Goal: Task Accomplishment & Management: Use online tool/utility

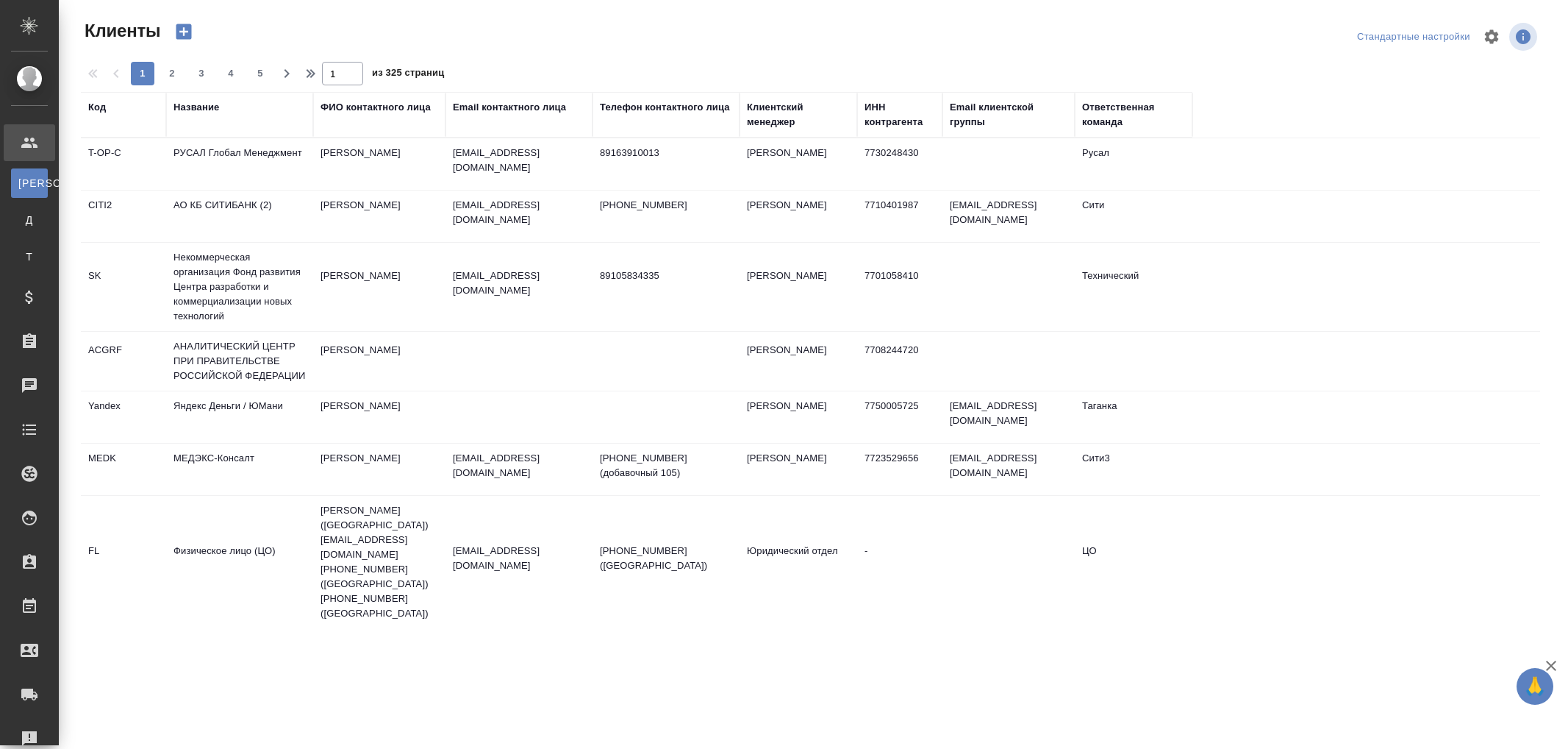
select select "RU"
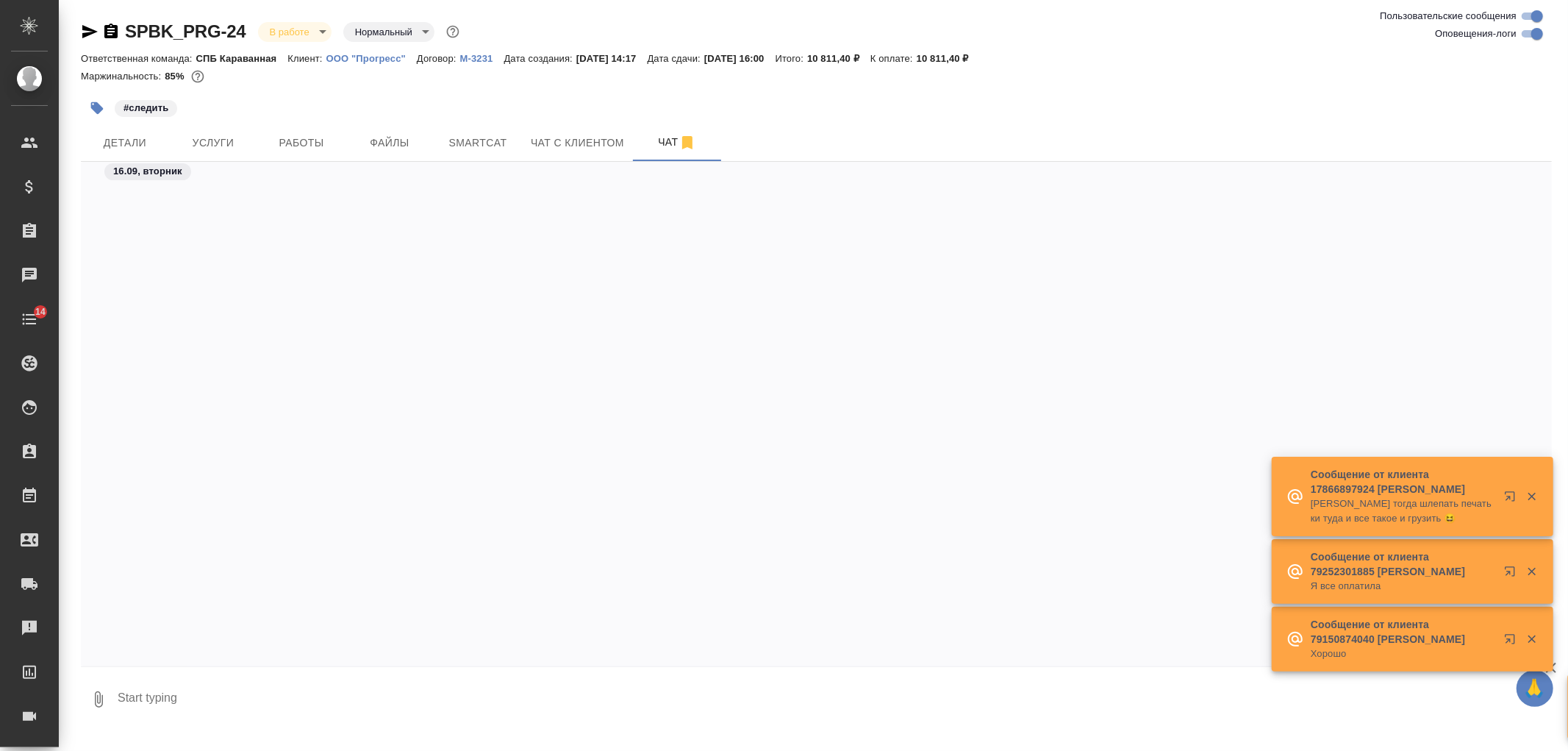
scroll to position [11788, 0]
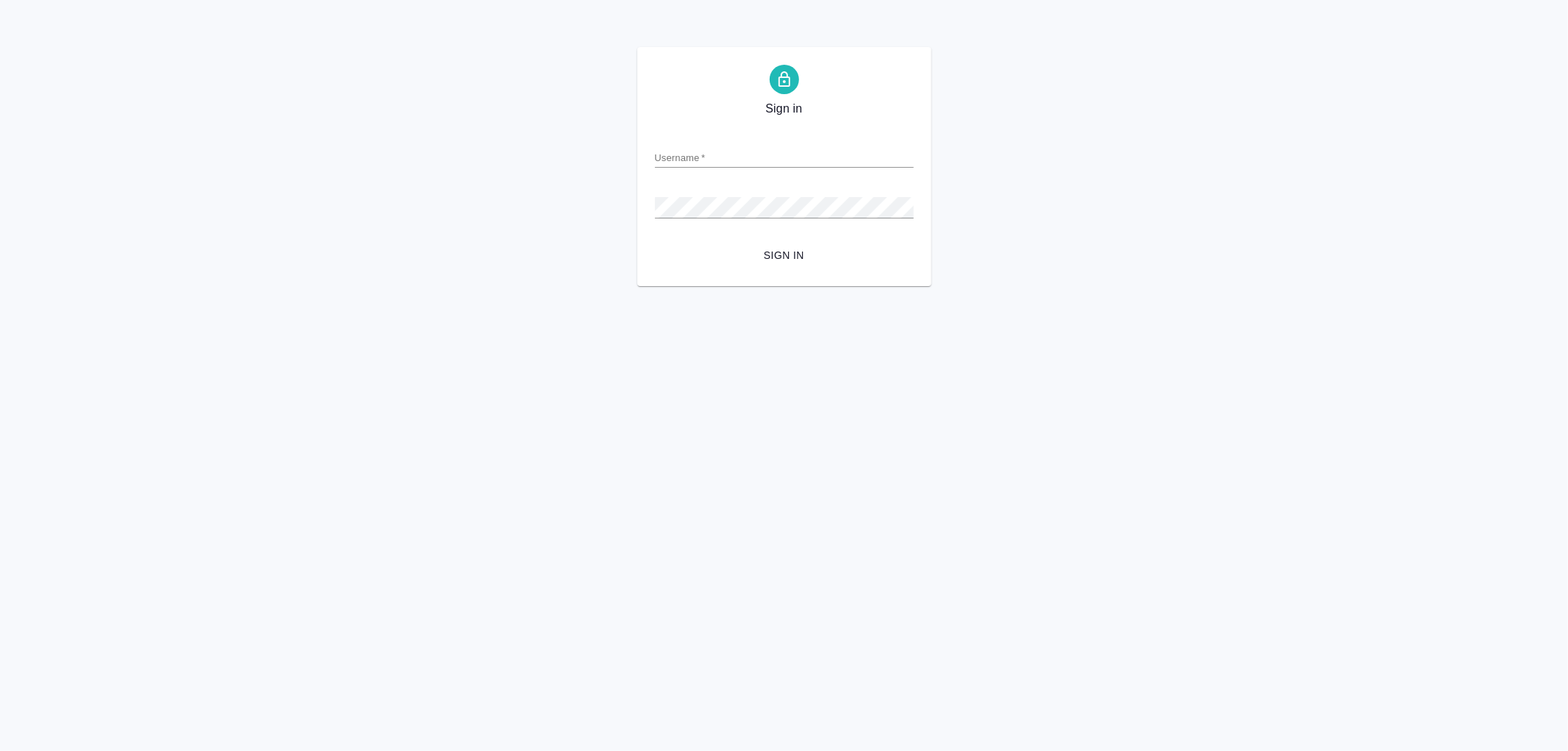
click at [679, 149] on input "Username   *" at bounding box center [785, 157] width 259 height 21
type input "arina.ivanova@awatera.com"
click at [655, 242] on button "Sign in" at bounding box center [785, 256] width 259 height 27
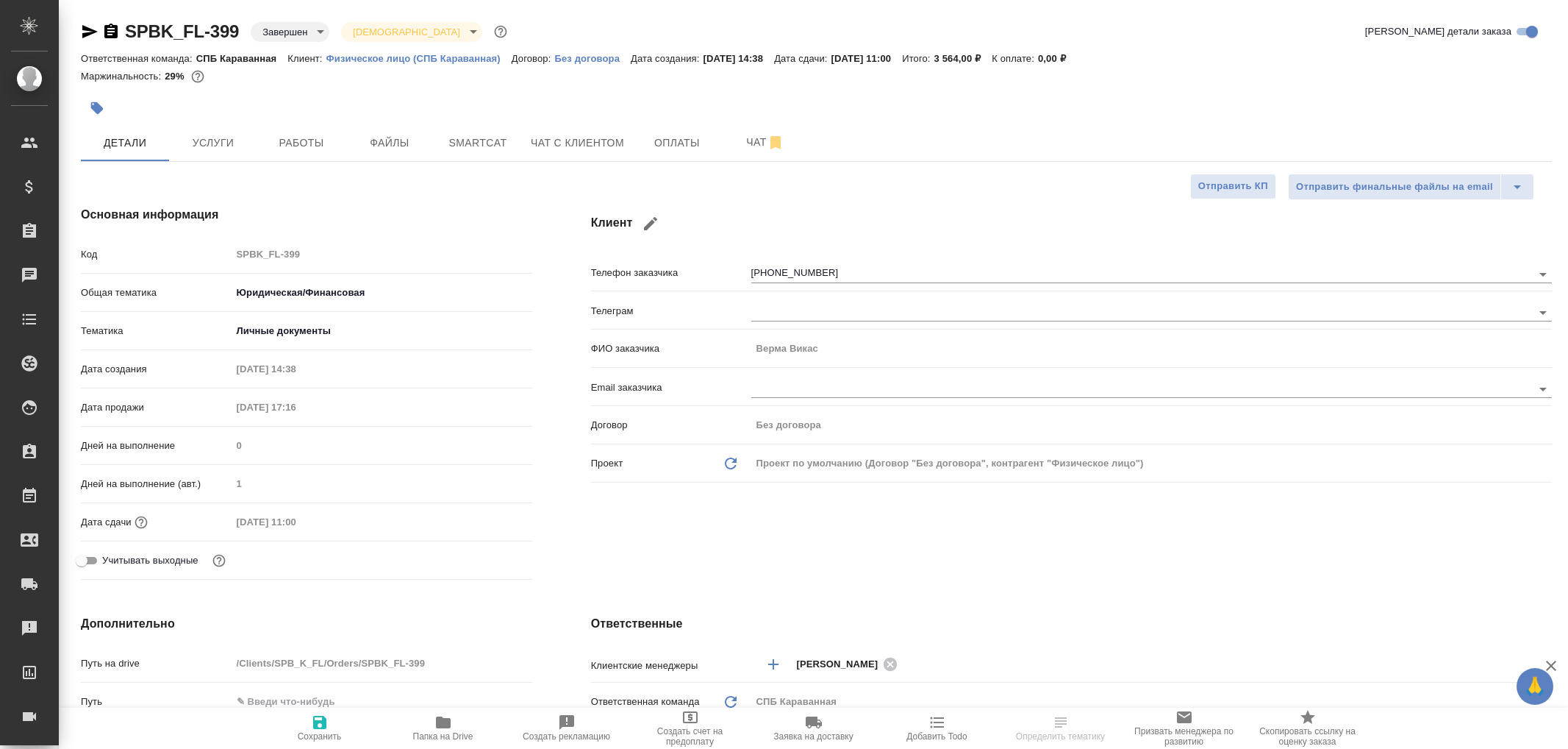
select select "RU"
type textarea "x"
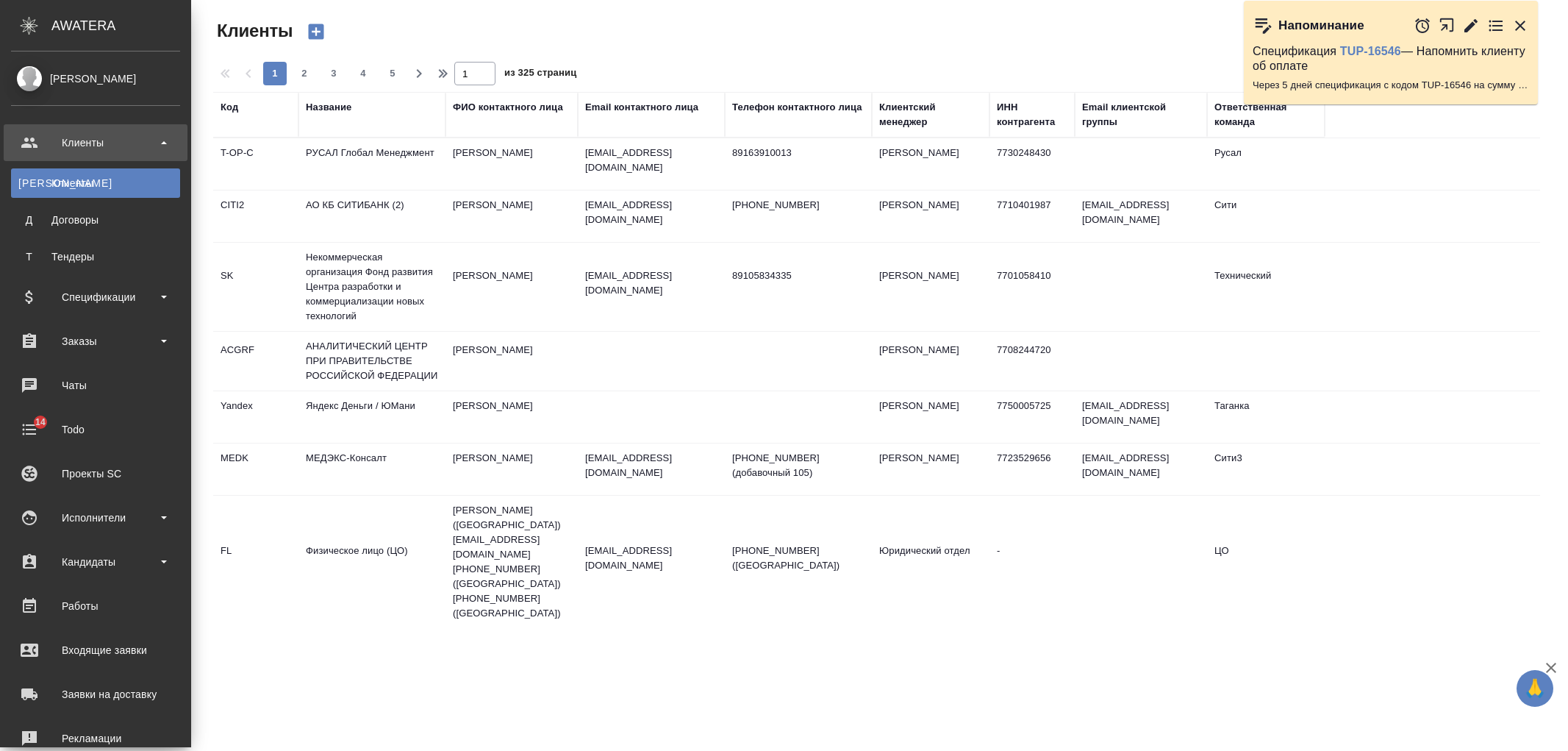
select select "RU"
click at [114, 335] on div "Заказы" at bounding box center [95, 341] width 169 height 22
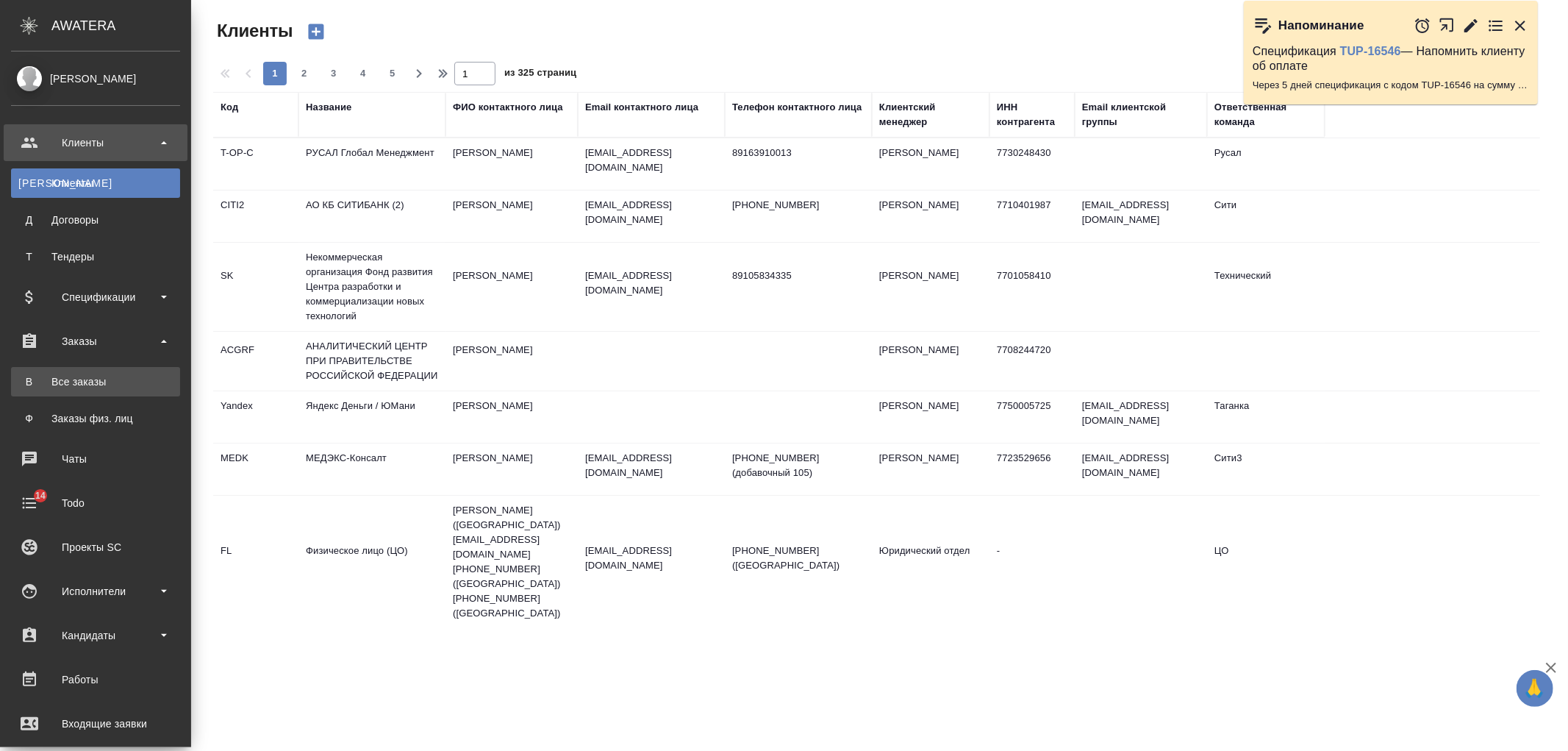
click at [101, 387] on div "Все заказы" at bounding box center [95, 381] width 154 height 15
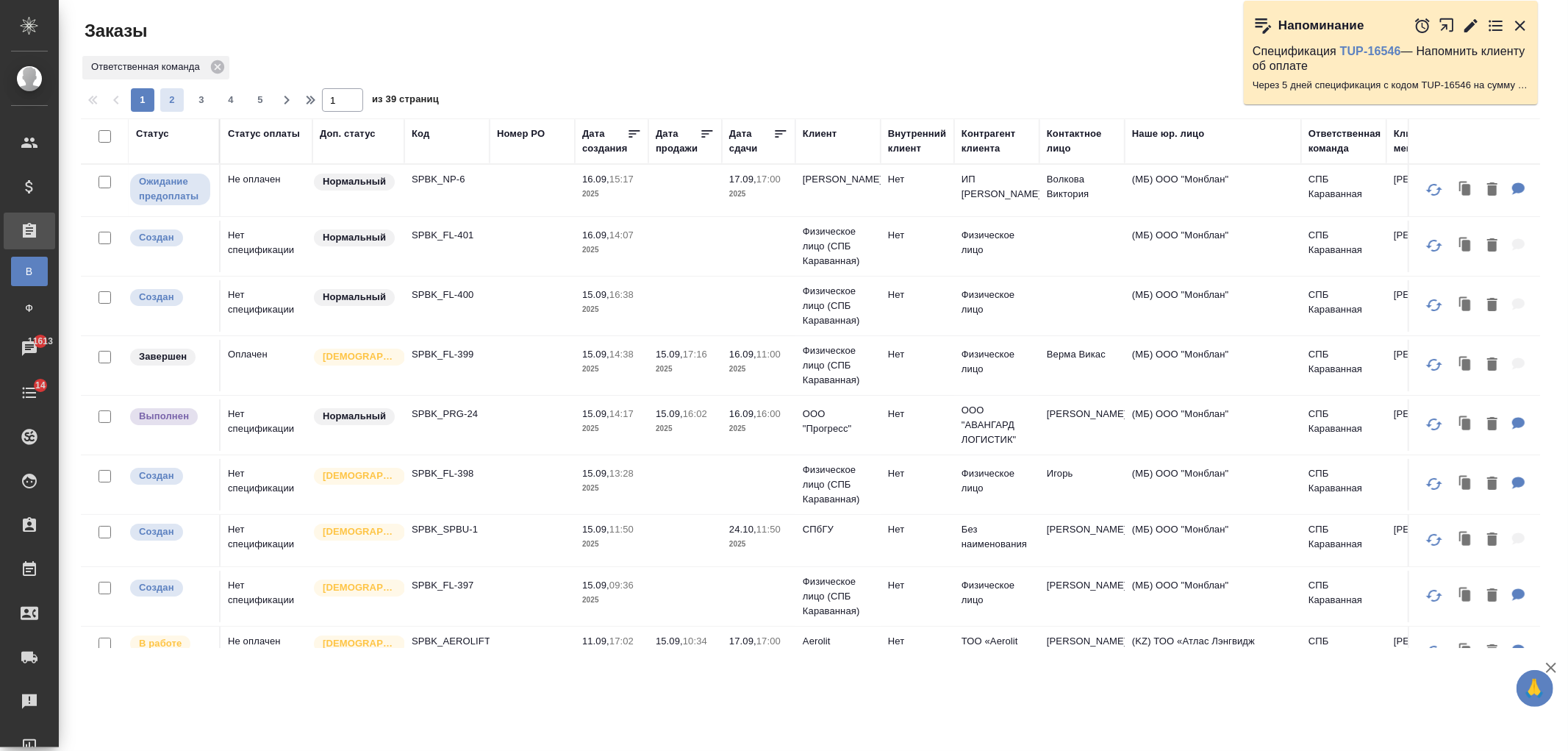
click at [179, 105] on span "2" at bounding box center [172, 99] width 24 height 15
type input "2"
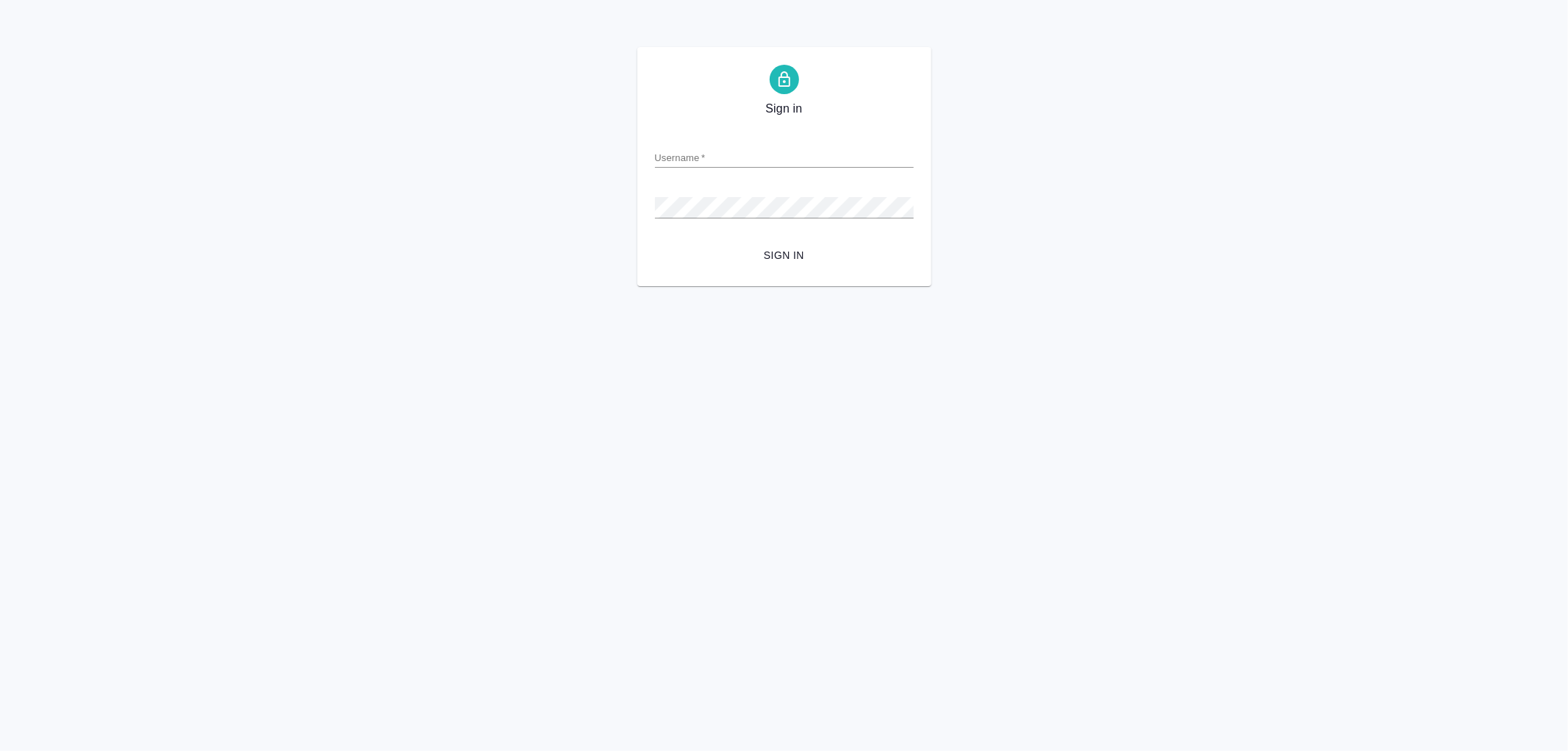
click at [708, 154] on input "Username   *" at bounding box center [785, 157] width 259 height 21
type input "arina.ivanova@awatera.com"
click at [655, 242] on button "Sign in" at bounding box center [785, 256] width 259 height 27
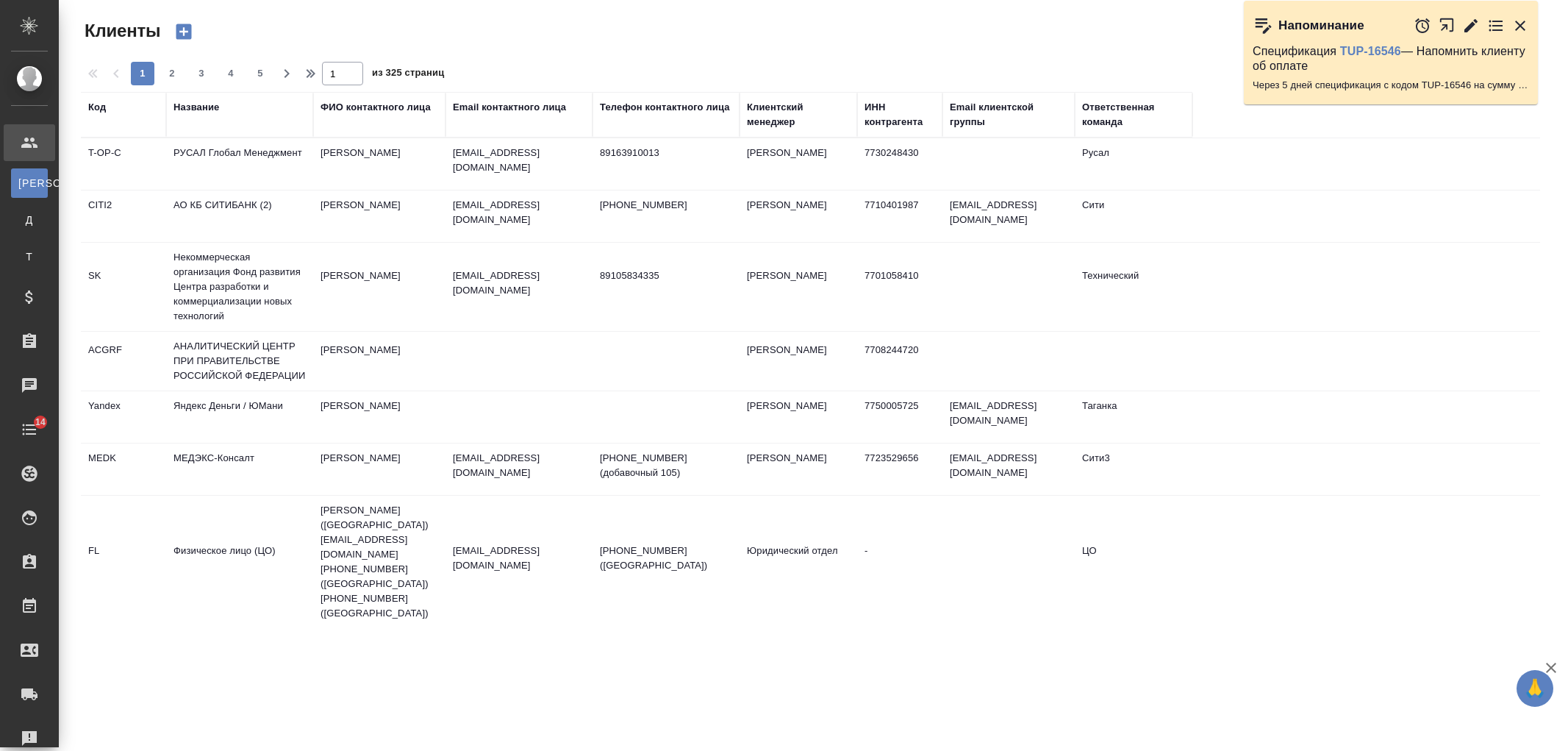
select select "RU"
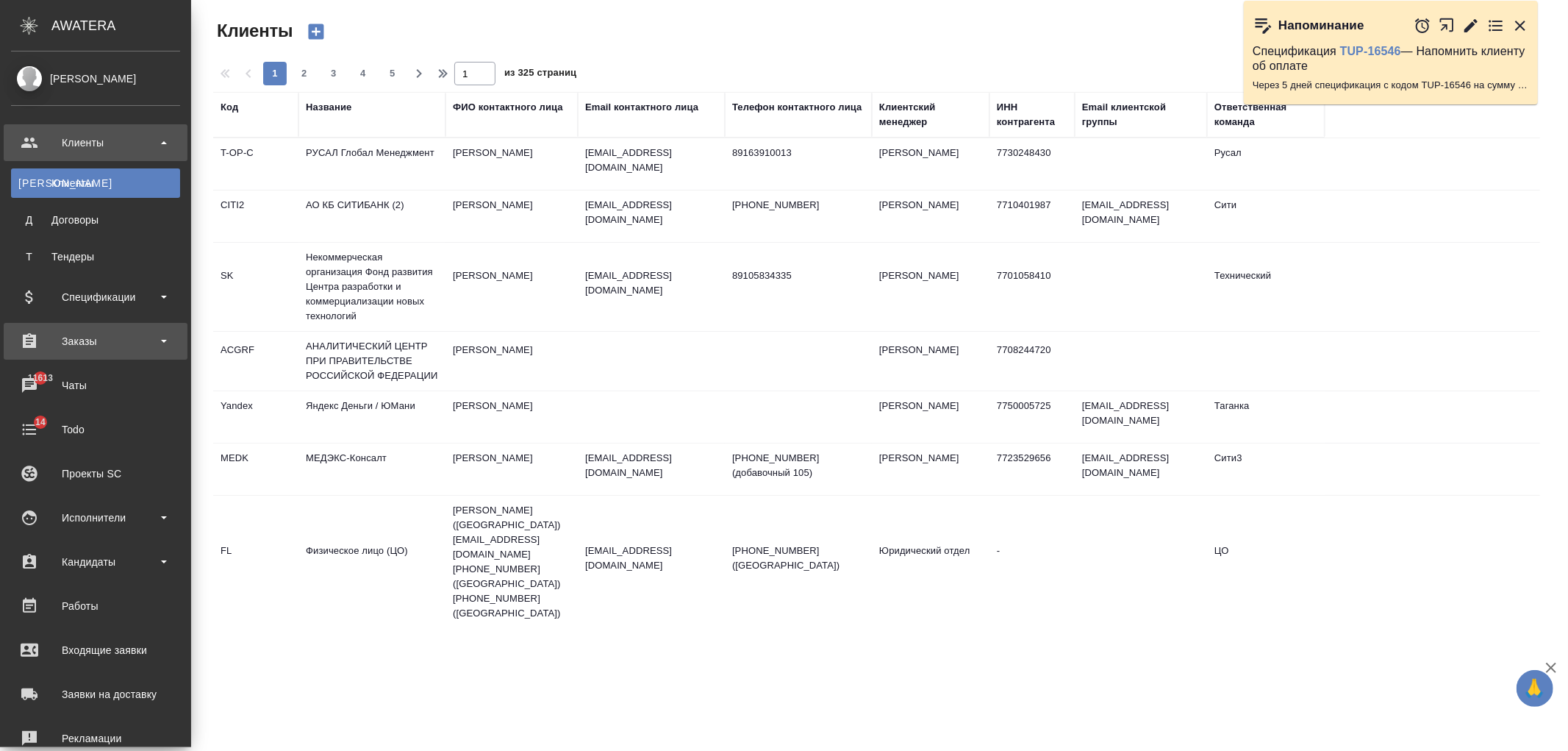
click at [131, 332] on div "Заказы" at bounding box center [95, 341] width 169 height 22
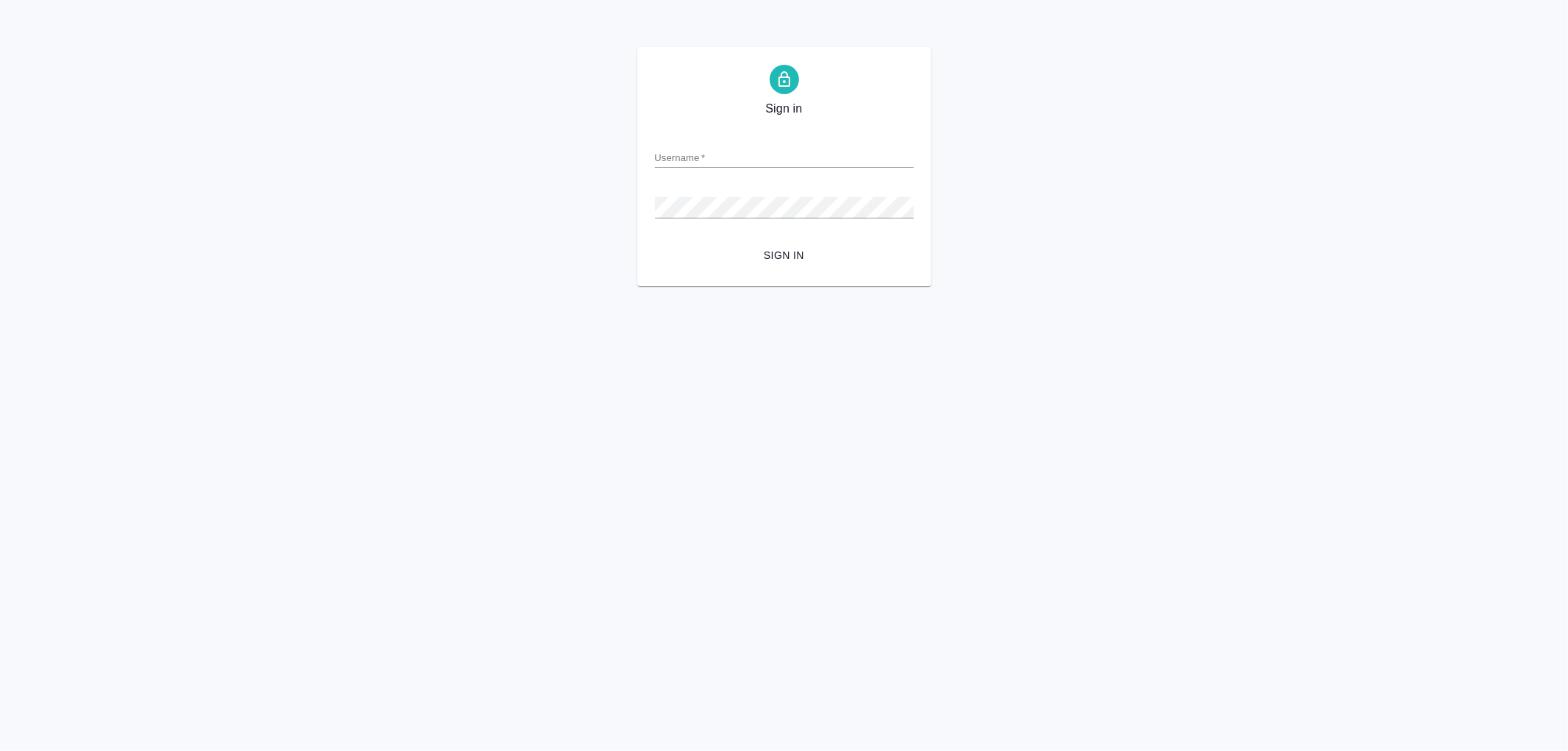
click at [745, 152] on input "Username   *" at bounding box center [785, 157] width 259 height 21
type input "arina.ivanova@awatera.com"
click at [655, 242] on button "Sign in" at bounding box center [785, 256] width 259 height 27
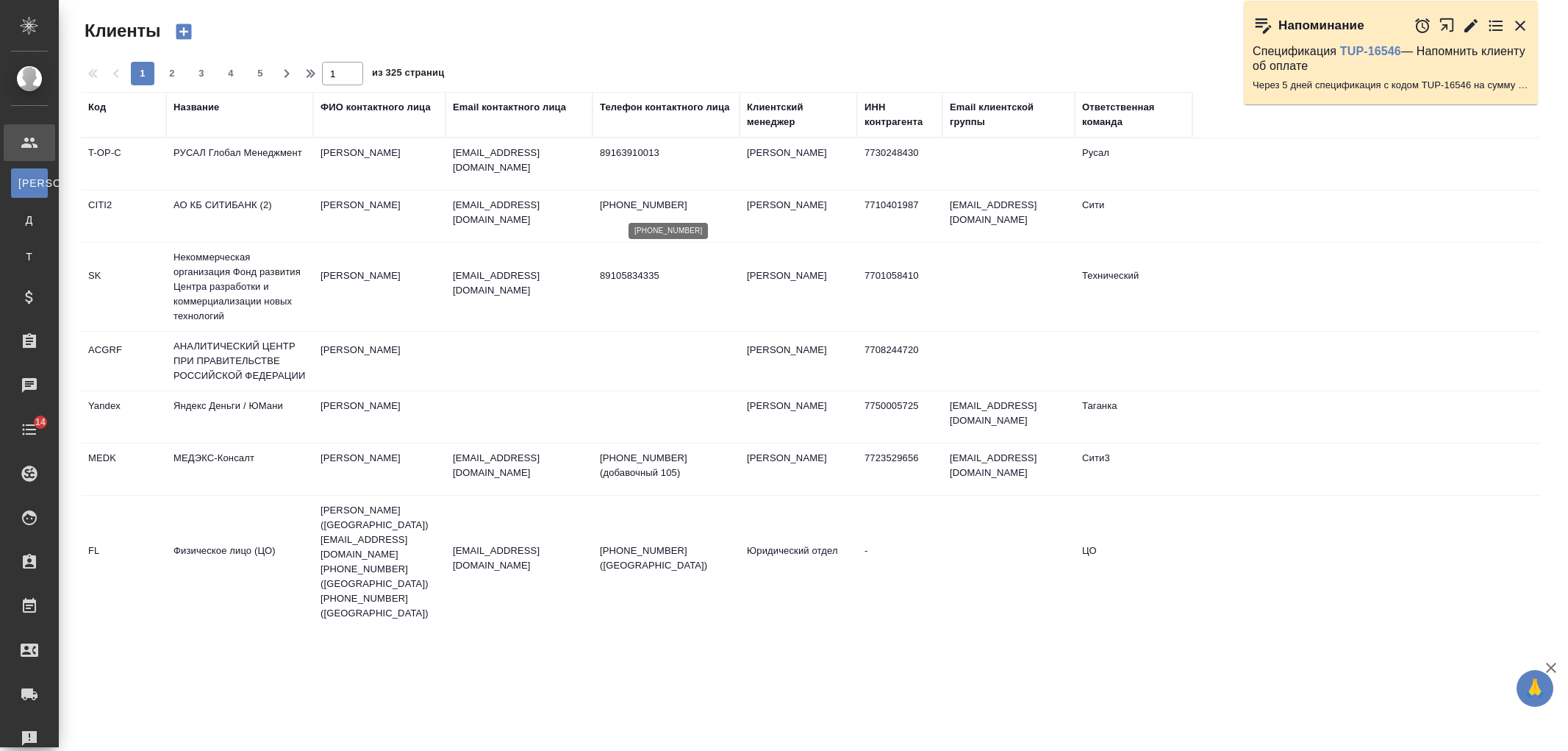
select select "RU"
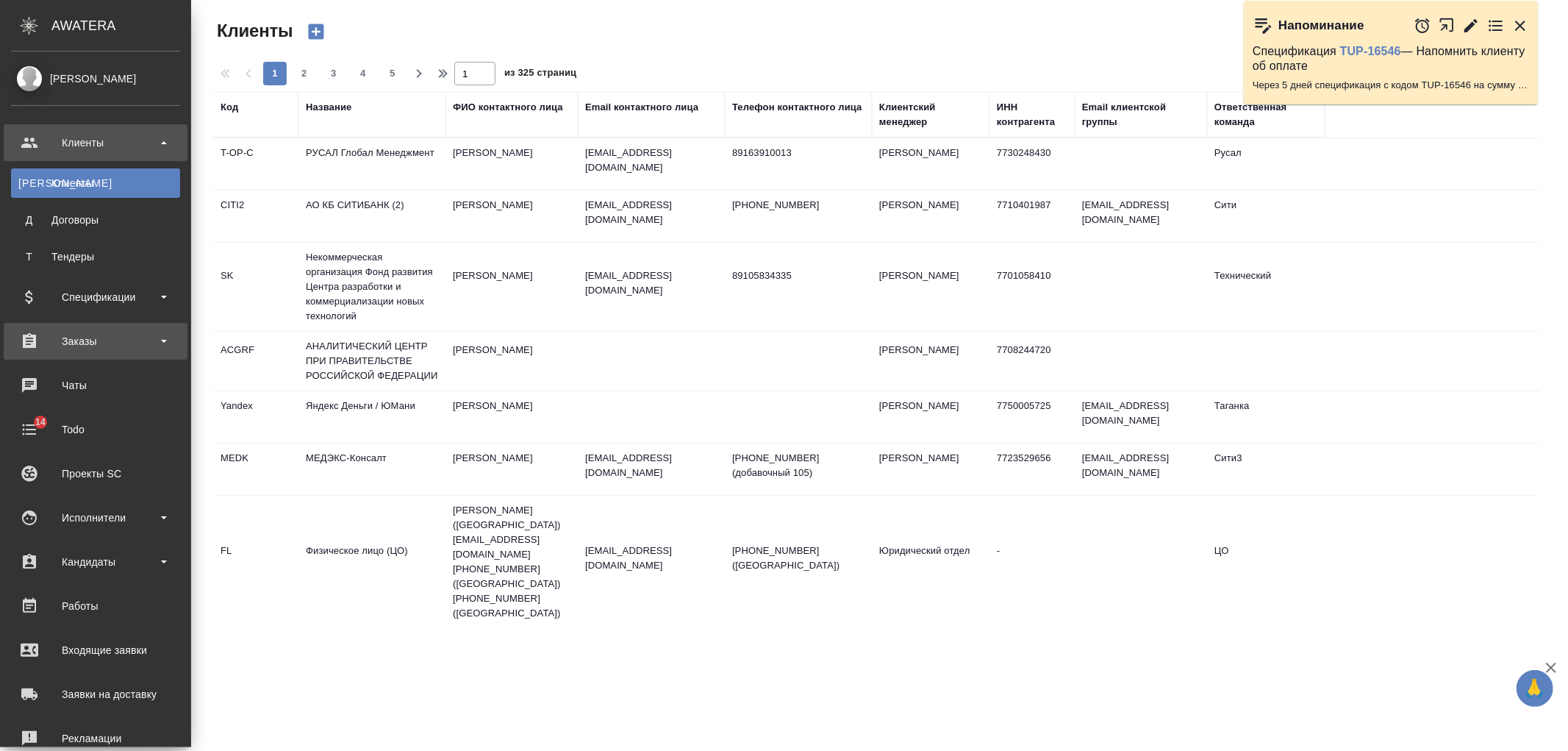
click at [145, 334] on div "Заказы" at bounding box center [95, 341] width 169 height 22
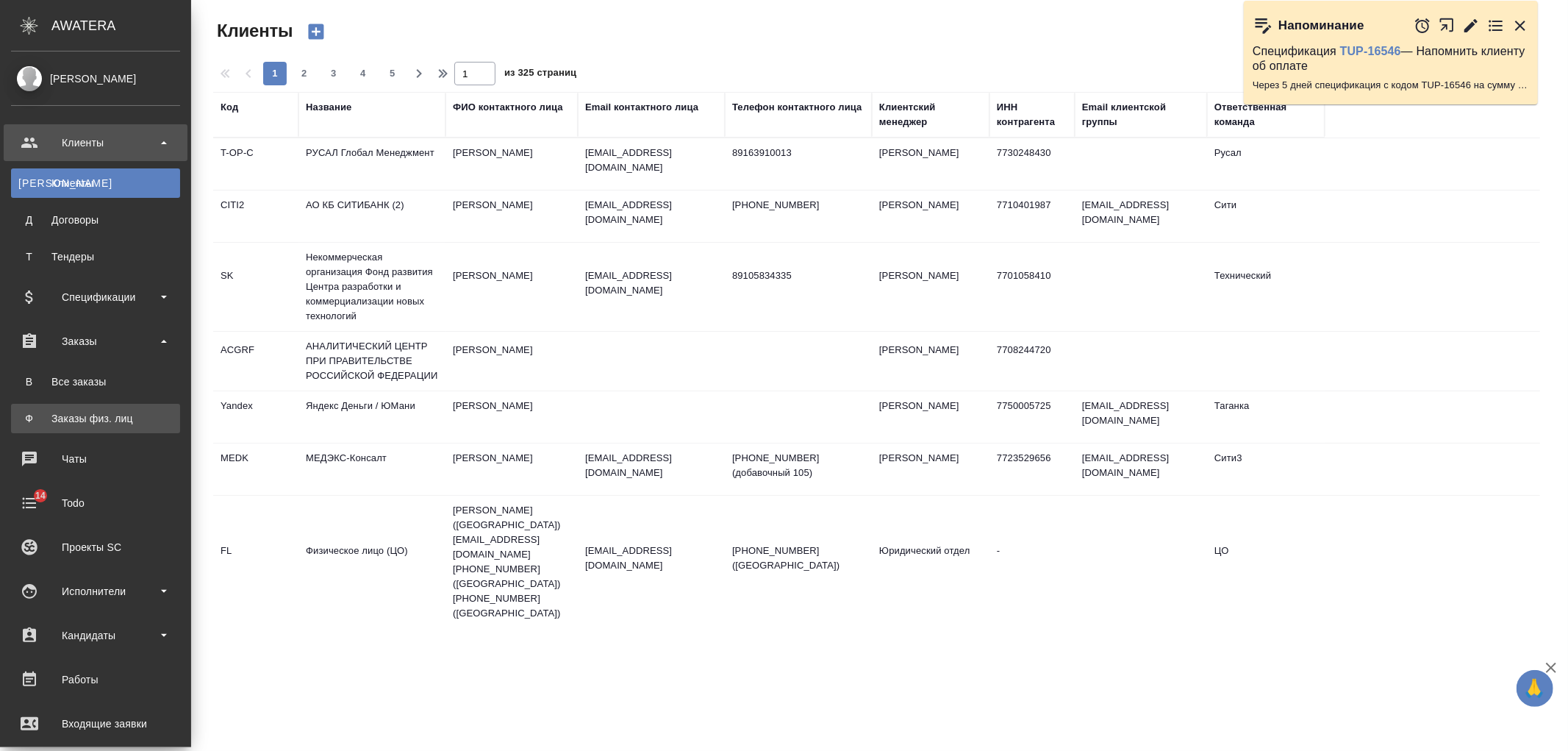
click at [133, 421] on div "Заказы физ. лиц" at bounding box center [95, 418] width 154 height 15
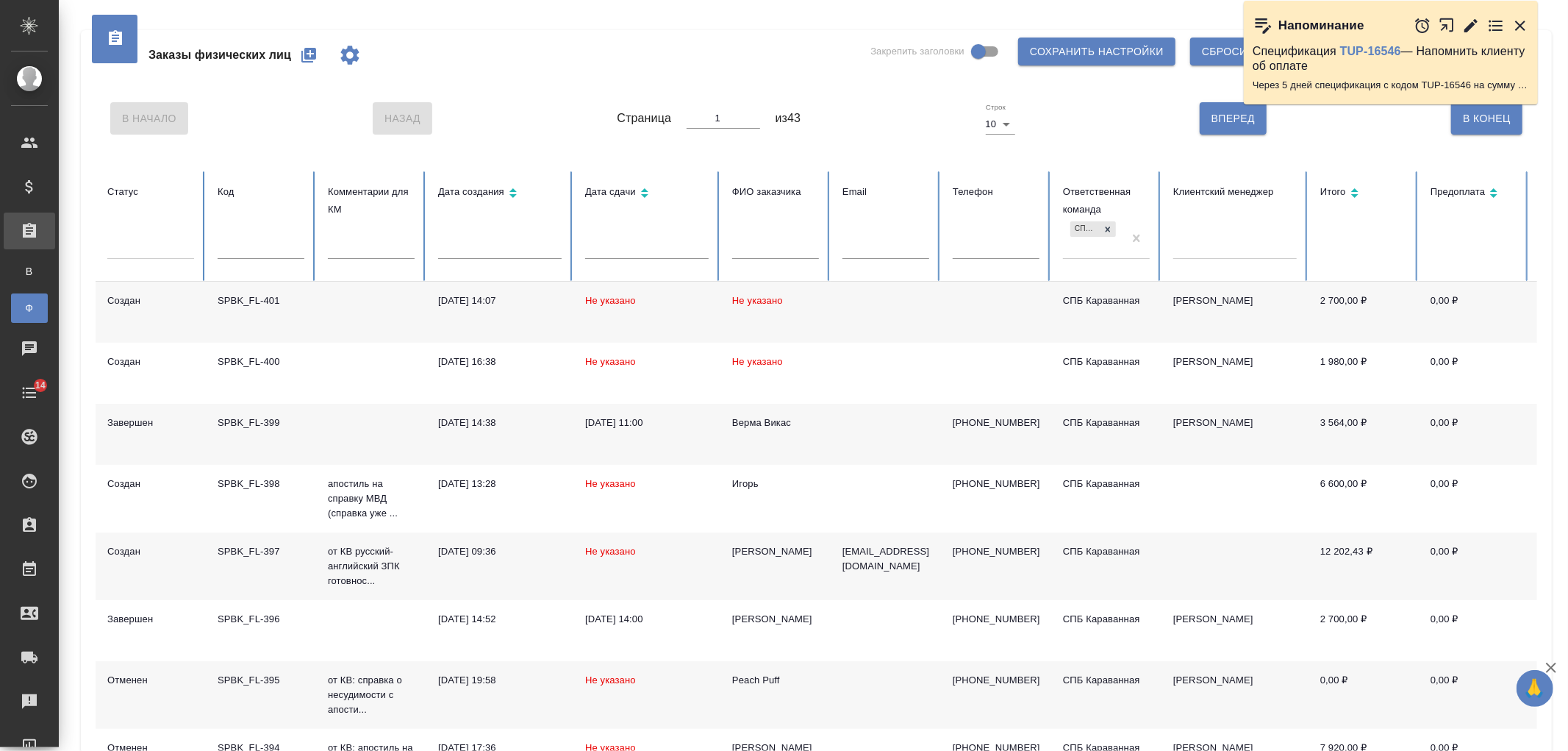
click at [1568, 265] on div "Заказы физических лиц Закрепить заголовки Сохранить настройки Сбросить все наст…" at bounding box center [813, 491] width 1509 height 983
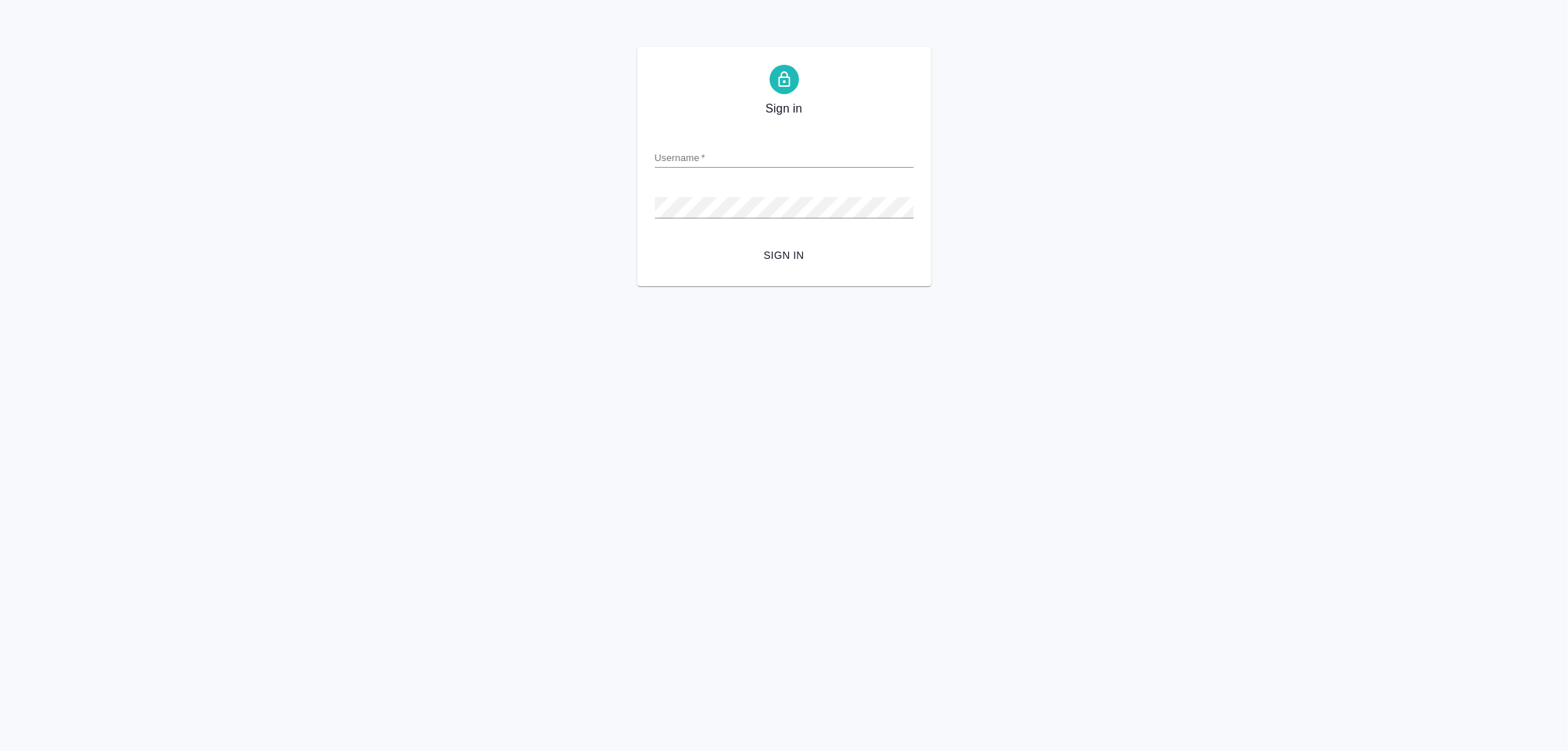
drag, startPoint x: 708, startPoint y: 134, endPoint x: 707, endPoint y: 149, distance: 15.0
click at [707, 135] on div "Username   *" at bounding box center [785, 151] width 259 height 32
click at [707, 149] on input "Username   *" at bounding box center [785, 157] width 259 height 21
type input "arina.ivanova@awatera.com"
click at [655, 242] on button "Sign in" at bounding box center [785, 256] width 259 height 27
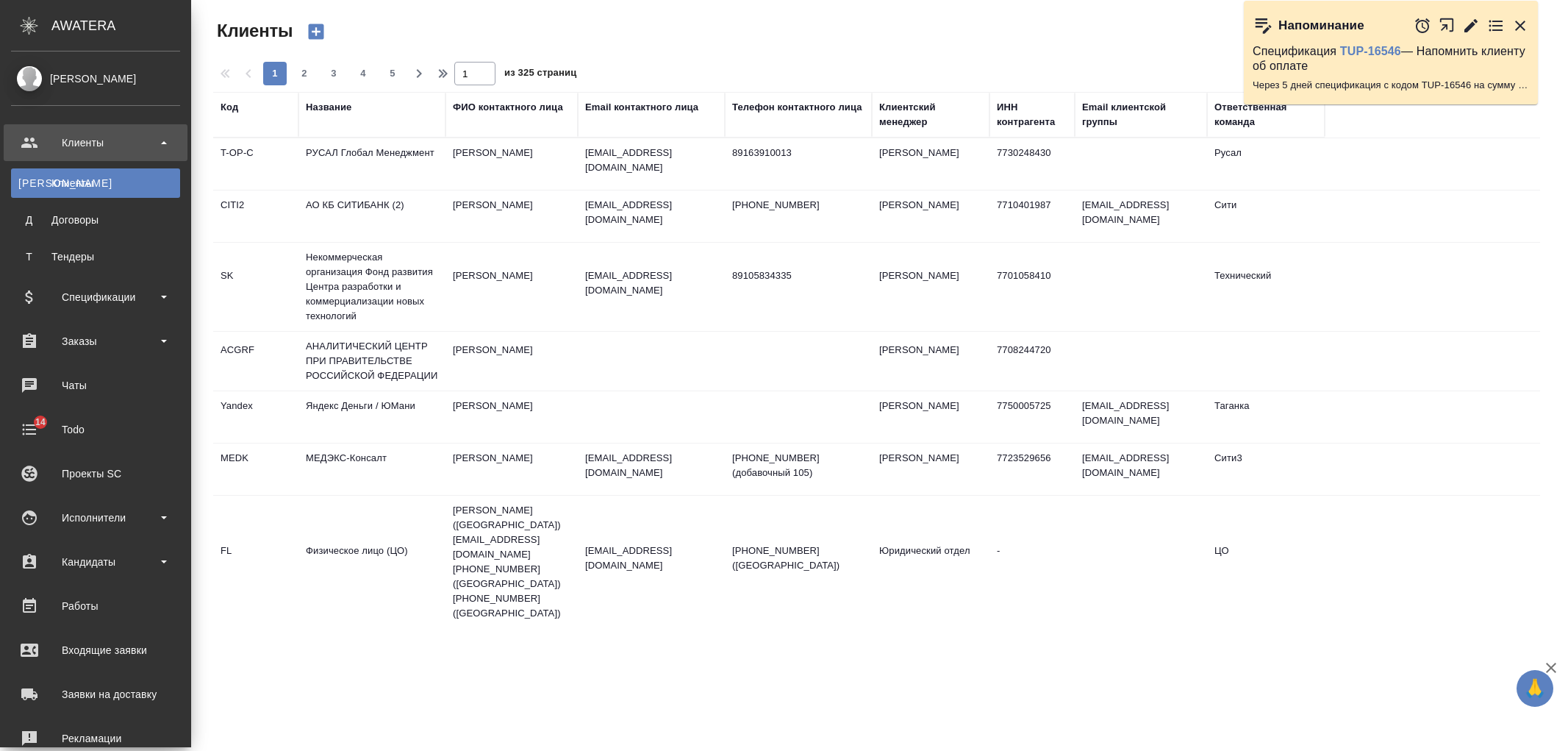
select select "RU"
click at [134, 348] on div "Заказы" at bounding box center [95, 341] width 169 height 22
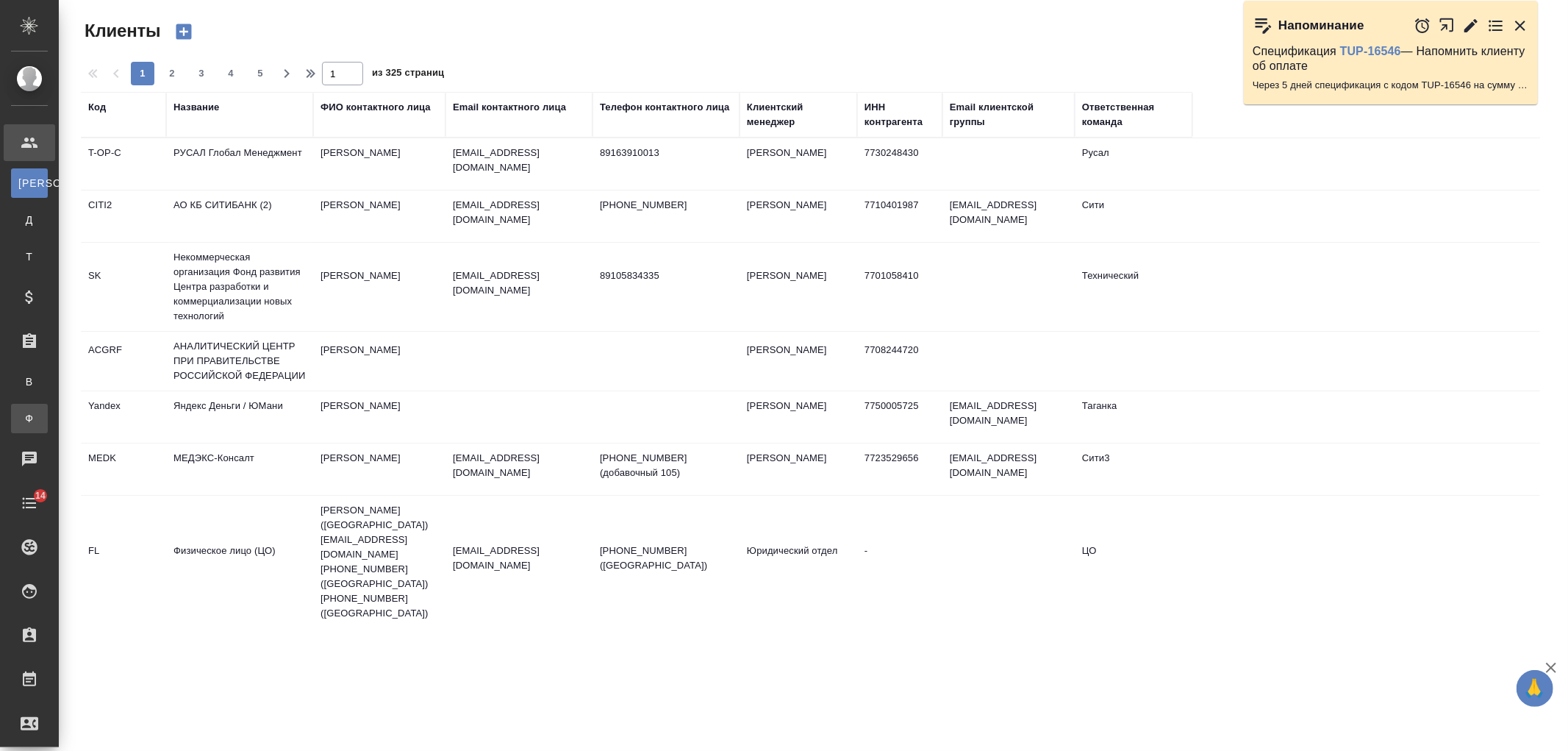
click at [22, 415] on div "Заказы физ. лиц" at bounding box center [11, 418] width 22 height 15
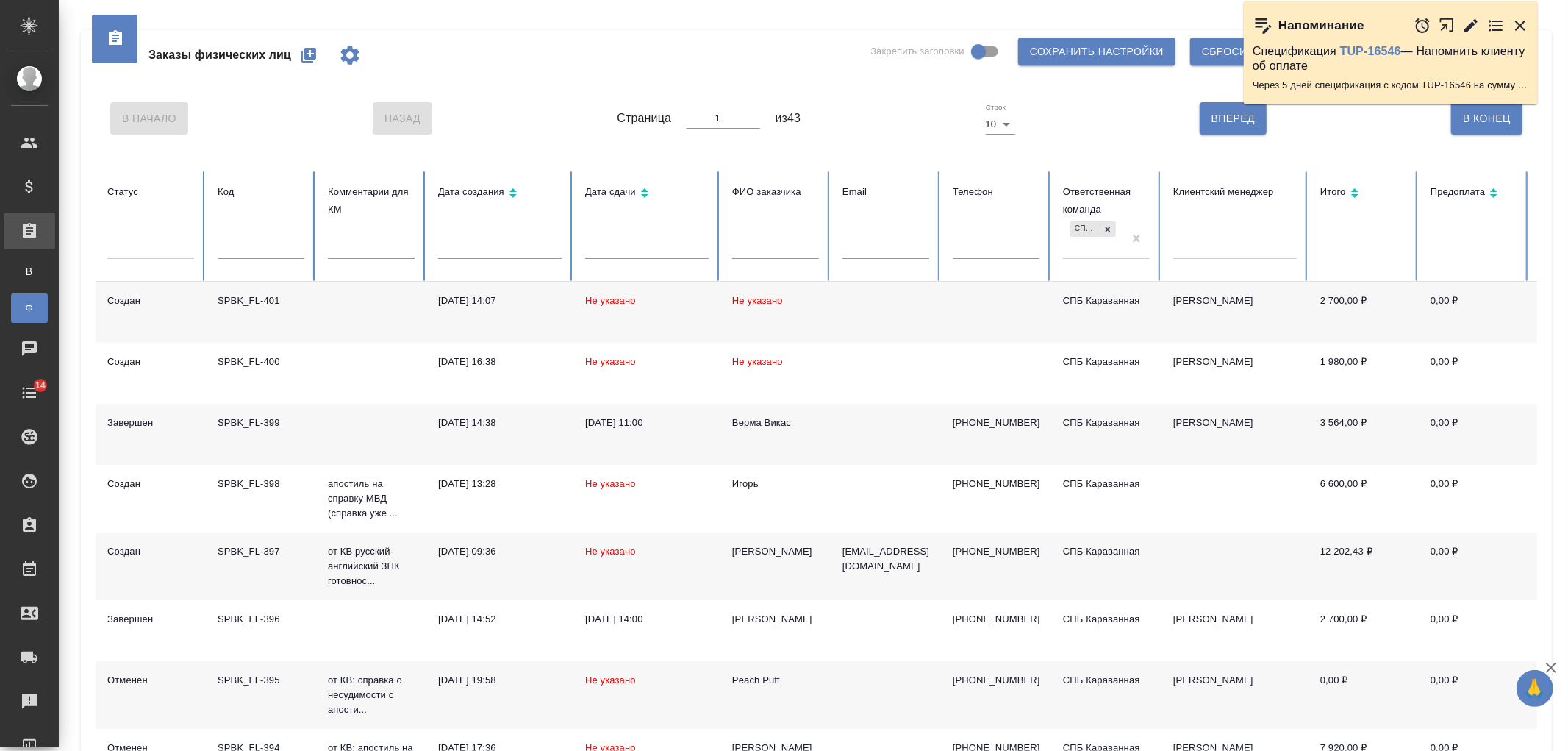
click at [1568, 199] on div "Заказы физических лиц Закрепить заголовки Сохранить настройки Сбросить все наст…" at bounding box center [813, 491] width 1509 height 983
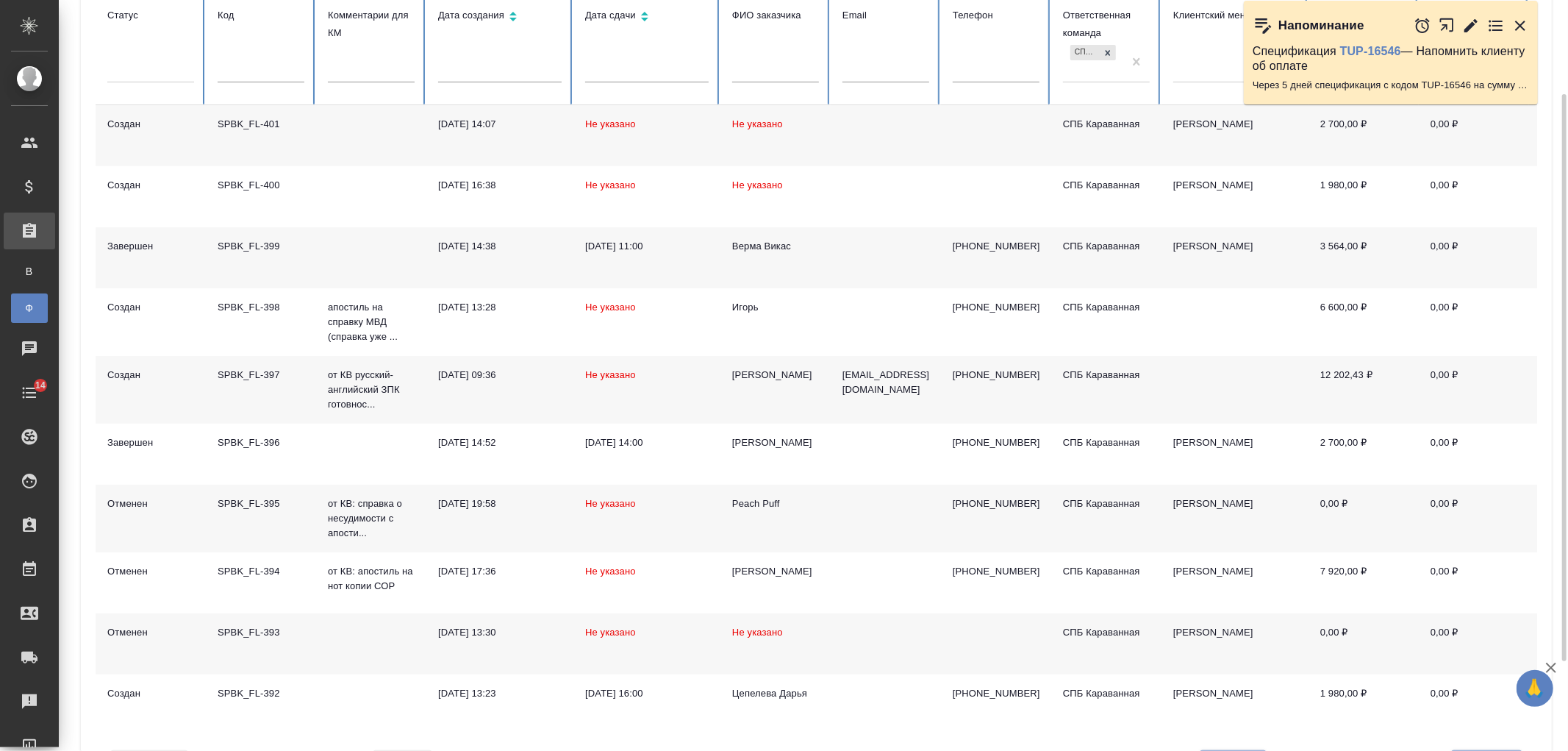
scroll to position [243, 0]
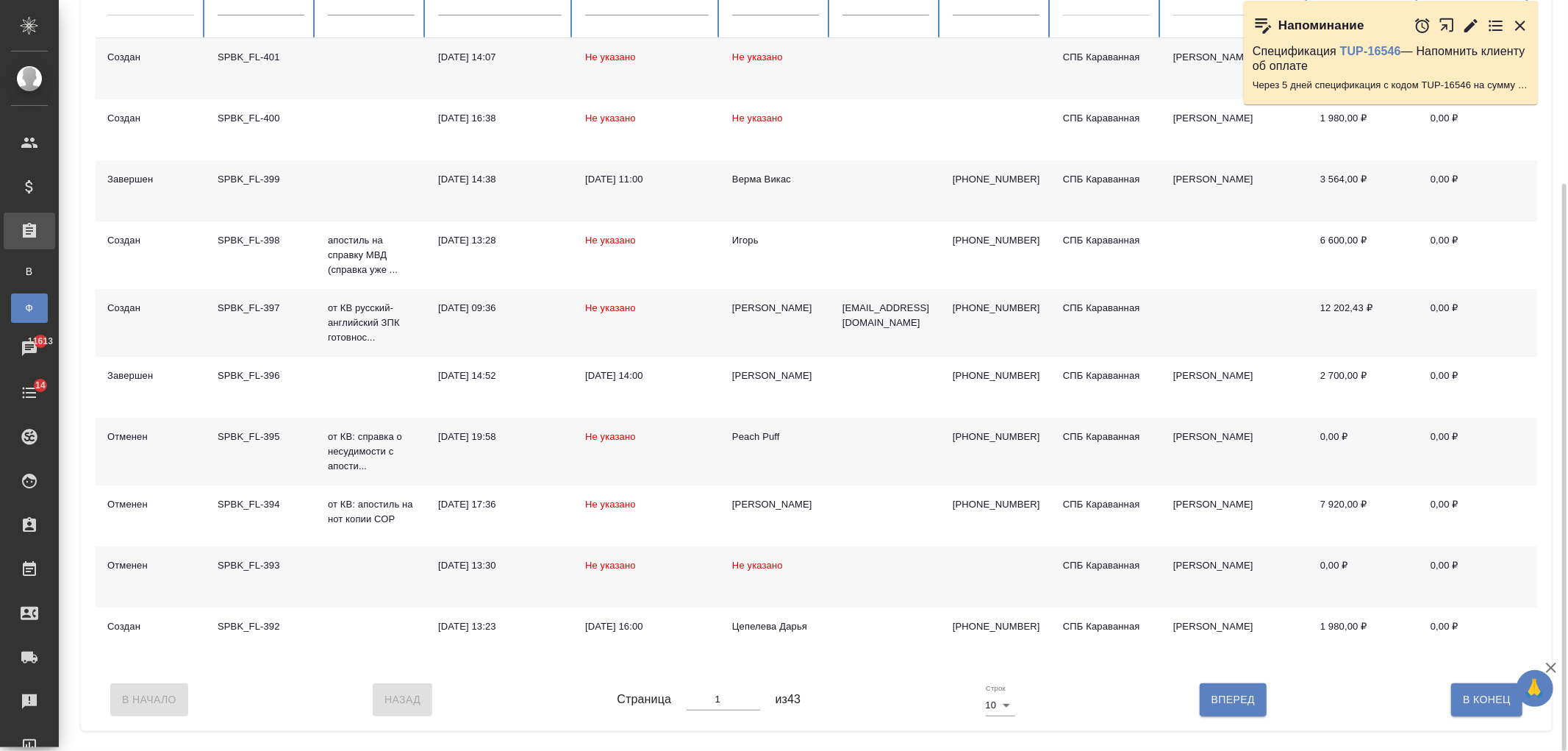
click at [1213, 707] on span "Вперед" at bounding box center [1233, 700] width 43 height 19
type input "2"
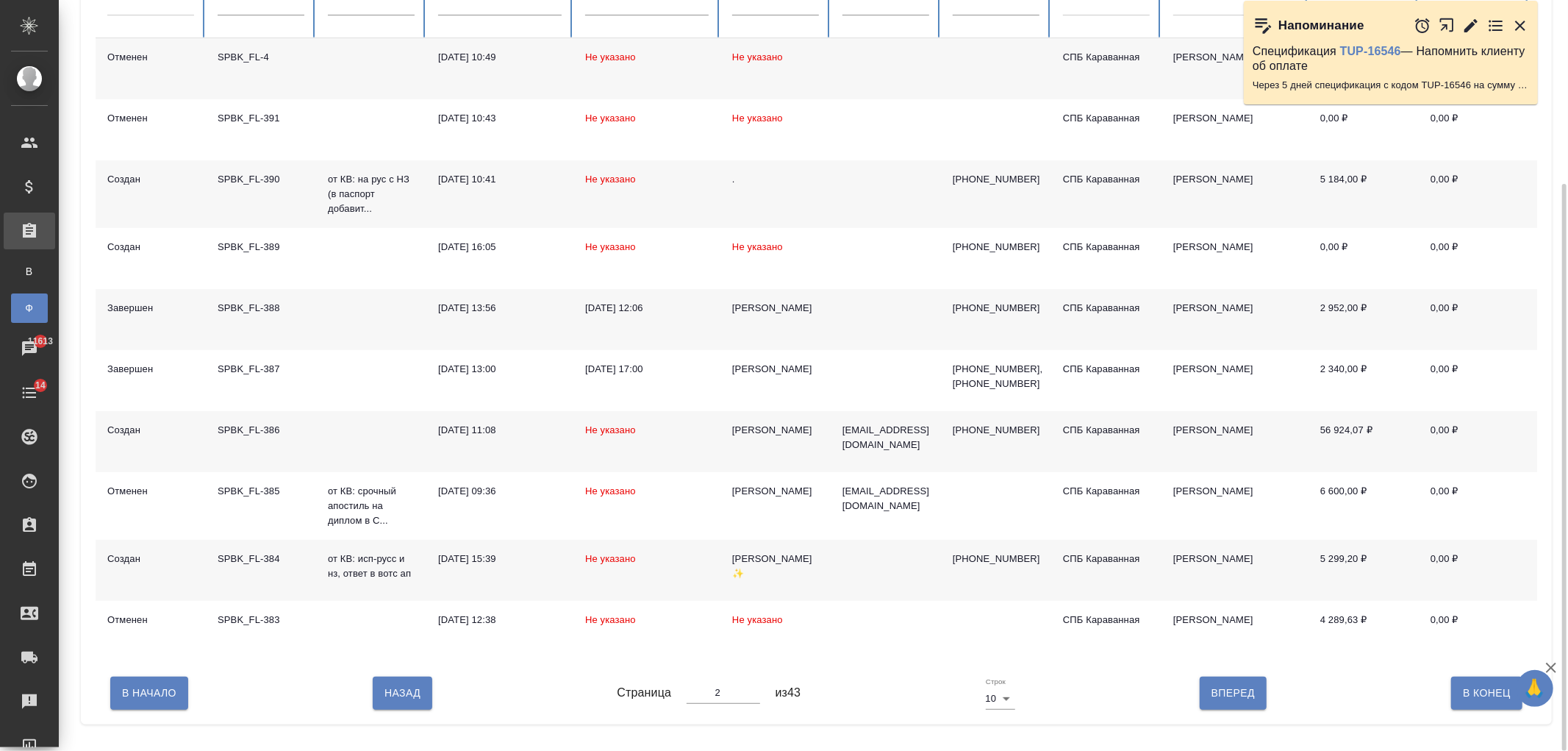
click at [403, 703] on span "Назад" at bounding box center [402, 693] width 36 height 19
type input "1"
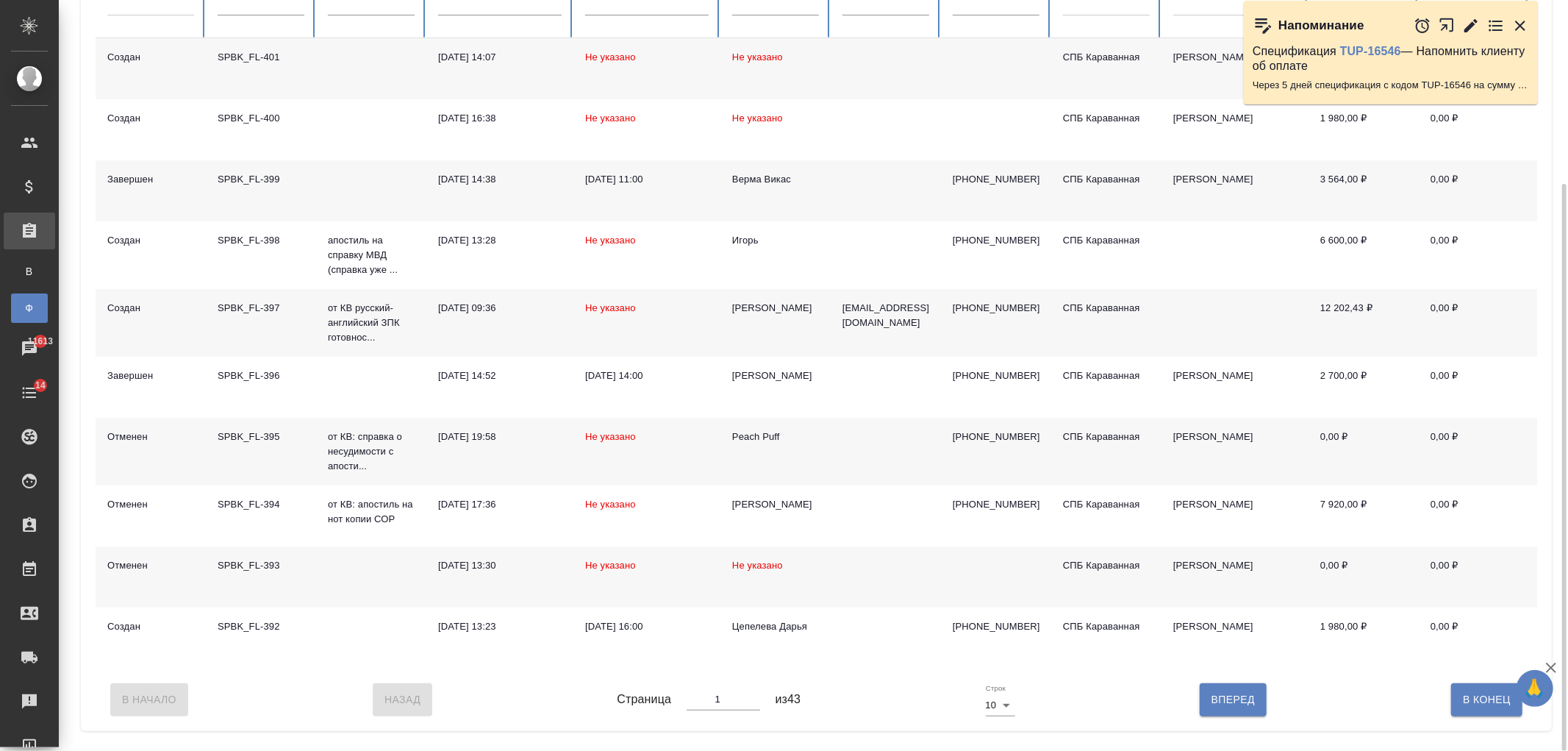
scroll to position [222, 0]
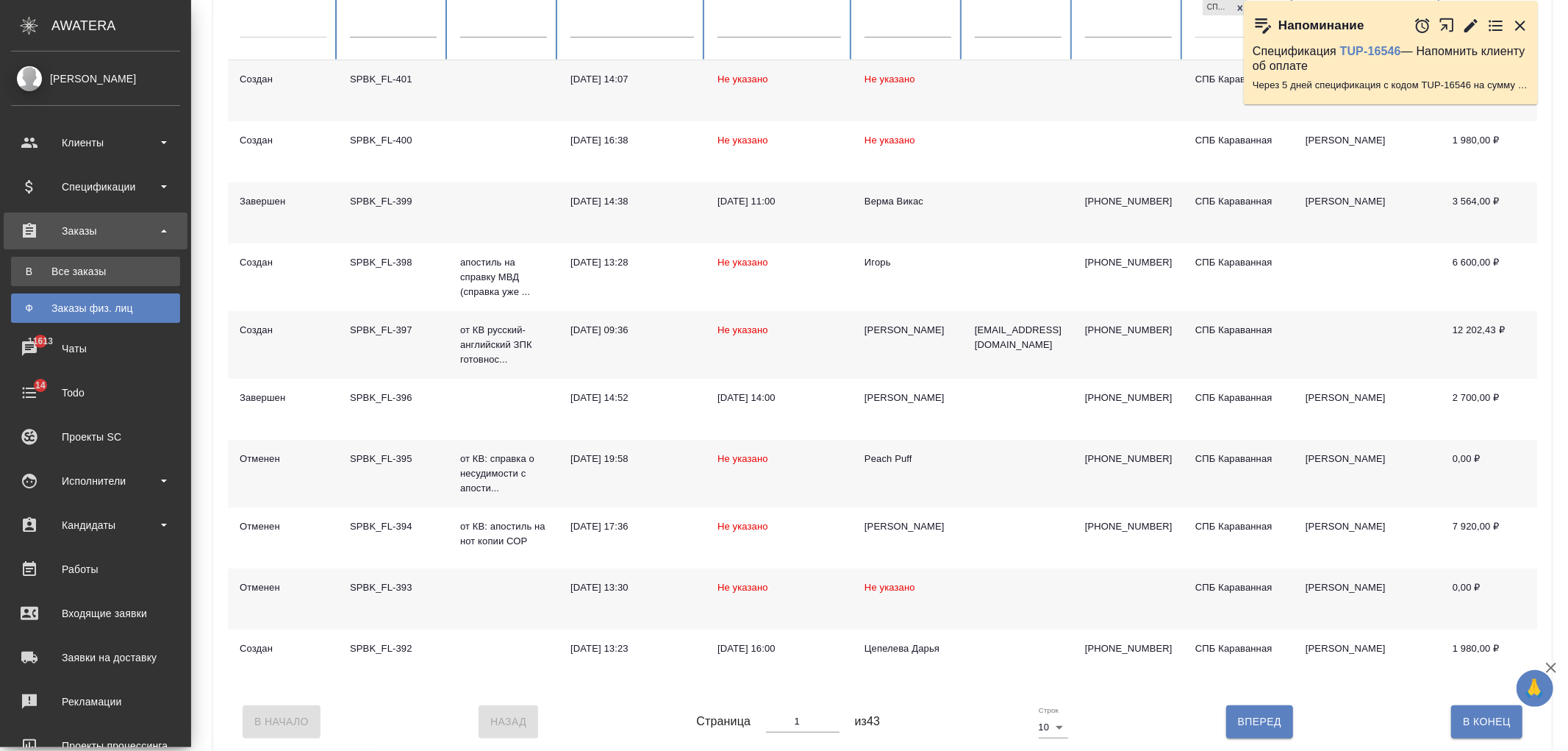
click at [119, 269] on div "Все заказы" at bounding box center [95, 271] width 154 height 15
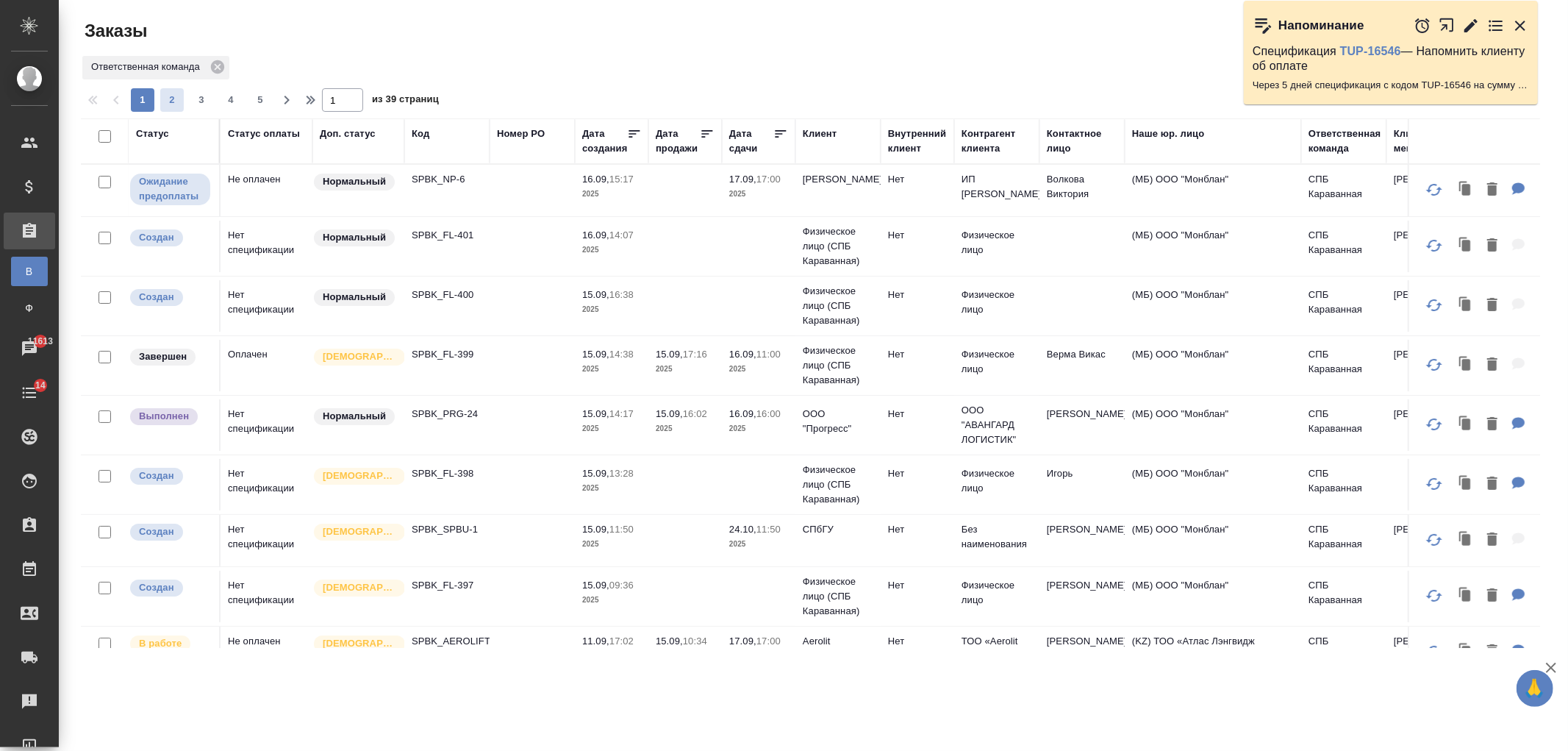
click at [175, 93] on span "2" at bounding box center [172, 99] width 24 height 15
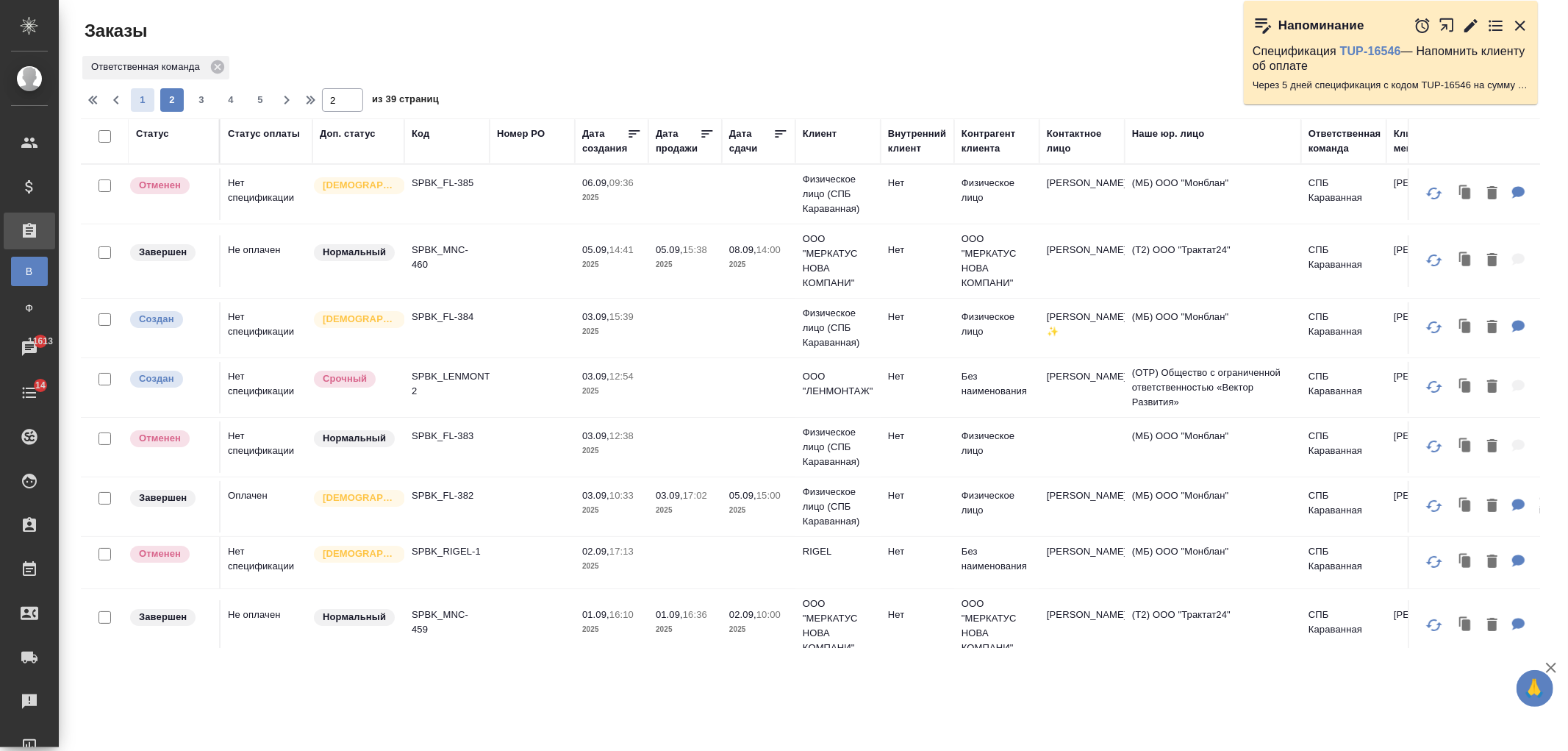
click at [137, 104] on span "1" at bounding box center [142, 99] width 24 height 15
type input "1"
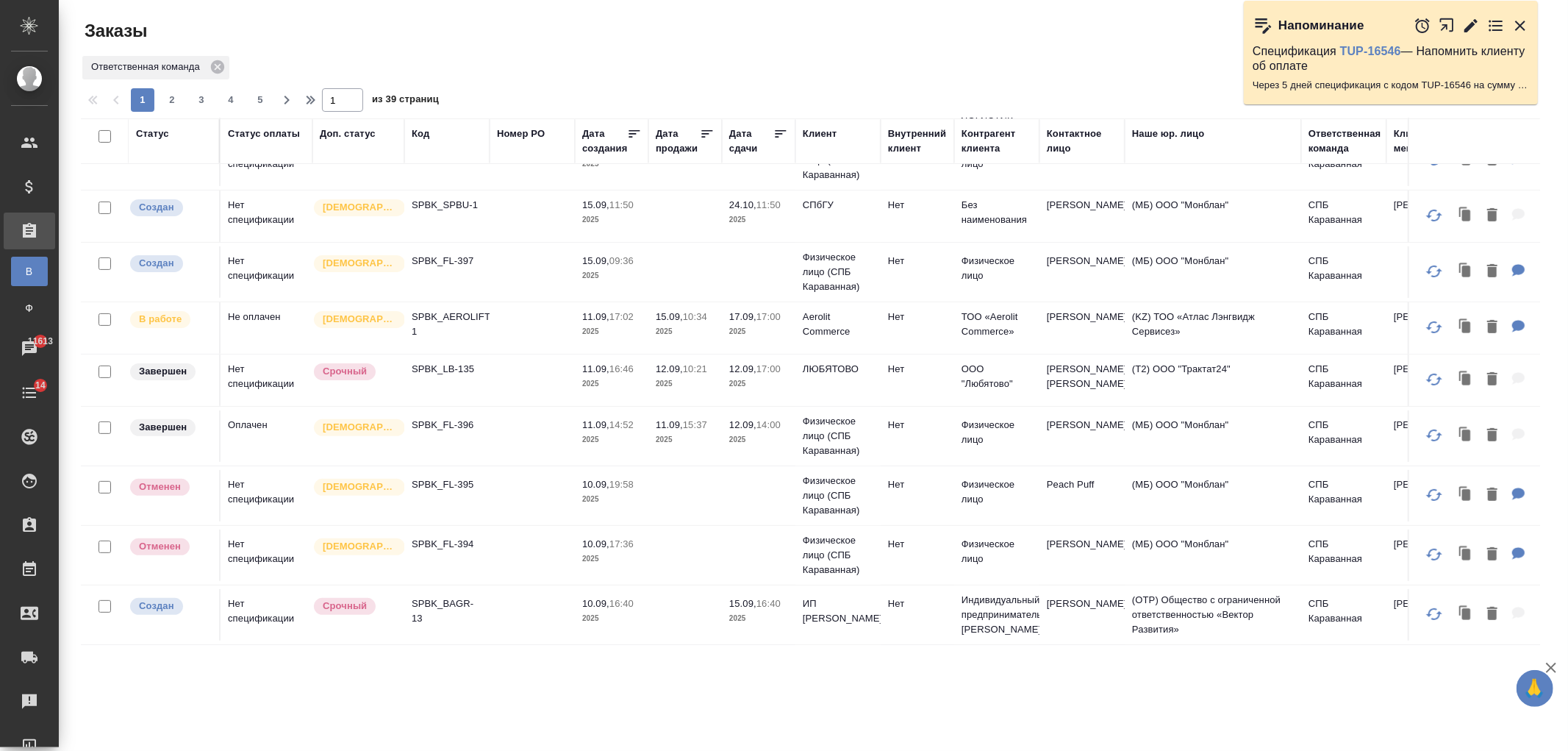
scroll to position [354, 0]
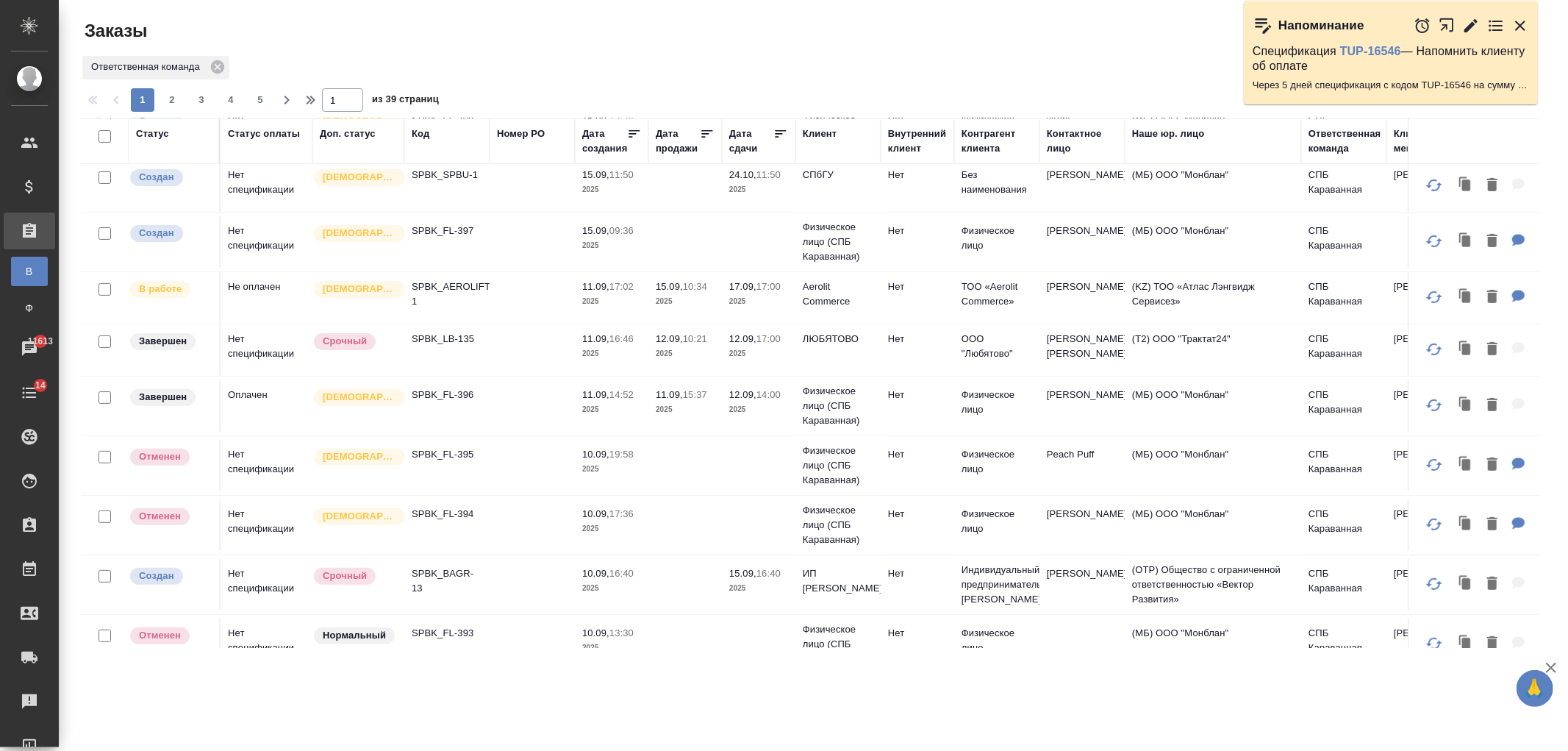
click at [520, 309] on td at bounding box center [532, 297] width 85 height 51
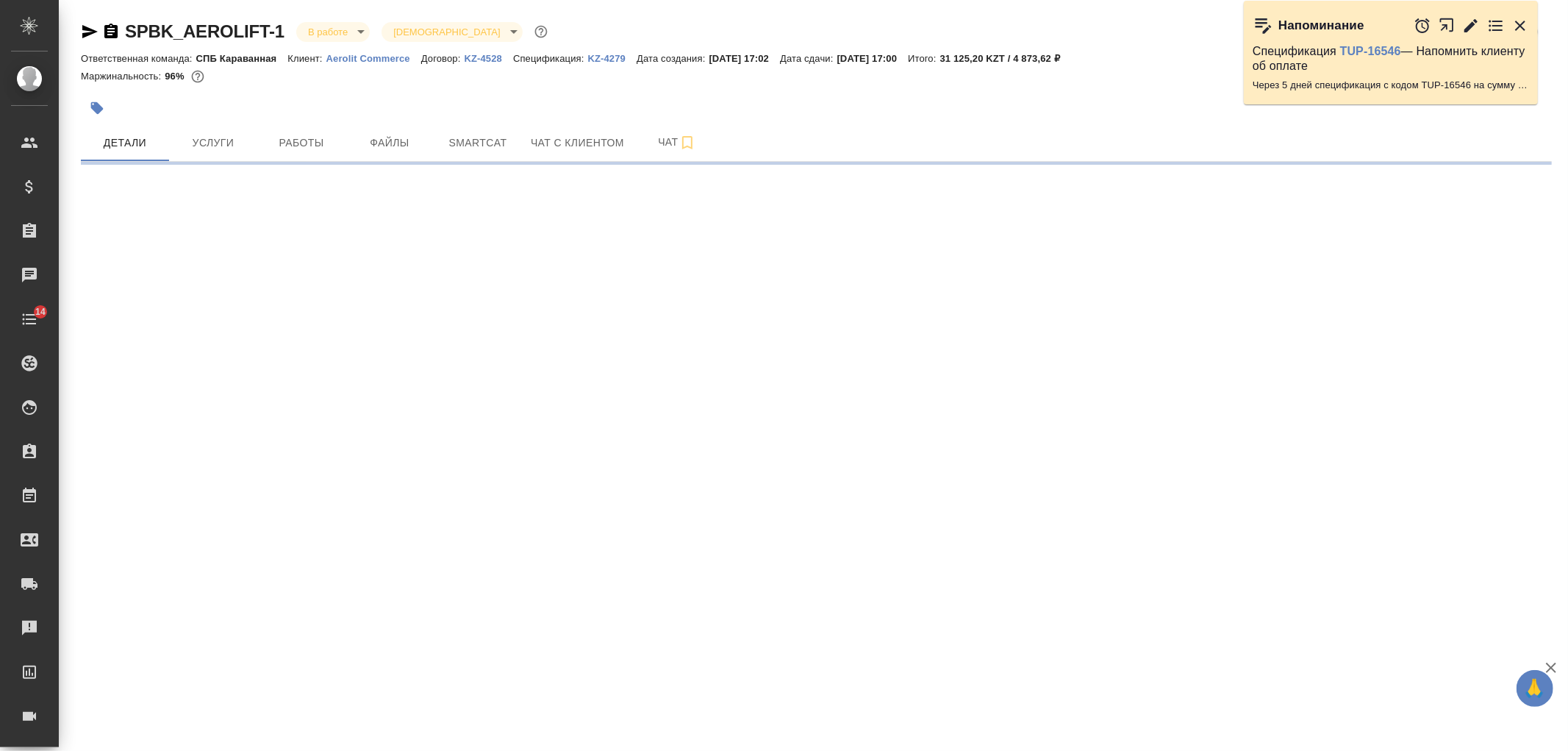
select select "RU"
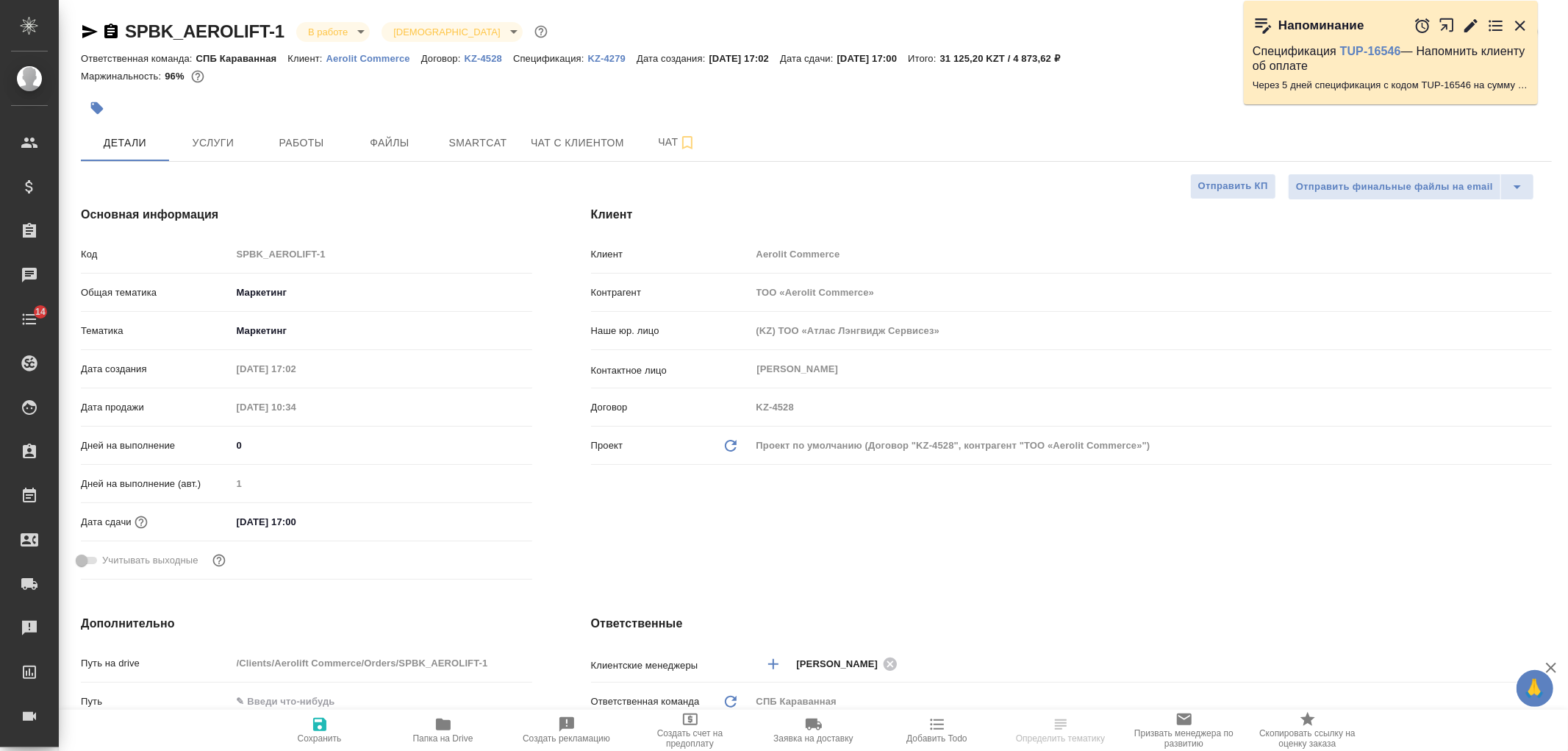
type textarea "x"
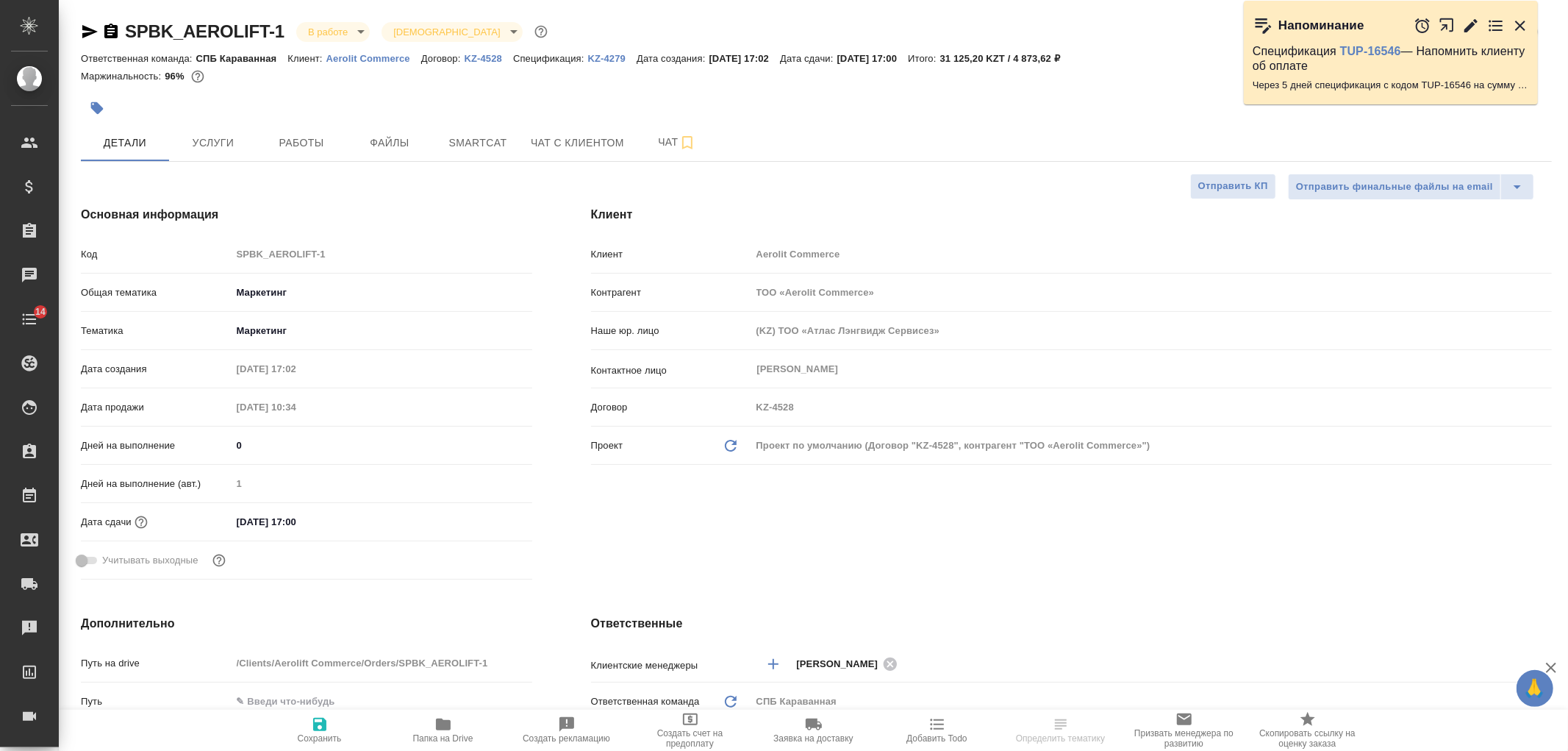
type textarea "x"
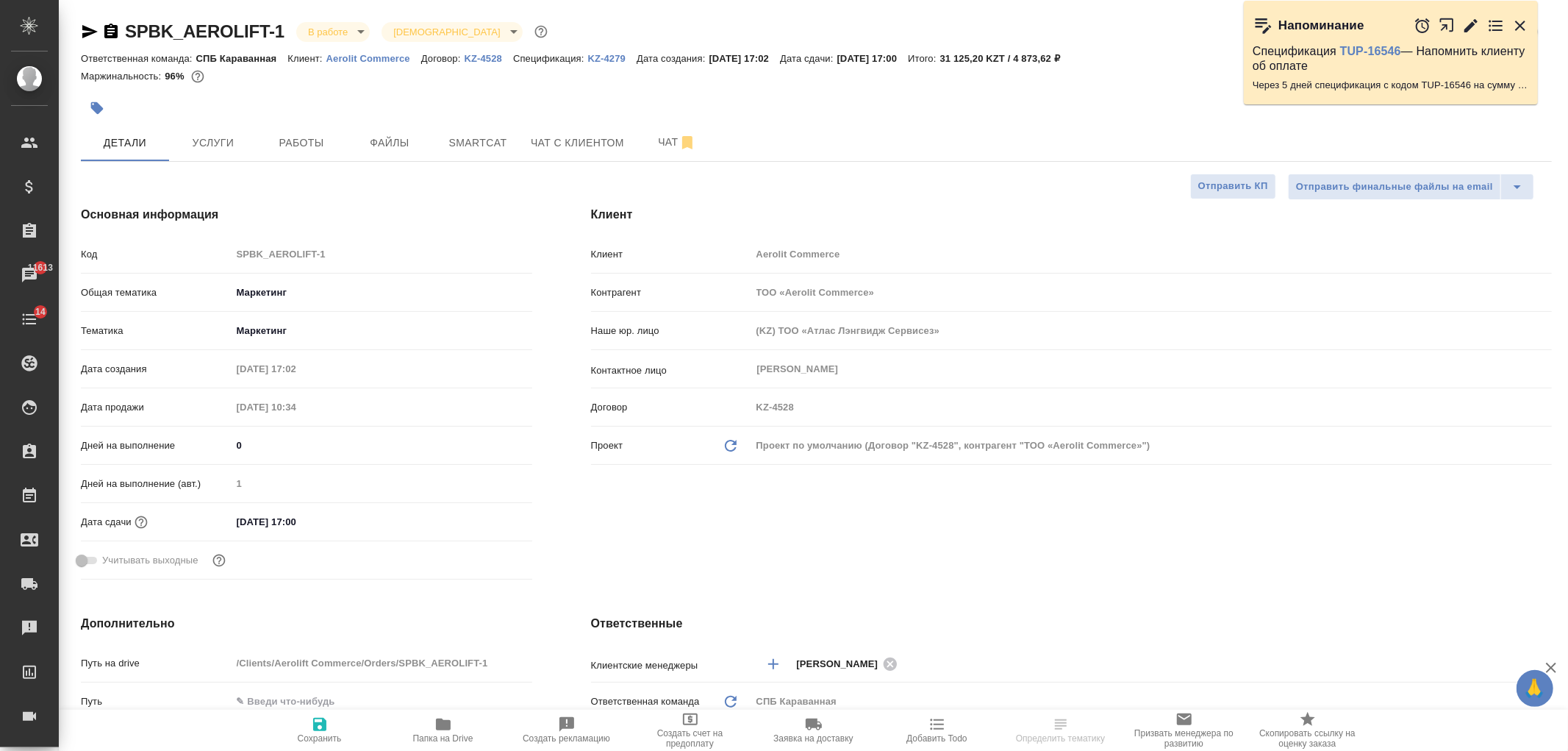
type textarea "x"
select select "RU"
type textarea "x"
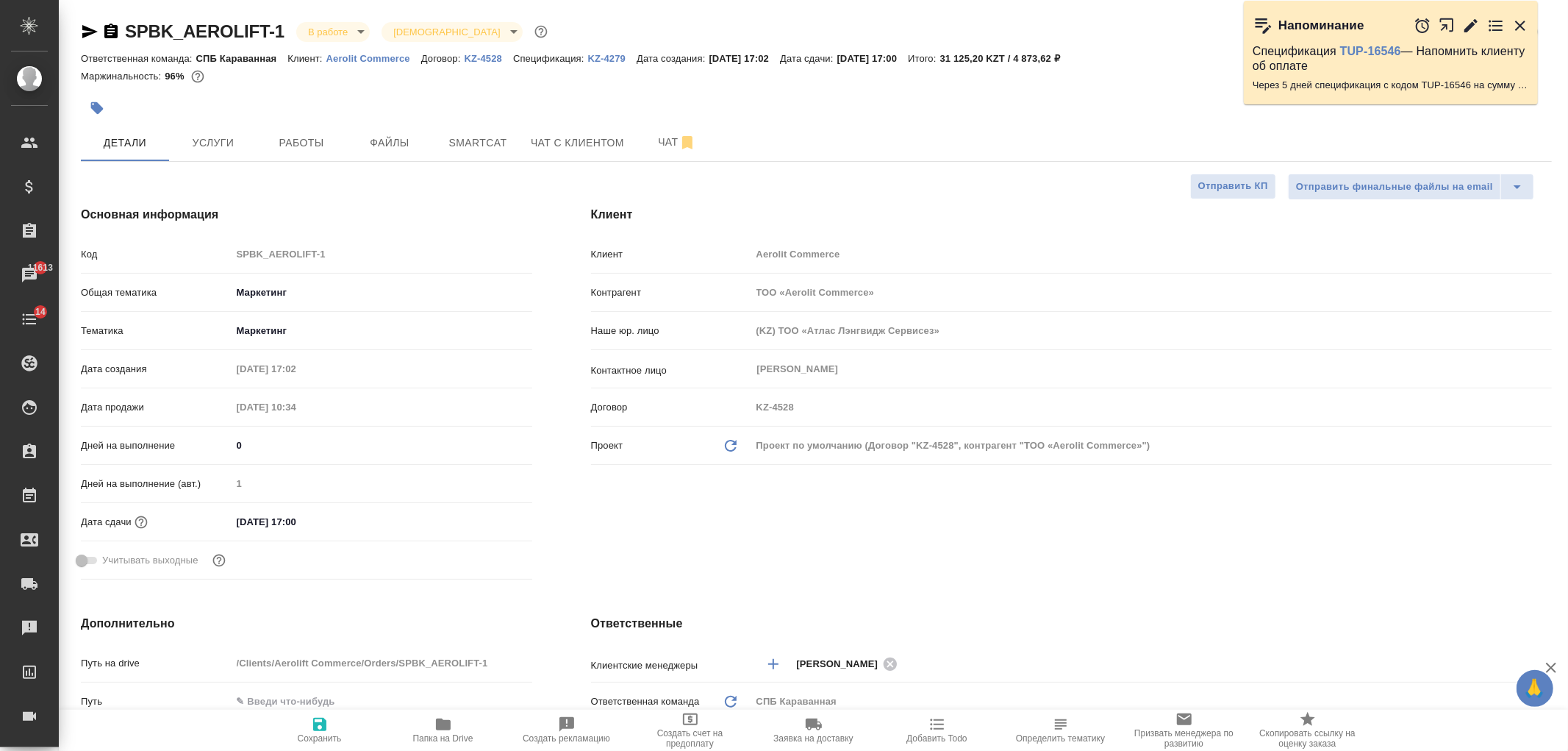
type textarea "x"
click at [653, 138] on span "Чат" at bounding box center [677, 142] width 71 height 19
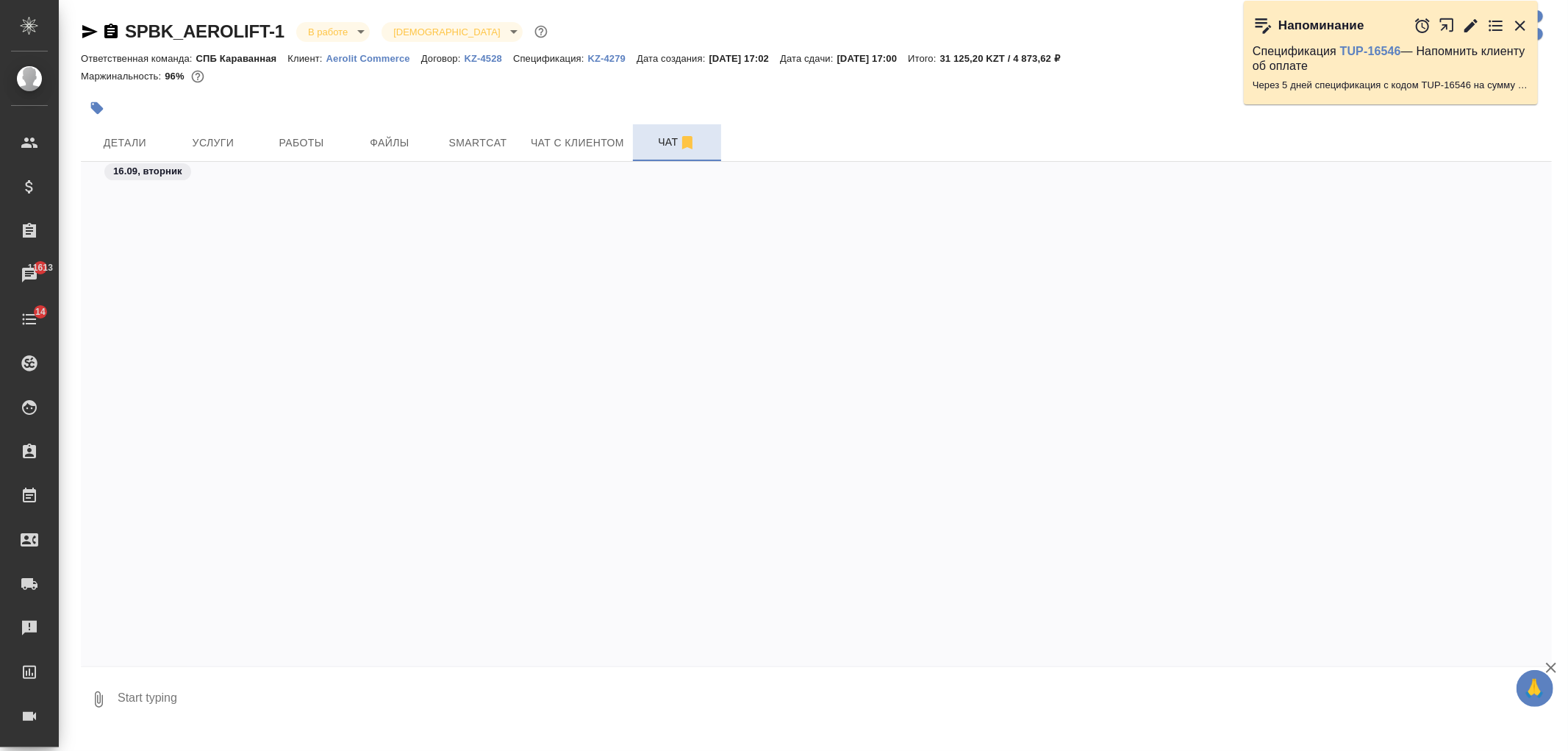
scroll to position [6862, 0]
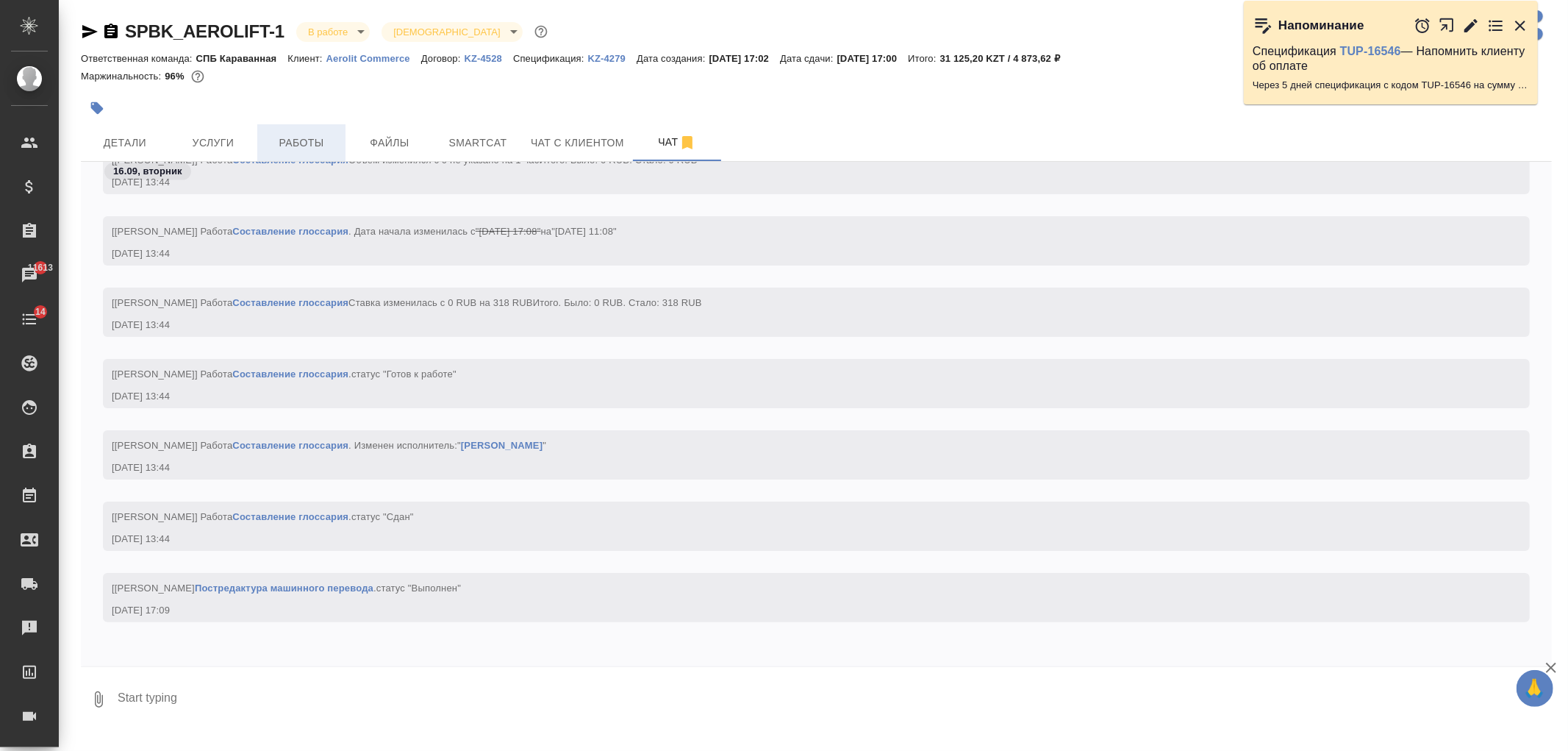
click at [313, 135] on span "Работы" at bounding box center [301, 142] width 71 height 19
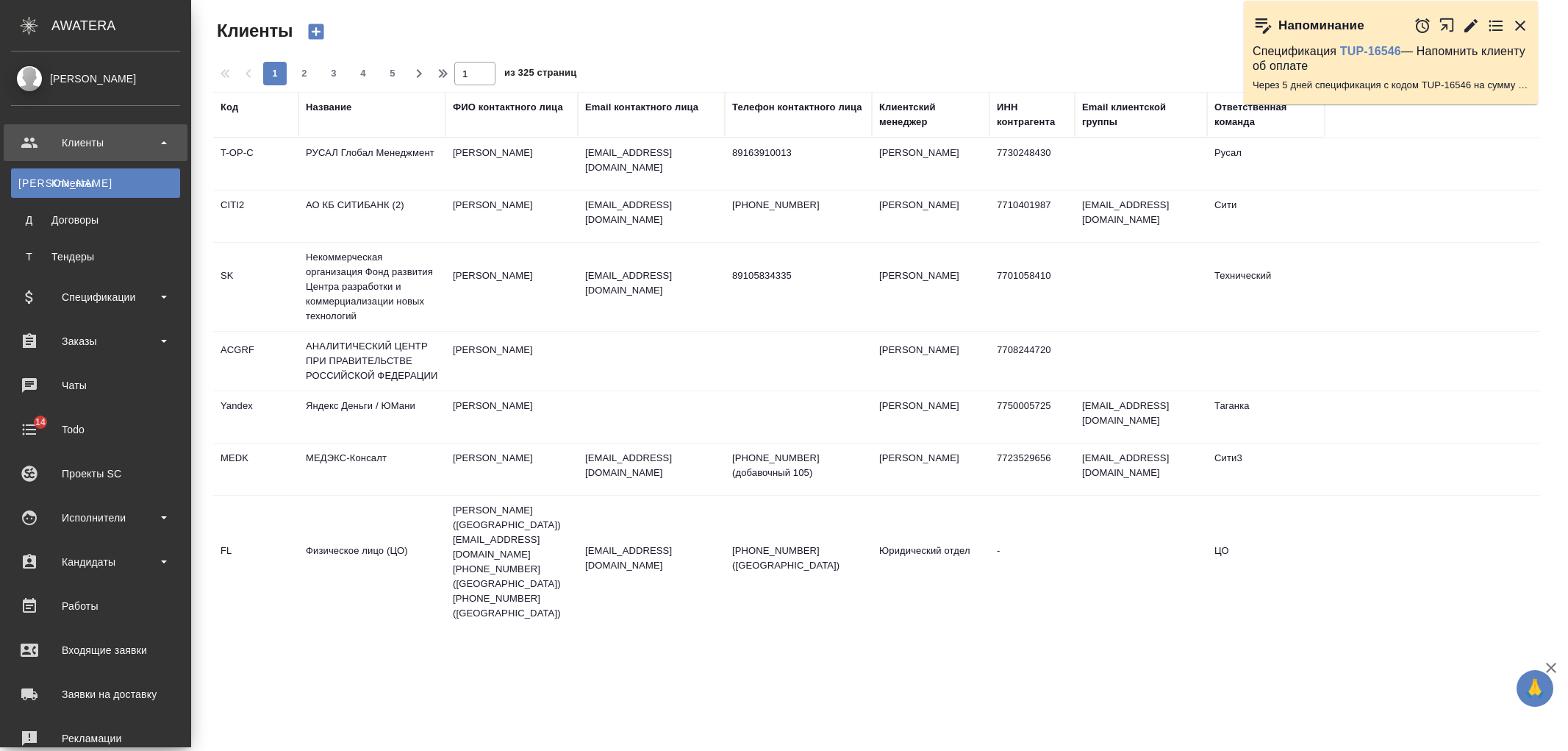
select select "RU"
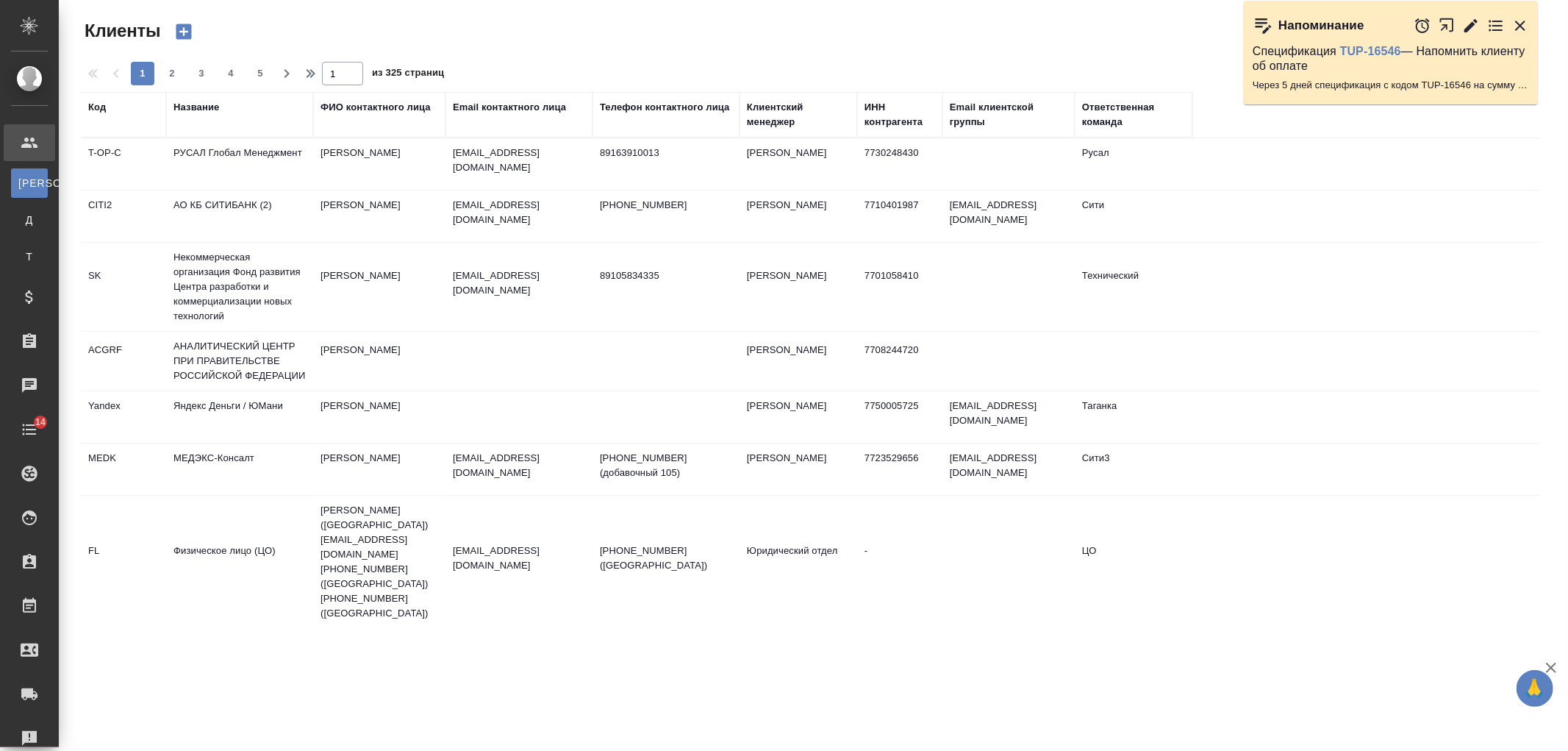
click at [211, 106] on div "Название" at bounding box center [196, 107] width 45 height 15
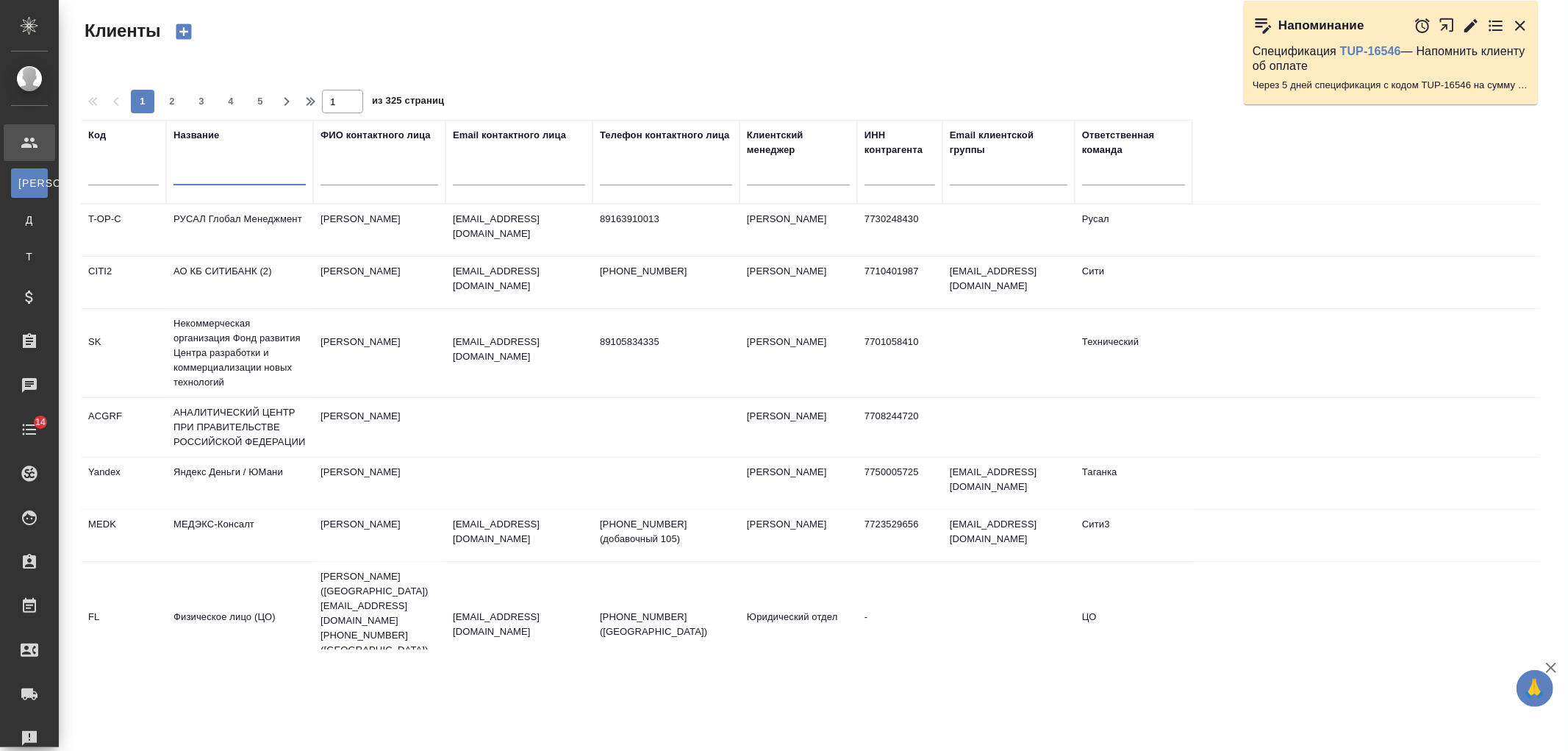
click at [228, 168] on input "text" at bounding box center [239, 176] width 132 height 19
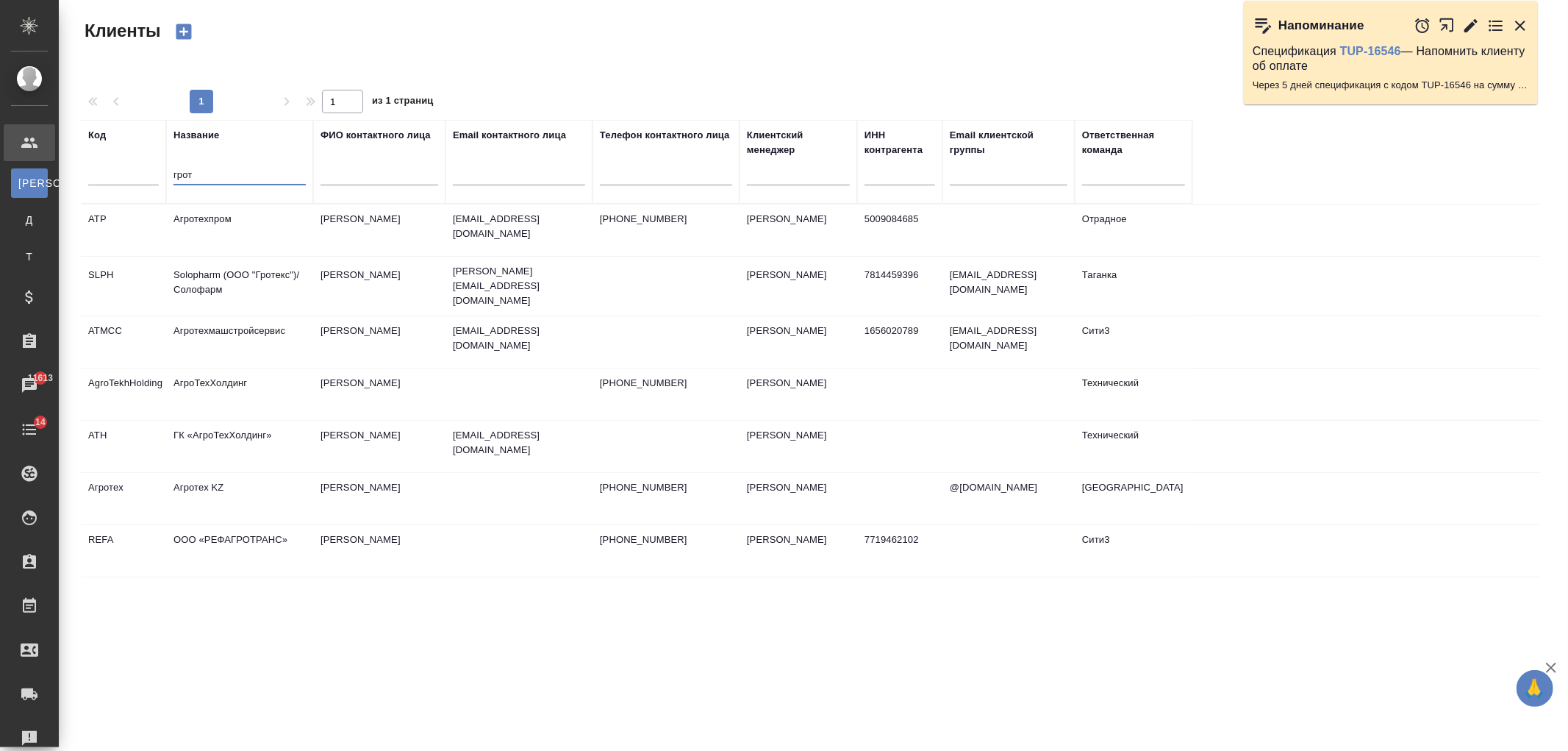
type input "грот"
click at [246, 263] on td "Solopharm (ООО "Гротекс")/Солофарм" at bounding box center [239, 286] width 147 height 51
click at [247, 263] on td "Solopharm (ООО "Гротекс")/Солофарм" at bounding box center [239, 286] width 147 height 51
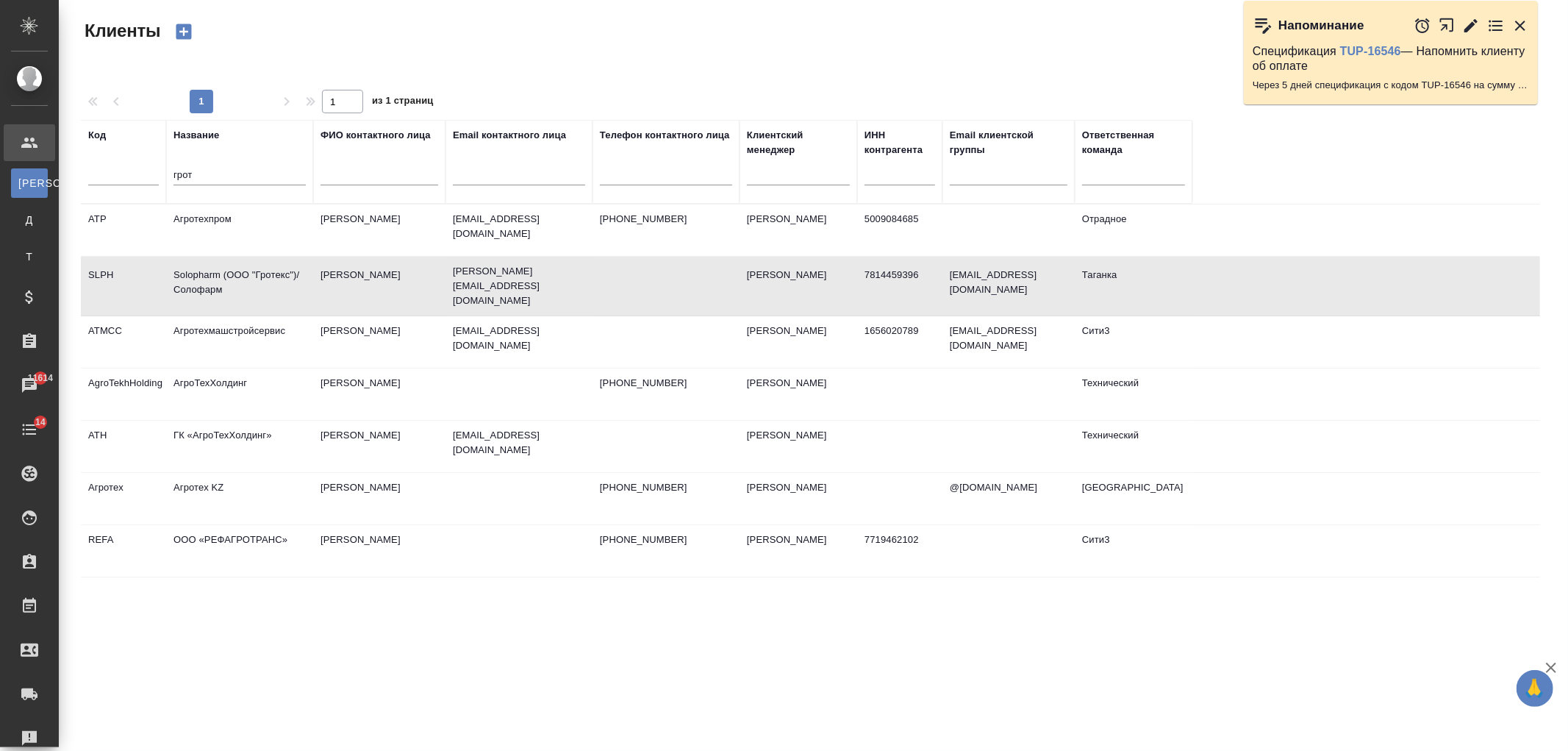
click at [395, 290] on td "[PERSON_NAME]" at bounding box center [379, 286] width 132 height 51
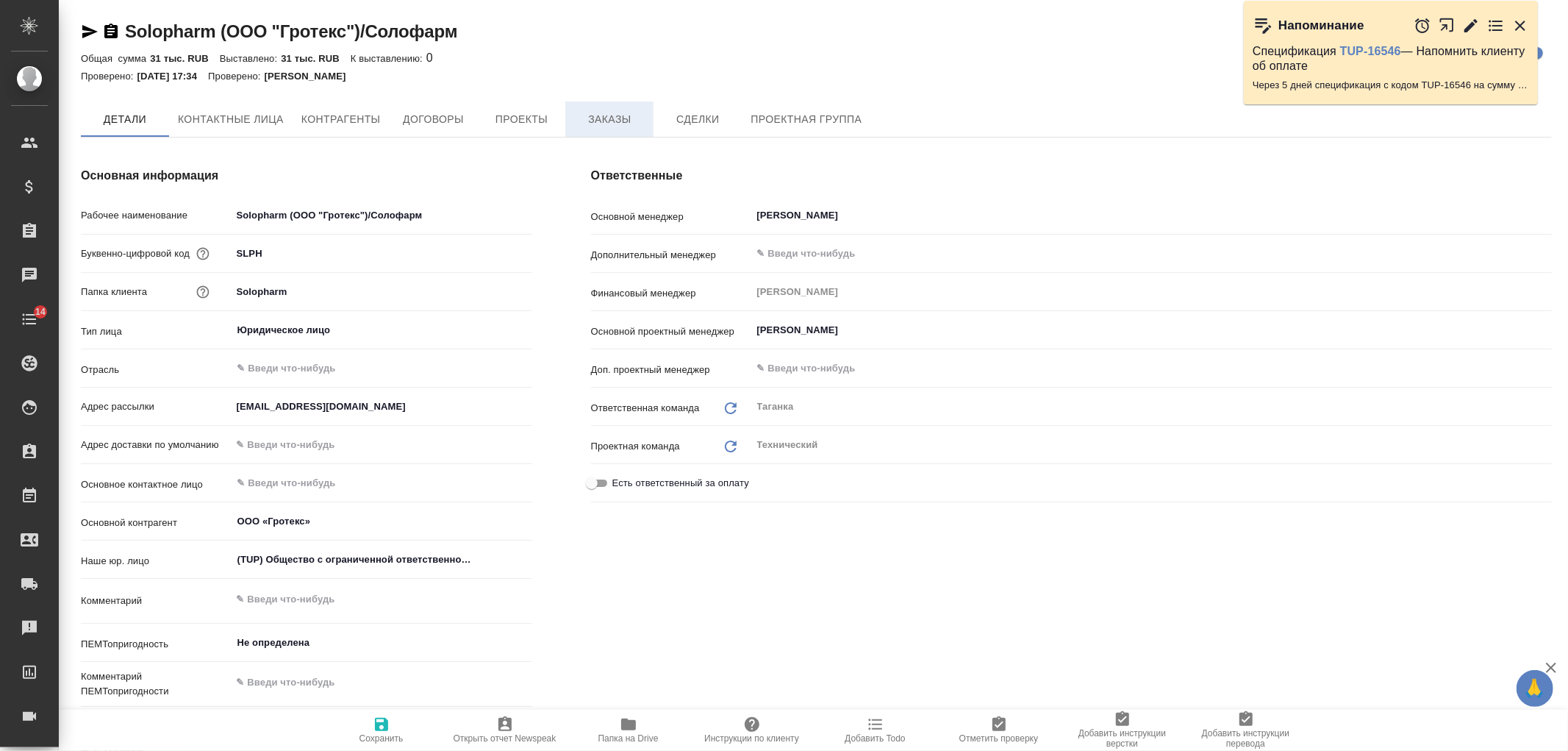
click at [589, 123] on span "Заказы" at bounding box center [609, 119] width 71 height 19
type textarea "x"
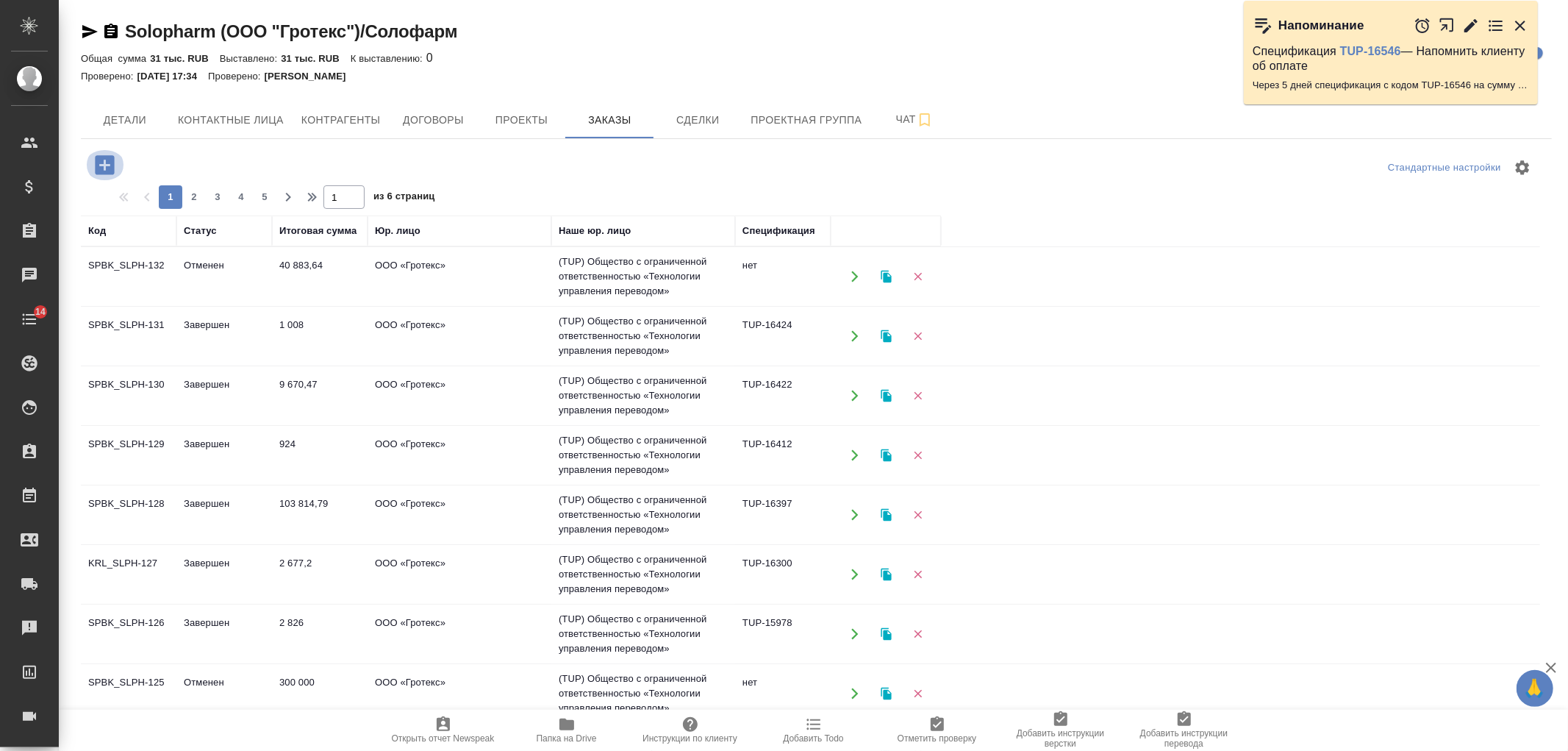
click at [110, 164] on icon "button" at bounding box center [104, 164] width 19 height 19
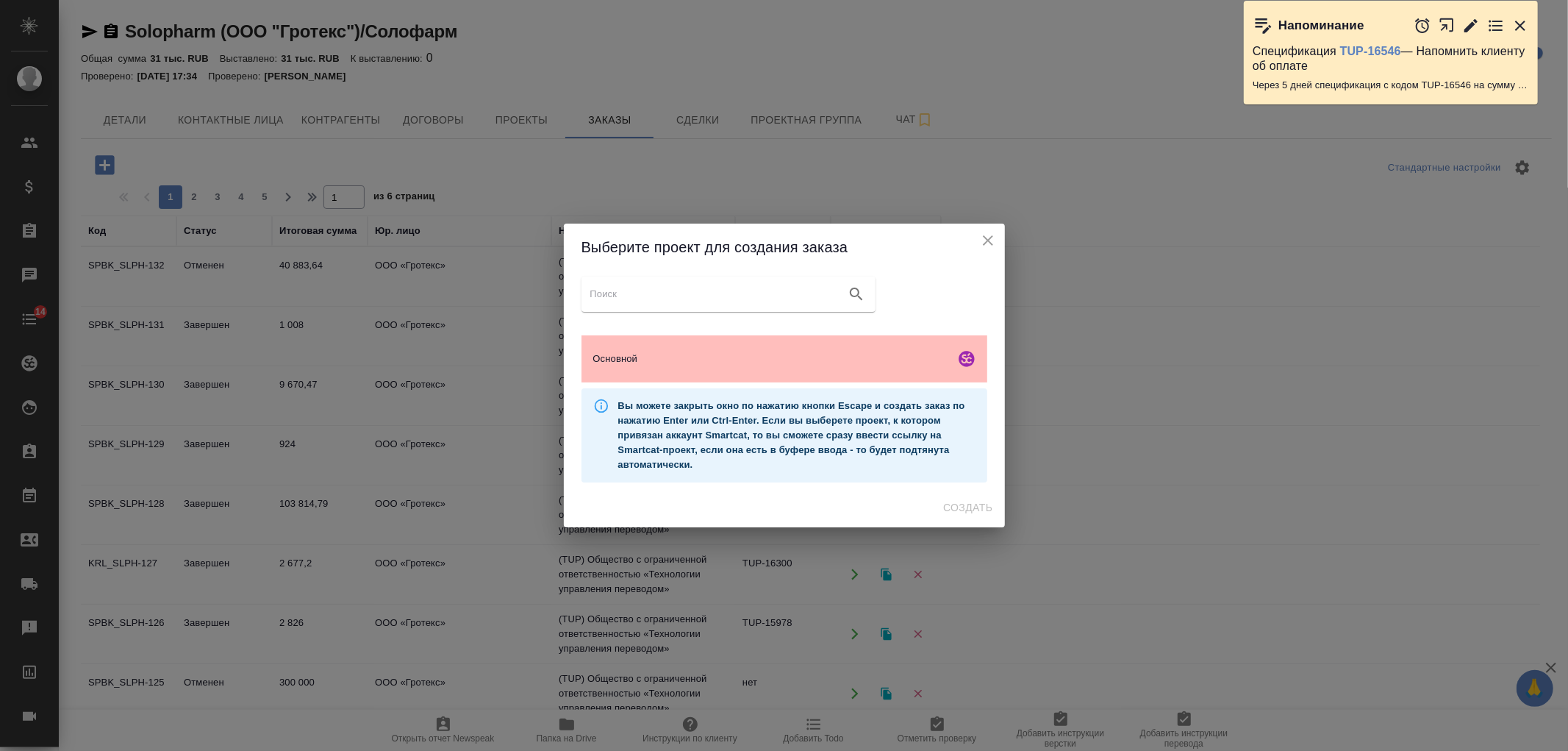
click at [722, 376] on div "Основной" at bounding box center [785, 359] width 406 height 47
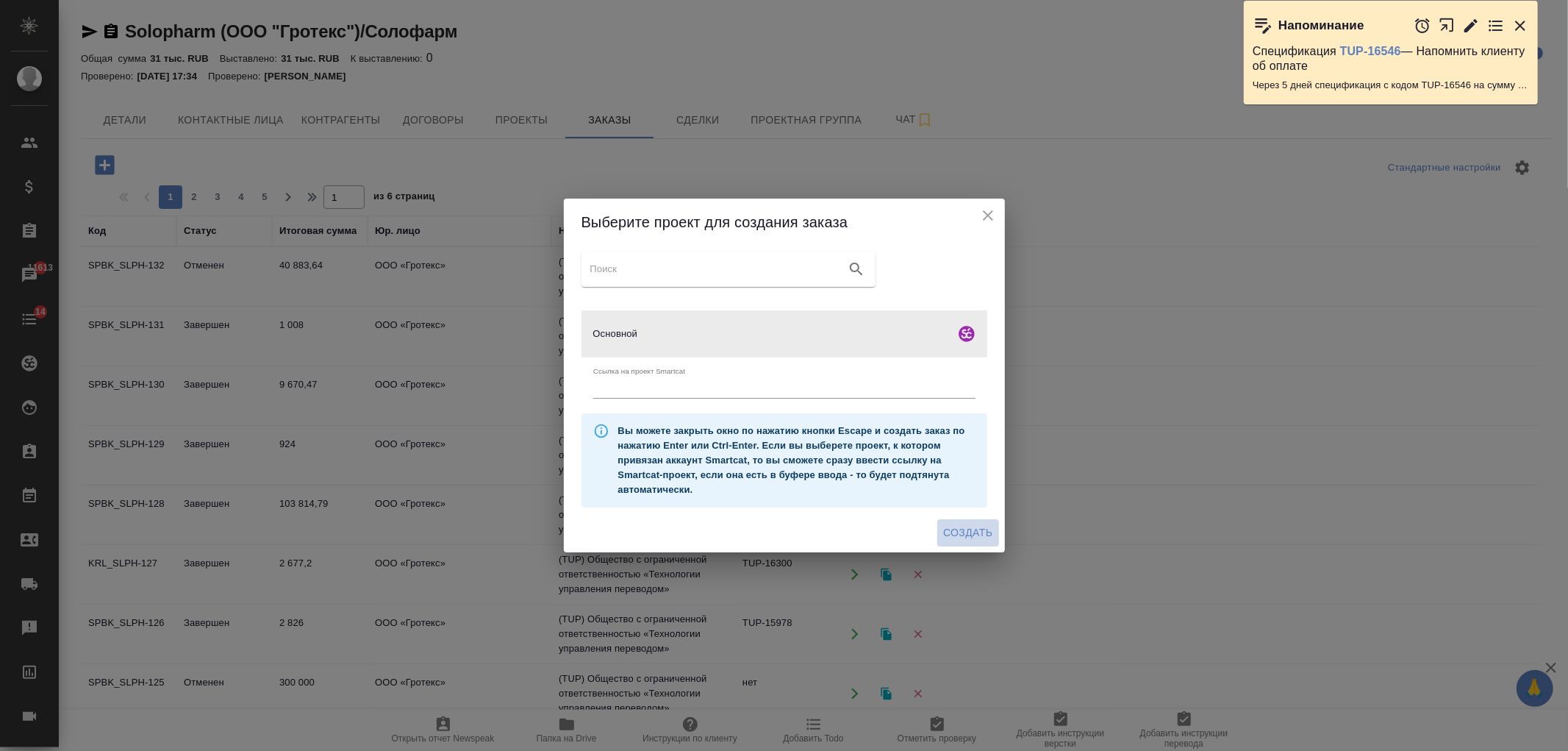
click at [971, 527] on span "Создать" at bounding box center [967, 533] width 49 height 19
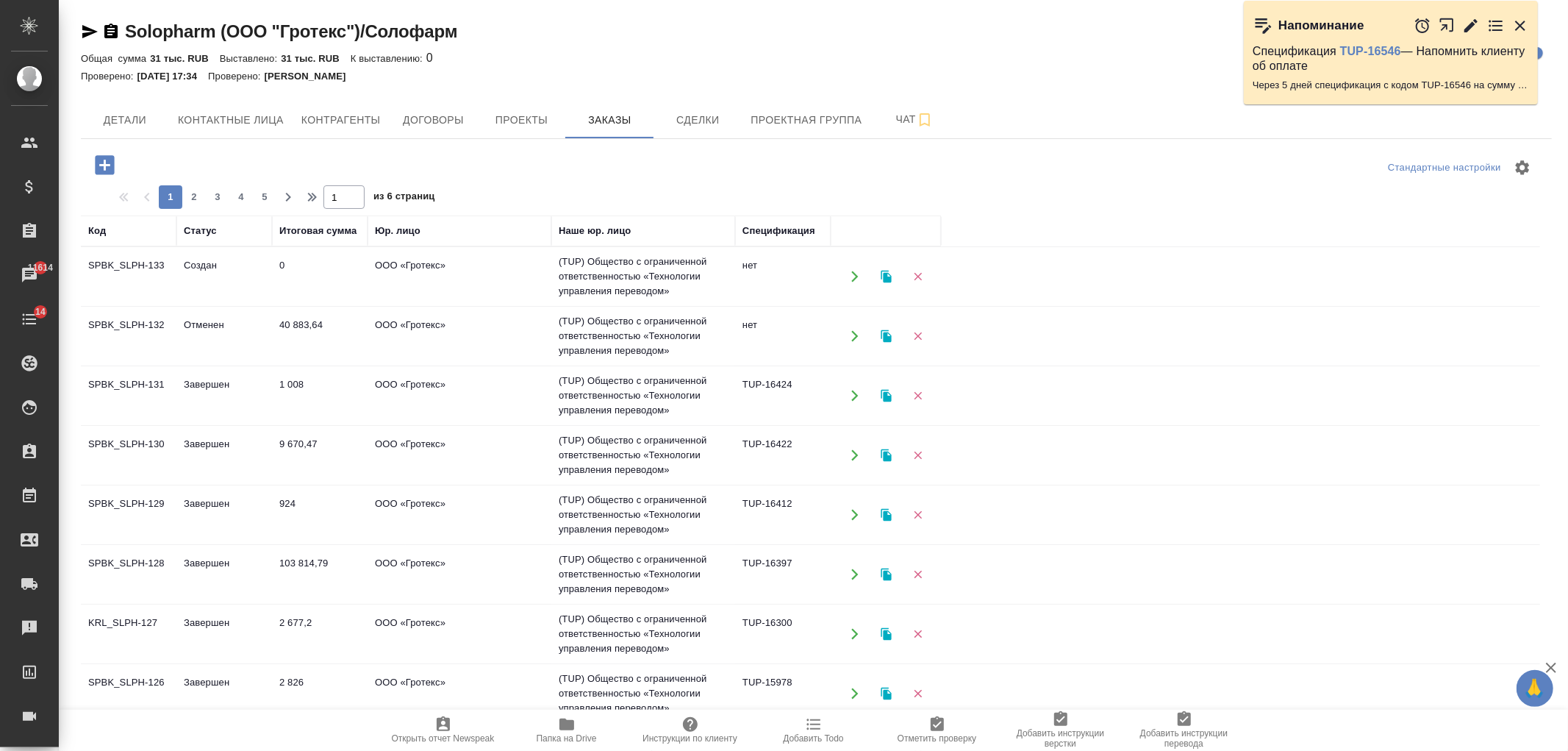
click at [405, 454] on td "ООО «Гротекс»" at bounding box center [459, 456] width 183 height 51
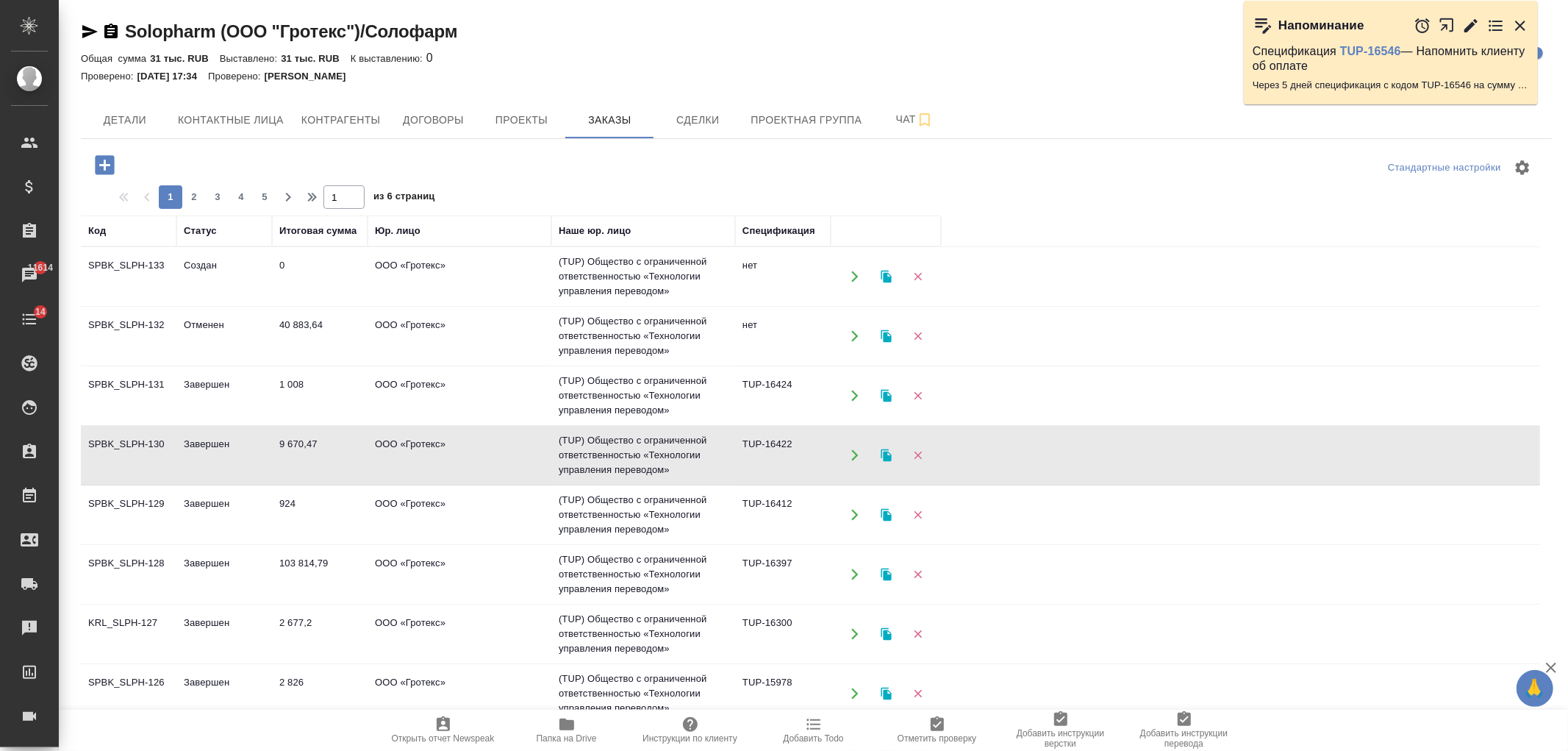
click at [405, 454] on td "ООО «Гротекс»" at bounding box center [459, 456] width 183 height 51
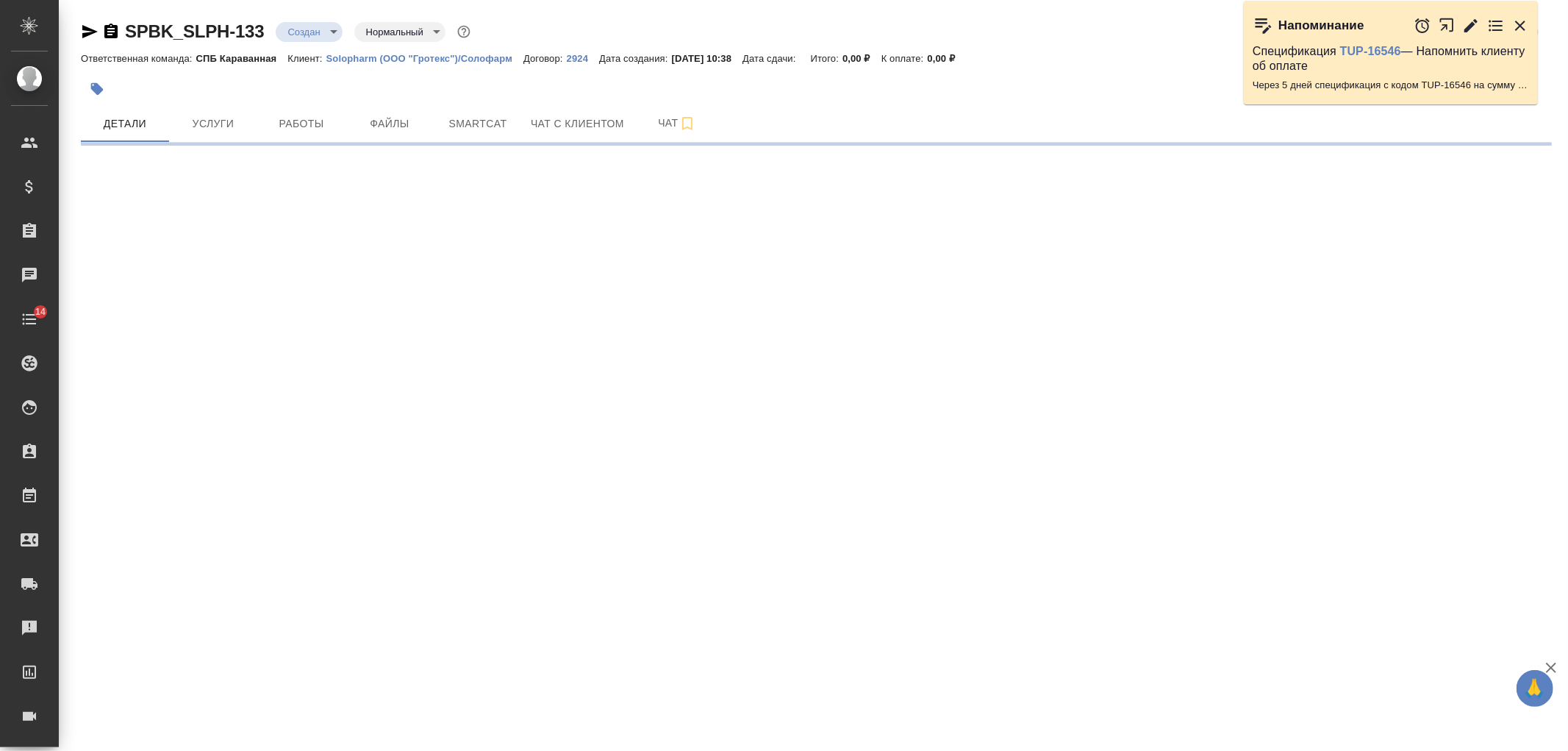
select select "RU"
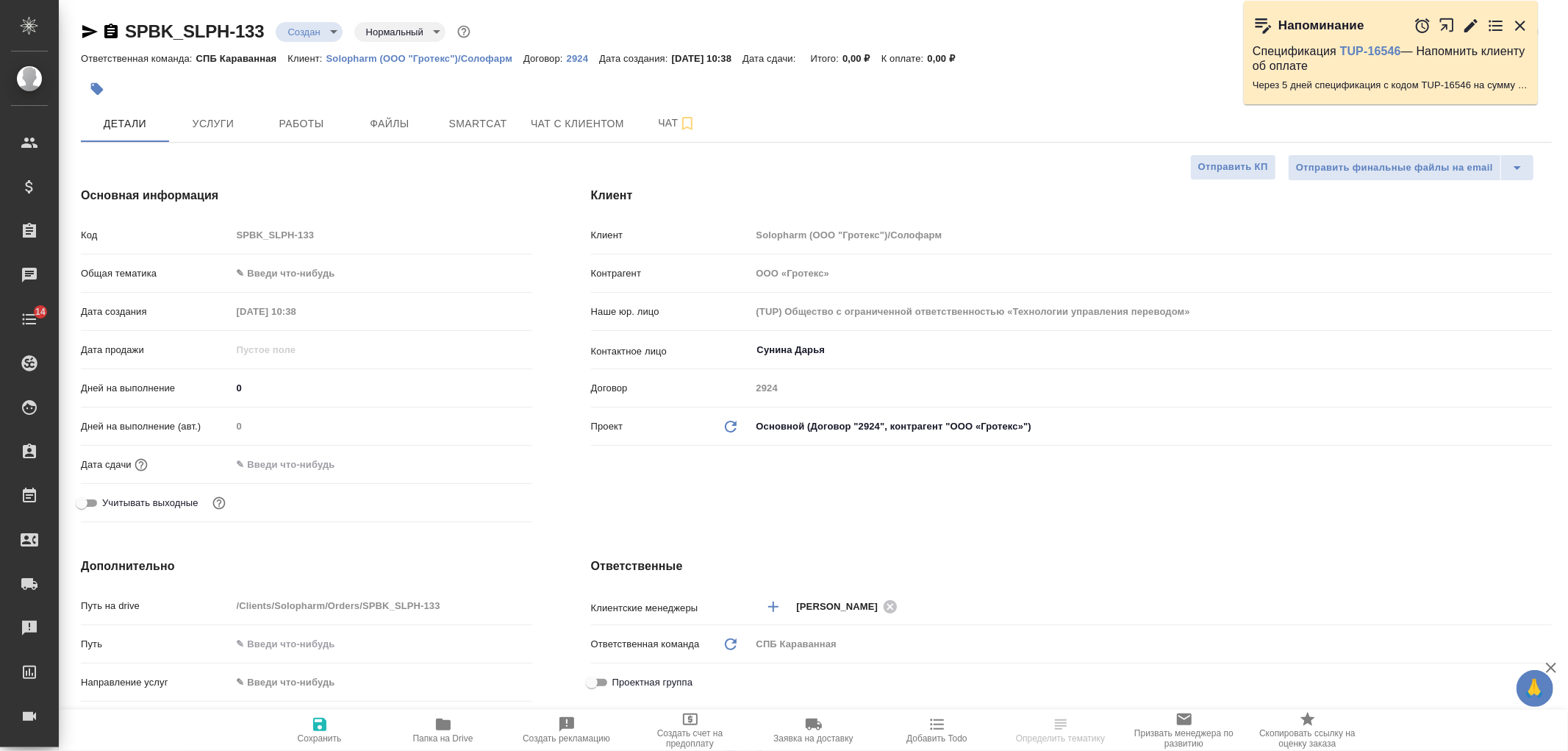
type textarea "x"
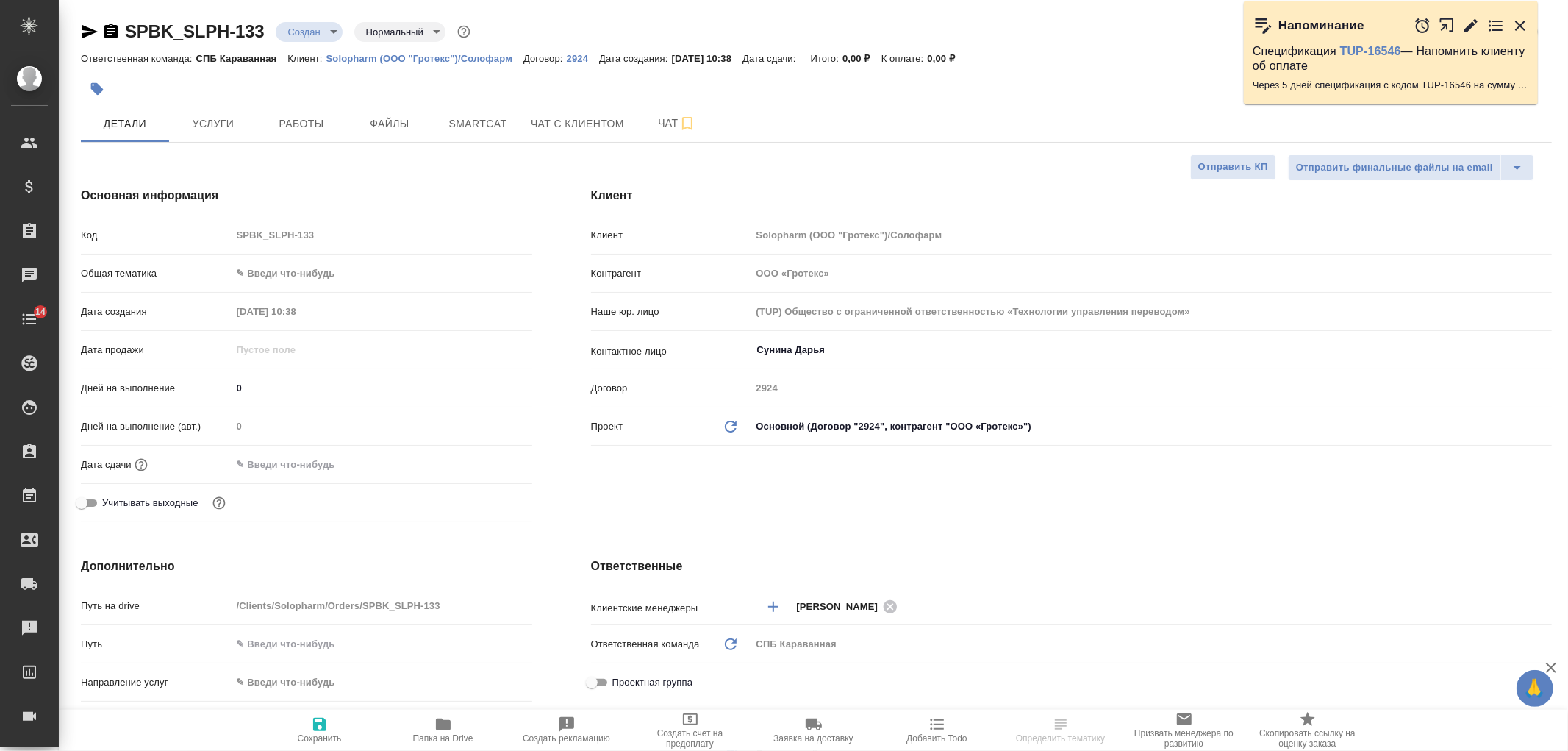
type textarea "x"
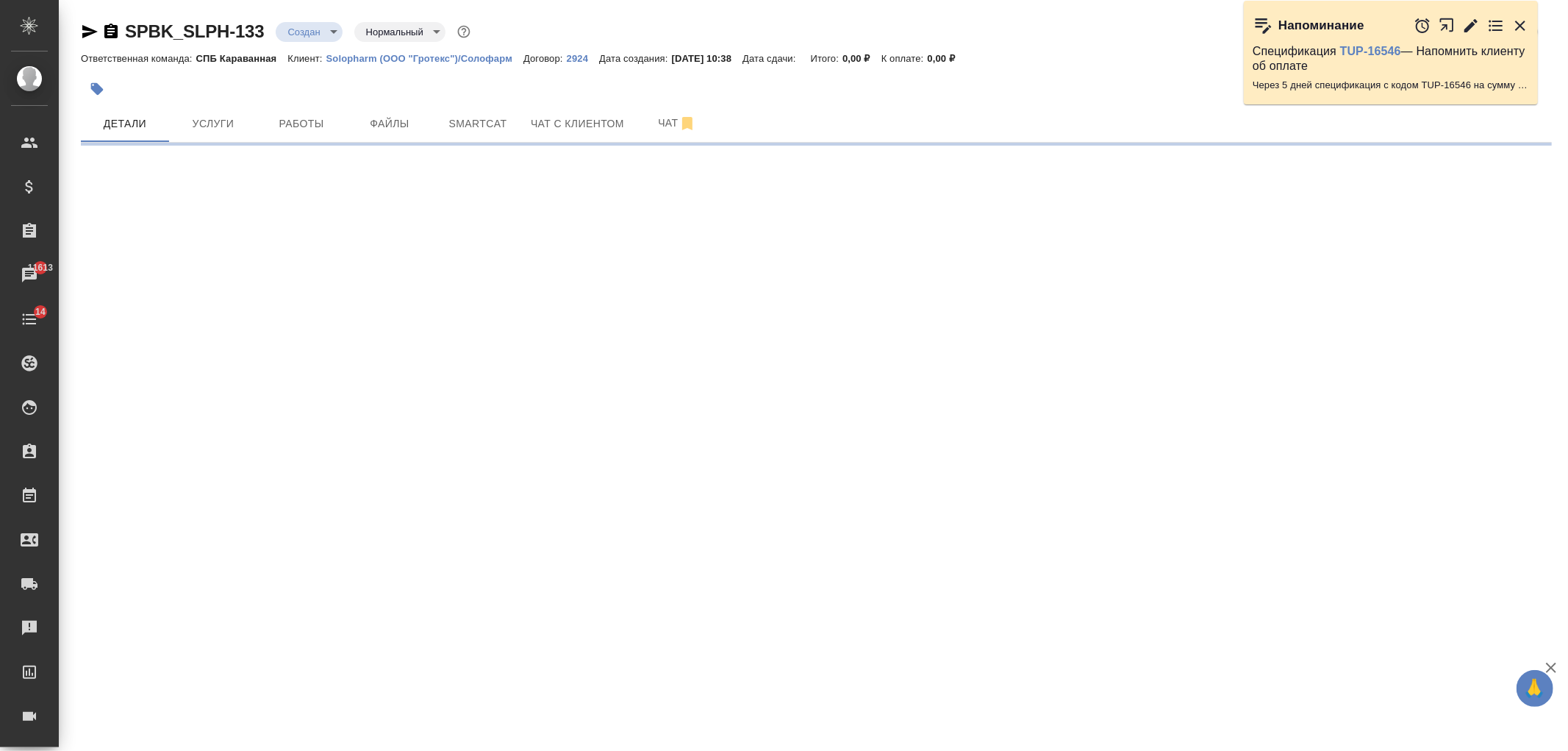
select select "RU"
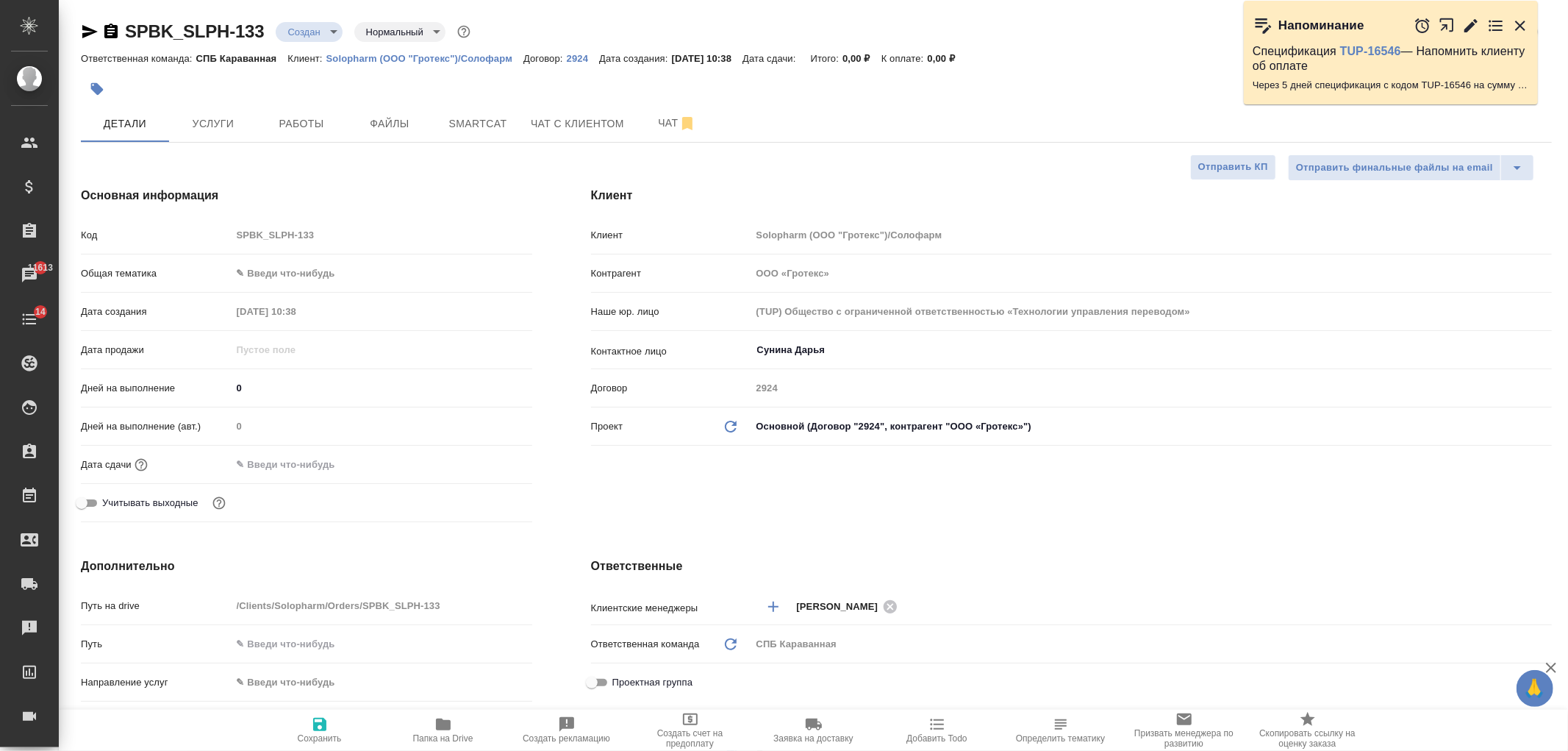
type textarea "x"
click at [394, 119] on span "Файлы" at bounding box center [390, 124] width 71 height 19
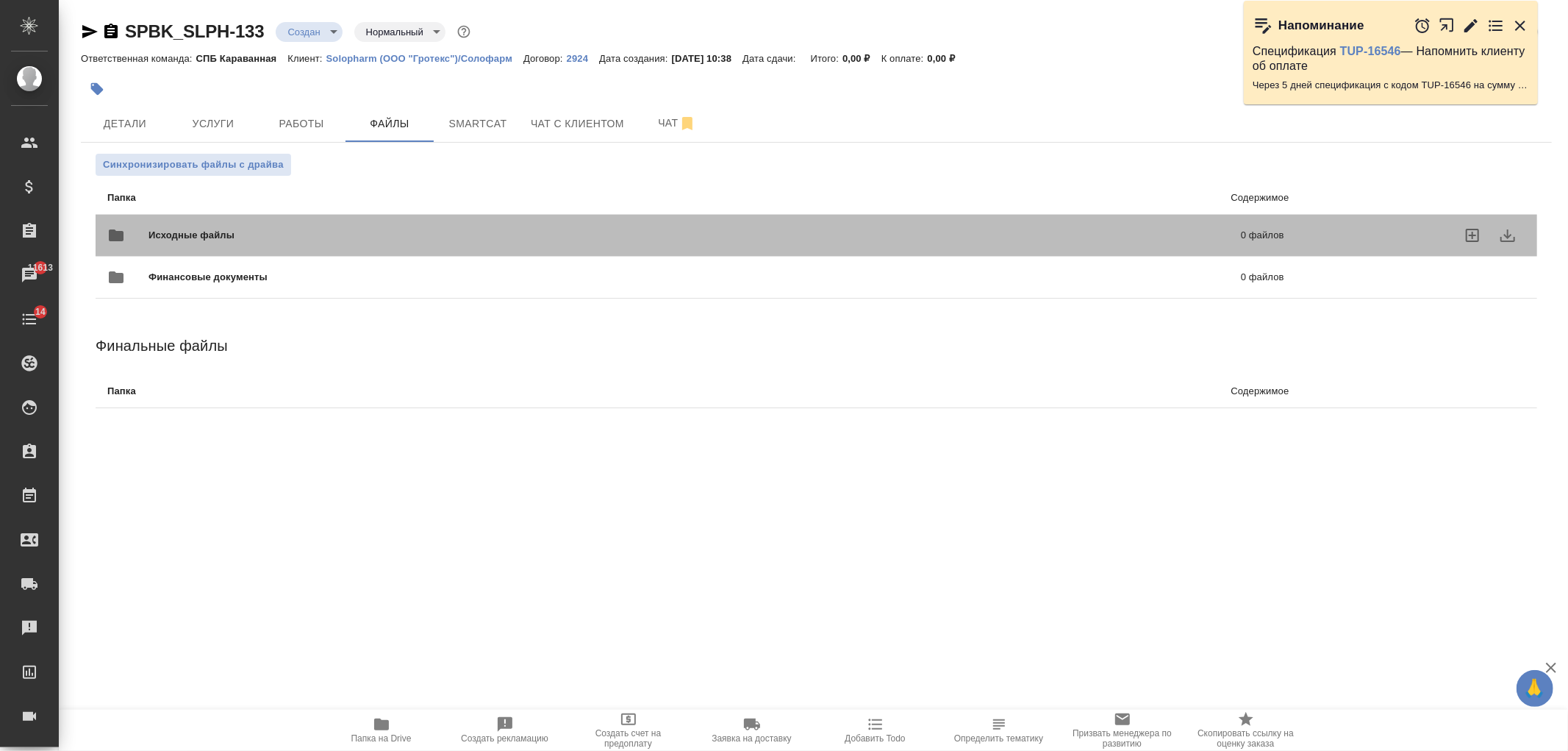
click at [464, 222] on div "Исходные файлы 0 файлов" at bounding box center [696, 236] width 1177 height 35
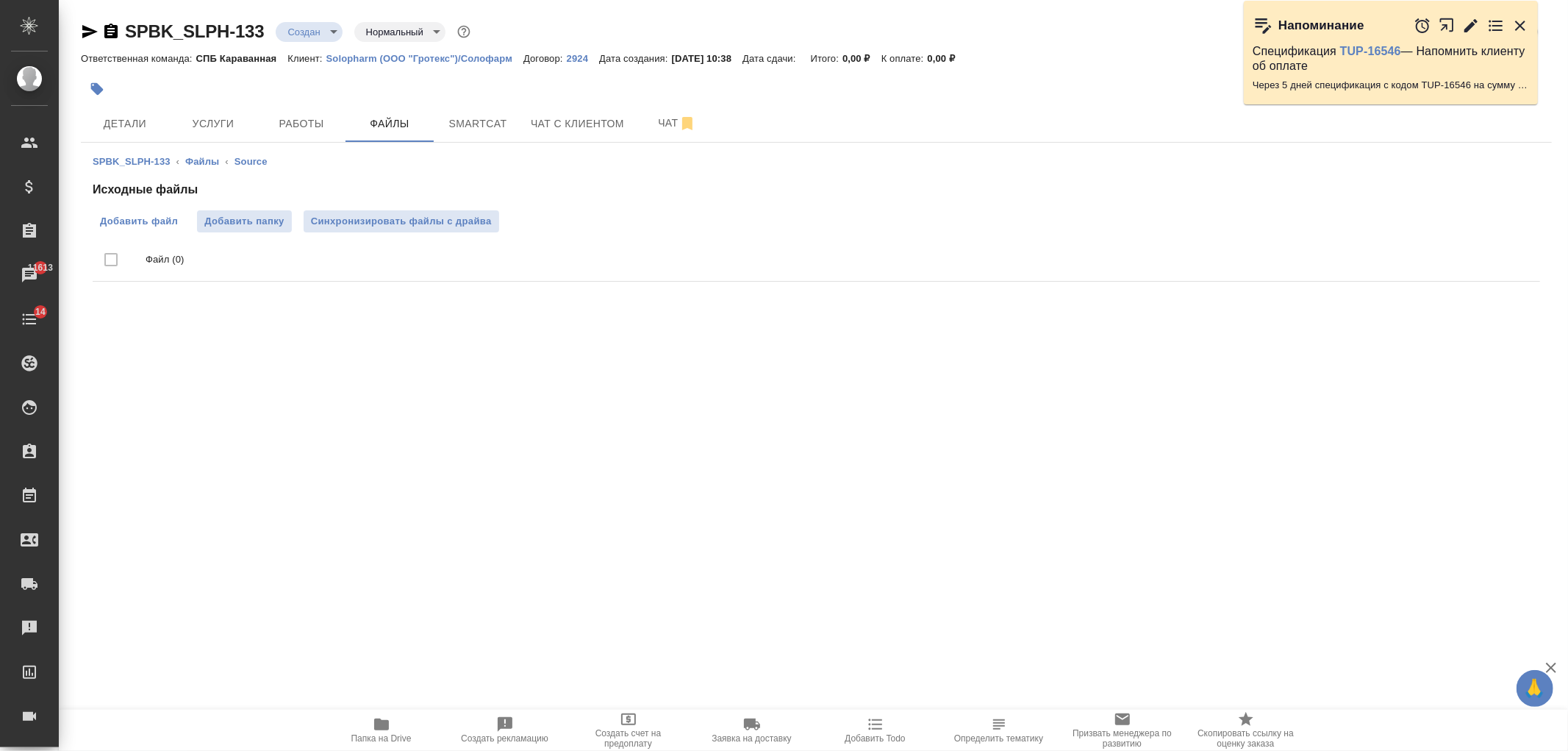
click at [159, 221] on span "Добавить файл" at bounding box center [138, 221] width 78 height 15
click at [0, 0] on input "Добавить файл" at bounding box center [0, 0] width 0 height 0
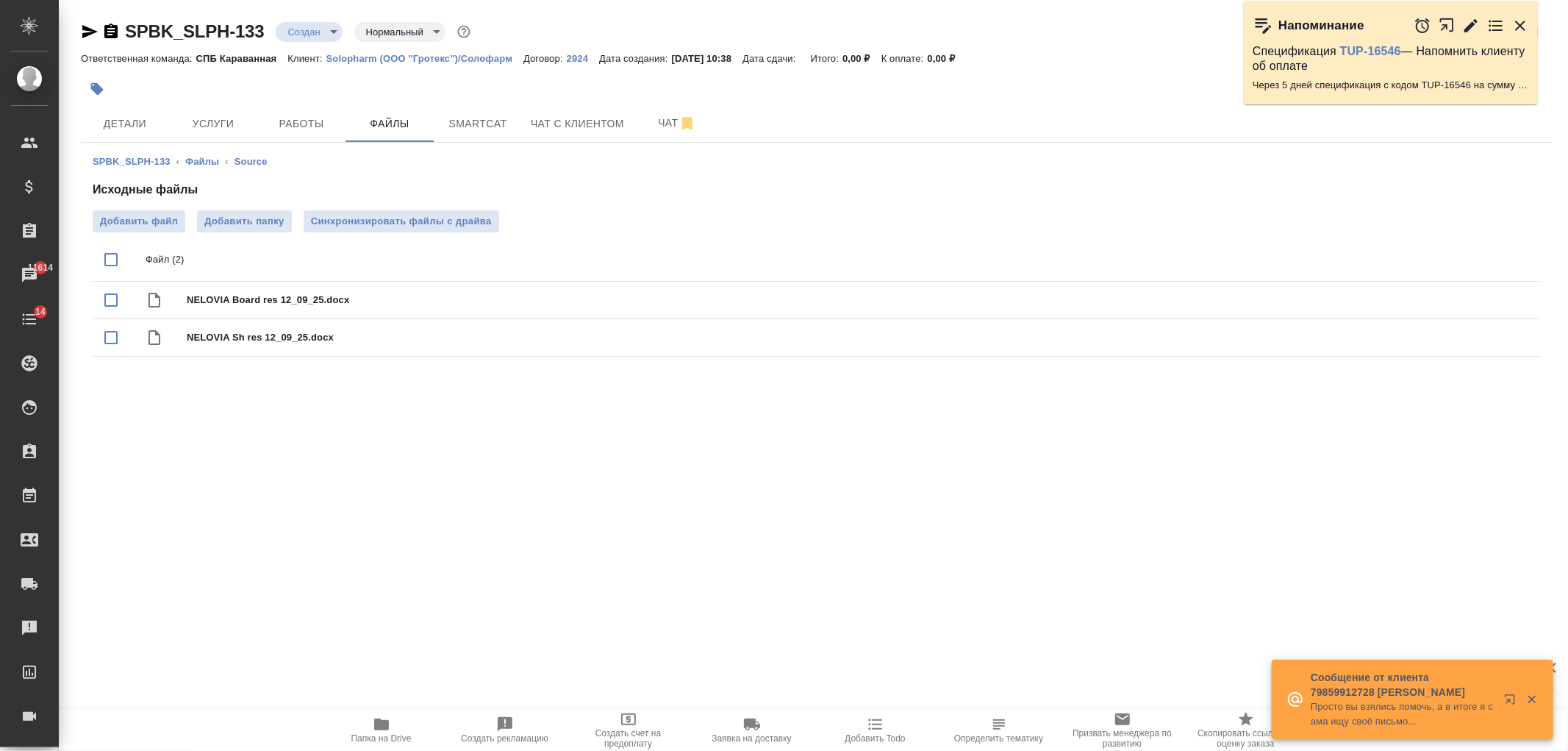
click at [222, 142] on div "SPBK_SLPH-133 ‹ Файлы ‹ Source Исходные файлы Добавить файл Добавить папку Синх…" at bounding box center [815, 258] width 1471 height 232
click at [226, 125] on span "Услуги" at bounding box center [213, 124] width 71 height 19
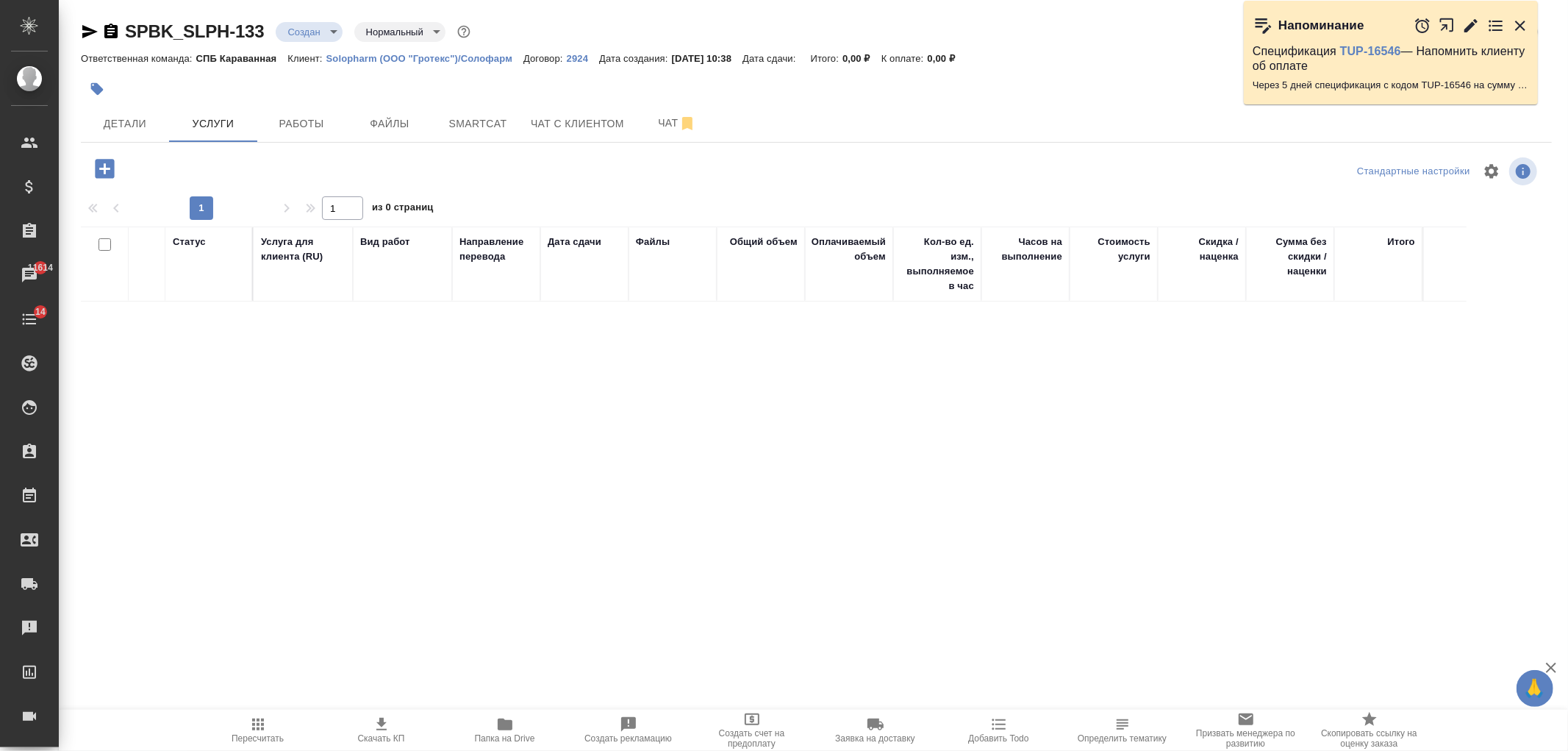
click at [98, 174] on icon "button" at bounding box center [104, 168] width 19 height 19
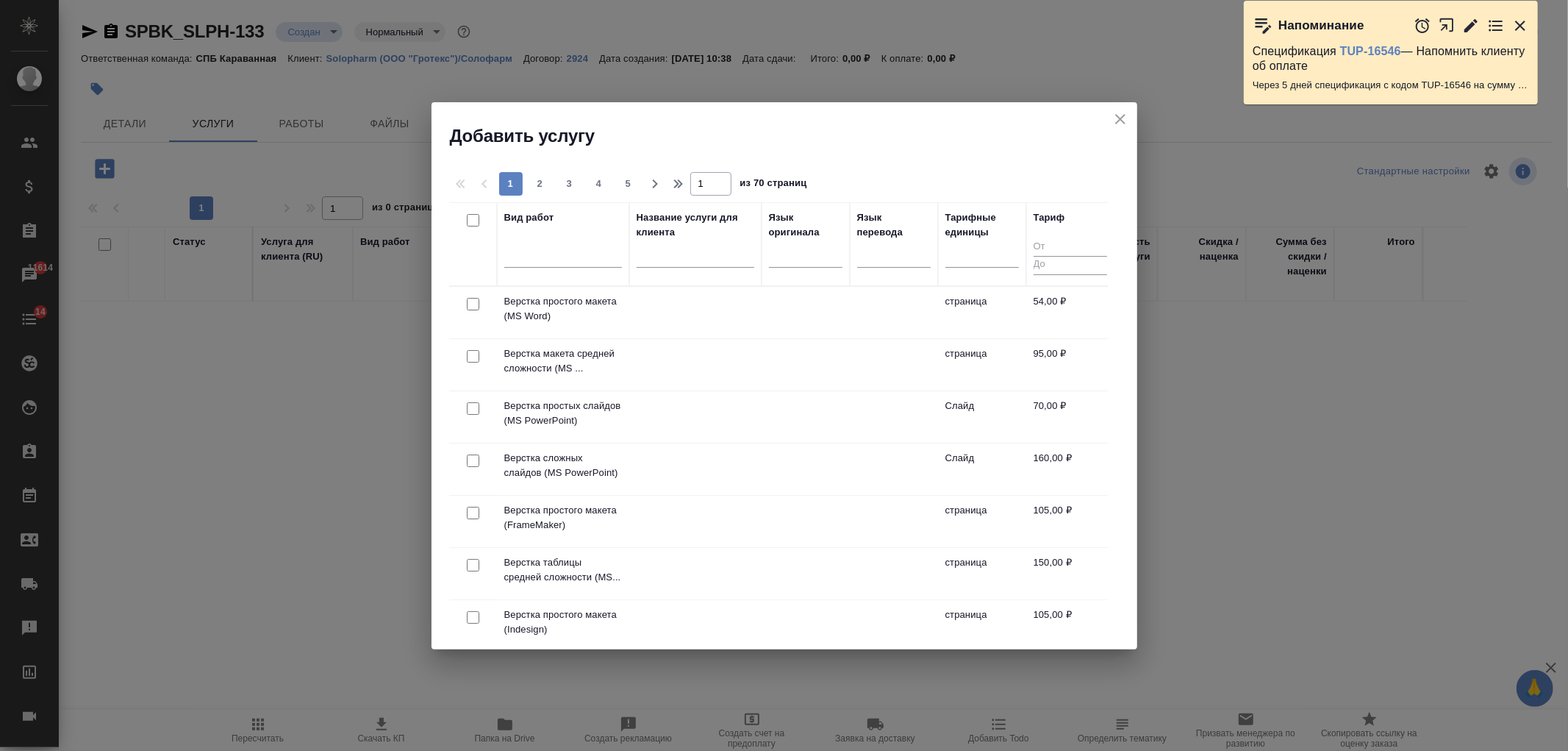
click at [1128, 121] on icon "close" at bounding box center [1121, 119] width 18 height 18
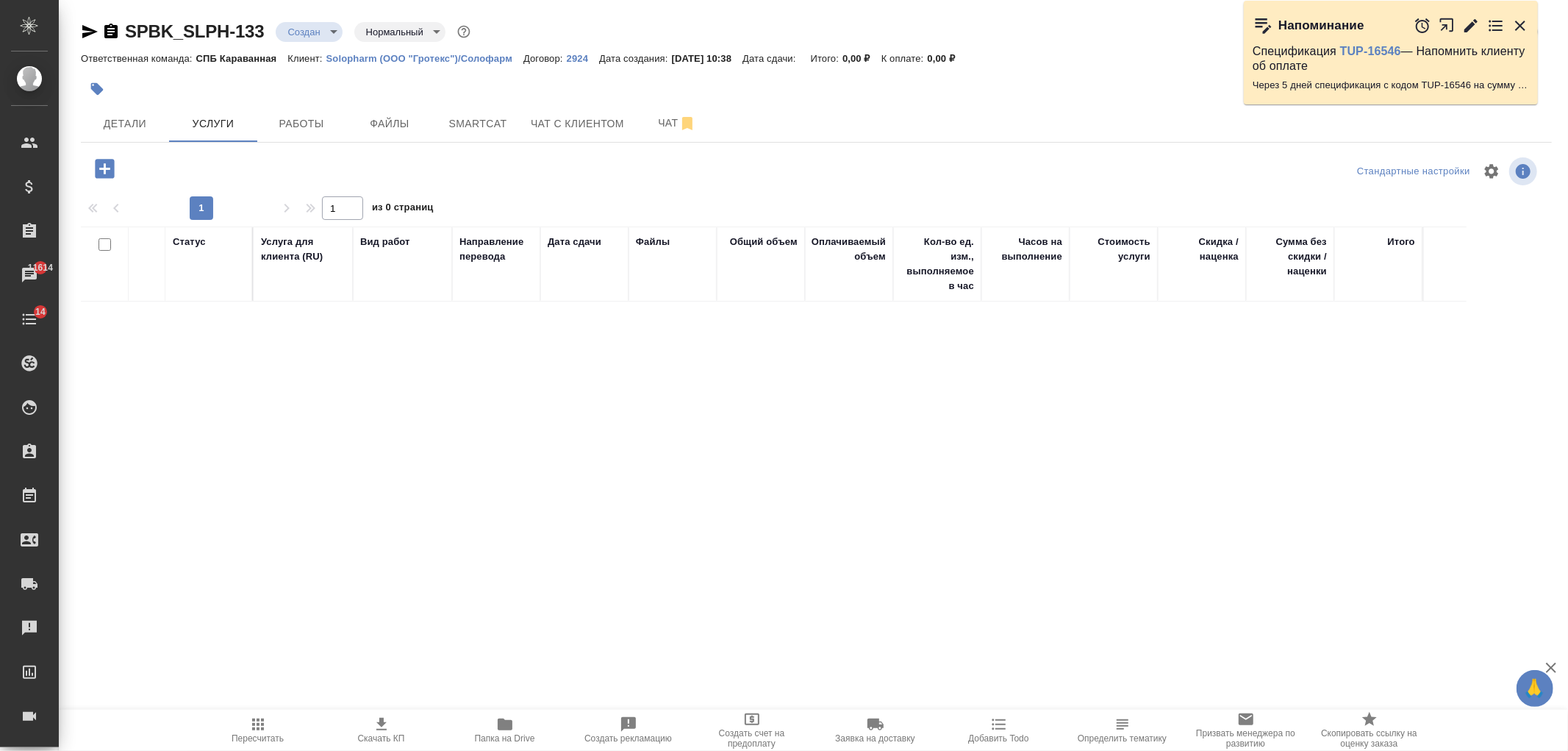
click at [101, 172] on icon "button" at bounding box center [104, 168] width 19 height 19
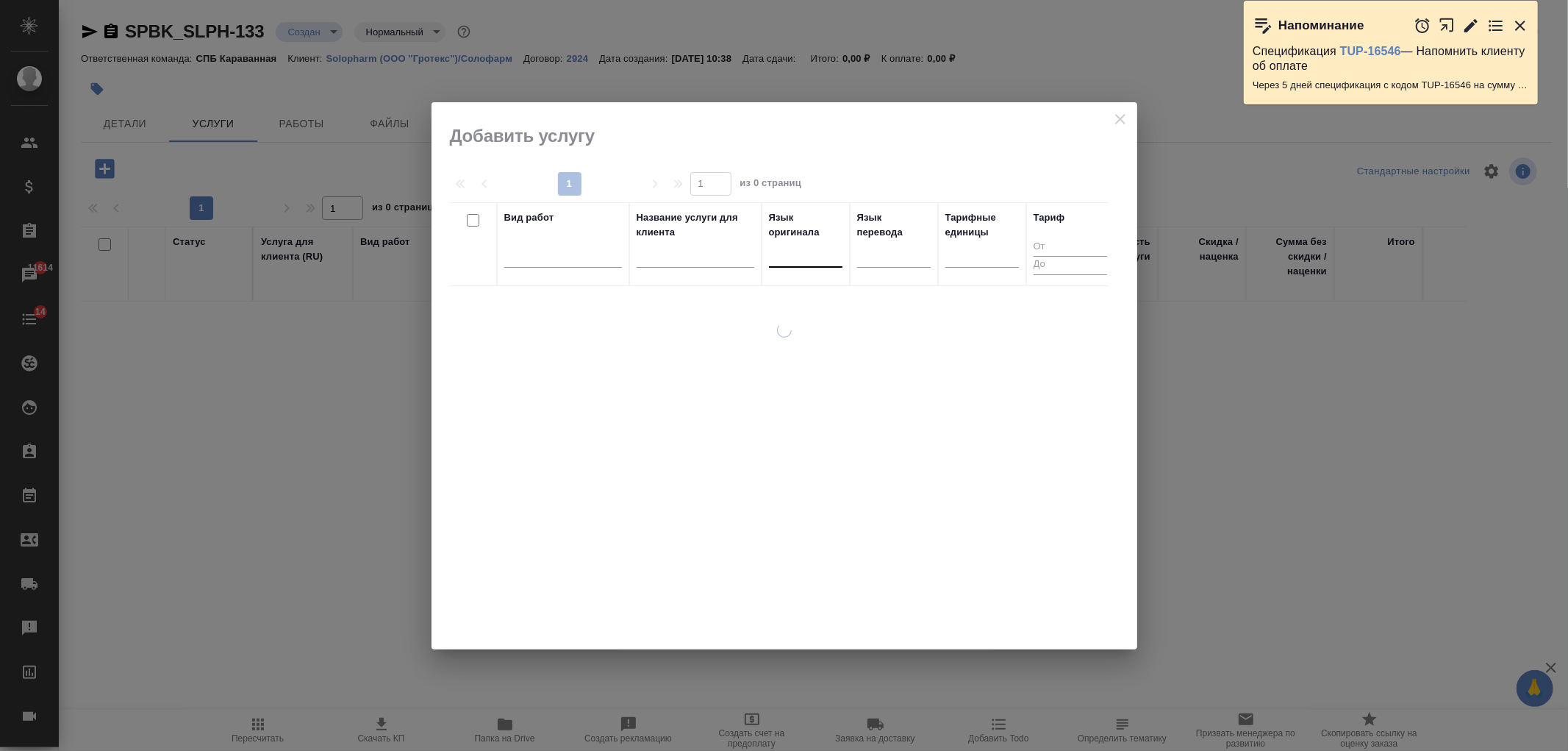
click at [797, 259] on div at bounding box center [806, 253] width 74 height 22
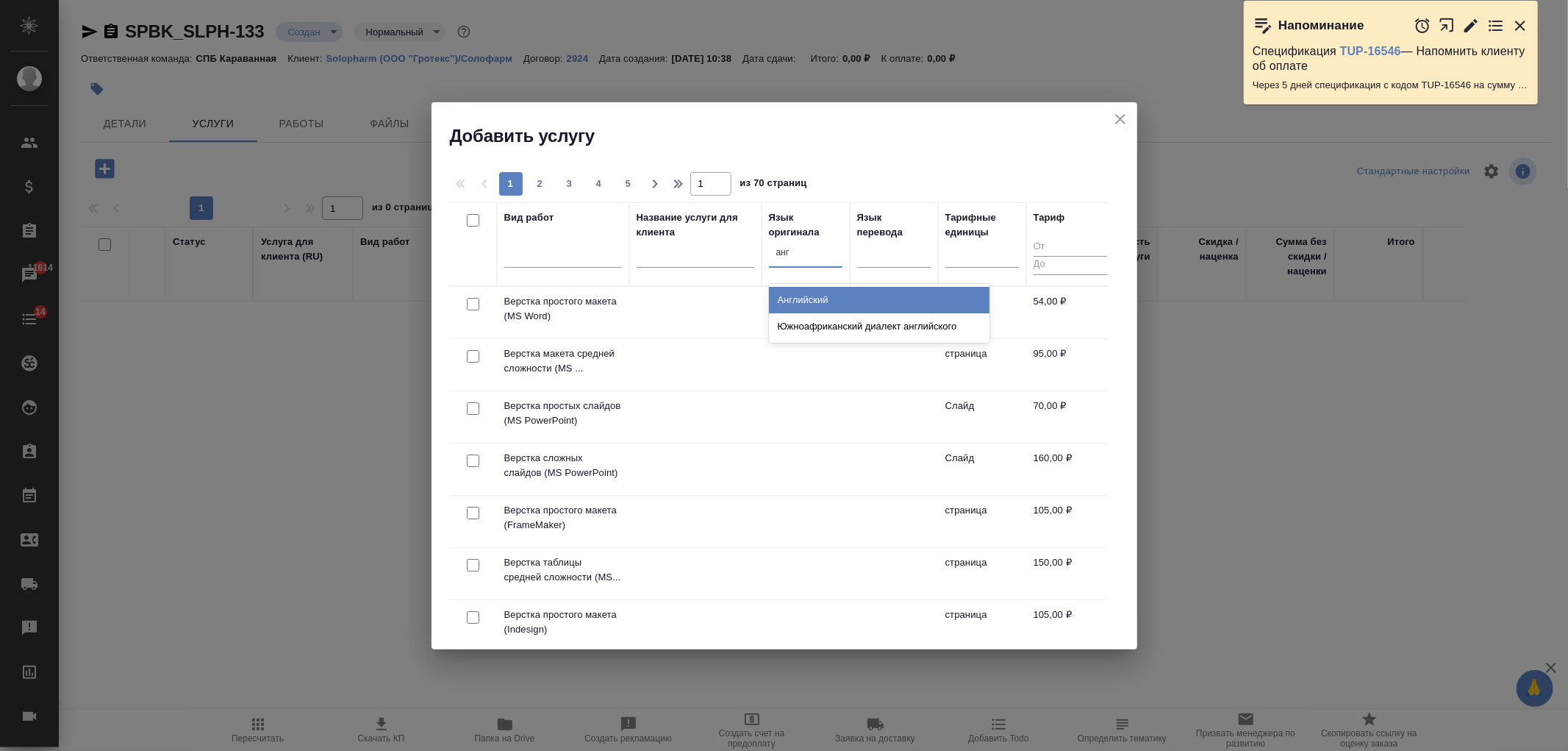
type input "англ"
click at [828, 298] on div "Английский" at bounding box center [879, 299] width 221 height 27
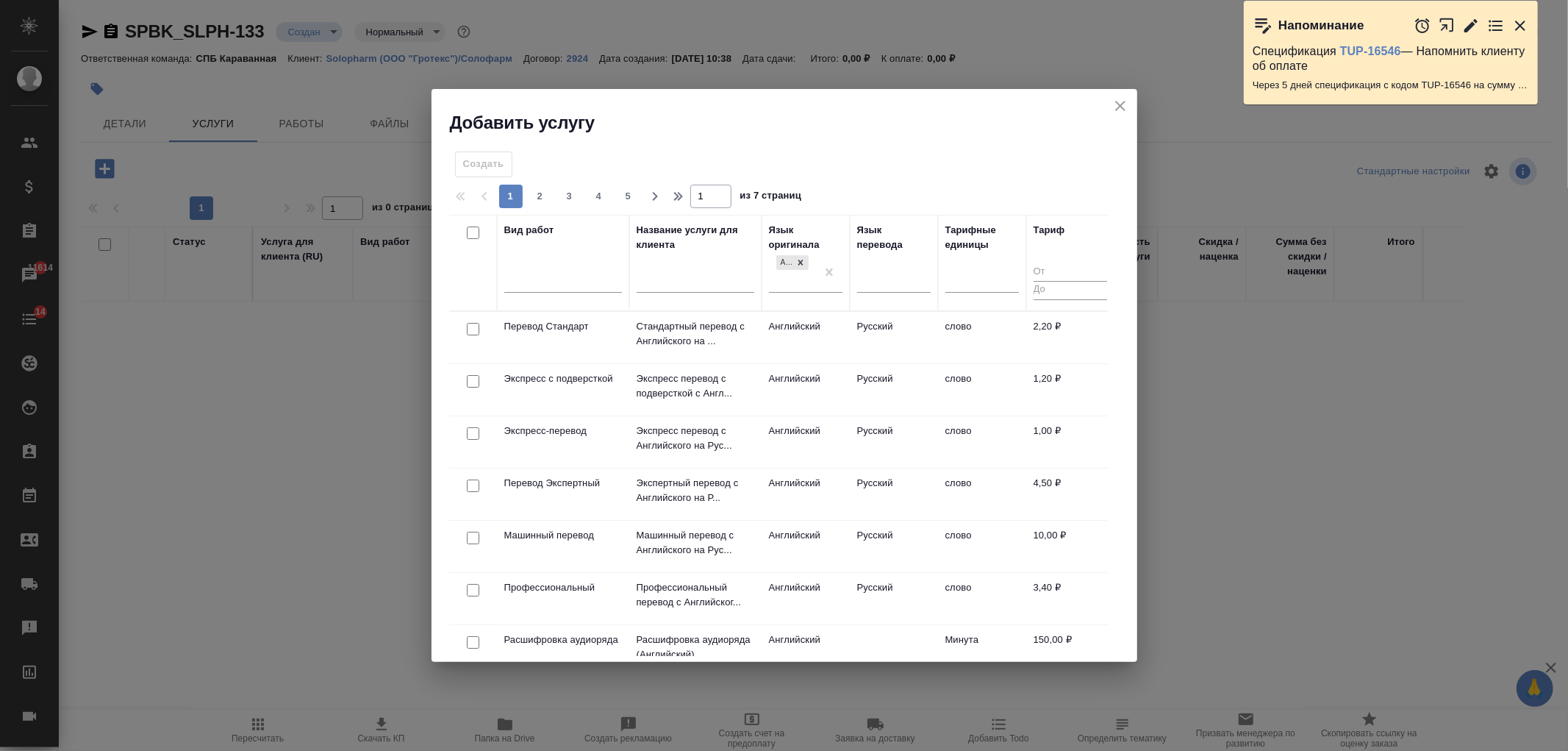
click at [473, 331] on input "checkbox" at bounding box center [473, 329] width 13 height 13
checkbox input "true"
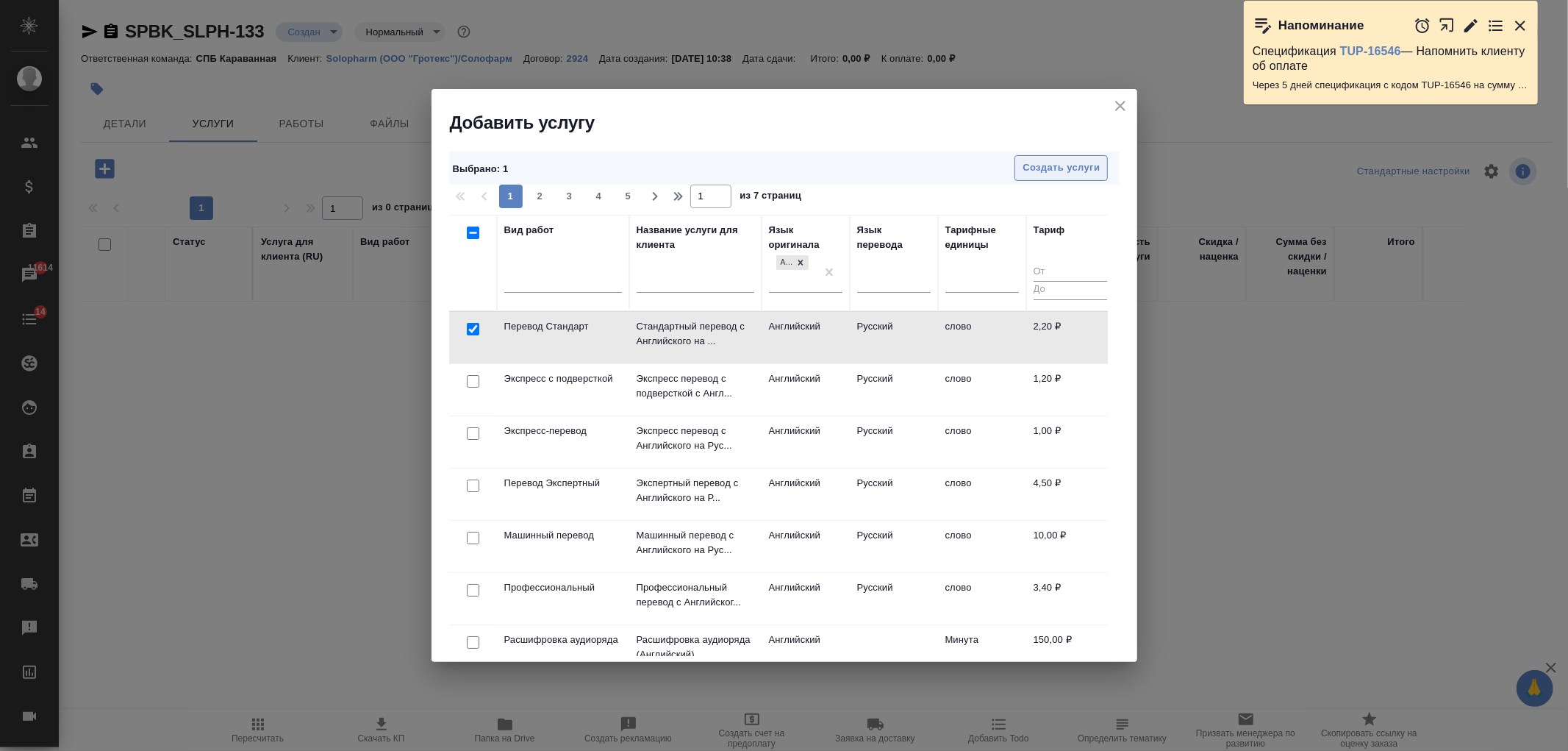
click at [1048, 170] on span "Создать услуги" at bounding box center [1061, 168] width 78 height 17
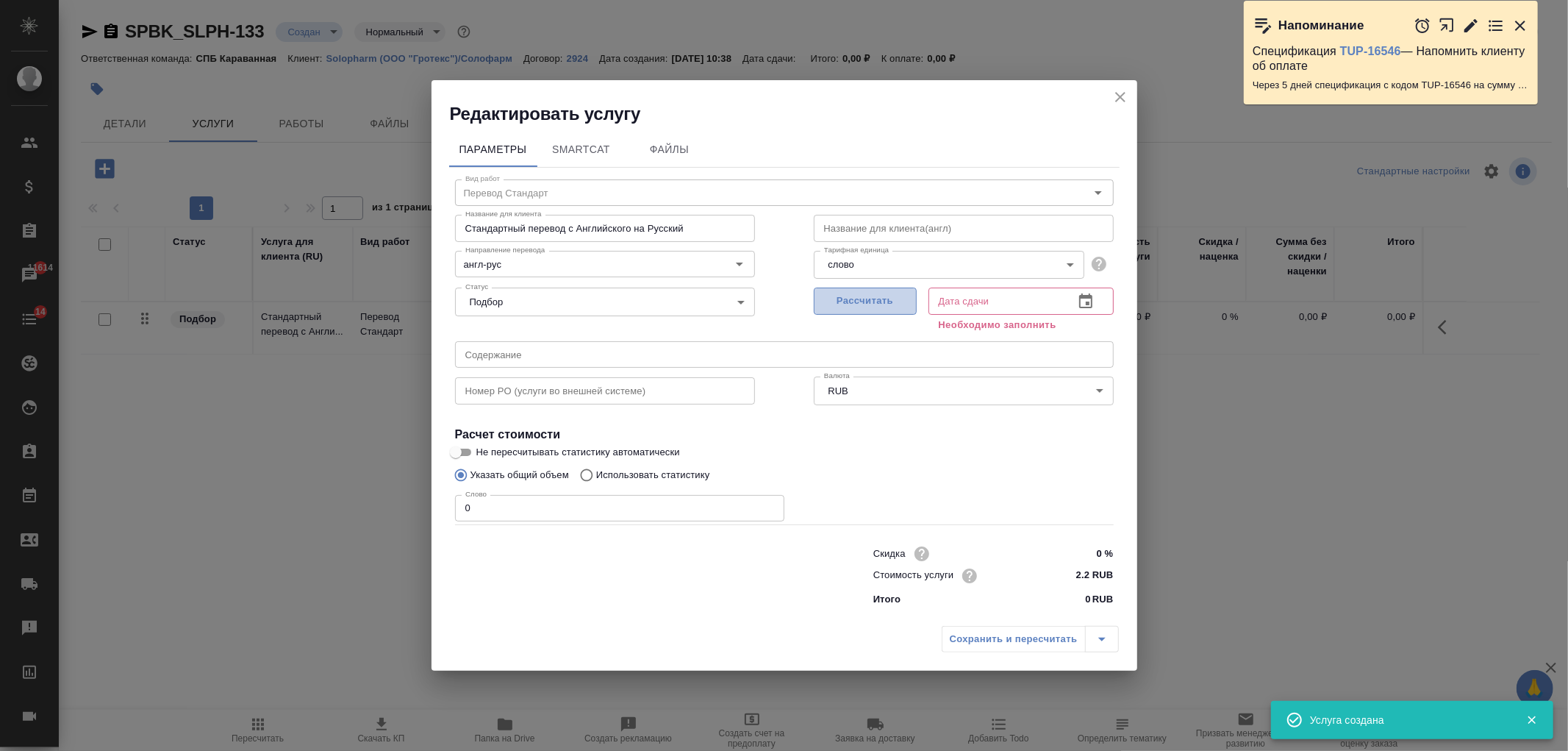
click at [852, 306] on span "Рассчитать" at bounding box center [865, 300] width 86 height 17
type input "17.09.2025 10:45"
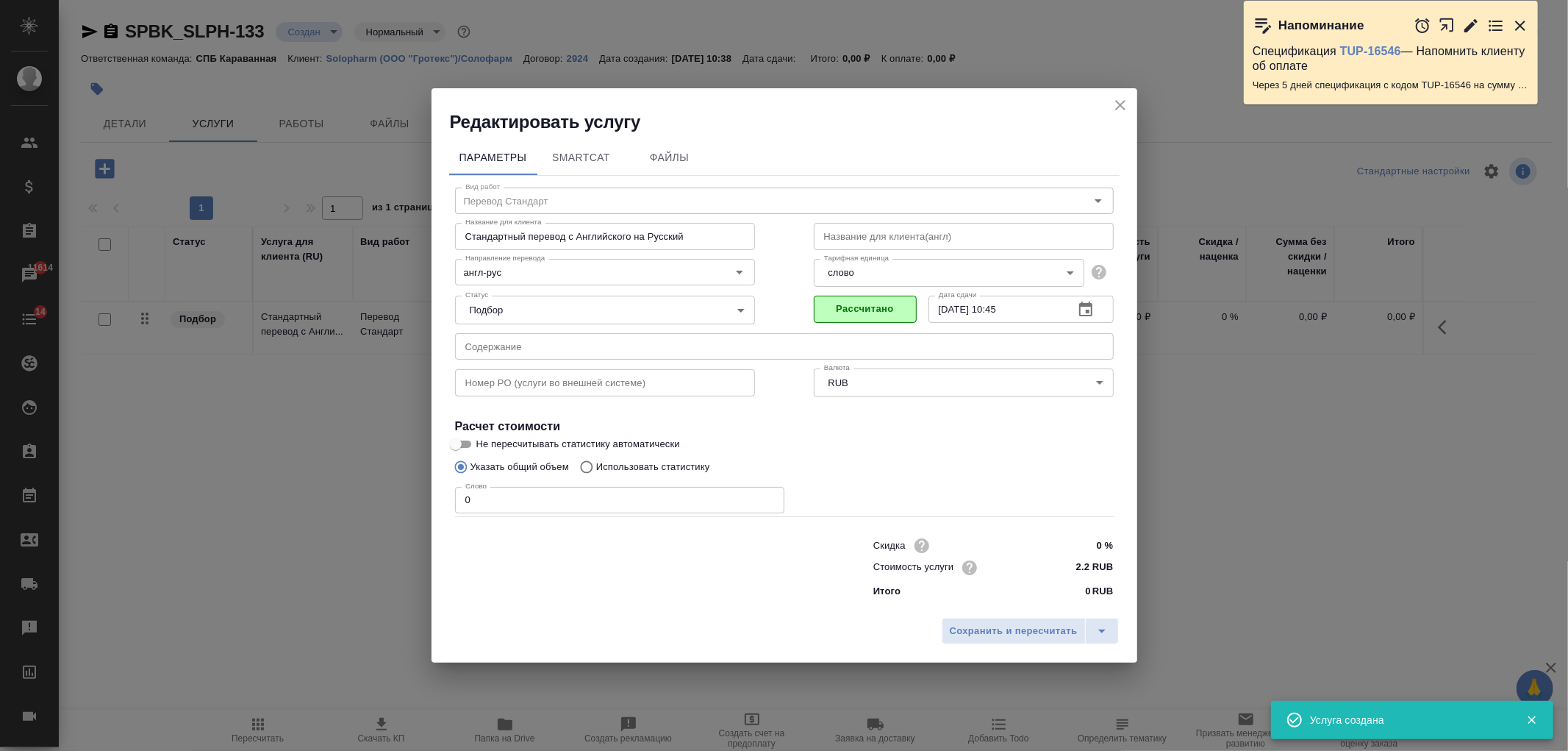
click at [622, 468] on p "Использовать статистику" at bounding box center [653, 466] width 114 height 15
click at [597, 468] on input "Использовать статистику" at bounding box center [585, 467] width 24 height 27
radio input "true"
radio input "false"
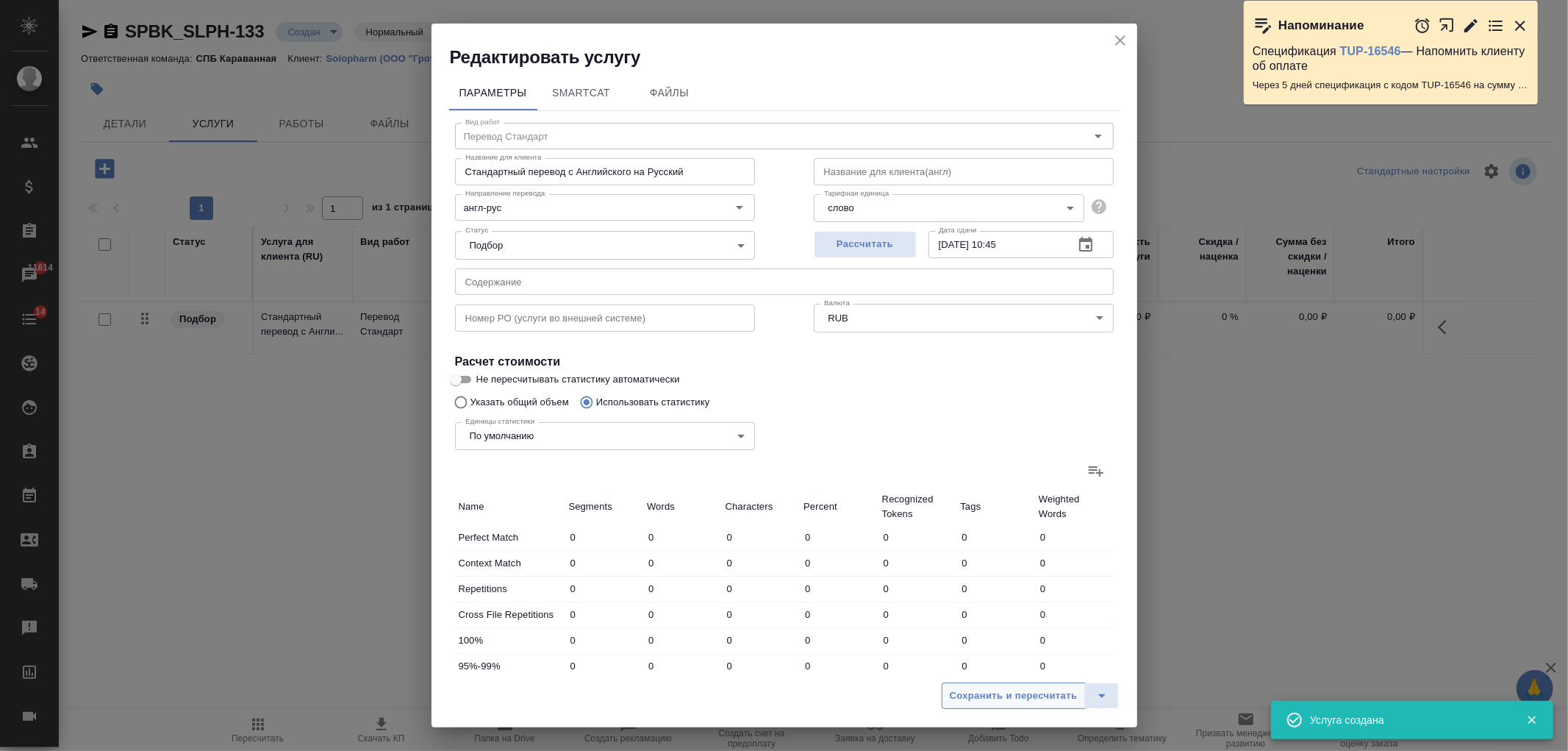
click at [1011, 686] on button "Сохранить и пересчитать" at bounding box center [1014, 695] width 144 height 27
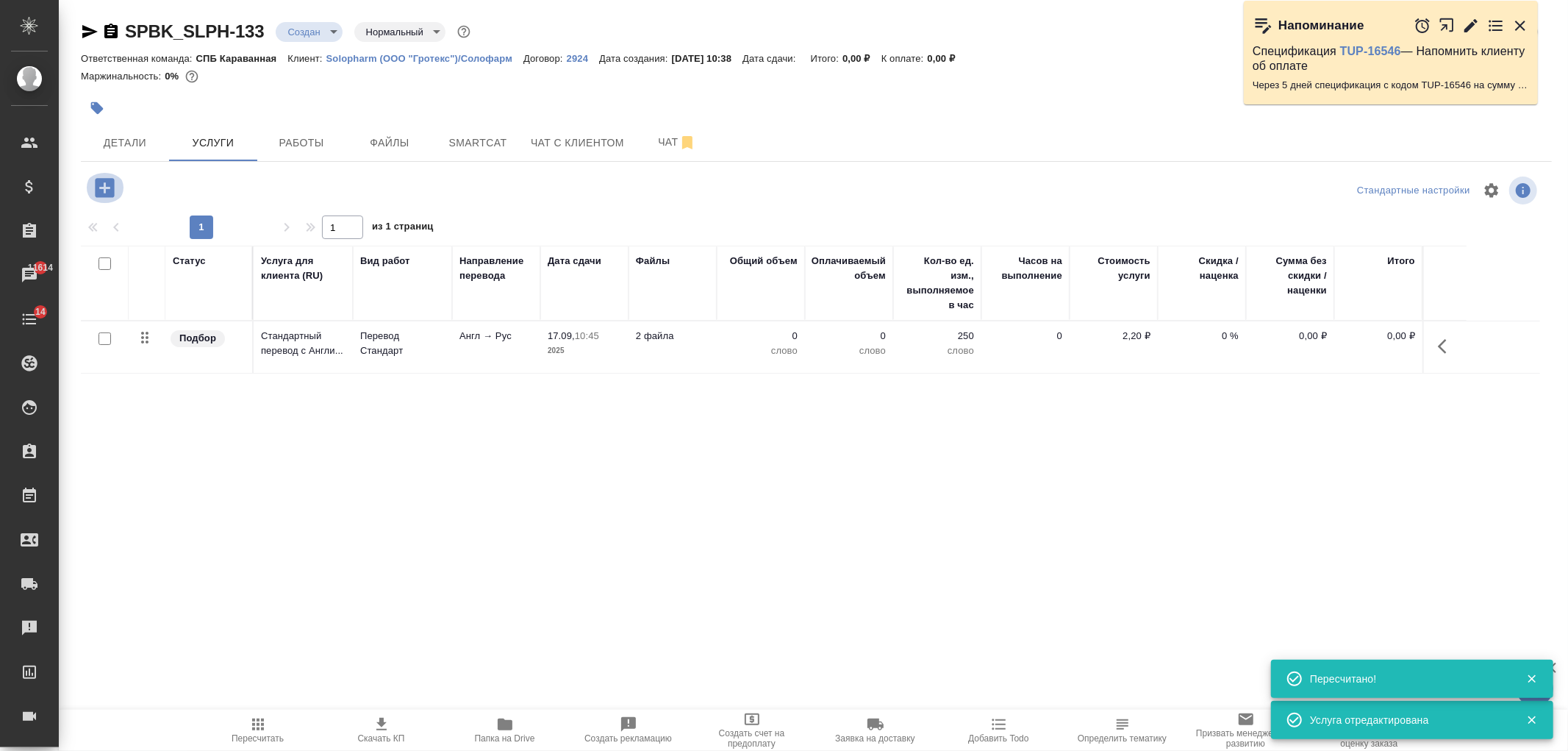
click at [109, 196] on icon "button" at bounding box center [104, 187] width 19 height 19
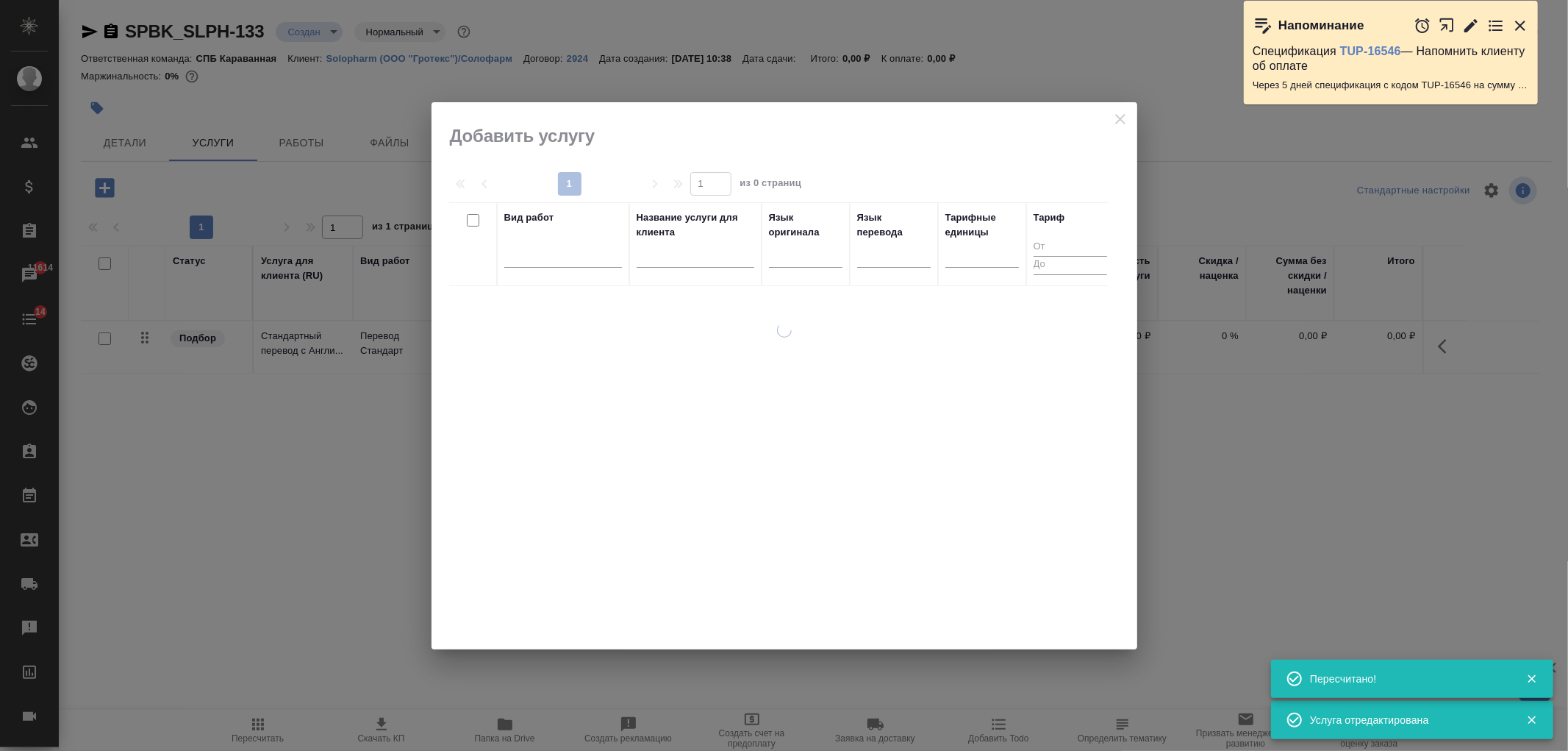
click at [502, 257] on th "Вид работ" at bounding box center [563, 243] width 132 height 83
click at [532, 251] on div at bounding box center [563, 253] width 118 height 22
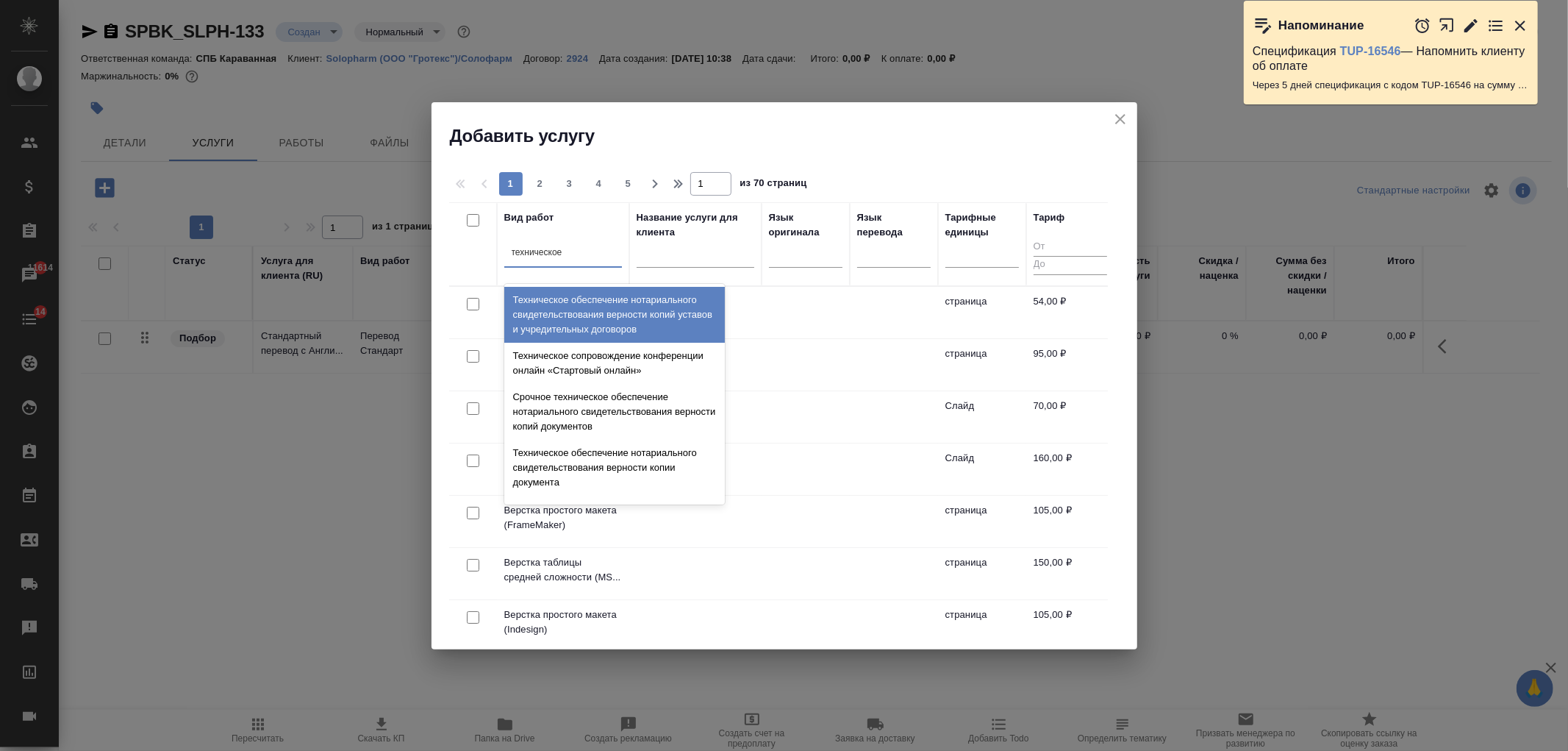
type input "техническое"
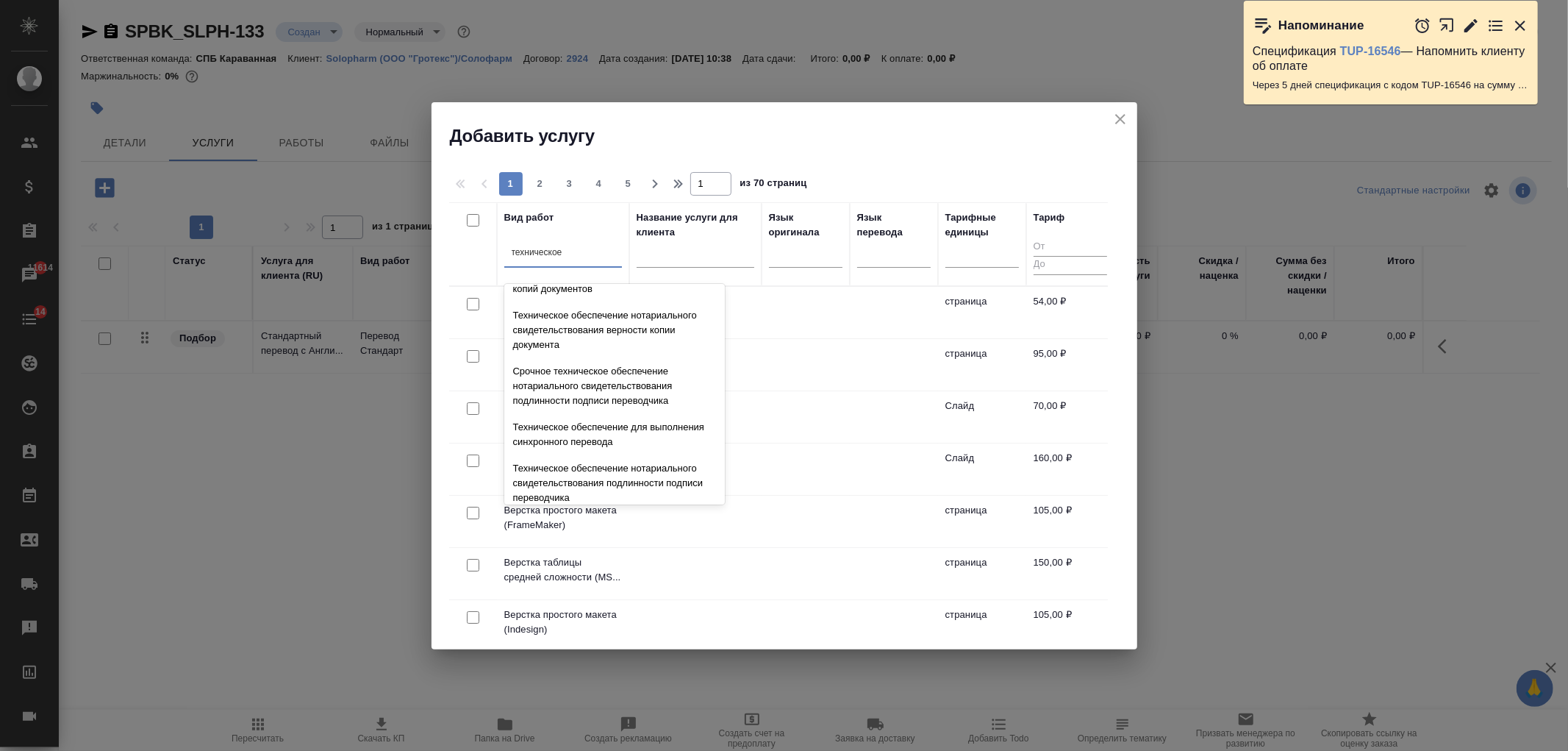
scroll to position [170, 0]
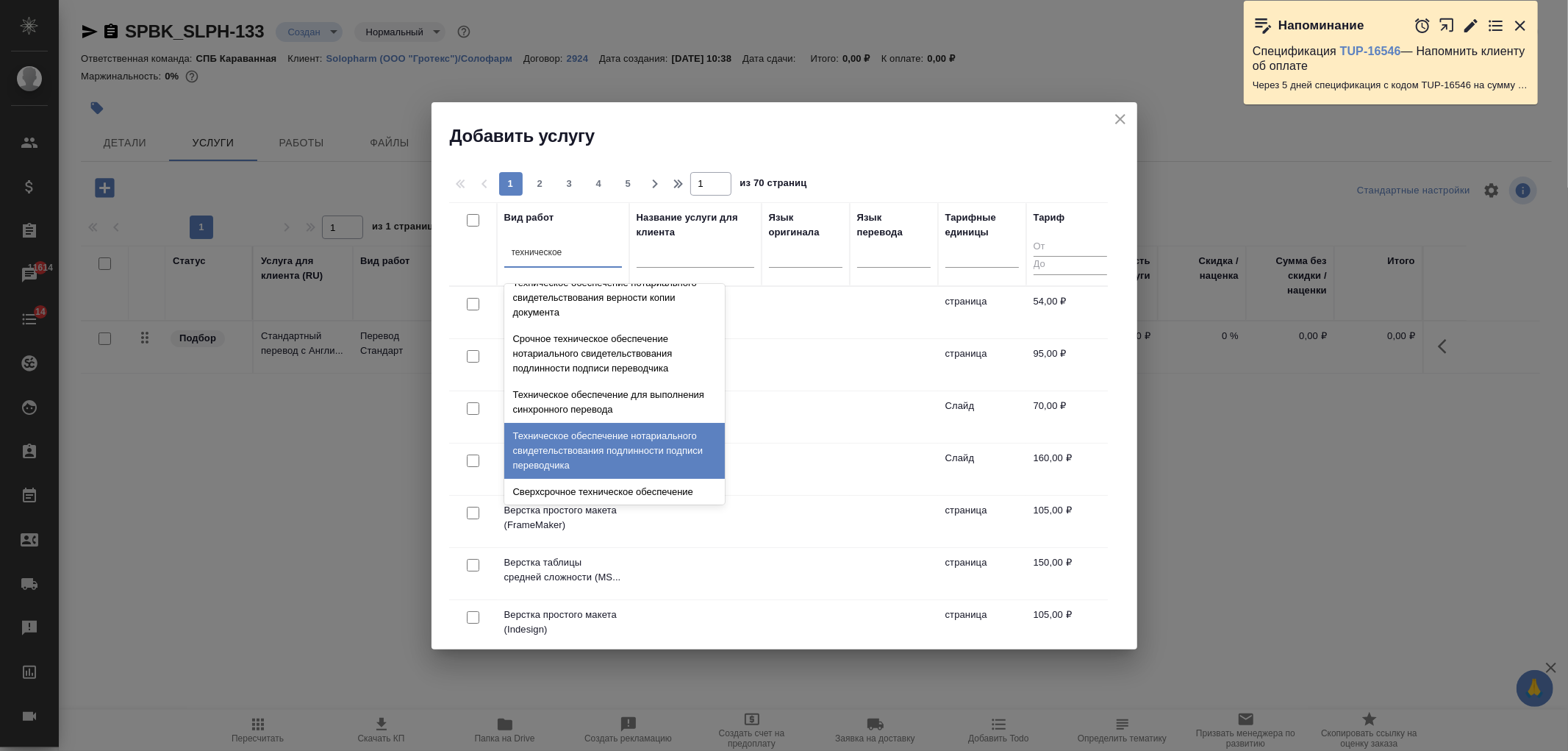
click at [693, 438] on div "Техническое обеспечение нотариального свидетельствования подлинности подписи пе…" at bounding box center [614, 451] width 221 height 56
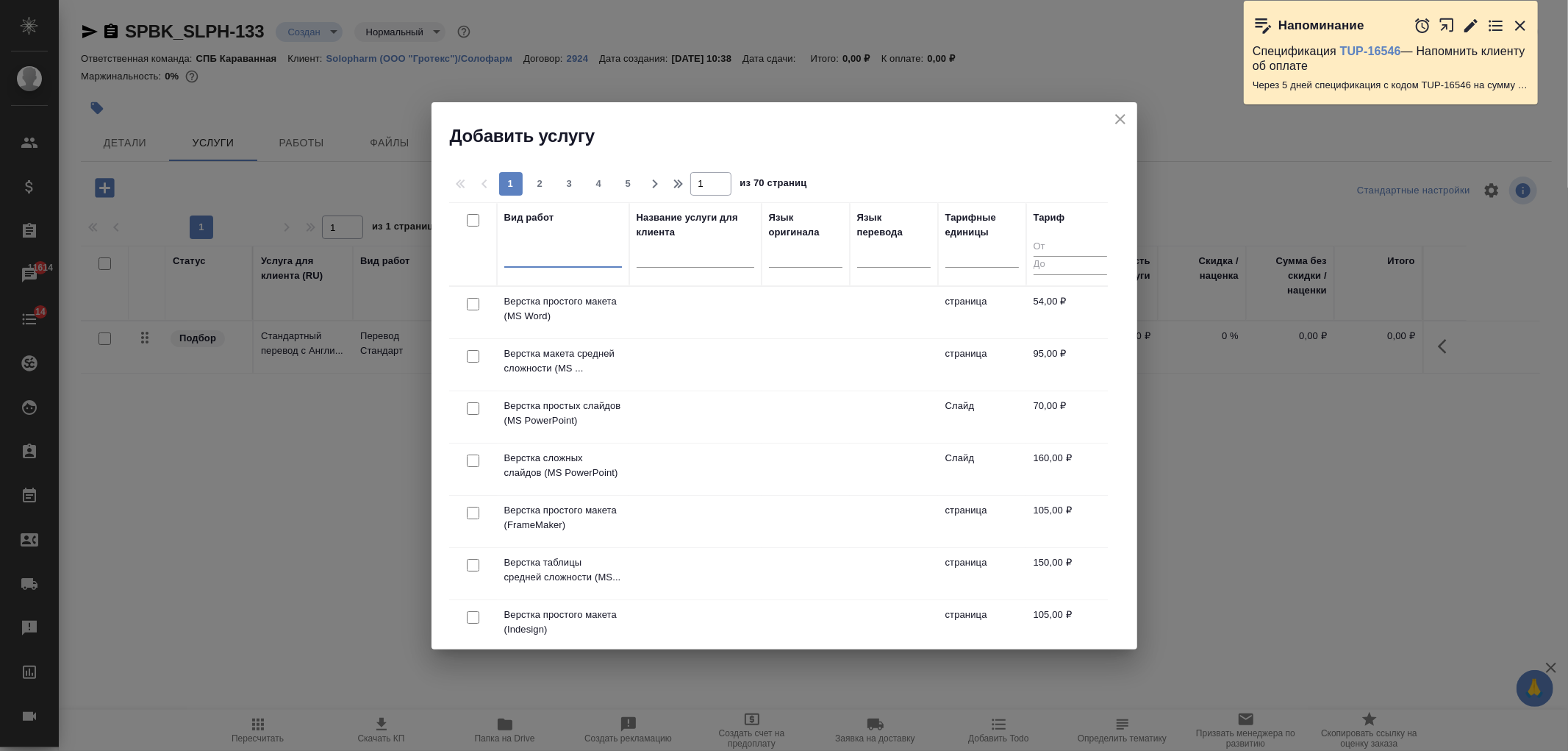
click at [539, 251] on div at bounding box center [563, 253] width 118 height 22
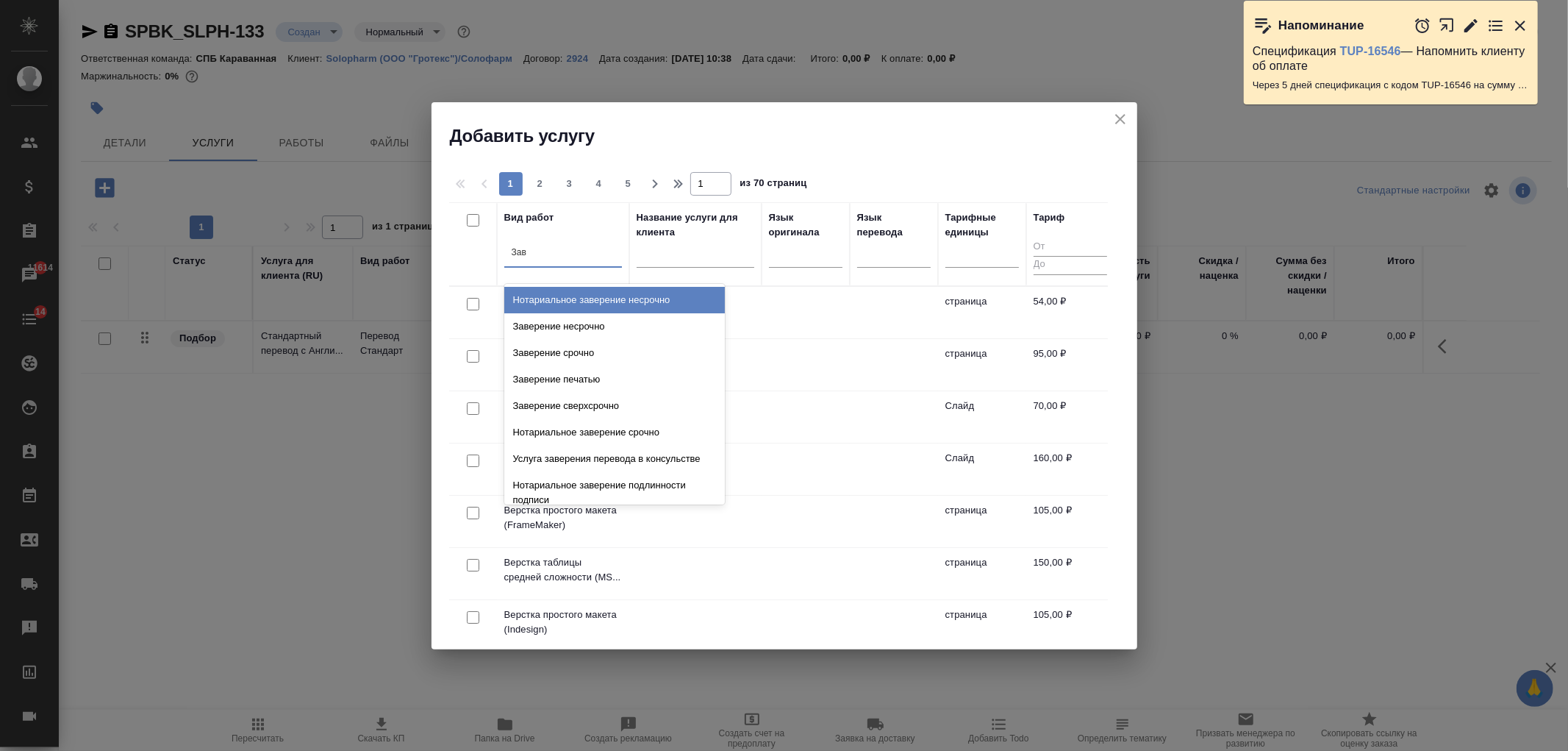
type input "Заве"
click at [663, 332] on div "Заверение несрочно" at bounding box center [614, 326] width 221 height 27
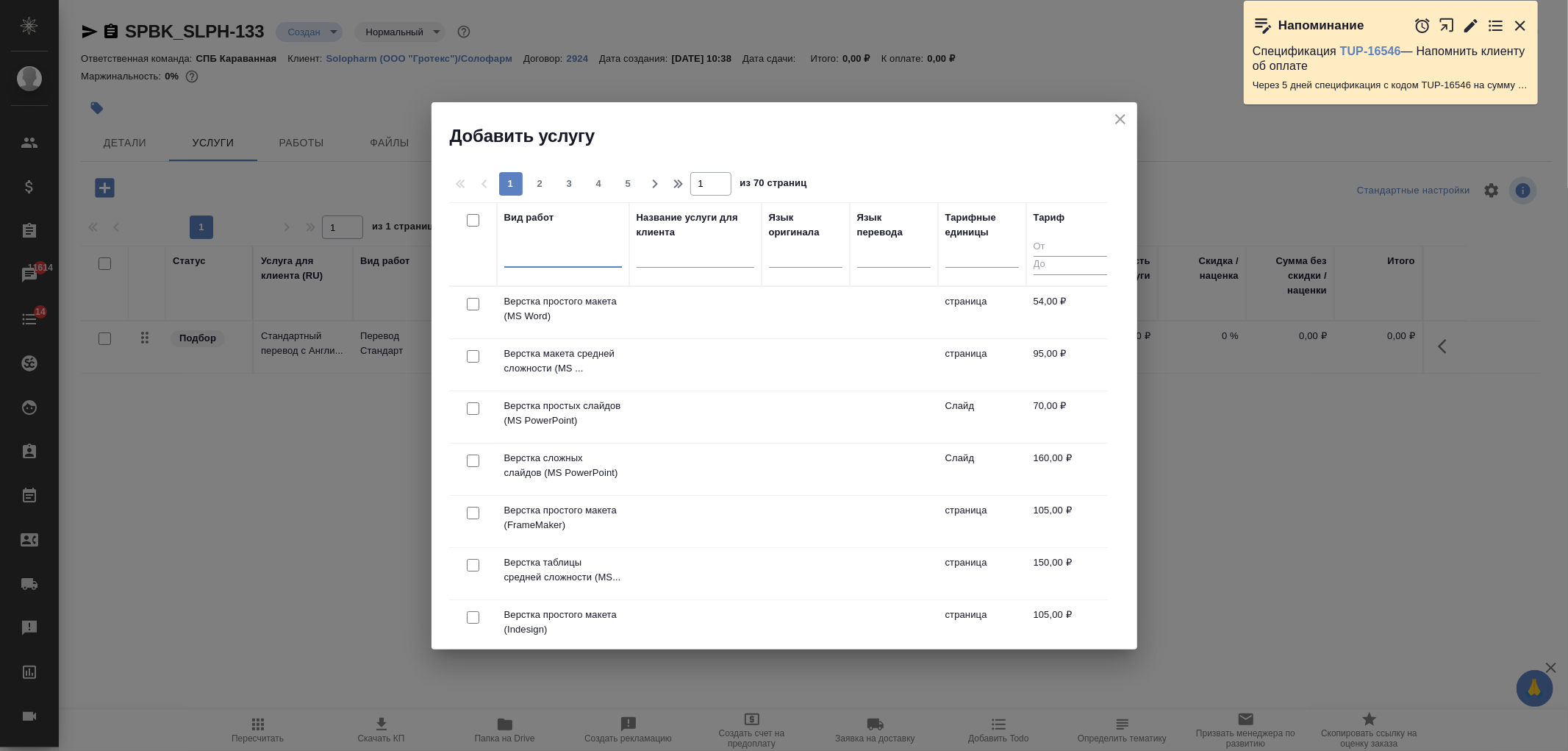
click at [560, 261] on div at bounding box center [563, 253] width 118 height 22
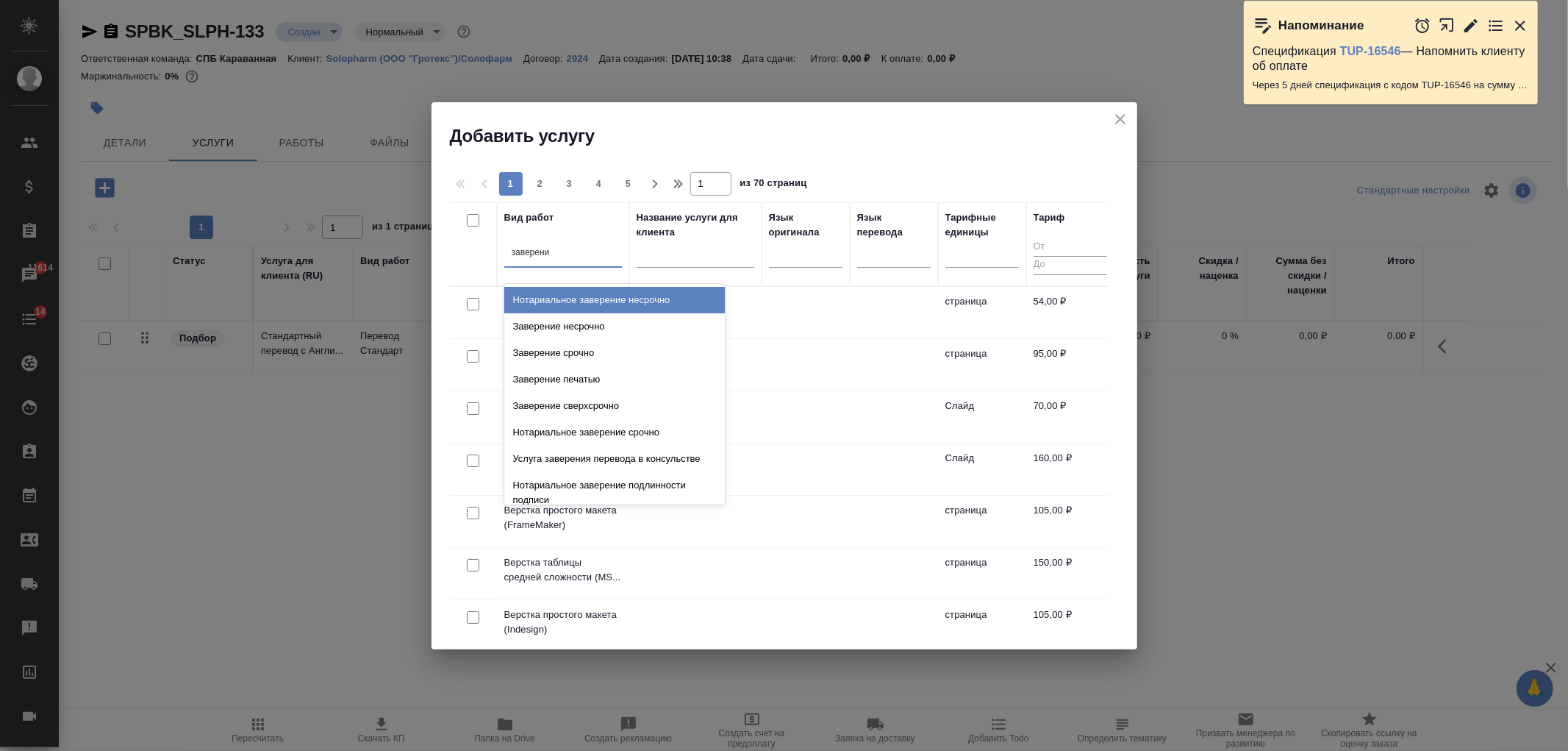
type input "заверение"
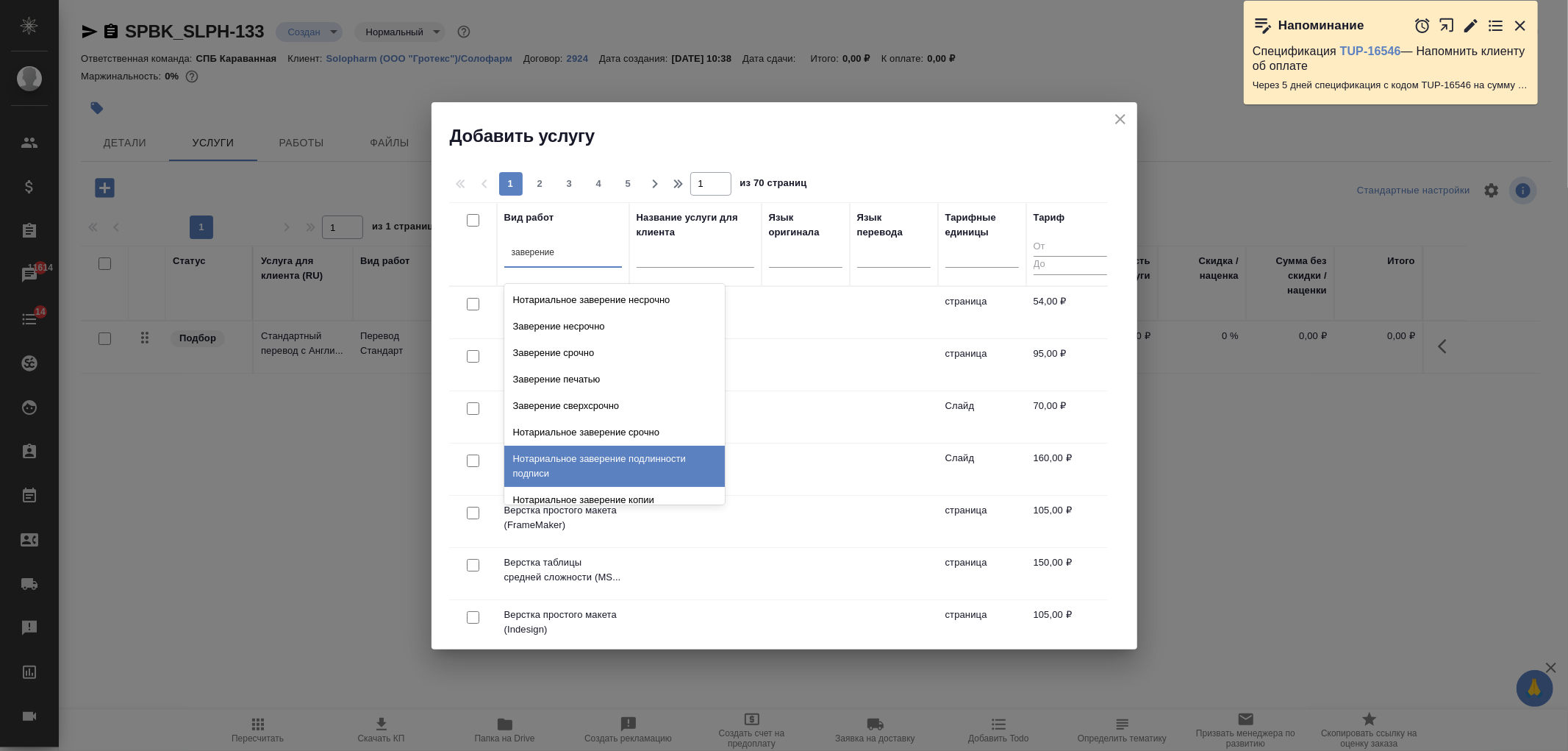
click at [674, 450] on div "Нотариальное заверение подлинности подписи" at bounding box center [614, 466] width 221 height 41
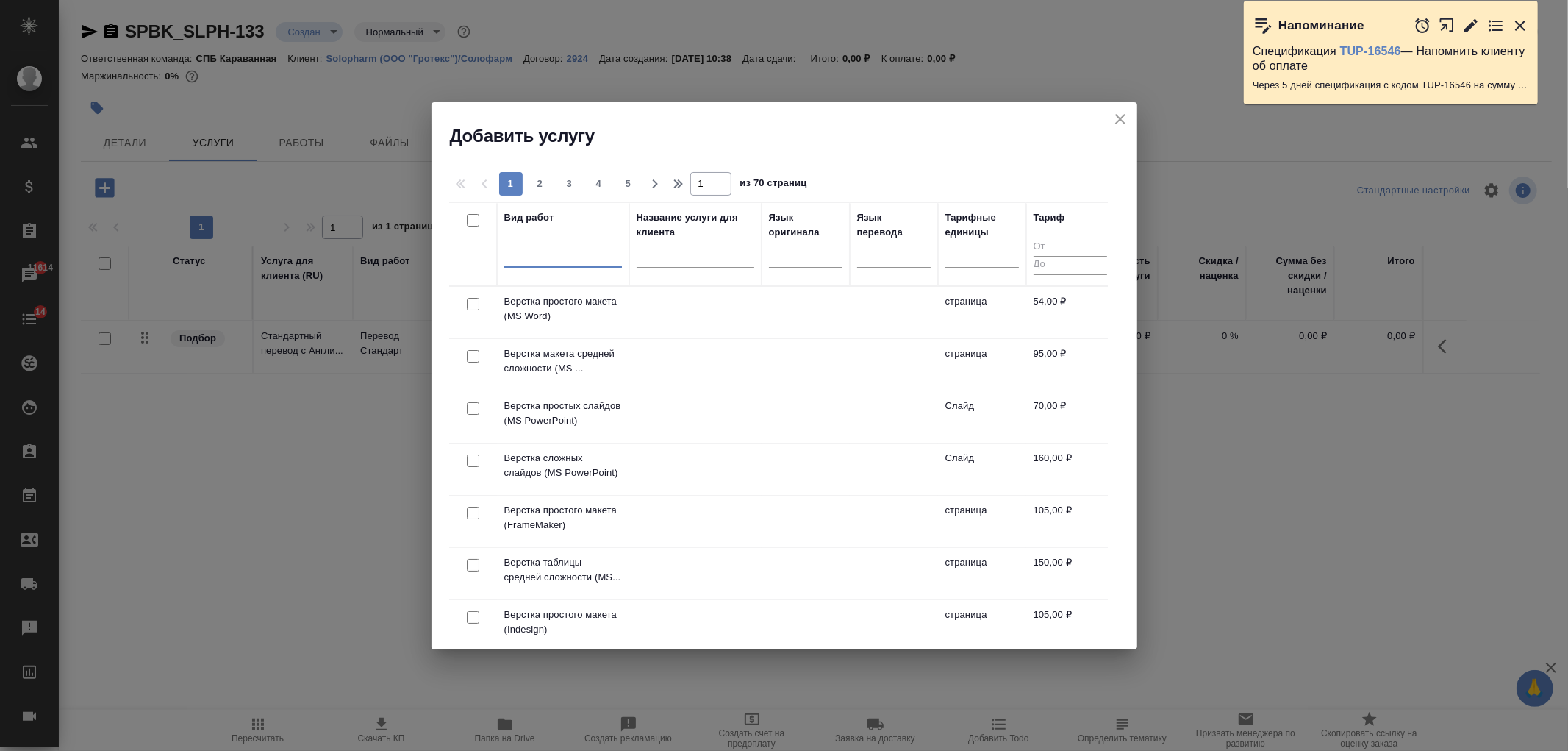
click at [583, 255] on div at bounding box center [563, 253] width 118 height 22
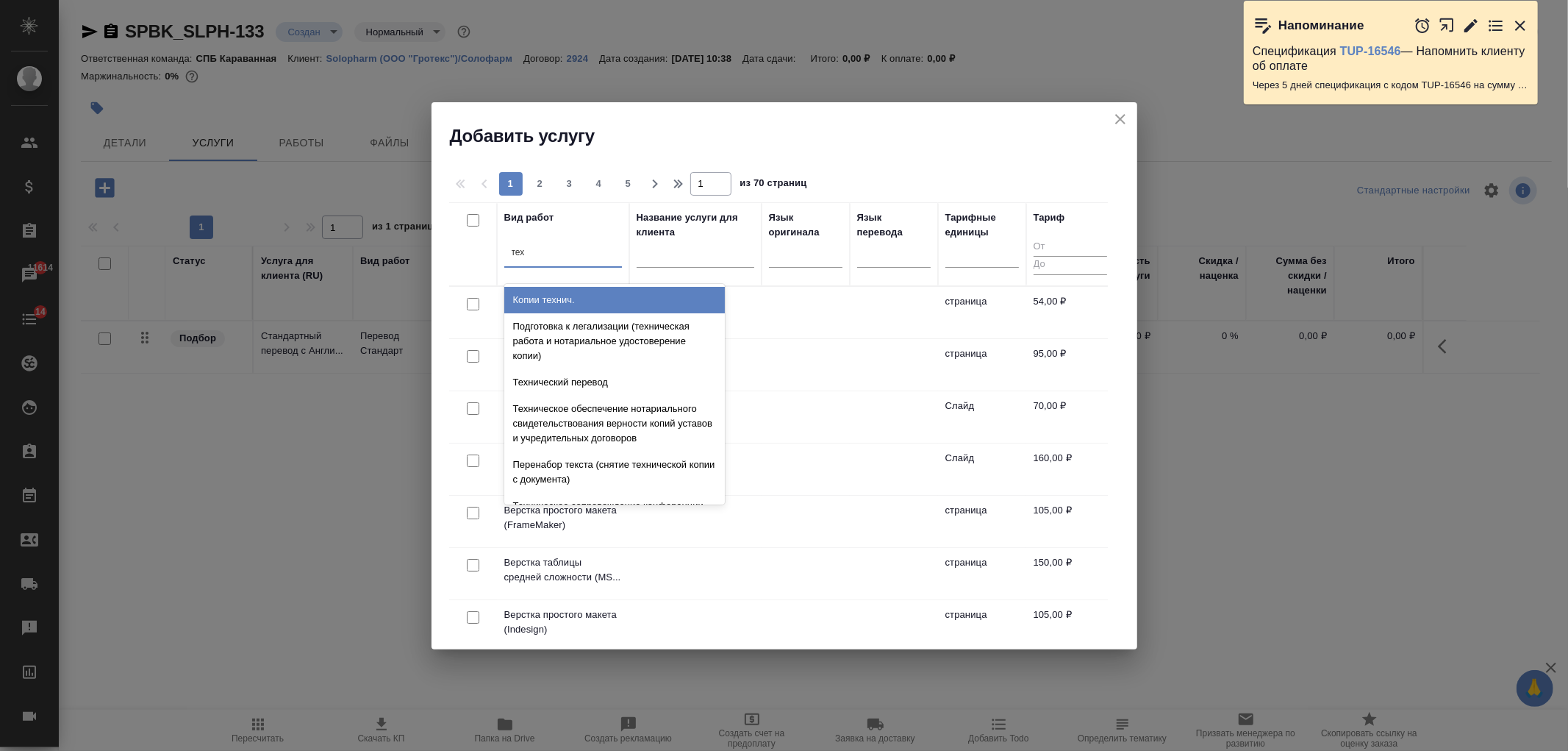
type input "тех"
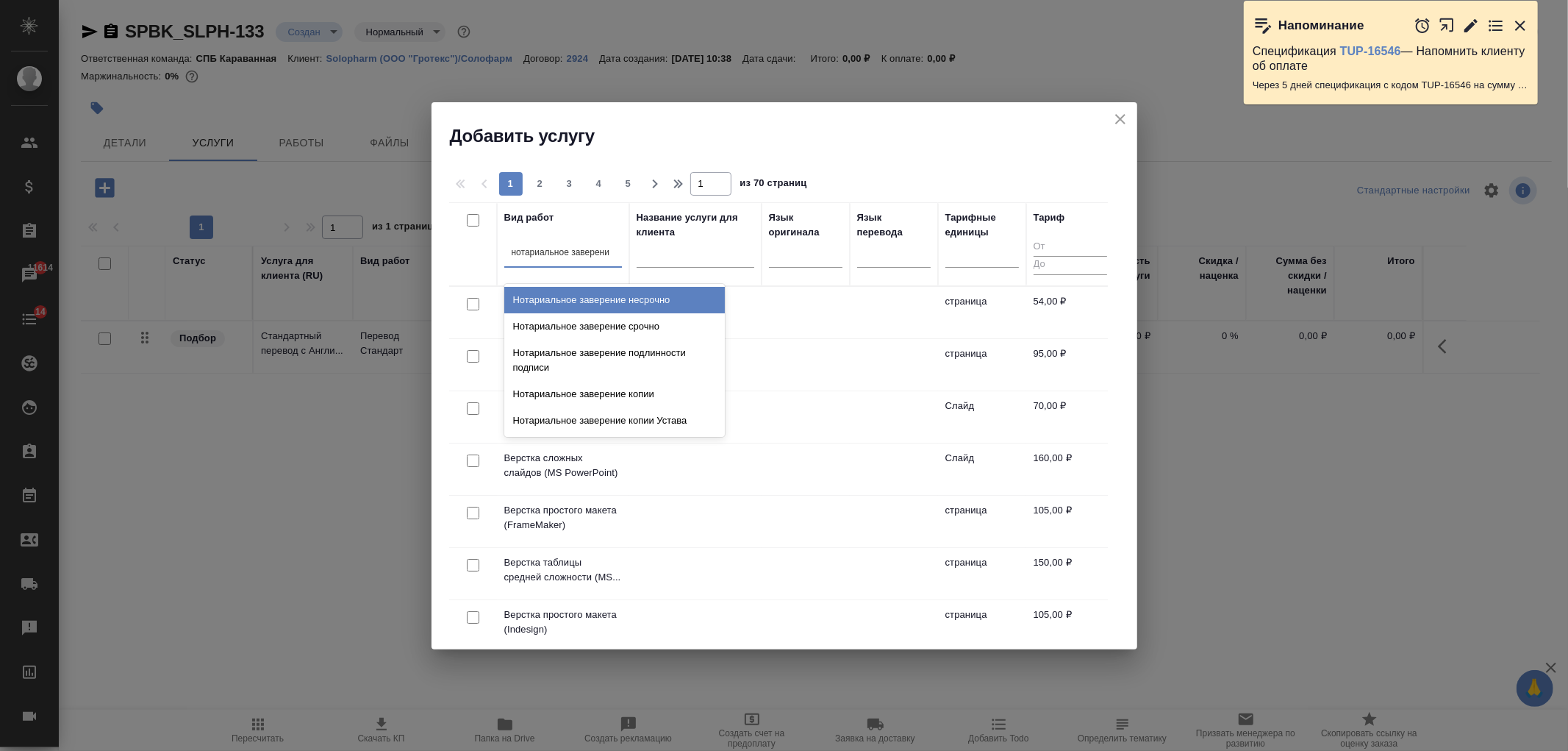
type input "нотариальное заверение"
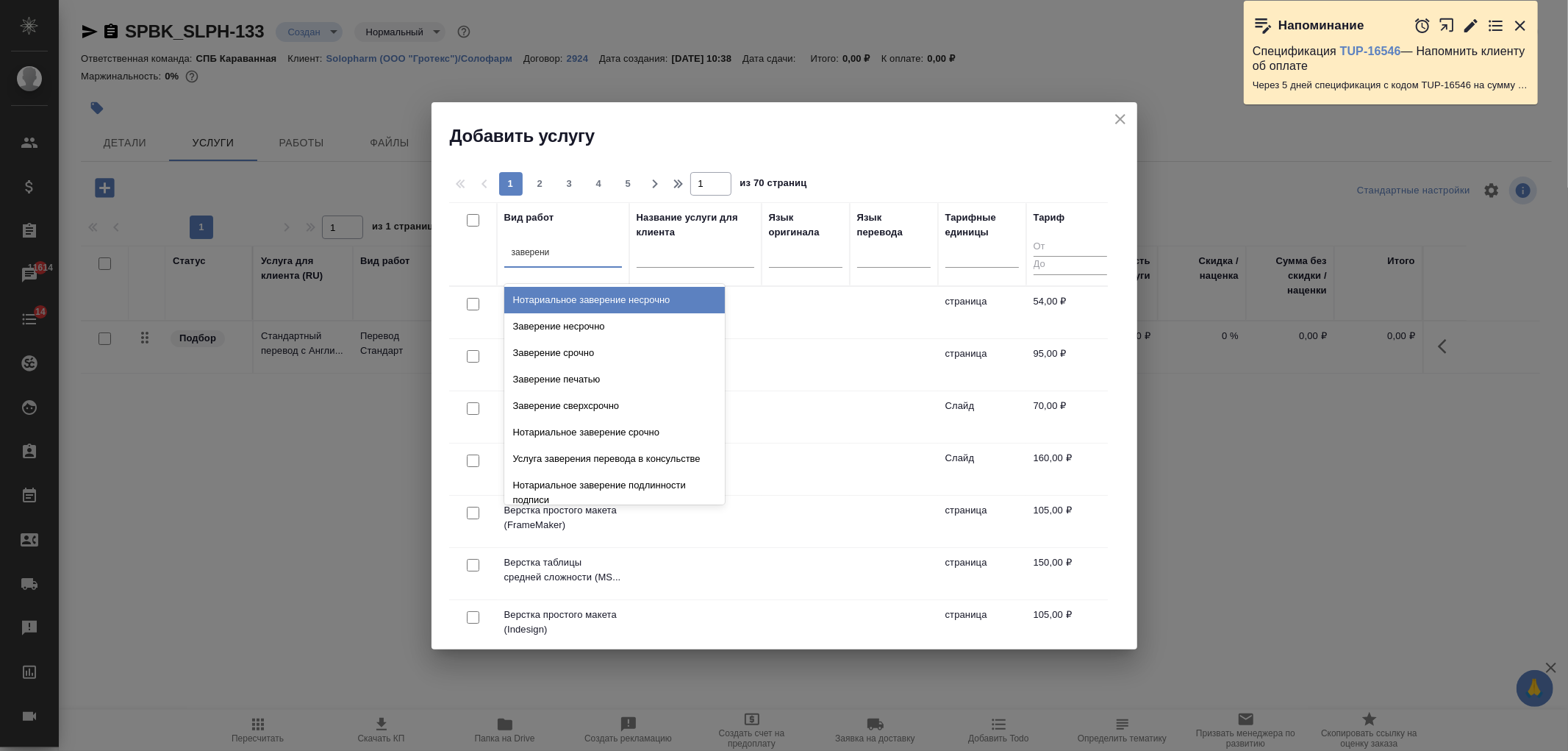
type input "заверение"
click at [660, 297] on div "Нотариальное заверение несрочно" at bounding box center [614, 299] width 221 height 27
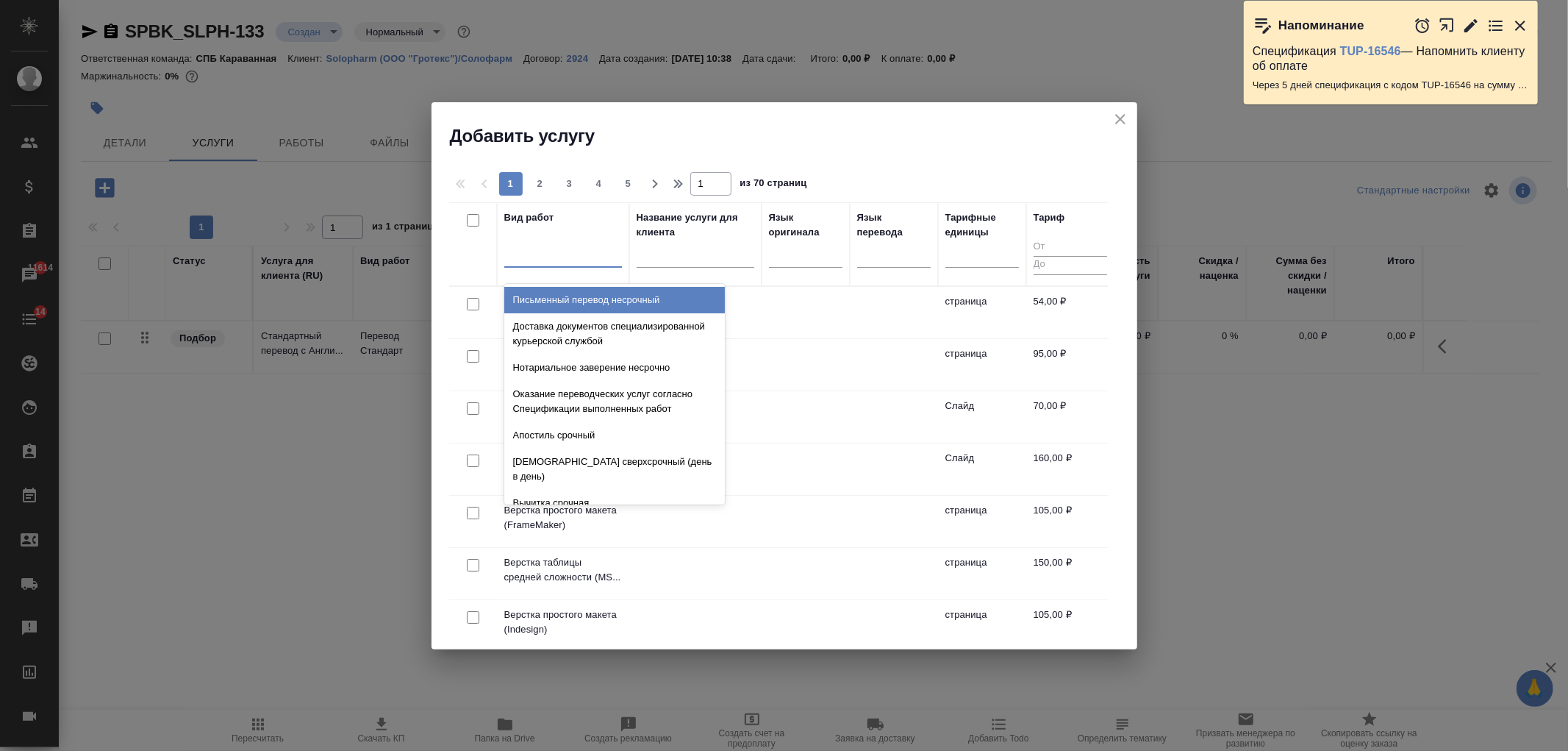
click at [583, 254] on div at bounding box center [563, 253] width 118 height 22
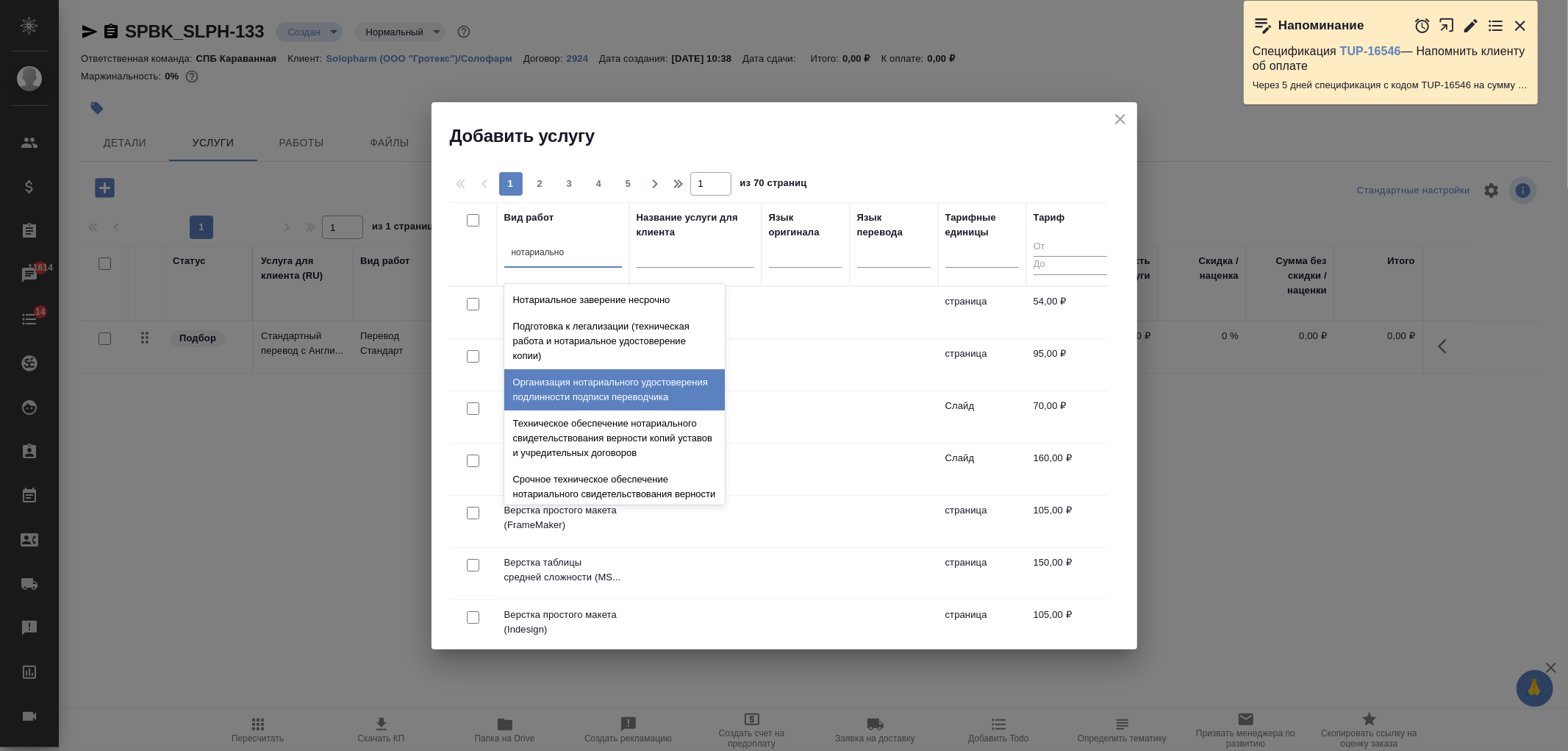
type input "нотариальное"
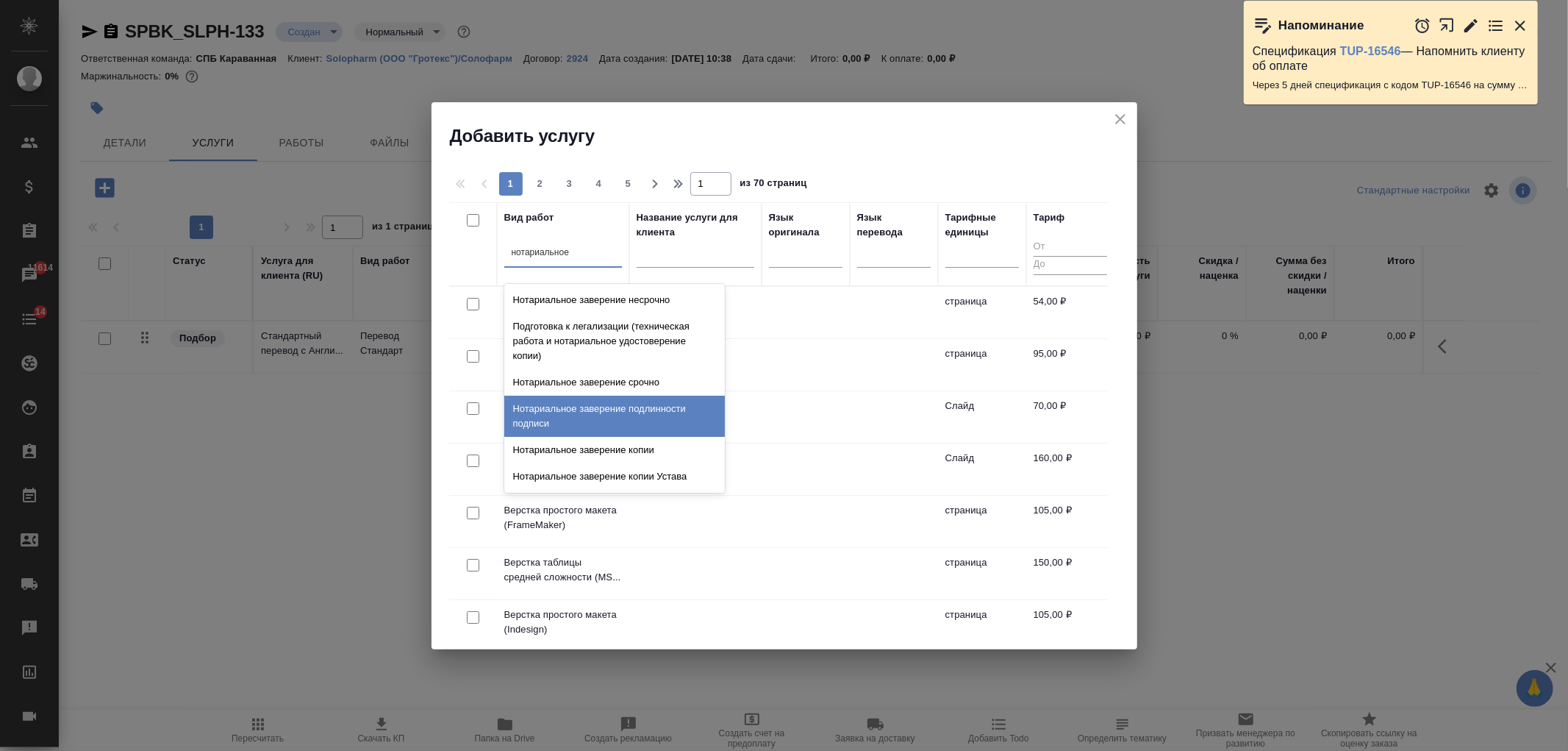
click at [655, 409] on div "Нотариальное заверение подлинности подписи" at bounding box center [614, 416] width 221 height 41
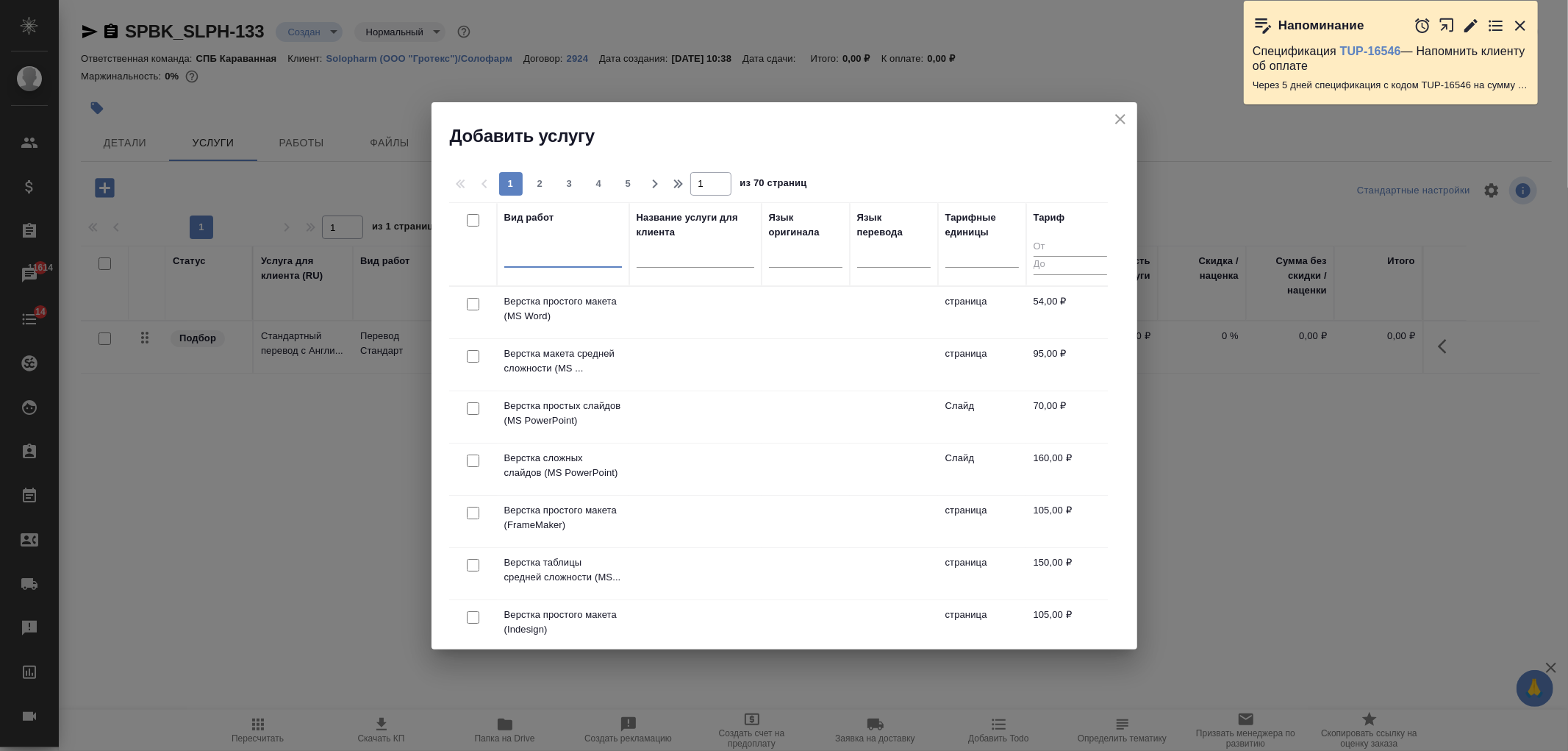
click at [566, 247] on div at bounding box center [563, 253] width 118 height 22
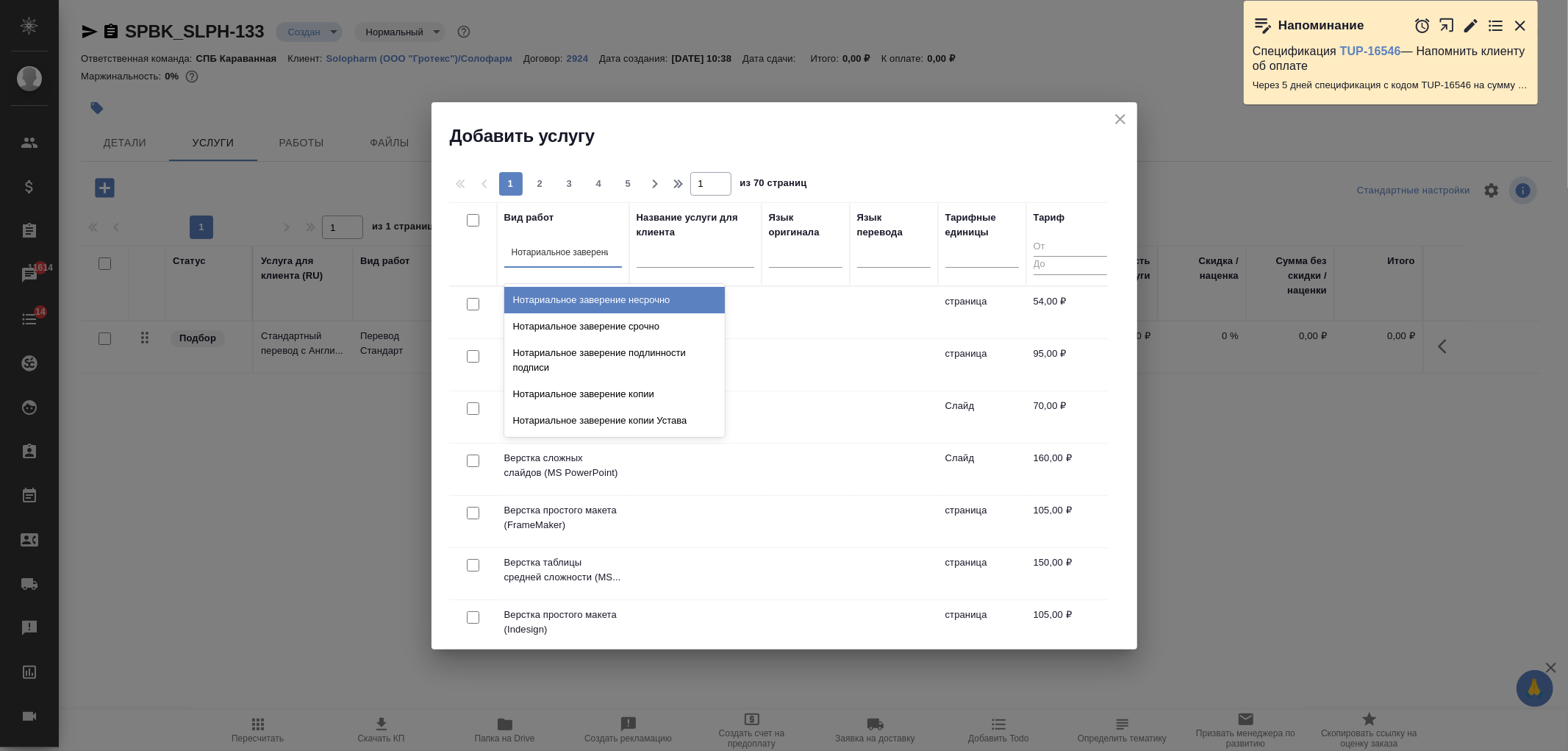
type input "Нотариальное заверение"
click at [573, 295] on div "Нотариальное заверение несрочно" at bounding box center [614, 299] width 221 height 27
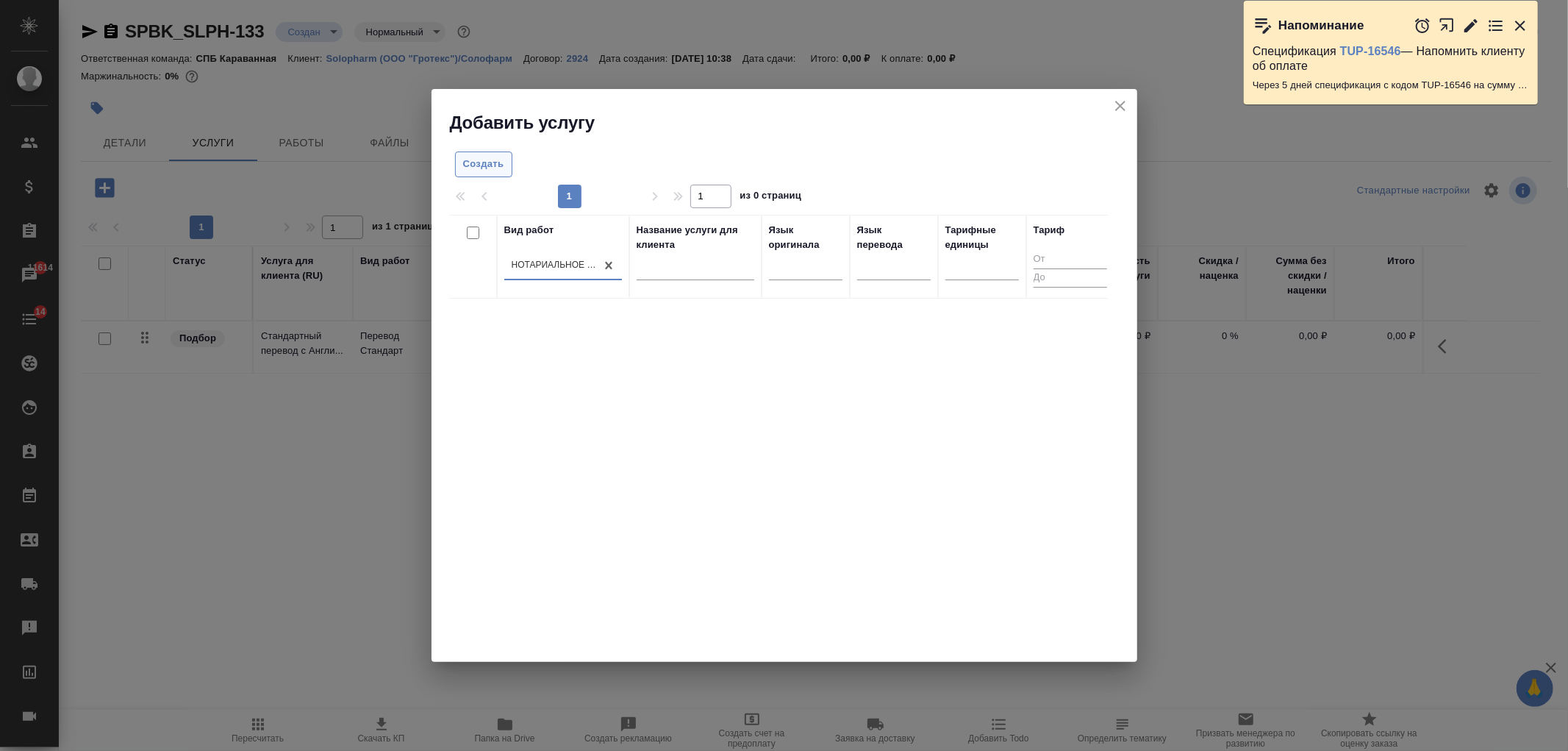
click at [494, 160] on span "Создать" at bounding box center [484, 164] width 41 height 17
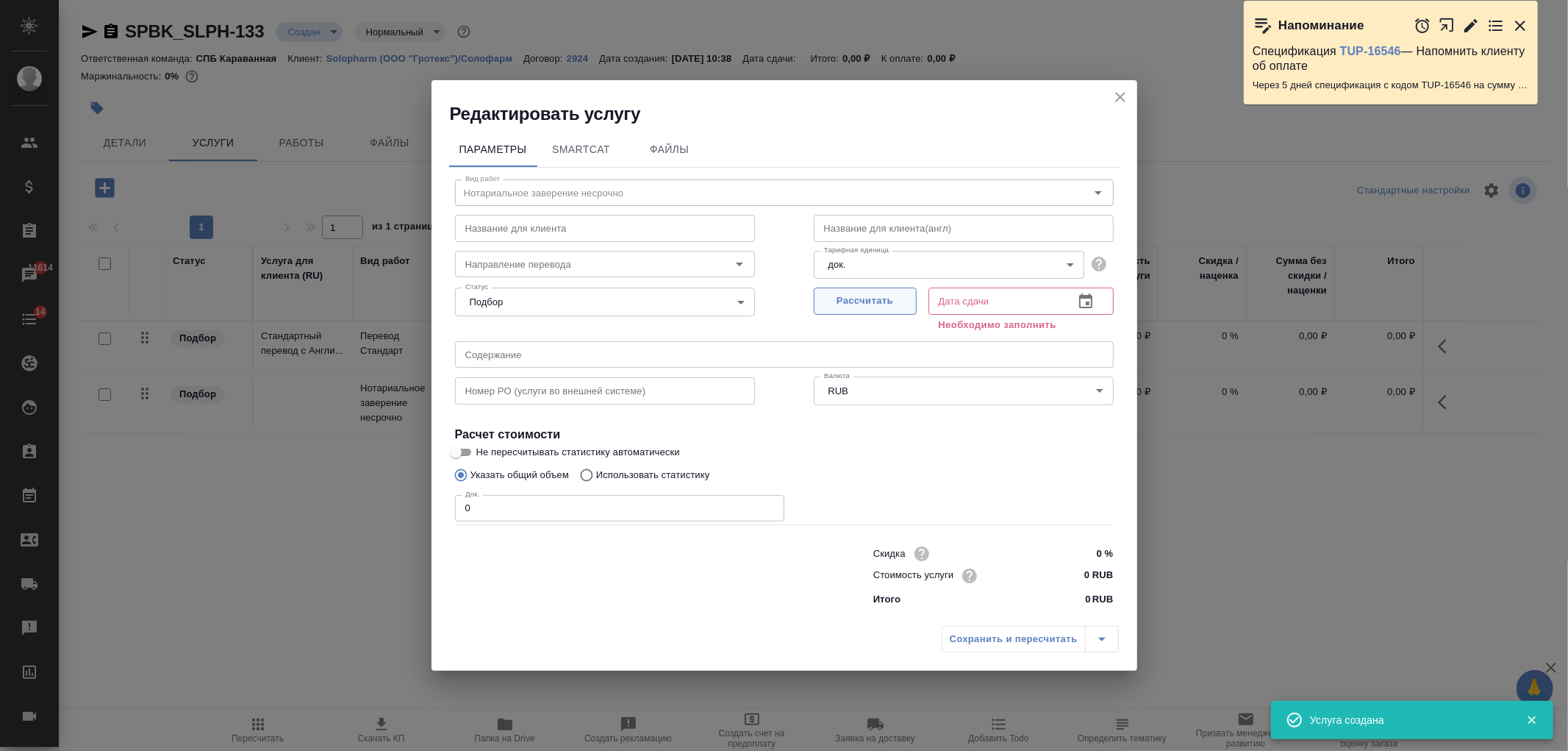
click at [848, 301] on span "Рассчитать" at bounding box center [865, 300] width 86 height 17
type input "17.09.2025 10:47"
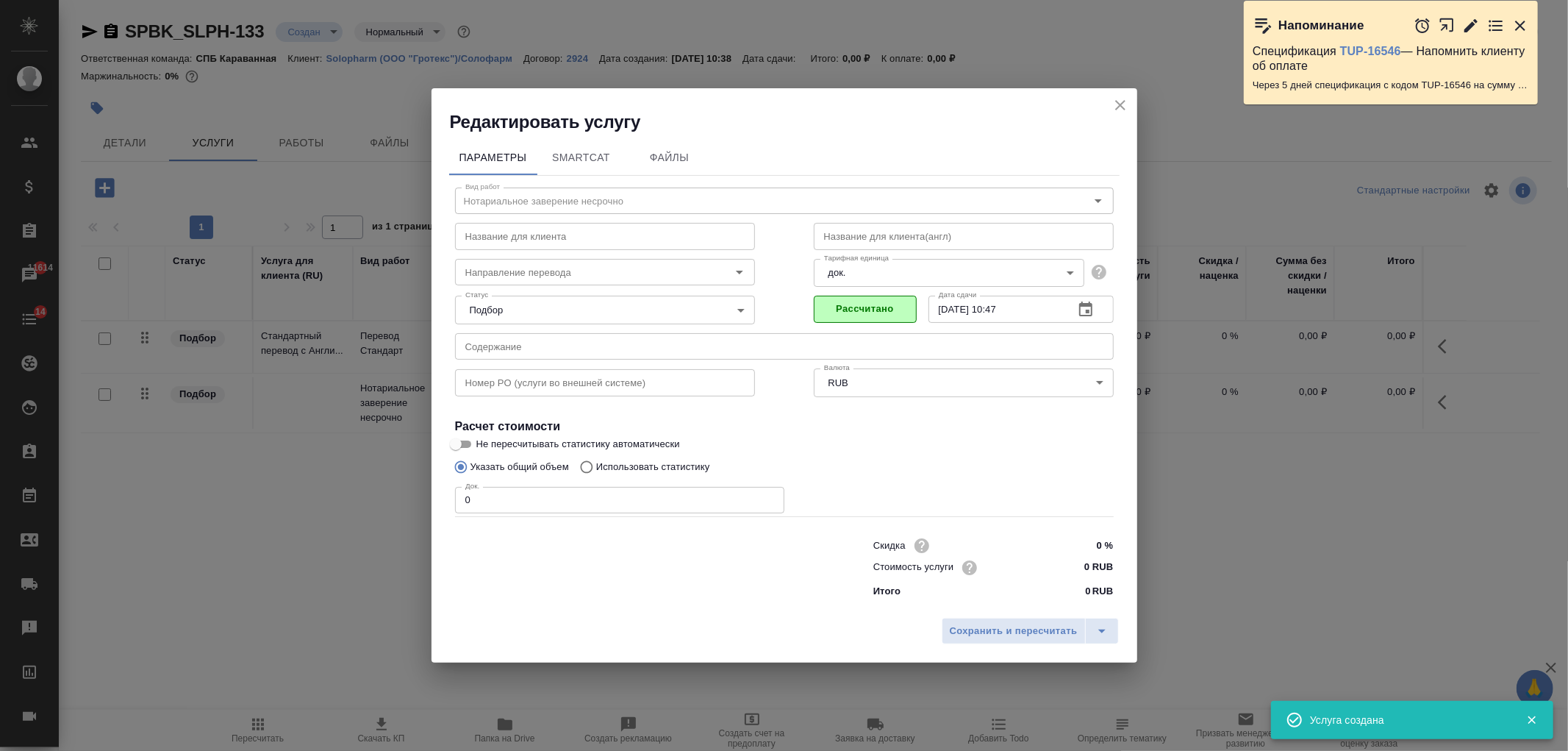
click at [549, 488] on input "0" at bounding box center [620, 500] width 330 height 27
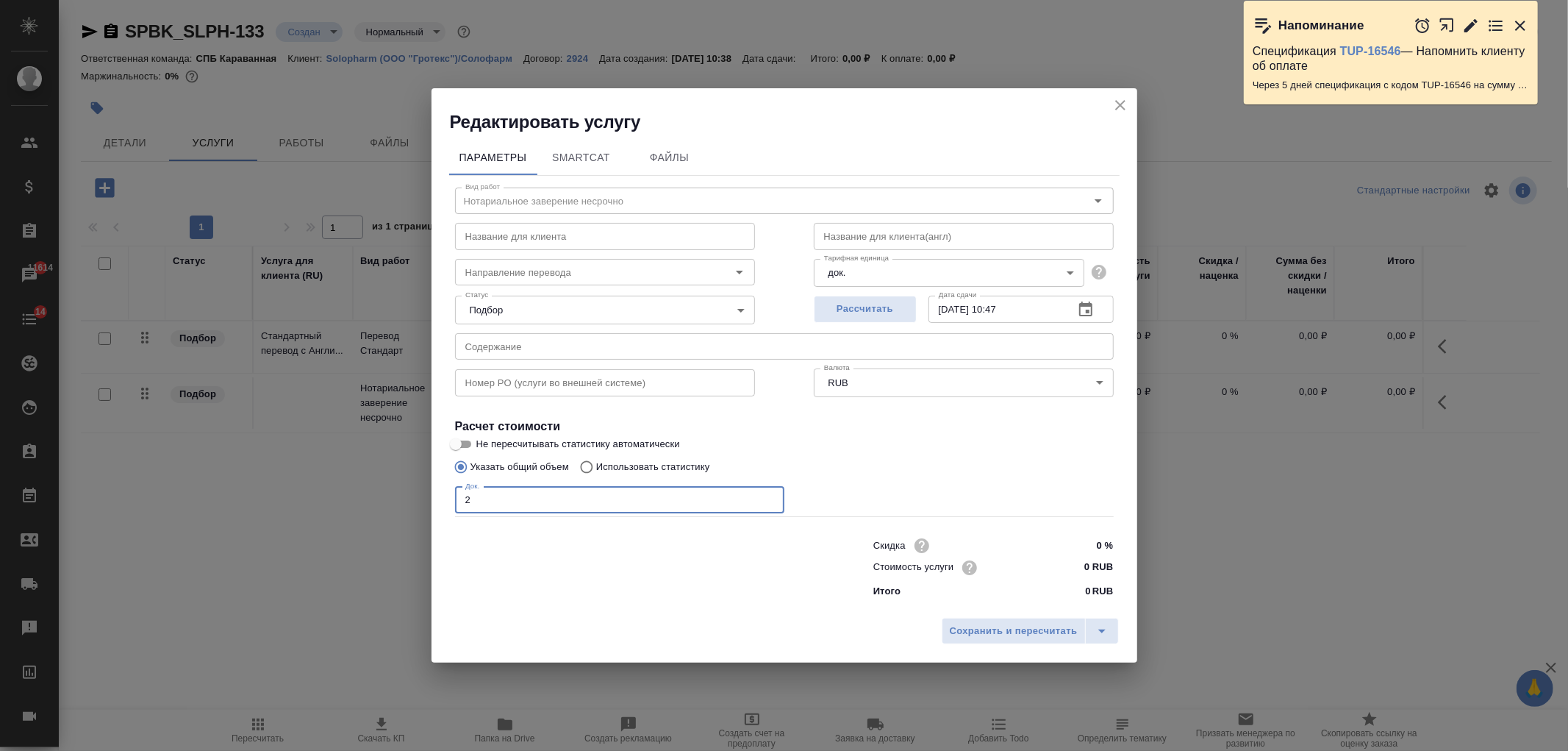
type input "2"
click at [1060, 564] on input "0 RUB" at bounding box center [1085, 567] width 54 height 22
type input "840 RUB"
click at [995, 637] on span "Сохранить и пересчитать" at bounding box center [1014, 631] width 128 height 17
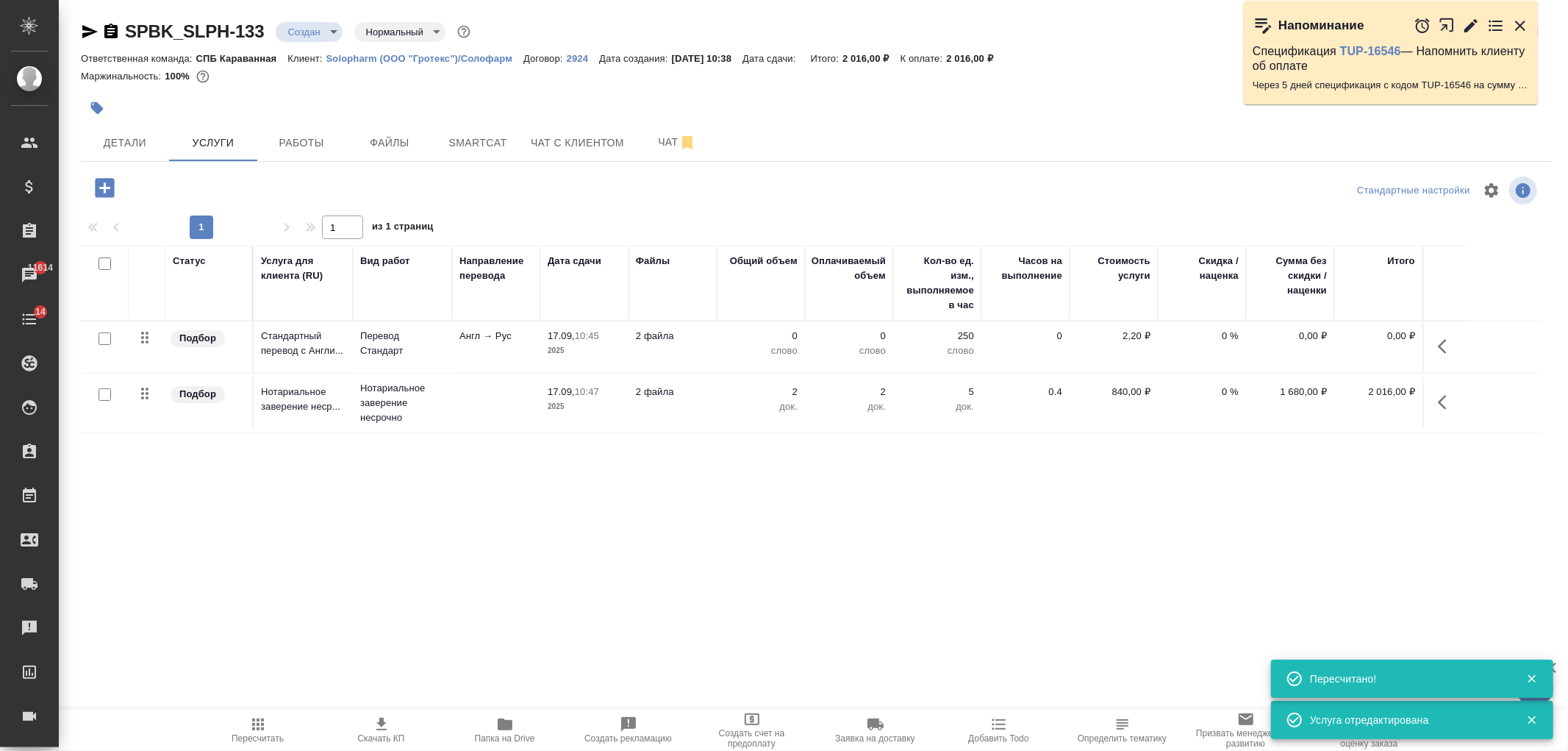
click at [104, 340] on input "checkbox" at bounding box center [104, 339] width 13 height 13
checkbox input "true"
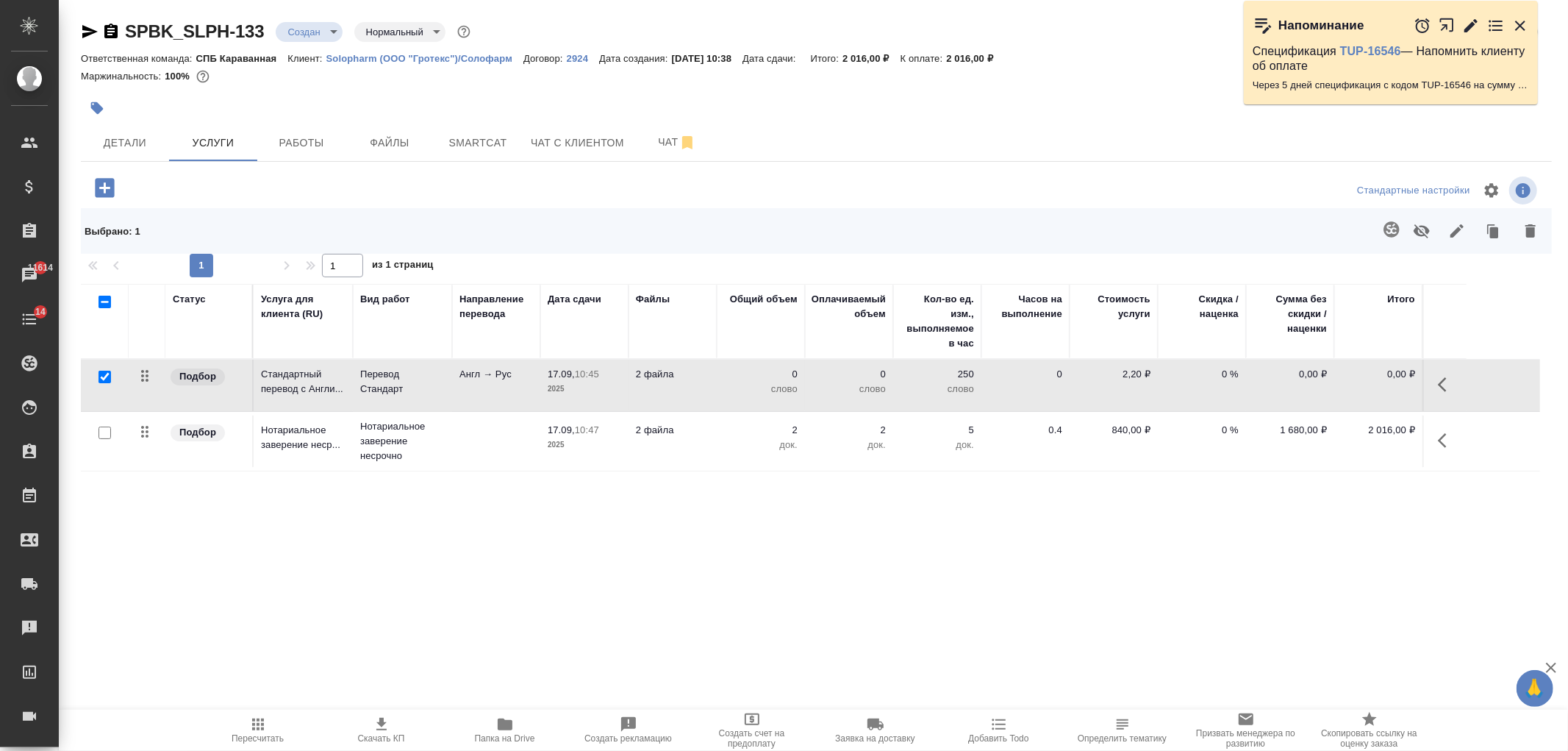
click at [1390, 232] on icon "button" at bounding box center [1391, 230] width 16 height 16
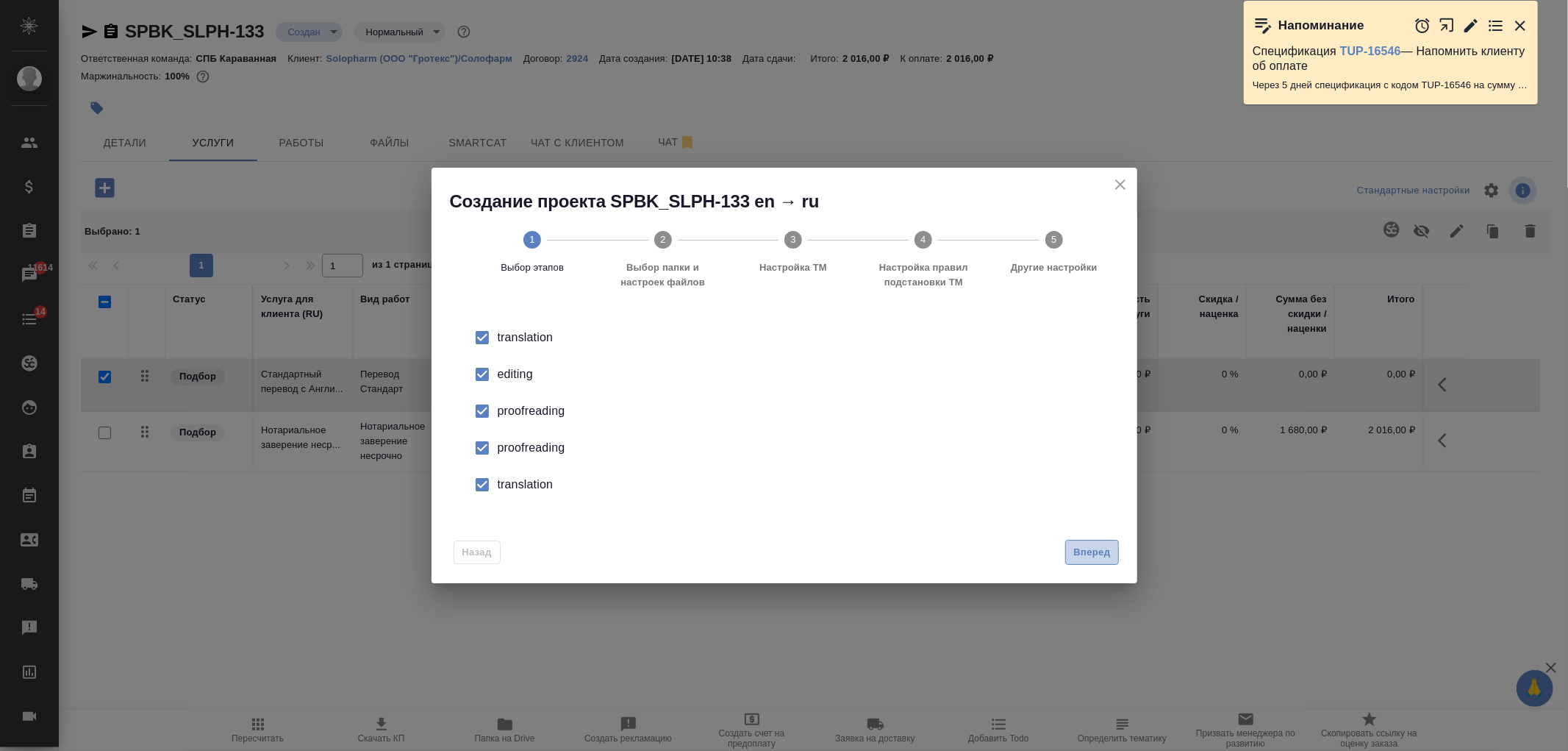
click at [1119, 545] on button "Вперед" at bounding box center [1092, 553] width 53 height 26
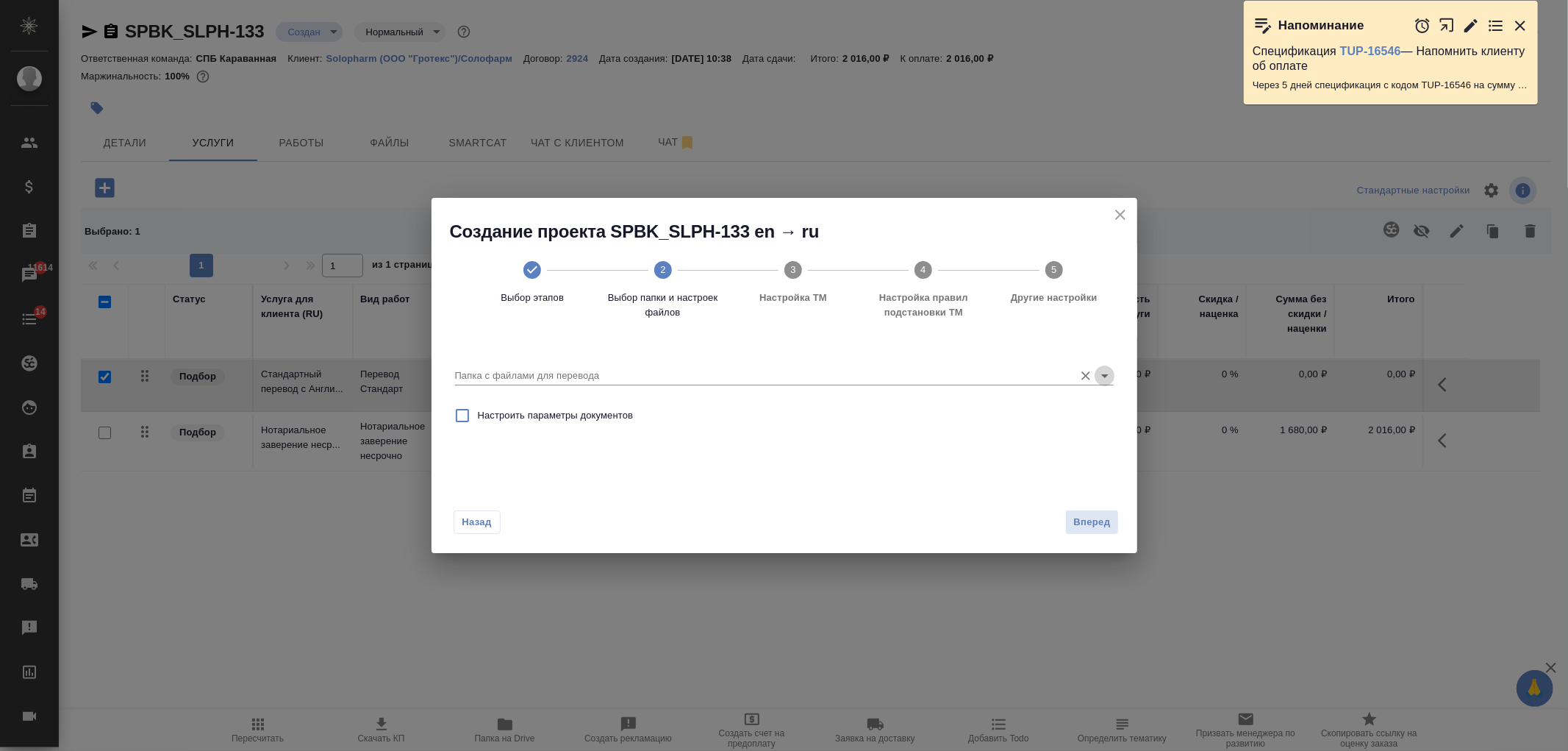
click at [1108, 377] on icon "Open" at bounding box center [1105, 376] width 18 height 18
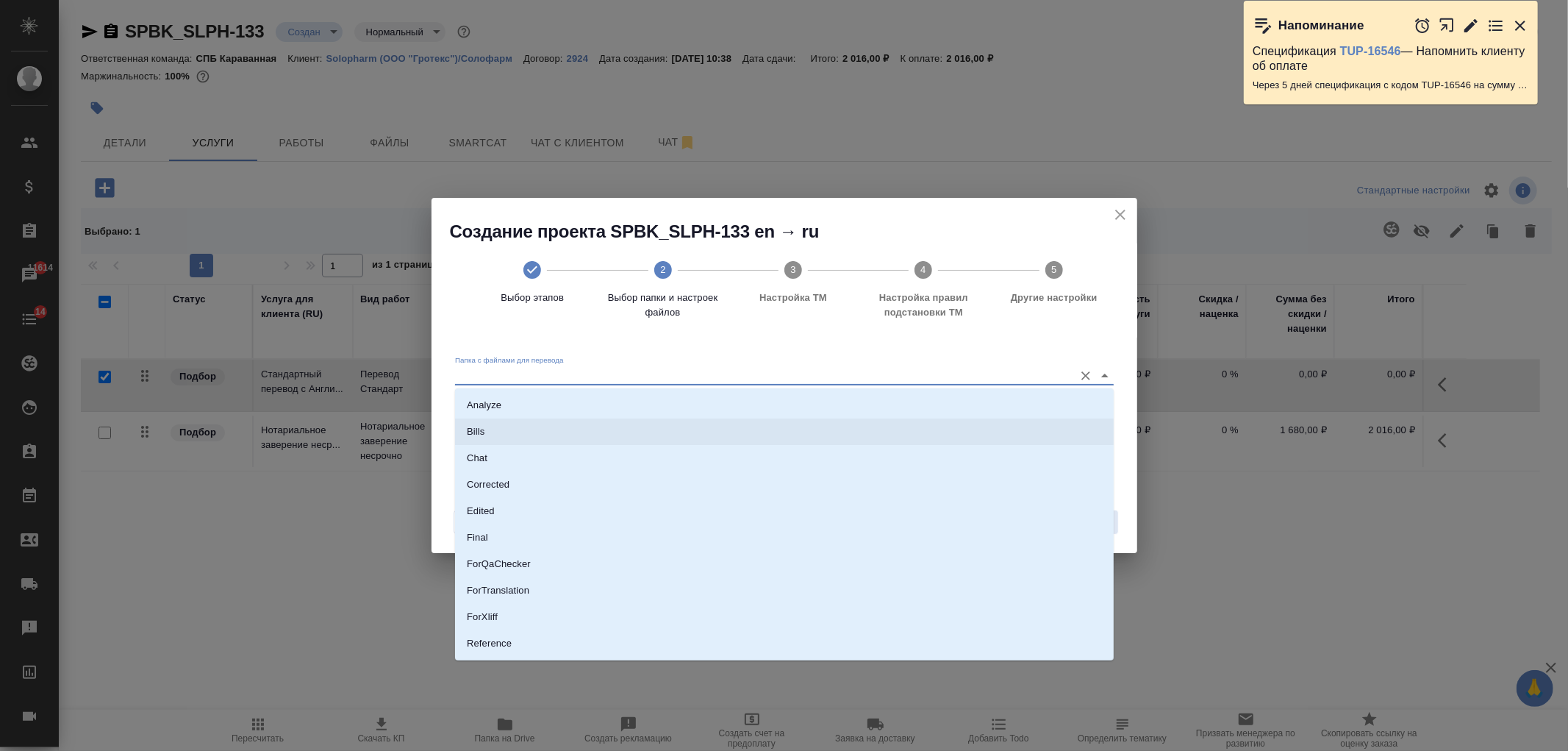
scroll to position [77, 0]
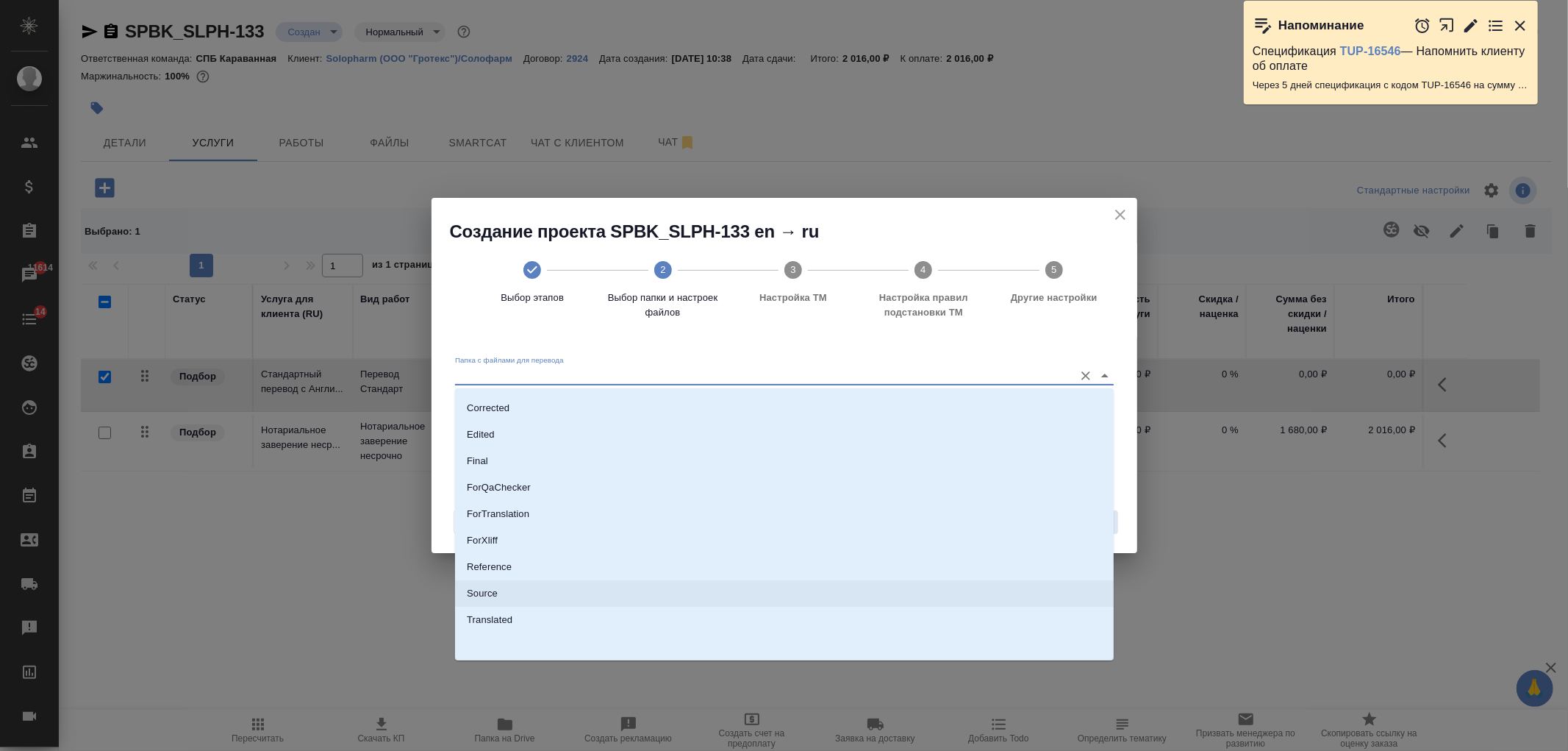
click at [670, 584] on li "Source" at bounding box center [784, 593] width 658 height 27
type input "Source"
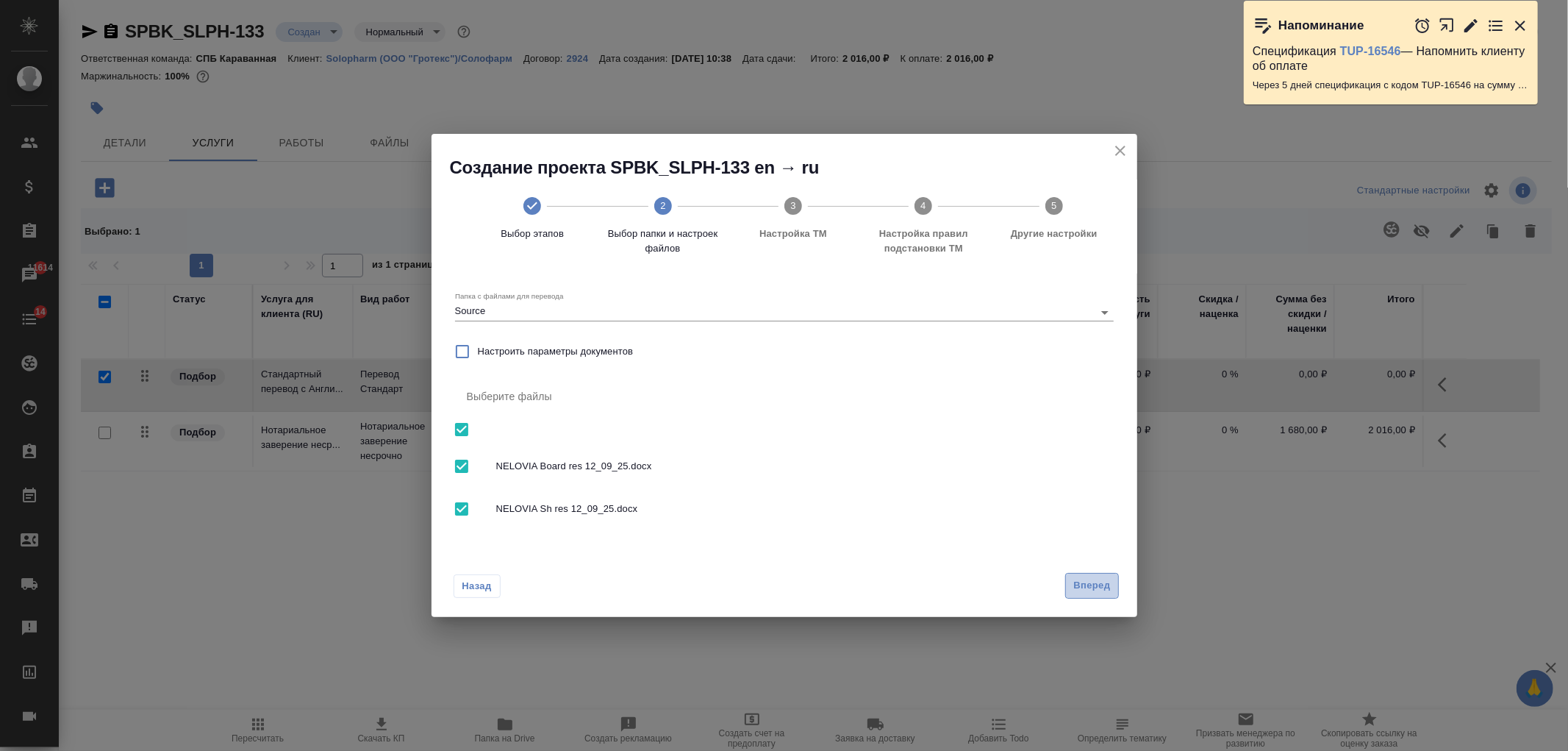
click at [1096, 585] on span "Вперед" at bounding box center [1091, 585] width 36 height 17
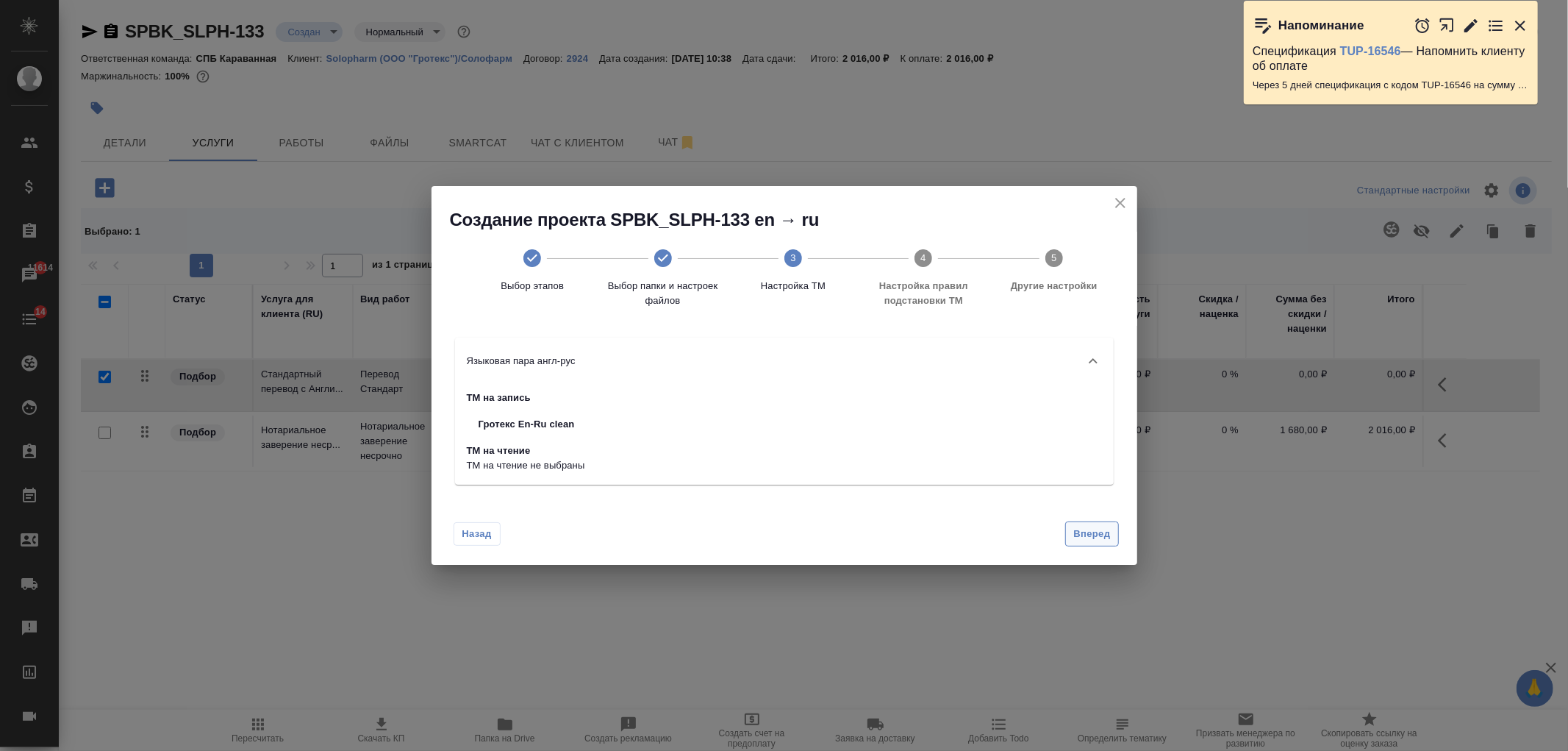
click at [1090, 537] on span "Вперед" at bounding box center [1091, 534] width 36 height 17
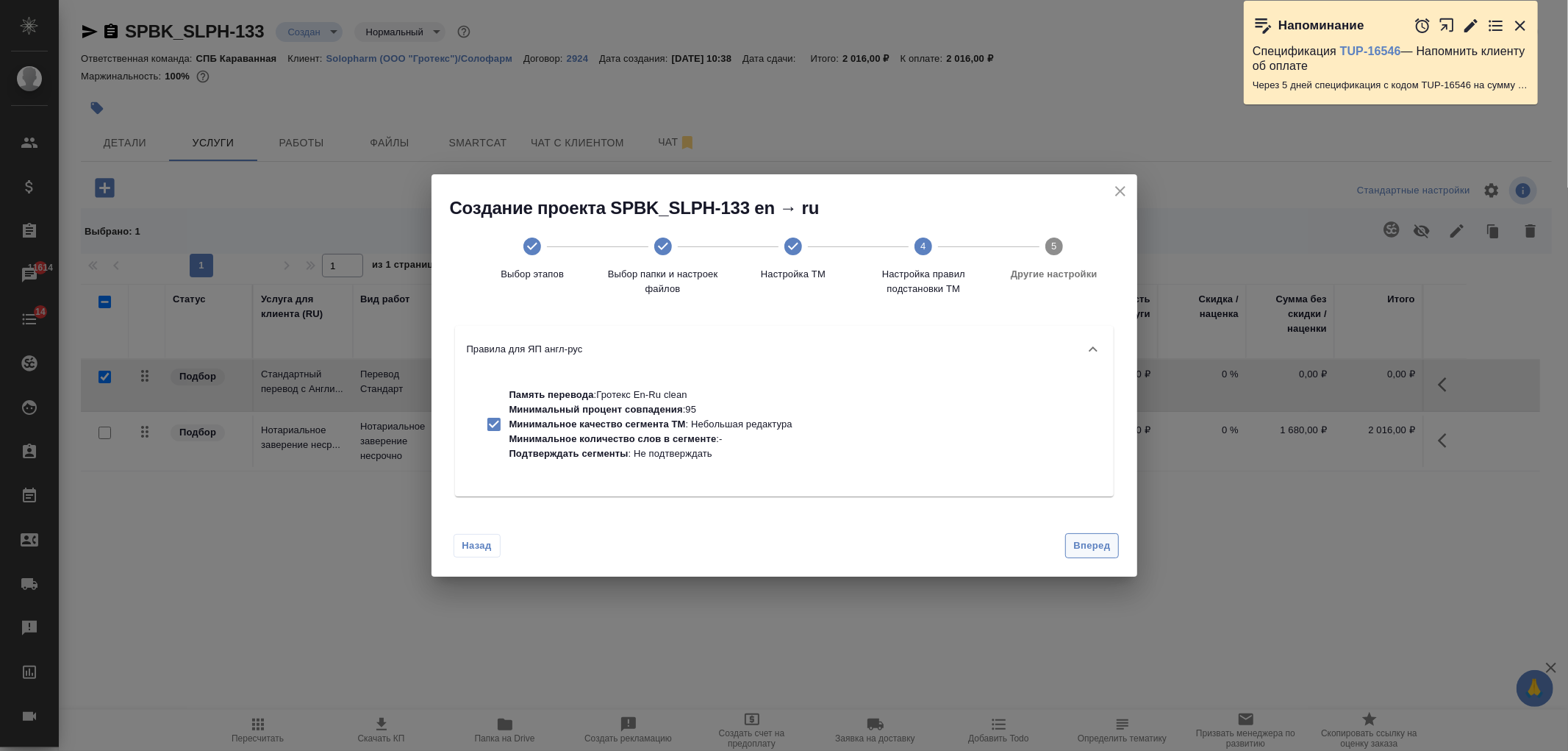
click at [1094, 543] on span "Вперед" at bounding box center [1091, 546] width 36 height 17
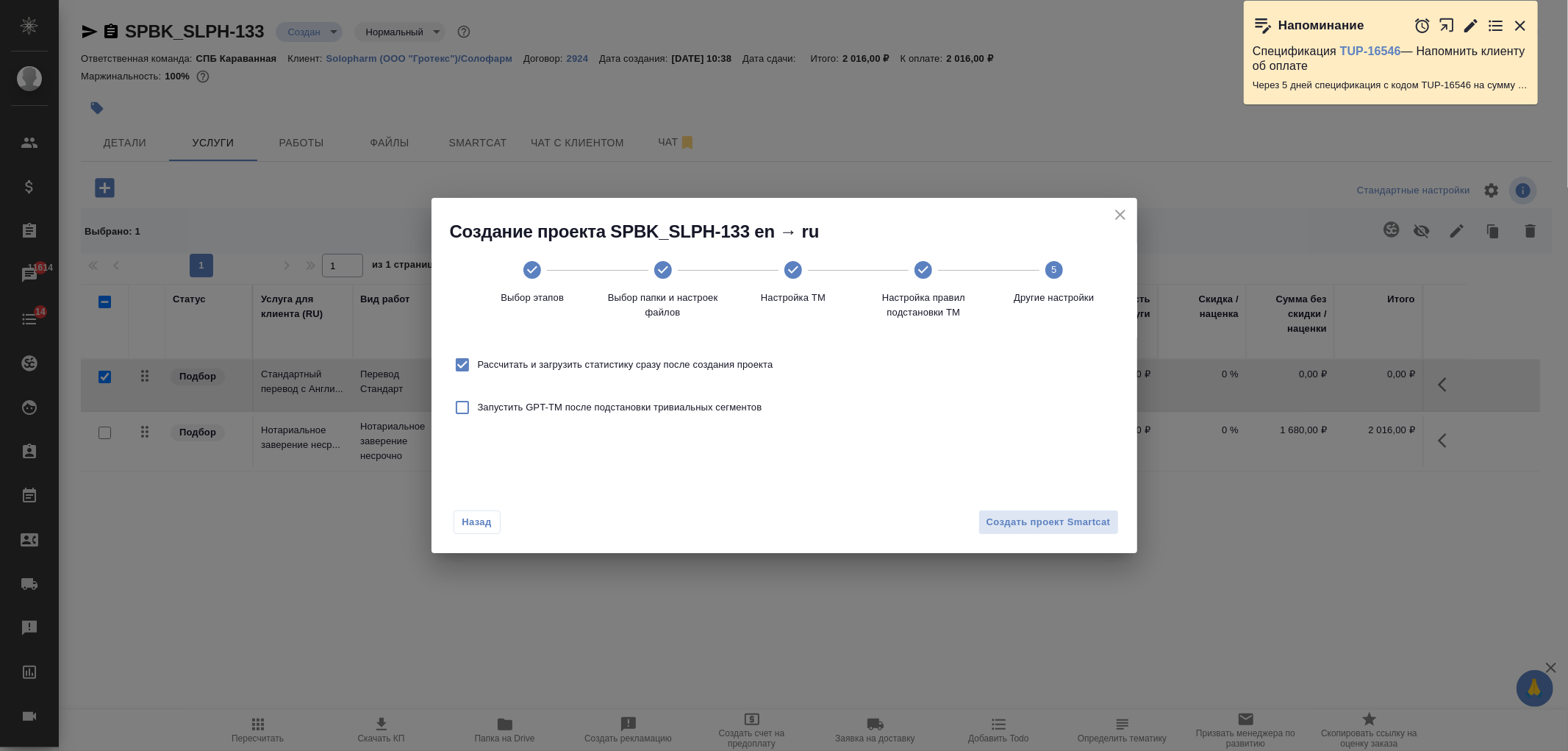
click at [596, 368] on span "Рассчитать и загрузить статистику сразу после создания проекта" at bounding box center [625, 364] width 295 height 15
click at [478, 368] on input "Рассчитать и загрузить статистику сразу после создания проекта" at bounding box center [462, 364] width 30 height 30
checkbox input "false"
click at [1043, 530] on span "Создать проект Smartcat" at bounding box center [1049, 522] width 125 height 17
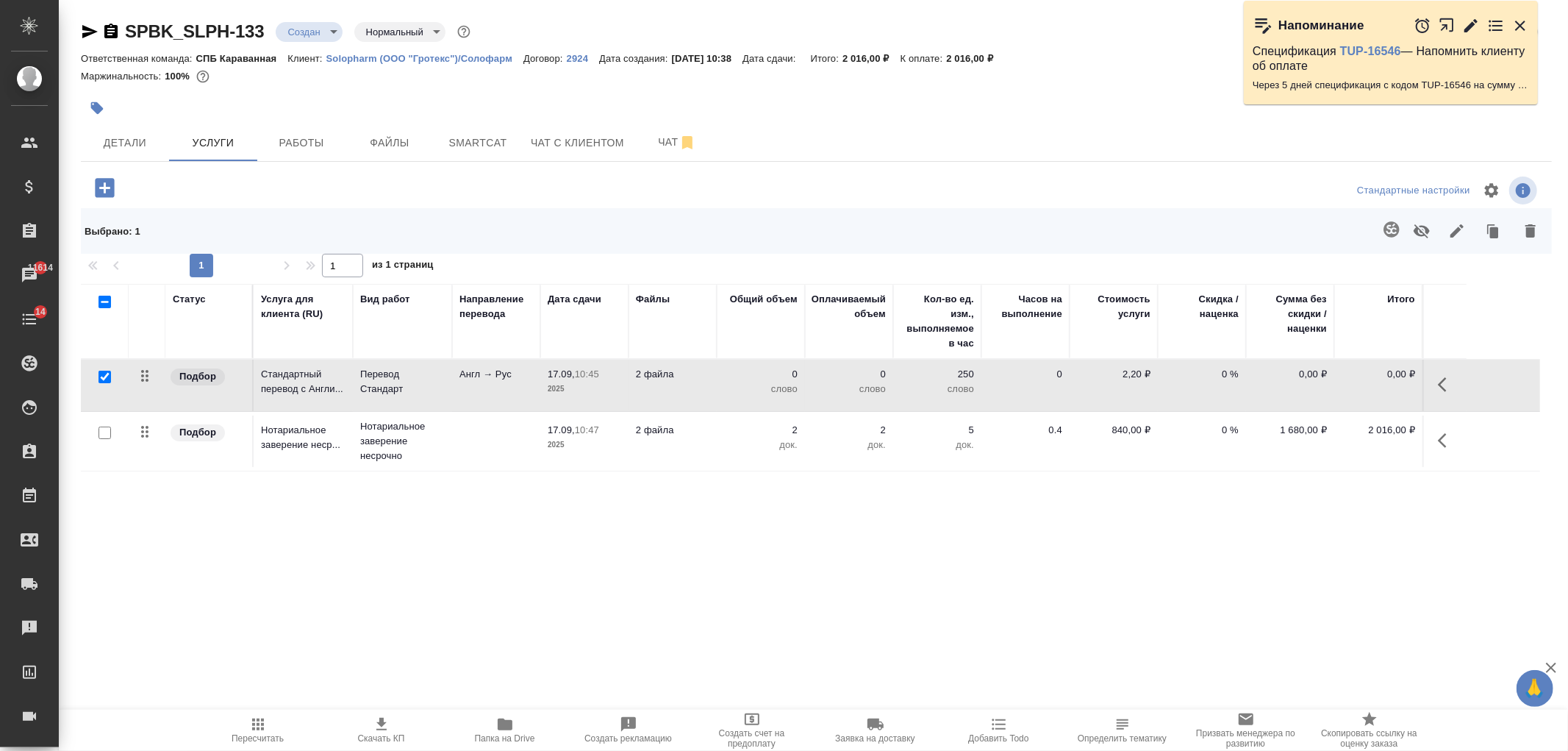
click at [570, 377] on p "17.09," at bounding box center [561, 373] width 27 height 11
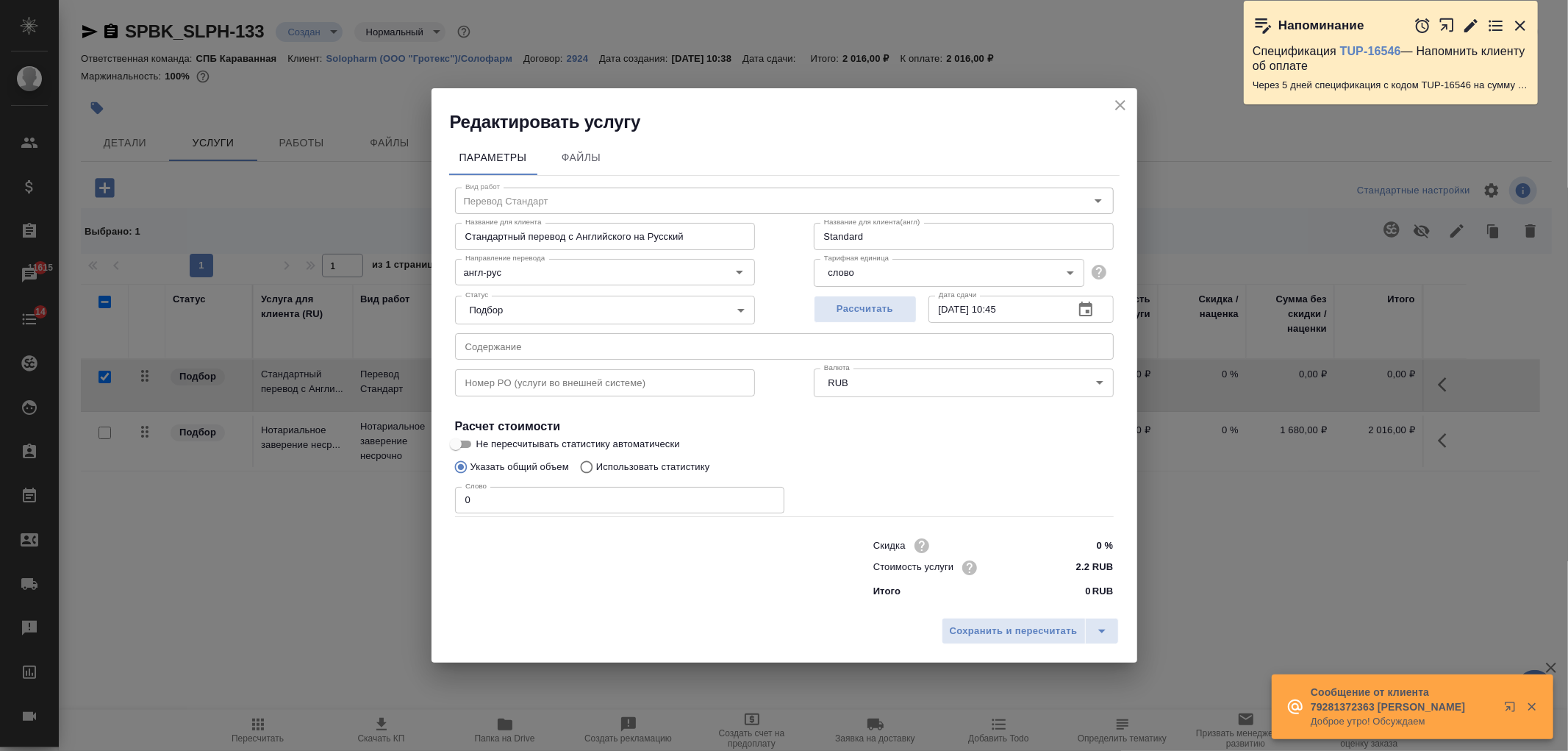
click at [611, 454] on label "Использовать статистику" at bounding box center [642, 467] width 137 height 27
click at [597, 454] on input "Использовать статистику" at bounding box center [585, 467] width 24 height 27
radio input "true"
radio input "false"
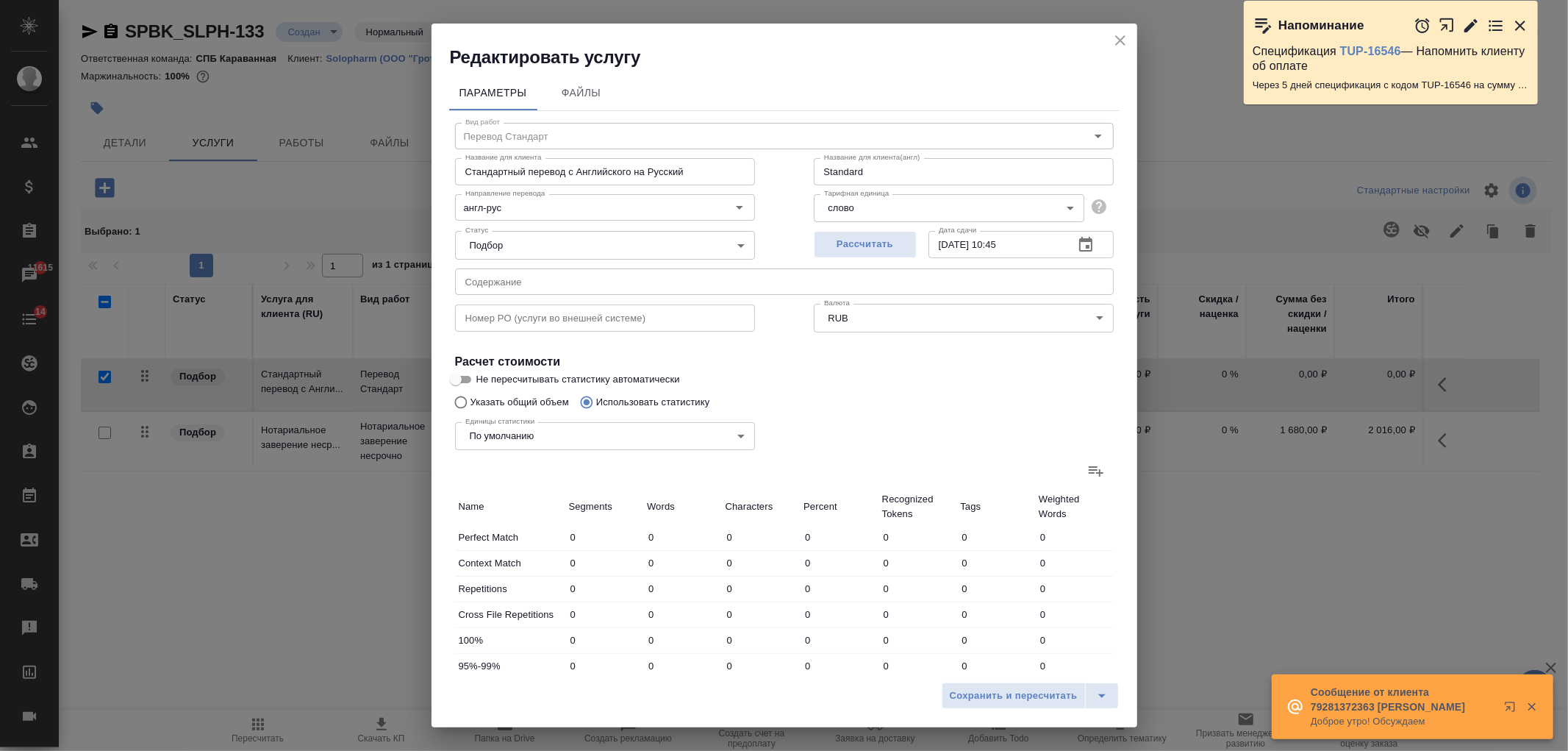
click at [1087, 476] on icon at bounding box center [1096, 471] width 18 height 18
click at [0, 0] on input "file" at bounding box center [0, 0] width 0 height 0
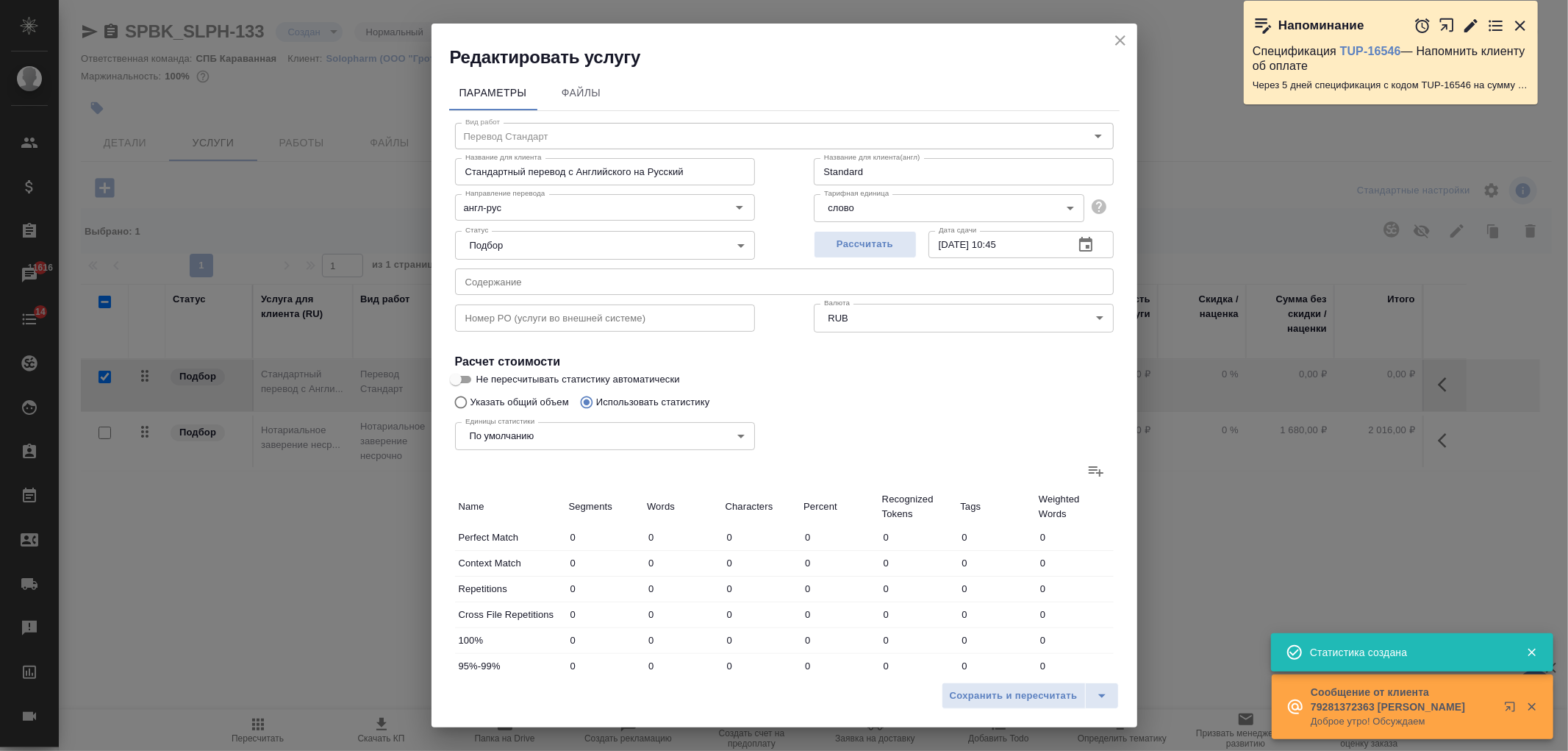
type input "21"
type input "203"
type input "1290"
type input "25"
type input "499"
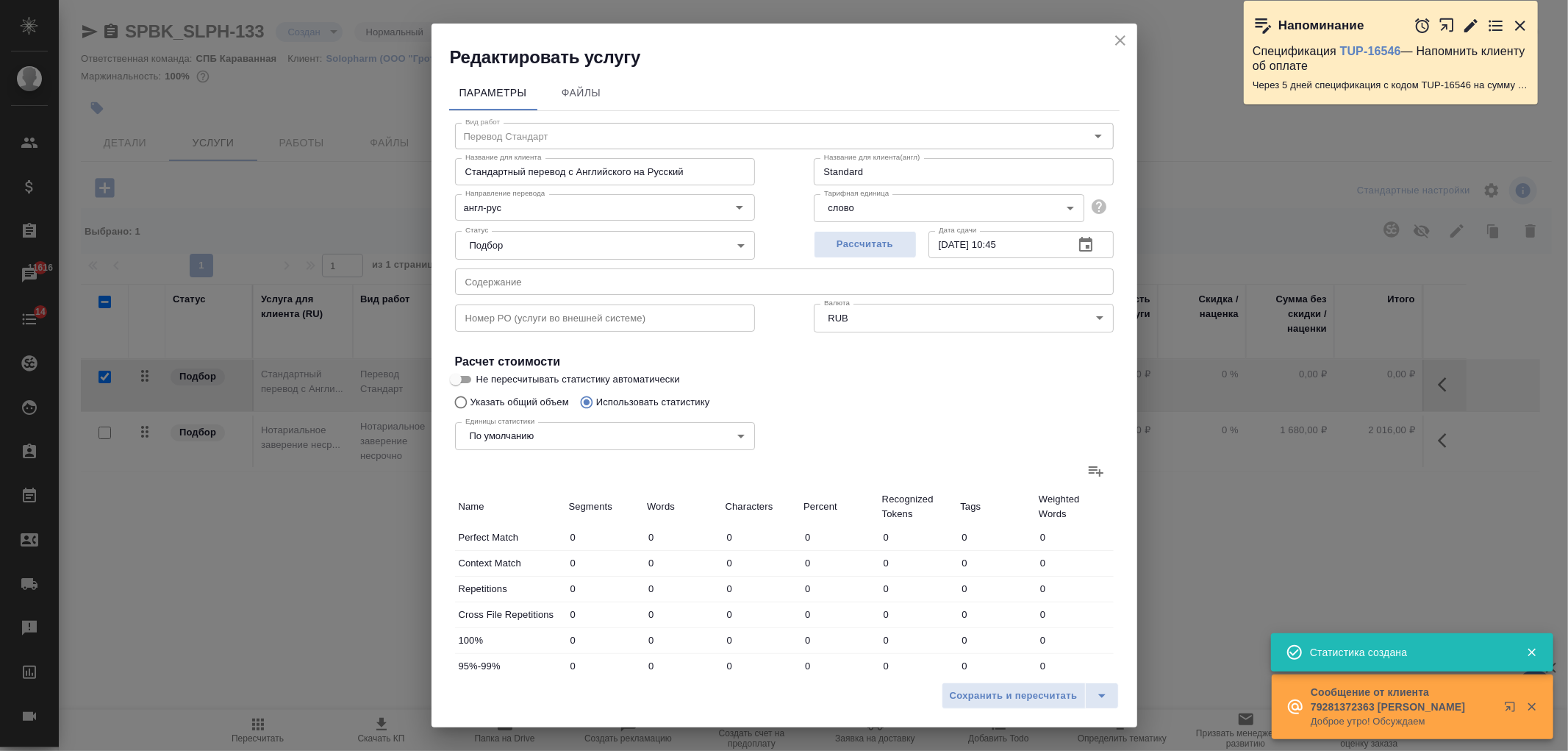
type input "3137"
type input "11"
type input "96"
type input "621"
type input "11"
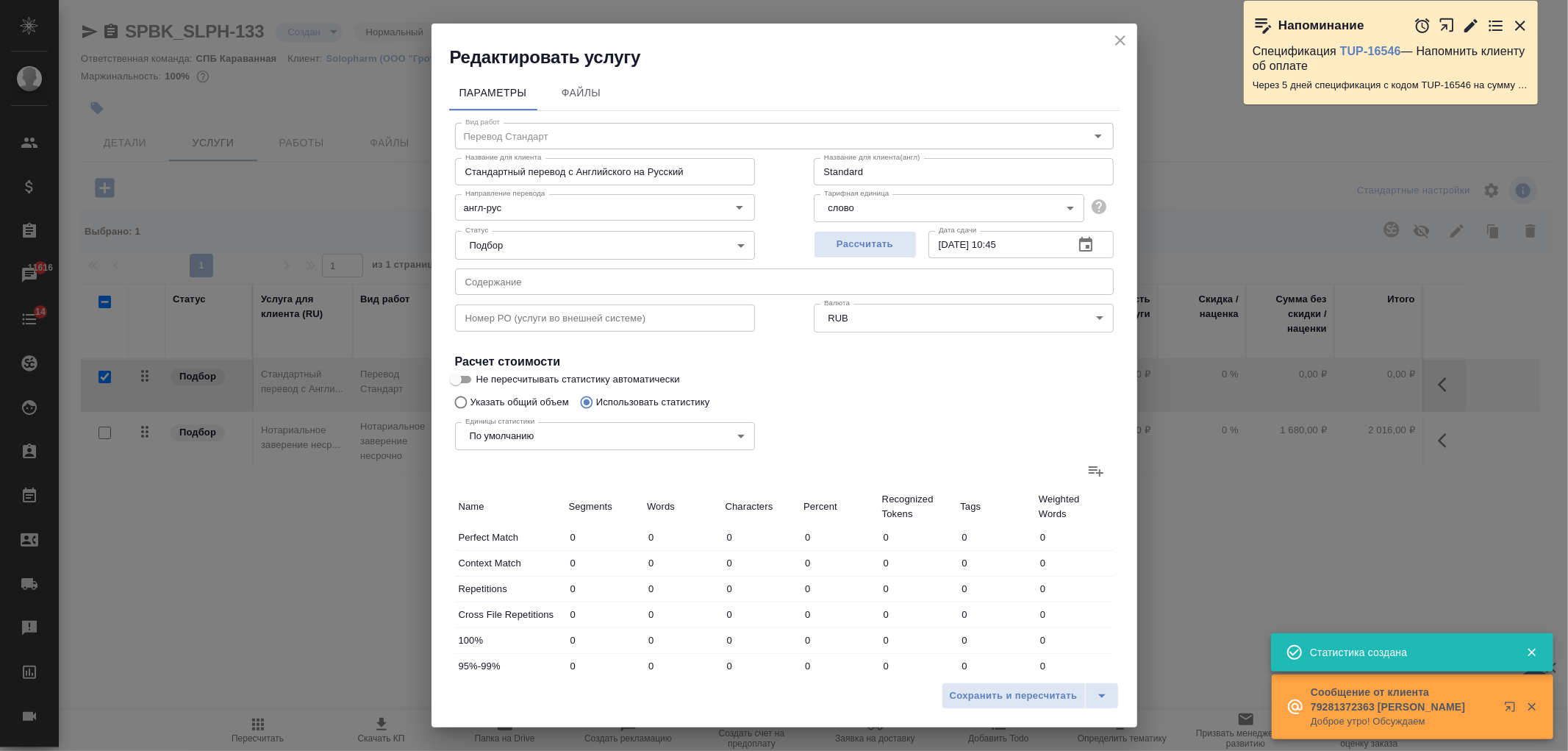
type input "247"
type input "1506"
type input "4"
type input "95"
type input "618"
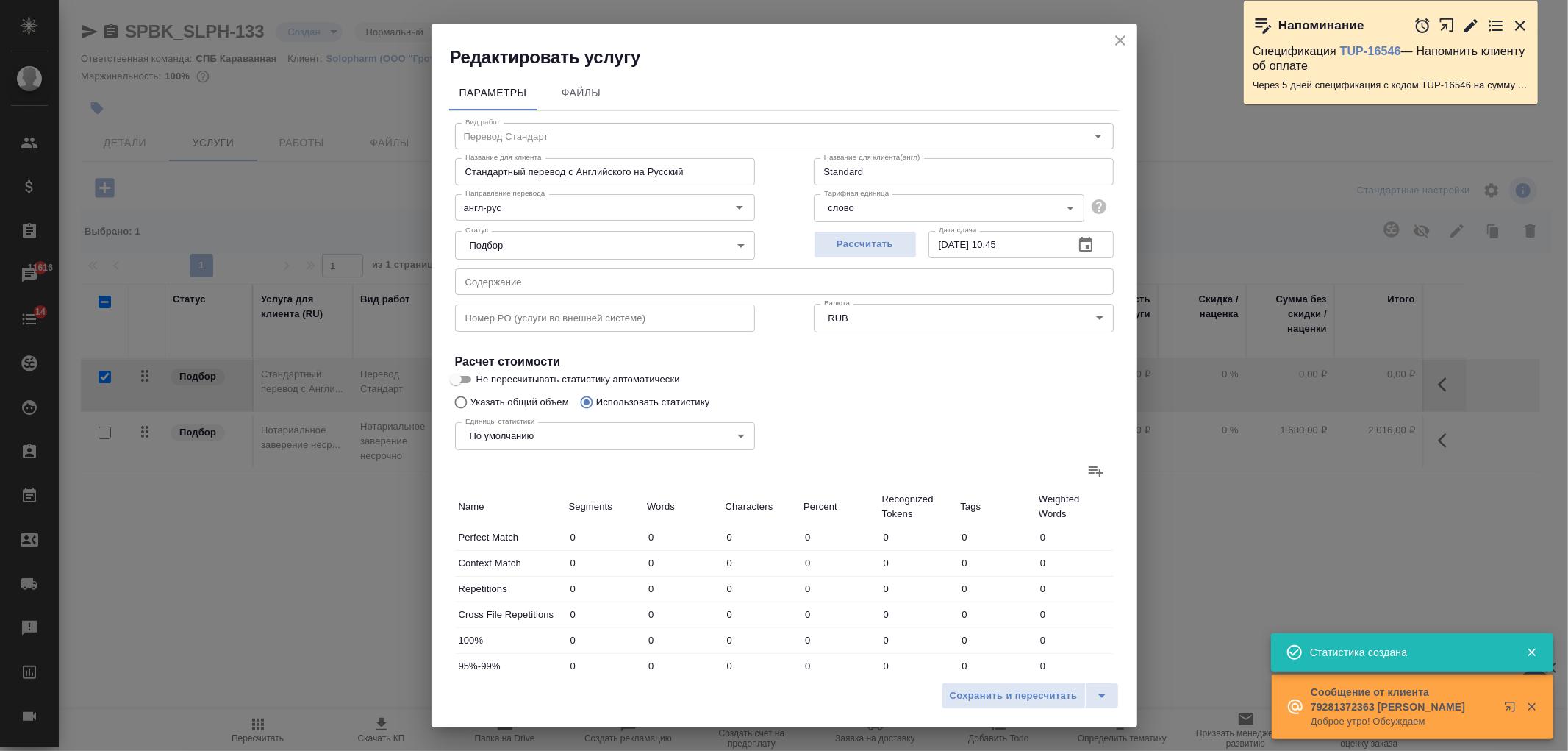
type input "1"
type input "15"
type input "99"
type input "17"
type input "244"
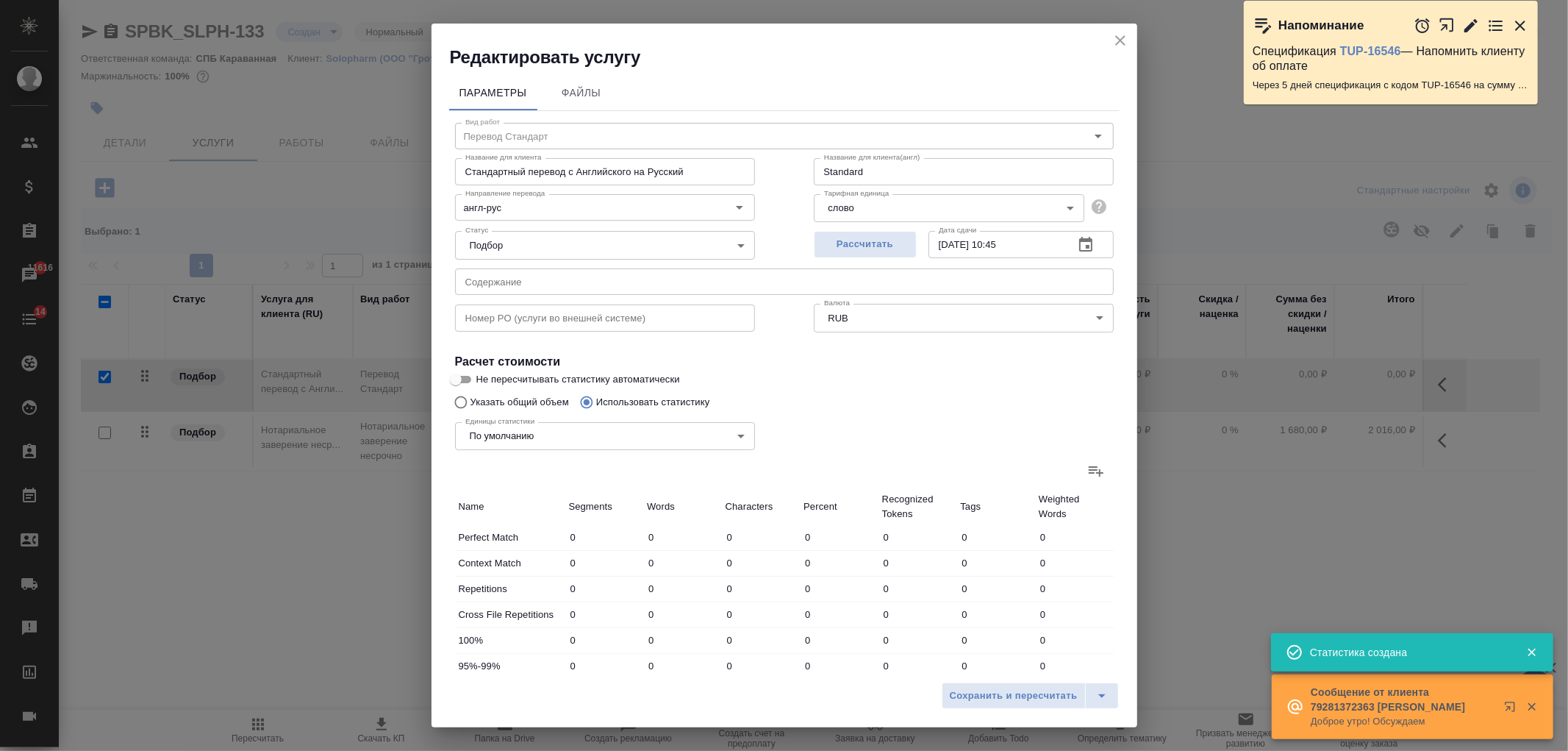
type input "1558"
type input "65"
type input "900"
type input "5692"
type input "90"
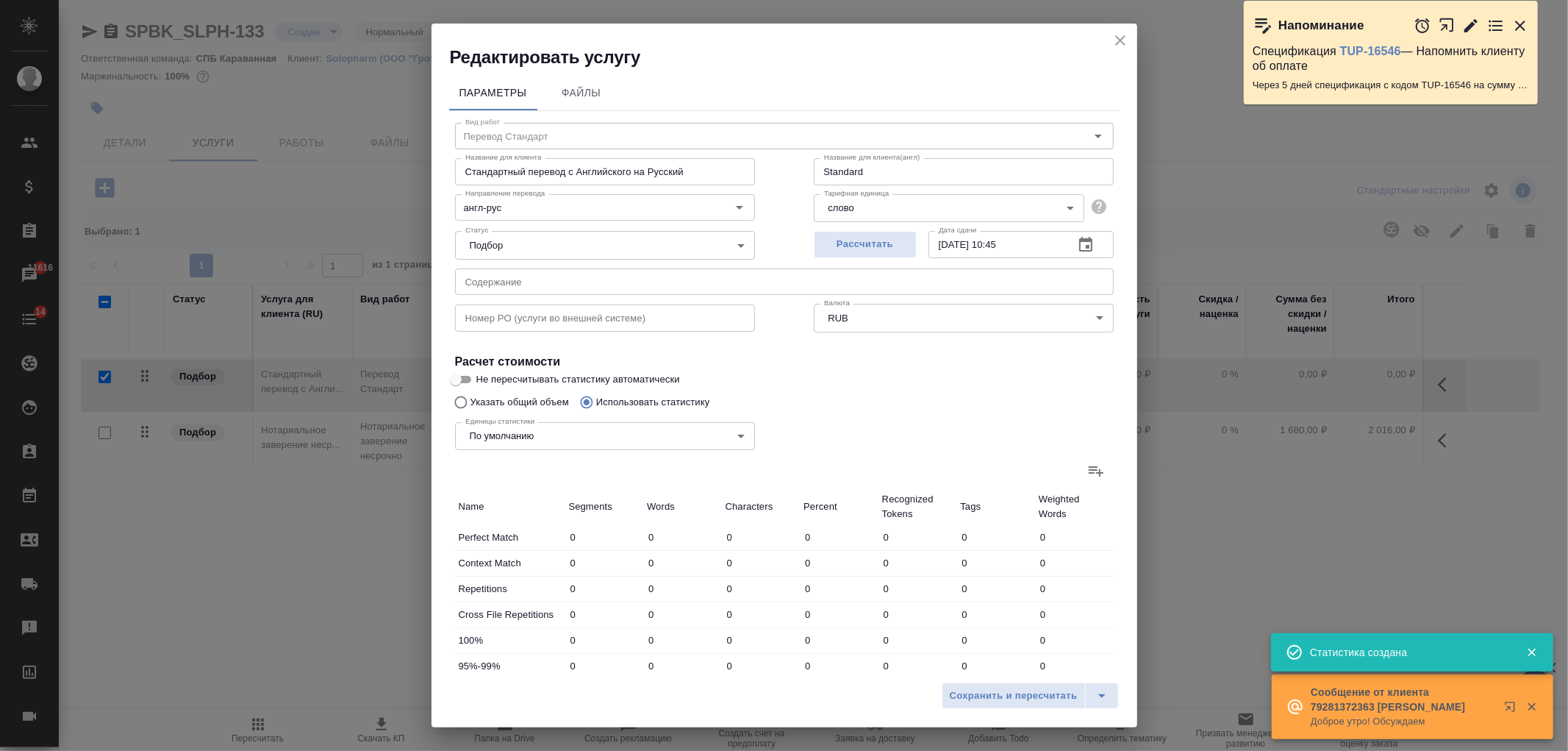
type input "1399"
type input "8829"
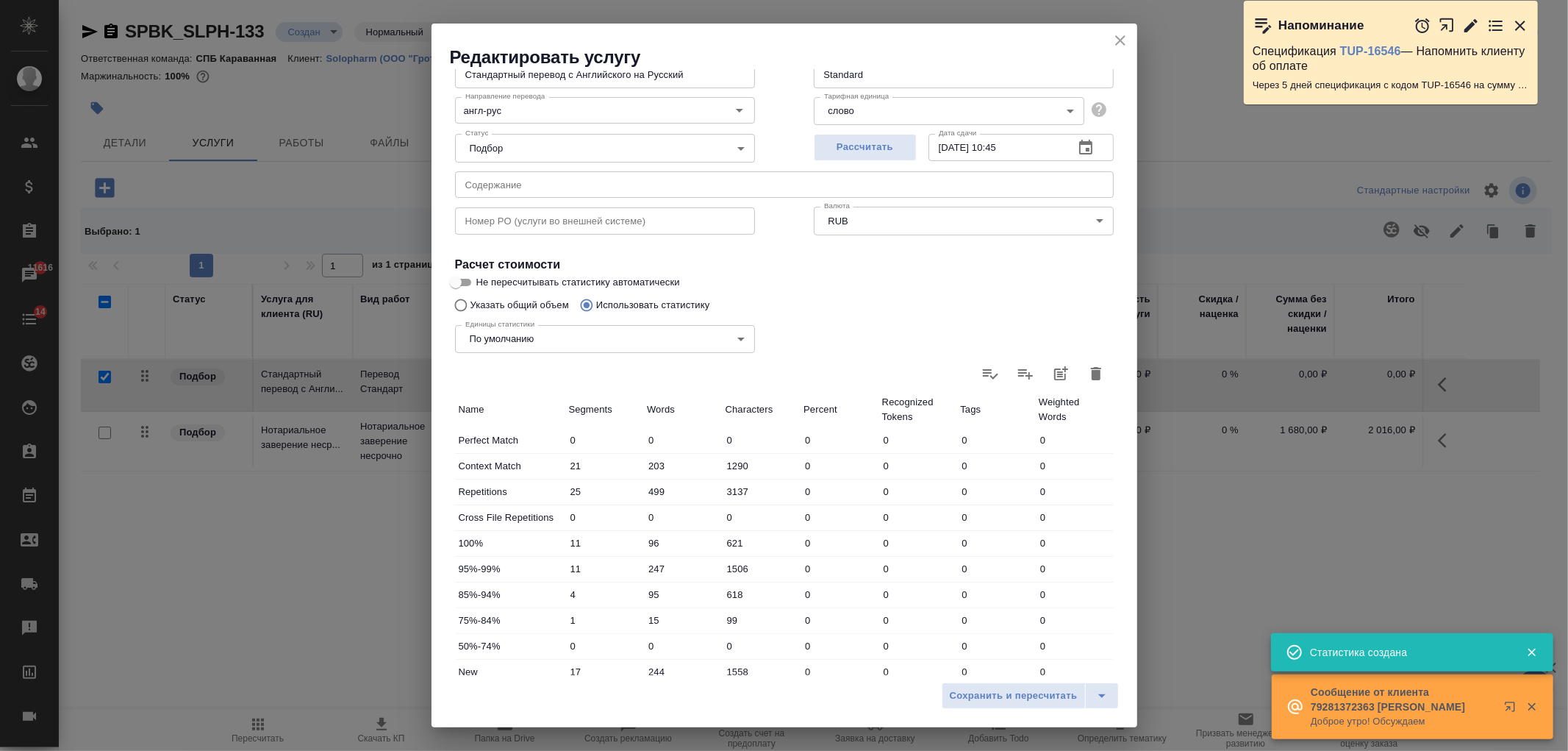
scroll to position [252, 0]
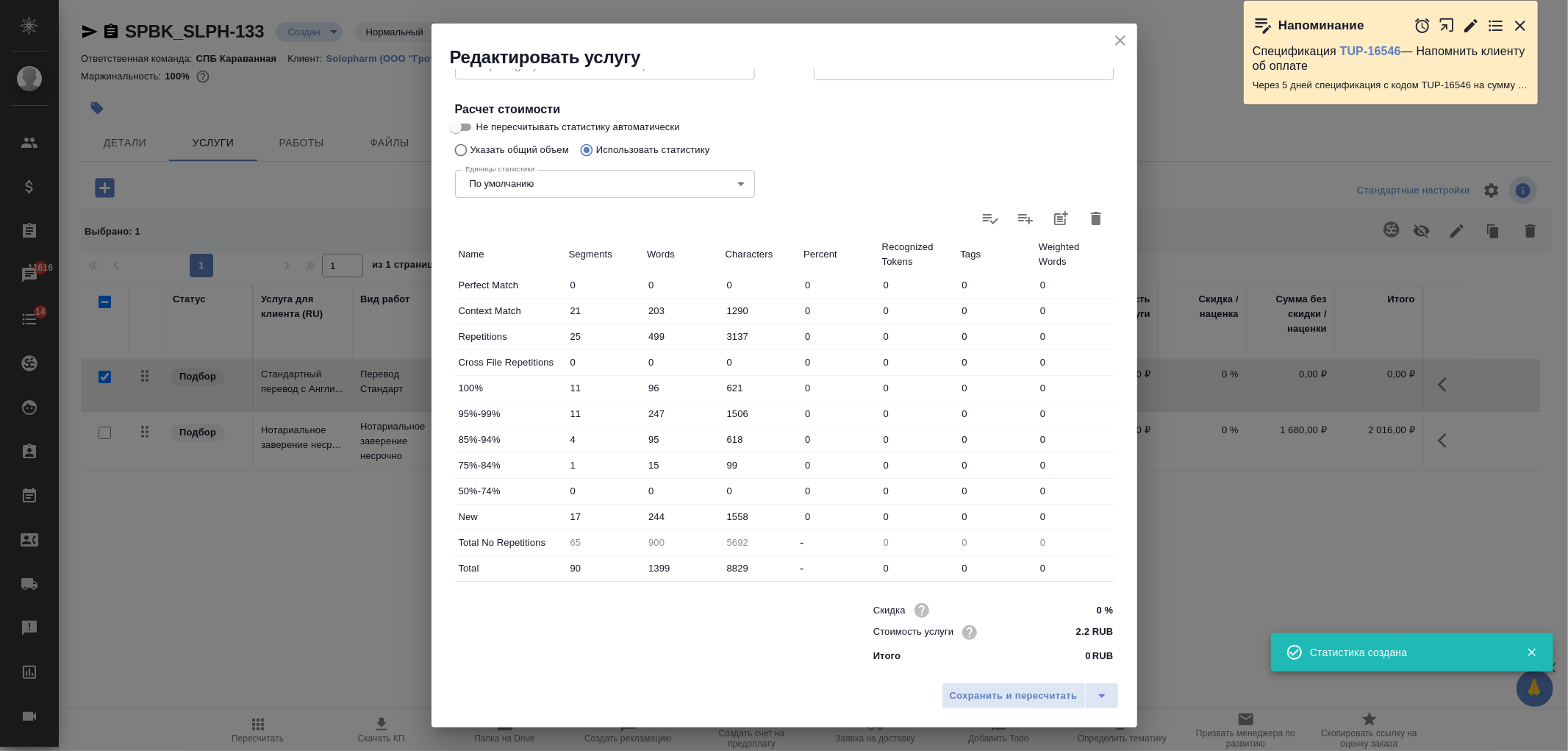
click at [656, 517] on input "244" at bounding box center [683, 517] width 78 height 22
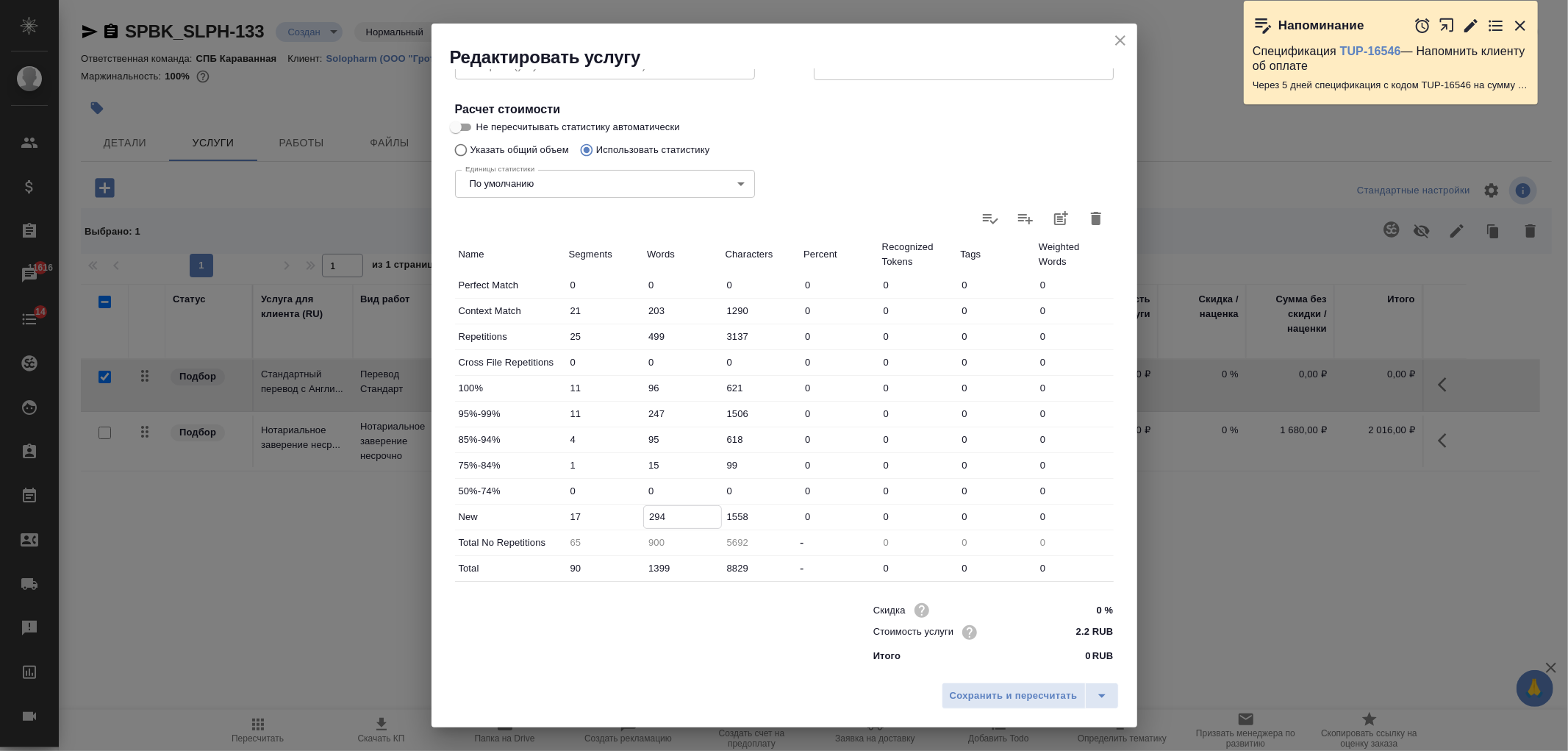
type input "294"
click at [660, 568] on input "1399" at bounding box center [683, 568] width 78 height 22
type input "-360"
type input "139"
type input "-480"
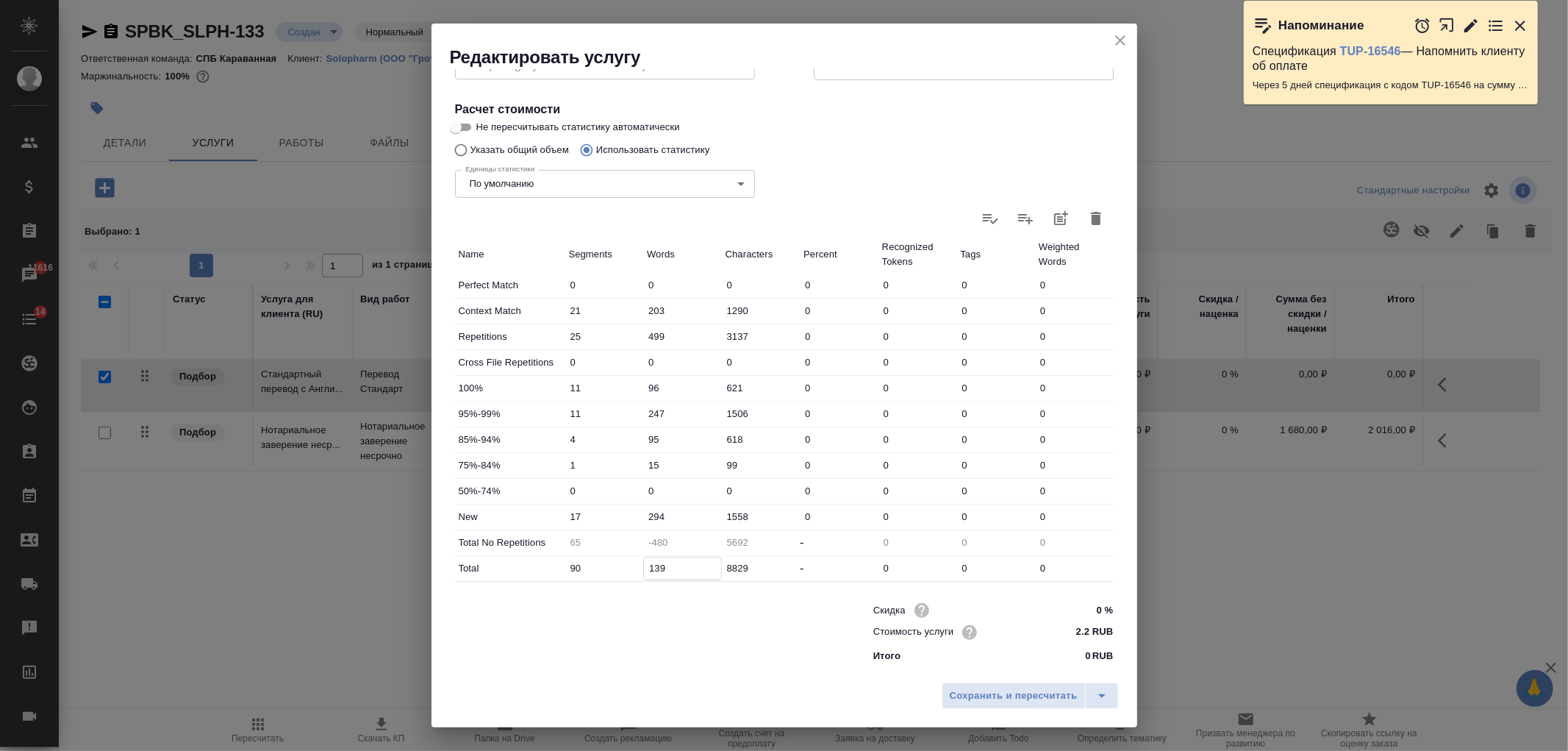
type input "19"
type input "-350"
type input "149"
type input "950"
type input "1449"
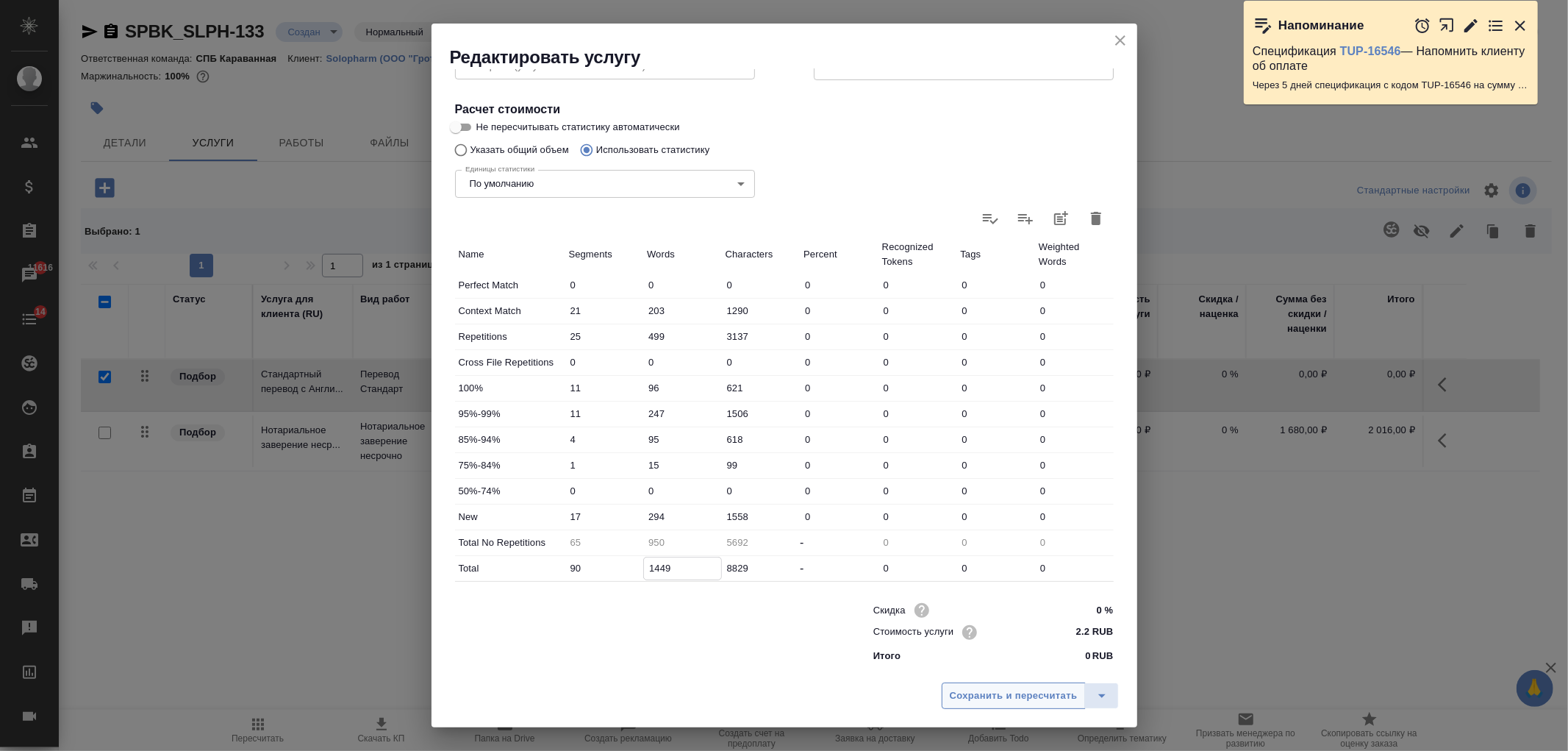
click at [994, 703] on span "Сохранить и пересчитать" at bounding box center [1014, 696] width 128 height 17
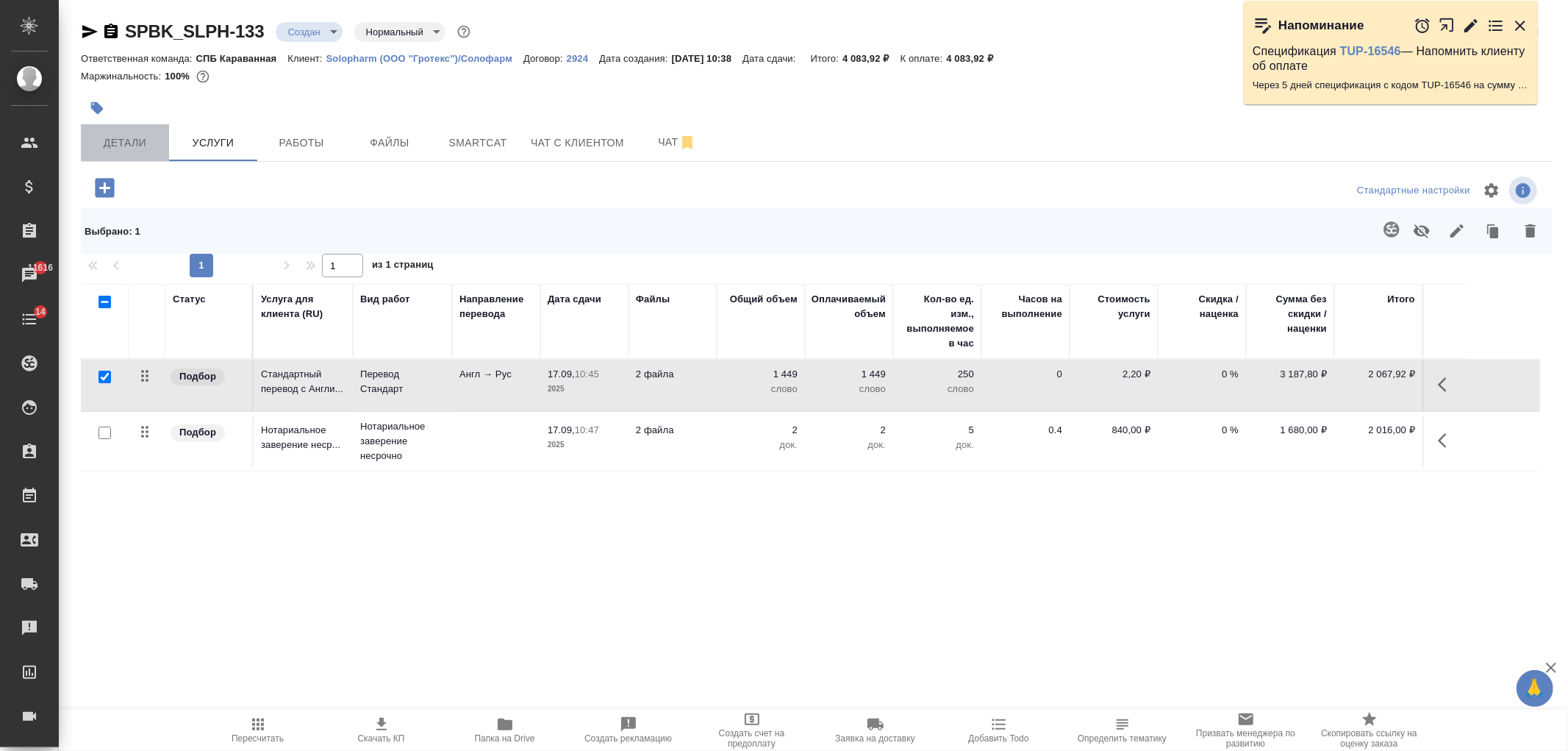
click at [113, 145] on span "Детали" at bounding box center [125, 142] width 71 height 19
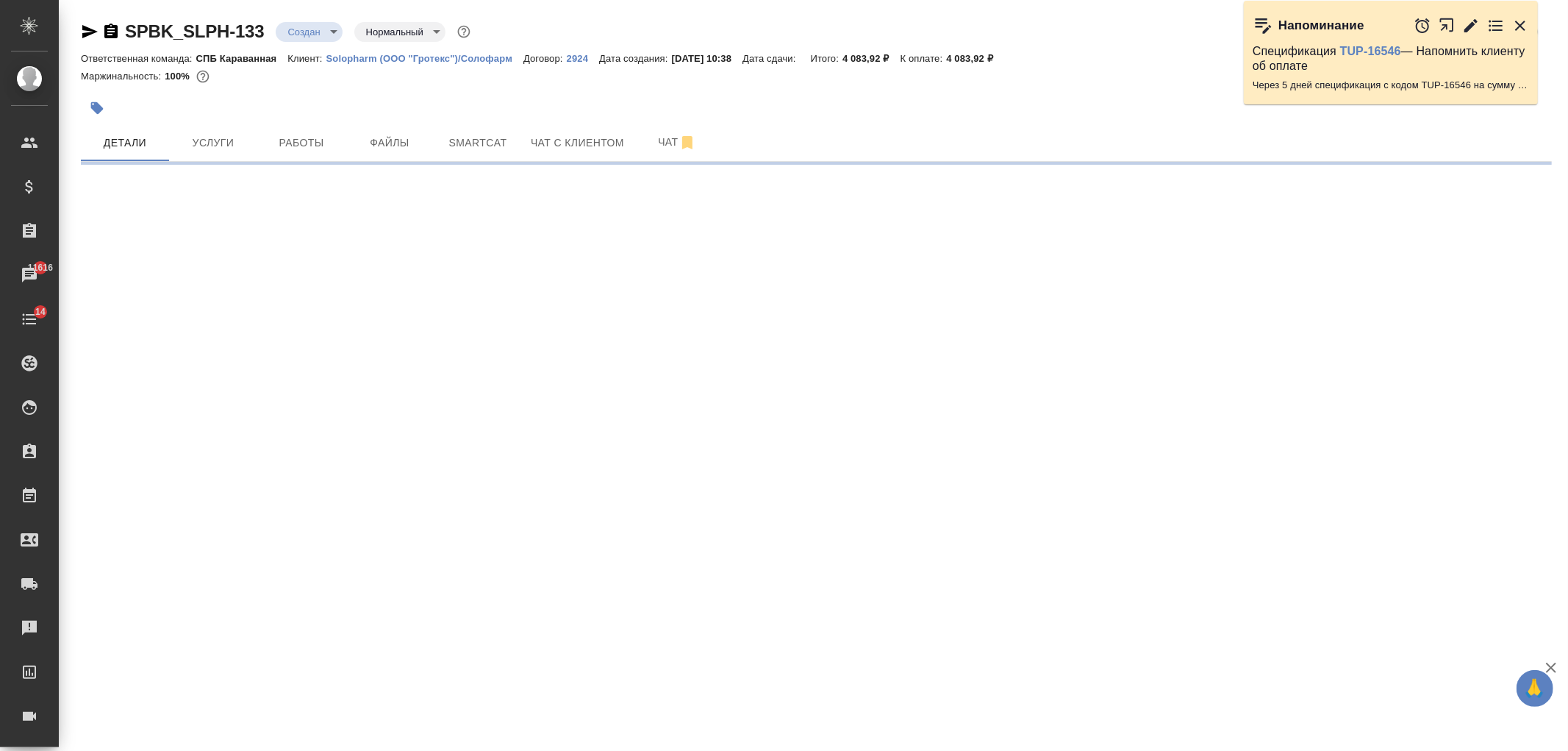
select select "RU"
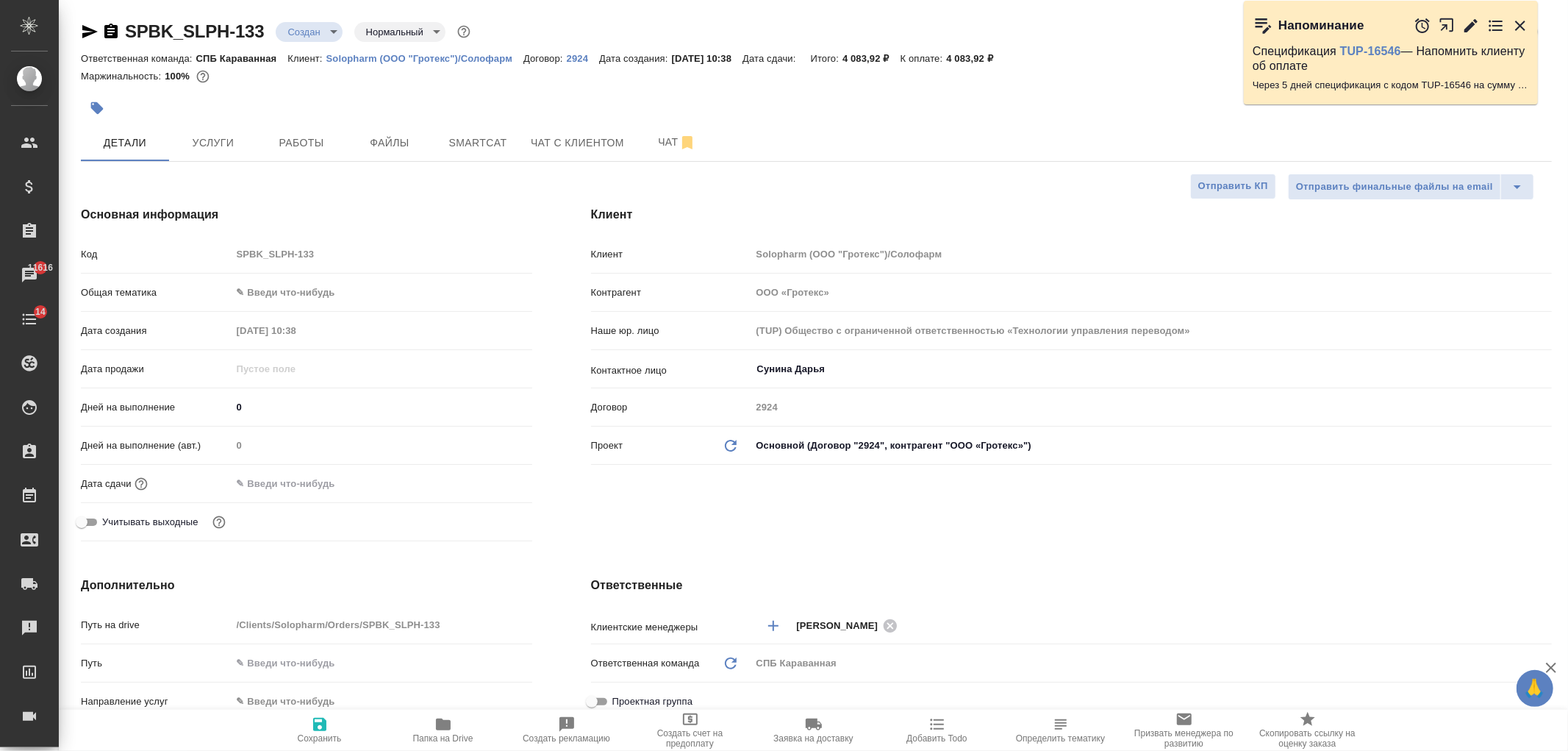
type textarea "x"
click at [769, 530] on div "Клиент Клиент Solopharm (ООО "Гротекс")/Солофарм Контрагент ООО «Гротекс» Наше …" at bounding box center [1071, 377] width 1019 height 401
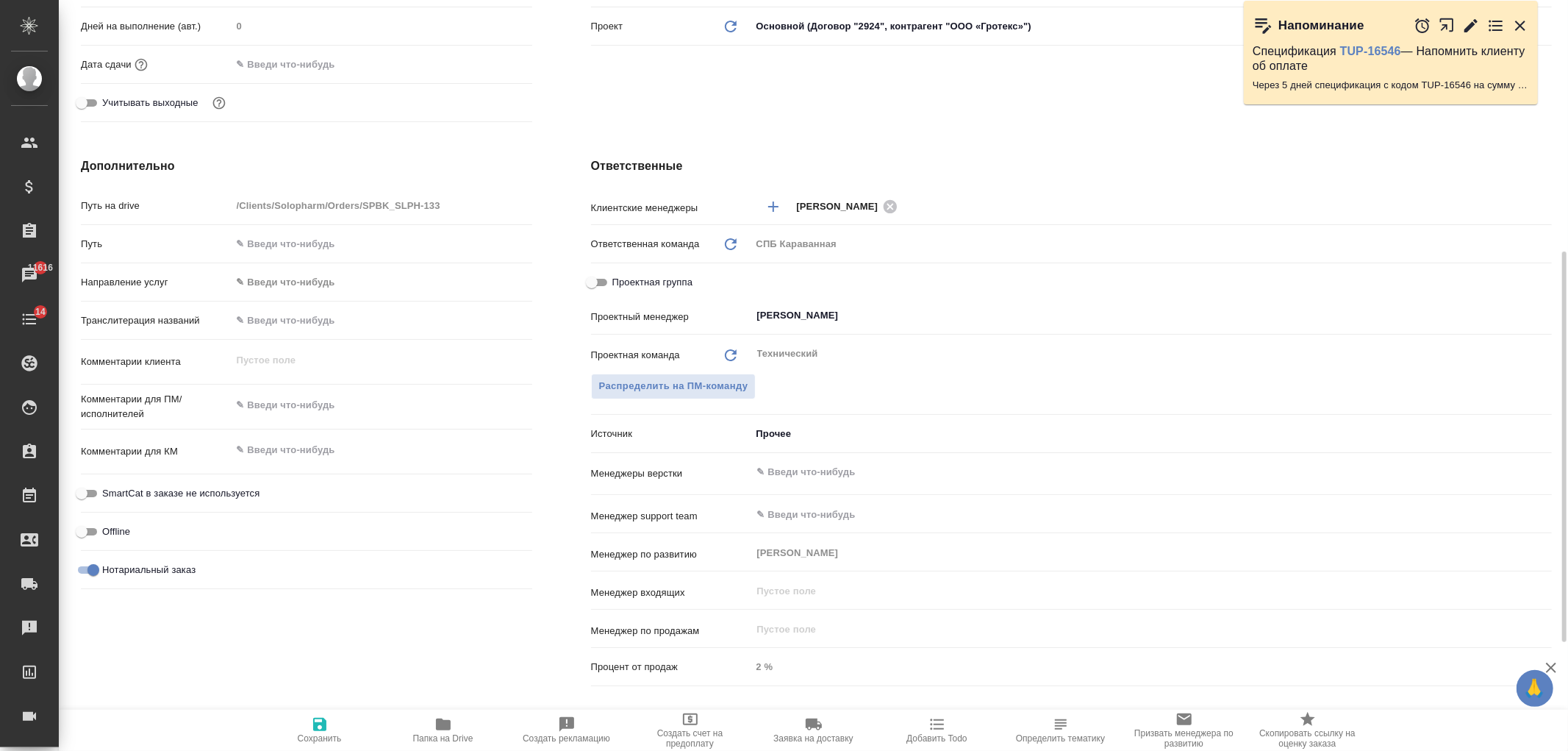
scroll to position [442, 0]
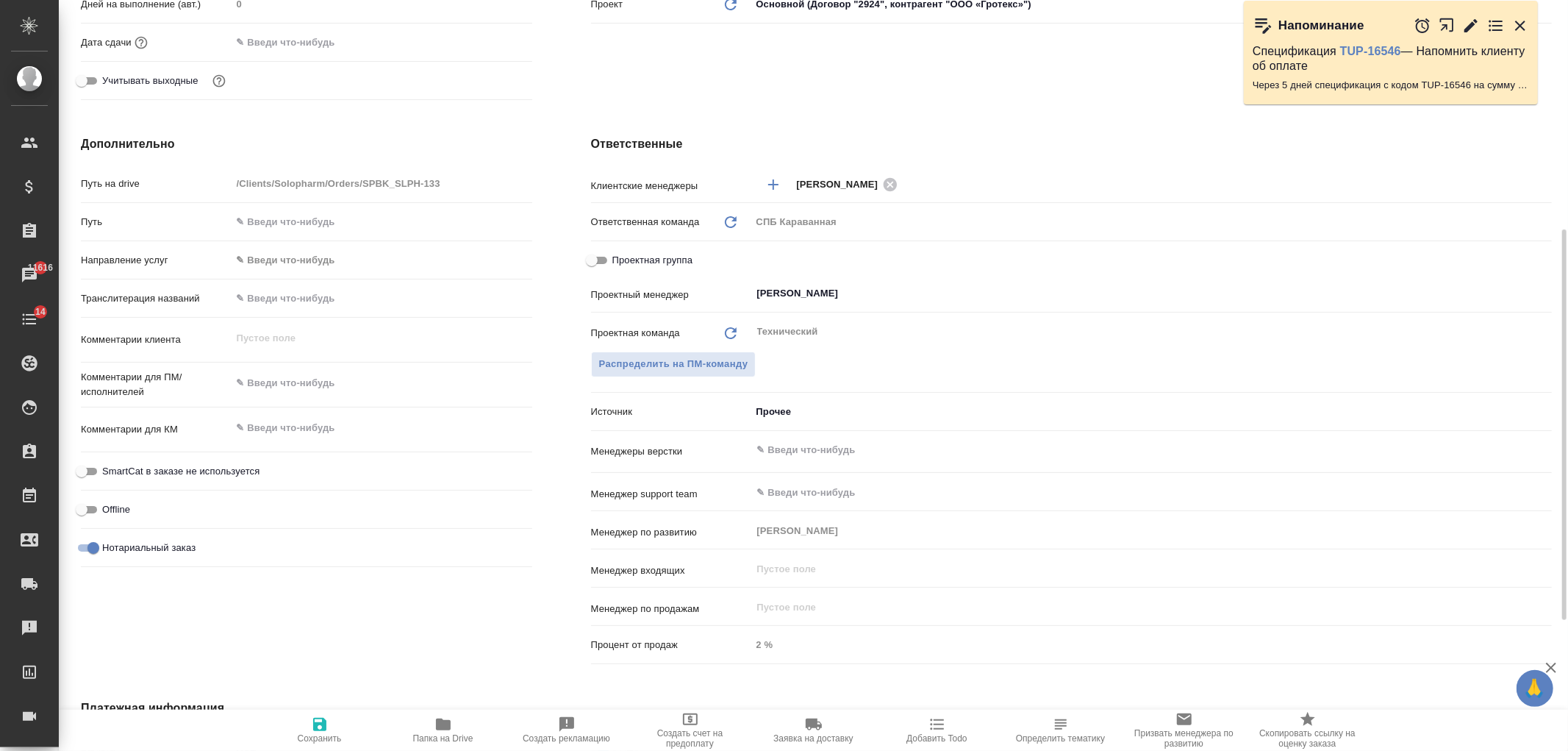
type textarea "x"
click at [280, 379] on textarea at bounding box center [382, 383] width 300 height 25
type textarea "пе"
type textarea "x"
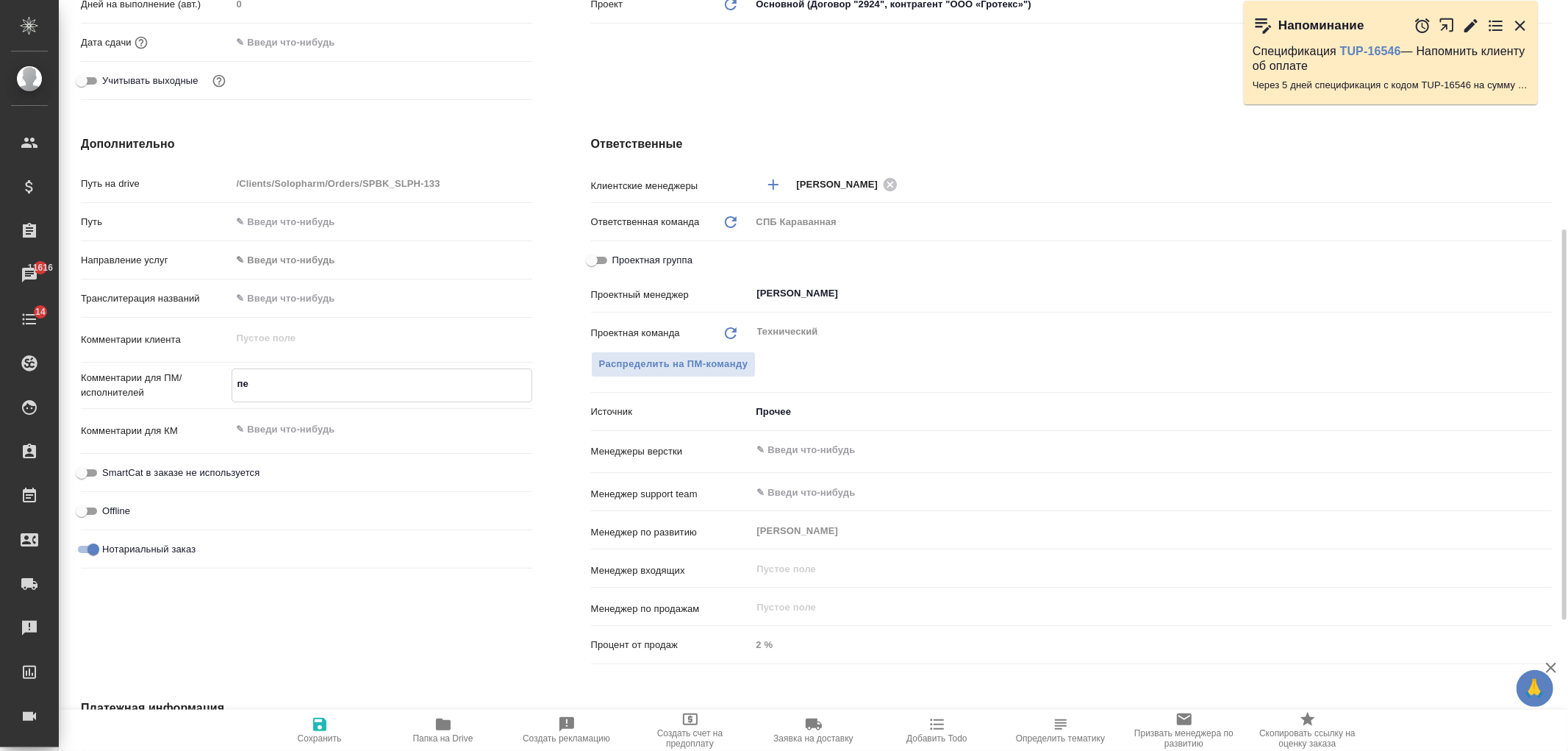
type textarea "x"
type textarea "пере"
type textarea "x"
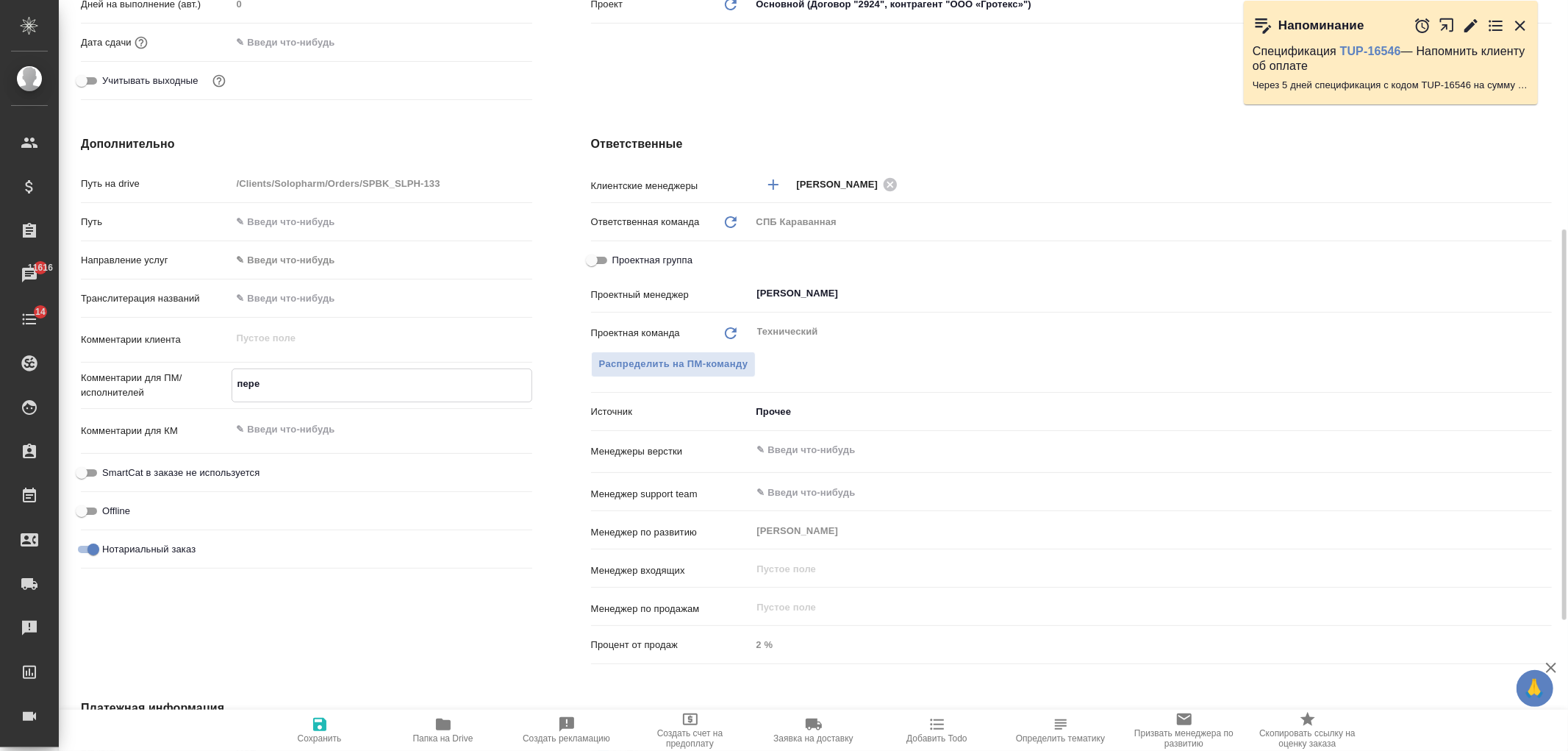
type textarea "перев"
type textarea "x"
type textarea "перево"
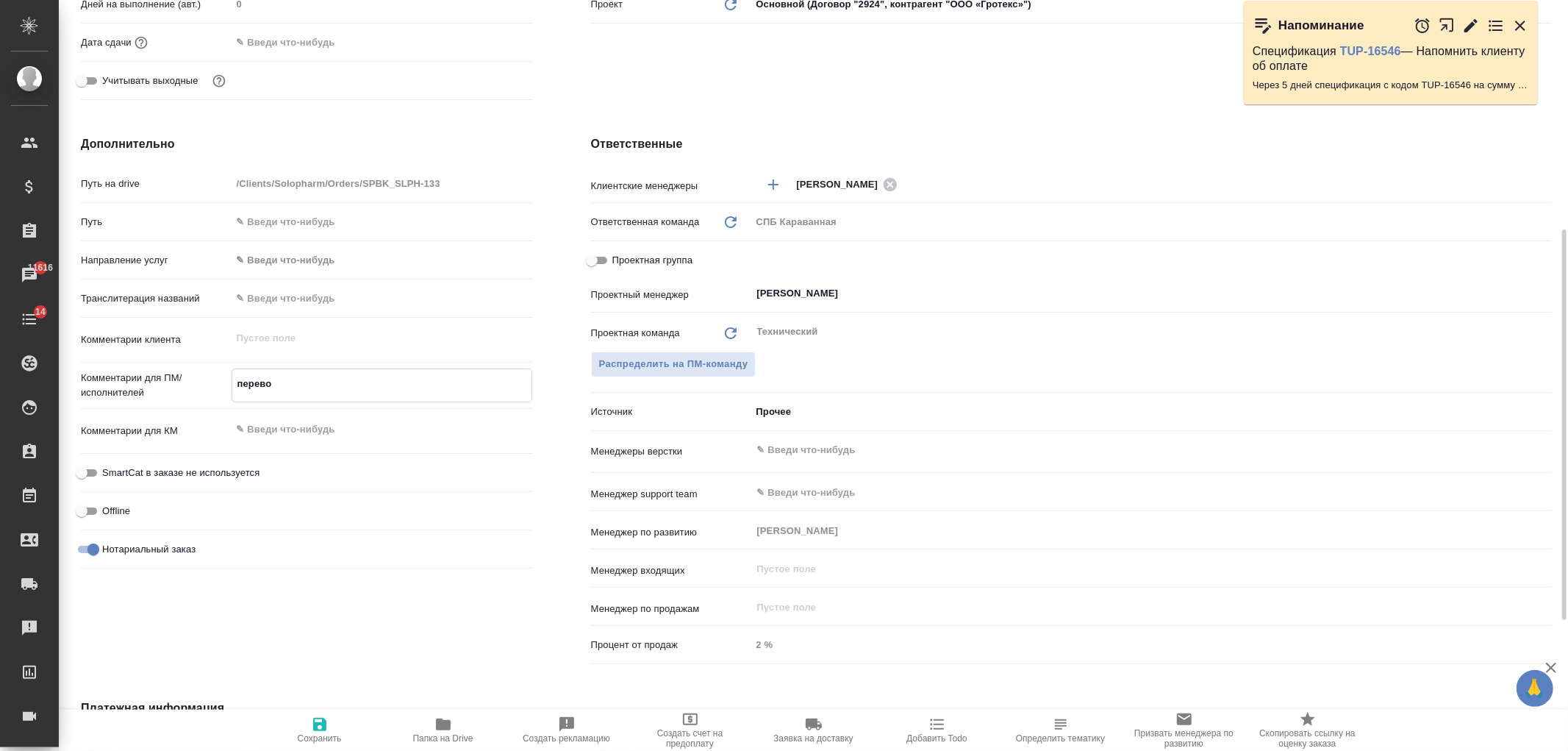
type textarea "x"
type textarea "перевод"
type textarea "x"
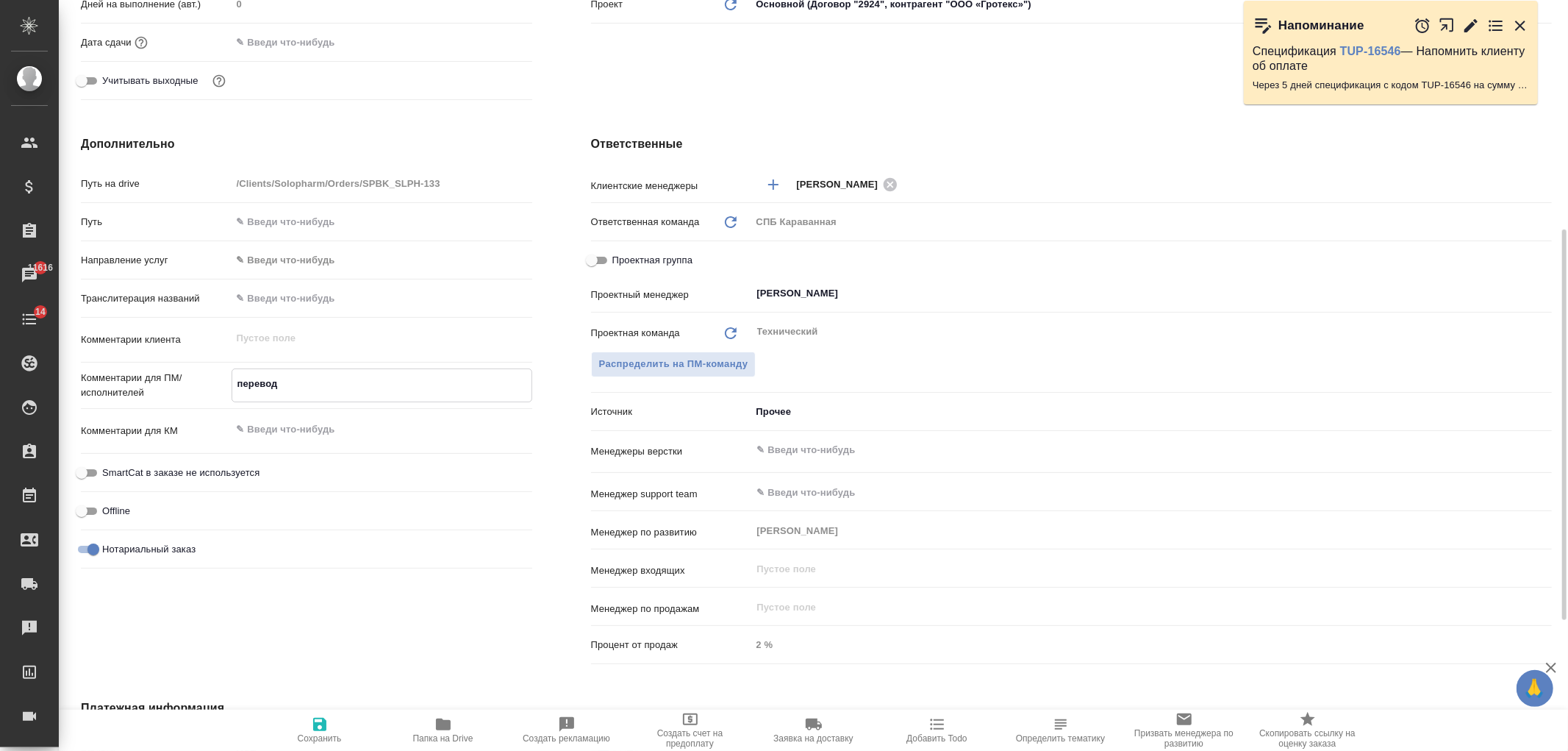
type textarea "x"
type textarea "переводи"
type textarea "x"
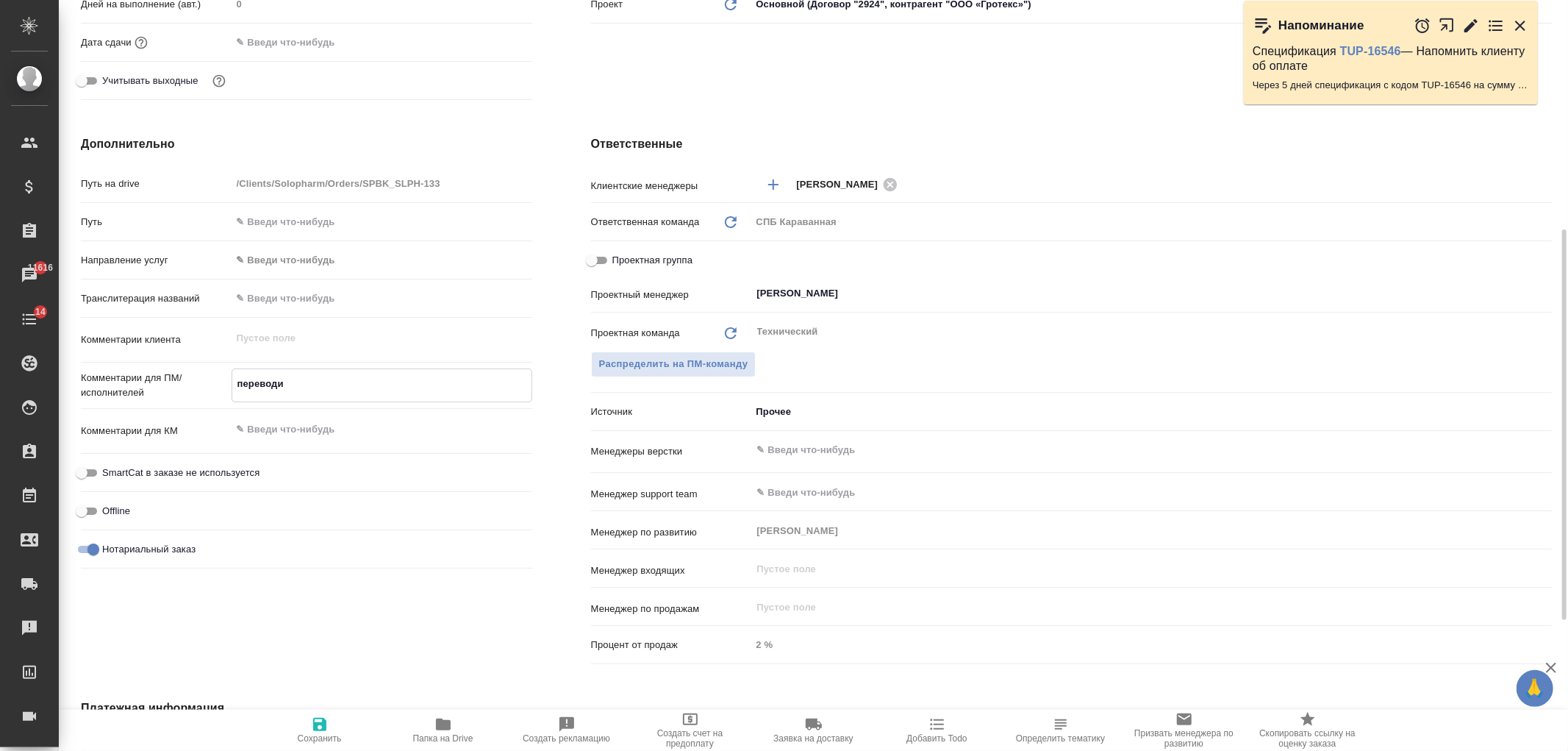
type textarea "x"
type textarea "переводим"
type textarea "x"
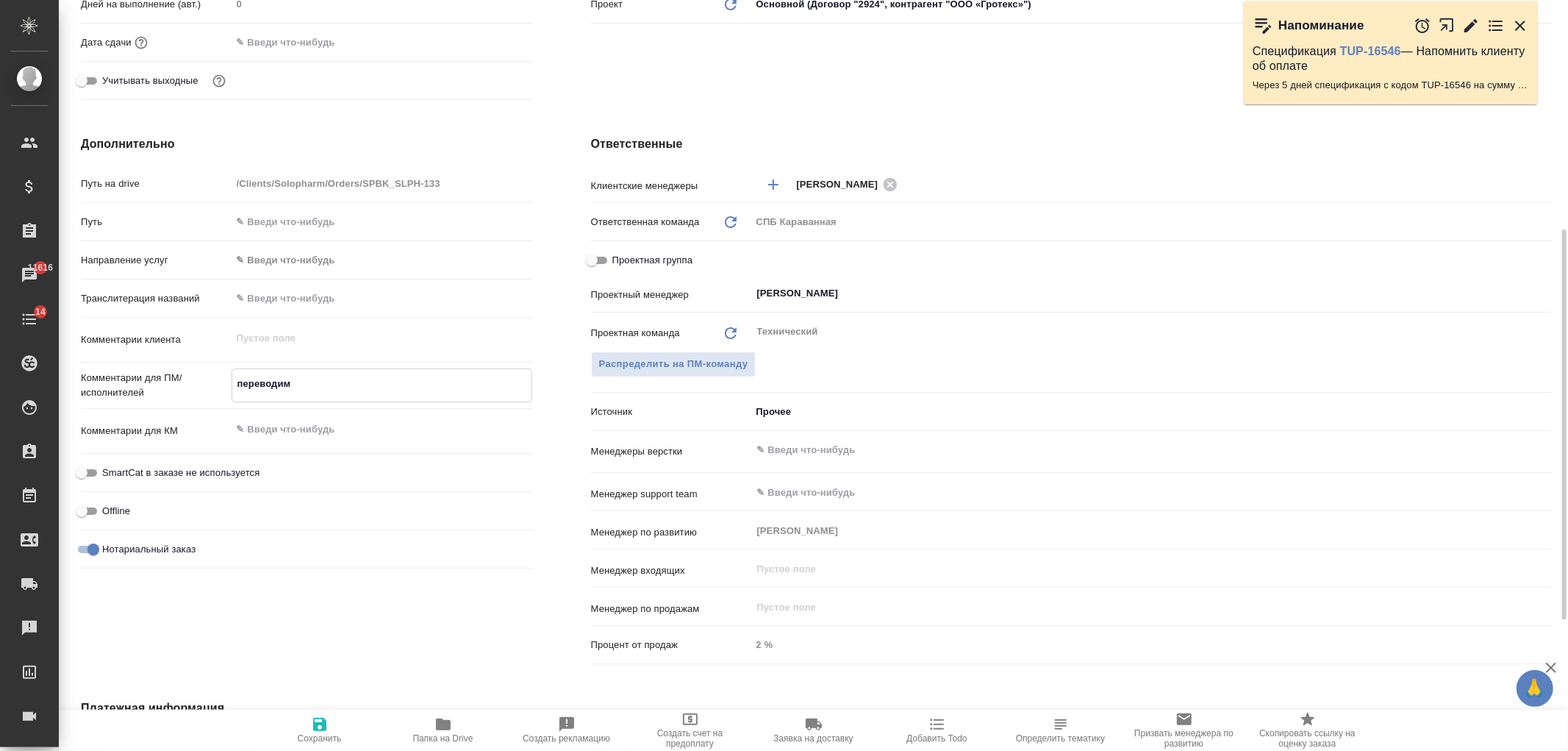
type textarea "переводим"
type textarea "x"
type textarea "переводим то"
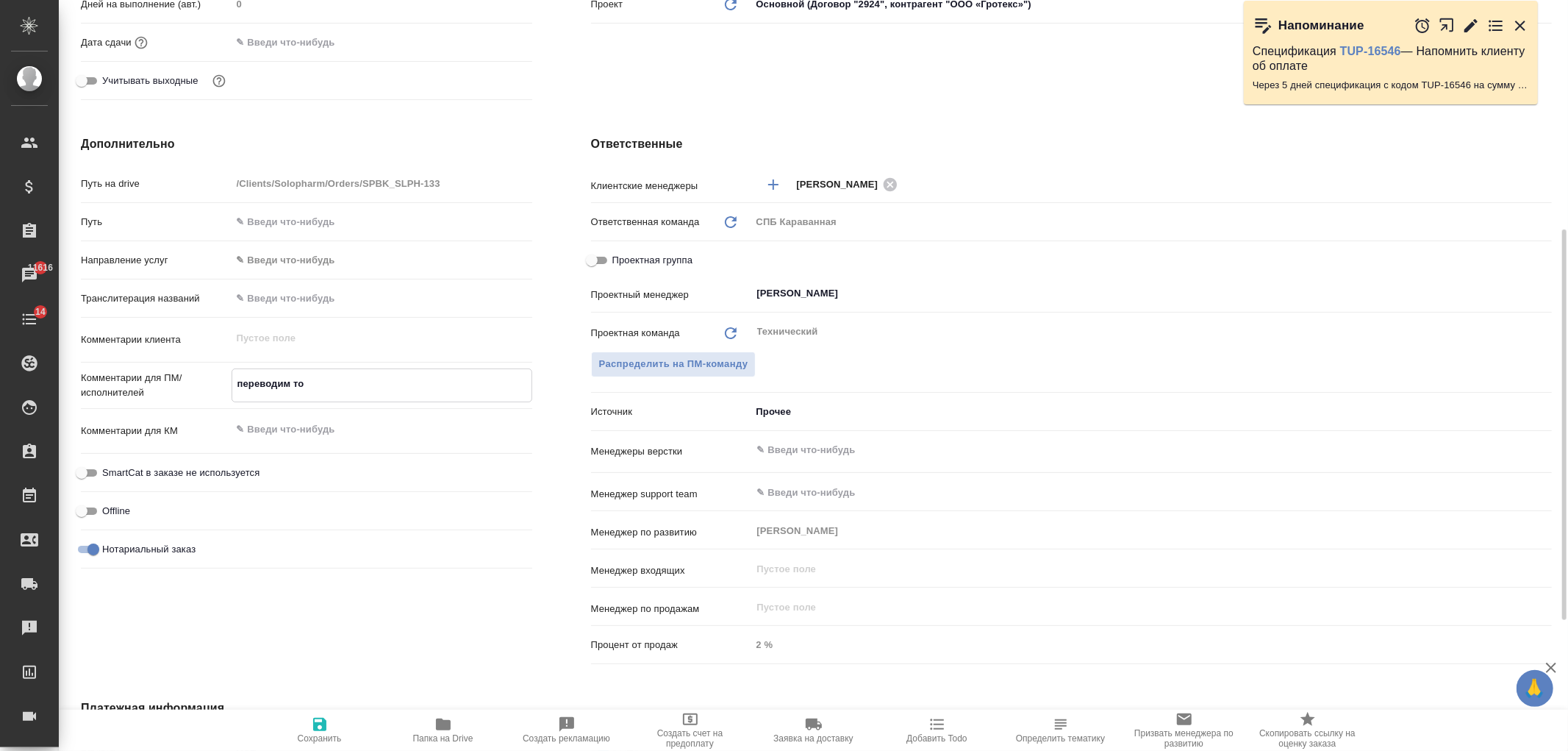
type textarea "x"
type textarea "переводим тол"
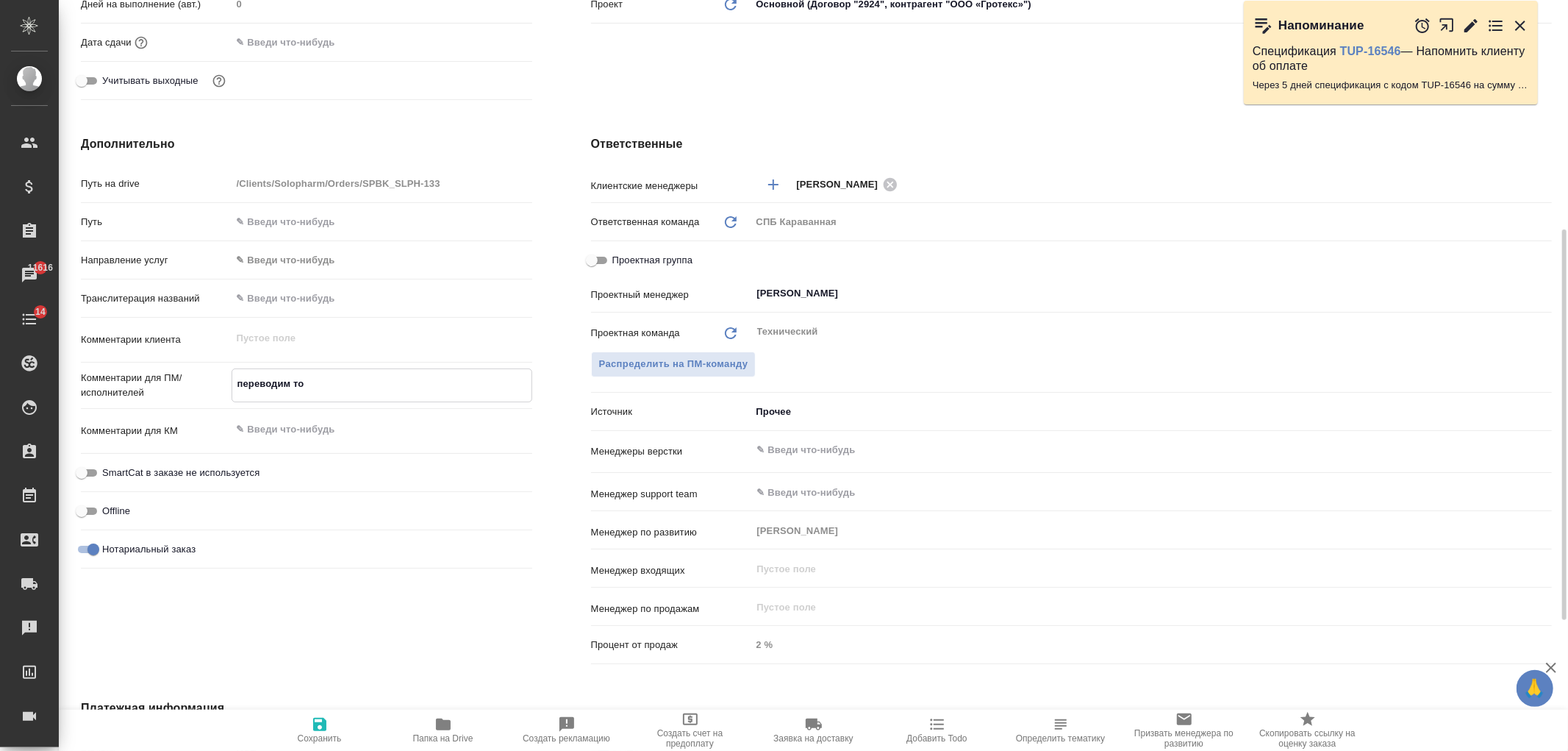
type textarea "x"
type textarea "переводим толь"
type textarea "x"
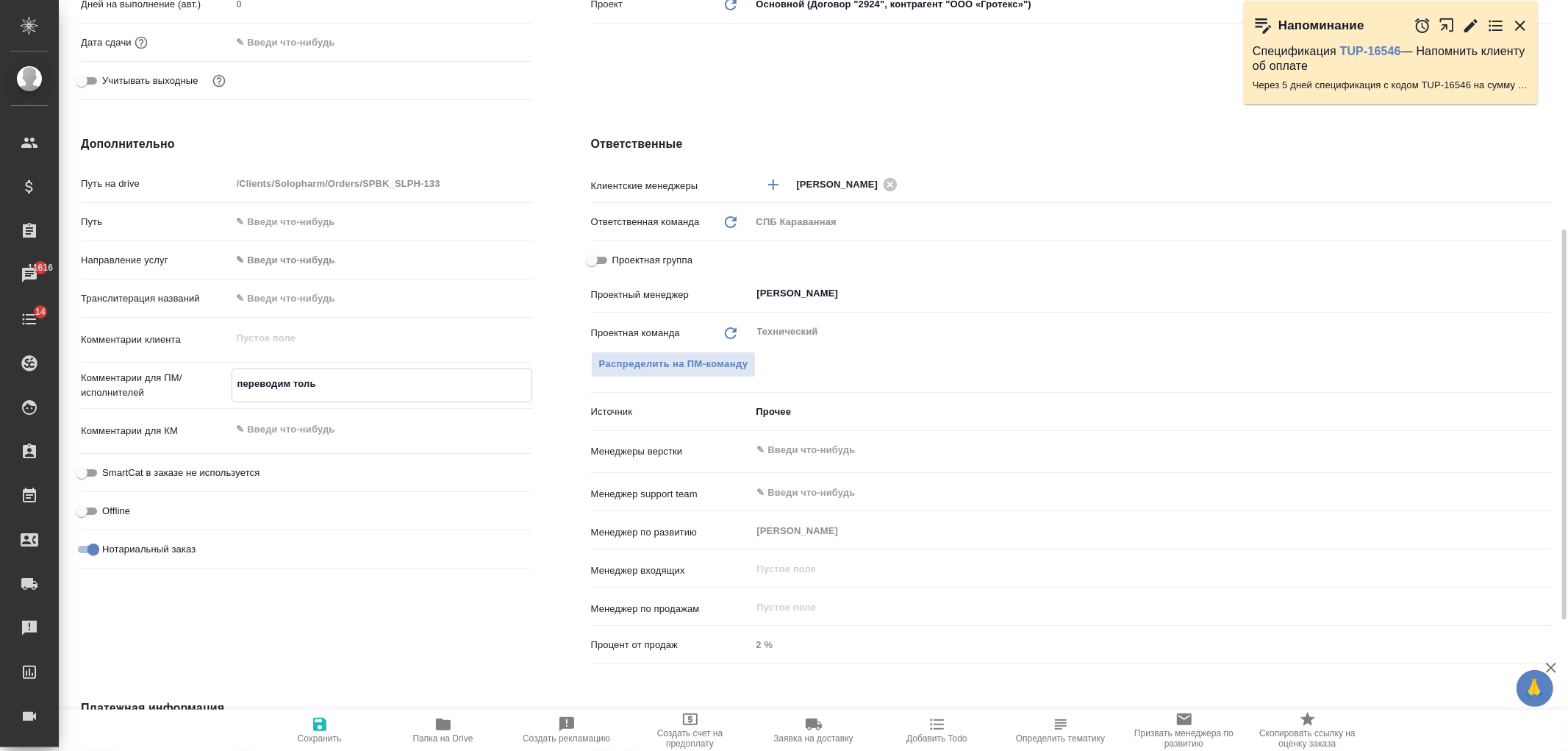
type textarea "x"
type textarea "переводим тольк"
type textarea "x"
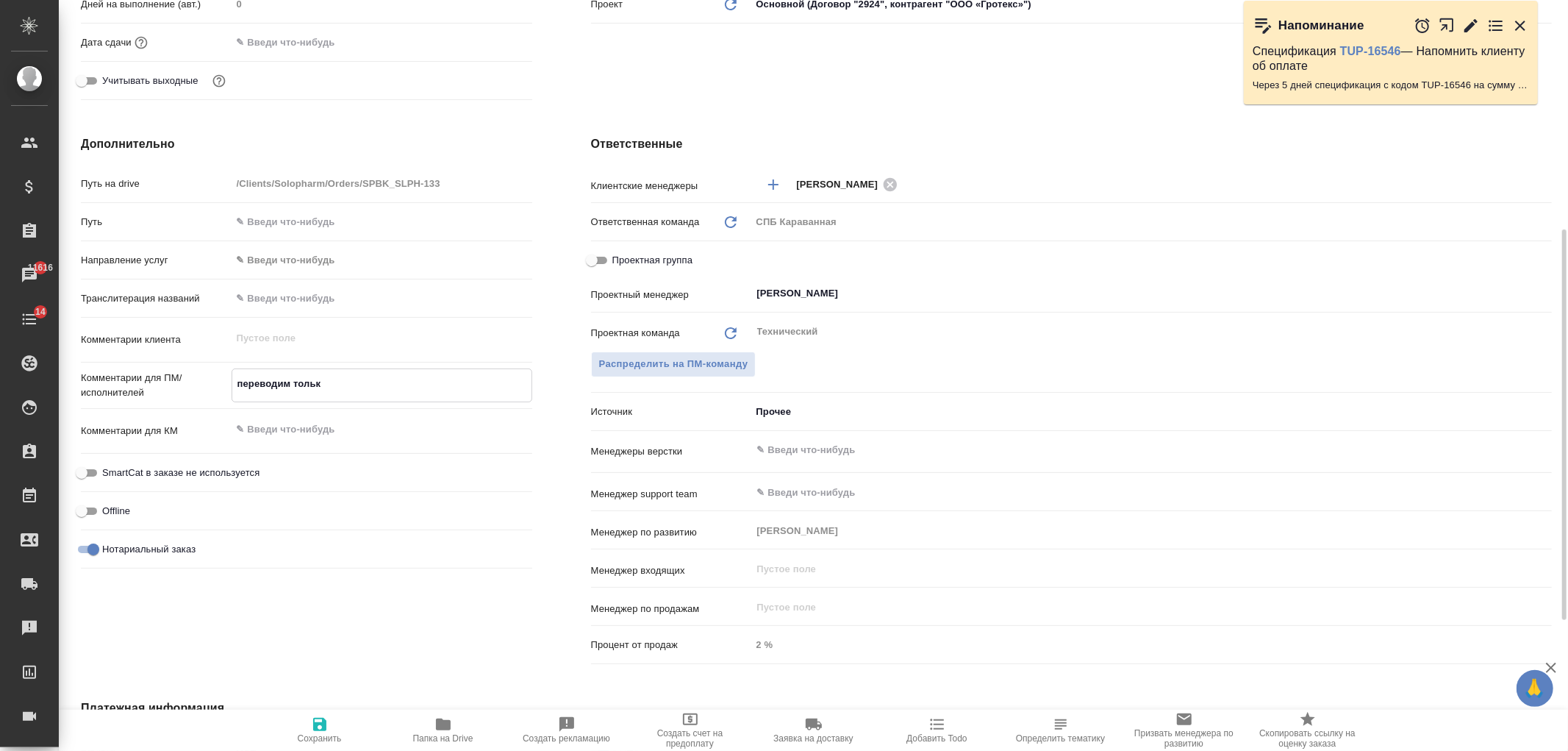
type textarea "переводим только"
type textarea "x"
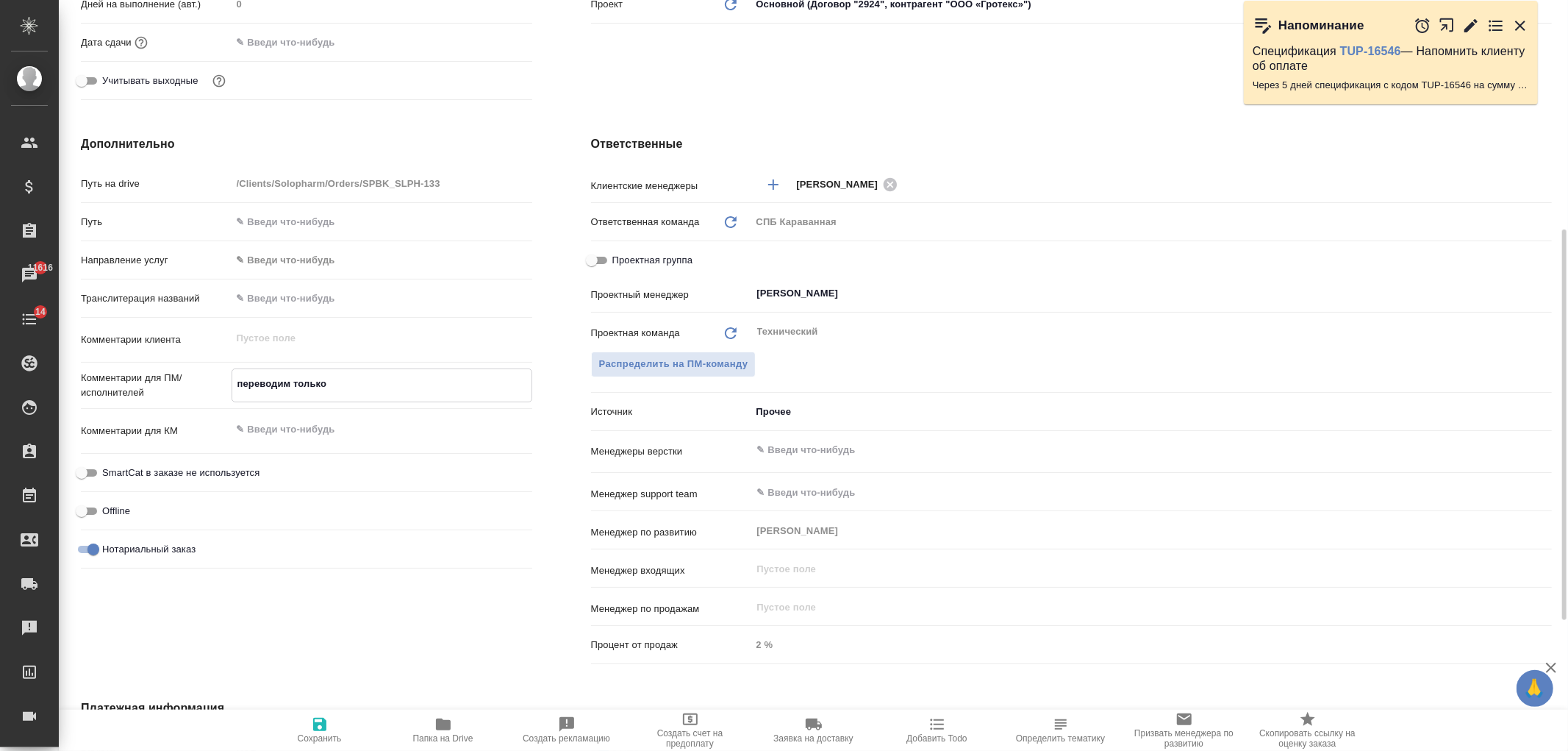
type textarea "переводим только"
type textarea "x"
type textarea "переводим только то"
type textarea "x"
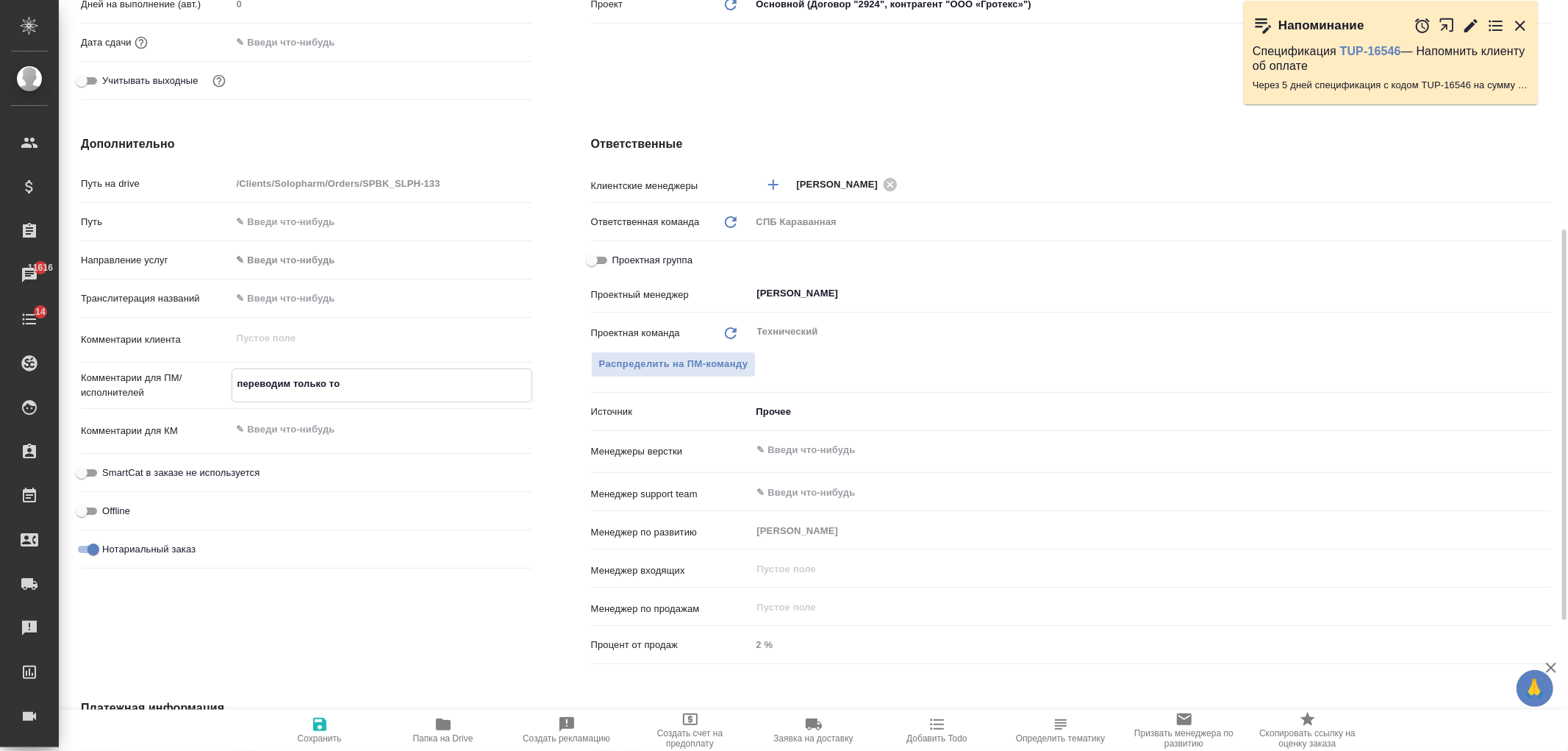
type textarea "x"
type textarea "переводим только то,"
type textarea "x"
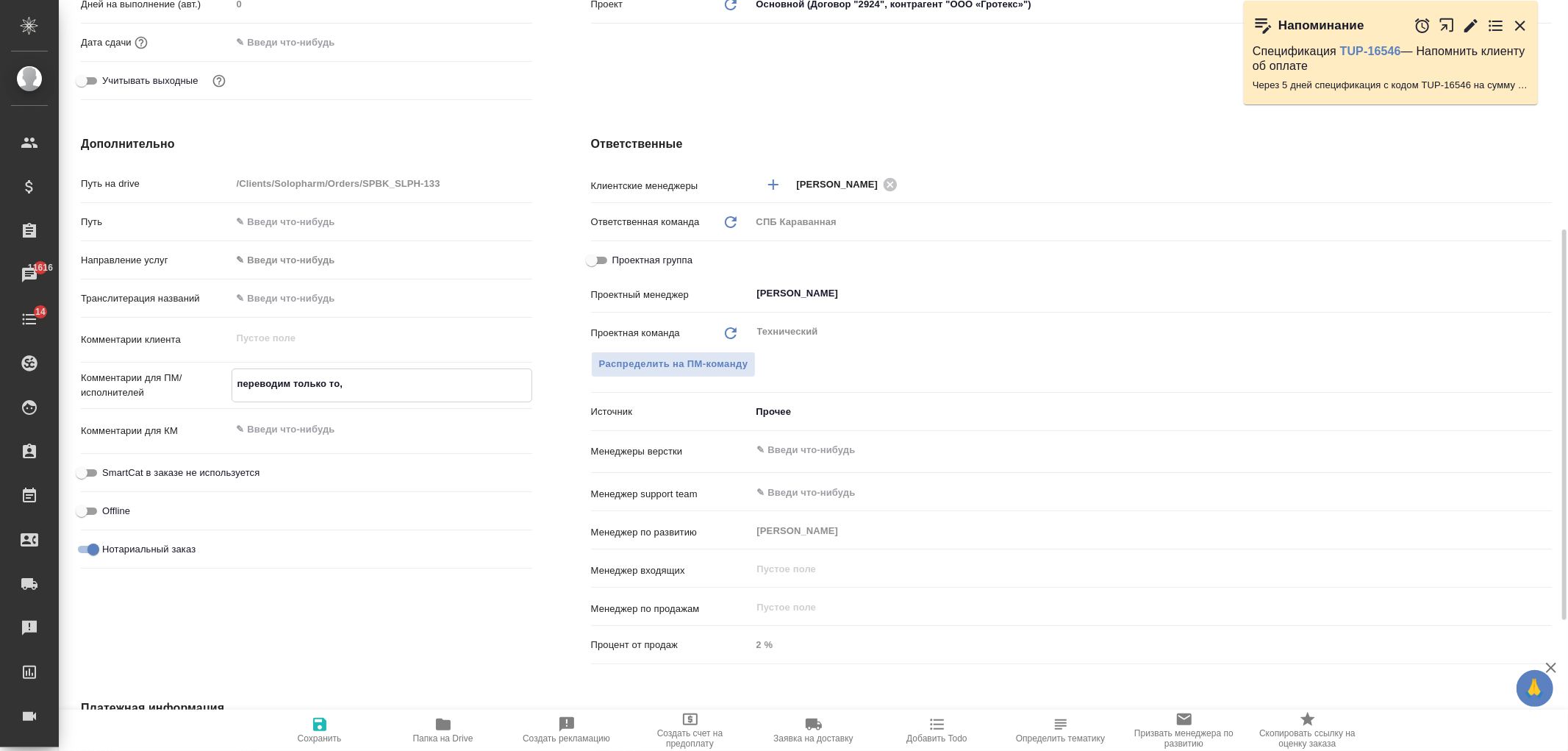
type textarea "x"
type textarea "переводим только то,"
type textarea "x"
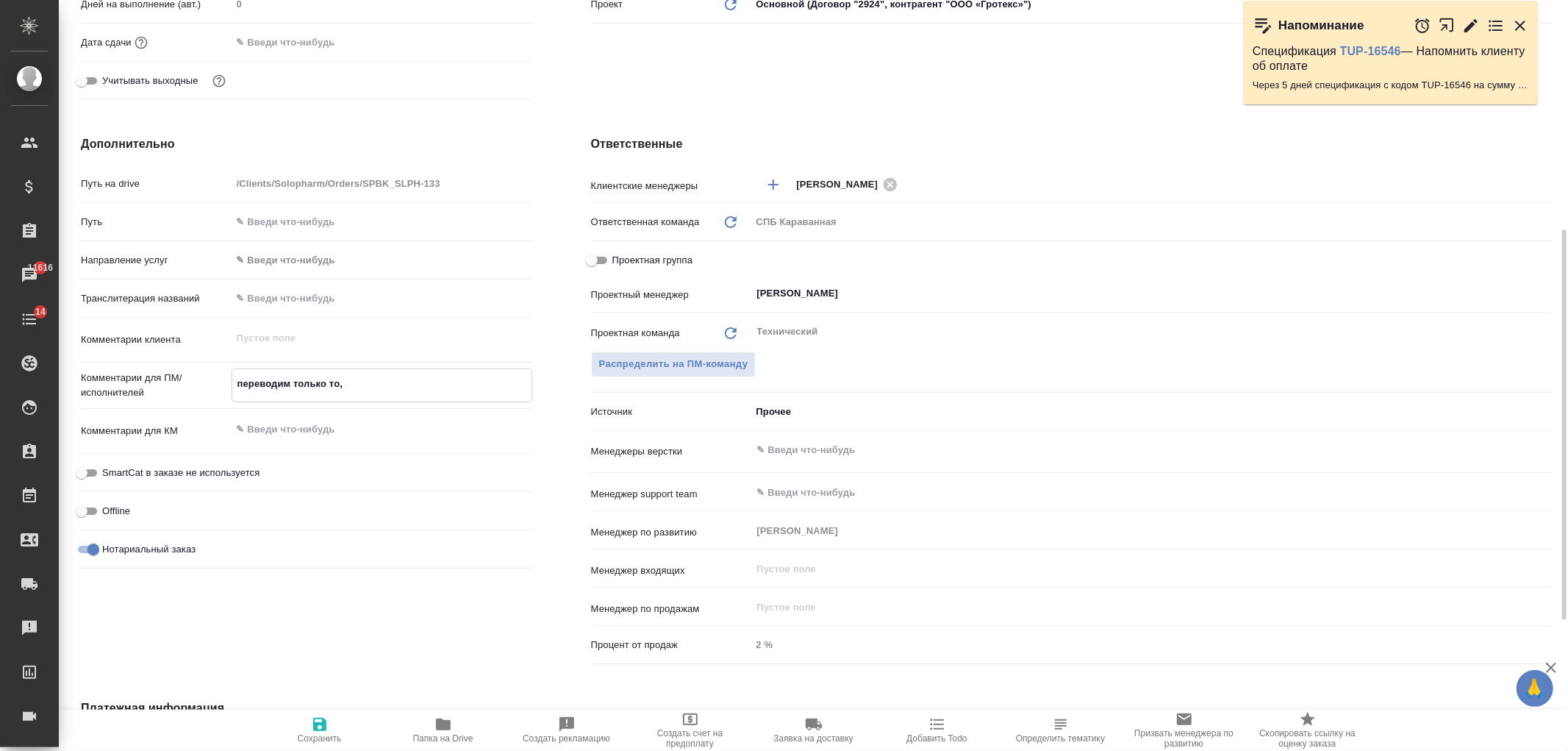
type textarea "x"
type textarea "переводим только то, ч"
type textarea "x"
type textarea "переводим только то, что"
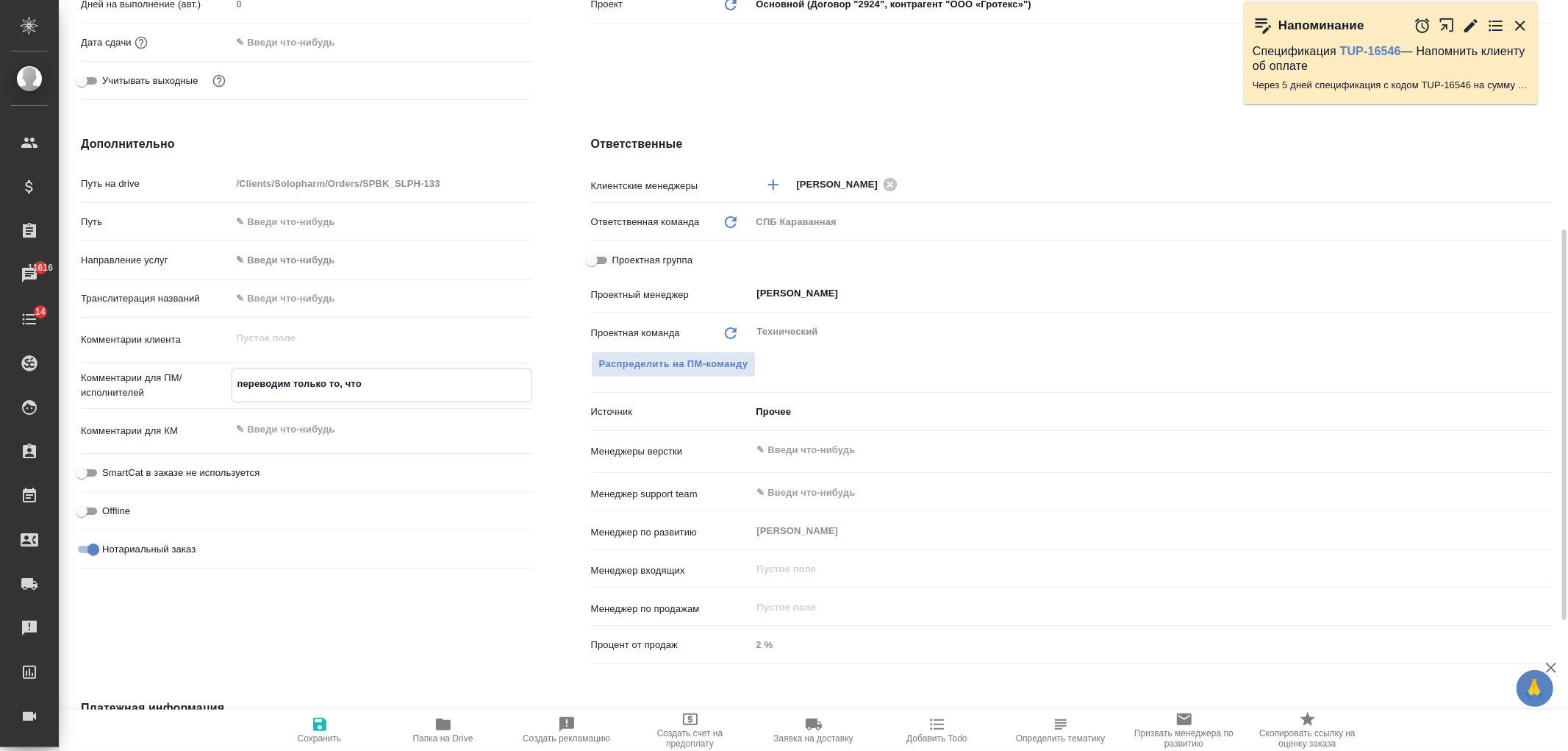
type textarea "x"
type textarea "переводим только то, что"
type textarea "x"
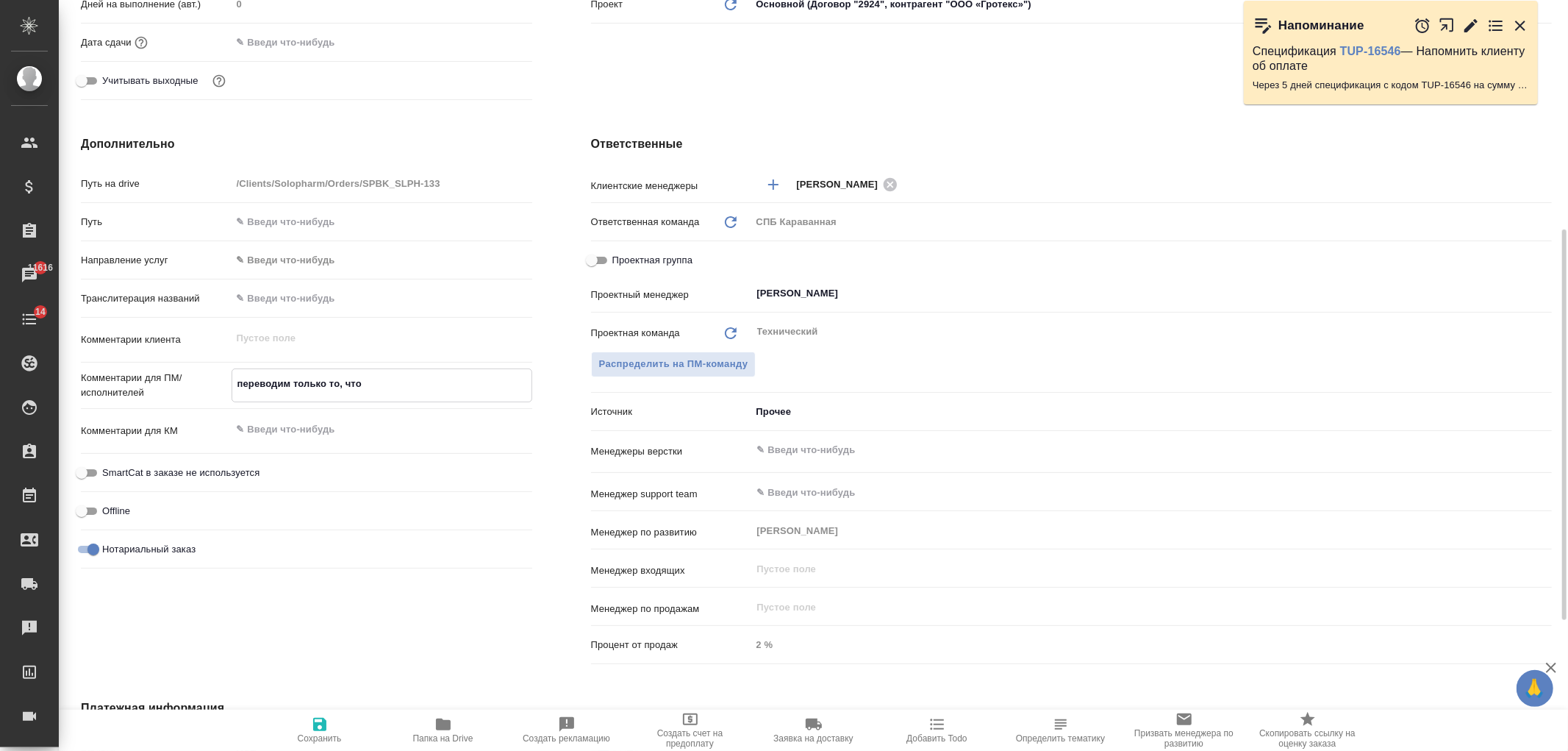
type textarea "x"
type textarea "переводим только то, что н"
type textarea "x"
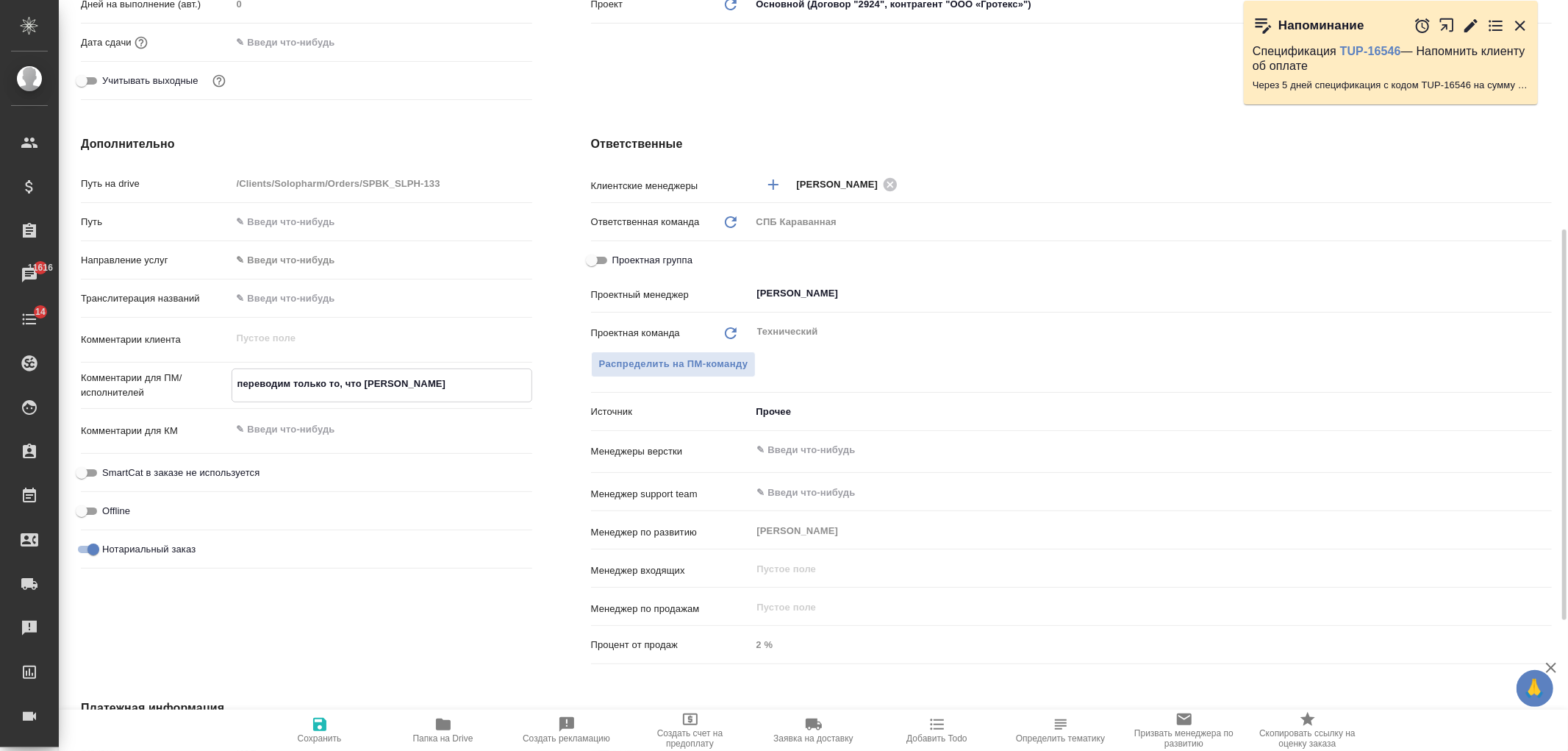
type textarea "x"
type textarea "переводим только то, что на"
type textarea "x"
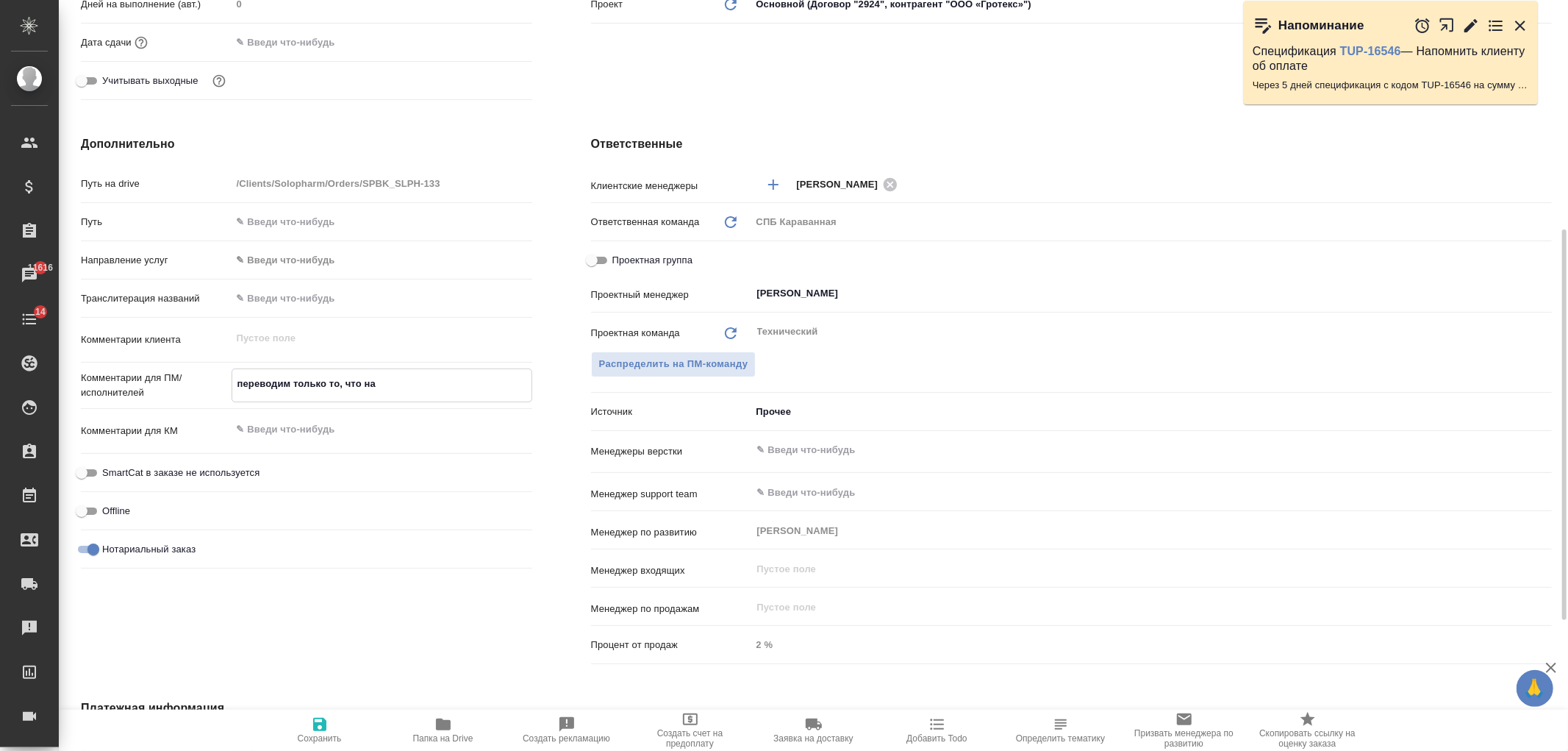
type textarea "переводим только то, что на"
type textarea "x"
type textarea "переводим только то, что на а"
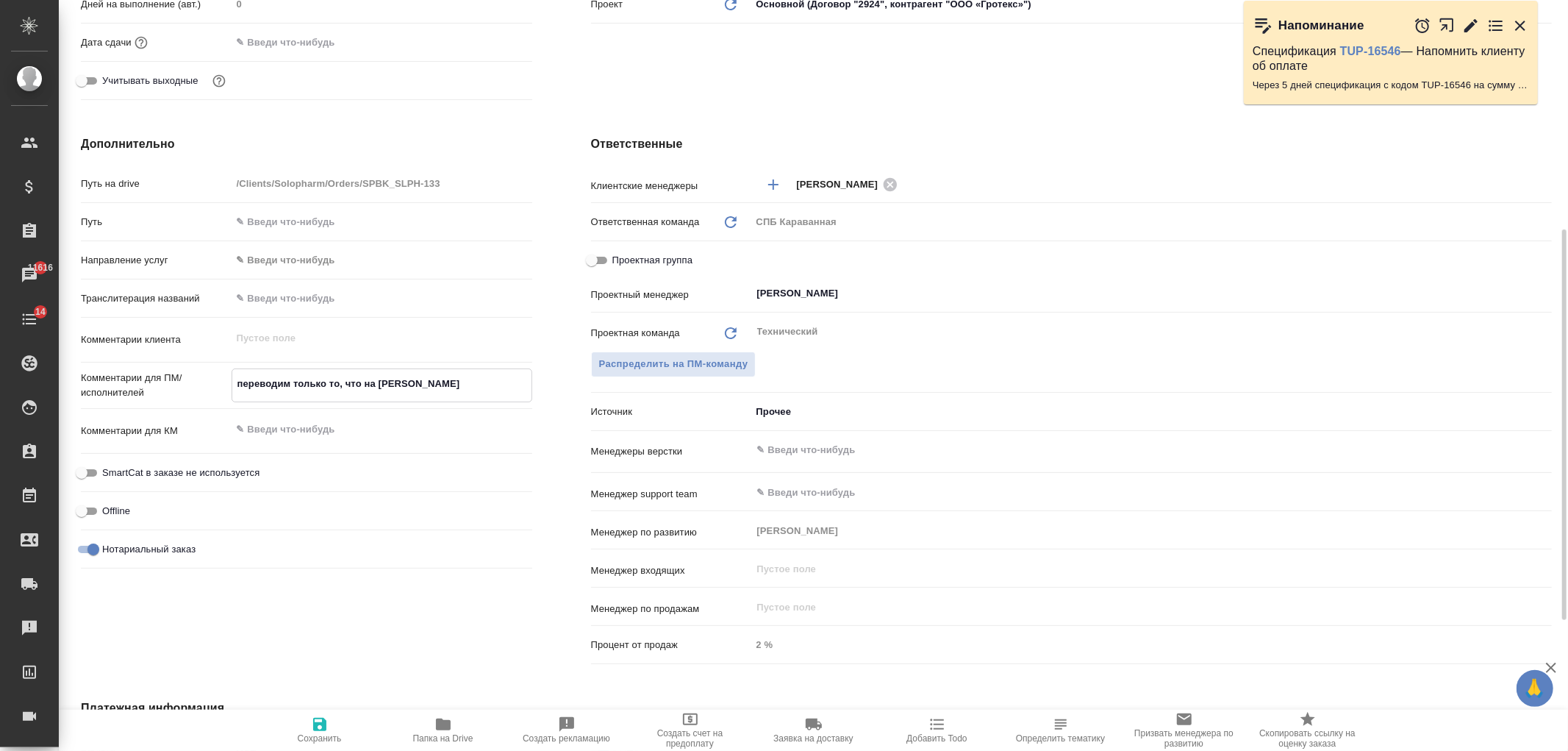
type textarea "x"
type textarea "переводим только то, что на анг"
type textarea "x"
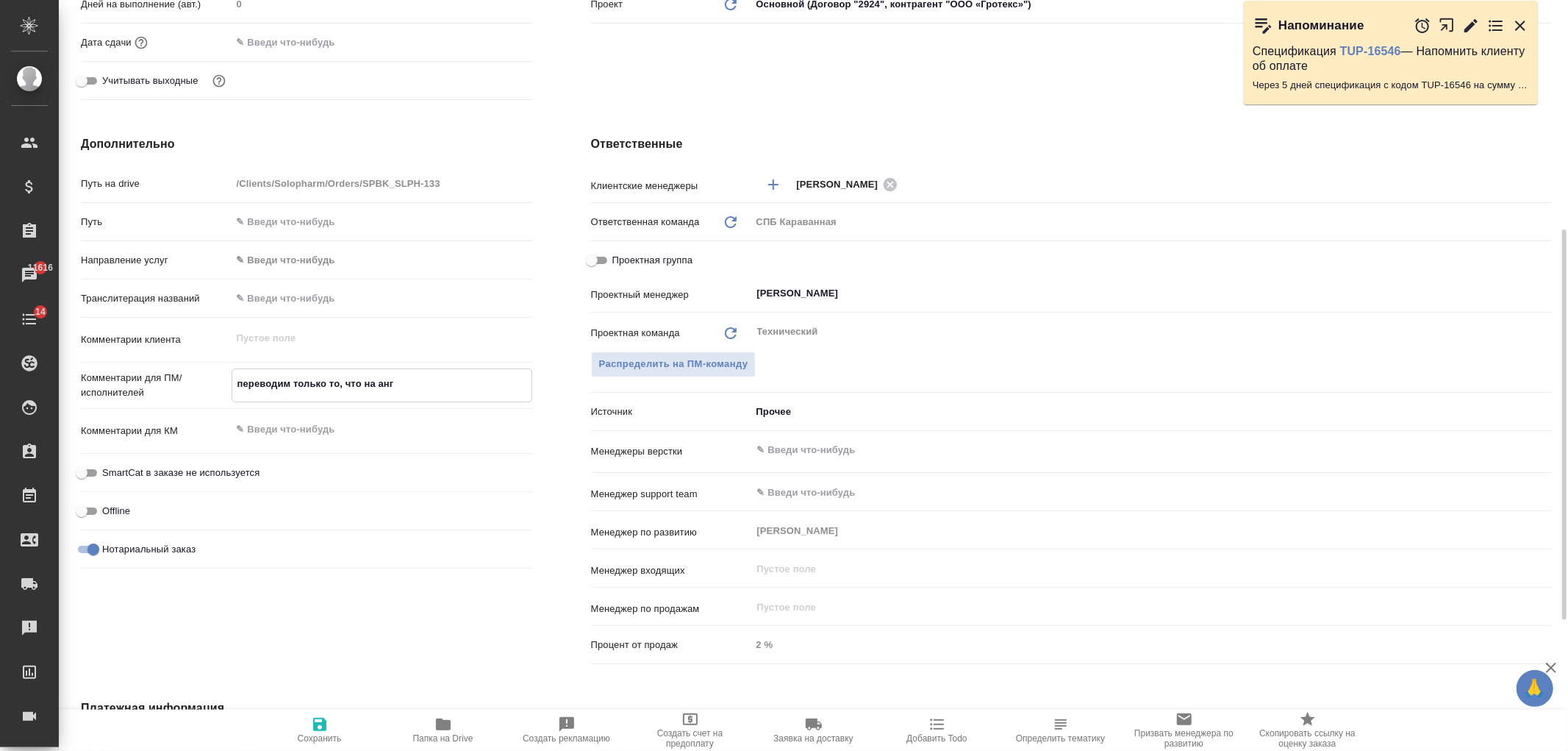
type textarea "x"
type textarea "переводим только то, что на англ"
type textarea "x"
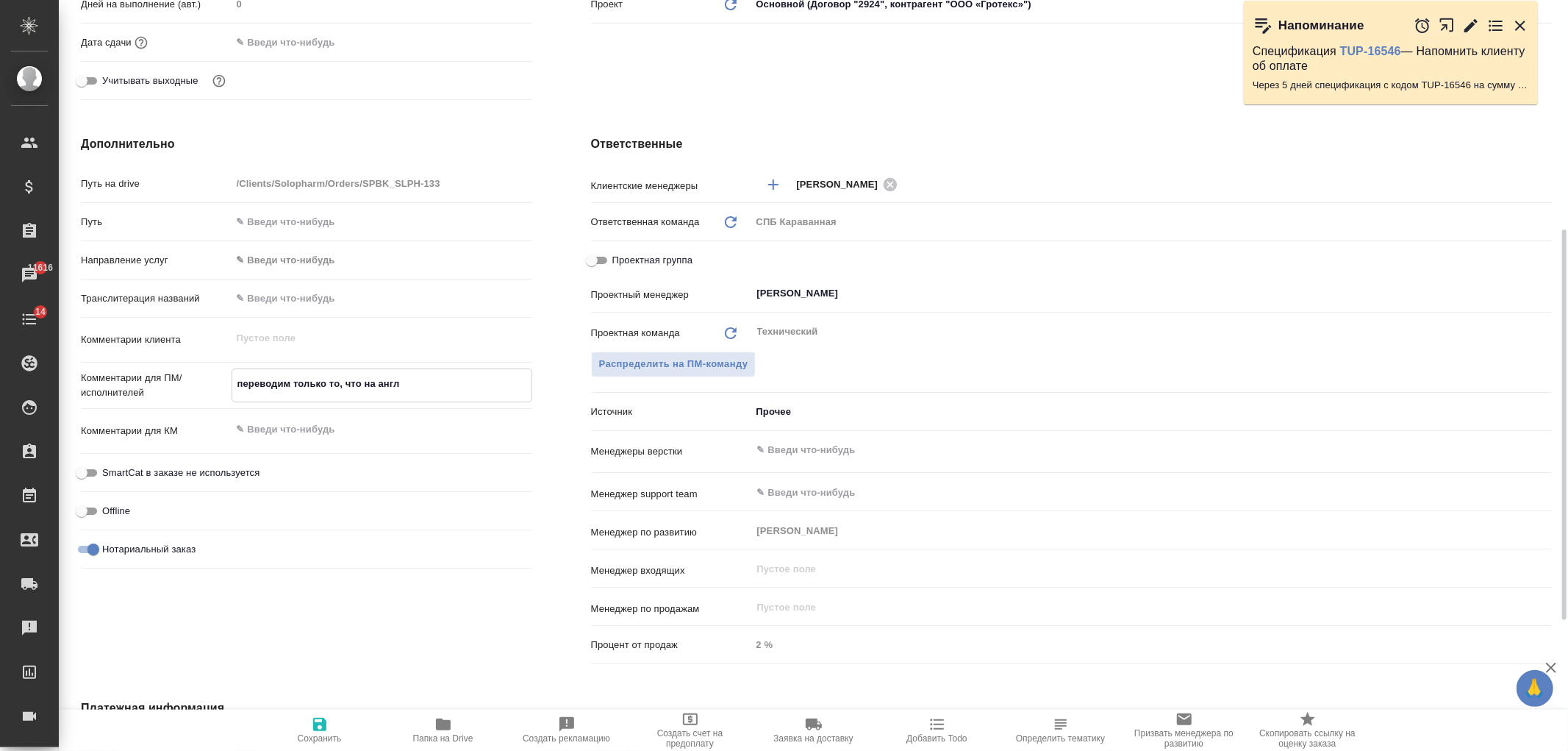
type textarea "x"
type textarea "переводим только то, что на англе"
type textarea "x"
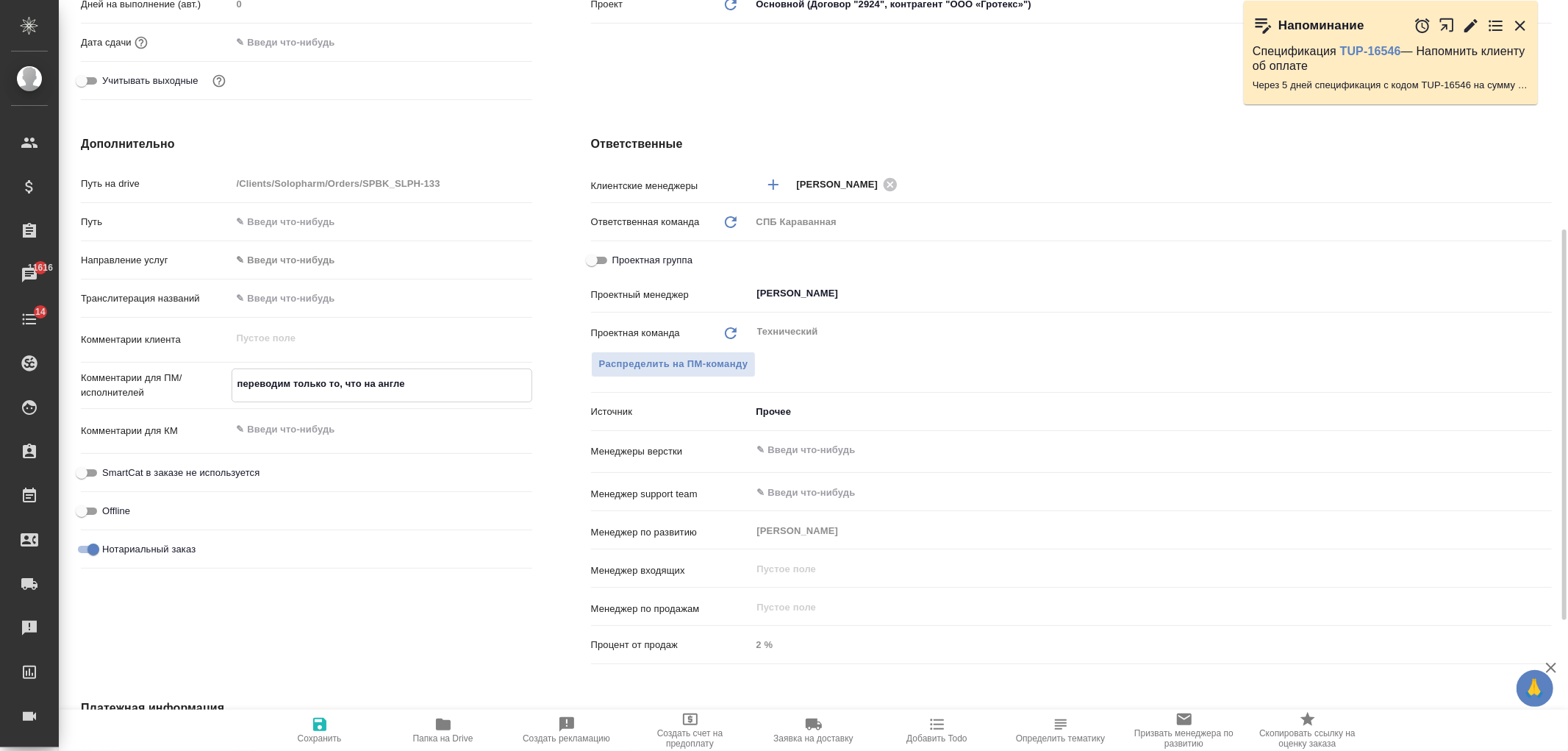
type textarea "переводим только то, что на англе,"
type textarea "x"
type textarea "переводим только то, что на англе,"
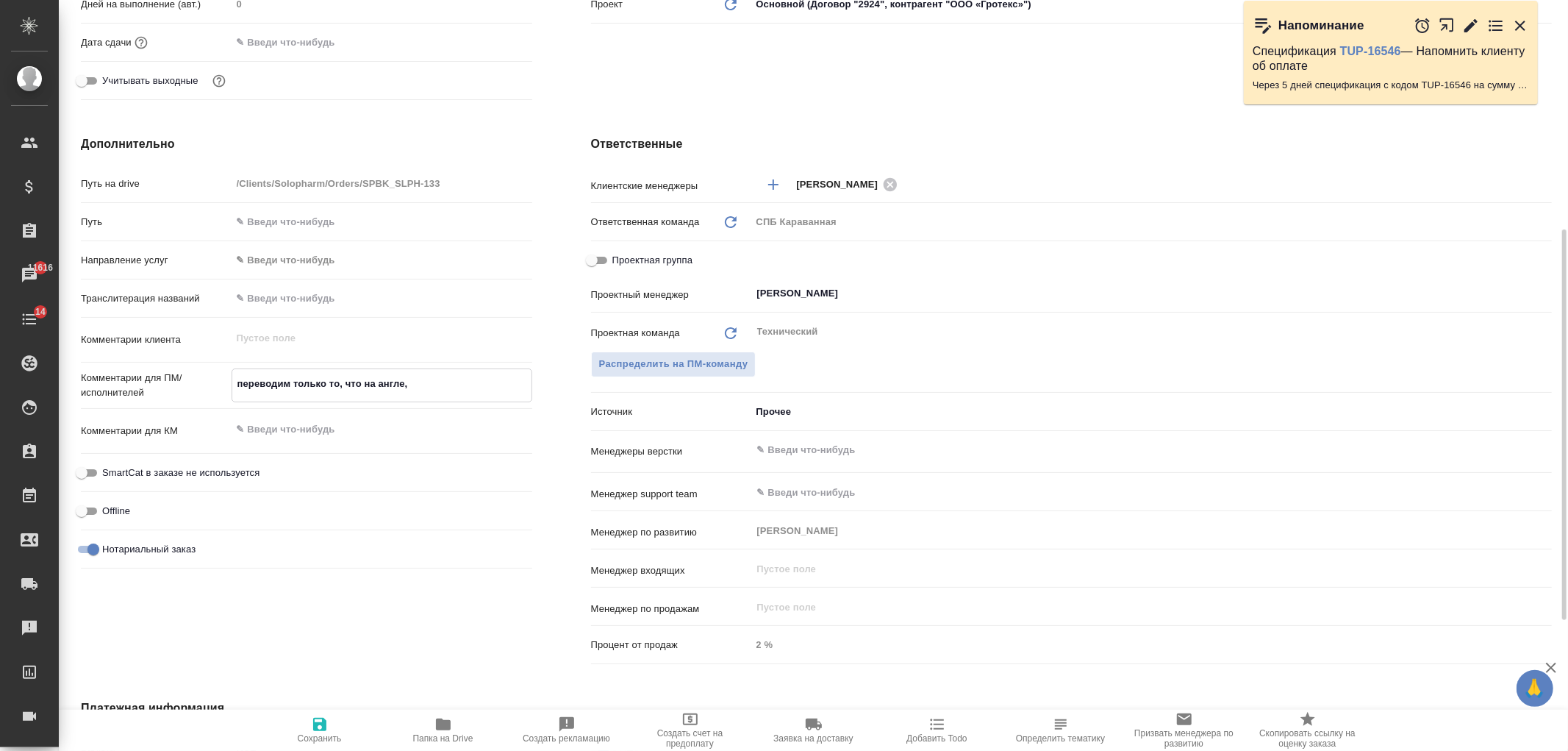
type textarea "x"
type textarea "переводим только то, что на англе, т"
type textarea "x"
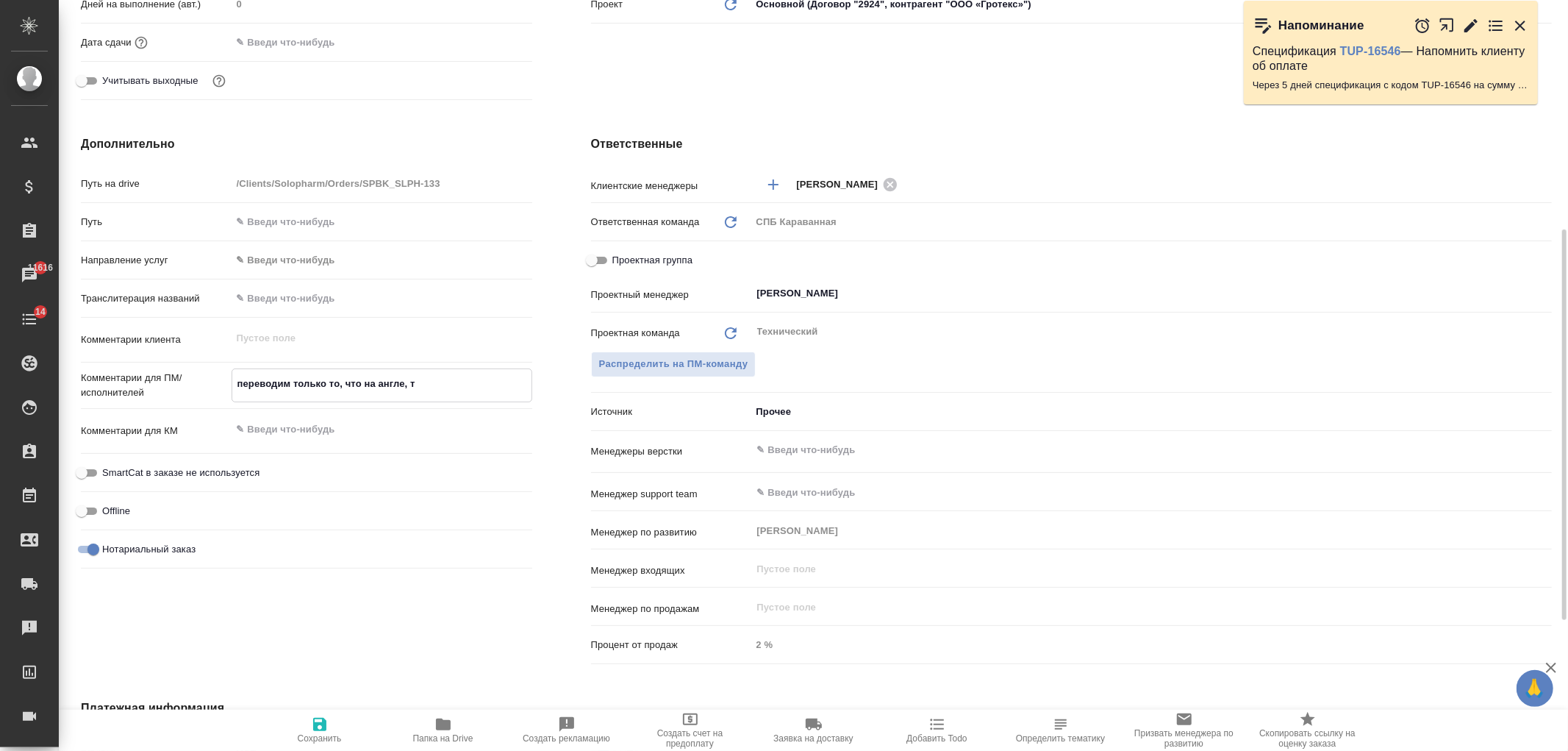
type textarea "x"
type textarea "переводим только то, что на англе, ту"
type textarea "x"
click at [335, 744] on button "Сохранить" at bounding box center [320, 730] width 124 height 41
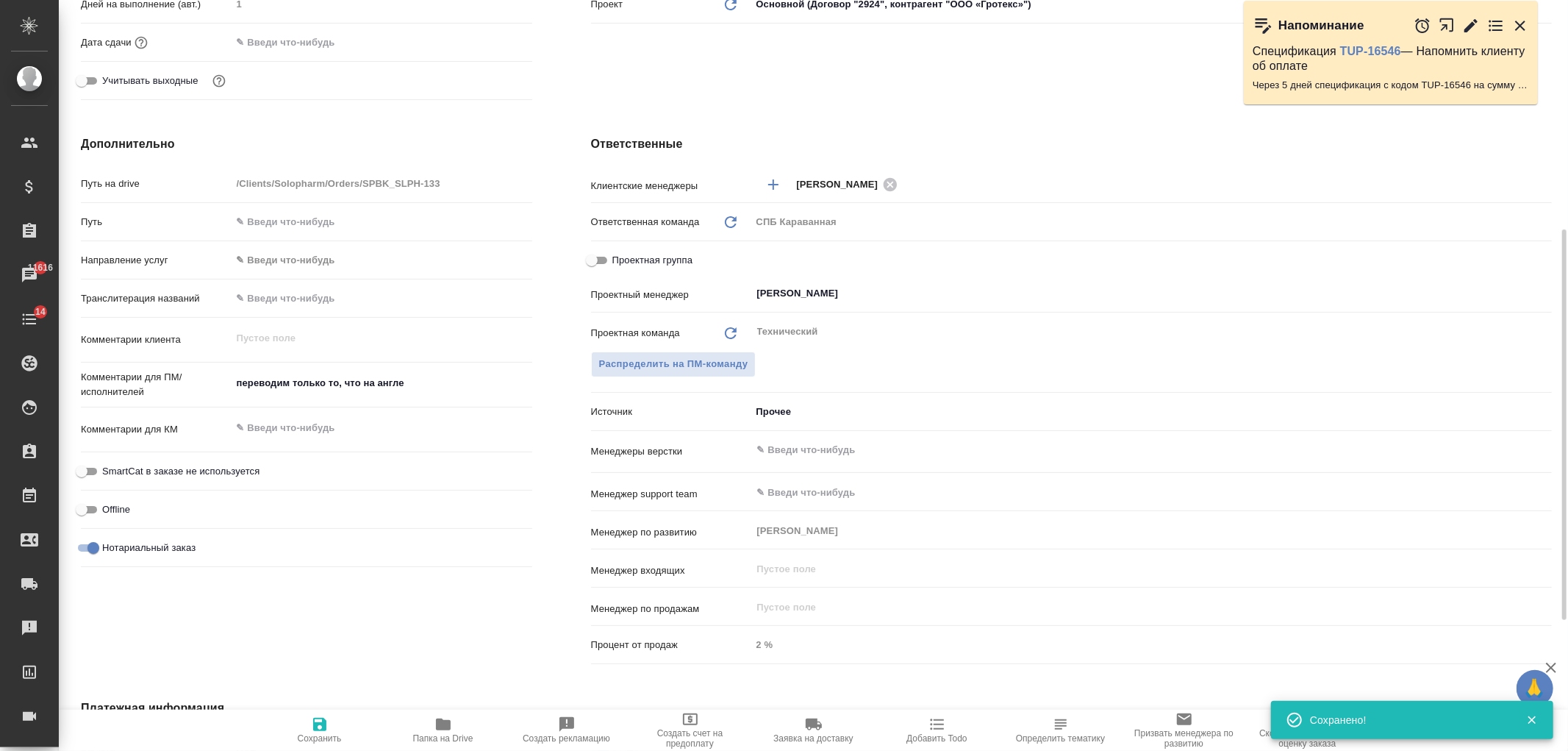
click at [434, 392] on textarea "переводим только то, что на англе" at bounding box center [382, 383] width 300 height 25
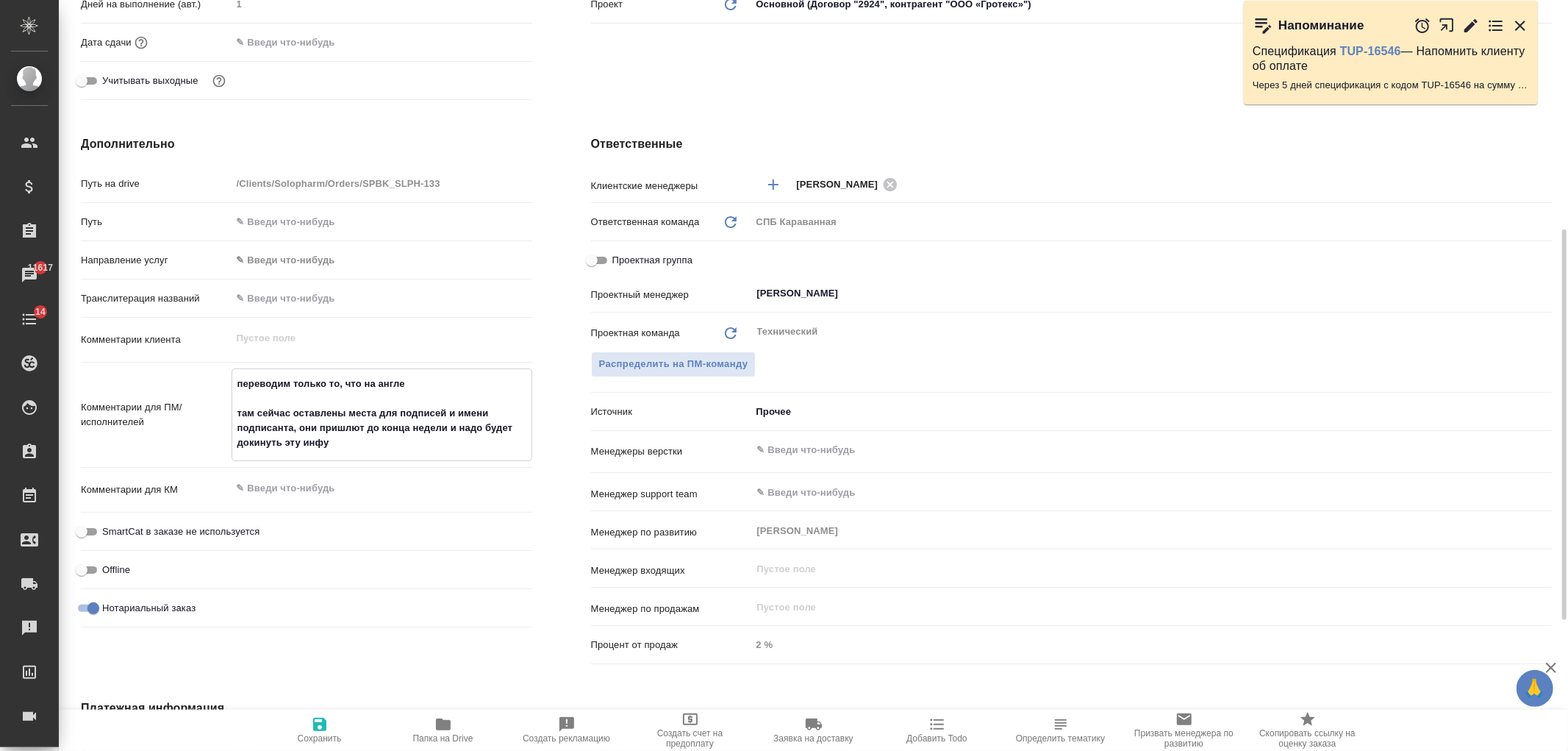
click at [294, 722] on span "Сохранить" at bounding box center [320, 729] width 106 height 27
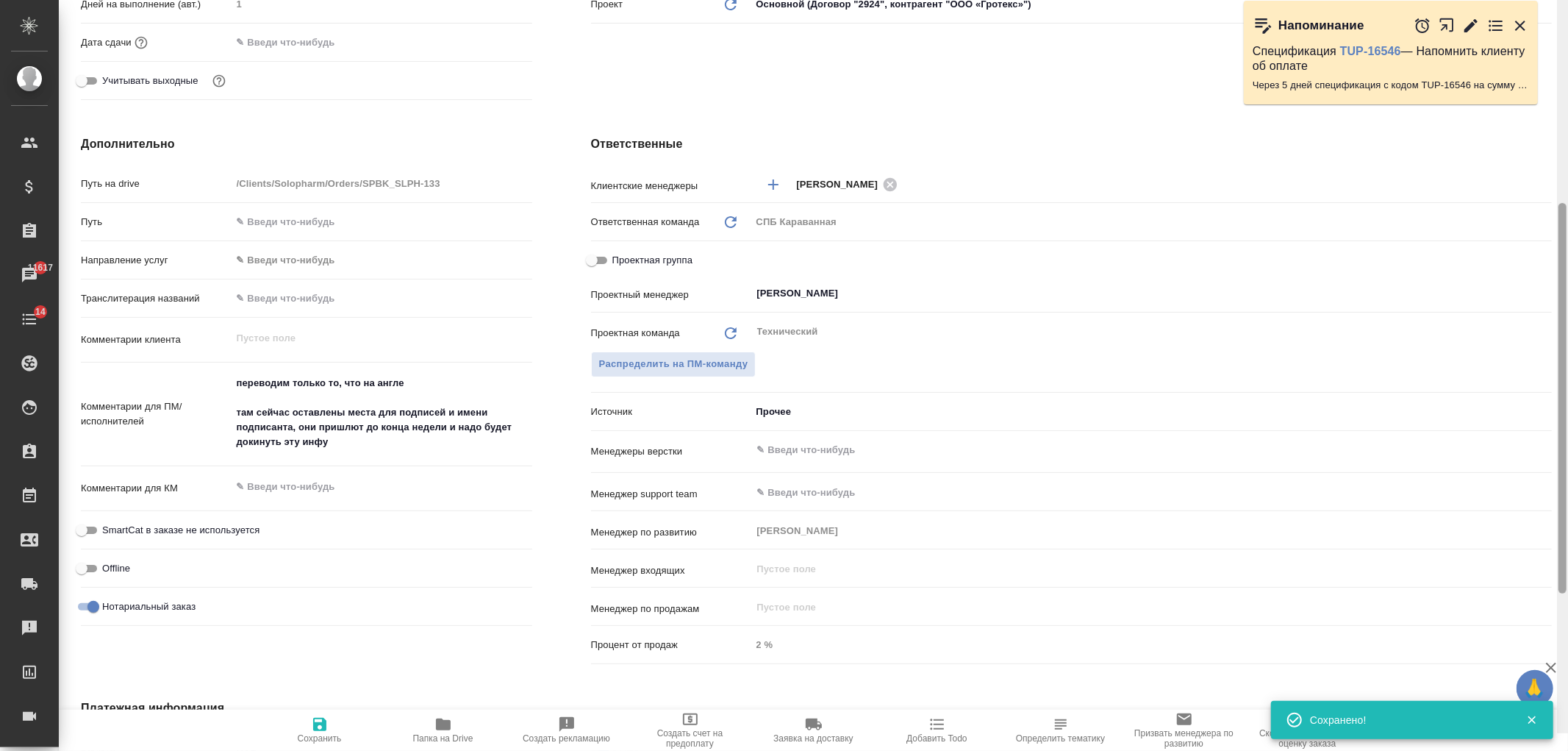
scroll to position [0, 0]
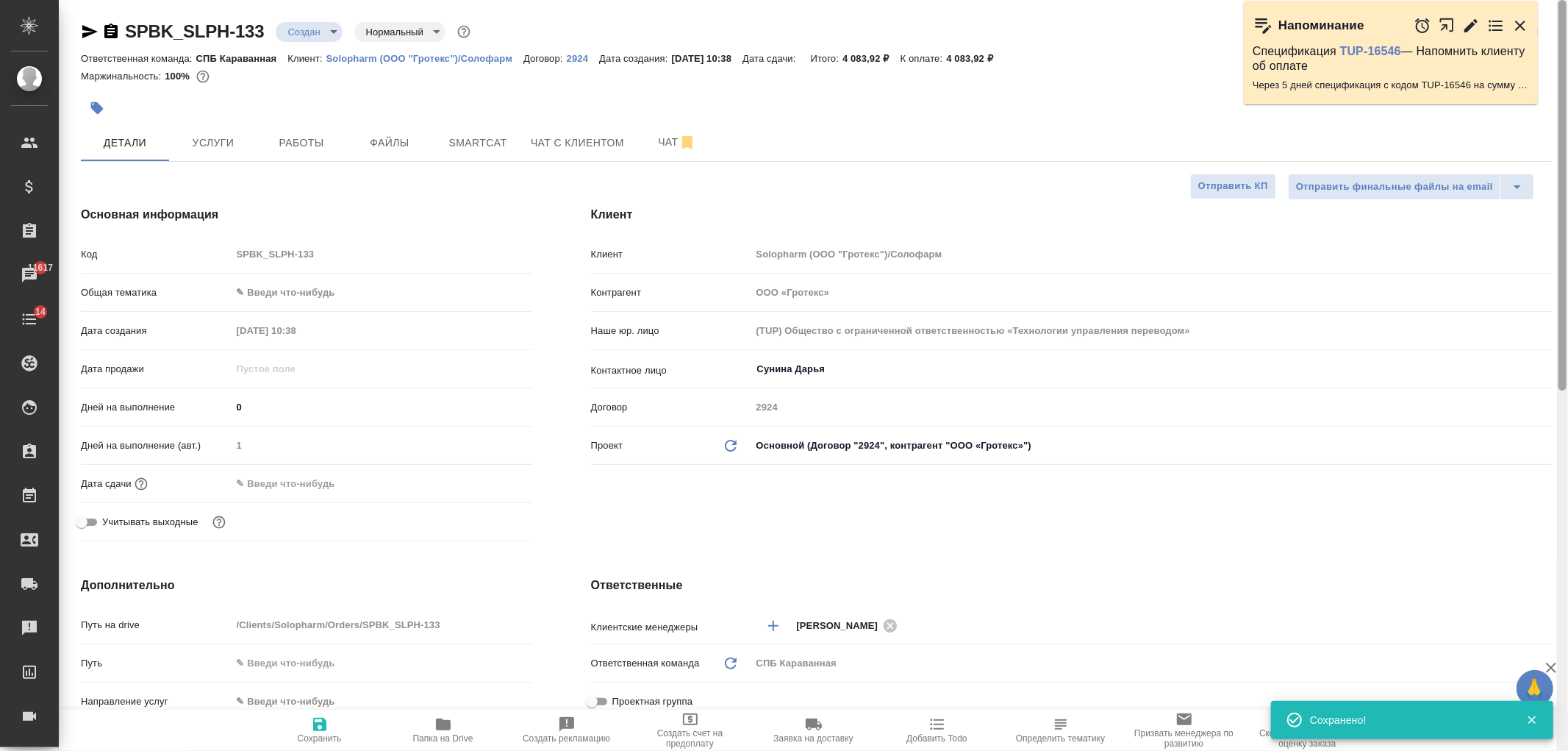
drag, startPoint x: 1561, startPoint y: 546, endPoint x: 1374, endPoint y: 19, distance: 559.2
click at [1553, 48] on div "🙏 .cls-1 fill:#fff; AWATERA Ivanova Arina Клиенты Спецификации Заказы 11617 Чат…" at bounding box center [784, 375] width 1568 height 751
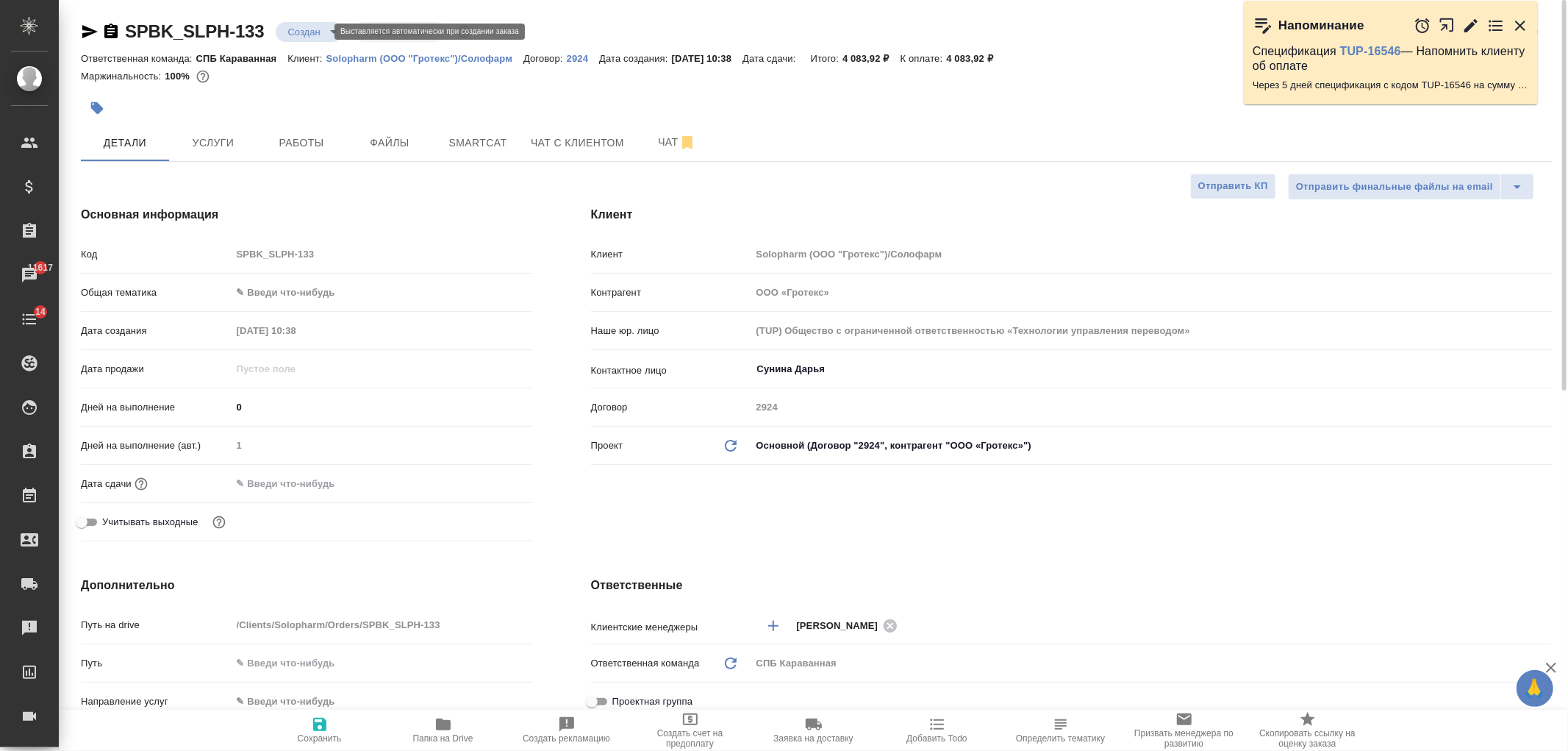
click at [309, 32] on body "🙏 .cls-1 fill:#fff; AWATERA Ivanova Arina Клиенты Спецификации Заказы 11617 Чат…" at bounding box center [784, 375] width 1568 height 751
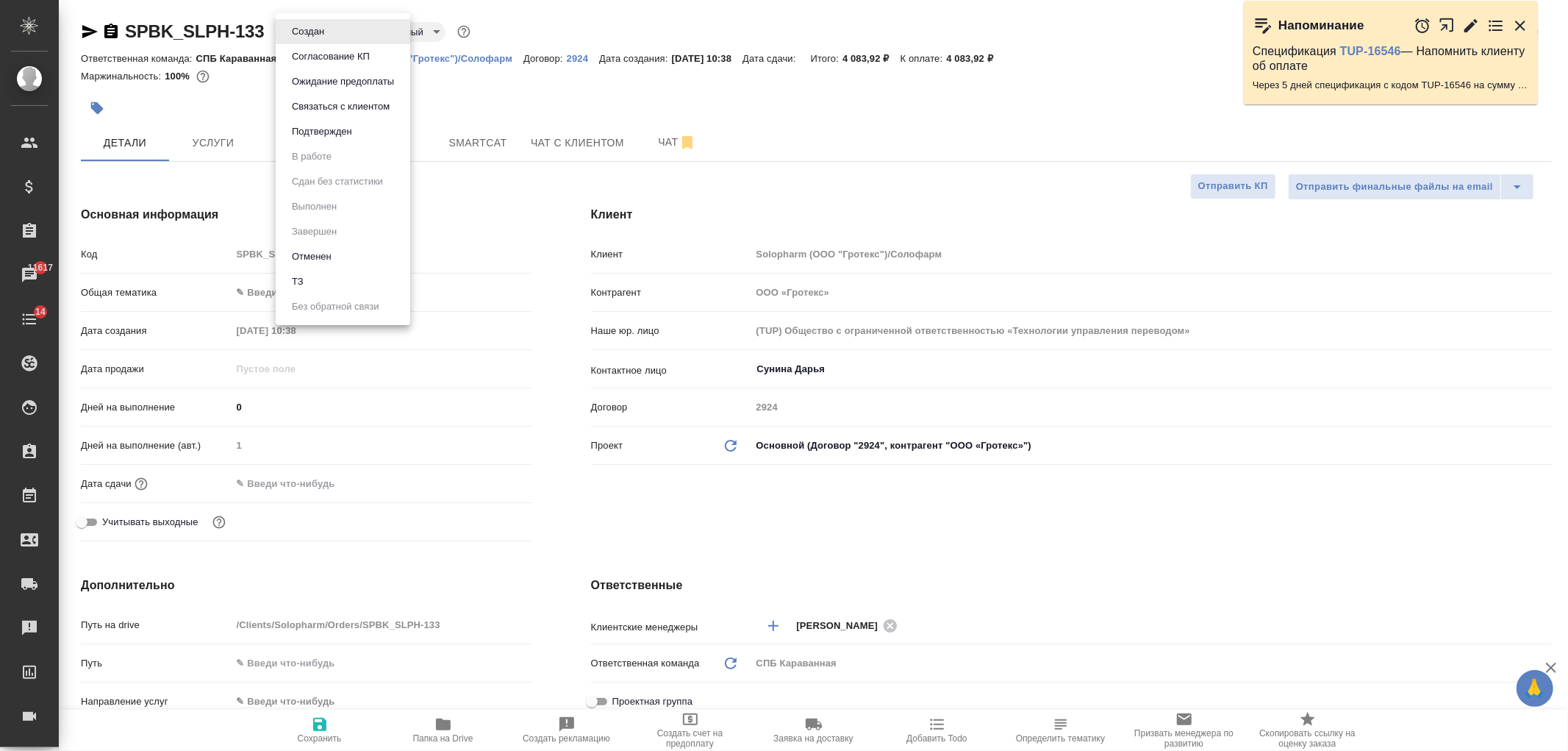
click at [336, 283] on li "ТЗ" at bounding box center [342, 281] width 134 height 25
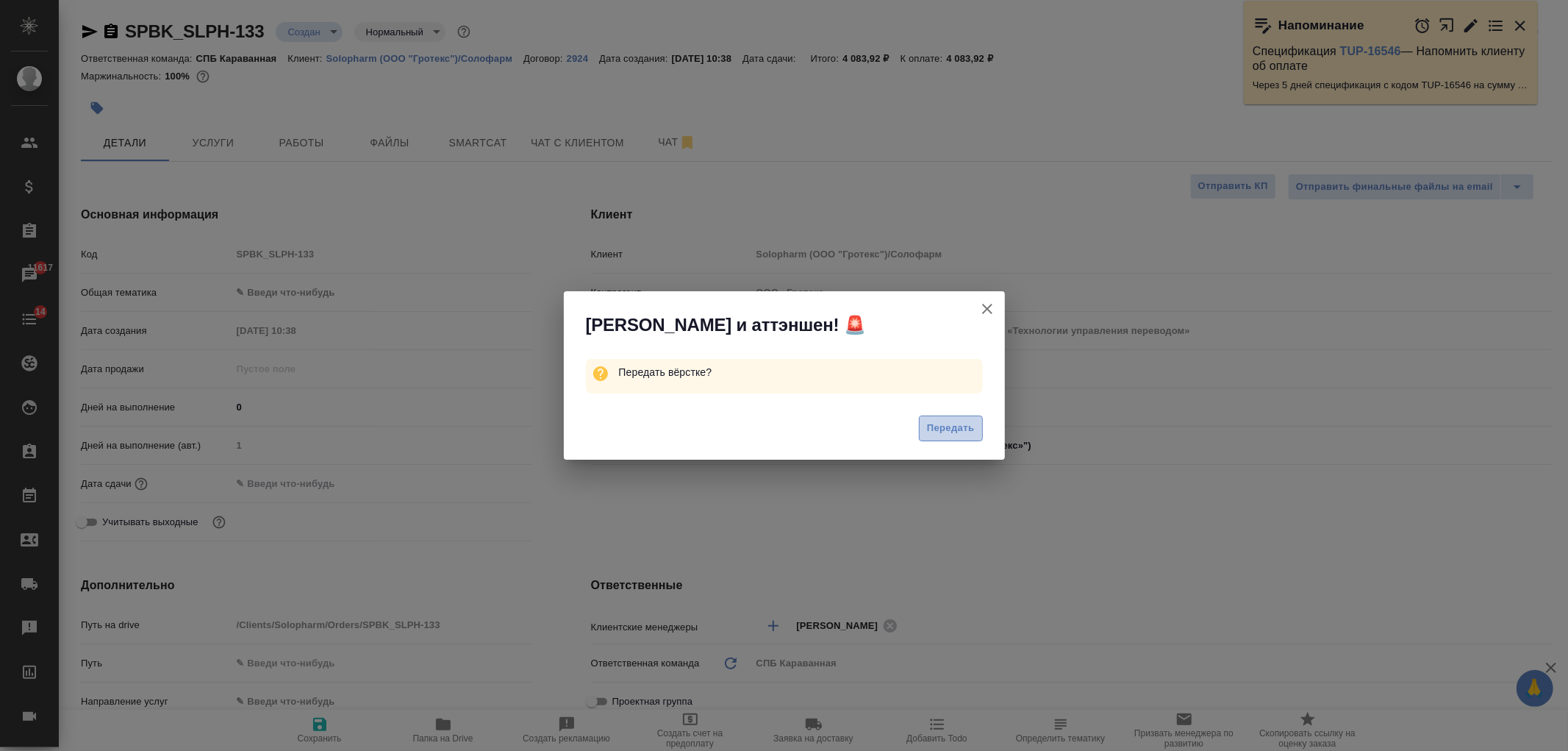
click at [938, 419] on button "Передать" at bounding box center [951, 428] width 64 height 26
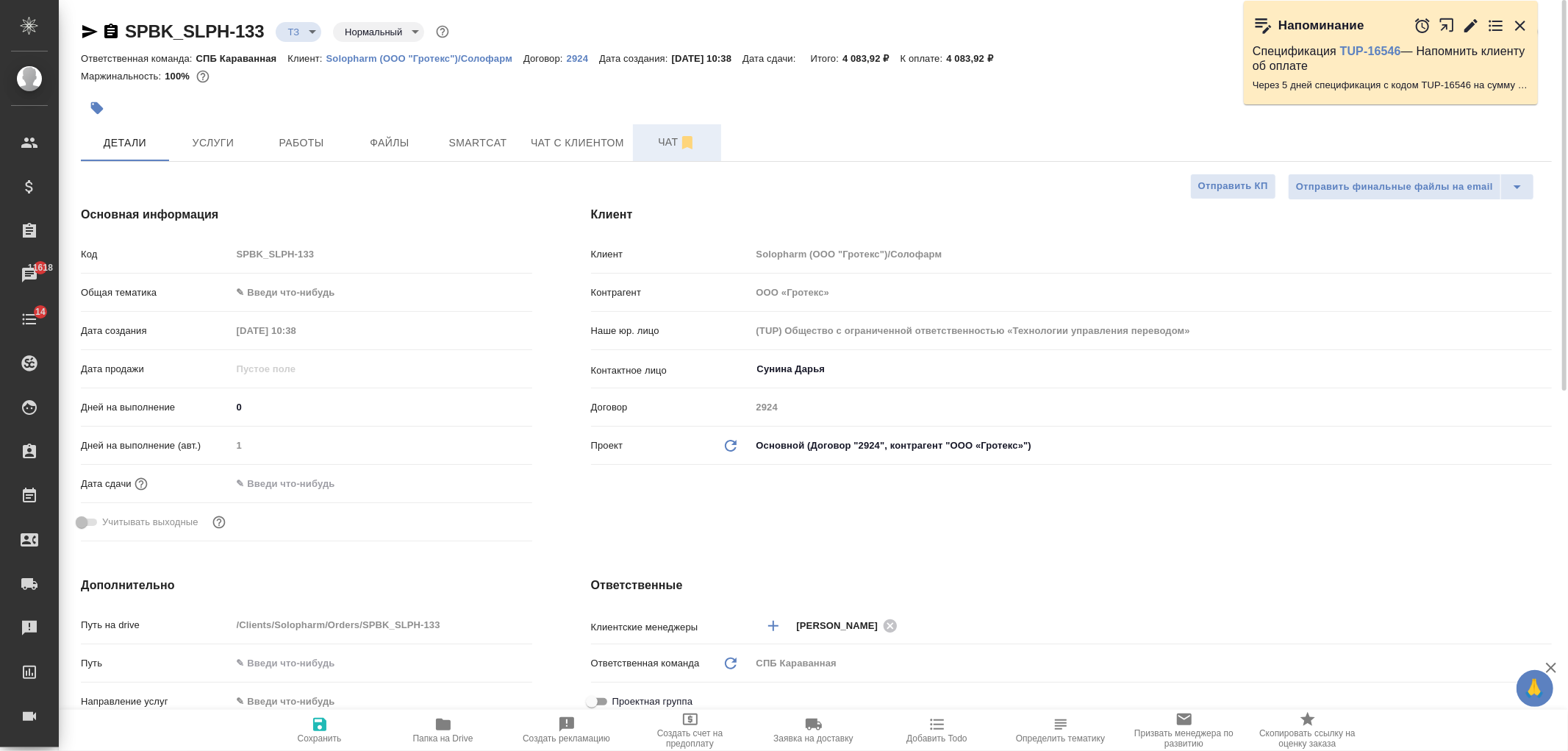
click at [670, 160] on button "Чат" at bounding box center [677, 142] width 88 height 36
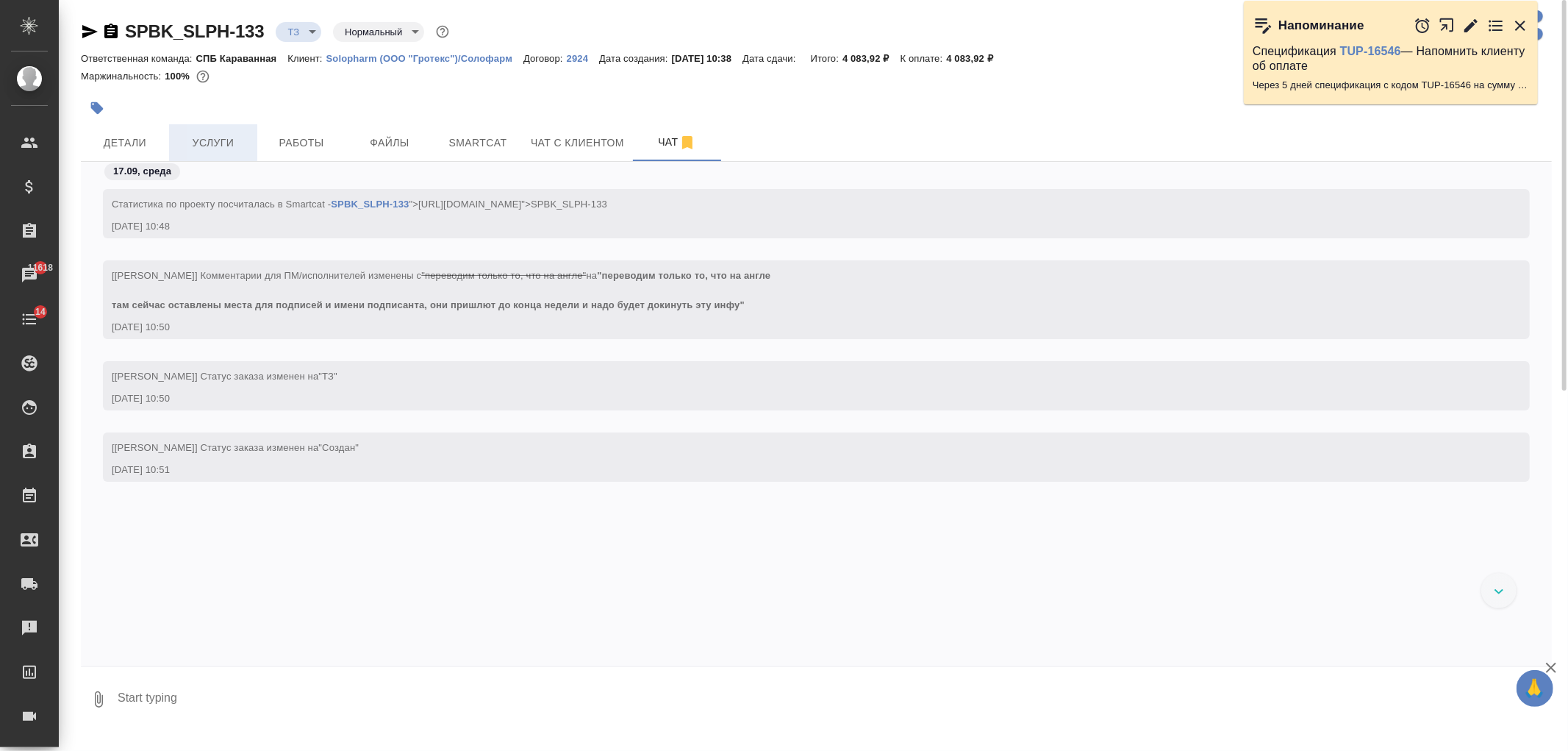
click at [197, 143] on span "Услуги" at bounding box center [213, 142] width 71 height 19
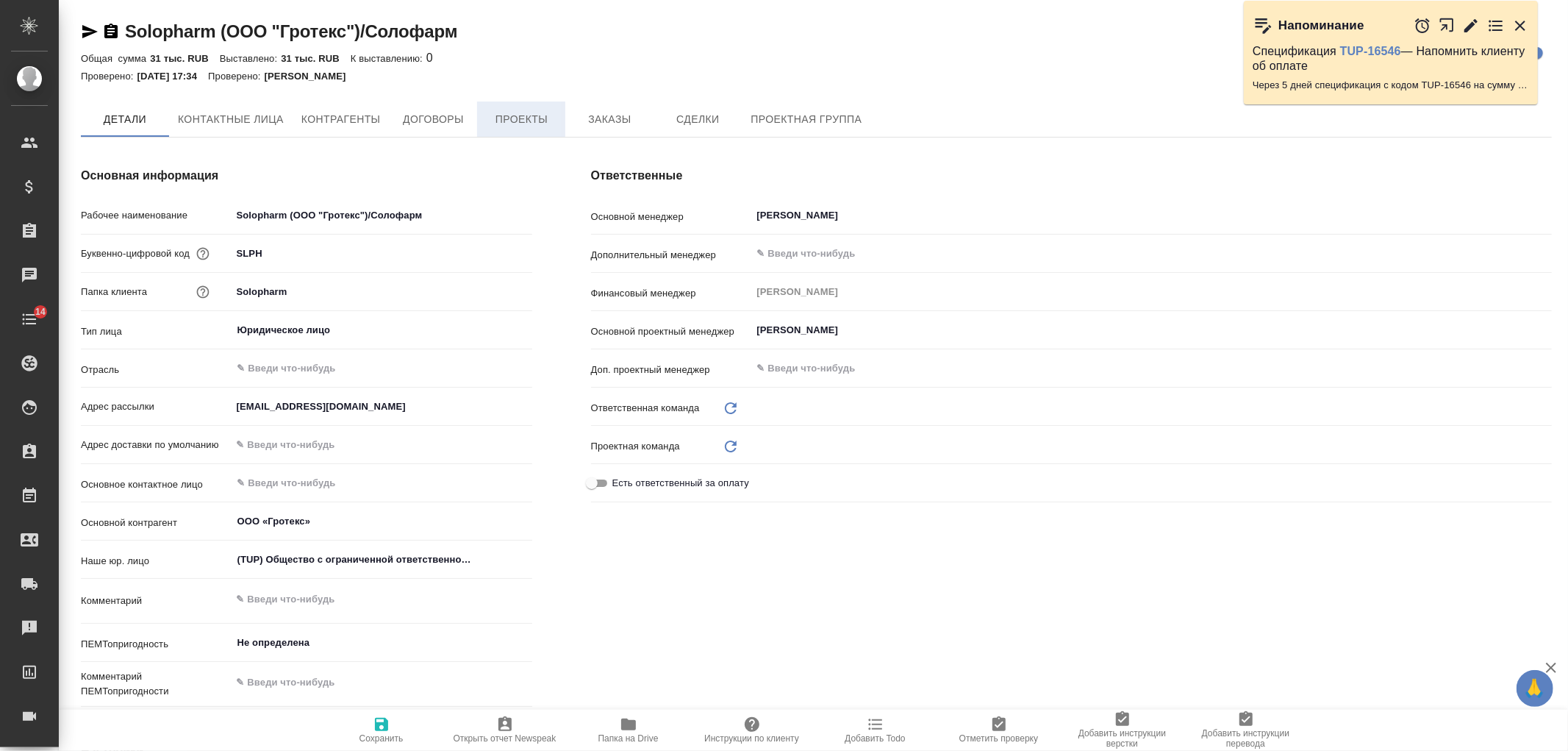
type input "Таганка"
type input "Технический"
click at [598, 127] on span "Заказы" at bounding box center [609, 120] width 71 height 19
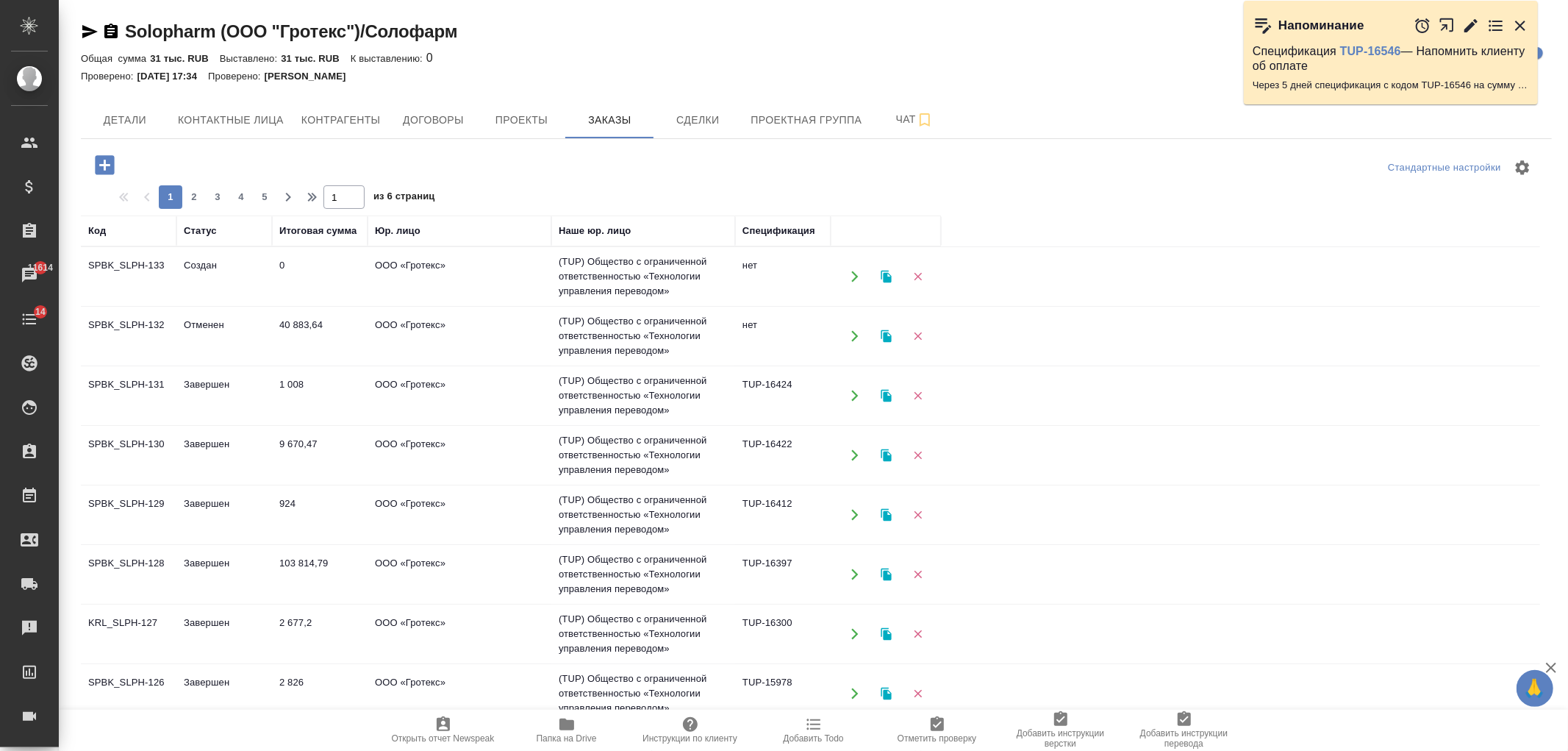
click at [364, 345] on td "40 883,64" at bounding box center [319, 336] width 95 height 51
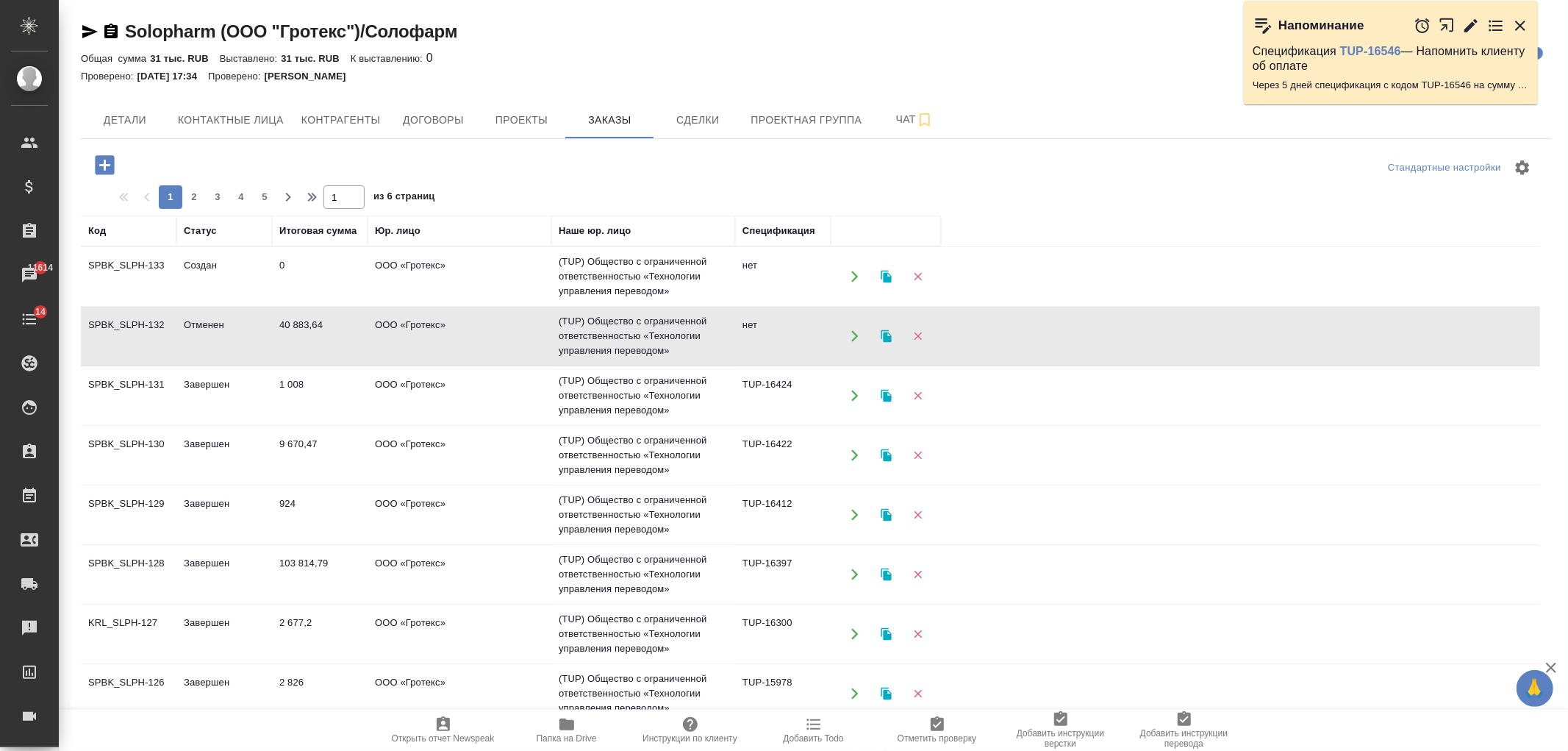
click at [364, 345] on td "40 883,64" at bounding box center [319, 336] width 95 height 51
click at [371, 451] on td "ООО «Гротекс»" at bounding box center [459, 456] width 183 height 51
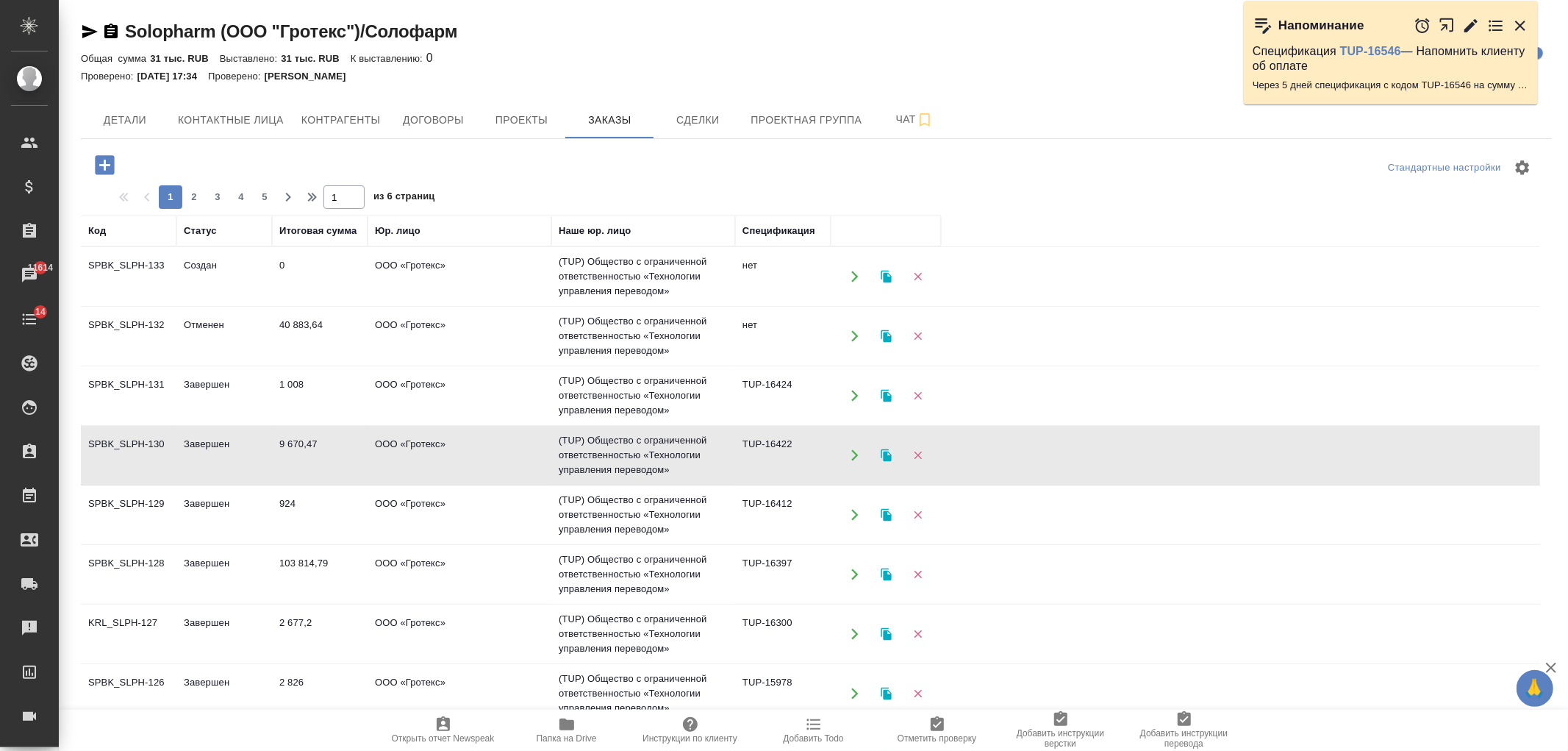
click at [371, 451] on td "ООО «Гротекс»" at bounding box center [459, 456] width 183 height 51
click at [319, 571] on td "103 814,79" at bounding box center [319, 574] width 95 height 51
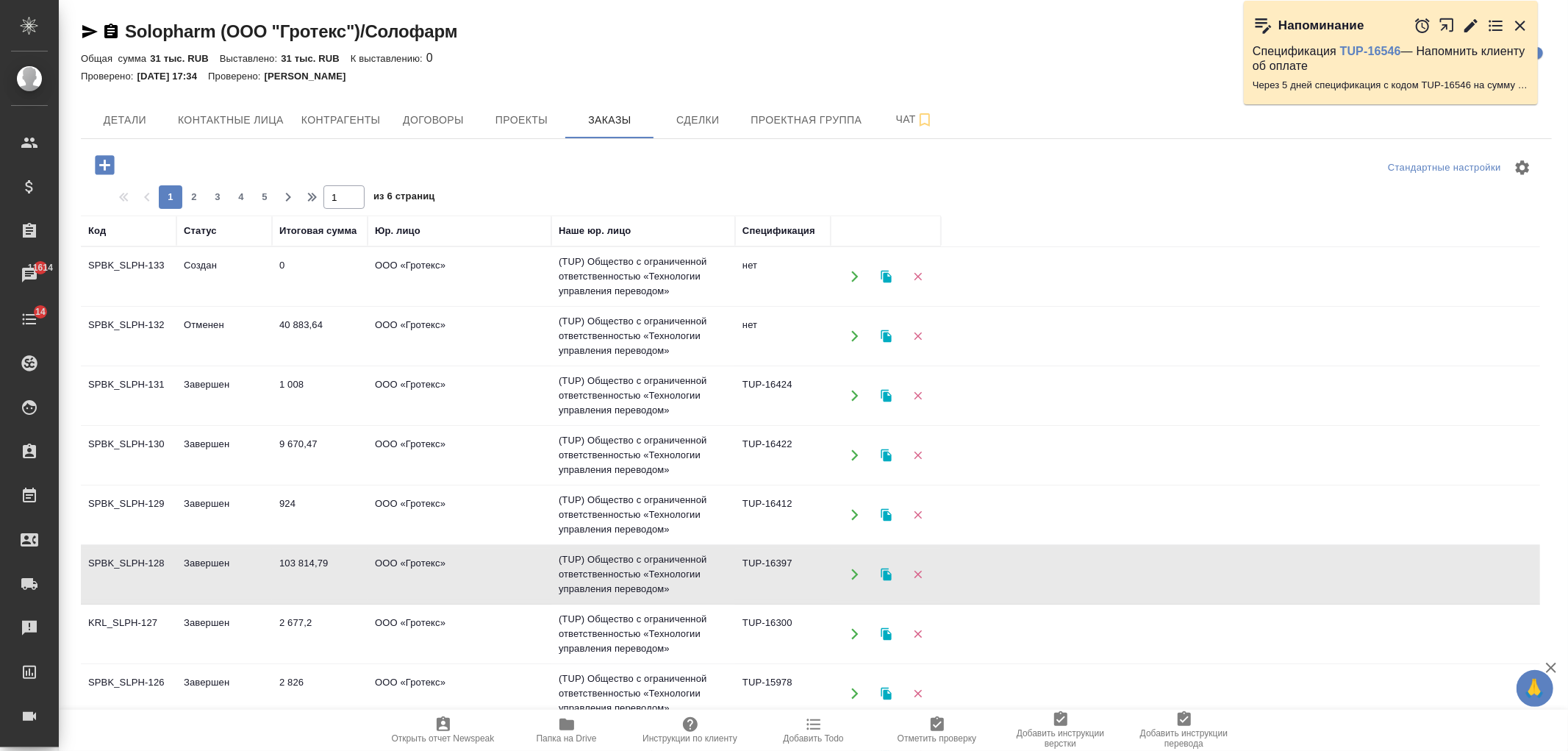
click at [319, 571] on td "103 814,79" at bounding box center [319, 574] width 95 height 51
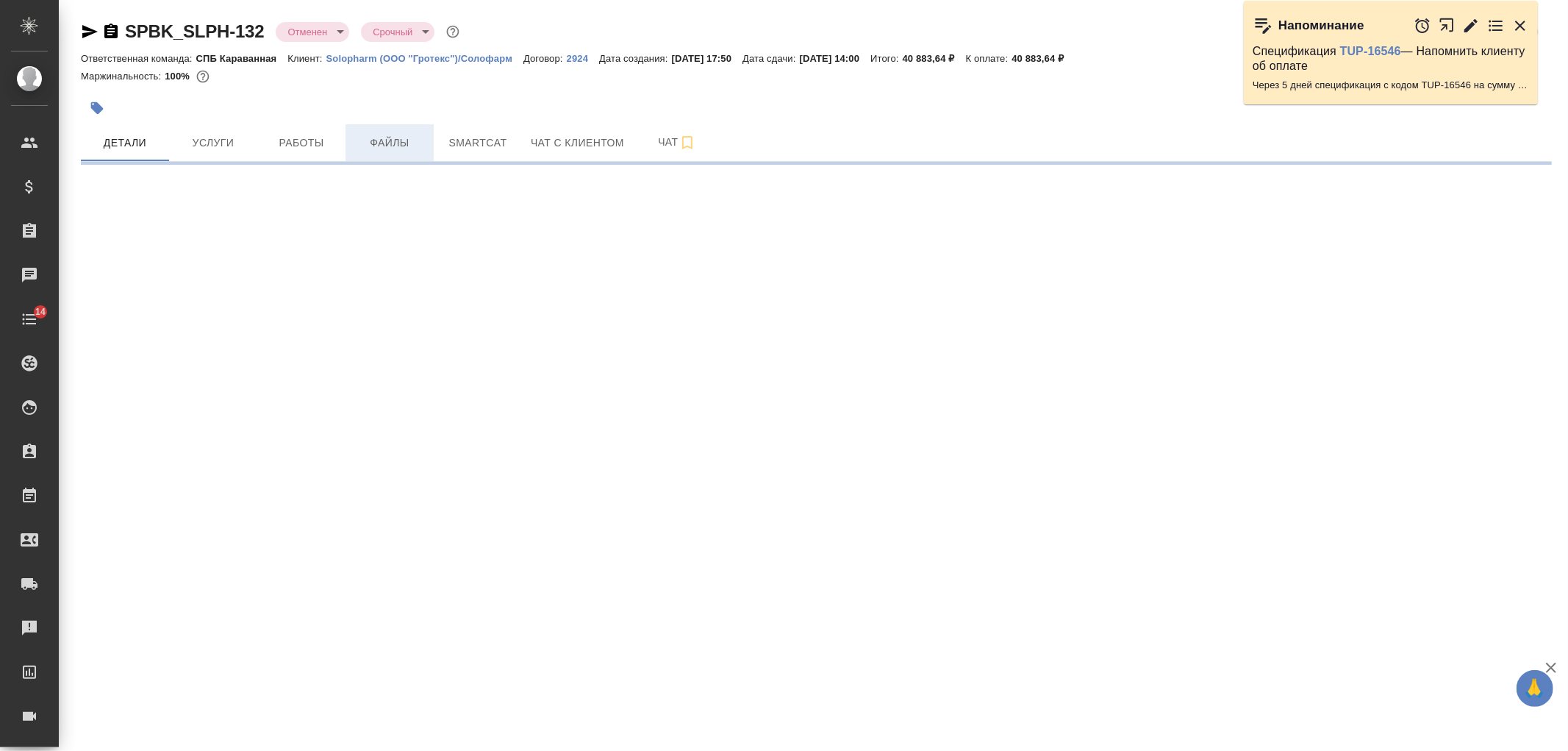
select select "RU"
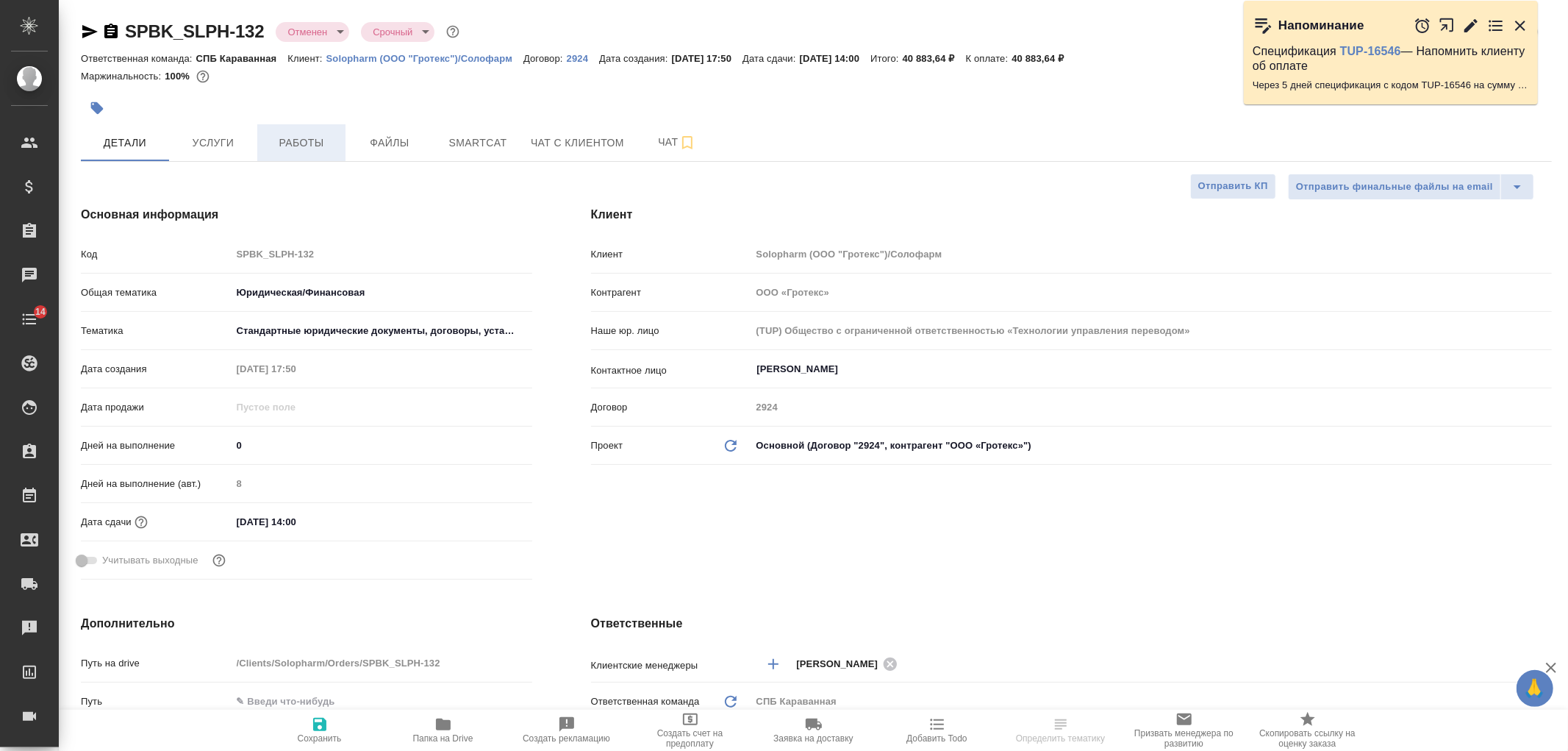
type textarea "x"
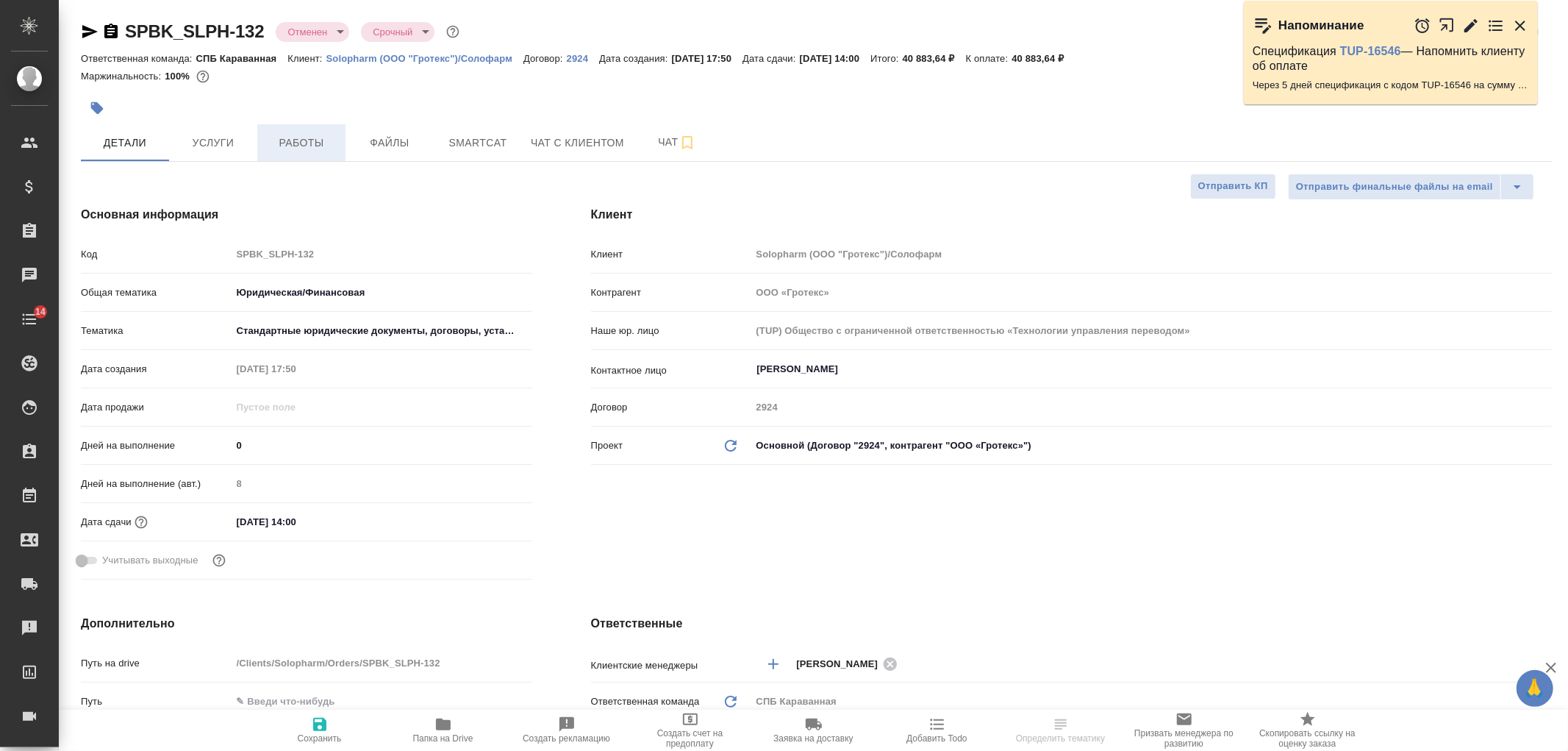
type textarea "x"
click at [301, 142] on span "Работы" at bounding box center [301, 142] width 71 height 19
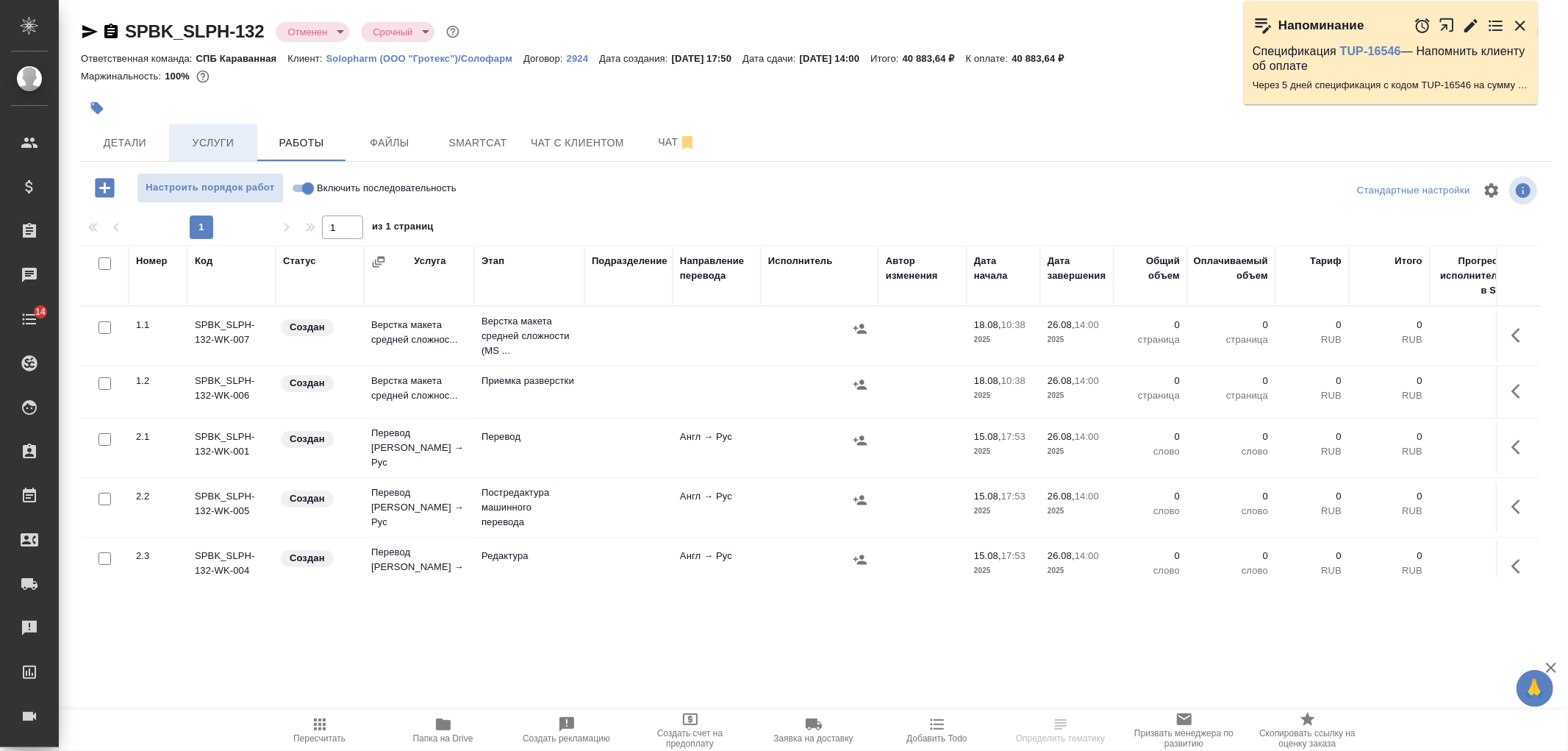
click at [223, 142] on span "Услуги" at bounding box center [213, 142] width 71 height 19
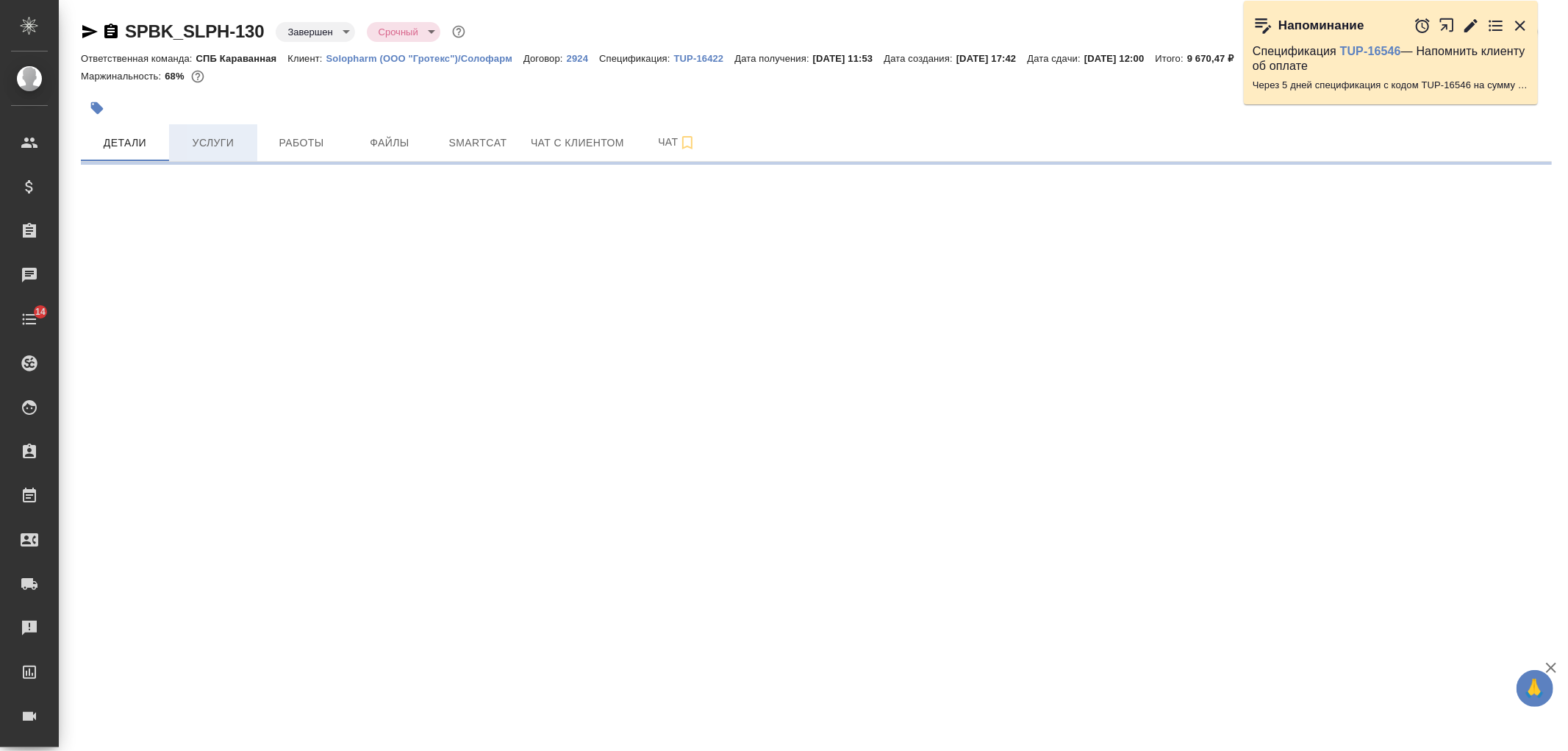
select select "RU"
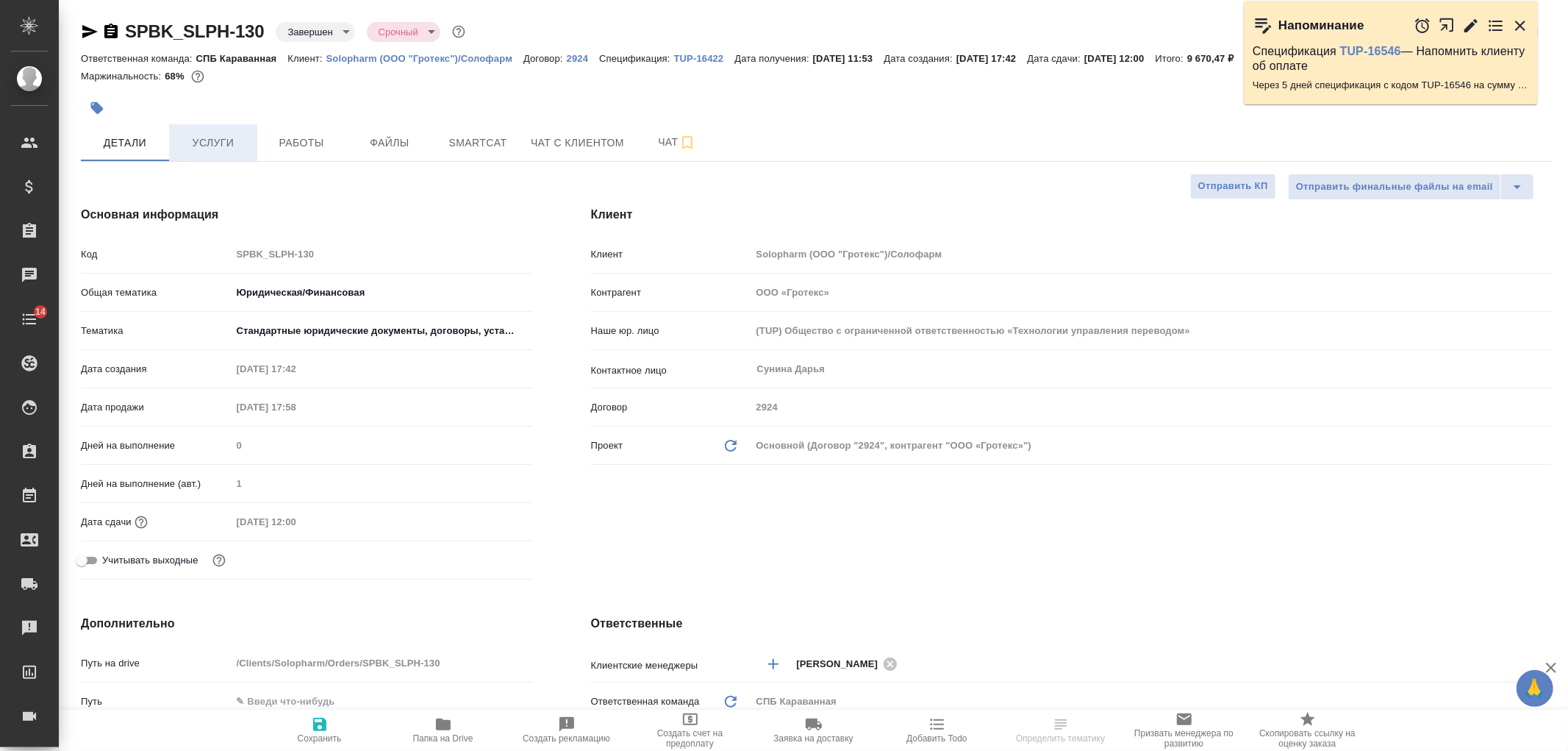
click at [226, 145] on span "Услуги" at bounding box center [213, 142] width 71 height 19
type textarea "x"
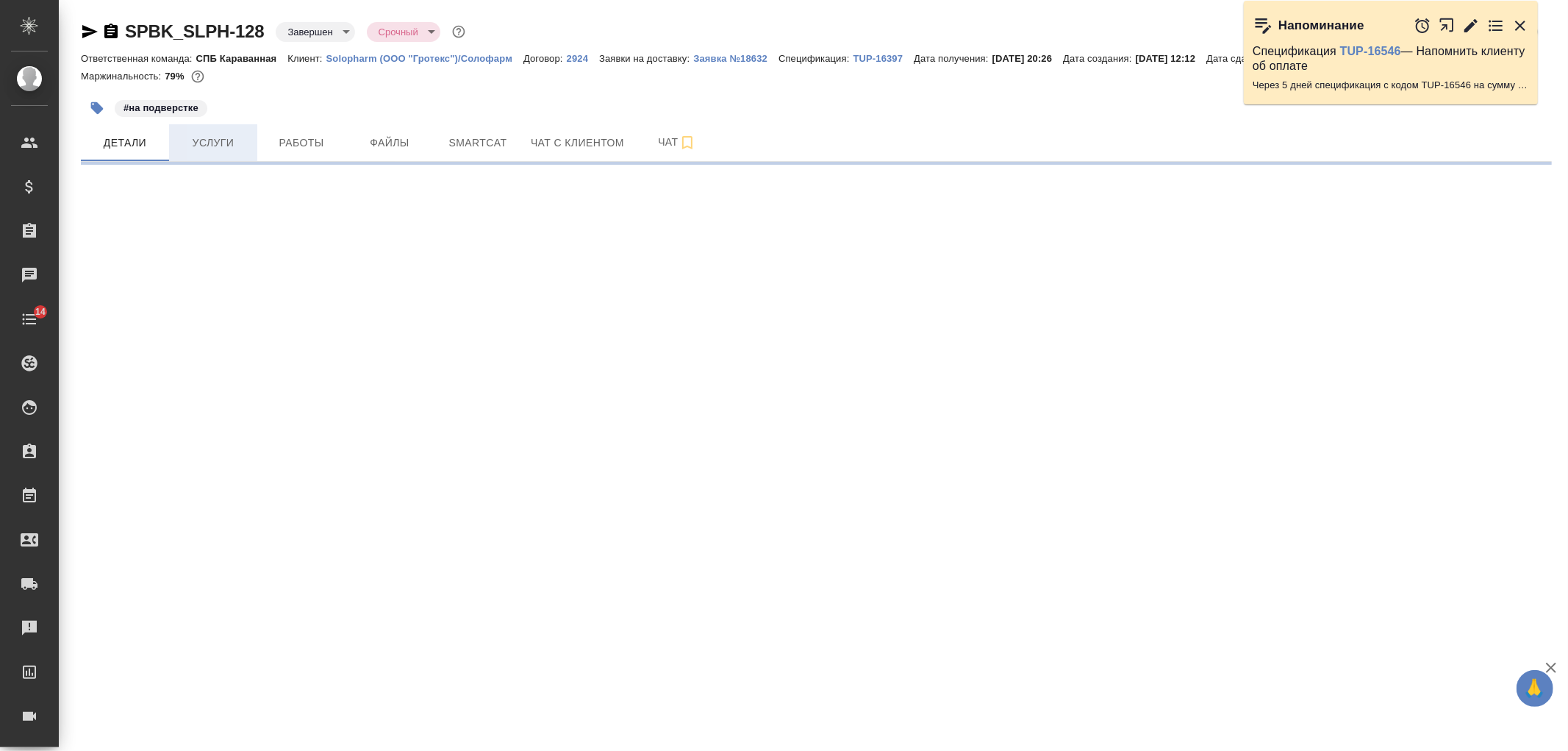
select select "RU"
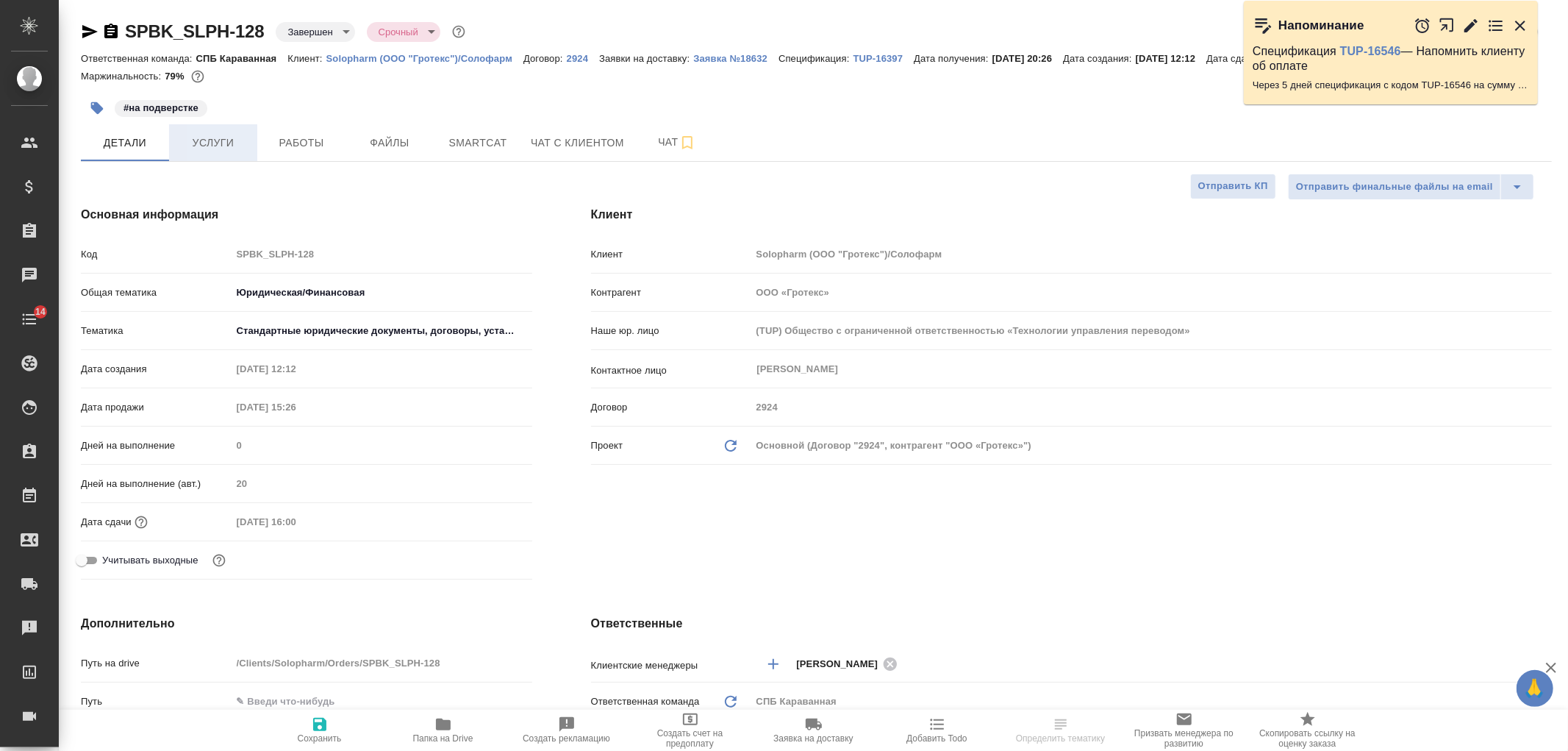
type textarea "x"
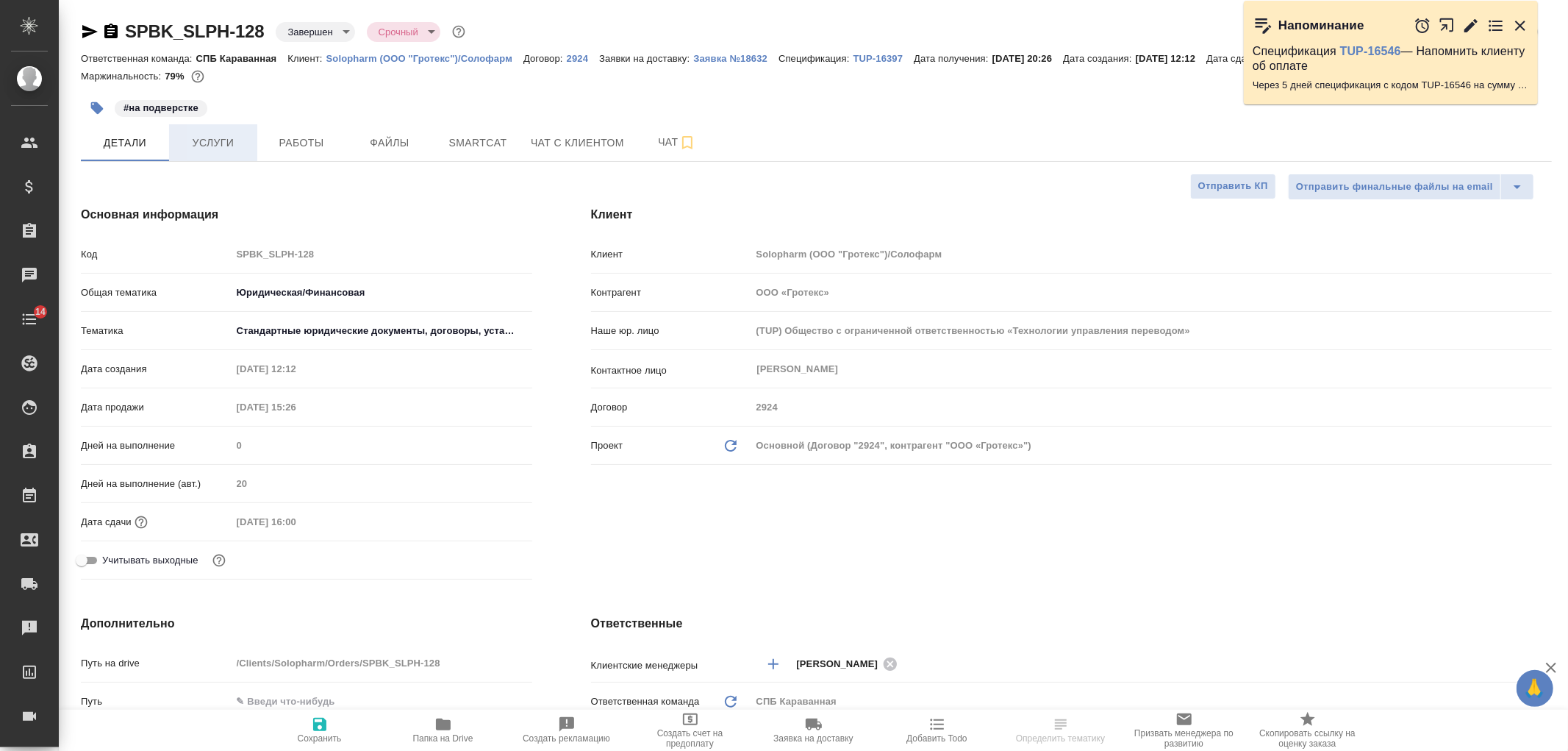
type textarea "x"
click at [230, 152] on span "Услуги" at bounding box center [213, 142] width 71 height 19
type textarea "x"
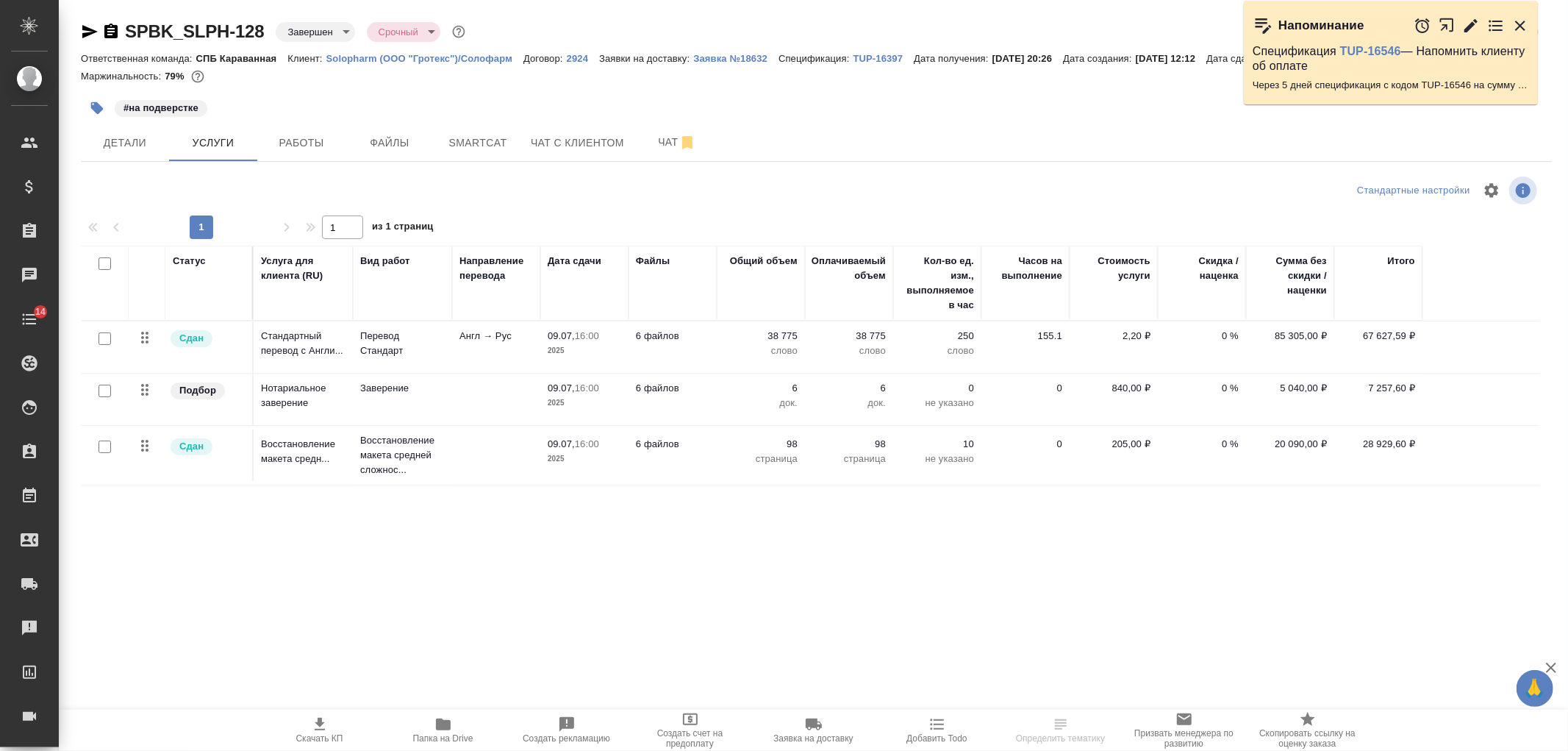
click at [114, 161] on button "Детали" at bounding box center [125, 142] width 88 height 36
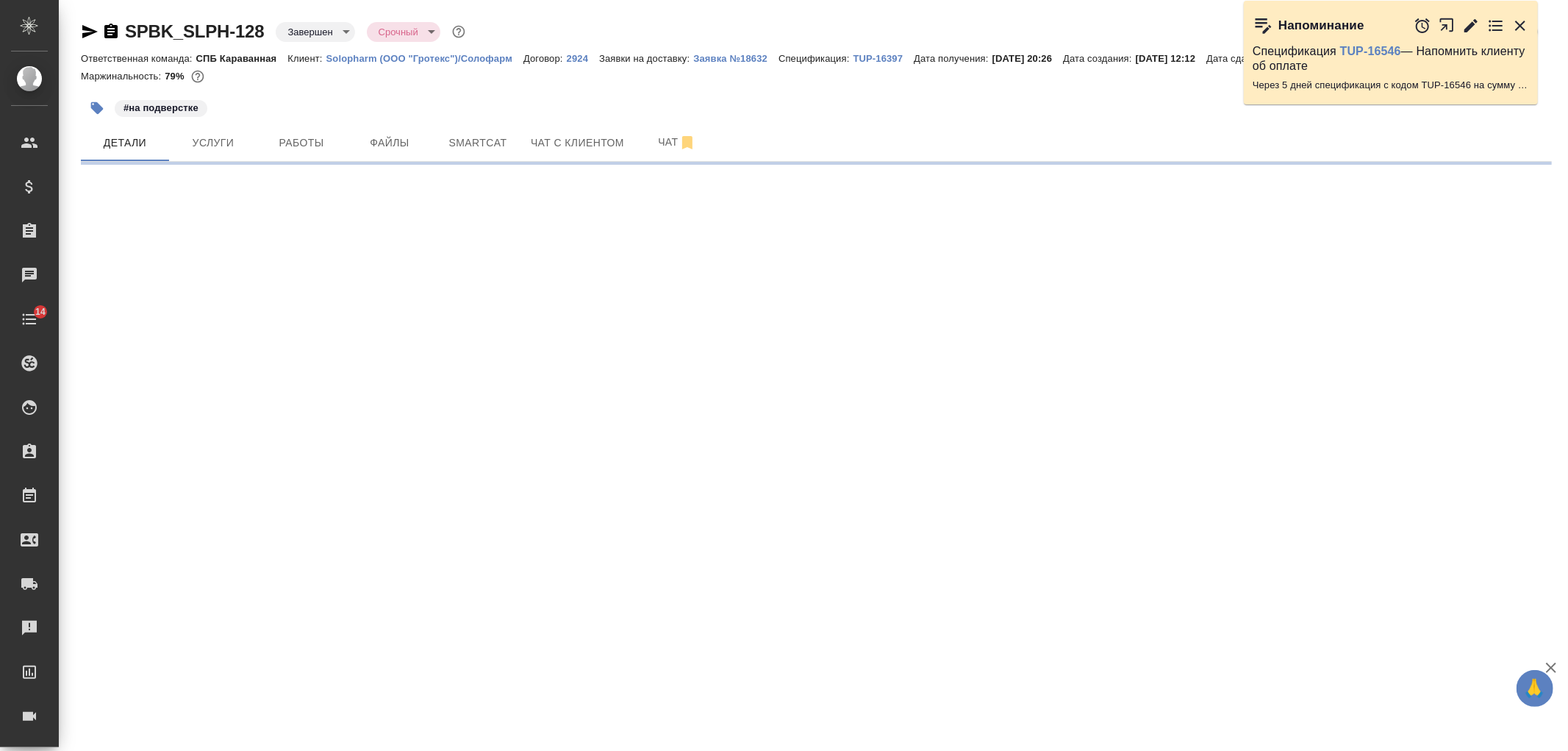
select select "RU"
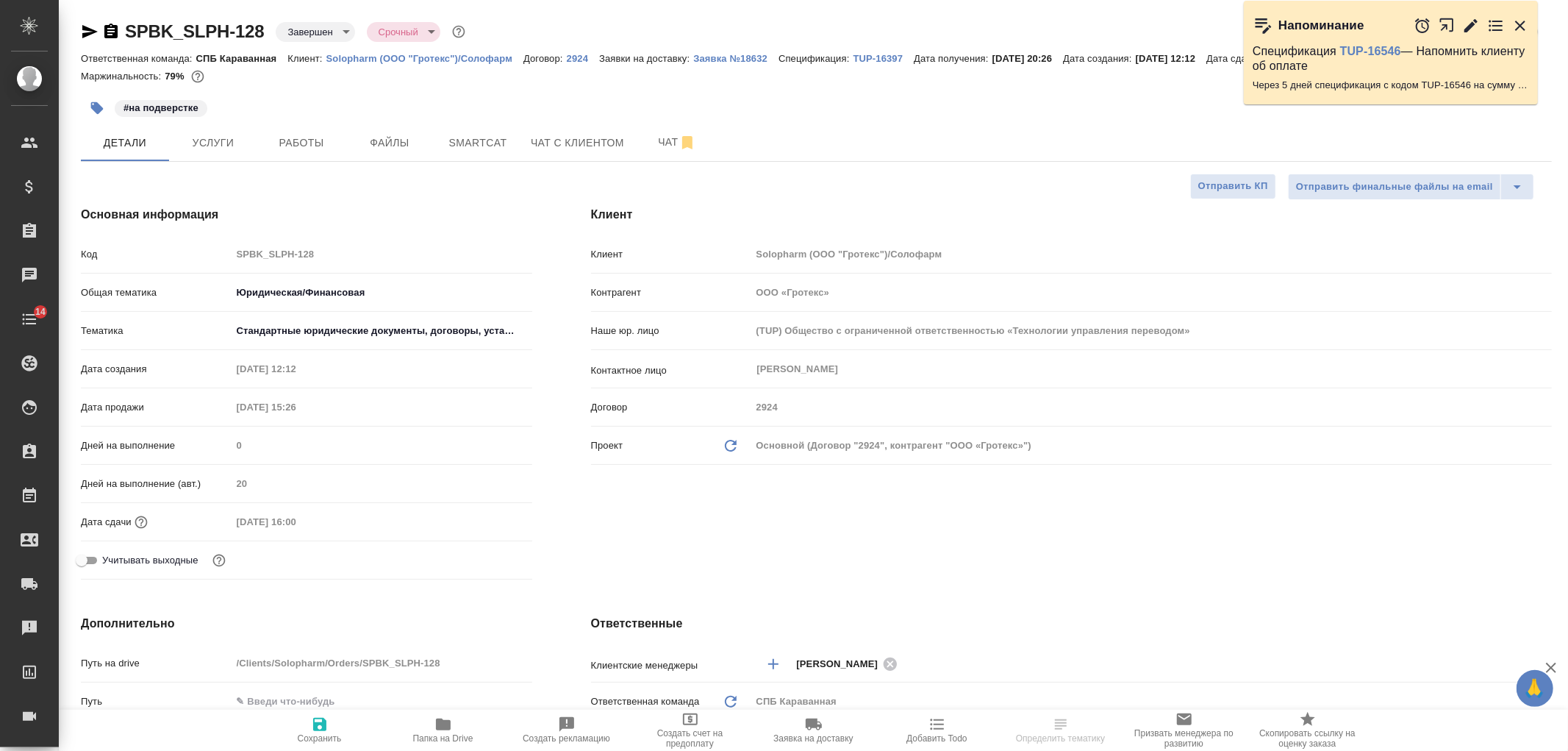
type textarea "x"
select select "RU"
type textarea "x"
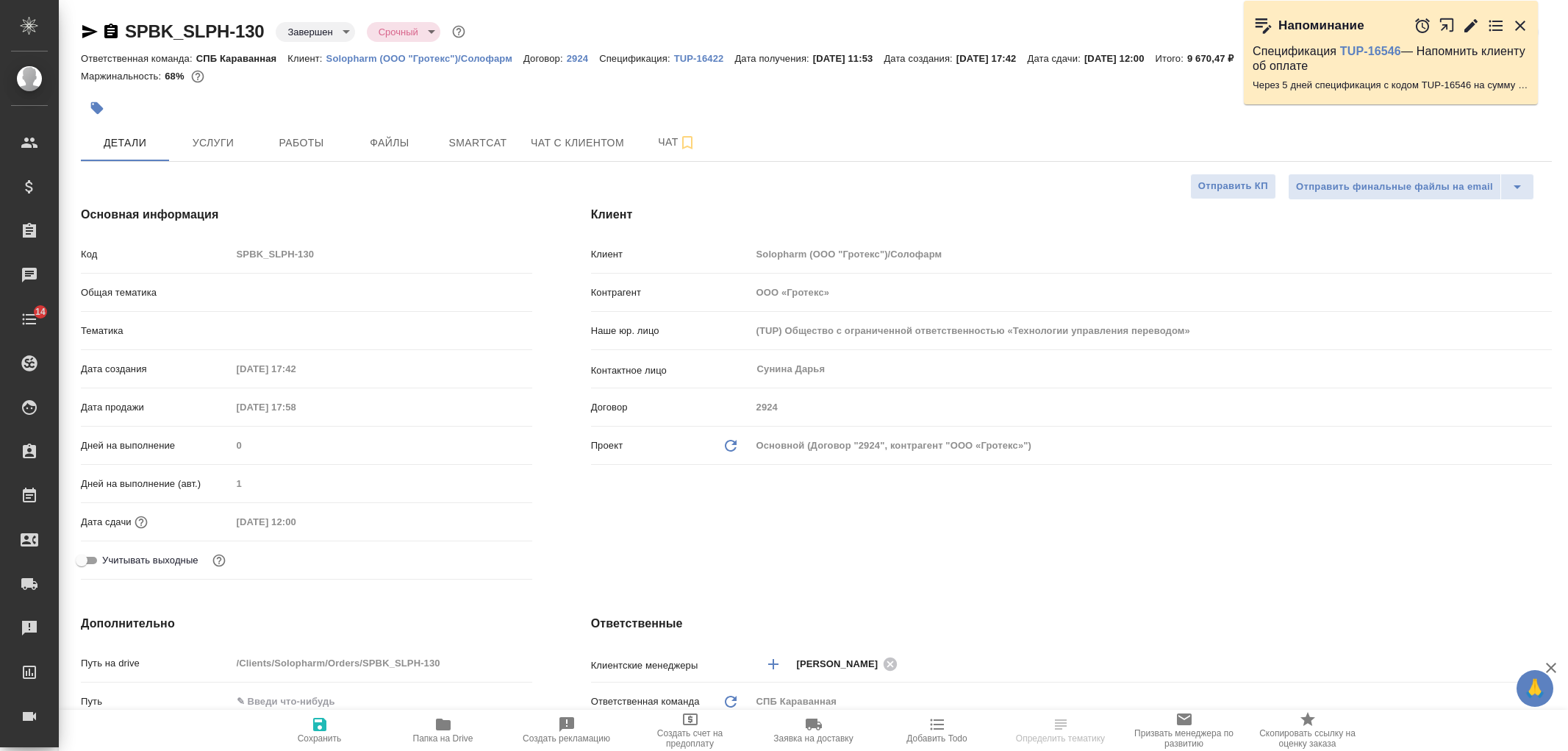
type textarea "x"
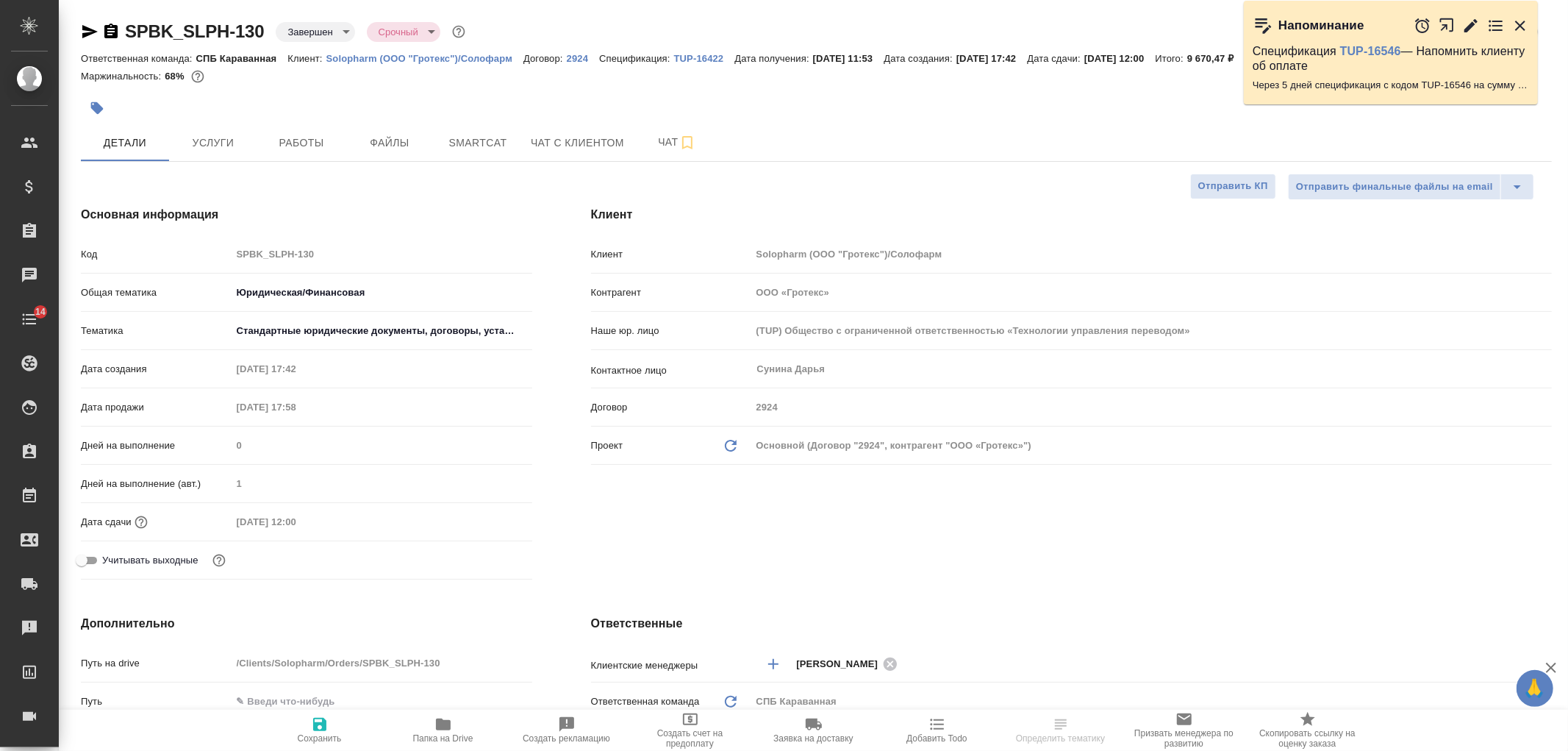
type textarea "x"
click at [207, 139] on span "Услуги" at bounding box center [213, 142] width 71 height 19
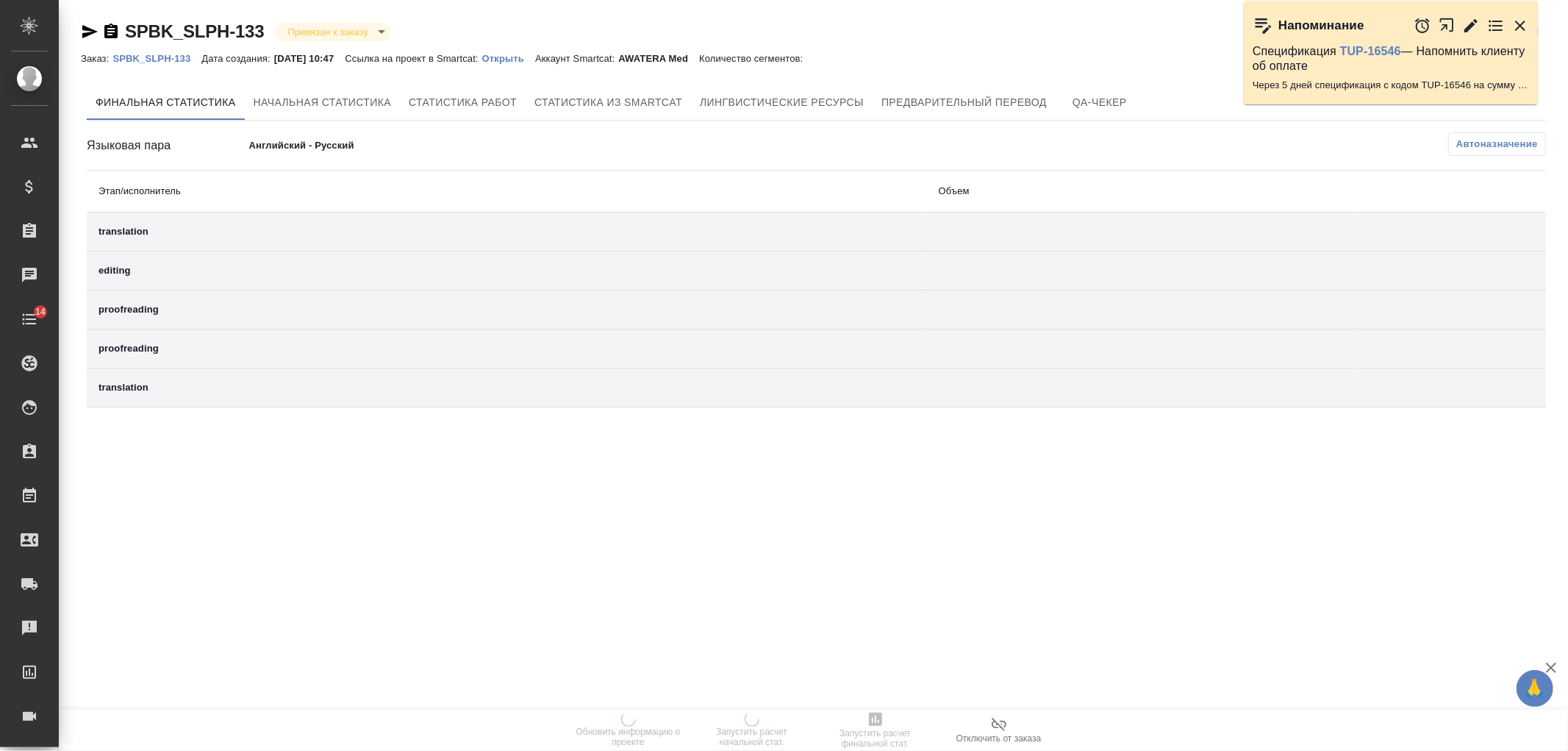
click at [518, 54] on p "Открыть" at bounding box center [509, 58] width 53 height 11
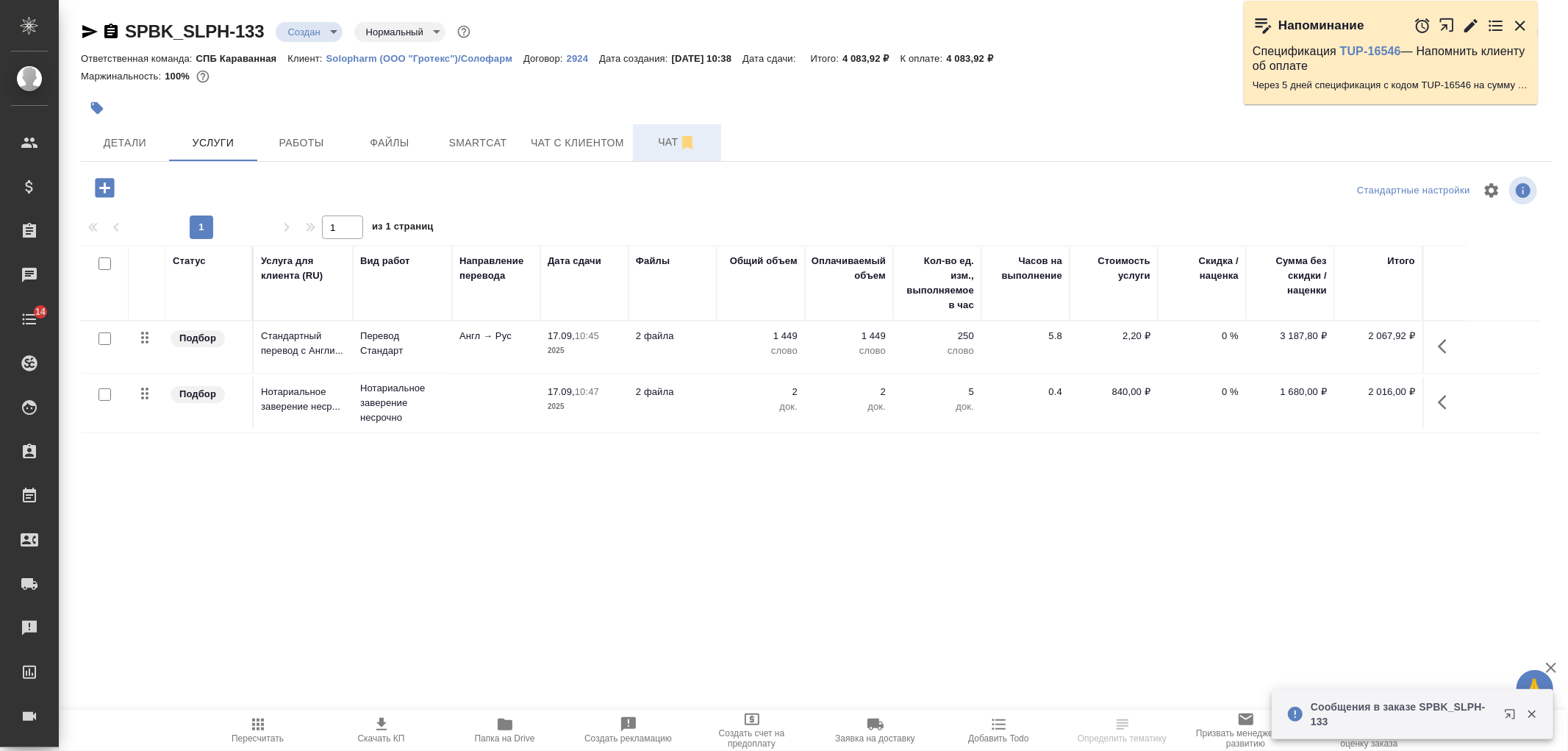
click at [657, 127] on button "Чат" at bounding box center [677, 142] width 88 height 36
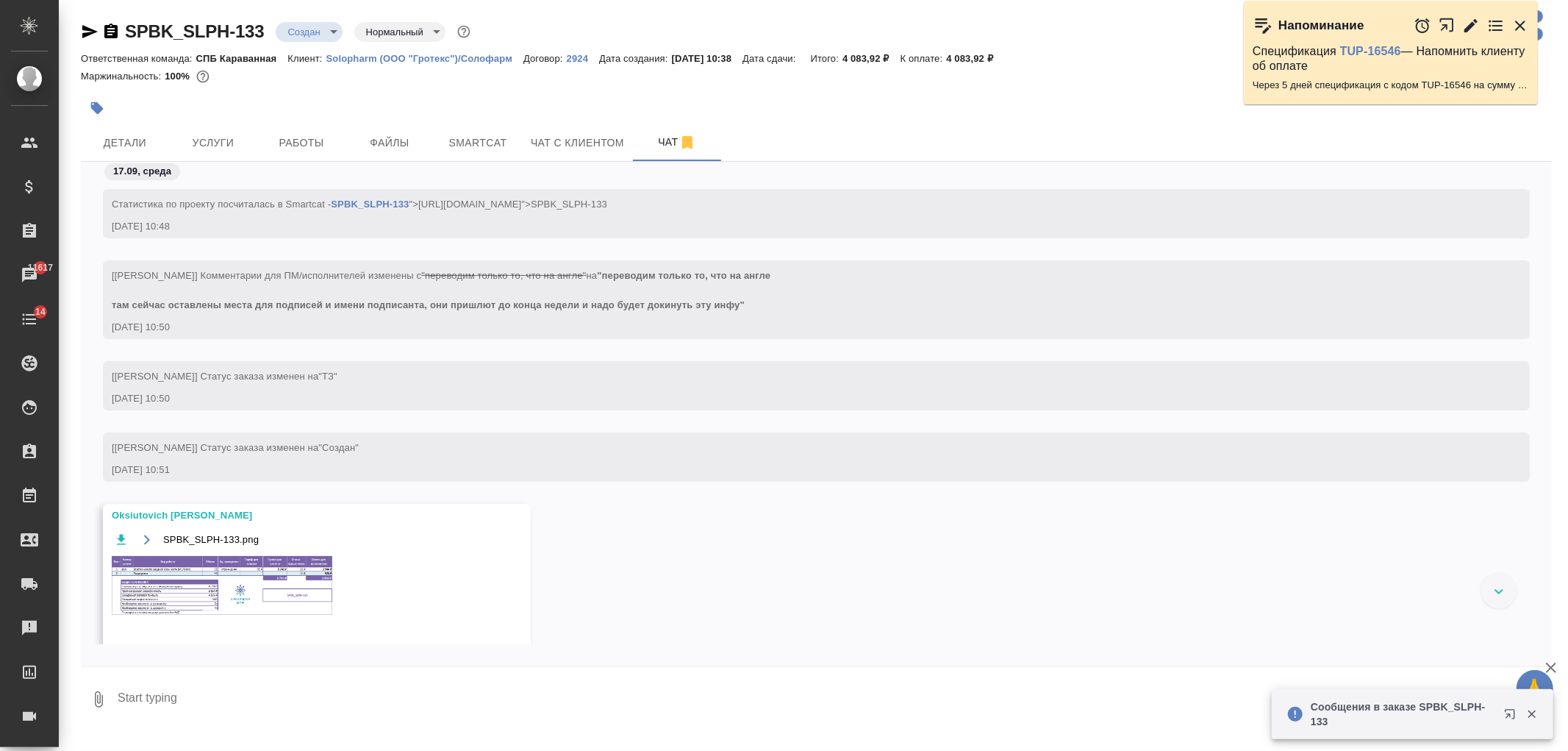
click at [230, 568] on img at bounding box center [222, 585] width 221 height 59
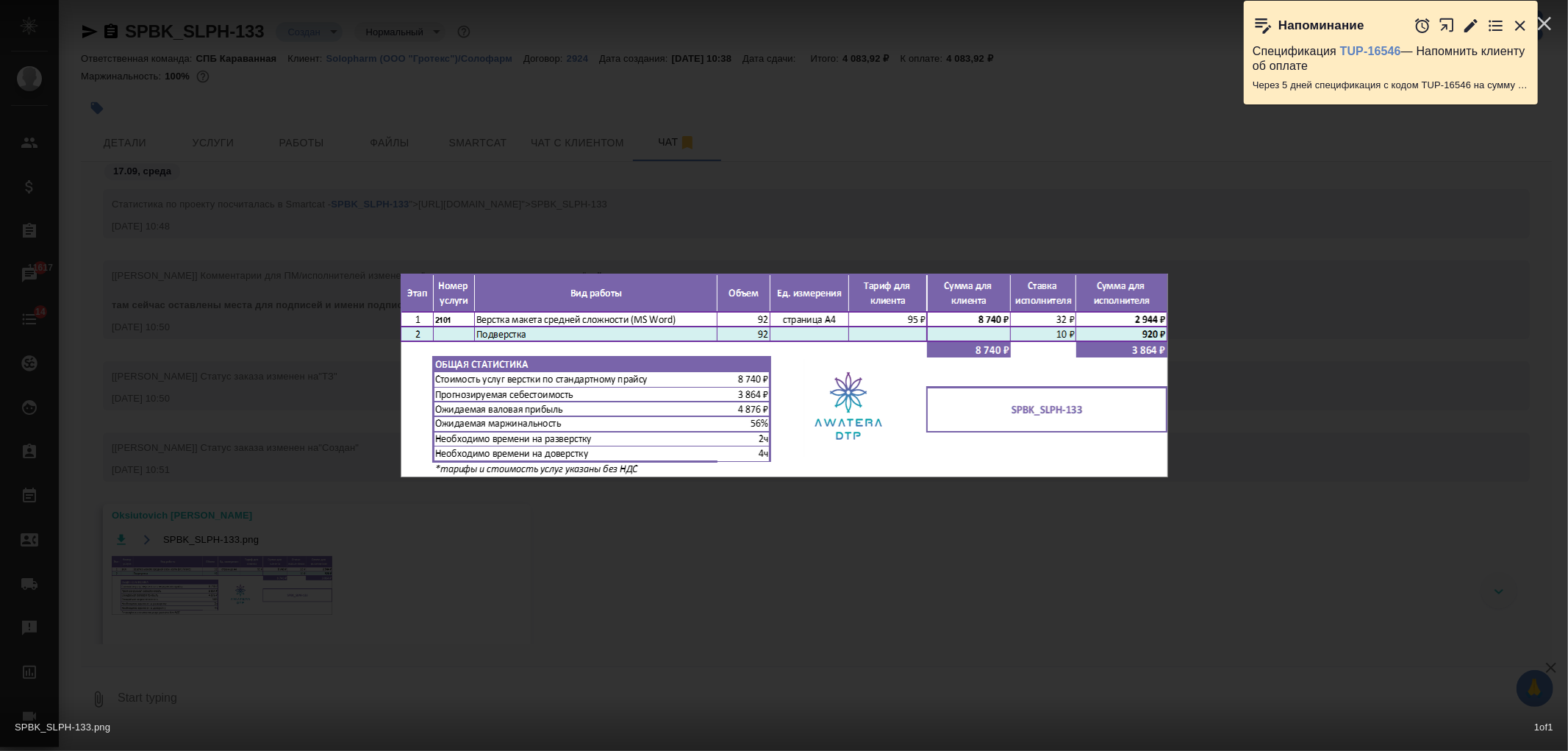
click at [230, 568] on div "SPBK_SLPH-133.png 1 of 1" at bounding box center [784, 375] width 1568 height 751
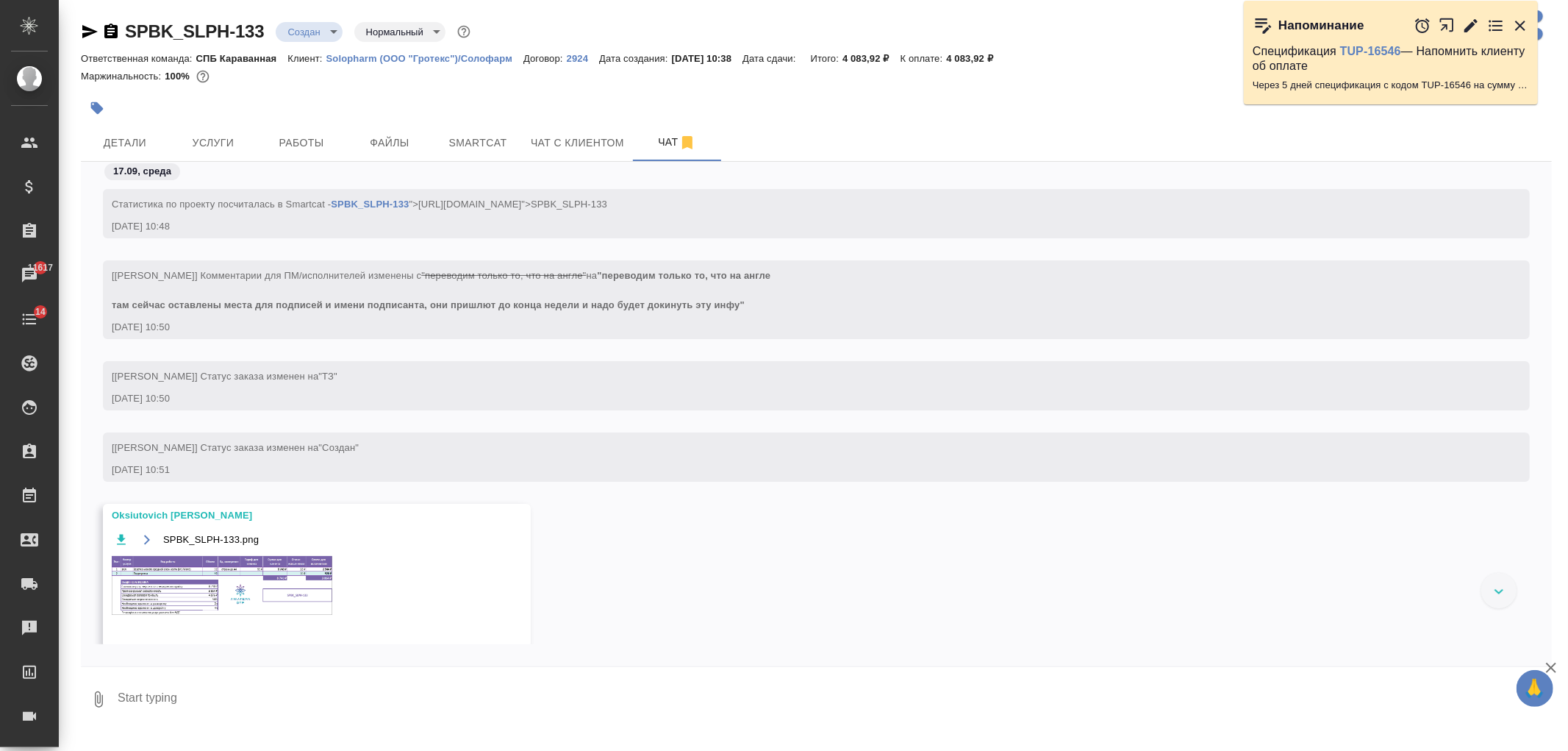
scroll to position [37, 0]
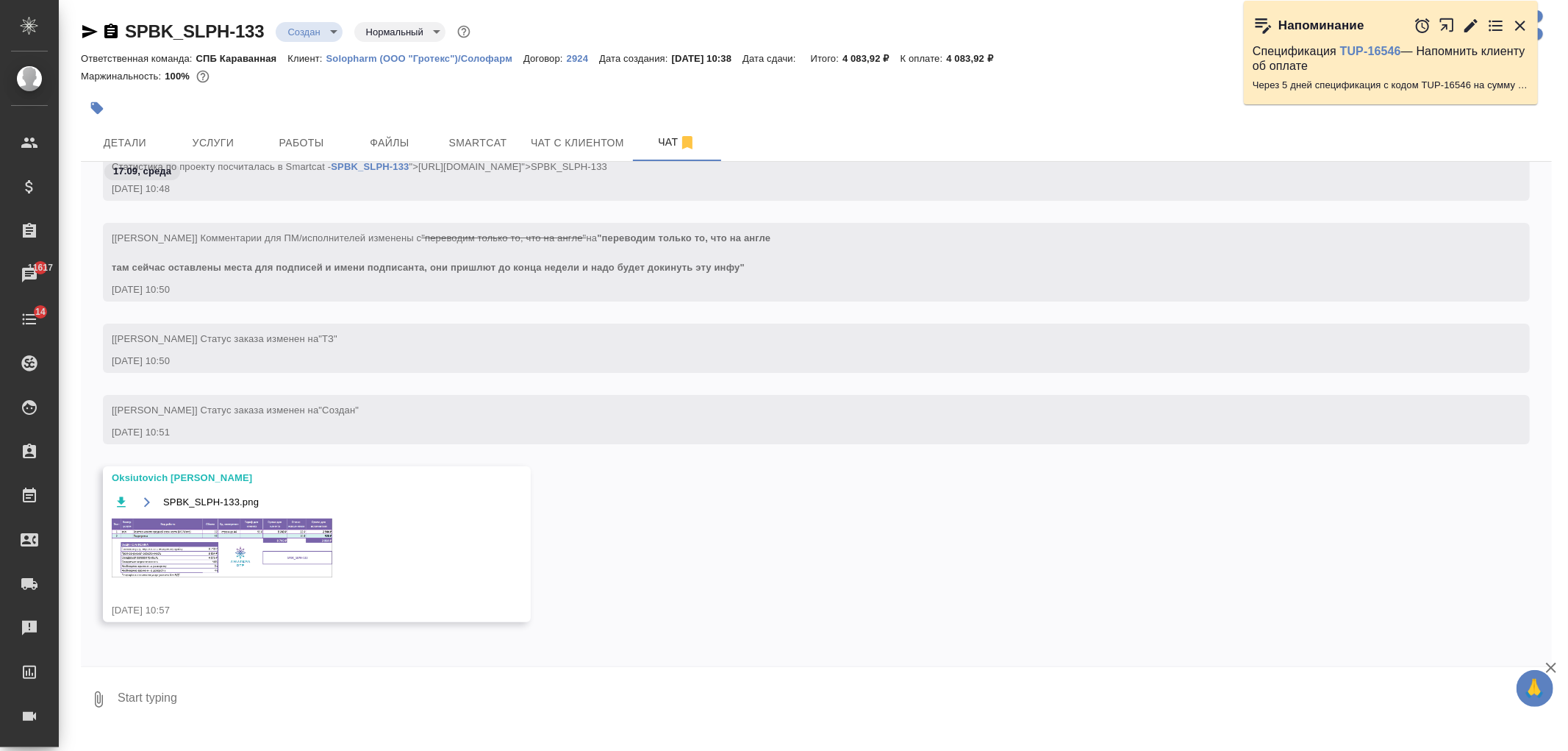
click at [232, 523] on img at bounding box center [222, 548] width 221 height 59
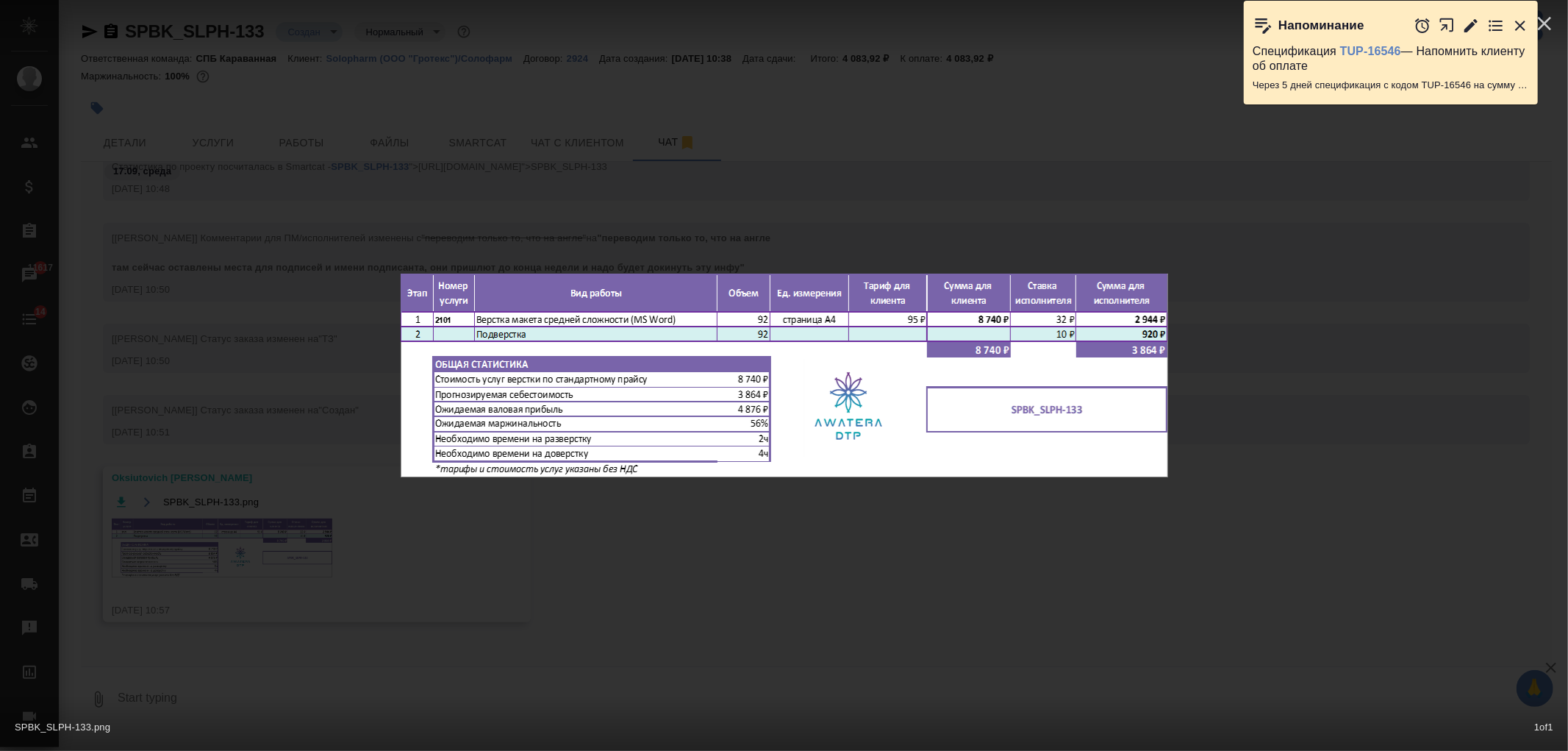
click at [780, 554] on div "SPBK_SLPH-133.png 1 of 1" at bounding box center [784, 375] width 1568 height 751
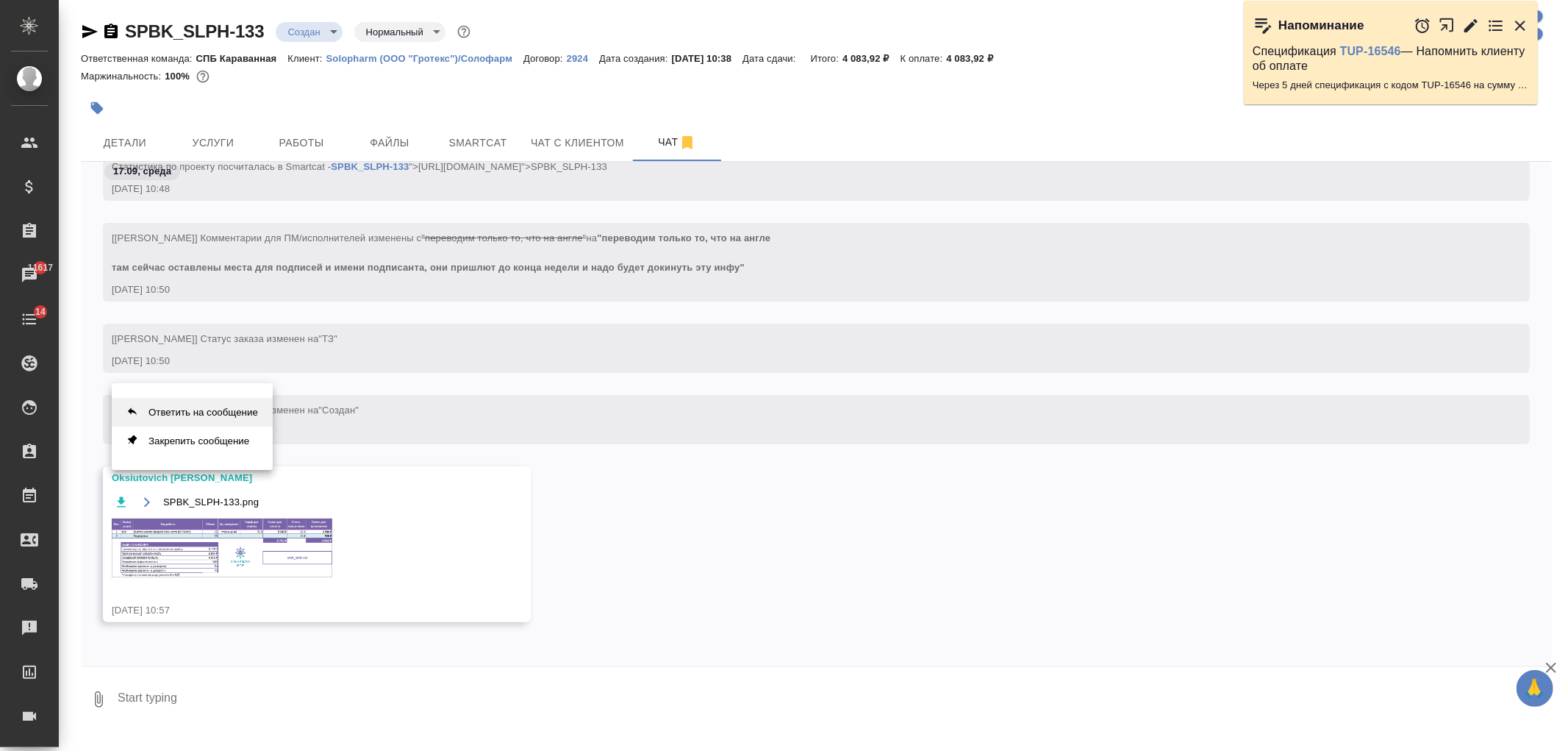
click at [214, 417] on button "Ответить на сообщение" at bounding box center [192, 411] width 161 height 28
click at [325, 709] on textarea at bounding box center [833, 699] width 1436 height 50
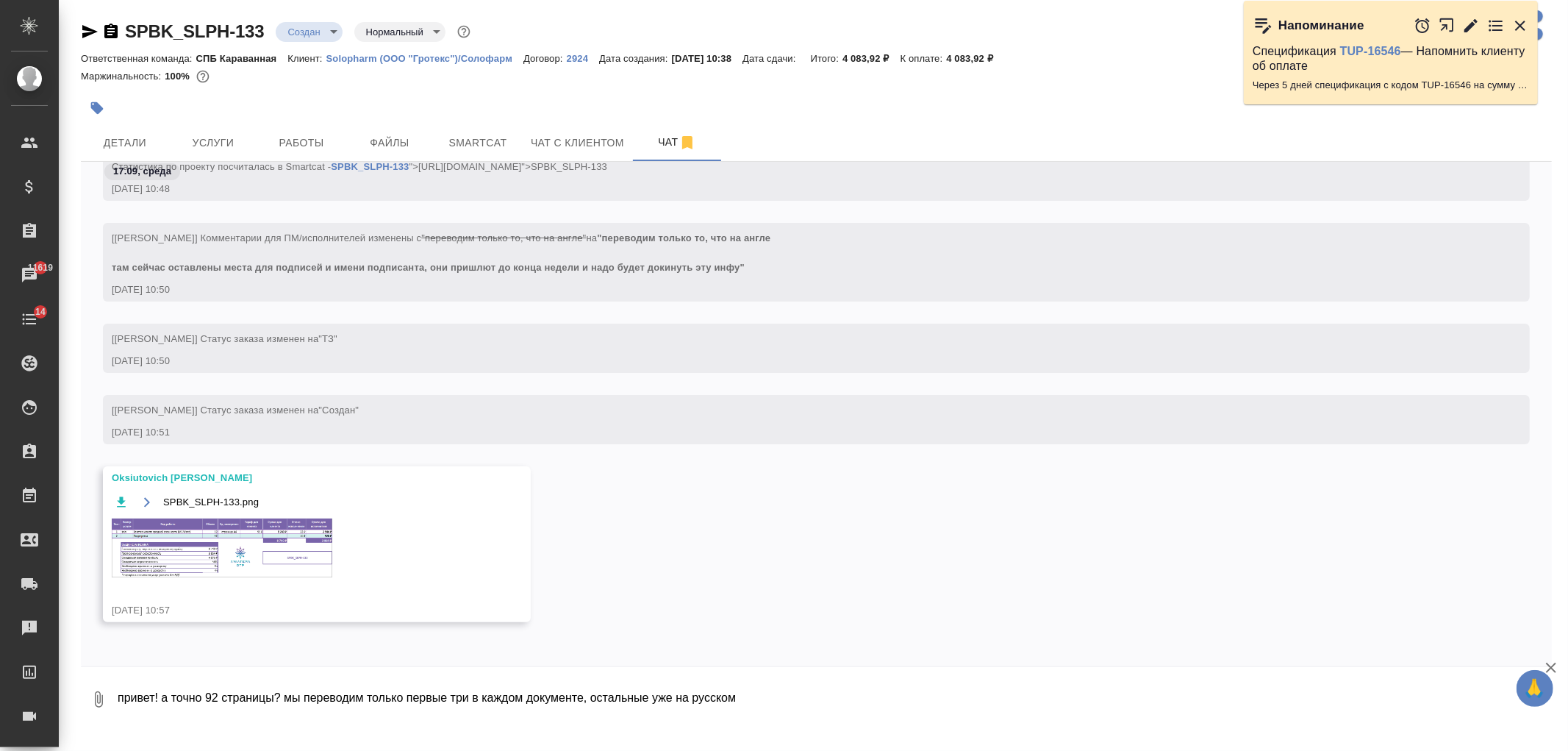
click at [311, 531] on img at bounding box center [222, 548] width 221 height 59
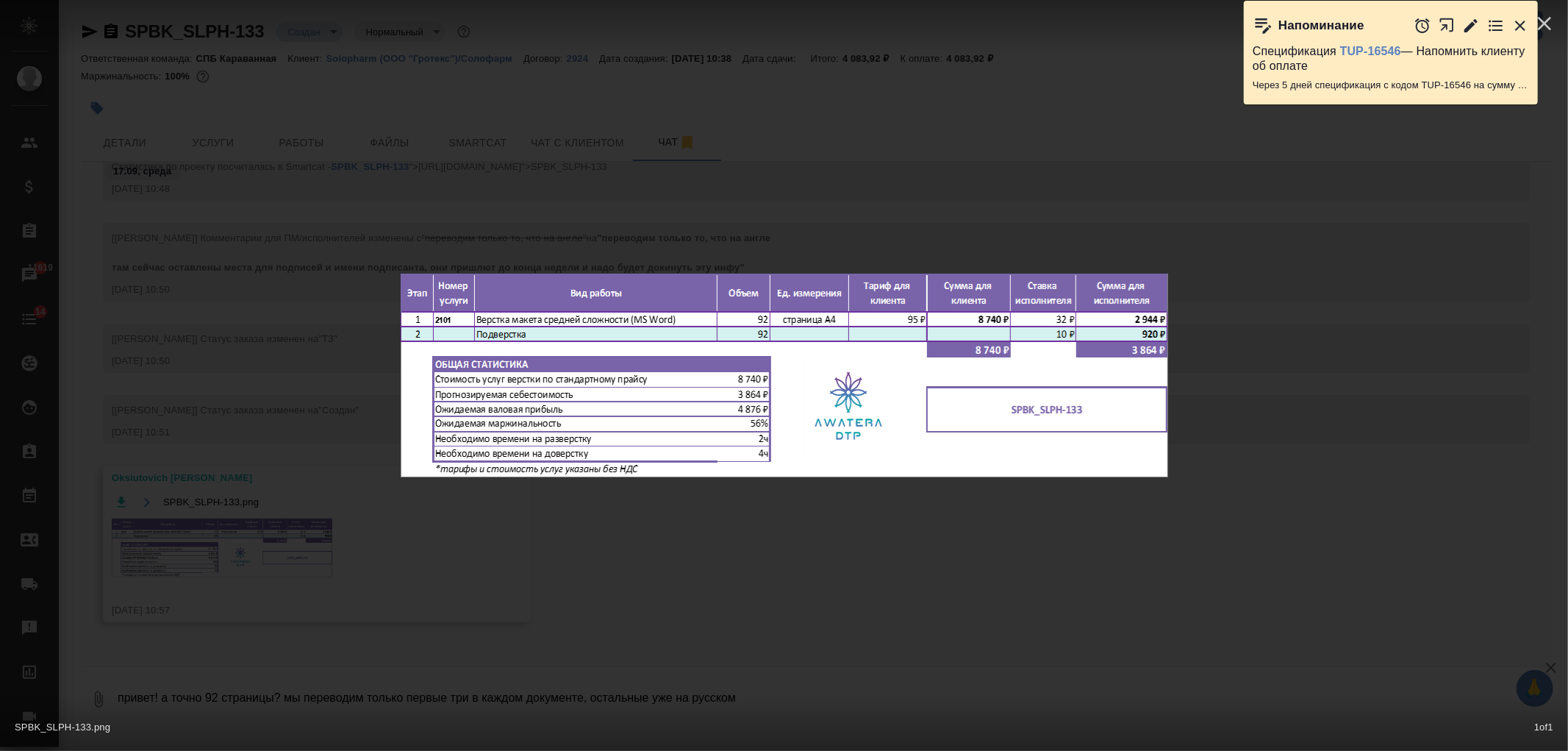
click at [903, 541] on div "SPBK_SLPH-133.png 1 of 1" at bounding box center [784, 375] width 1568 height 751
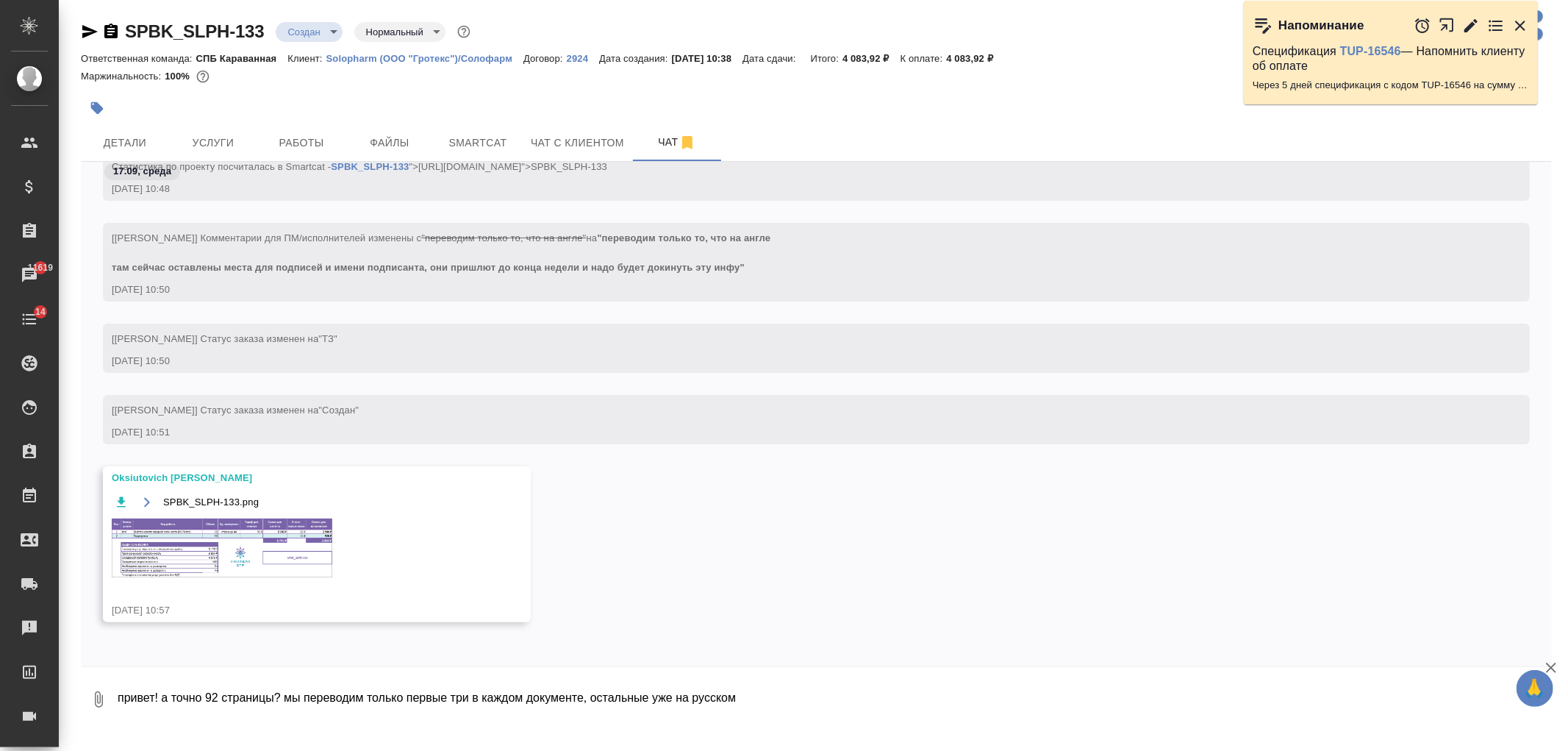
click at [769, 691] on textarea "привет! а точно 92 страницы? мы переводим только первые три в каждом документе,…" at bounding box center [821, 699] width 1412 height 50
type textarea "привет! а точно 92 страницы? мы переводим только первые три в каждом документе,…"
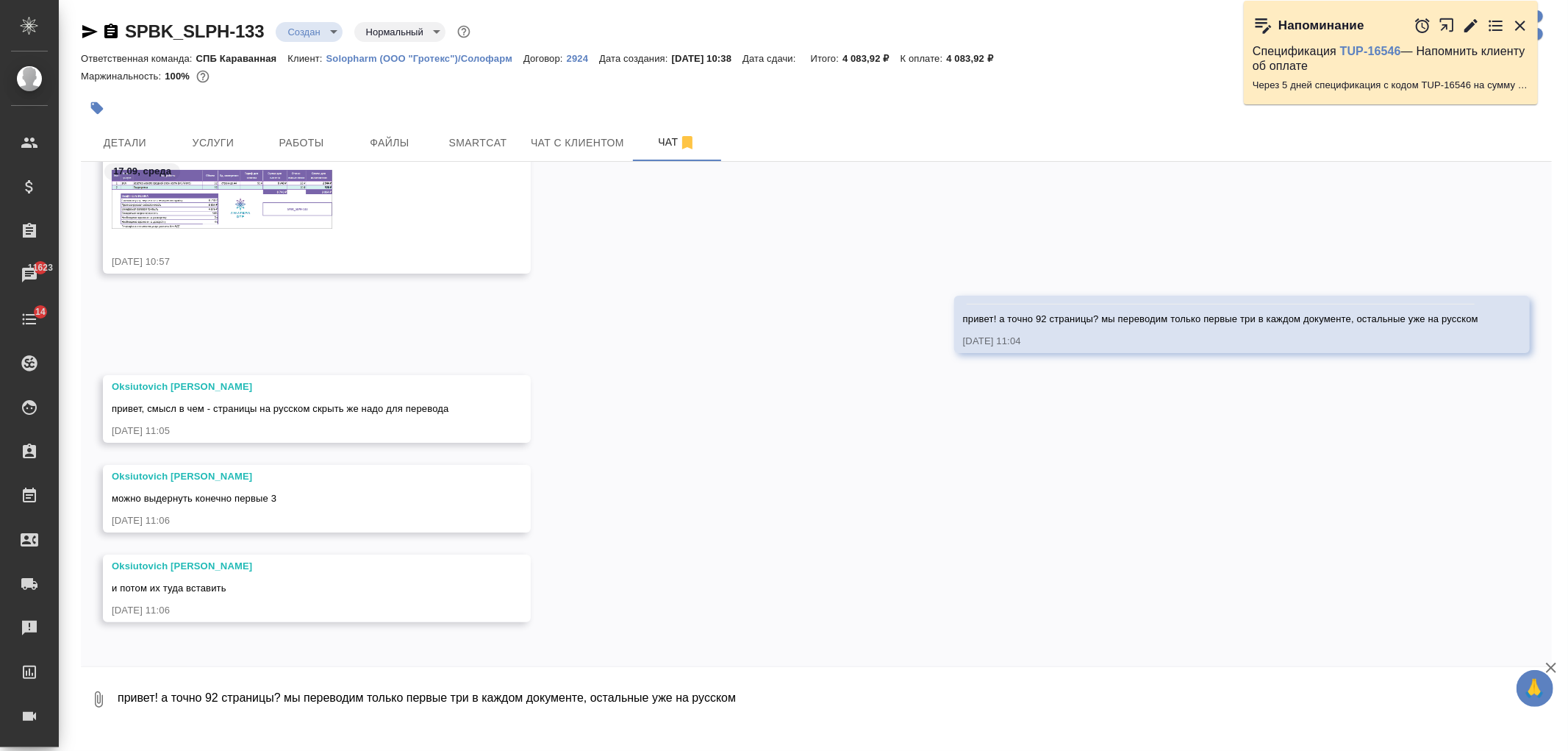
scroll to position [475, 0]
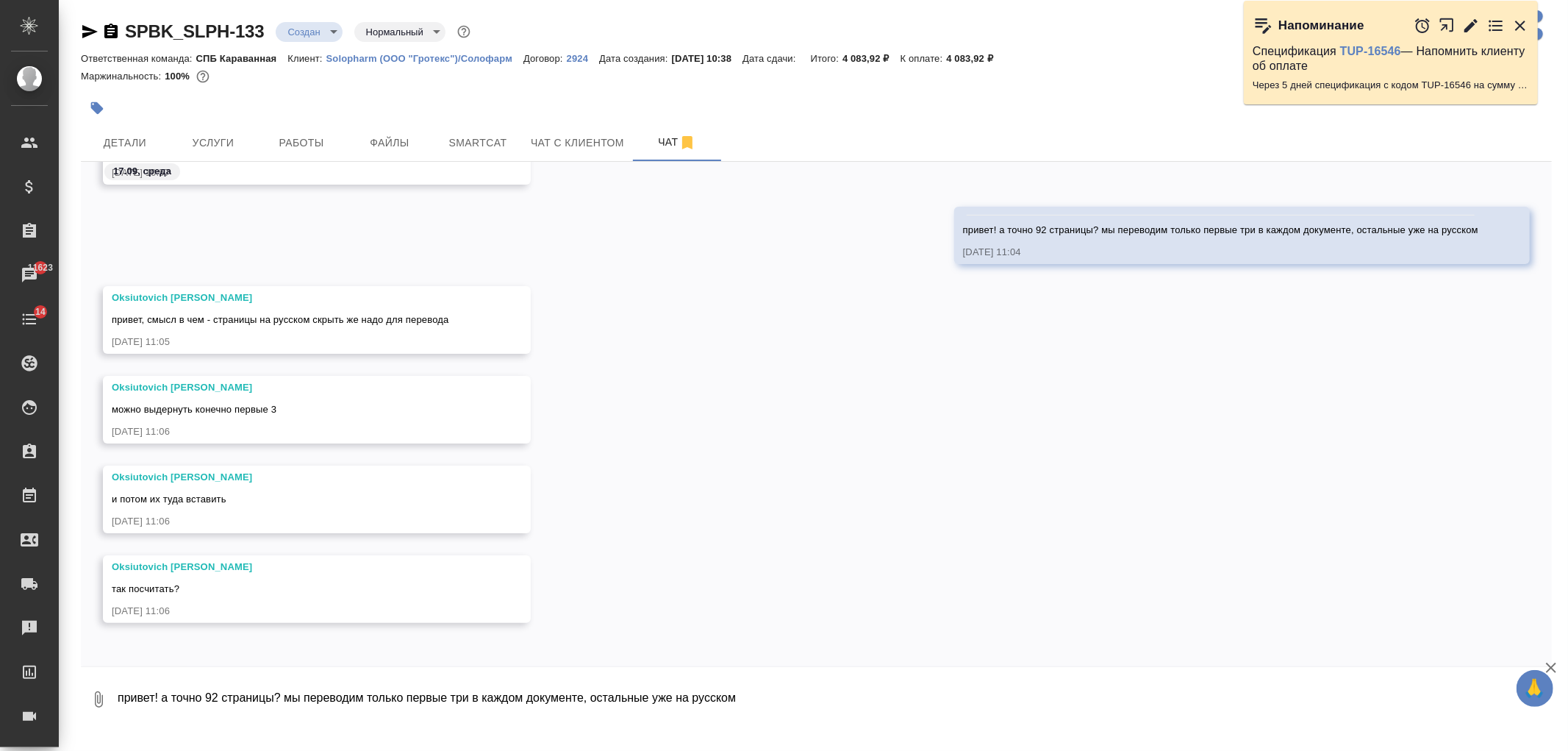
click at [370, 705] on textarea "привет! а точно 92 страницы? мы переводим только первые три в каждом документе,…" at bounding box center [833, 699] width 1436 height 50
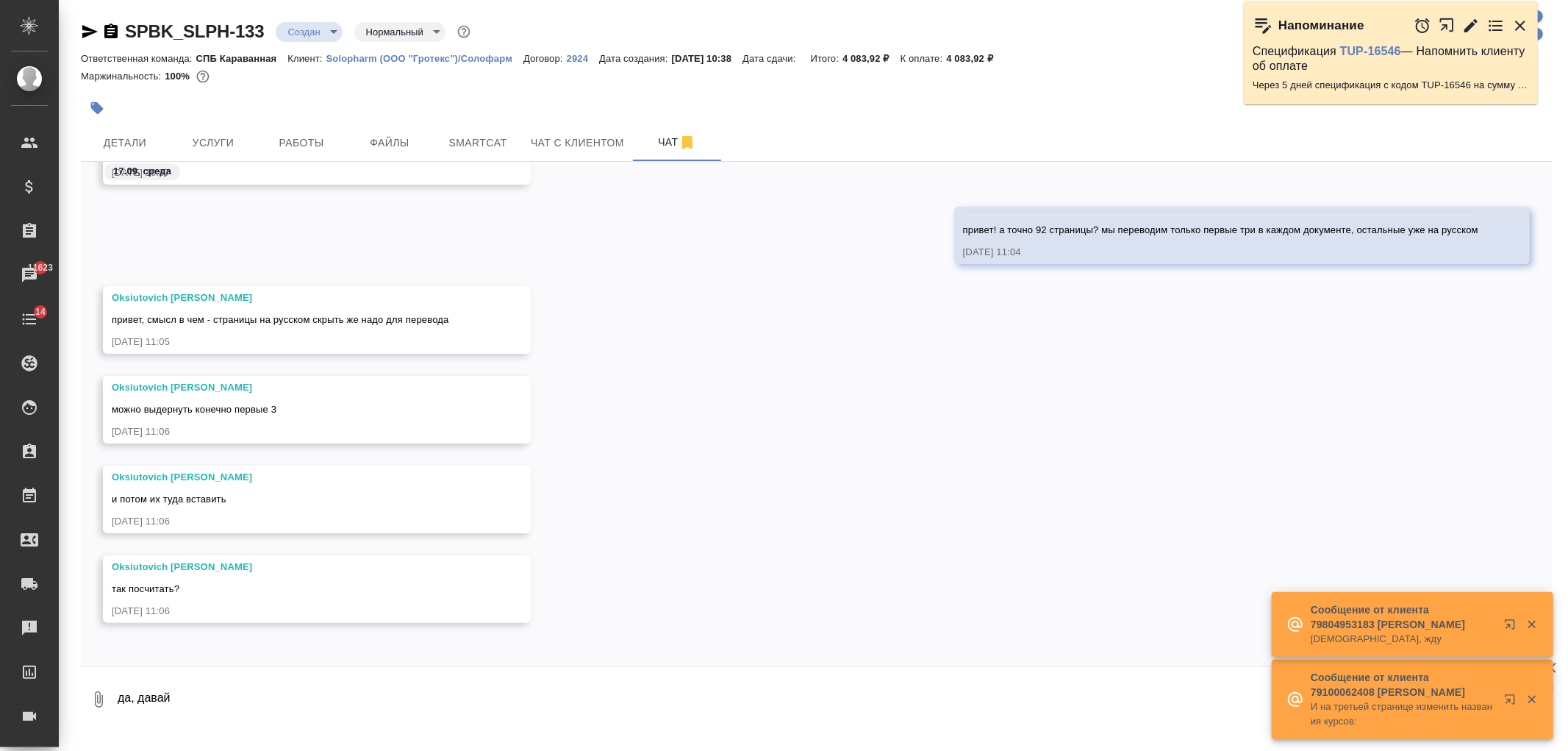
type textarea "да, давай"
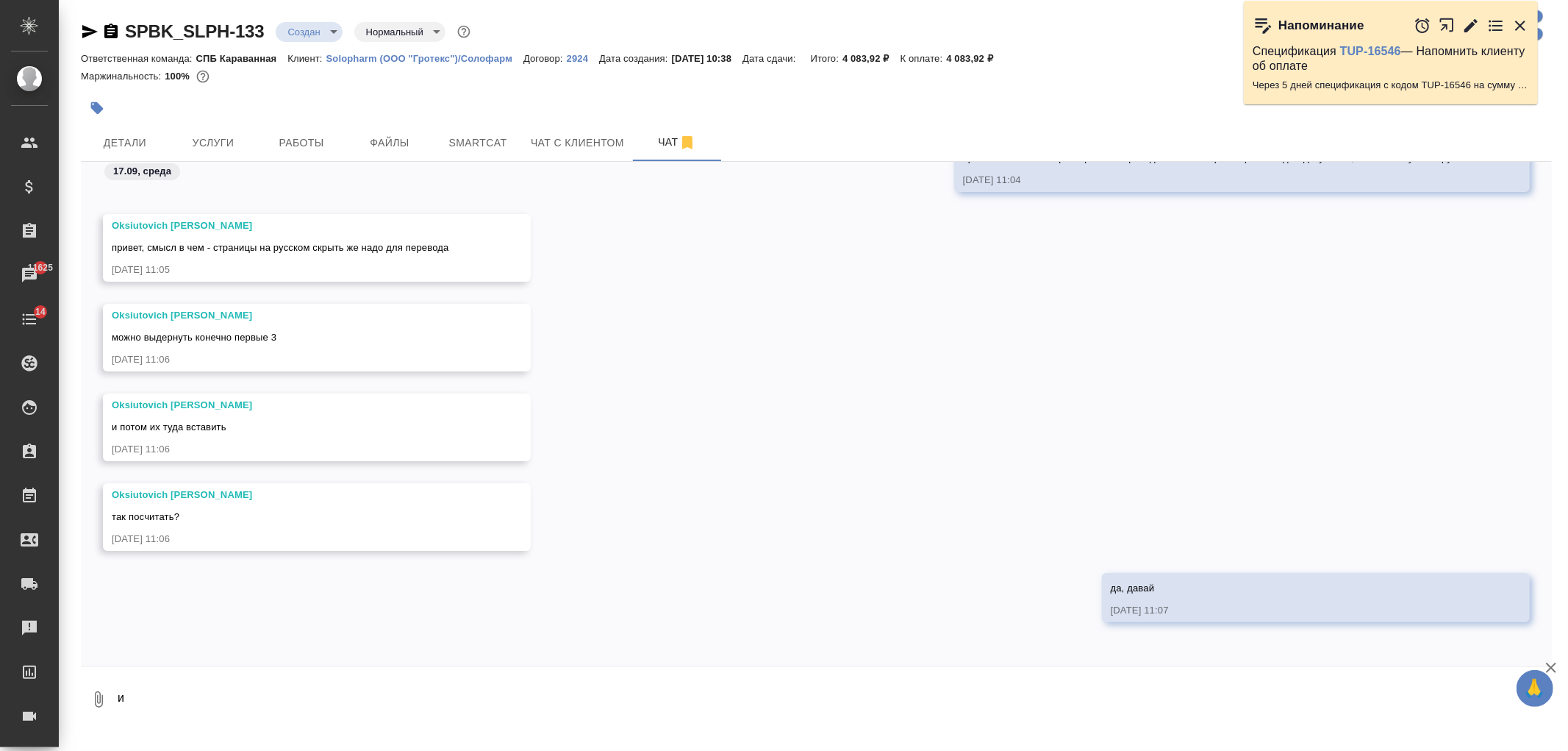
type textarea "и"
type textarea "лучше 4, там ещё слова annex B"
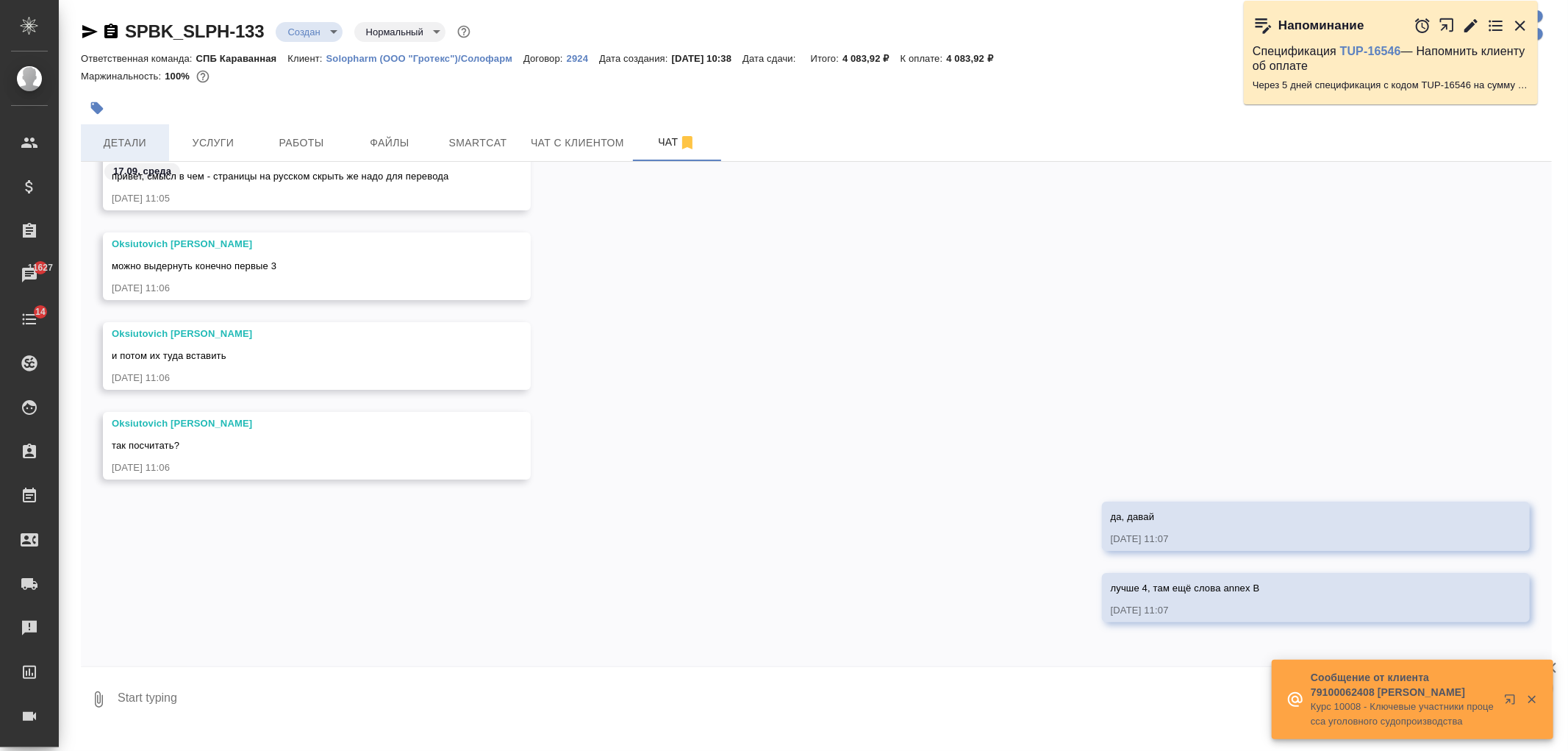
click at [131, 151] on span "Детали" at bounding box center [125, 142] width 71 height 19
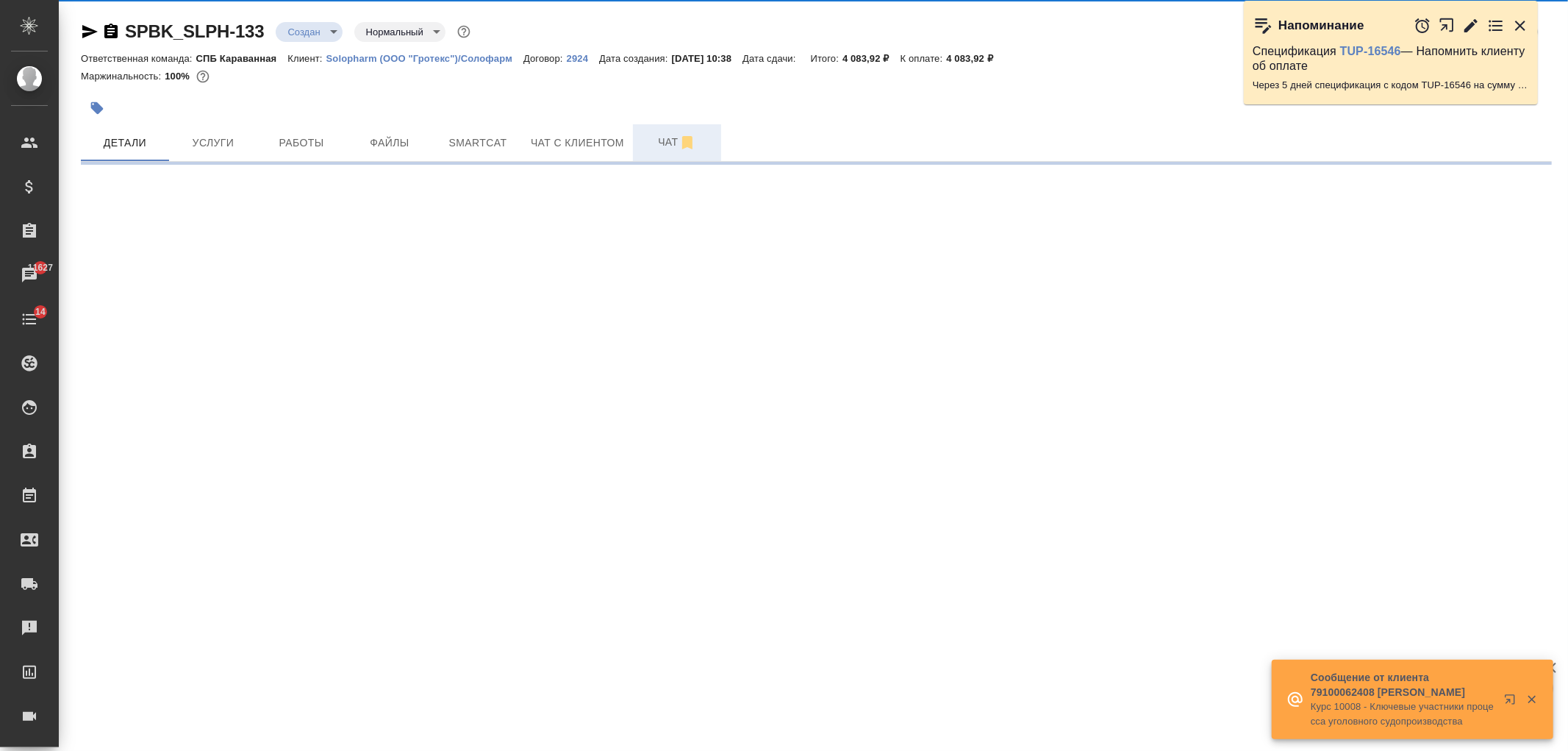
select select "RU"
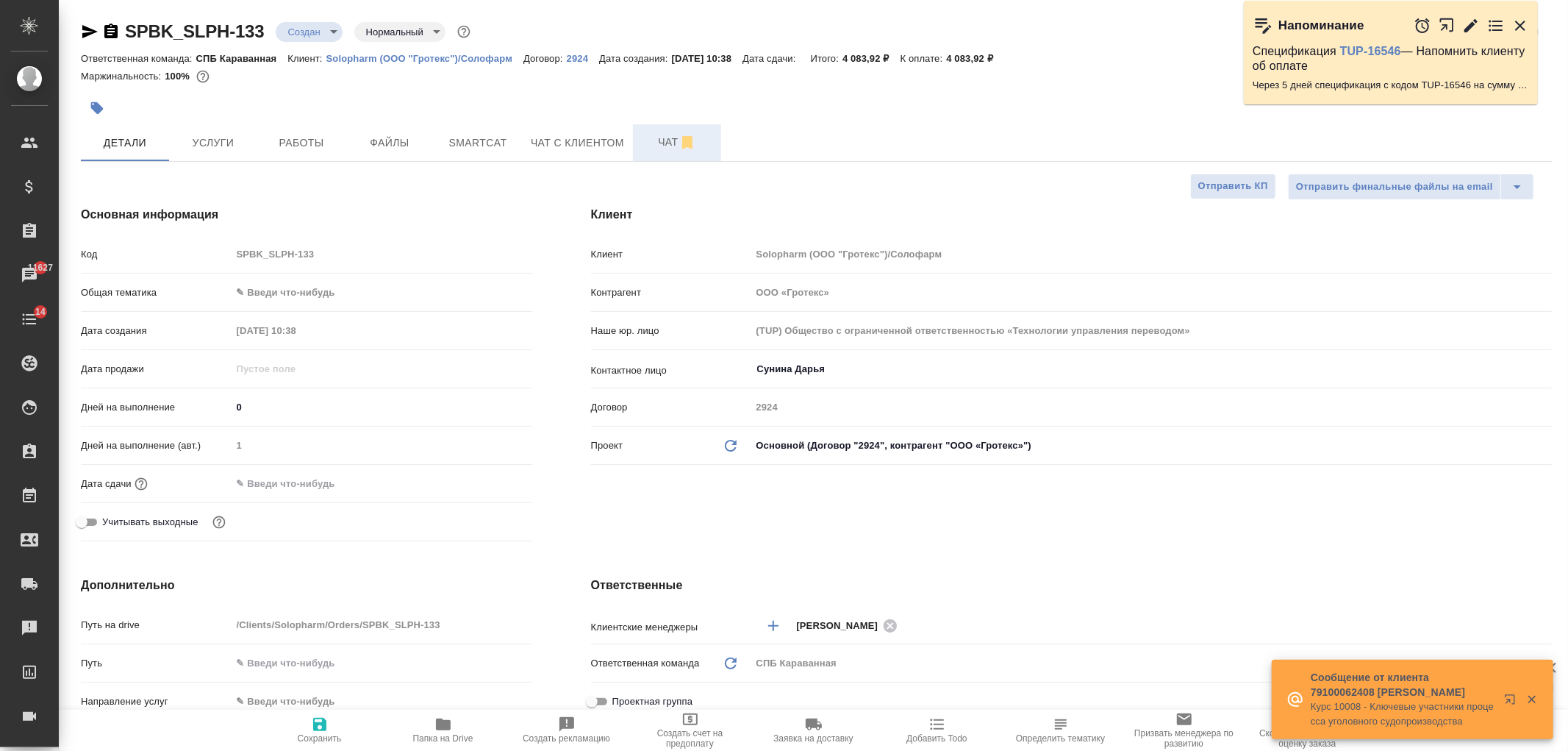
type textarea "x"
click at [805, 369] on input "Сунина Дарья" at bounding box center [1126, 369] width 743 height 18
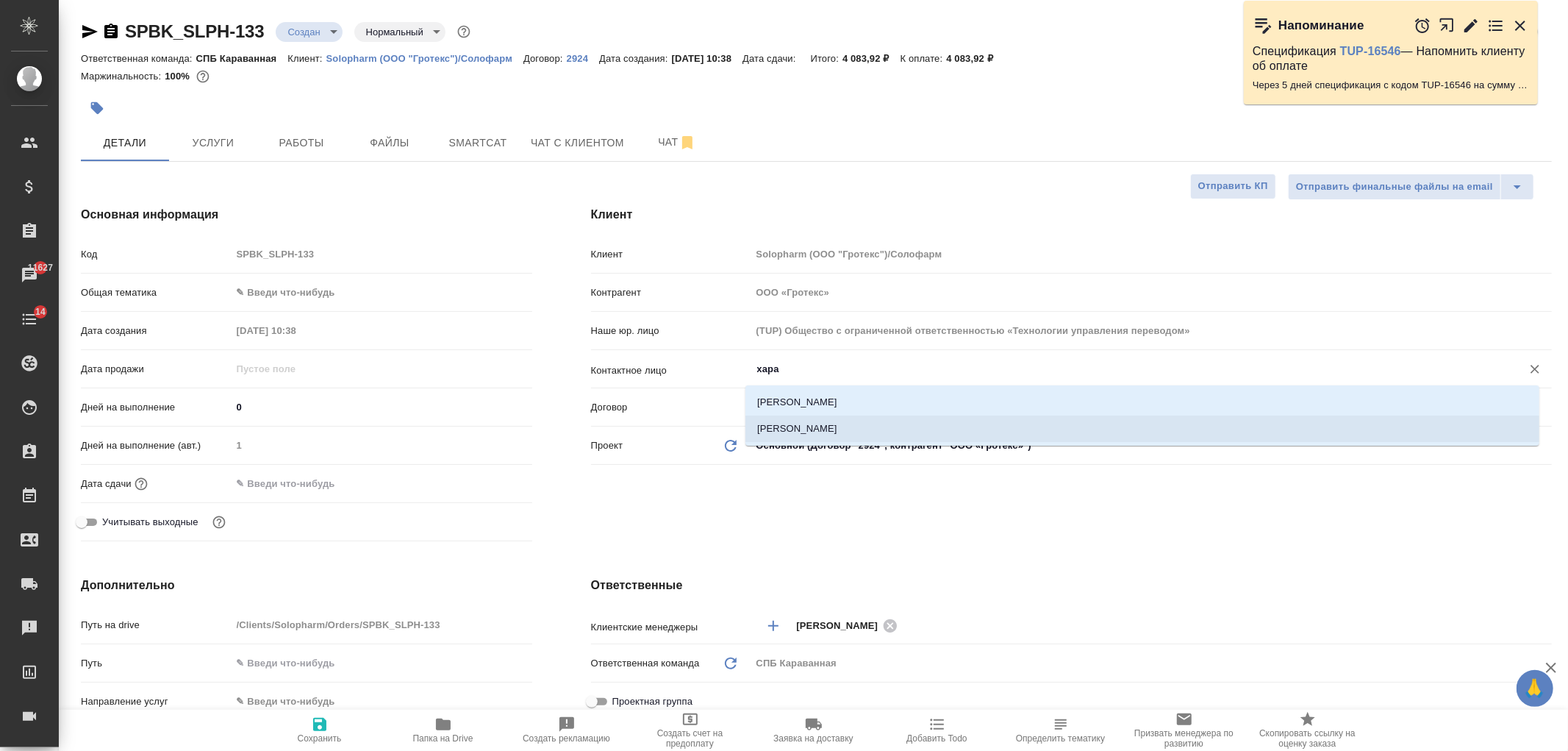
click at [821, 430] on li "Хараджева Алевтина" at bounding box center [1142, 428] width 794 height 27
type input "Хараджева Алевтина"
type textarea "x"
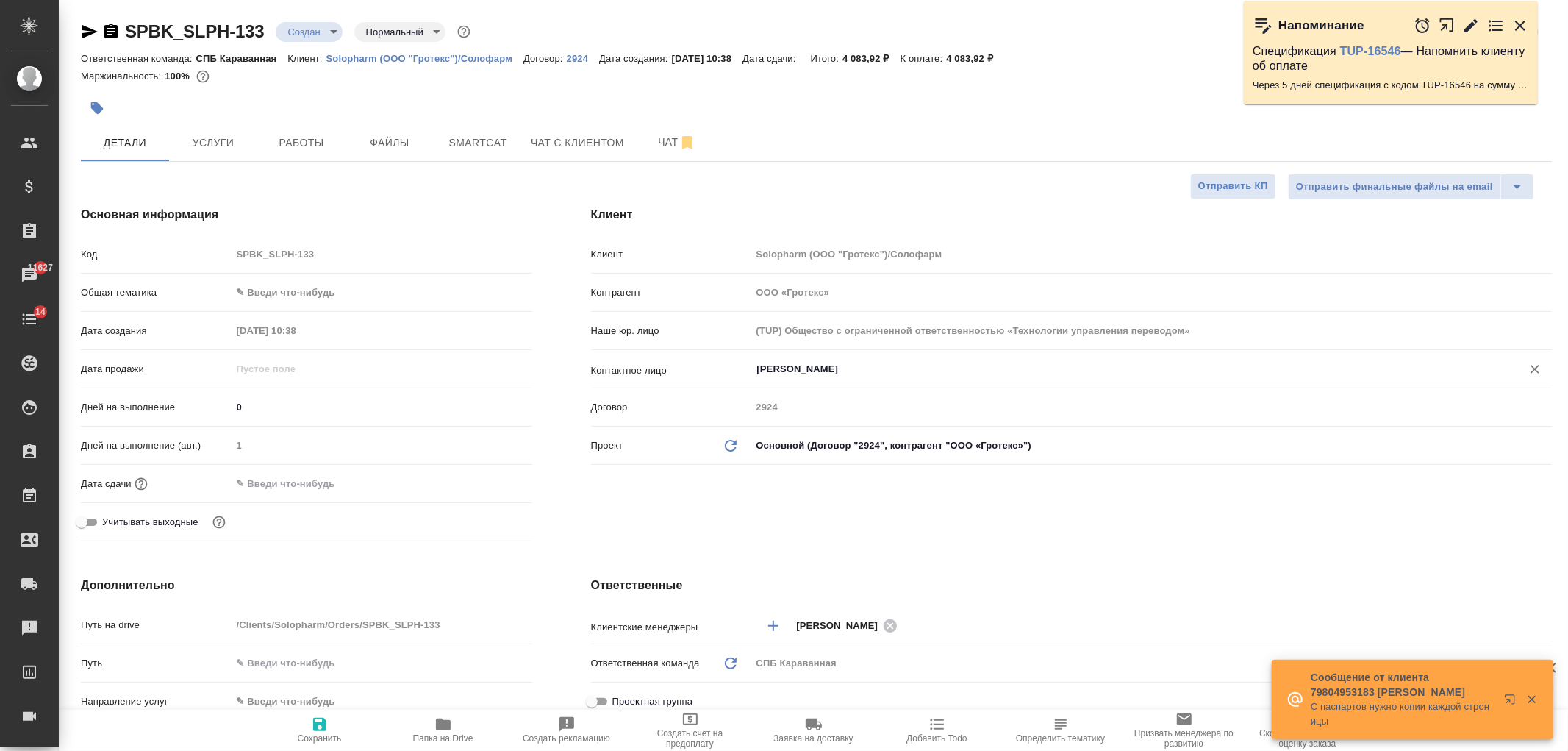
type input "Хараджева Алевтина"
click at [321, 721] on icon "button" at bounding box center [320, 724] width 18 height 18
type textarea "x"
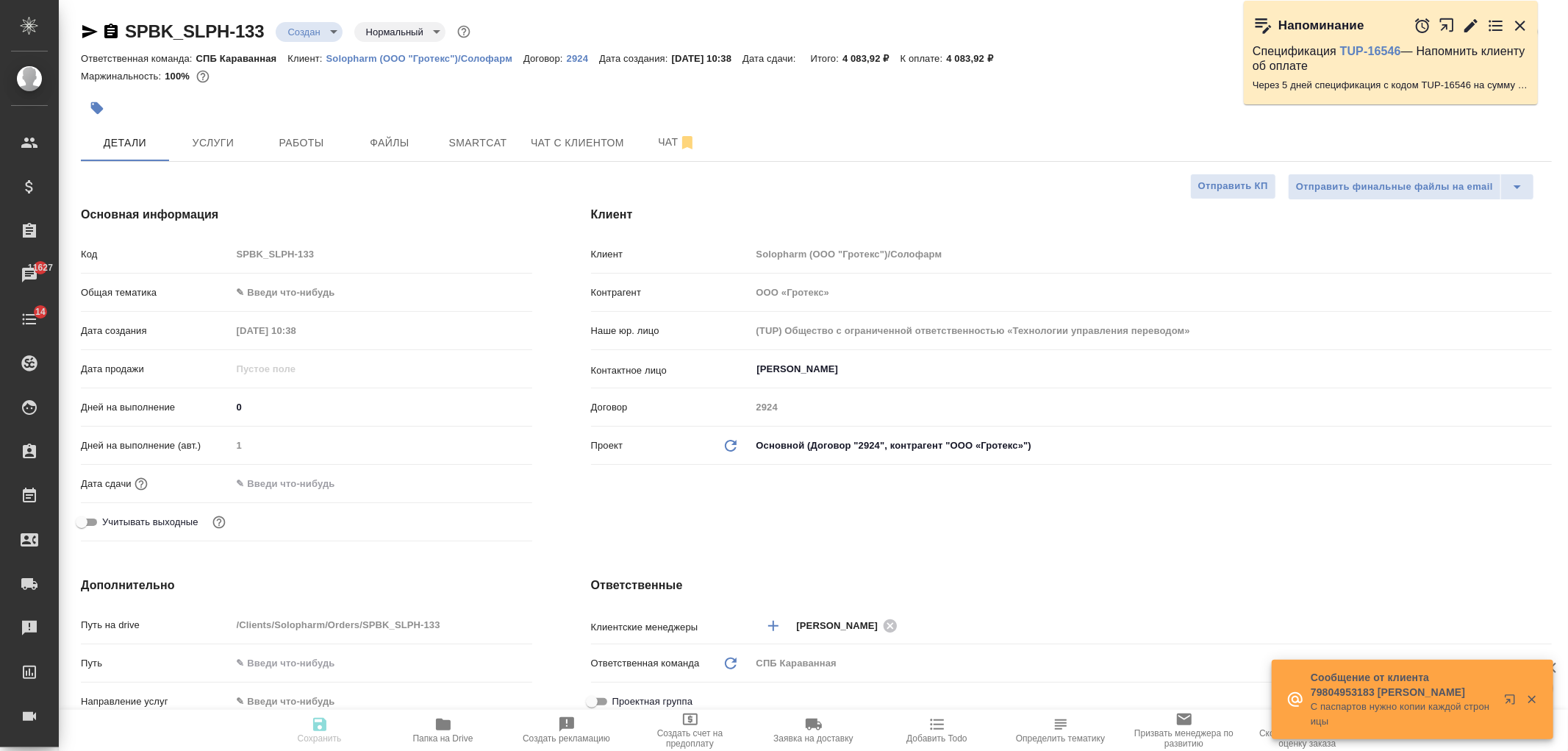
type textarea "x"
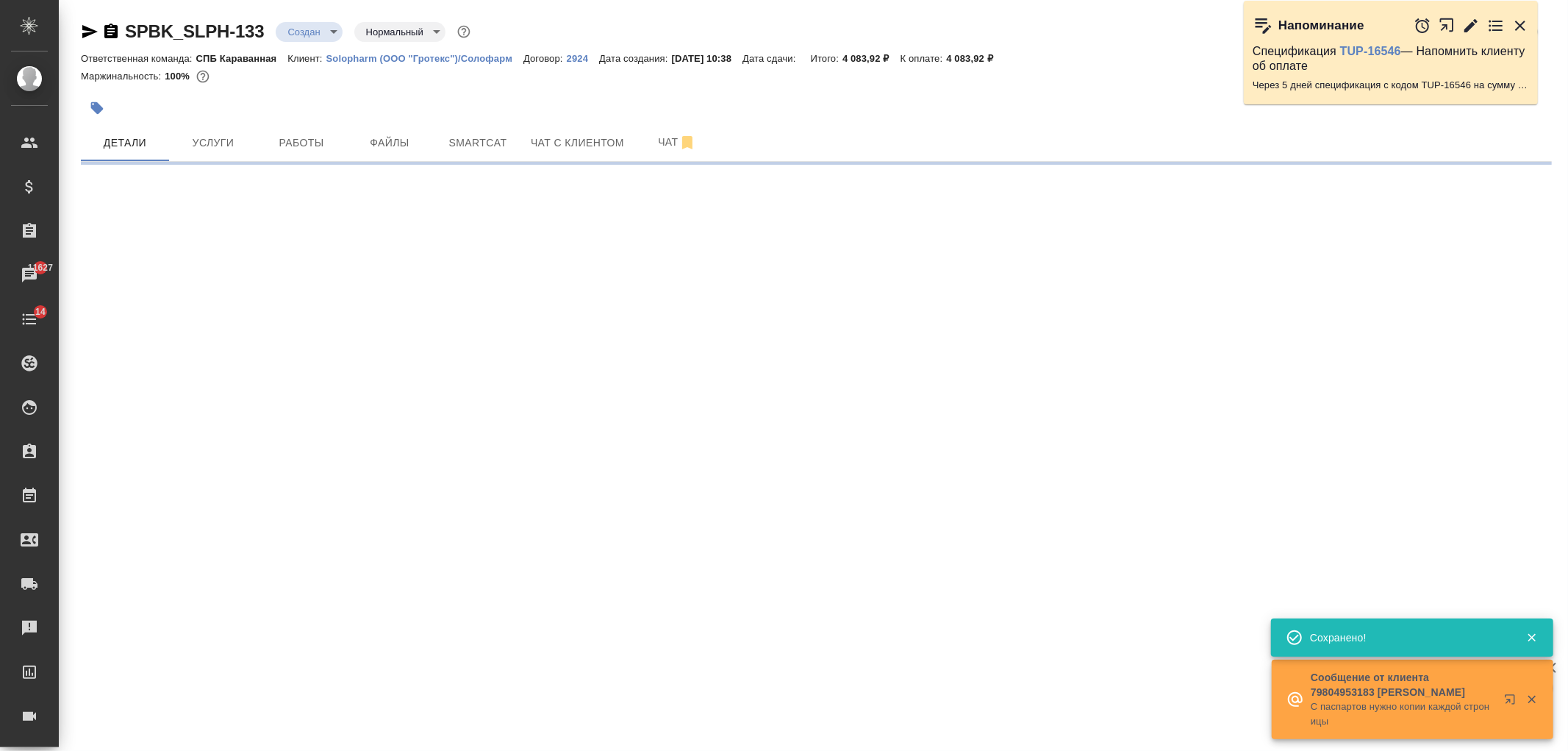
select select "RU"
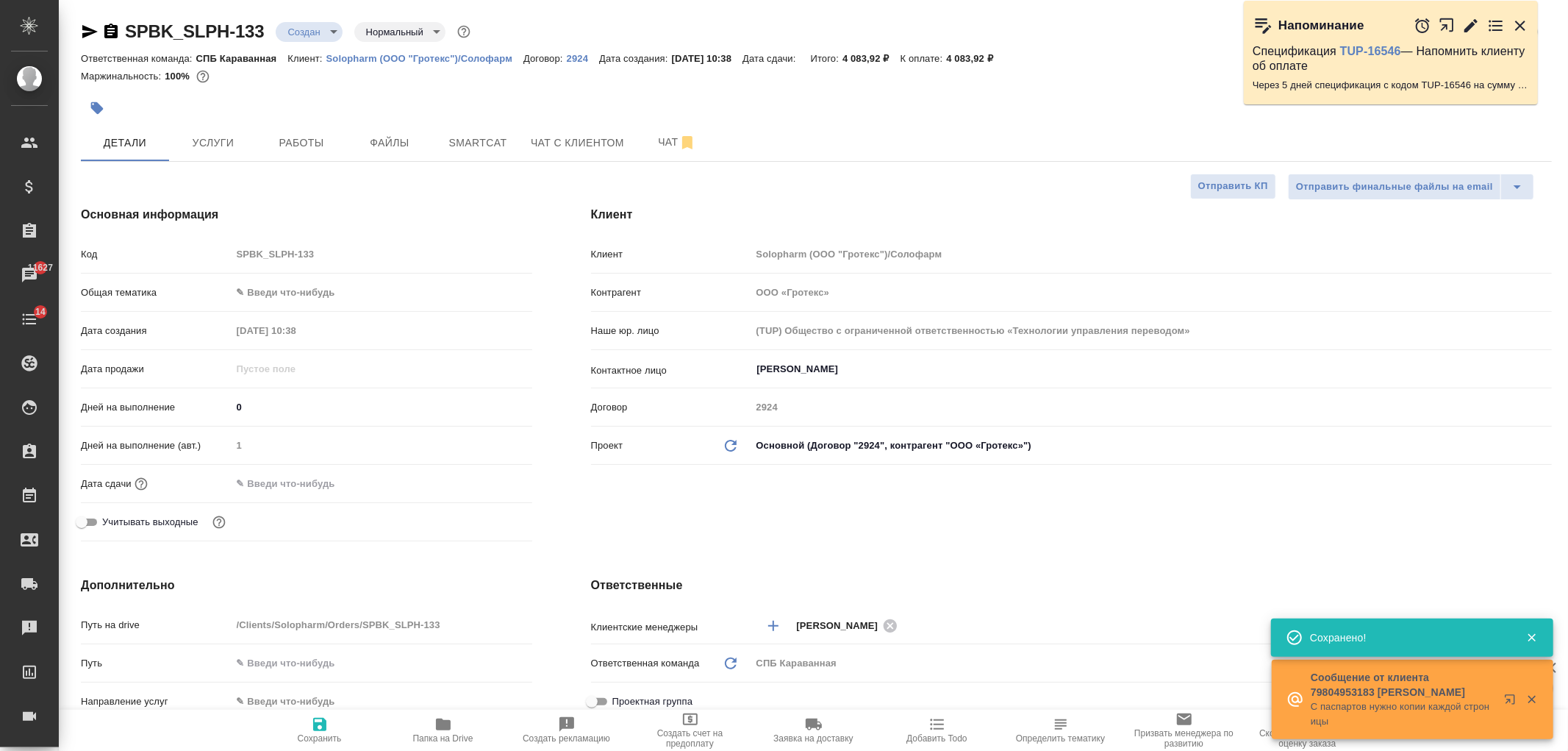
type textarea "x"
click at [241, 157] on button "Услуги" at bounding box center [213, 142] width 88 height 36
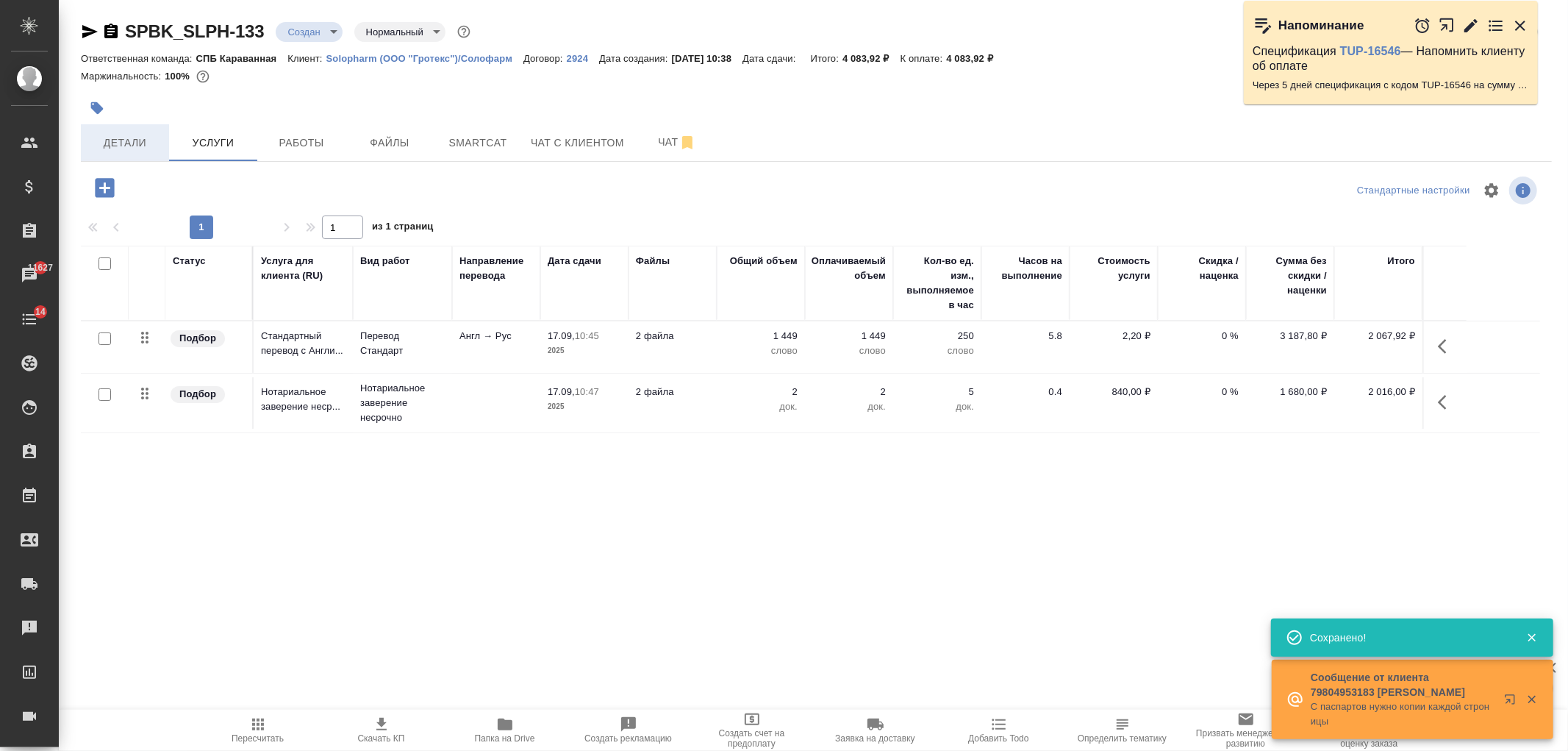
click at [151, 145] on span "Детали" at bounding box center [125, 142] width 71 height 19
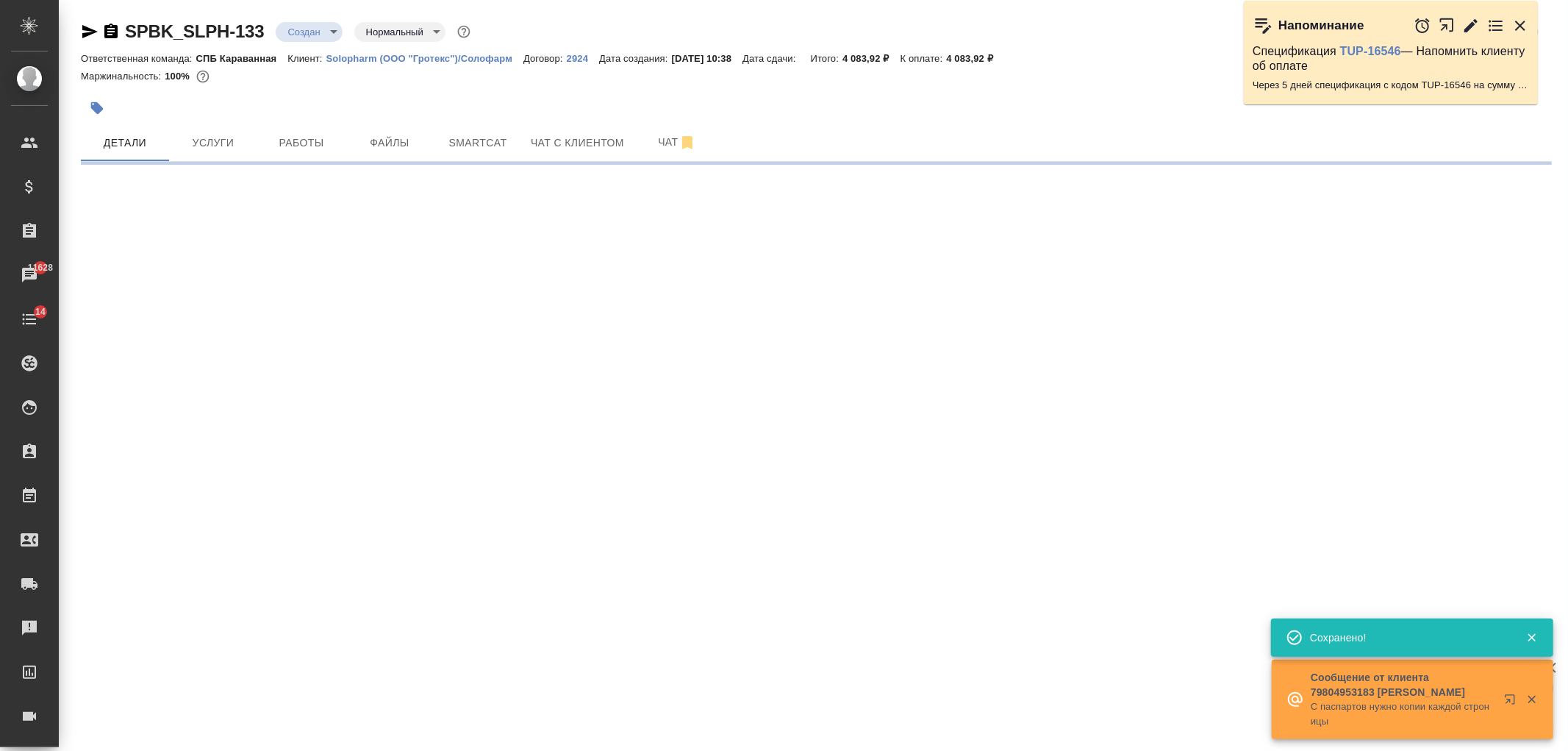
select select "RU"
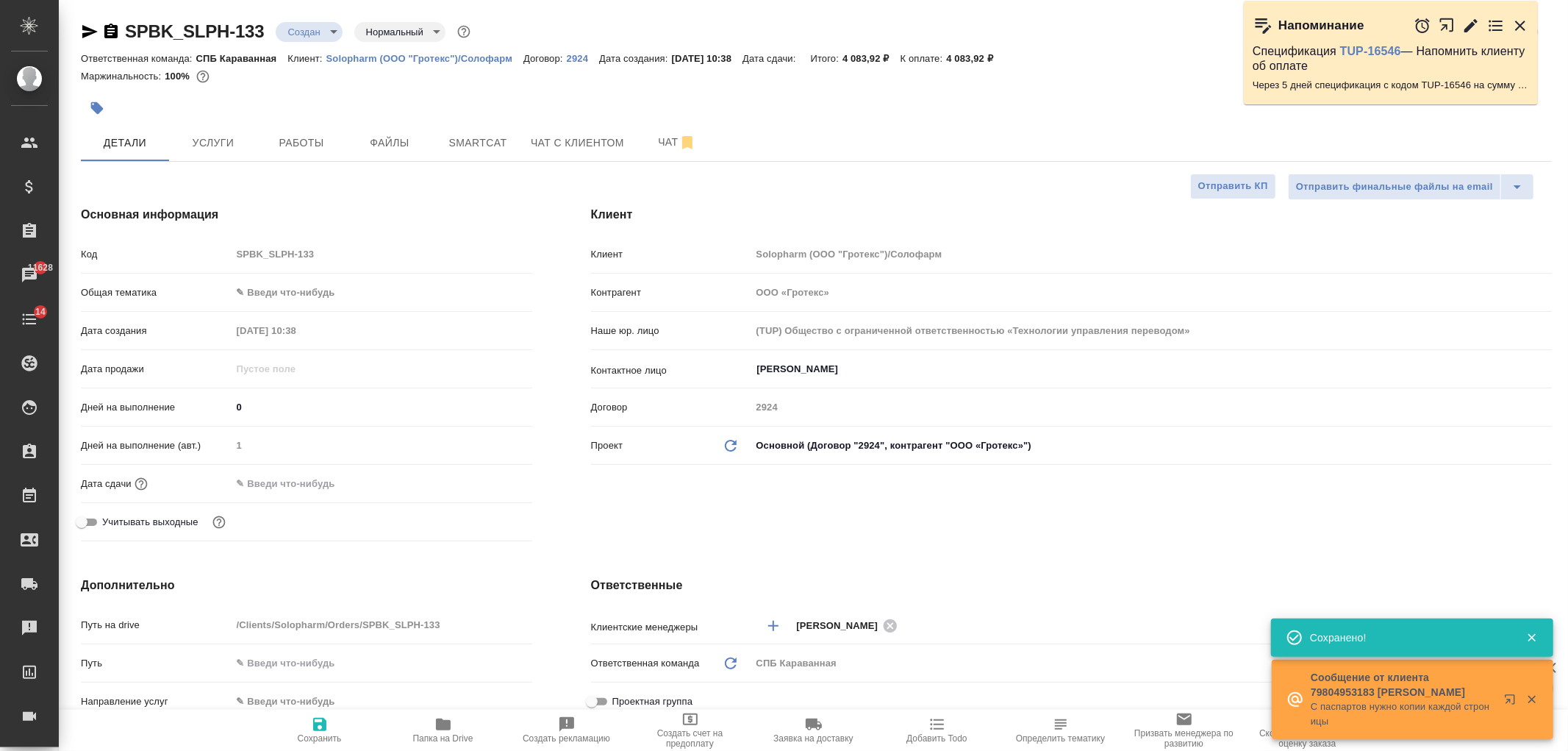
type textarea "x"
click at [273, 293] on body "🙏 .cls-1 fill:#fff; AWATERA Ivanova Arina Клиенты Спецификации Заказы 11628 Чат…" at bounding box center [784, 375] width 1568 height 751
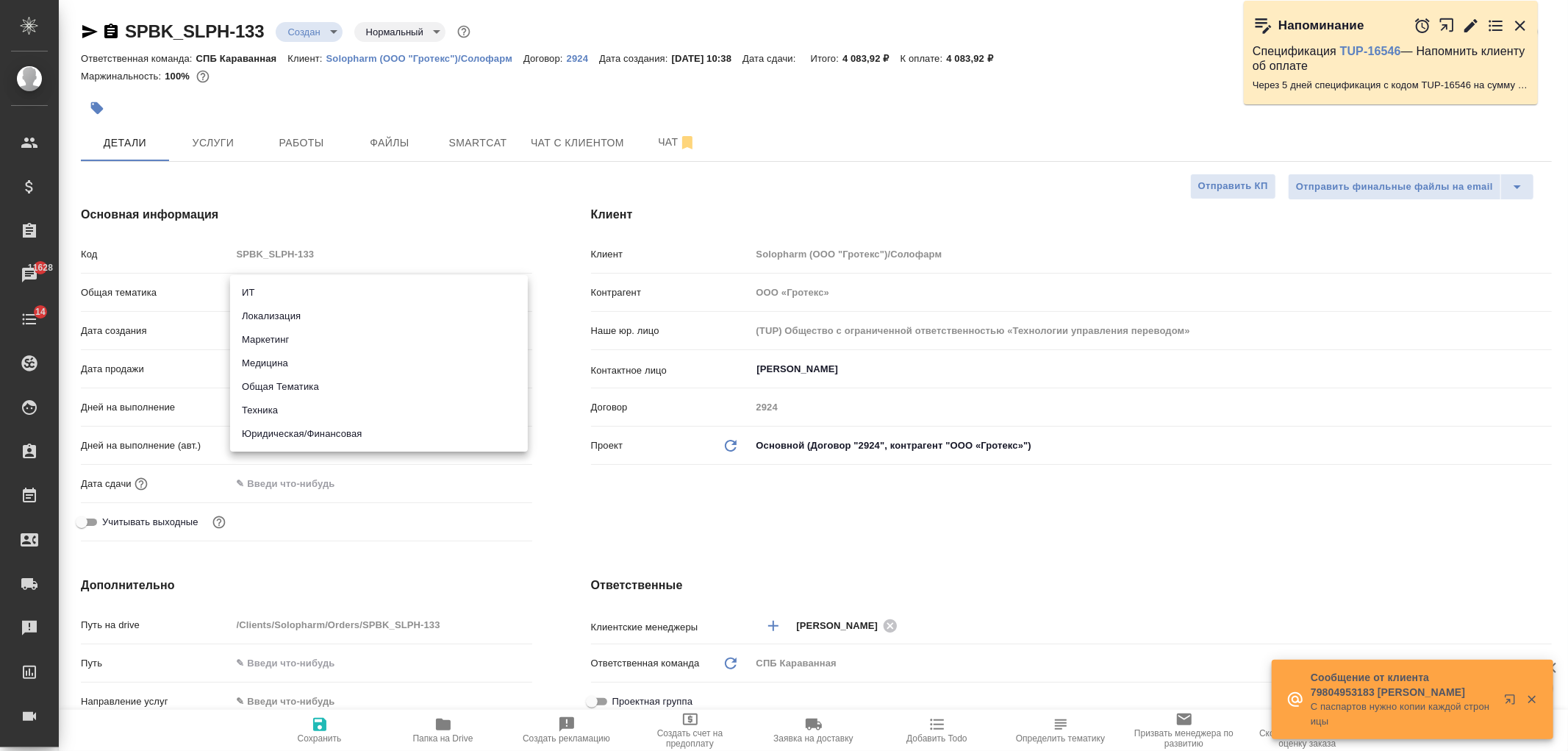
click at [318, 447] on ul "ИТ Локализация Маркетинг Медицина Общая Тематика Техника Юридическая/Финансовая" at bounding box center [379, 363] width 297 height 177
click at [306, 424] on li "Юридическая/Финансовая" at bounding box center [379, 434] width 297 height 24
type input "yr-fn"
type textarea "x"
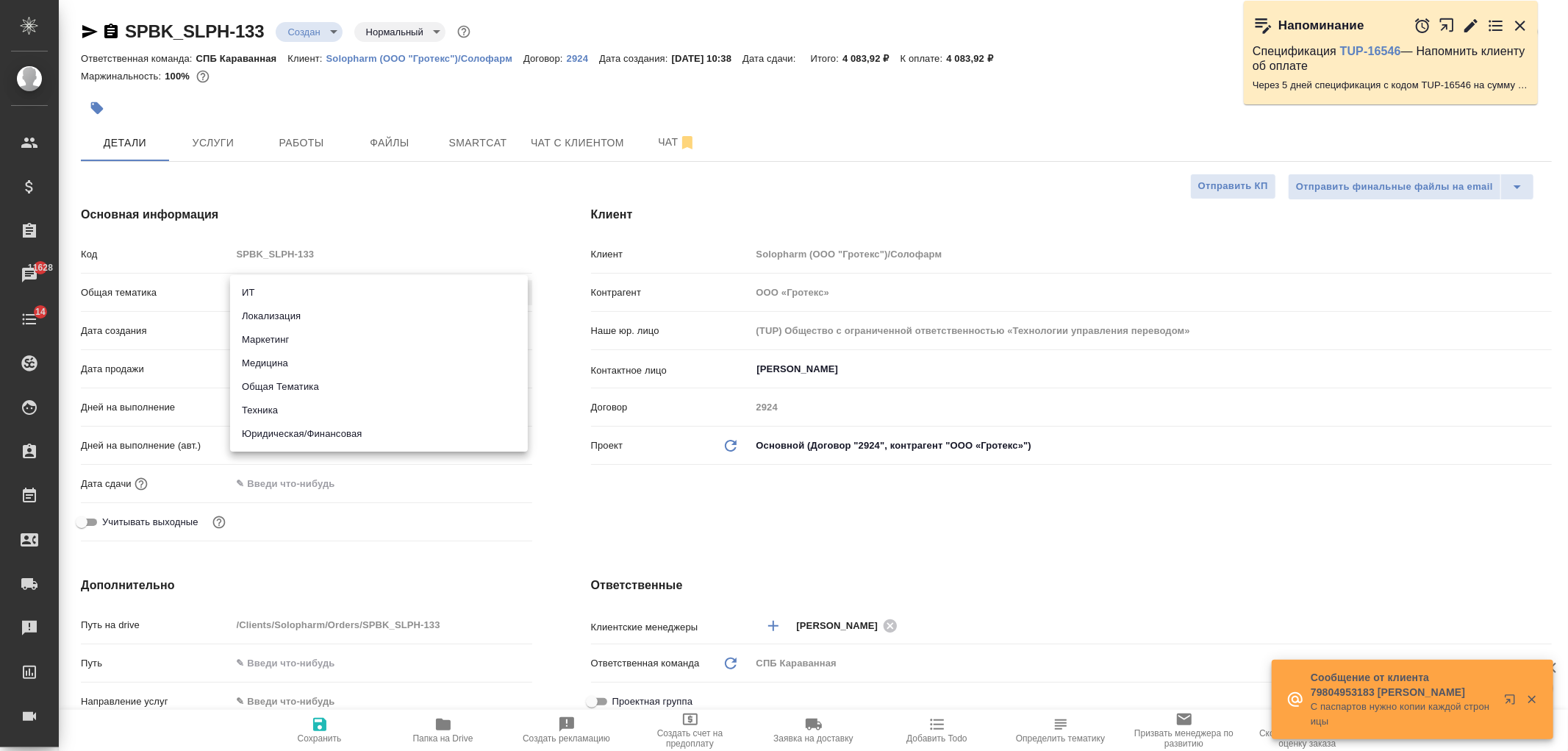
type textarea "x"
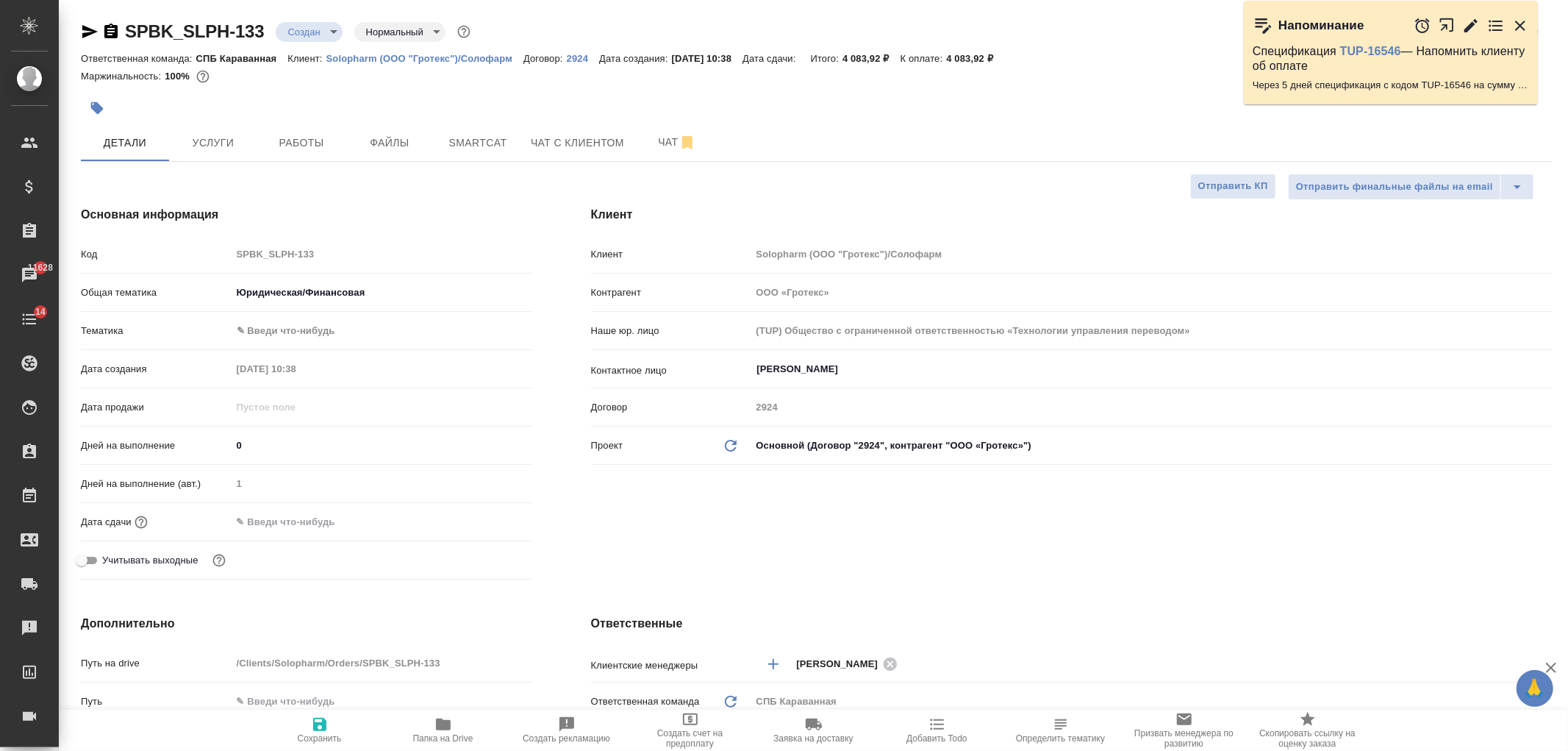
click at [261, 333] on body "🙏 .cls-1 fill:#fff; AWATERA Ivanova Arina Клиенты Спецификации Заказы 11628 Чат…" at bounding box center [784, 375] width 1568 height 751
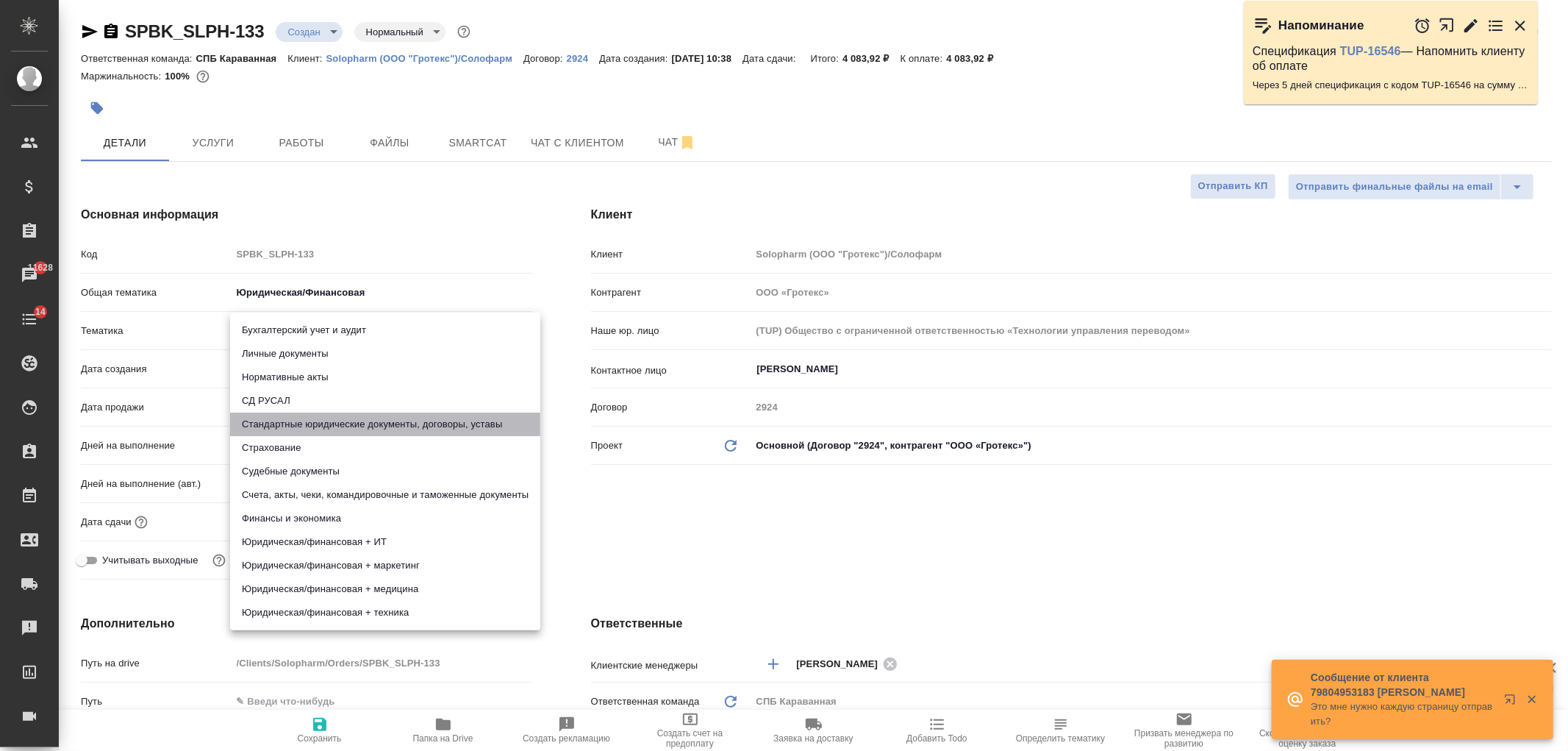
click at [359, 429] on li "Стандартные юридические документы, договоры, уставы" at bounding box center [386, 424] width 310 height 24
type textarea "x"
type input "5f647205b73bc97568ca66bf"
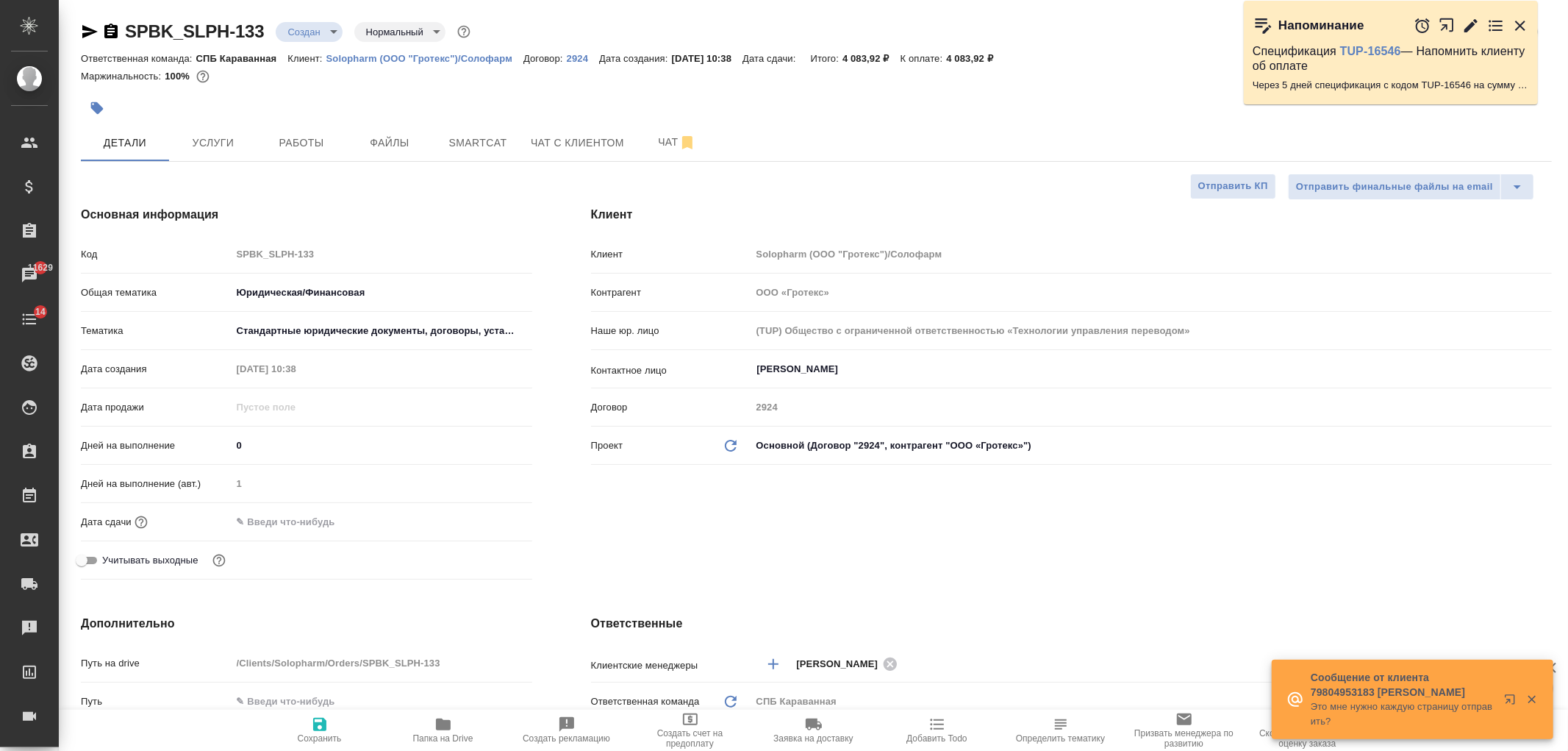
click at [316, 526] on input "text" at bounding box center [295, 522] width 129 height 22
click at [481, 524] on icon "button" at bounding box center [490, 521] width 18 height 18
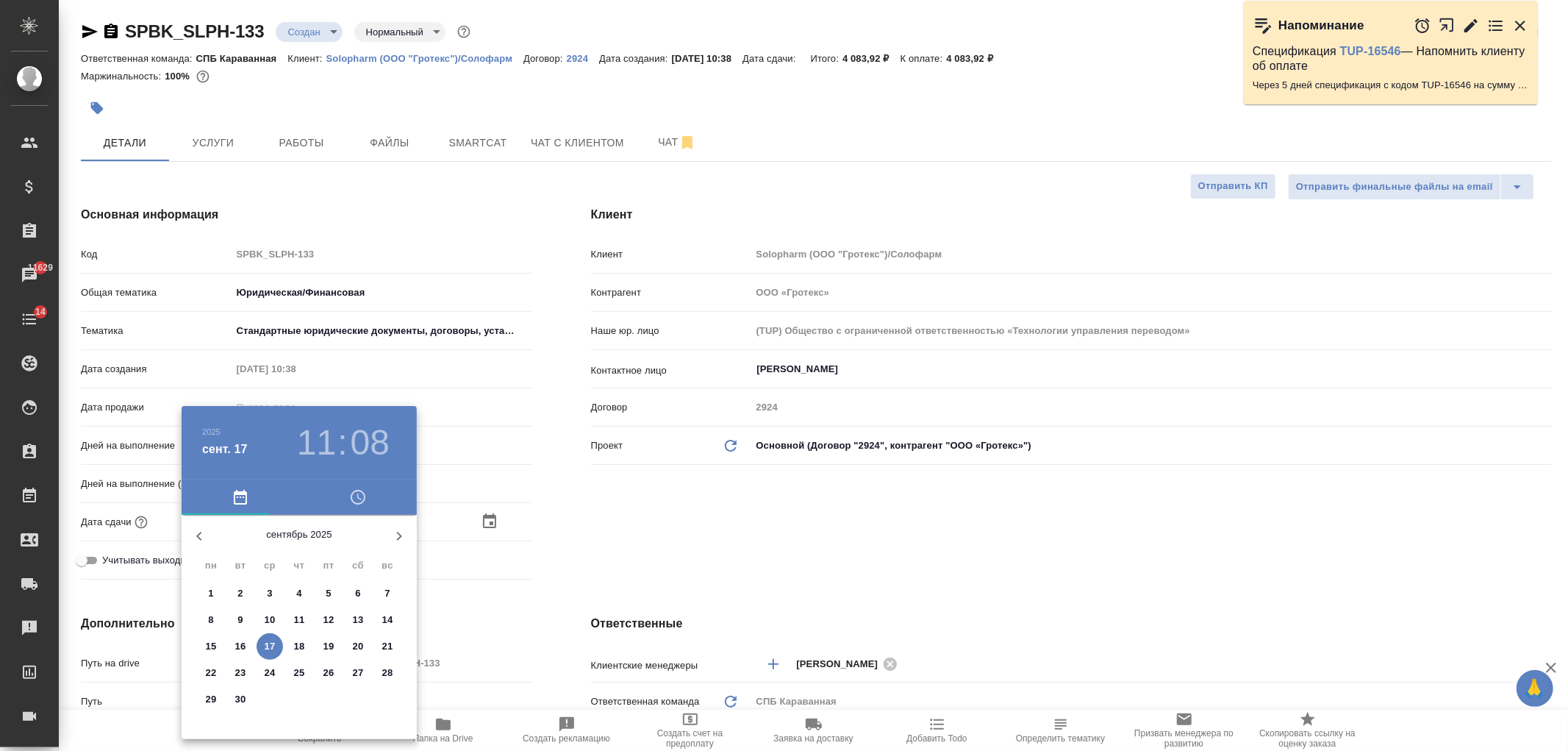
click at [329, 641] on p "19" at bounding box center [329, 646] width 11 height 15
type input "19.09.2025 11:08"
type textarea "x"
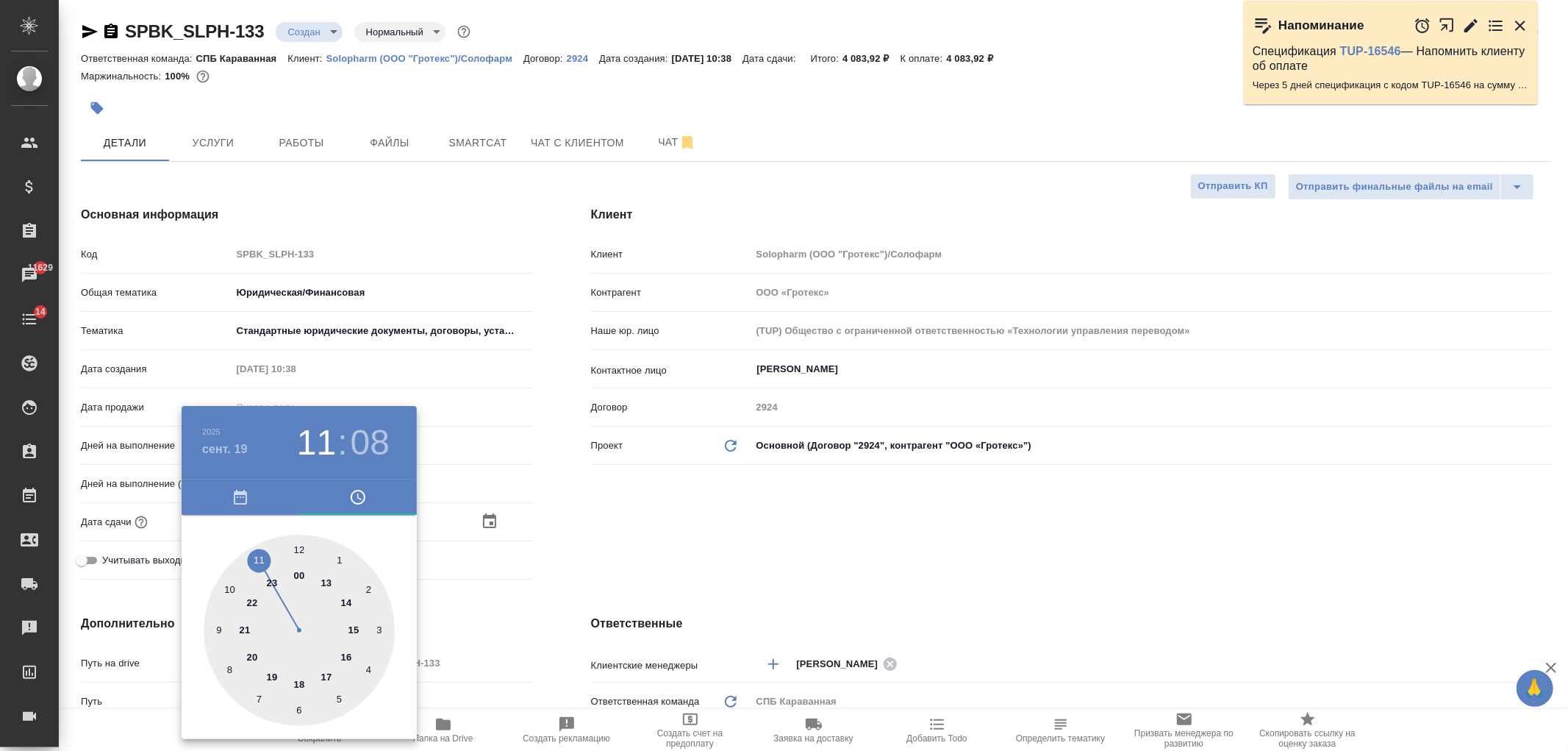
click at [327, 672] on div at bounding box center [299, 630] width 191 height 191
type input "19.09.2025 17:08"
type textarea "x"
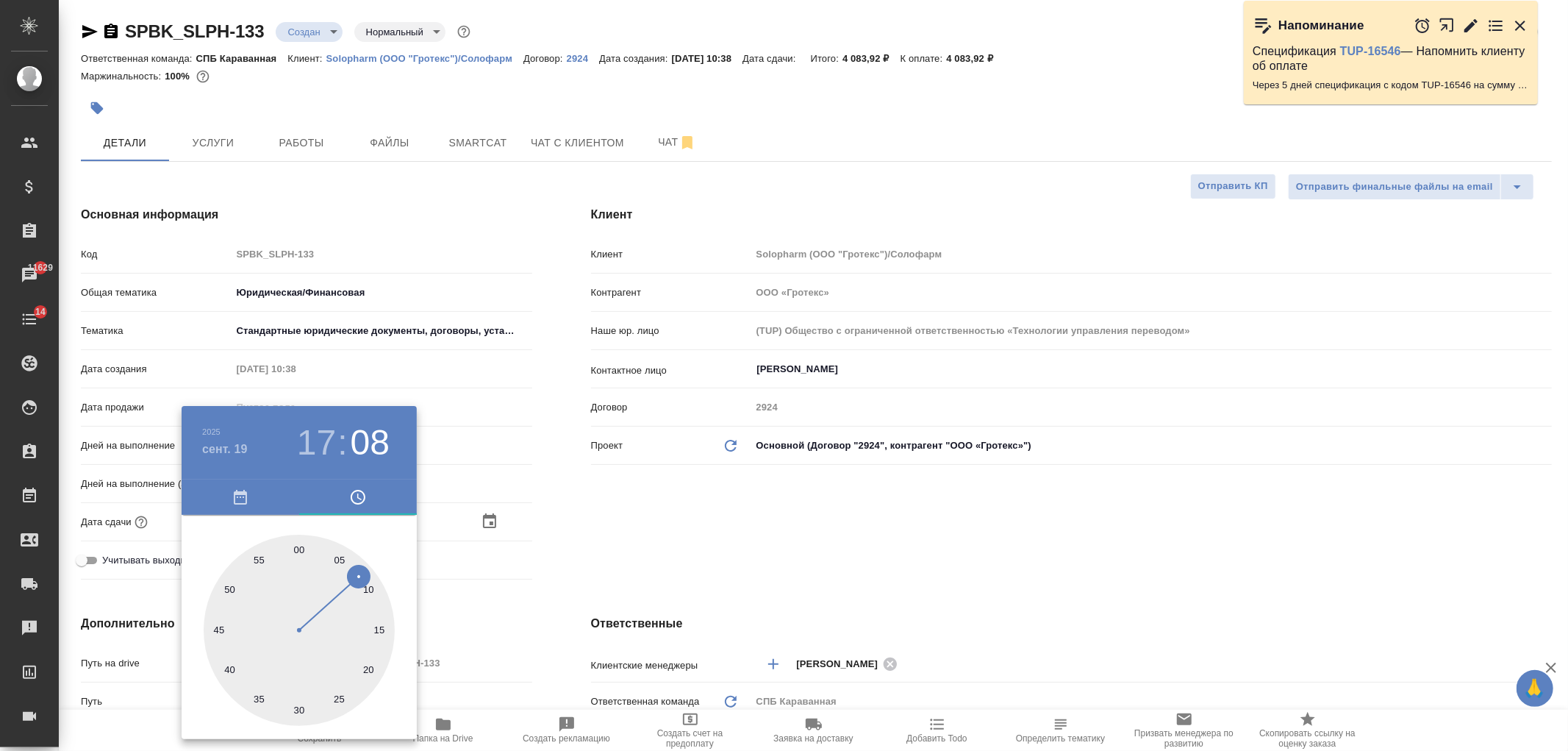
click at [294, 545] on div at bounding box center [299, 630] width 191 height 191
type input "19.09.2025 17:00"
type textarea "x"
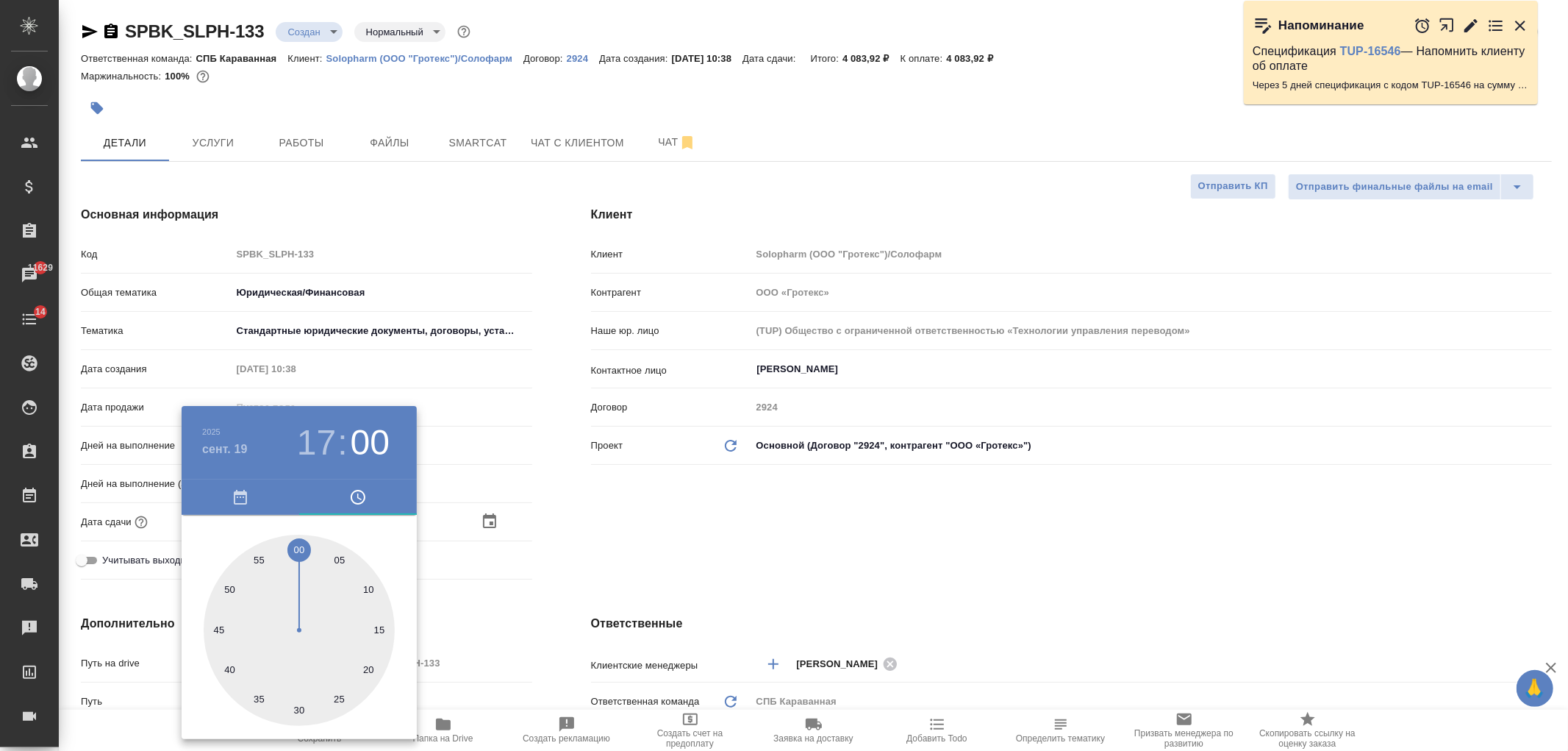
click at [601, 527] on div at bounding box center [784, 375] width 1568 height 751
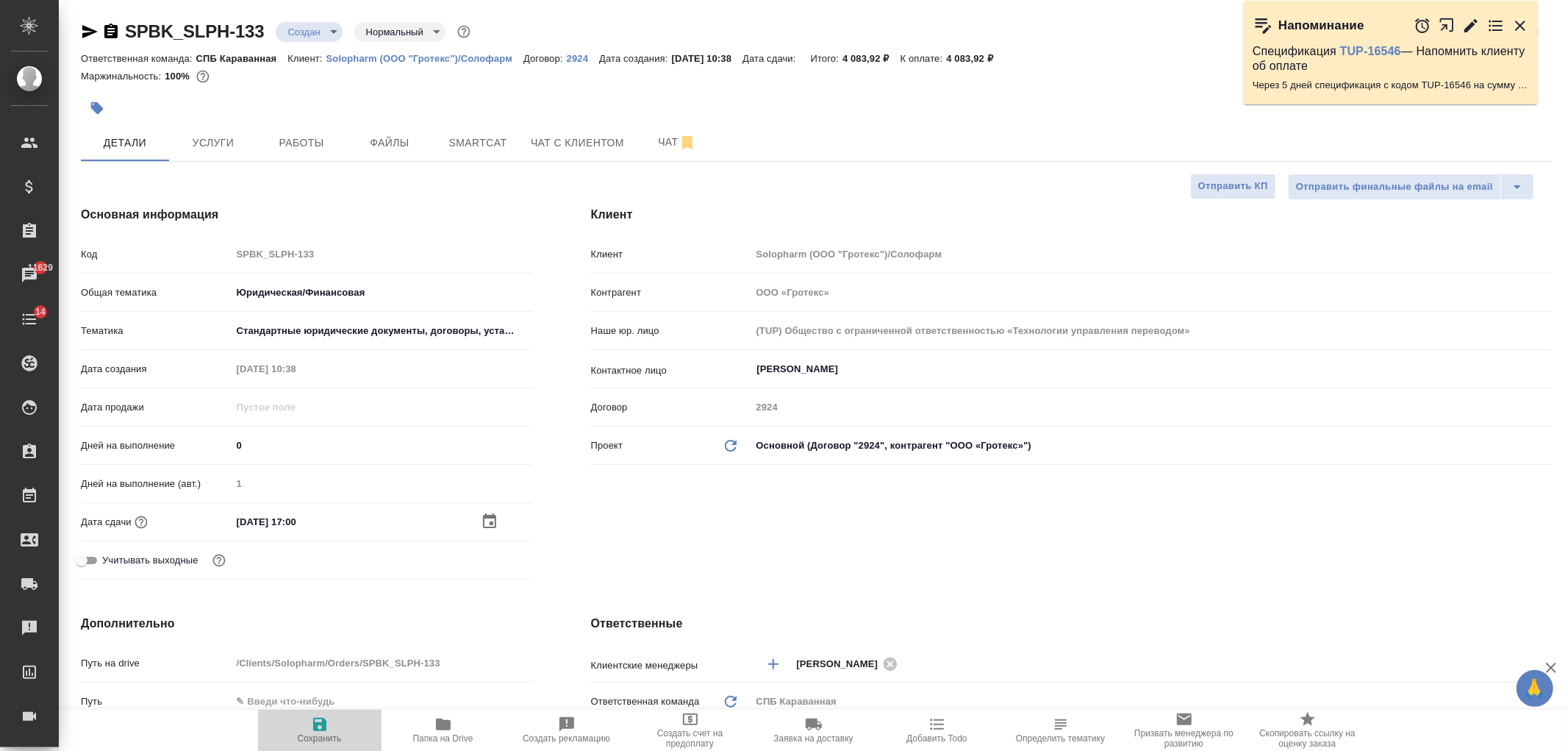
click at [319, 719] on icon "button" at bounding box center [319, 724] width 13 height 13
type textarea "x"
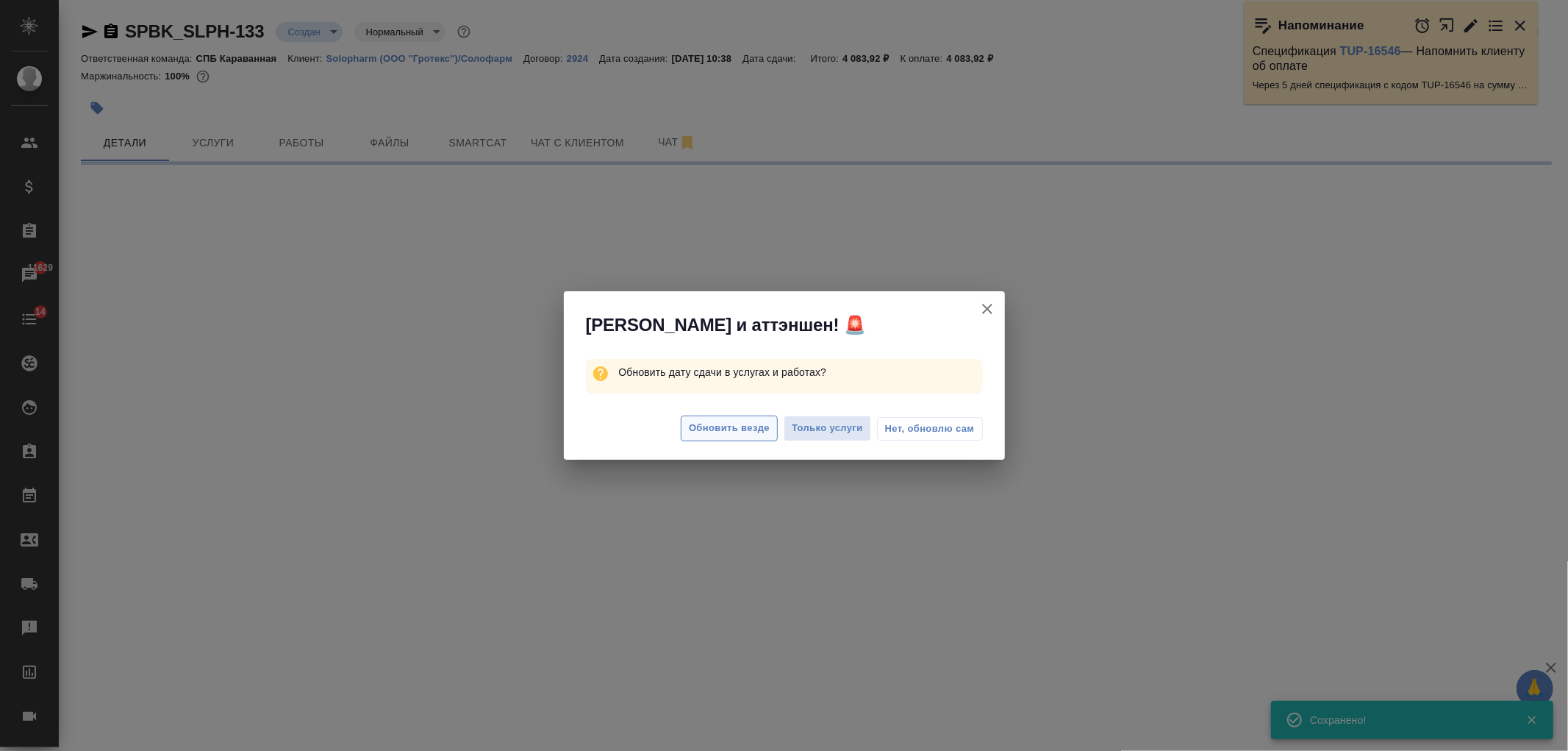
select select "RU"
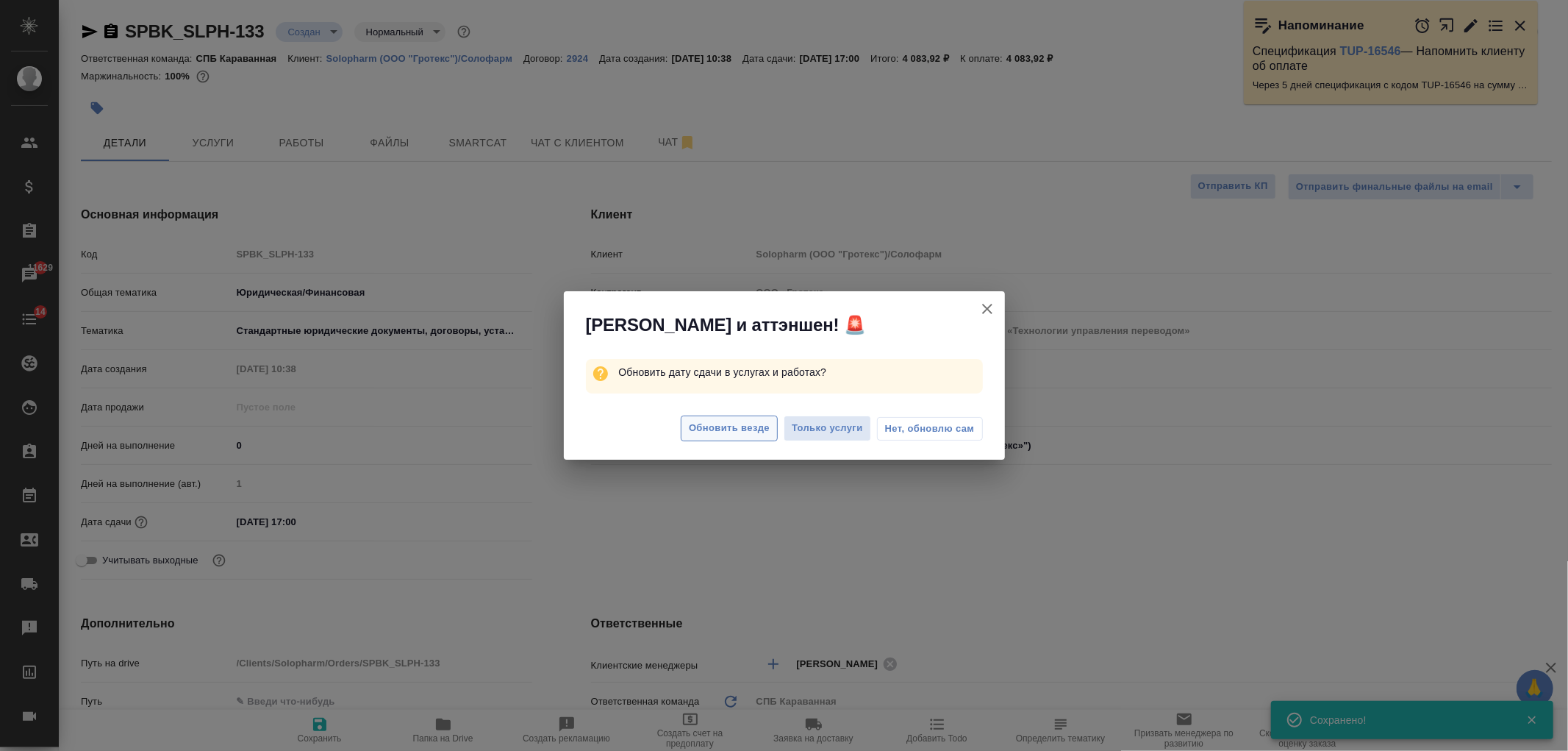
type textarea "x"
click at [739, 431] on span "Обновить везде" at bounding box center [729, 428] width 80 height 17
type textarea "x"
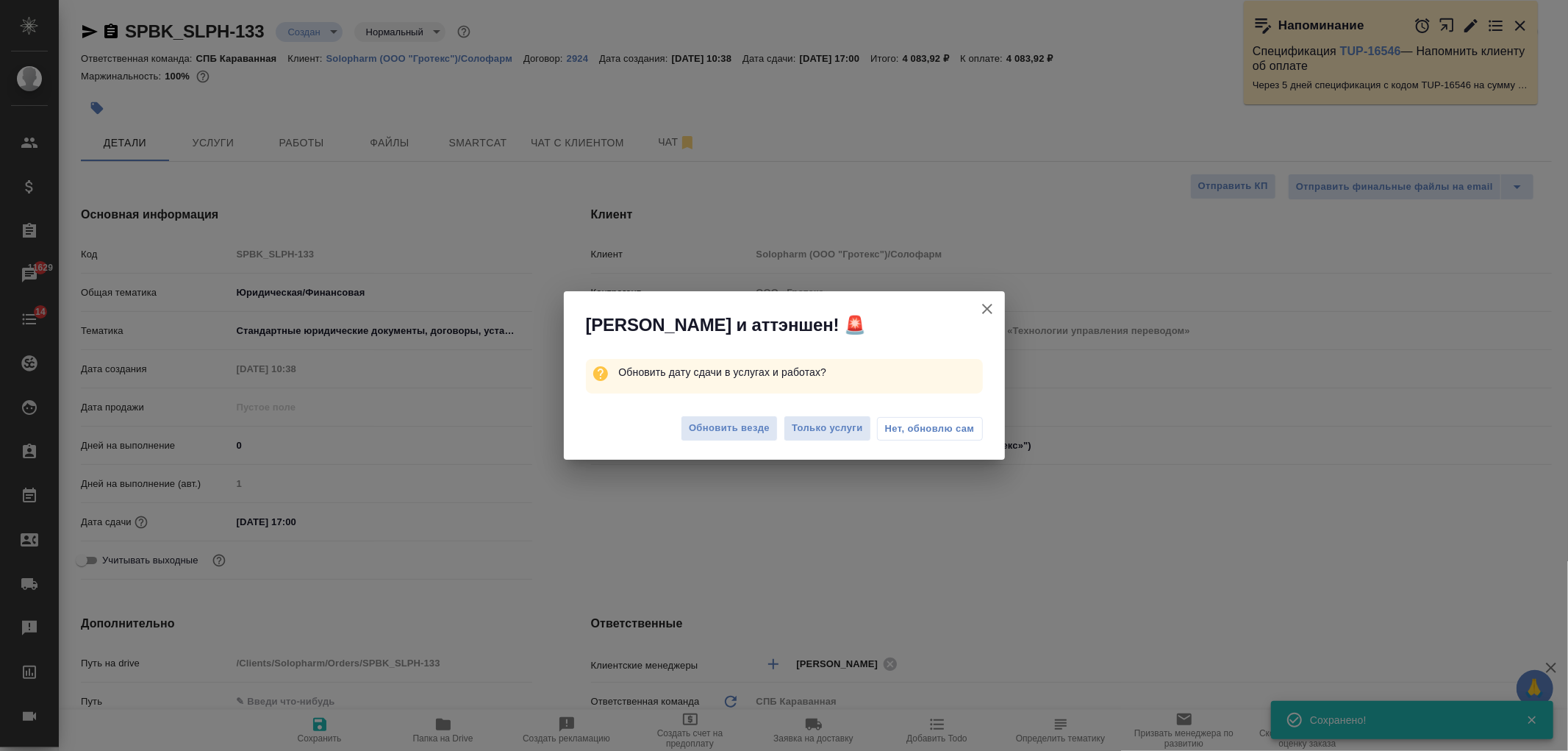
type textarea "x"
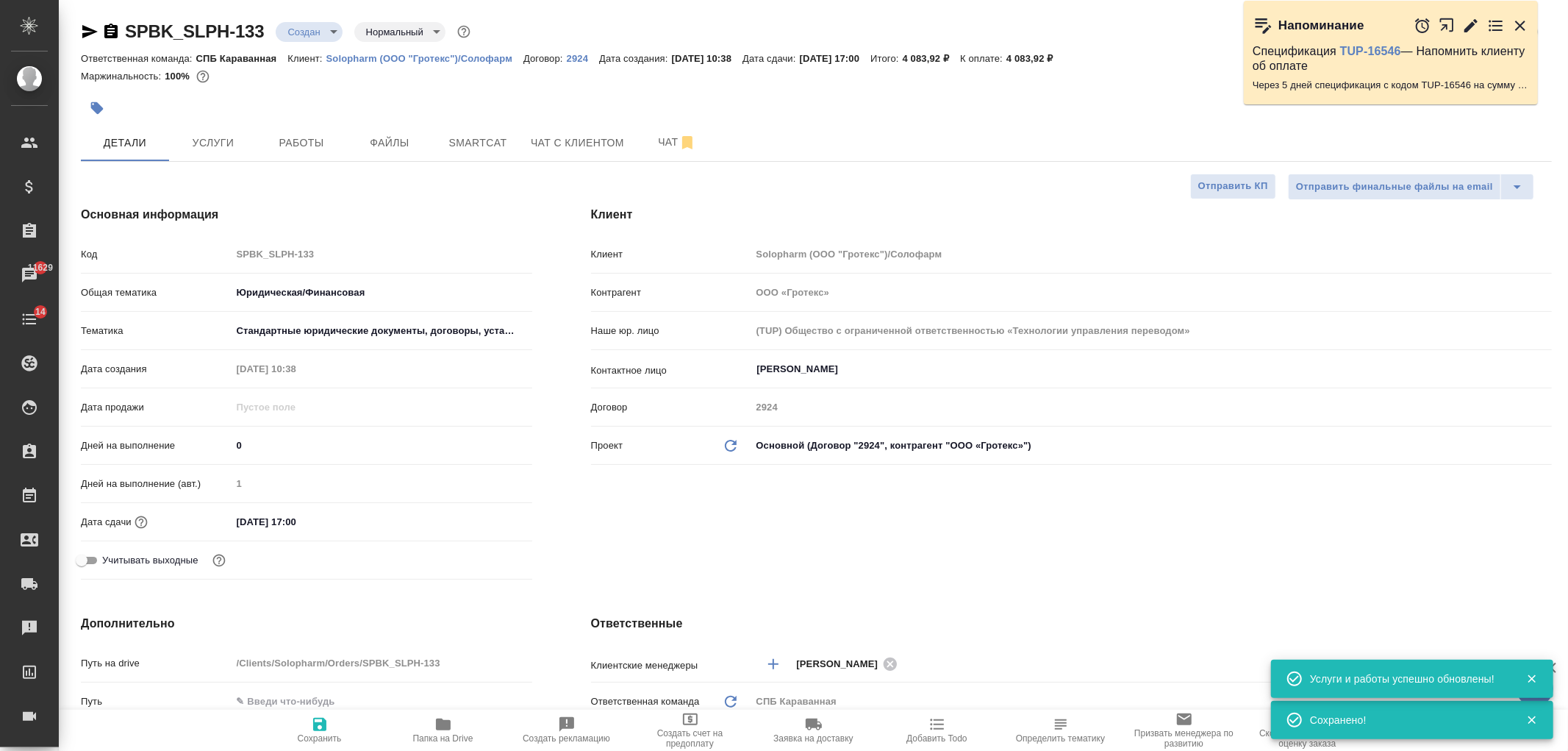
type textarea "x"
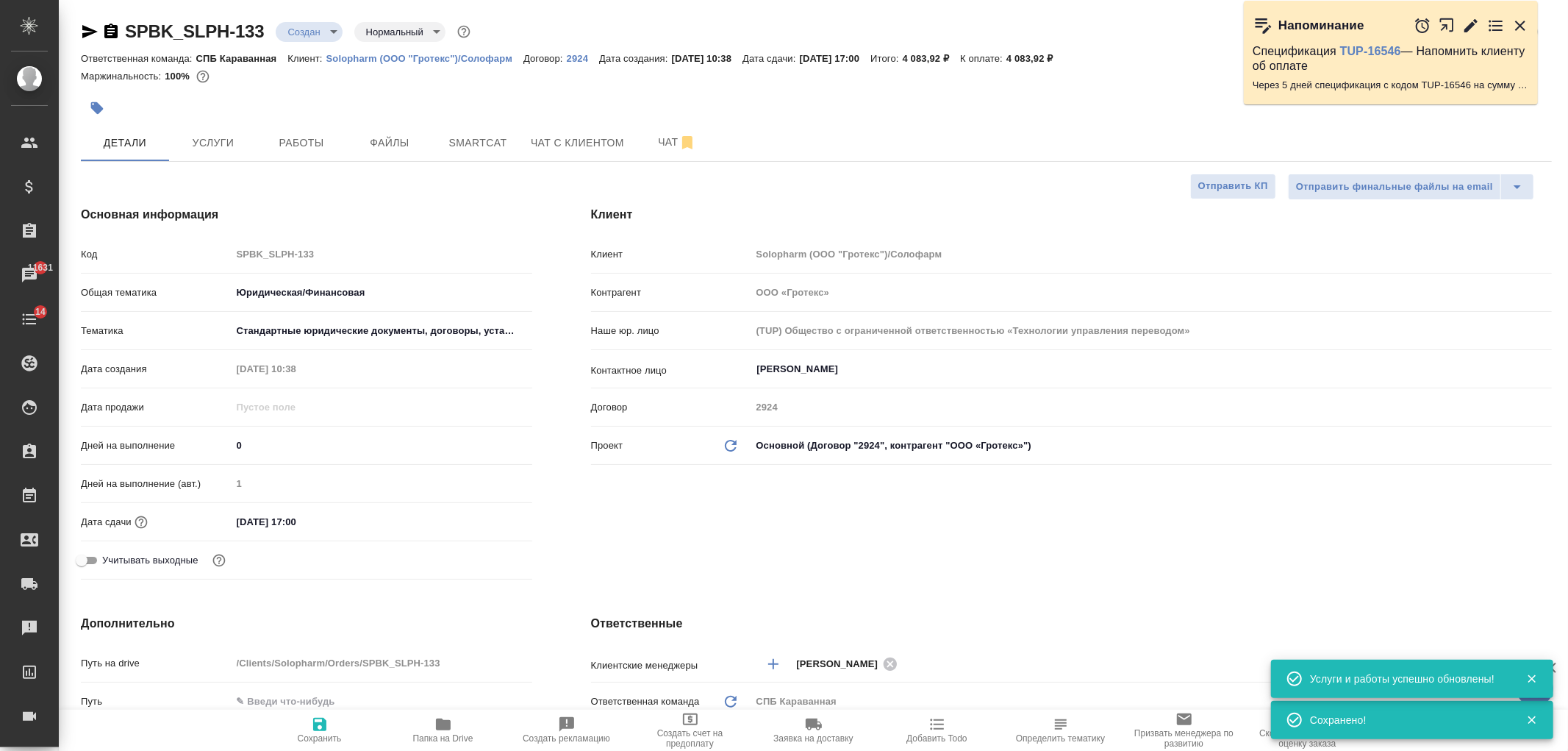
type textarea "x"
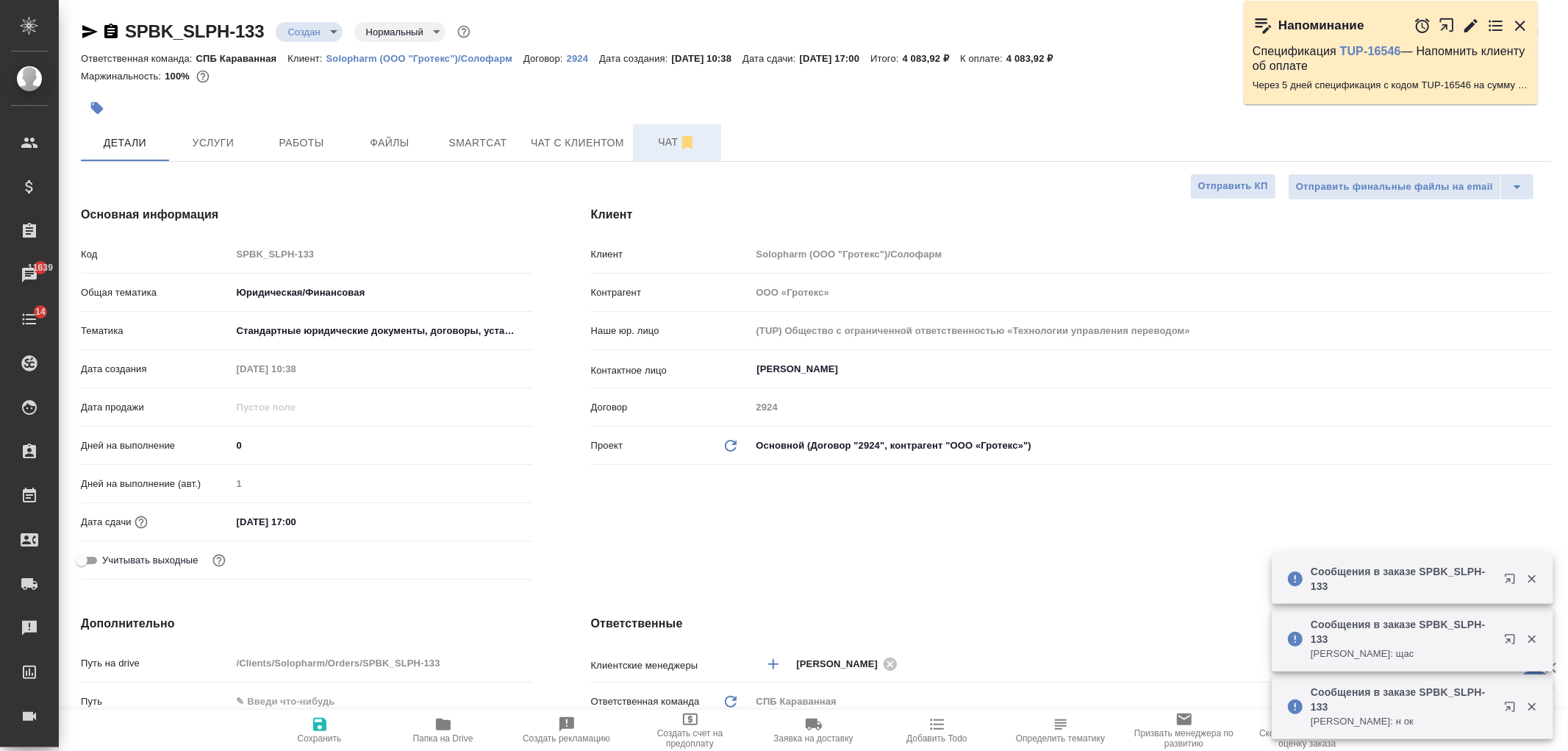
click at [657, 142] on span "Чат" at bounding box center [677, 142] width 71 height 19
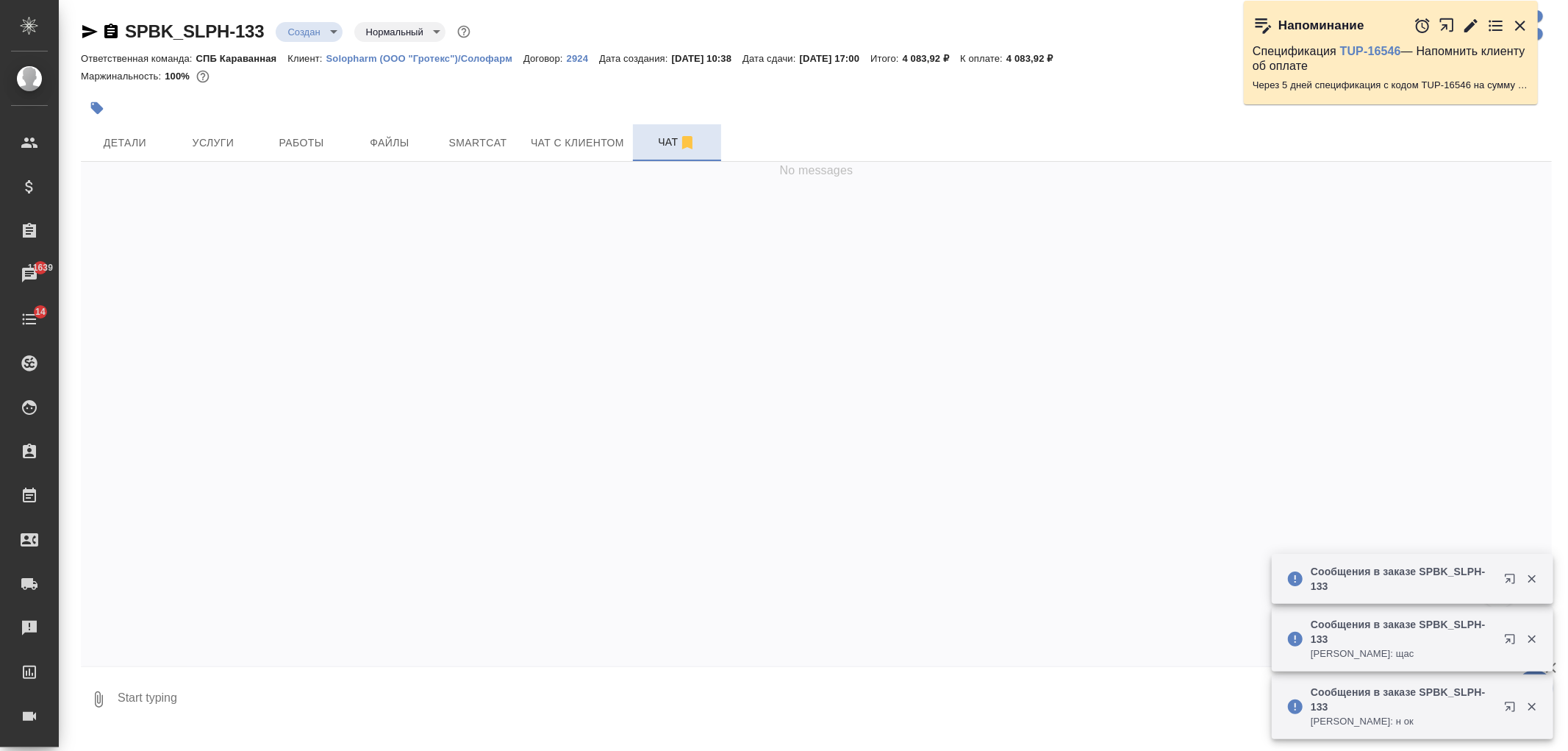
scroll to position [842, 0]
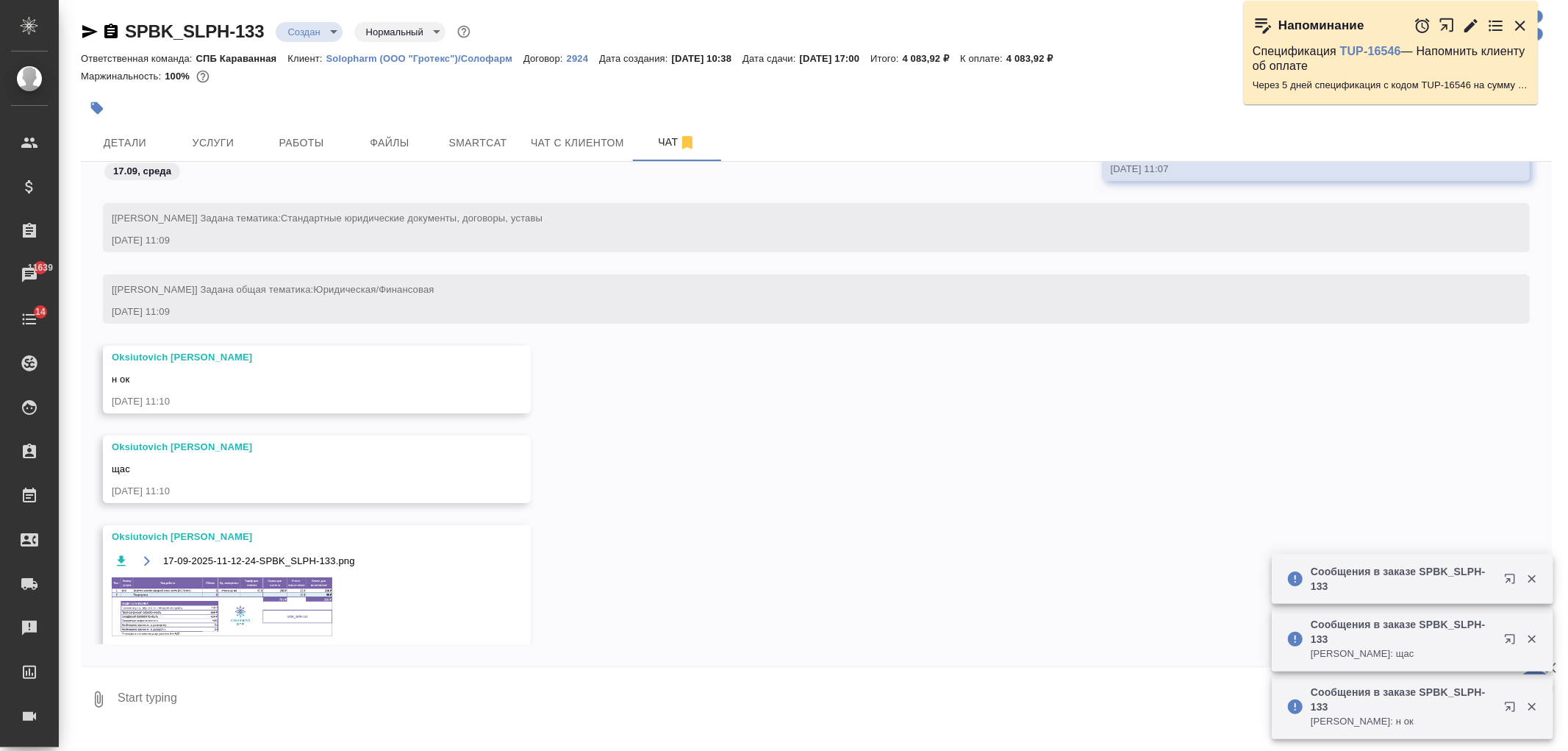
click at [260, 606] on img at bounding box center [222, 607] width 221 height 59
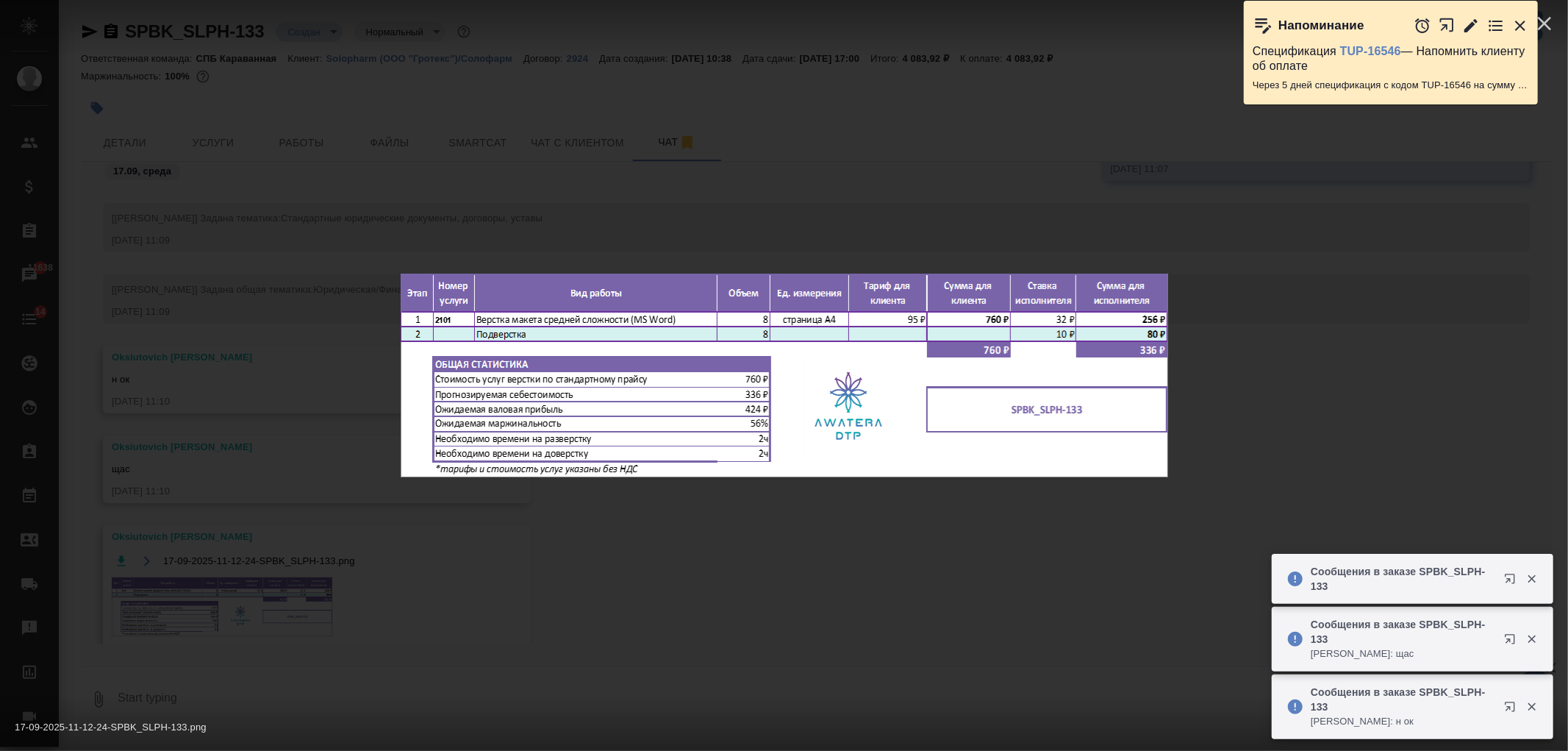
click at [260, 606] on div "17-09-2025-11-12-24-SPBK_SLPH-133.png 1 of 1" at bounding box center [784, 375] width 1568 height 751
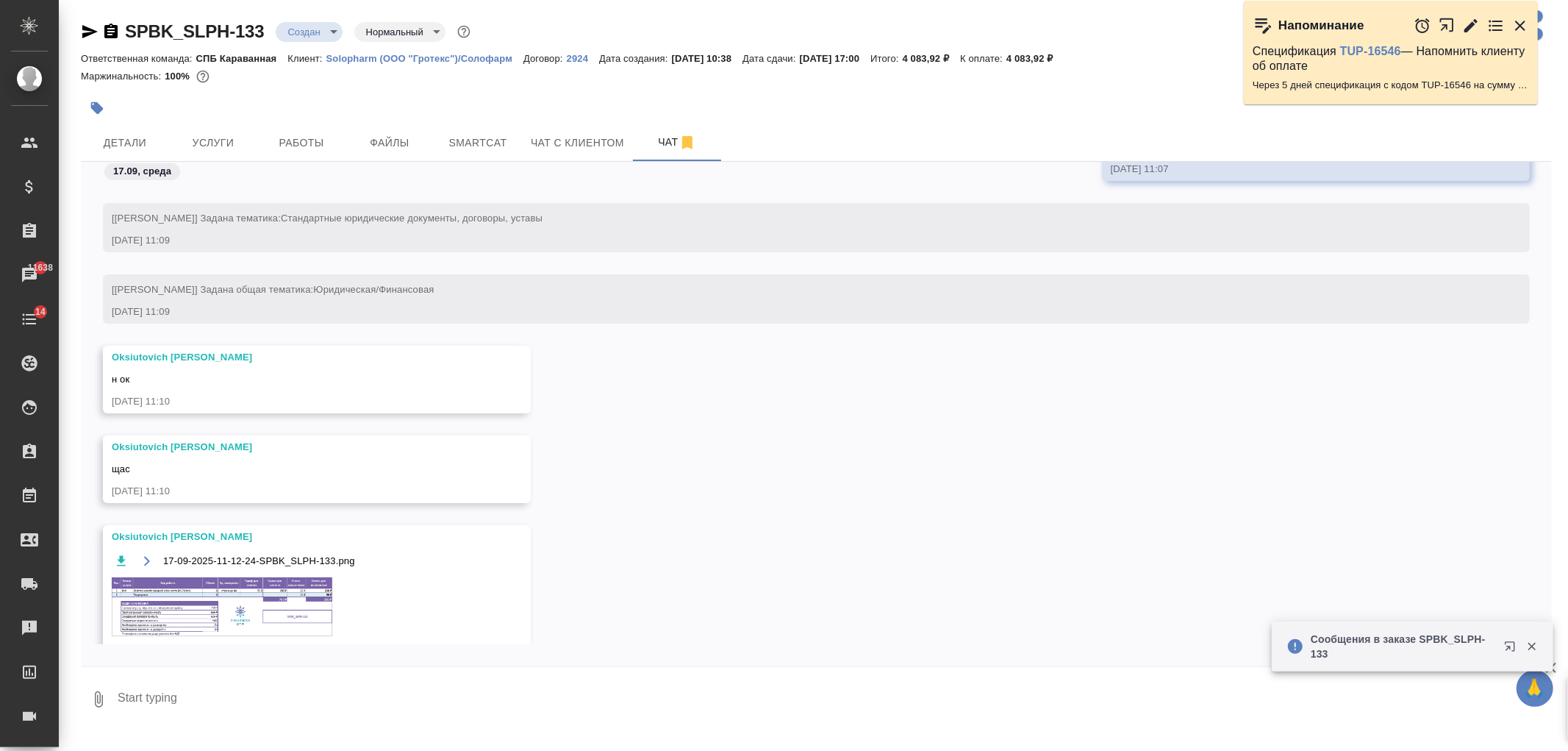
click at [219, 138] on span "Услуги" at bounding box center [213, 142] width 71 height 19
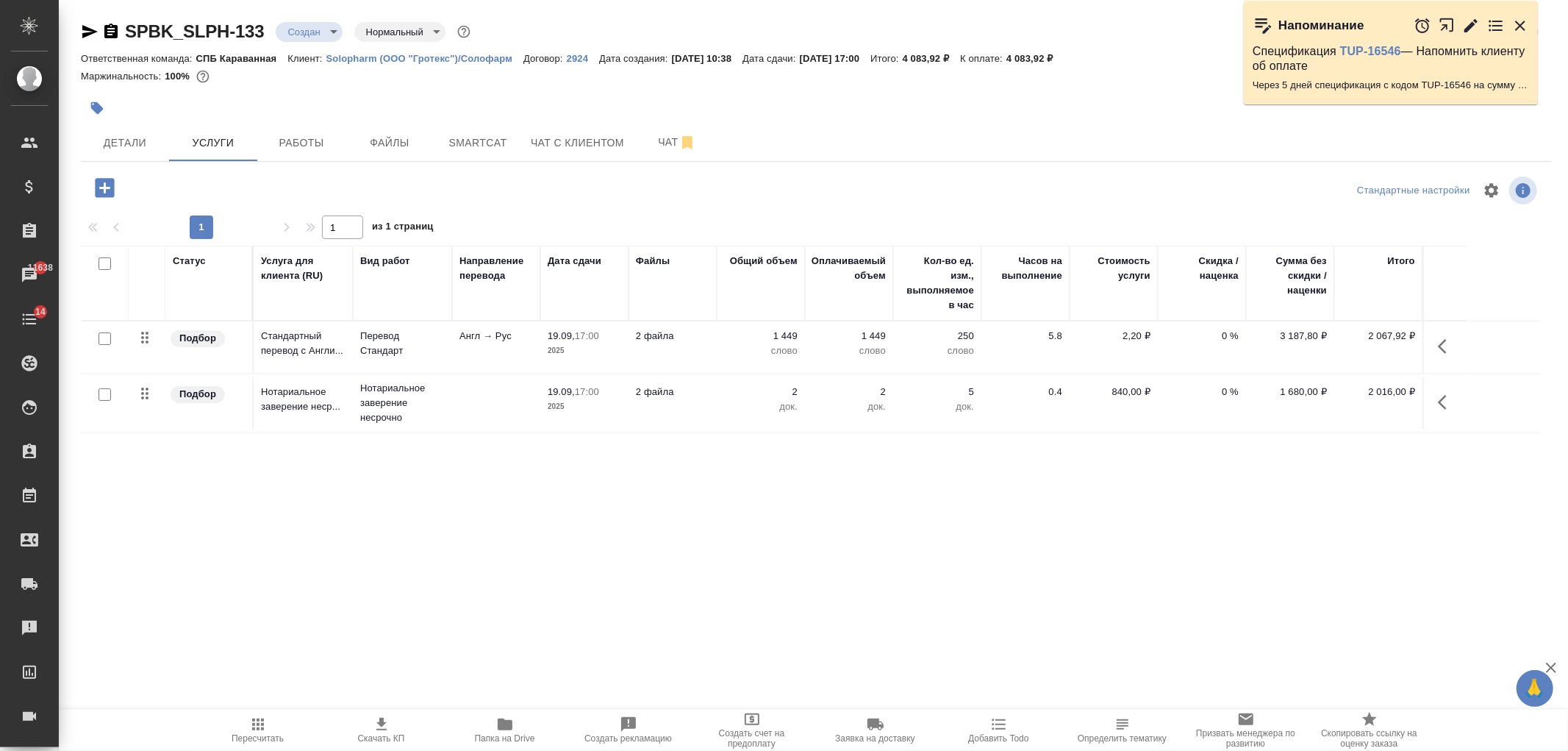
click at [101, 195] on icon "button" at bounding box center [104, 187] width 19 height 19
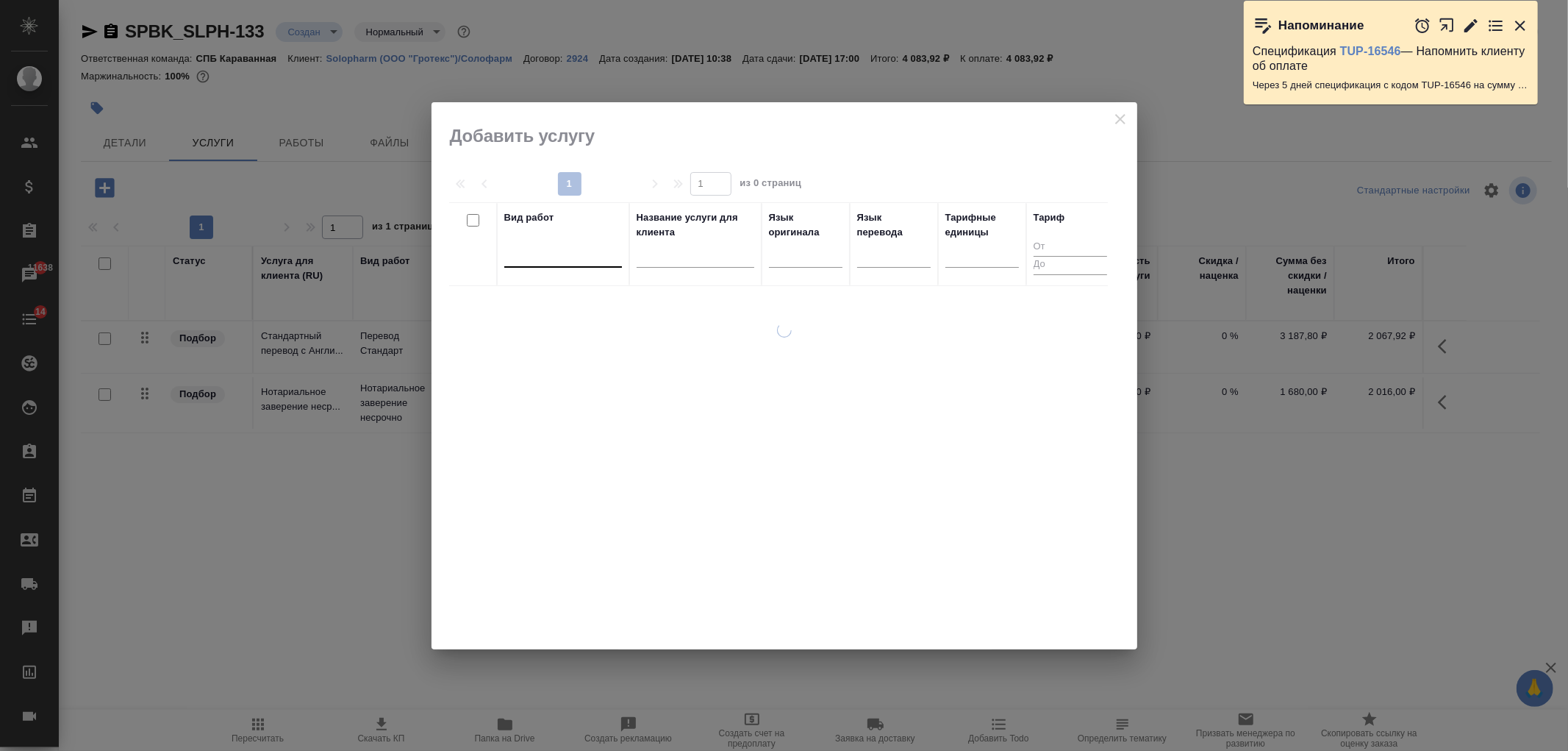
click at [542, 243] on div at bounding box center [563, 253] width 118 height 22
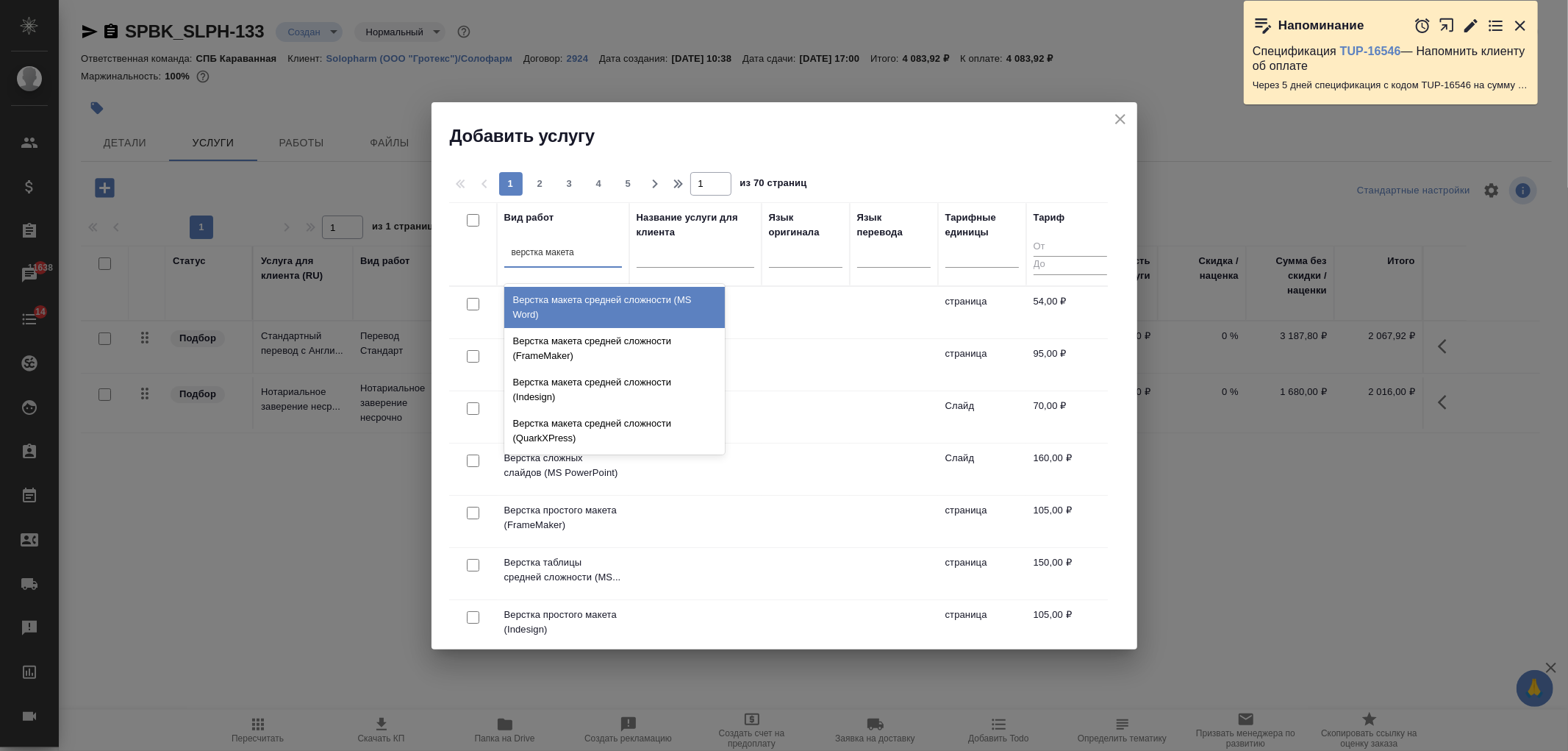
type input "верстка макета с"
click at [613, 309] on div "Верстка макета средней сложности (MS Word)" at bounding box center [614, 307] width 221 height 41
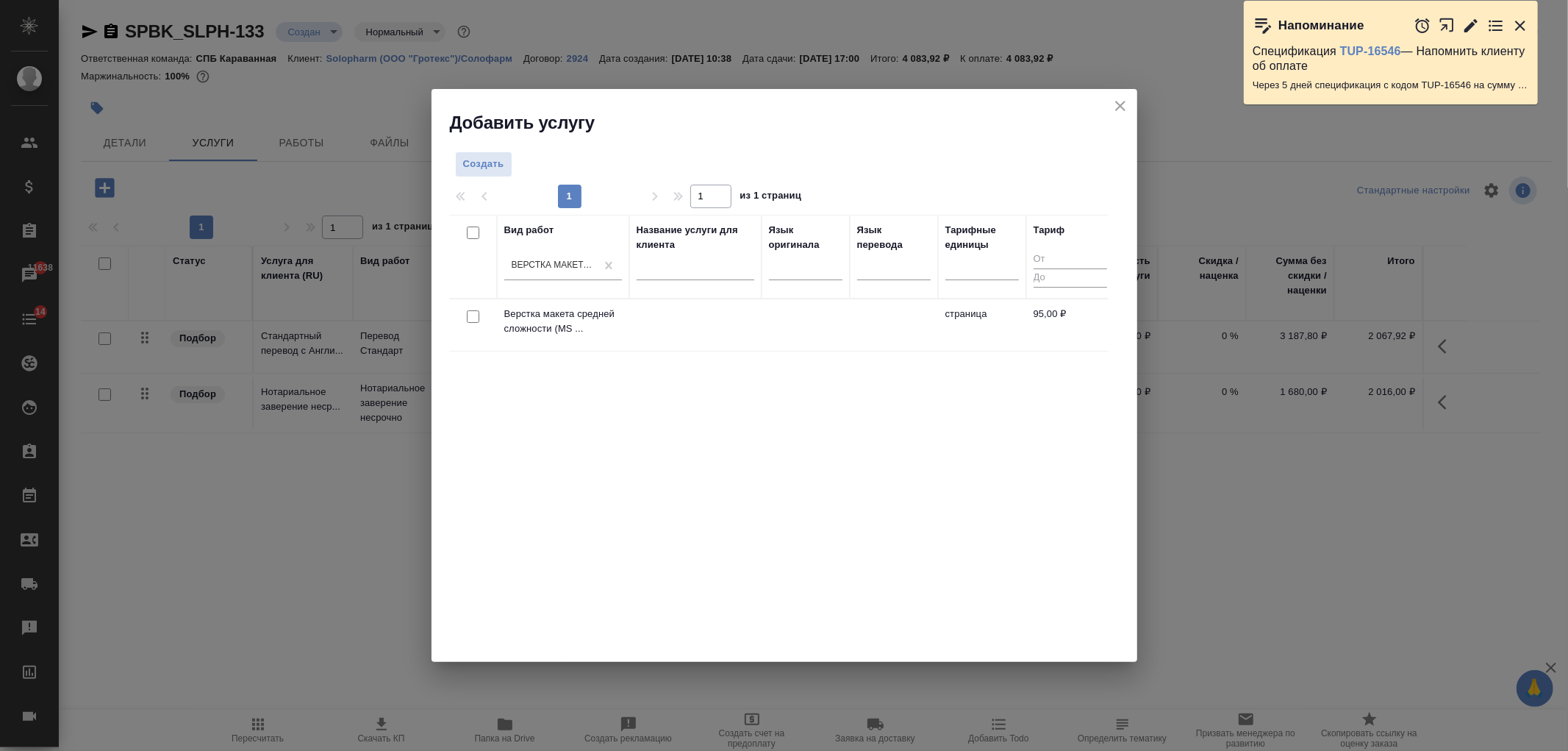
click at [471, 313] on input "checkbox" at bounding box center [473, 316] width 13 height 13
checkbox input "true"
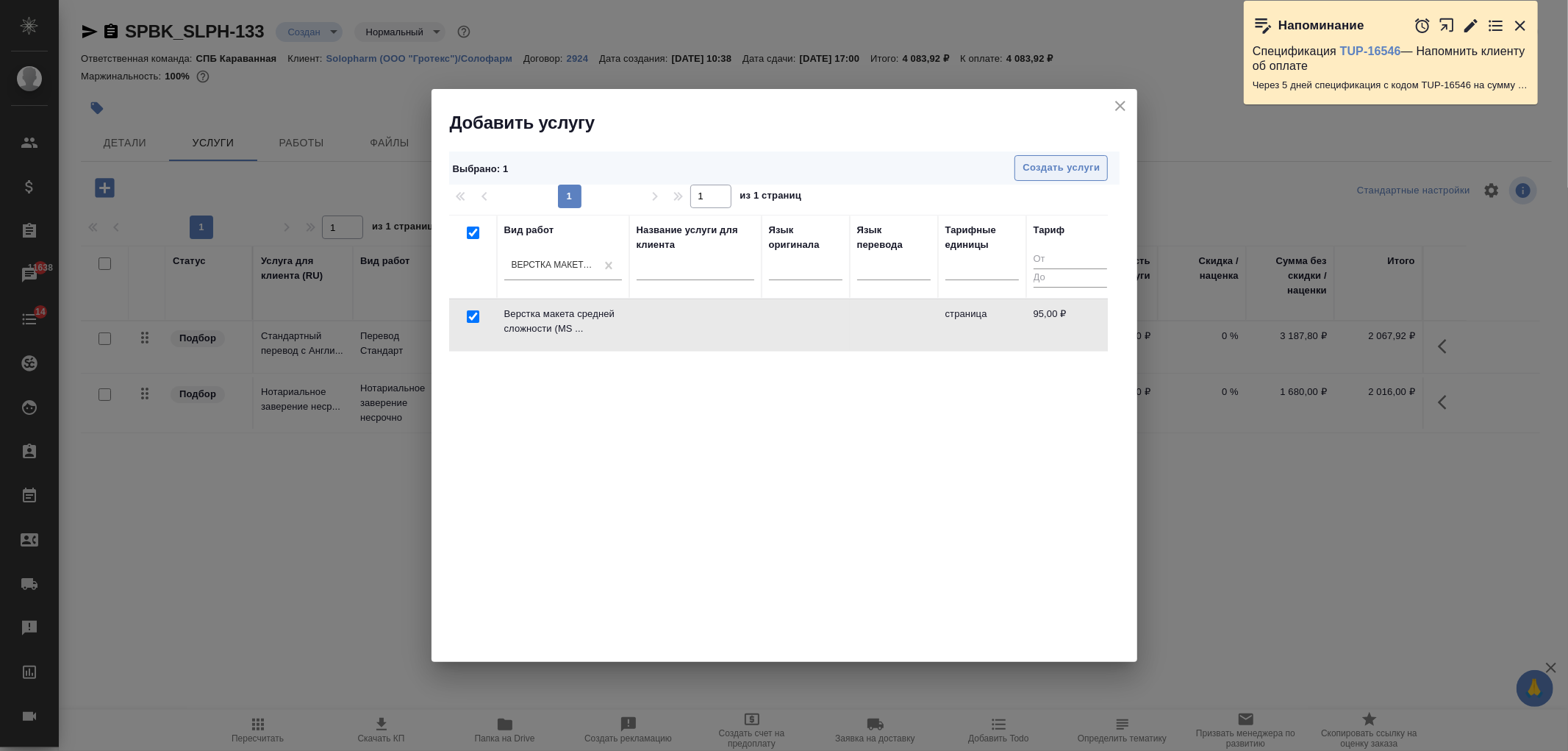
click at [1068, 170] on span "Создать услуги" at bounding box center [1061, 168] width 78 height 17
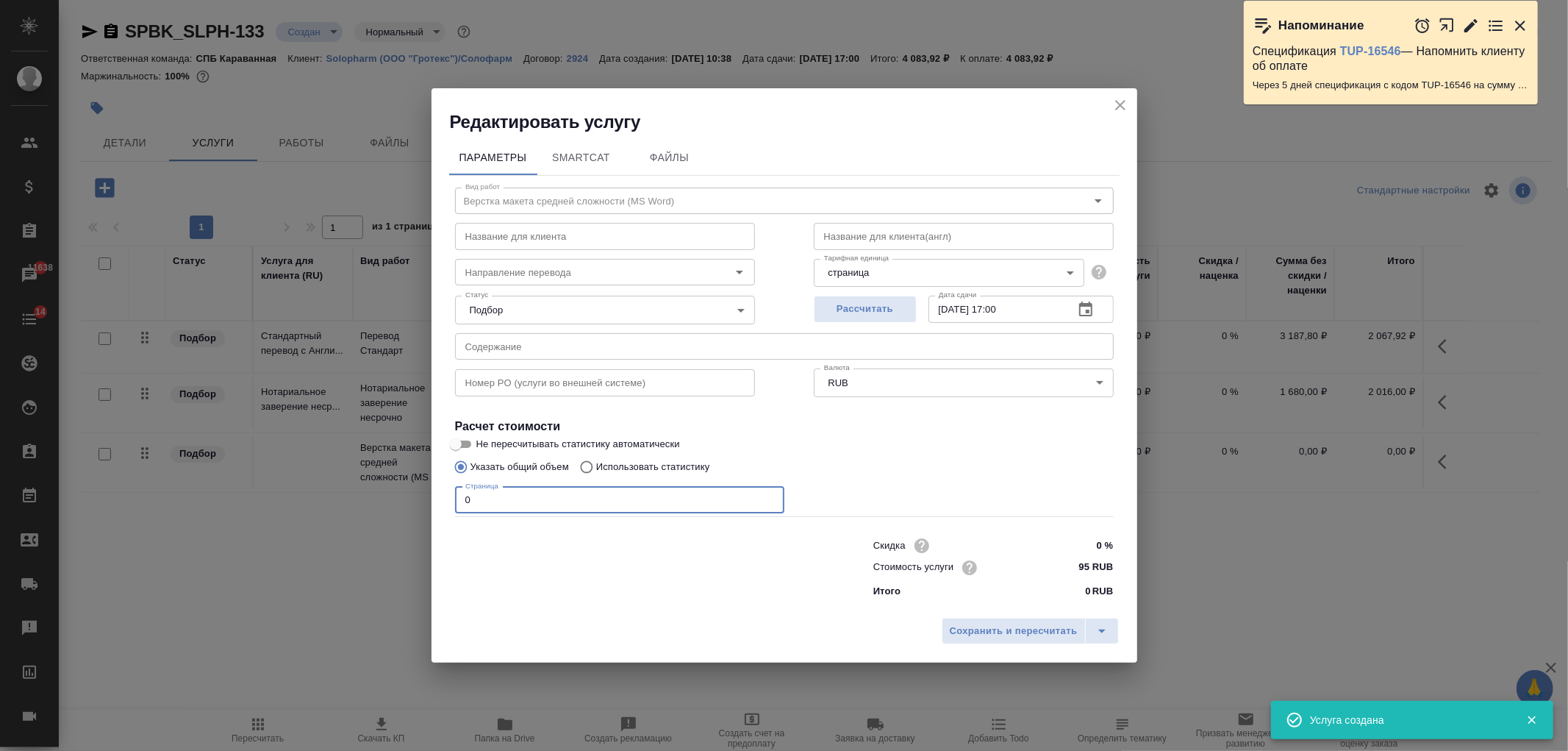
click at [481, 510] on input "0" at bounding box center [620, 500] width 330 height 27
type input "8"
click at [987, 636] on span "Сохранить и пересчитать" at bounding box center [1014, 631] width 128 height 17
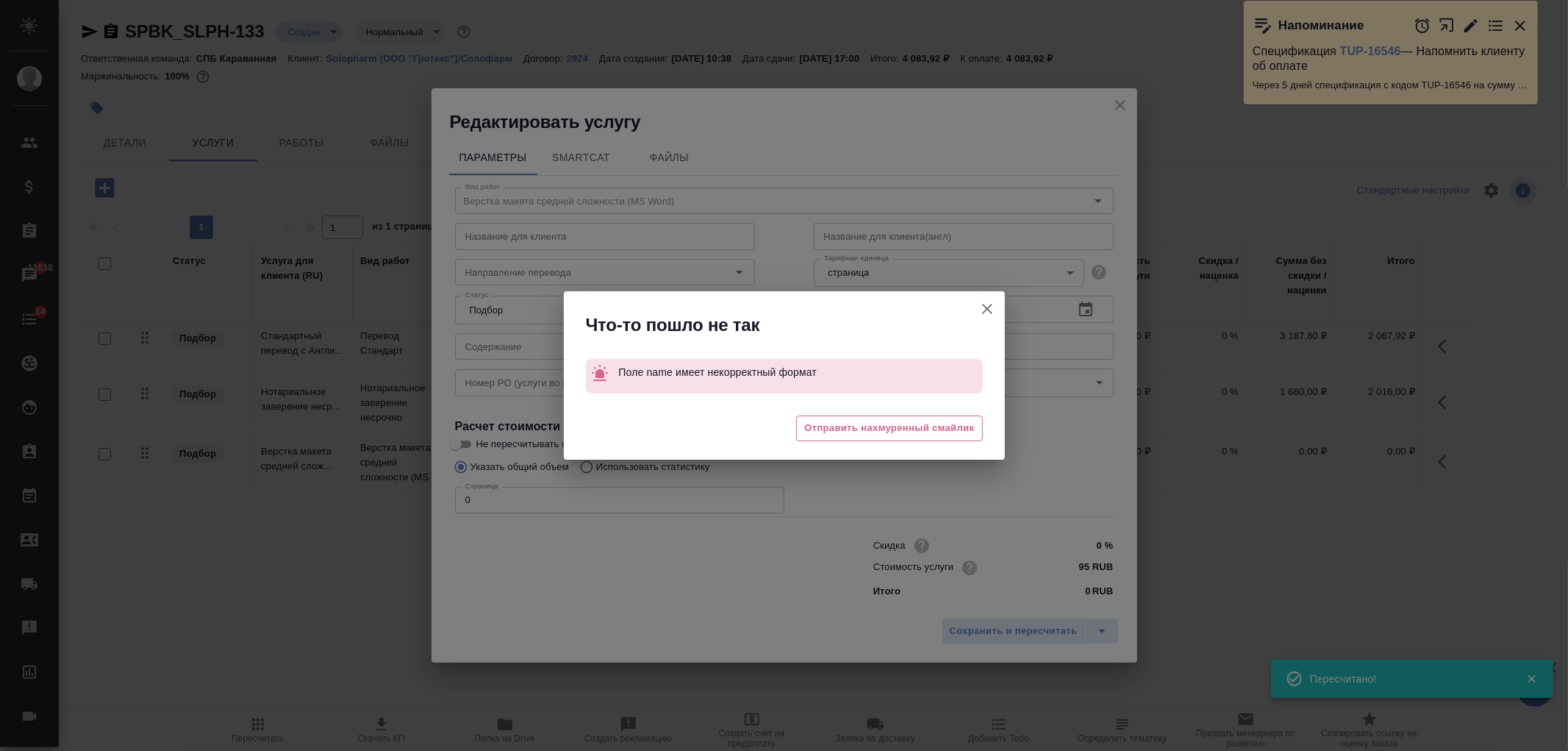
click at [995, 303] on icon "button" at bounding box center [987, 309] width 18 height 18
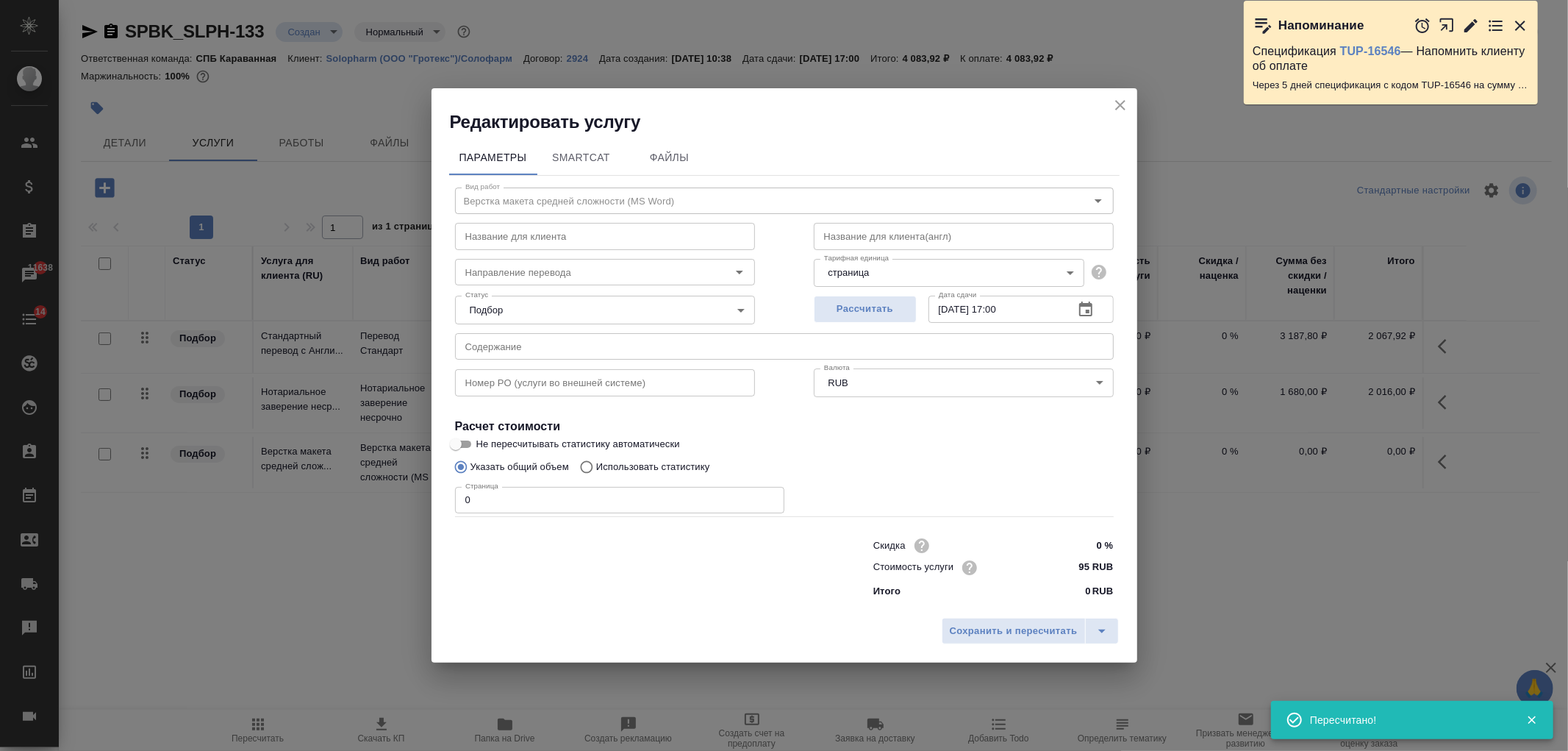
click at [898, 244] on input "text" at bounding box center [965, 236] width 300 height 27
type input "="
click at [559, 507] on input "0" at bounding box center [620, 500] width 330 height 27
type input "8"
click at [978, 620] on button "Сохранить и пересчитать" at bounding box center [1014, 630] width 144 height 27
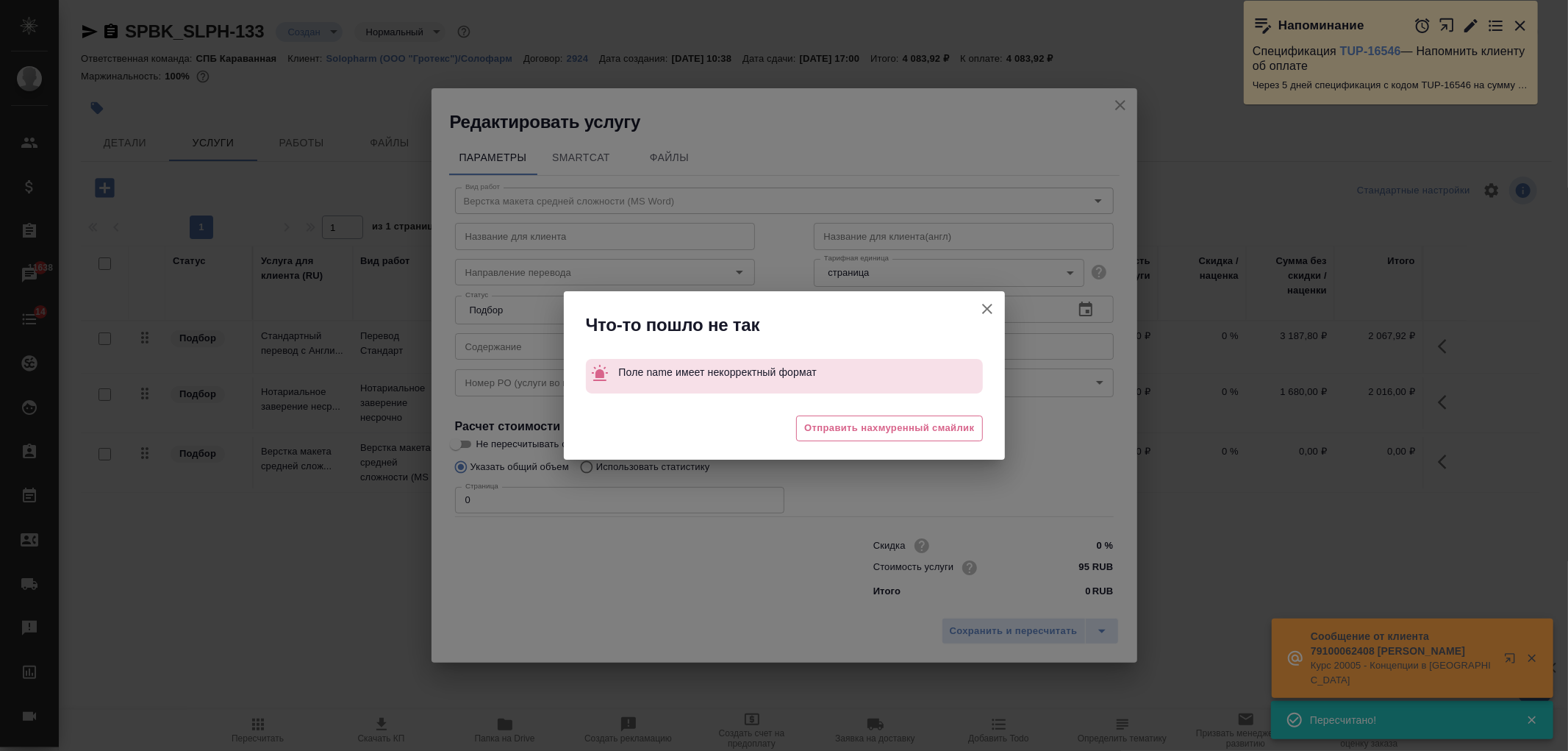
click at [993, 301] on icon "button" at bounding box center [987, 309] width 18 height 18
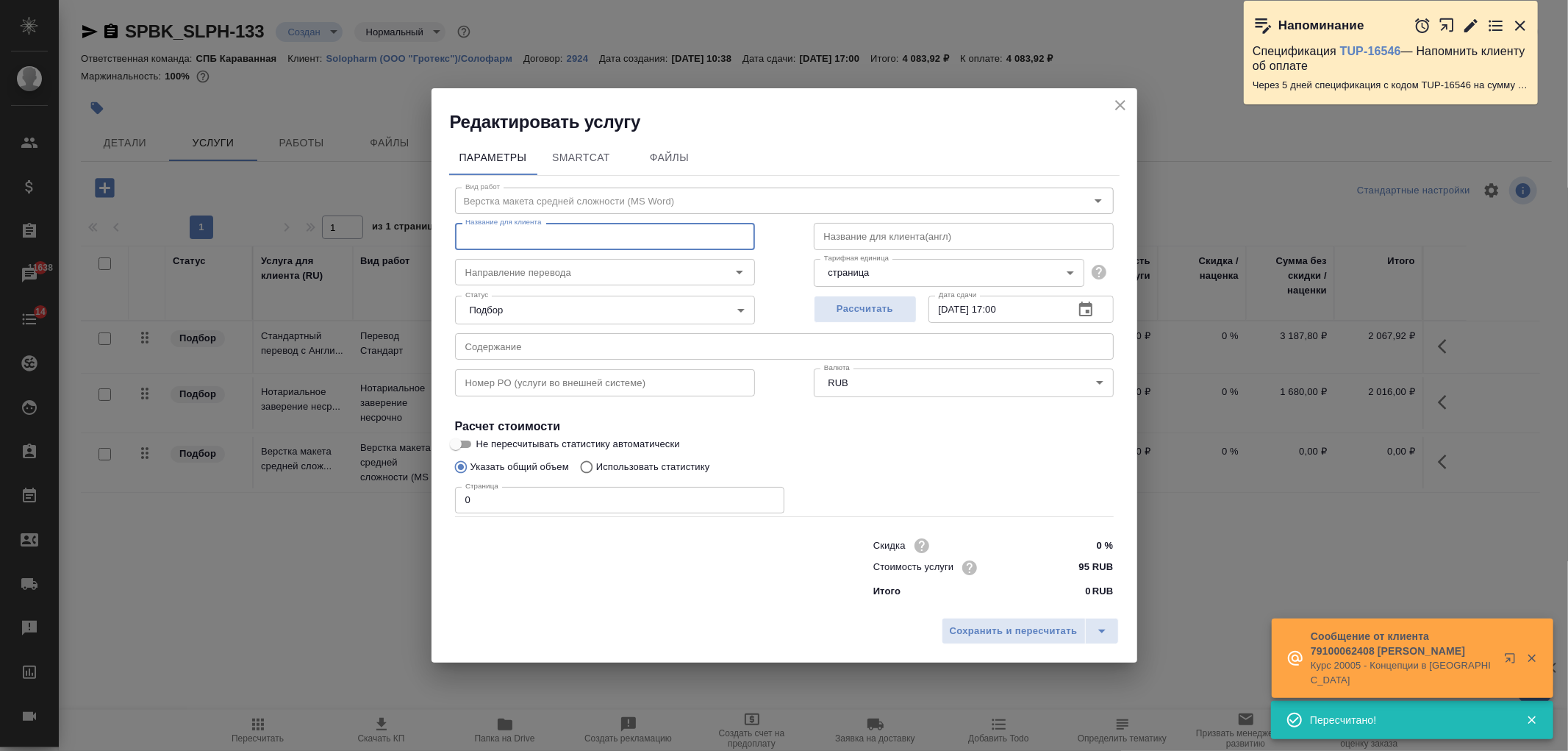
click at [618, 234] on input "text" at bounding box center [605, 236] width 300 height 27
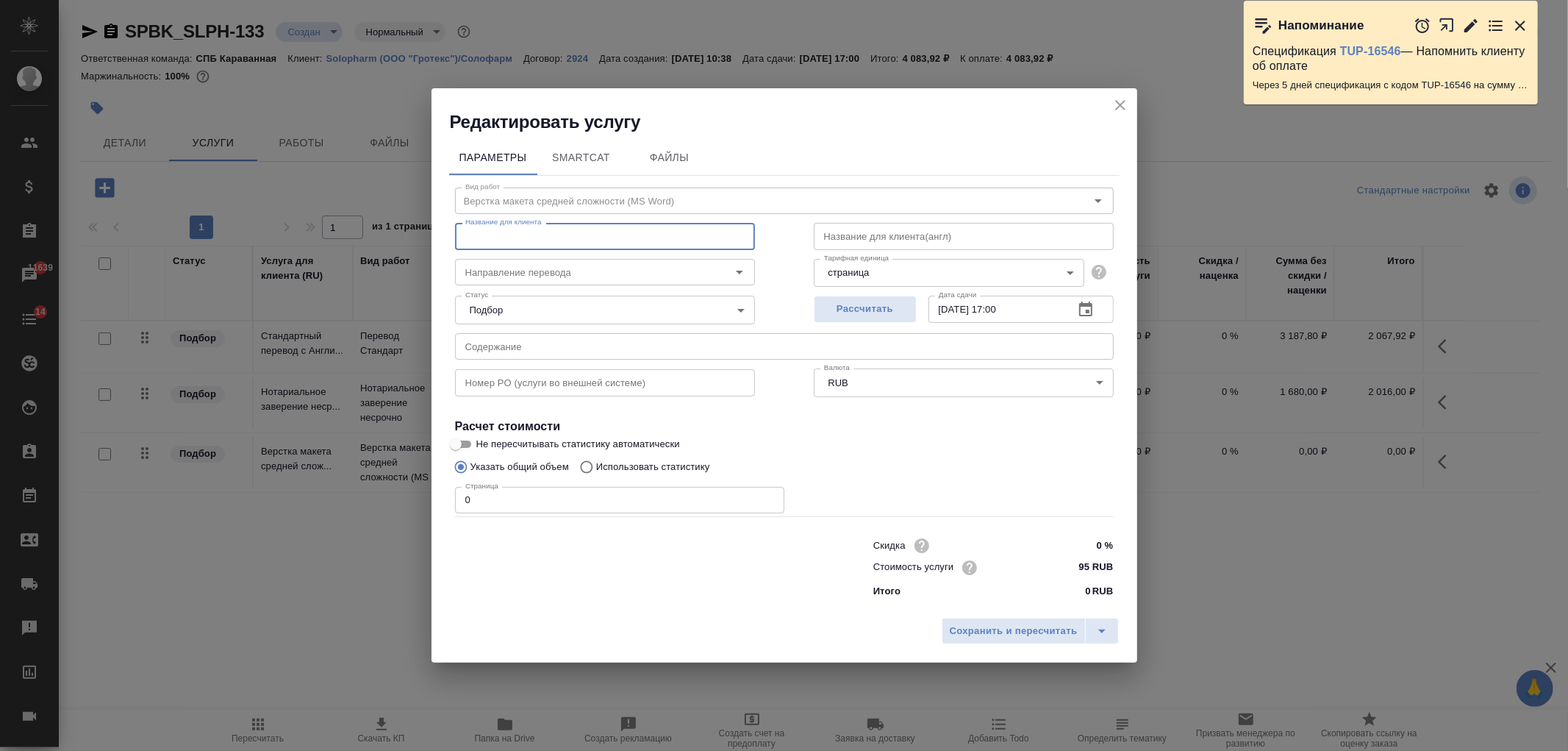
type input "Восстановление макета средней сложности с полным соответствием оформлению ориги…"
click at [893, 241] on input "text" at bounding box center [965, 236] width 300 height 27
click at [702, 495] on input "0" at bounding box center [620, 500] width 330 height 27
type input "8"
click at [990, 641] on button "Сохранить и пересчитать" at bounding box center [1014, 630] width 144 height 27
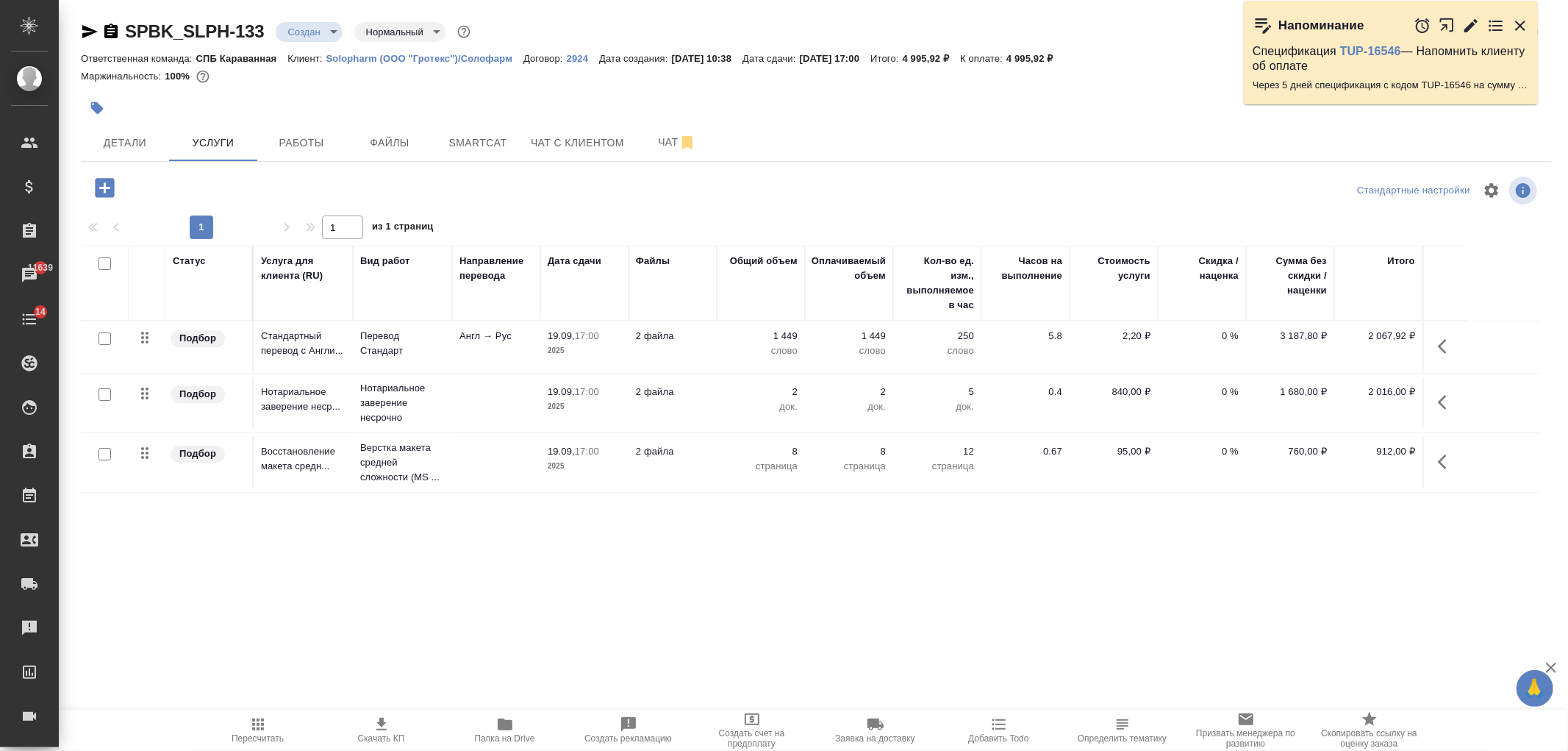
click at [372, 710] on button "Скачать КП" at bounding box center [382, 730] width 124 height 41
drag, startPoint x: 942, startPoint y: 57, endPoint x: 986, endPoint y: 55, distance: 44.0
click at [961, 55] on p "4 995,92 ₽" at bounding box center [931, 58] width 58 height 11
copy p "4 995,92 ₽"
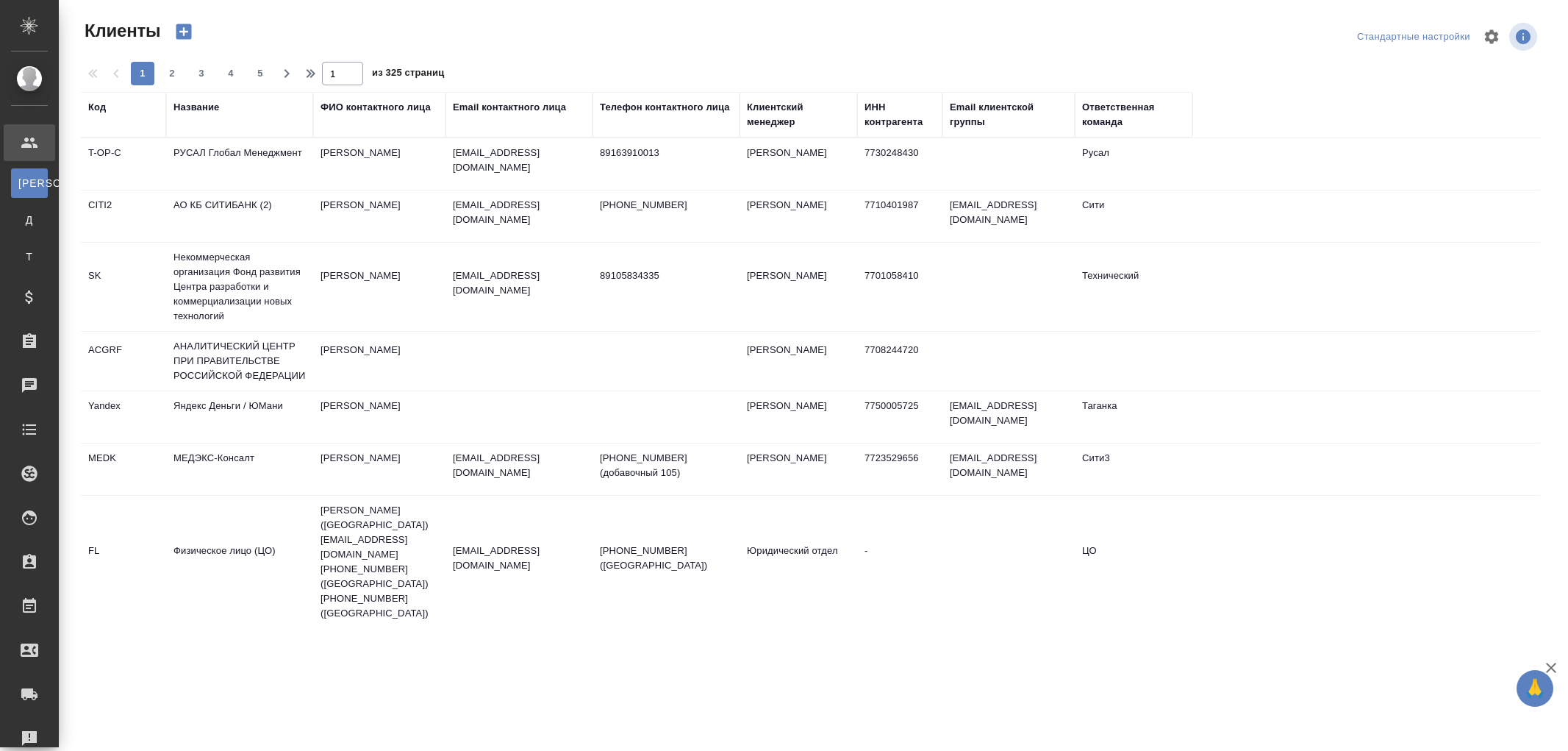
select select "RU"
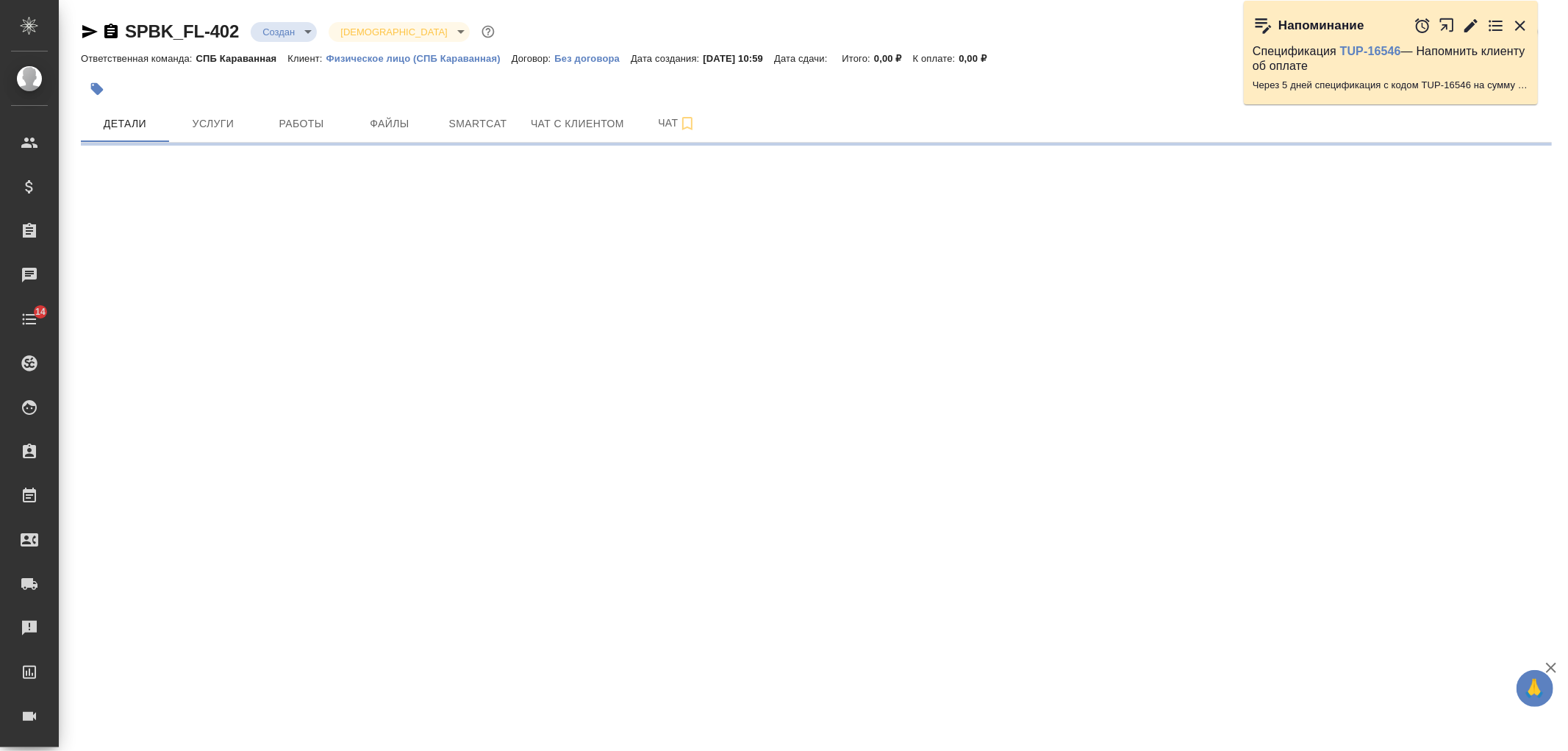
select select "RU"
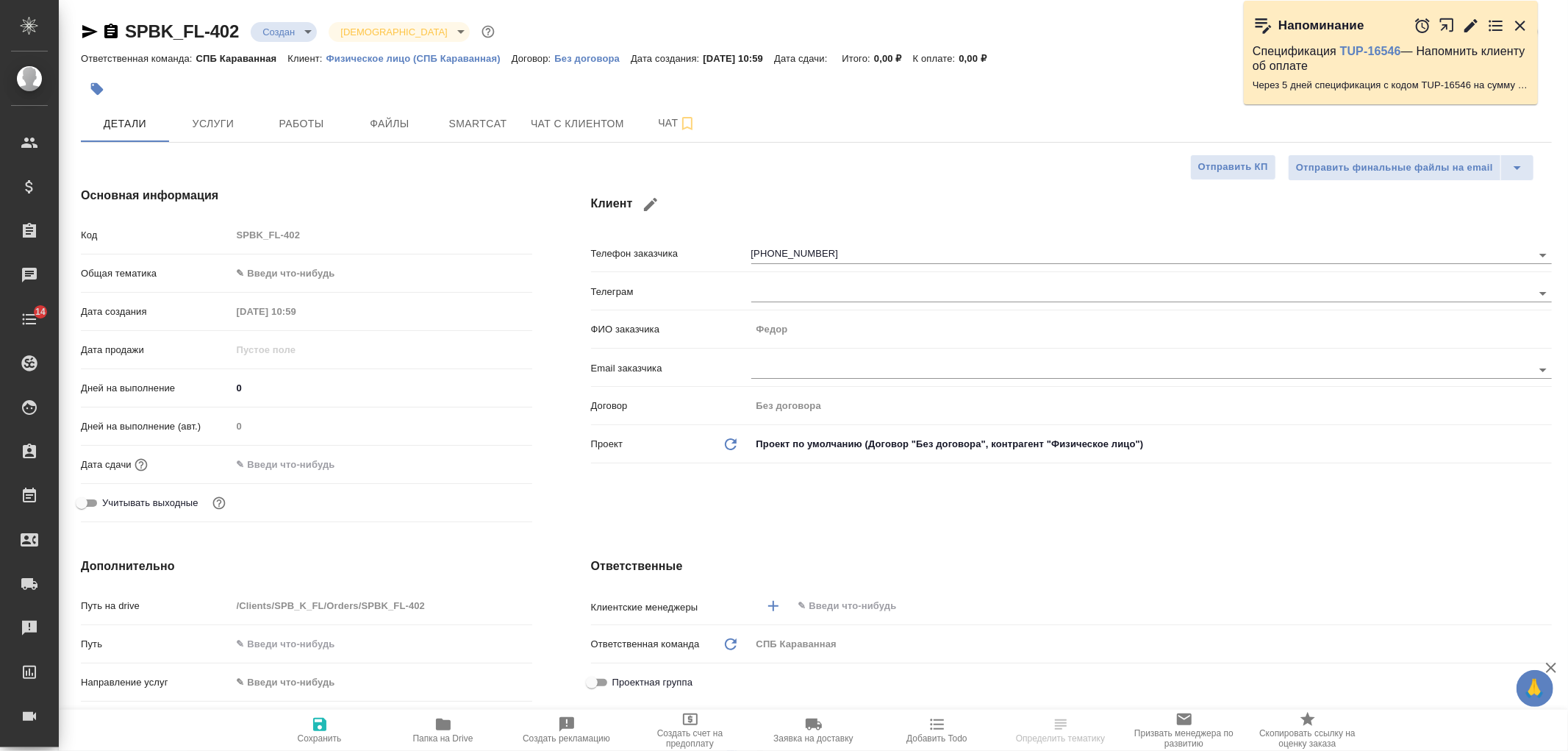
type textarea "x"
click at [784, 494] on div "Клиент Телефон заказчика [PHONE_NUMBER] Телеграм ФИО заказчика [PERSON_NAME] Em…" at bounding box center [1071, 357] width 1019 height 401
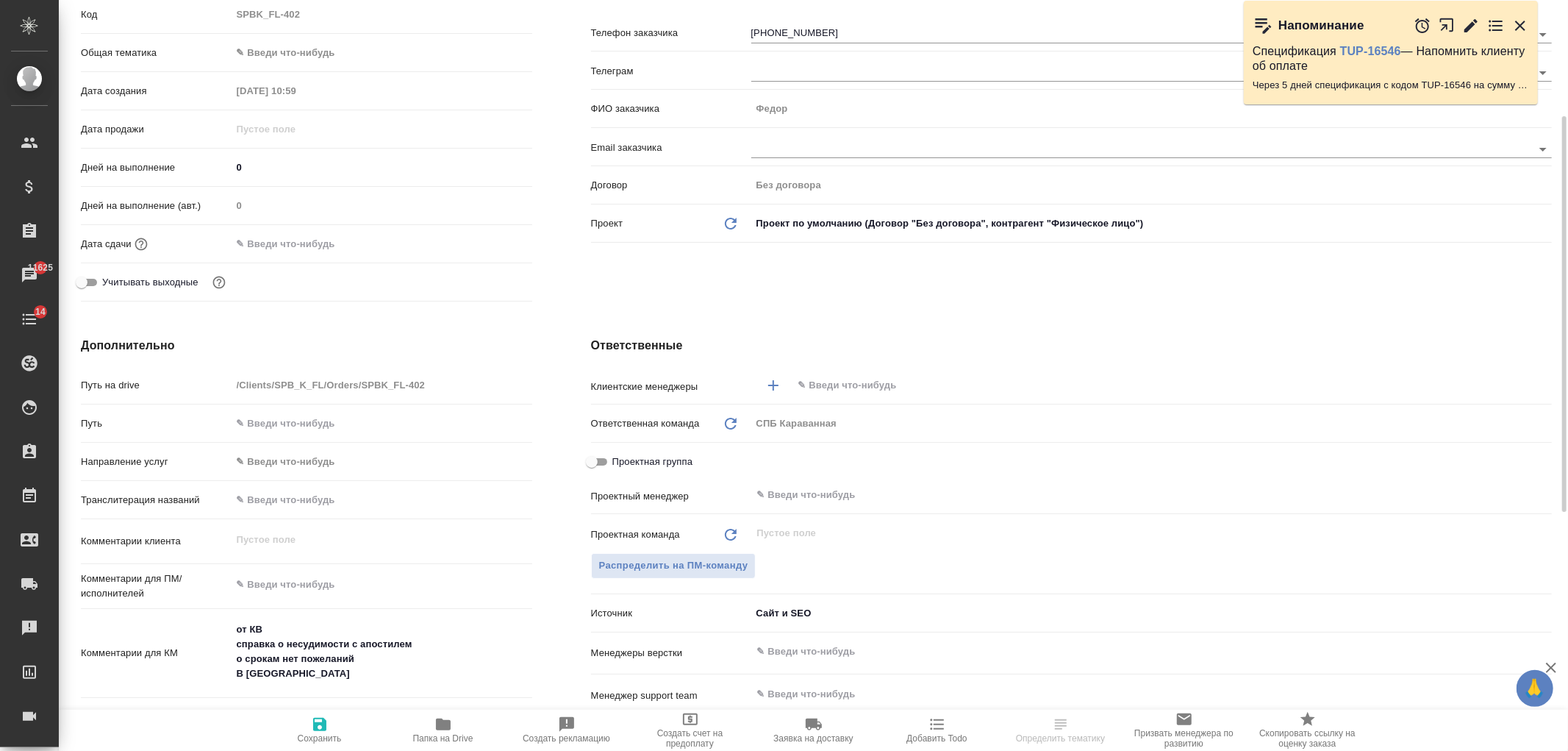
scroll to position [309, 0]
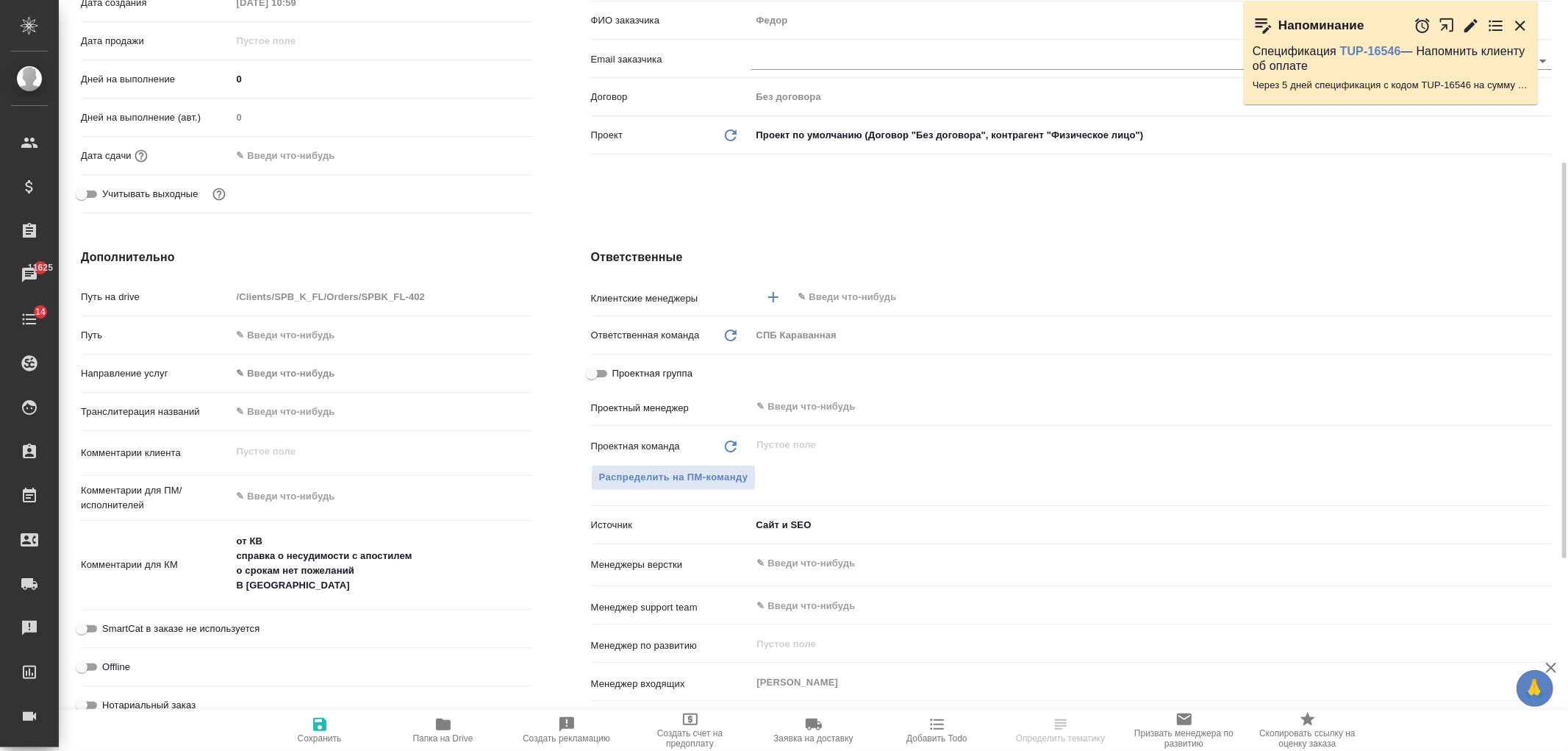
type textarea "x"
click at [403, 574] on textarea "от КВ справка о несудимости с апостилем о срокам нет пожеланий В СПб" at bounding box center [382, 563] width 300 height 69
click at [375, 585] on textarea "от КВ справка о несудимости с апостилем о срокам нет пожеланий В СПб" at bounding box center [382, 564] width 299 height 69
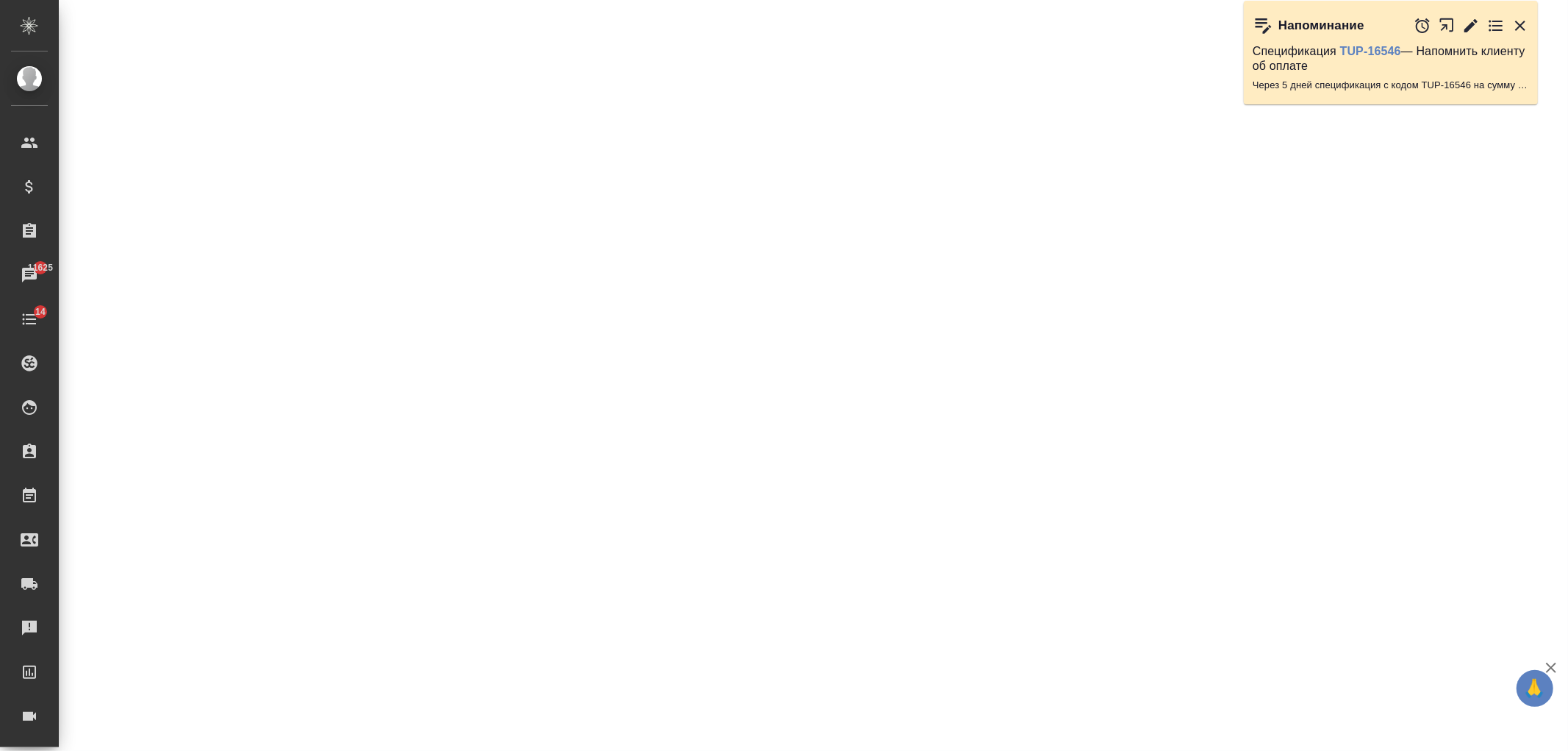
select select "RU"
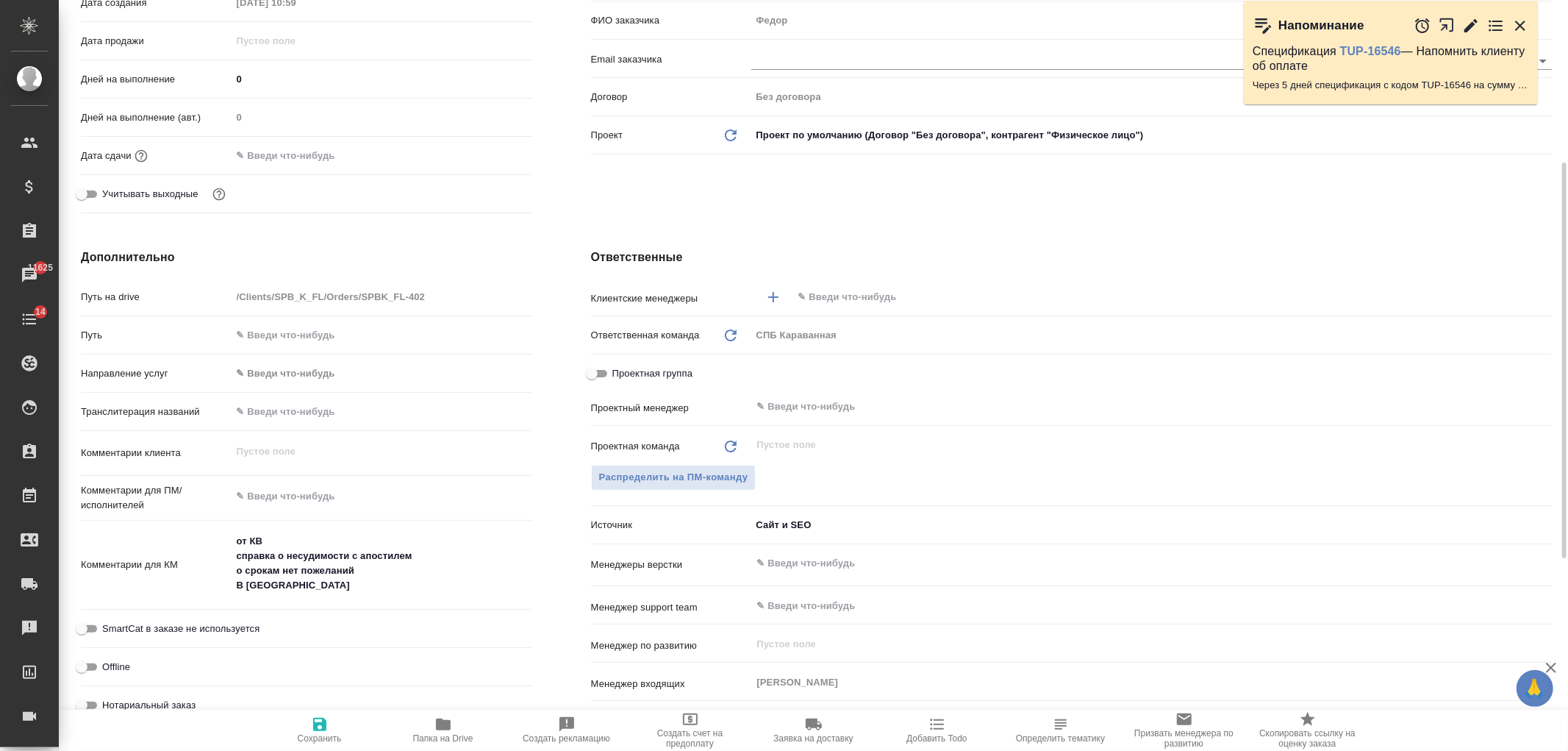
type textarea "x"
click at [375, 585] on textarea "от КВ справка о несудимости с апостилем о срокам нет пожеланий В СПб" at bounding box center [382, 563] width 300 height 69
type textarea "x"
click at [442, 244] on div "Дополнительно Путь на drive /Clients/SPB_K_FL/Orders/SPBK_FL-402 Путь Направлен…" at bounding box center [306, 515] width 510 height 594
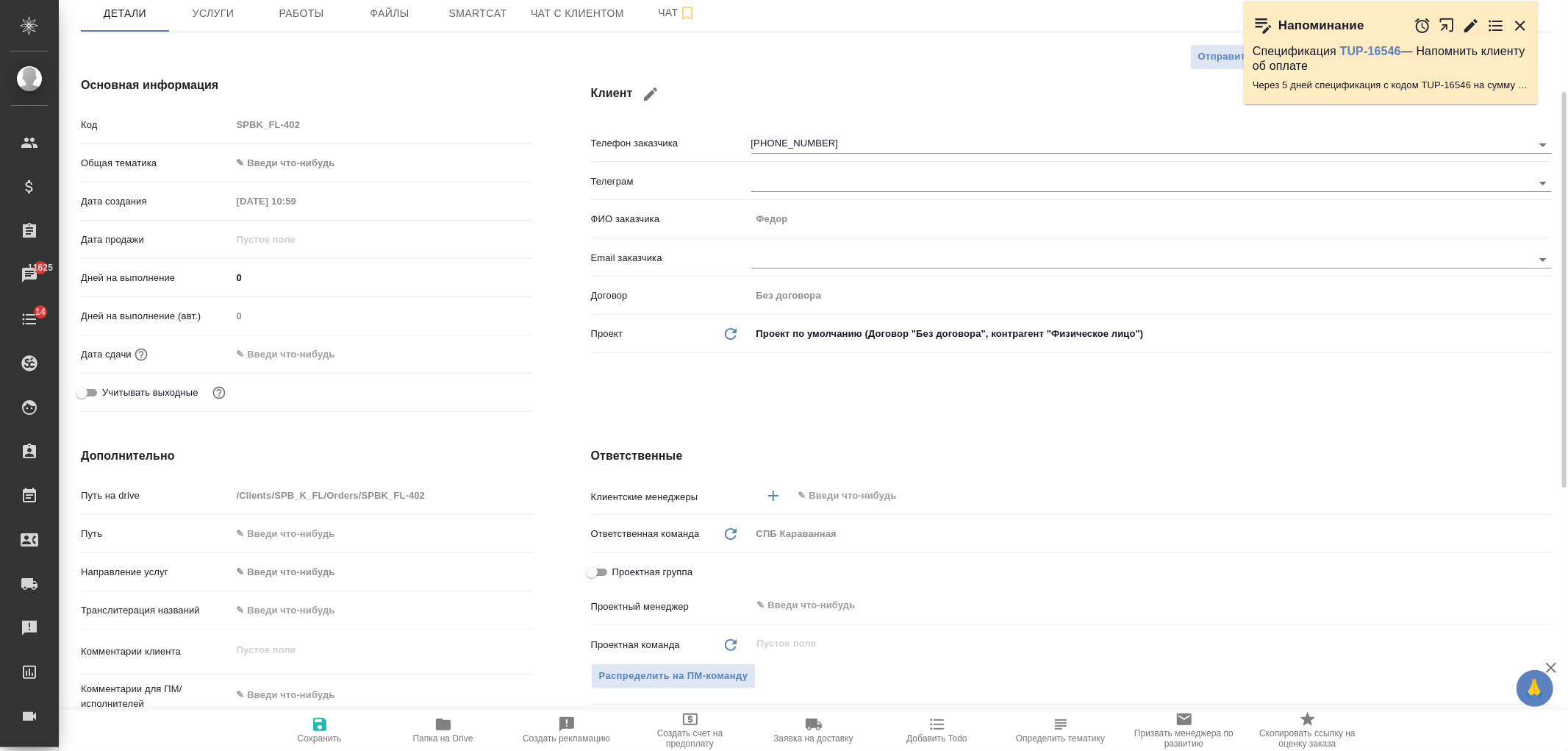
scroll to position [0, 0]
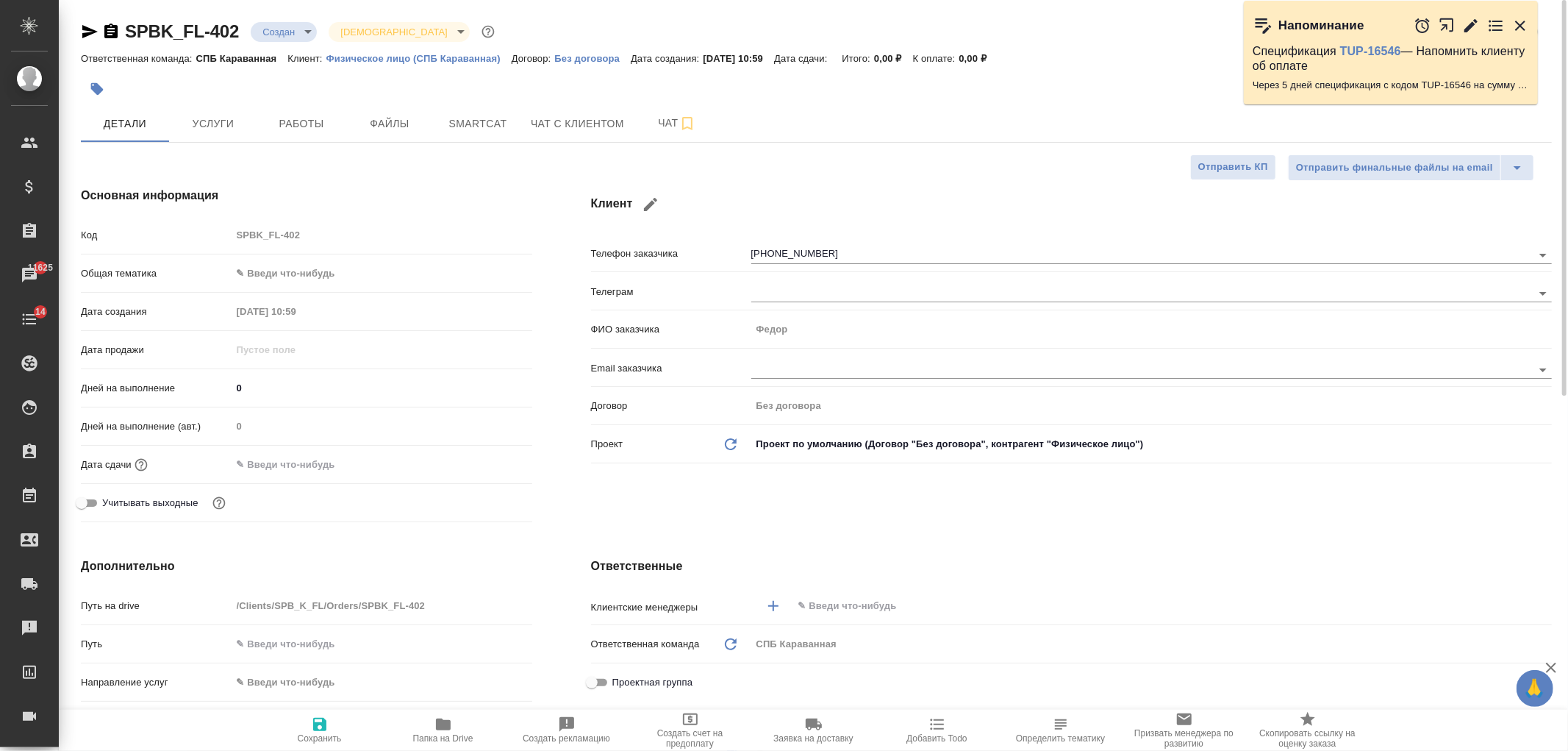
type textarea "x"
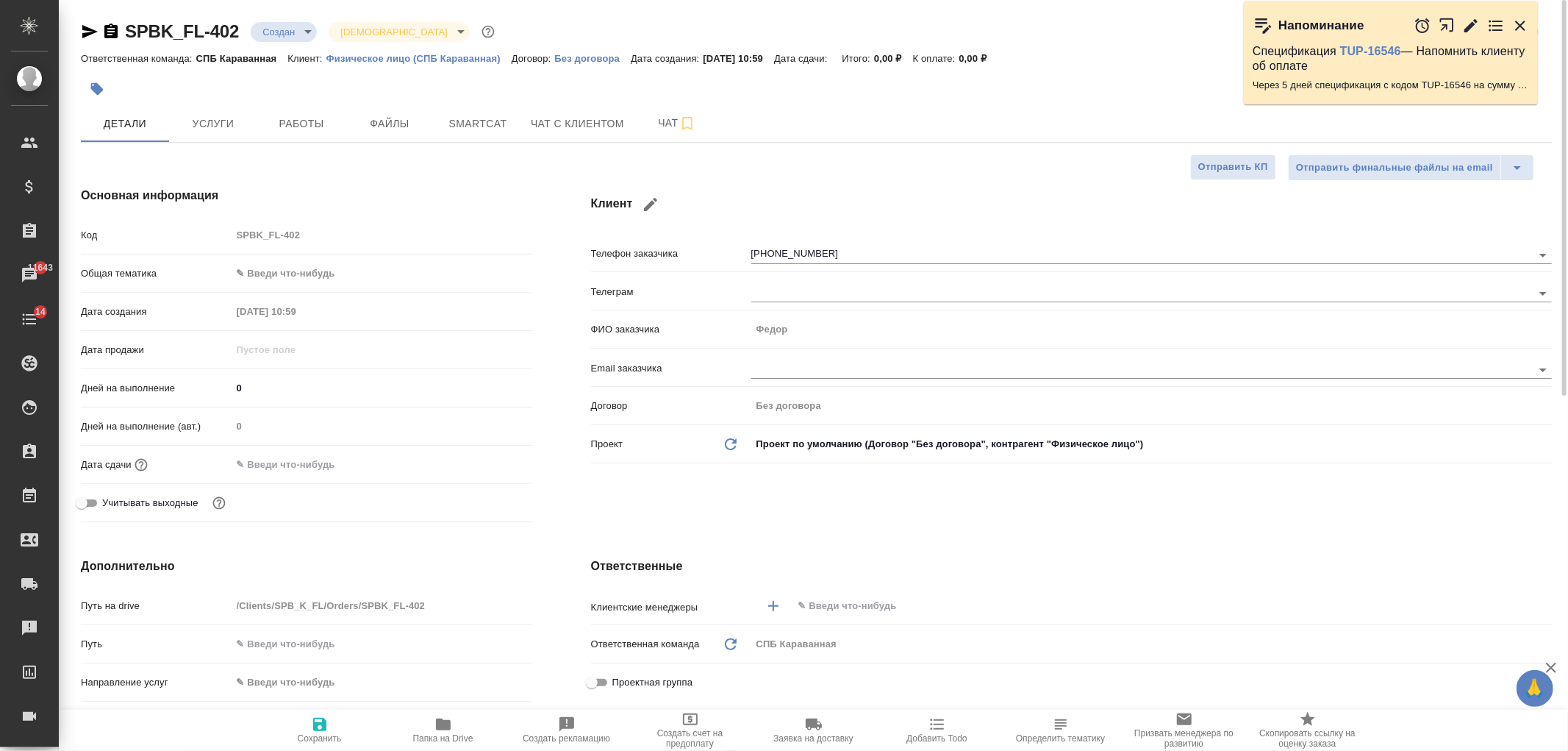
type textarea "x"
click at [600, 120] on span "Чат с клиентом" at bounding box center [577, 124] width 93 height 19
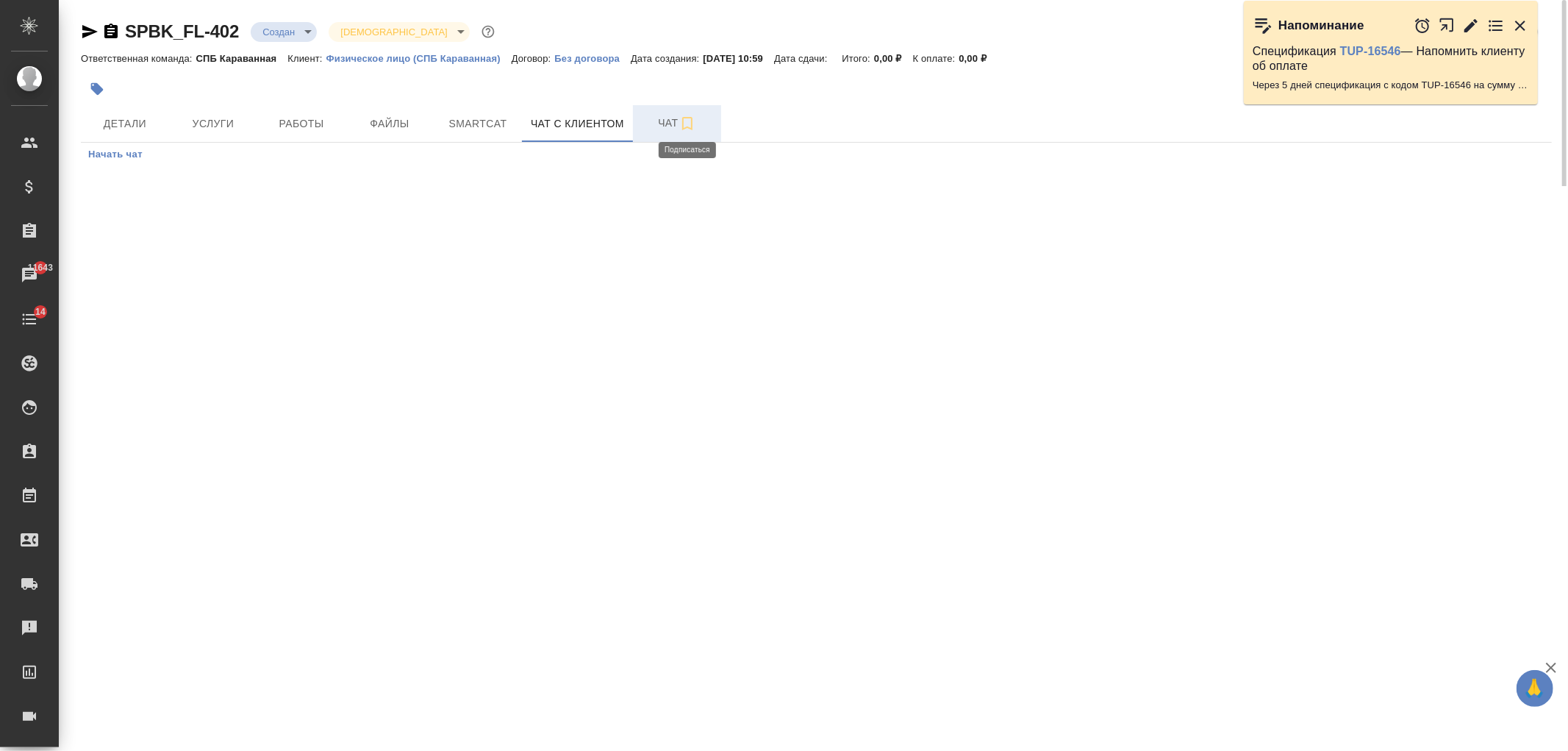
click at [687, 123] on icon "button" at bounding box center [688, 124] width 18 height 18
click at [574, 116] on span "Чат с клиентом" at bounding box center [577, 124] width 93 height 19
click at [109, 116] on span "Детали" at bounding box center [125, 124] width 71 height 19
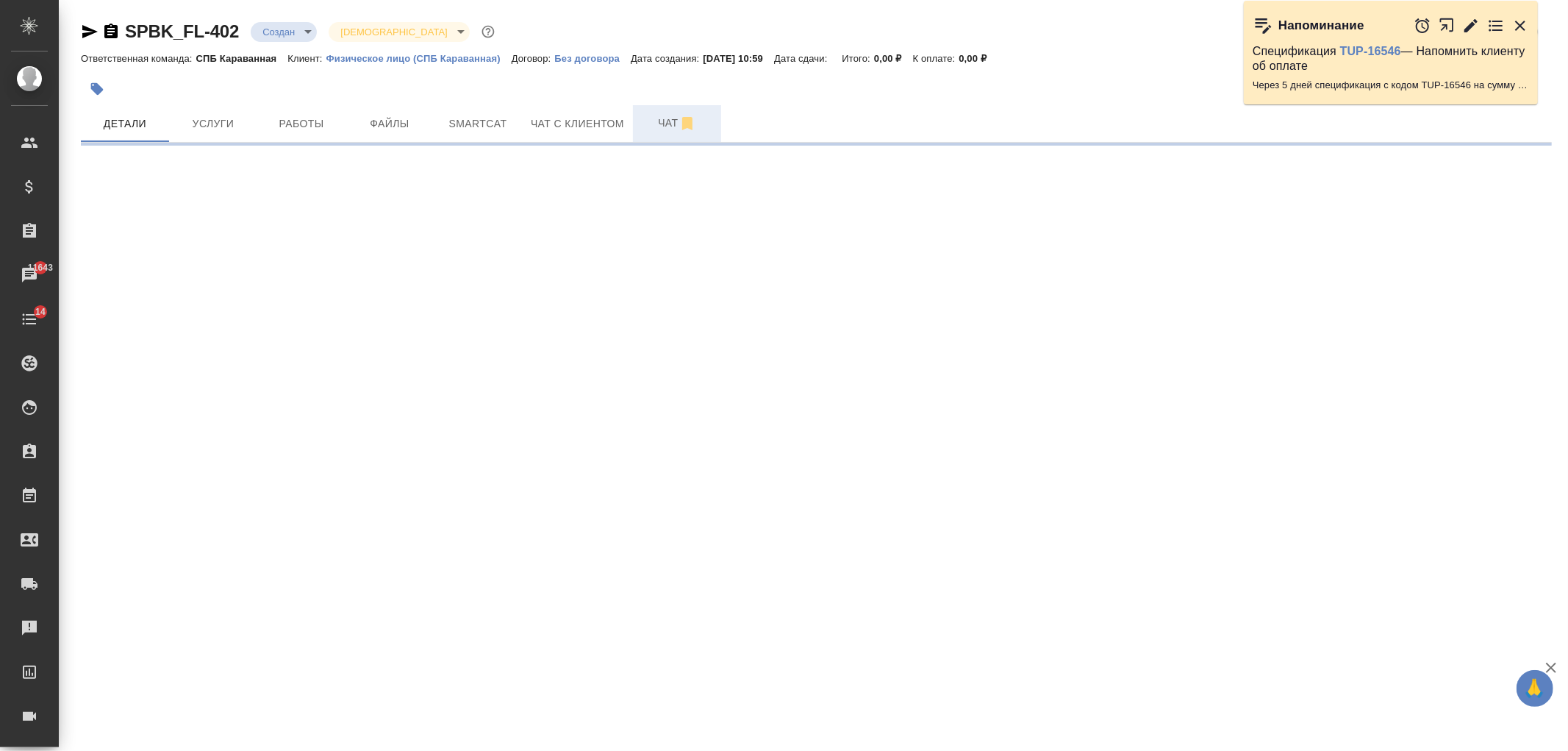
select select "RU"
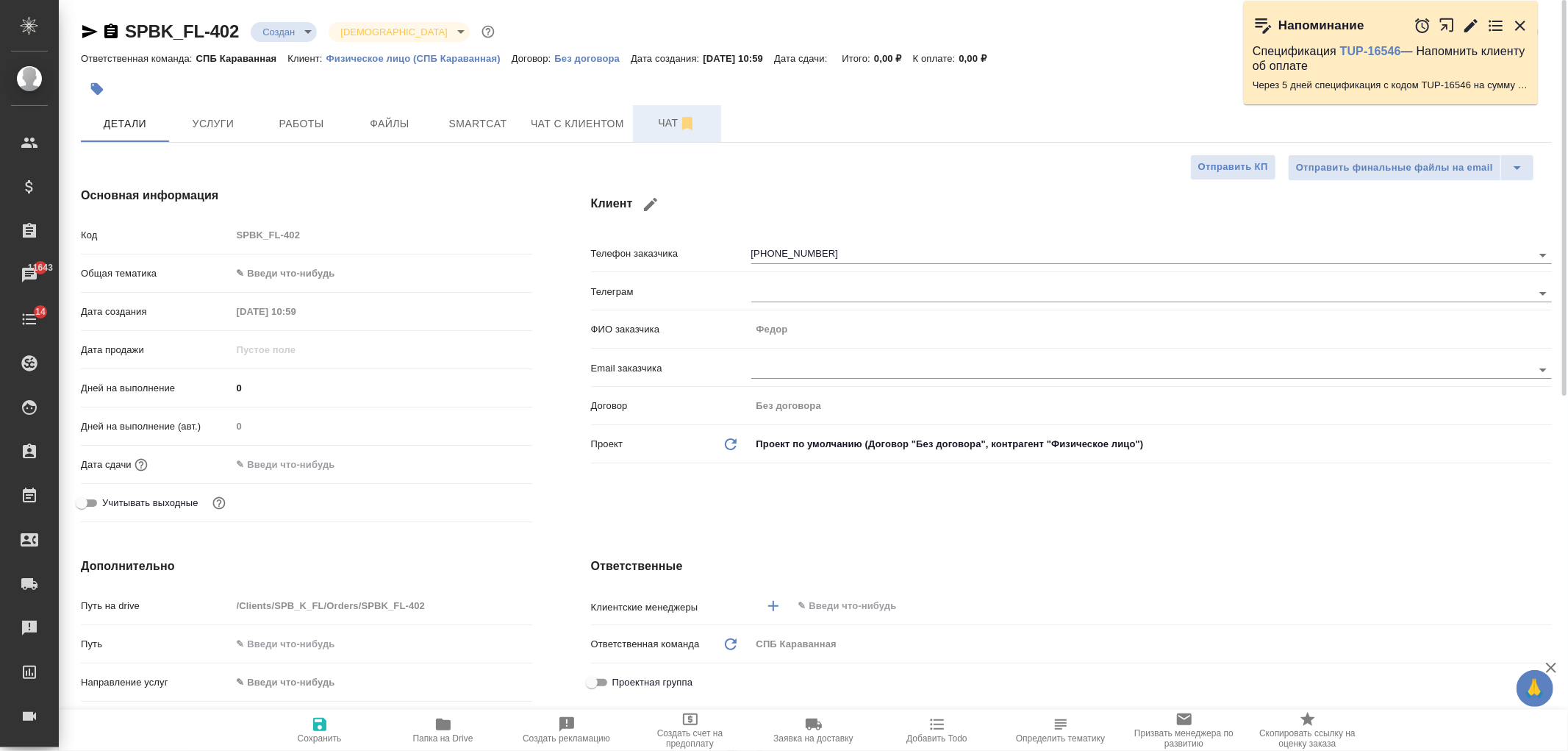
type textarea "x"
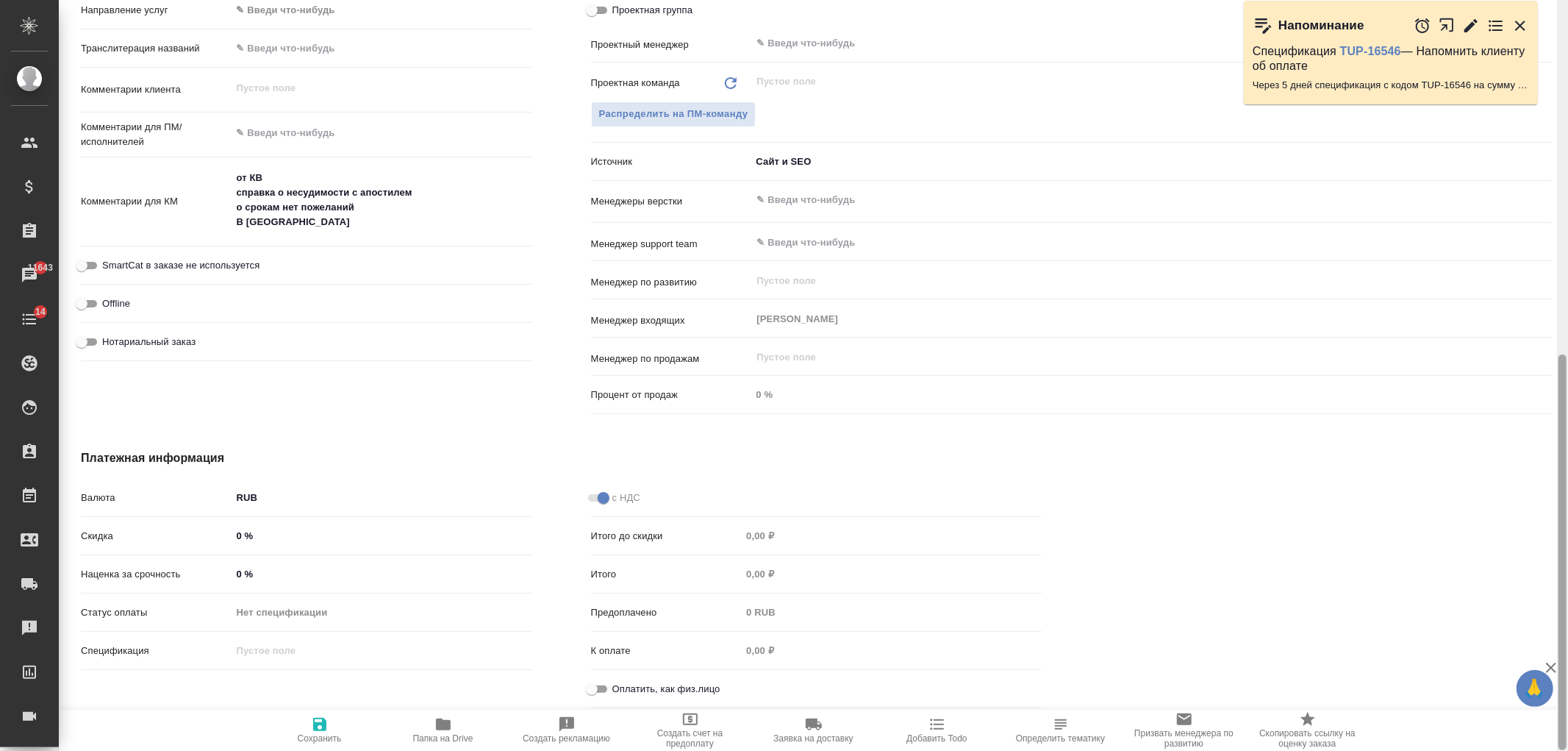
drag, startPoint x: 1568, startPoint y: 137, endPoint x: 1564, endPoint y: 243, distance: 106.1
click at [1564, 243] on div at bounding box center [1562, 375] width 11 height 751
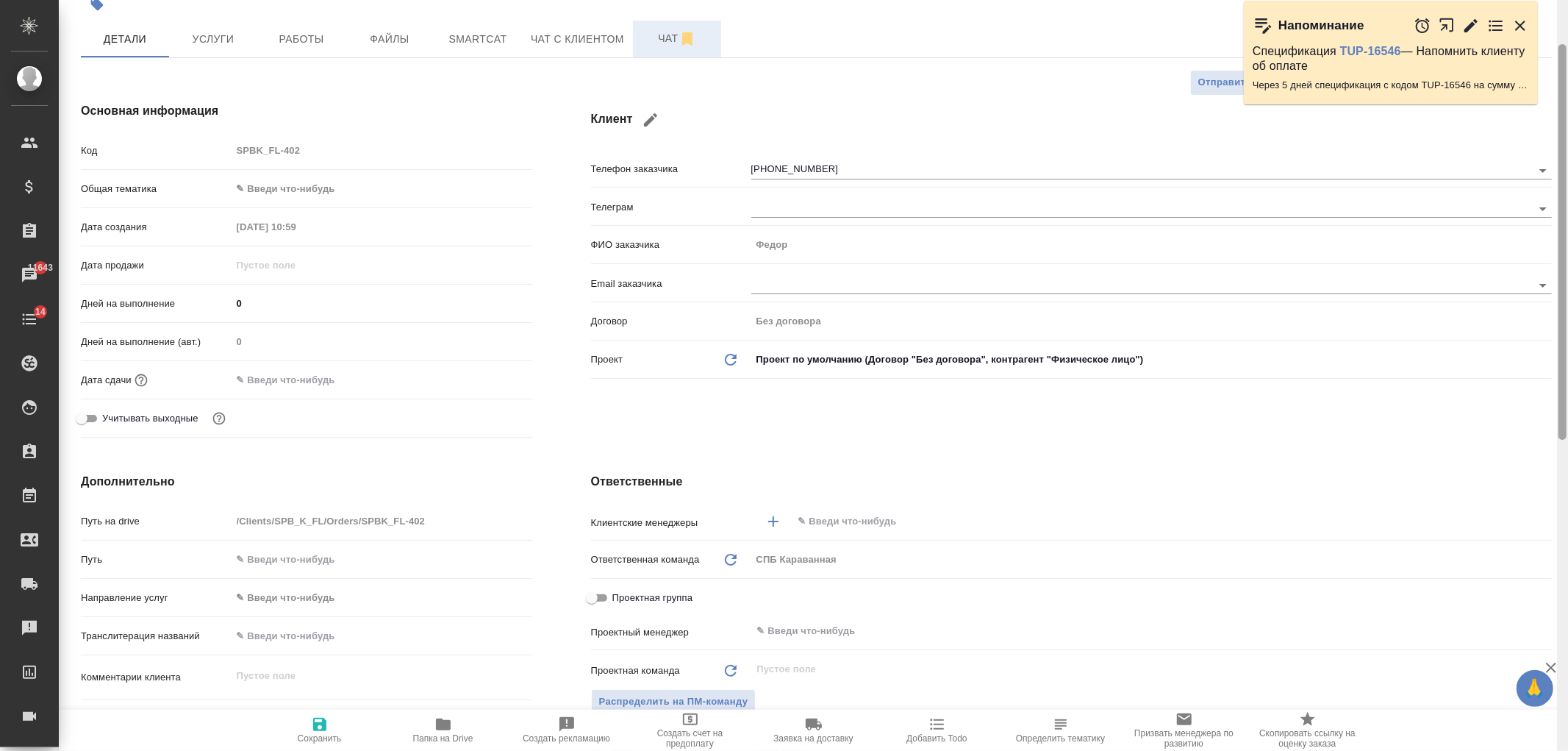
scroll to position [80, 0]
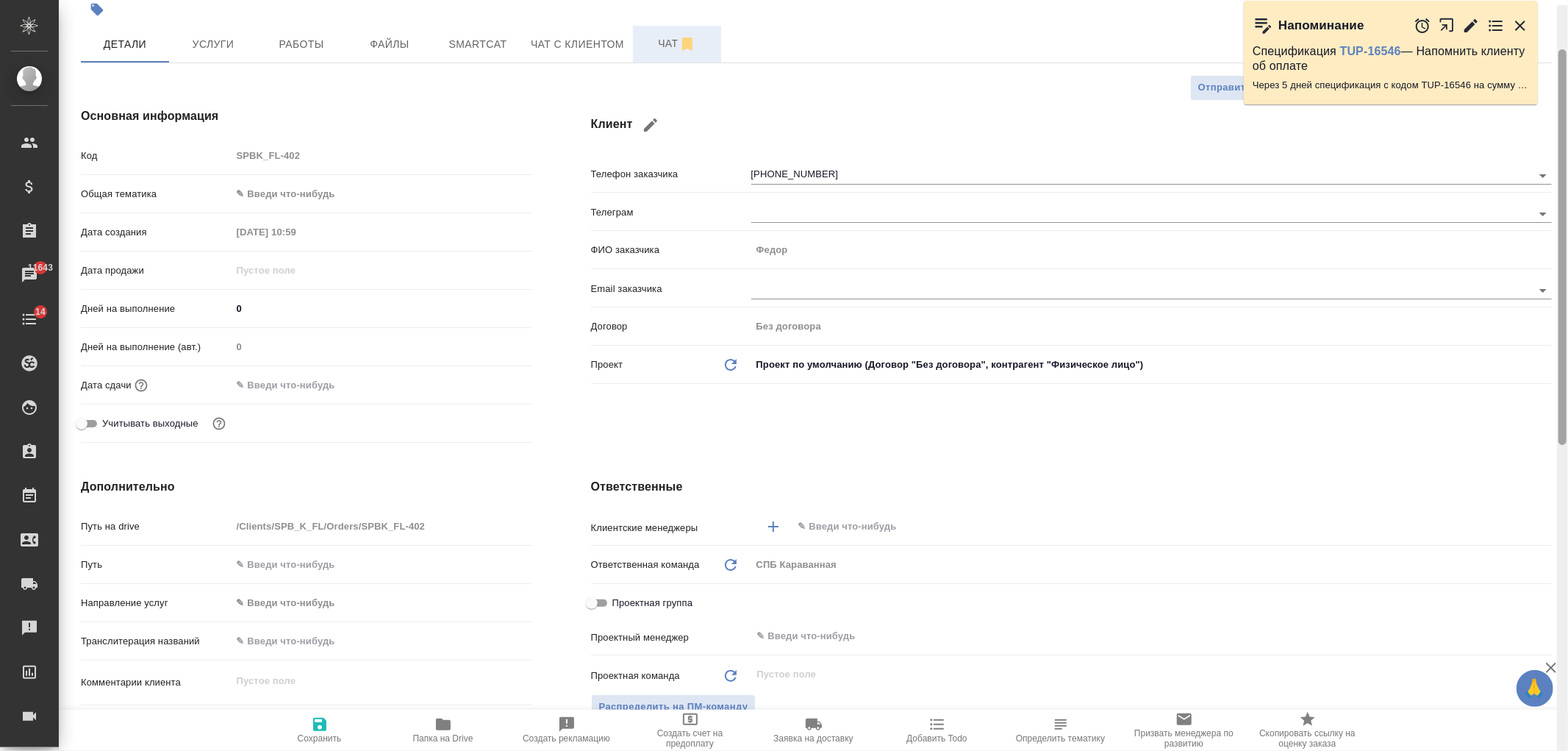
drag, startPoint x: 1560, startPoint y: 427, endPoint x: 1566, endPoint y: 114, distance: 313.1
click at [1566, 114] on div at bounding box center [1563, 246] width 8 height 396
click at [584, 27] on button "Чат с клиентом" at bounding box center [577, 43] width 111 height 36
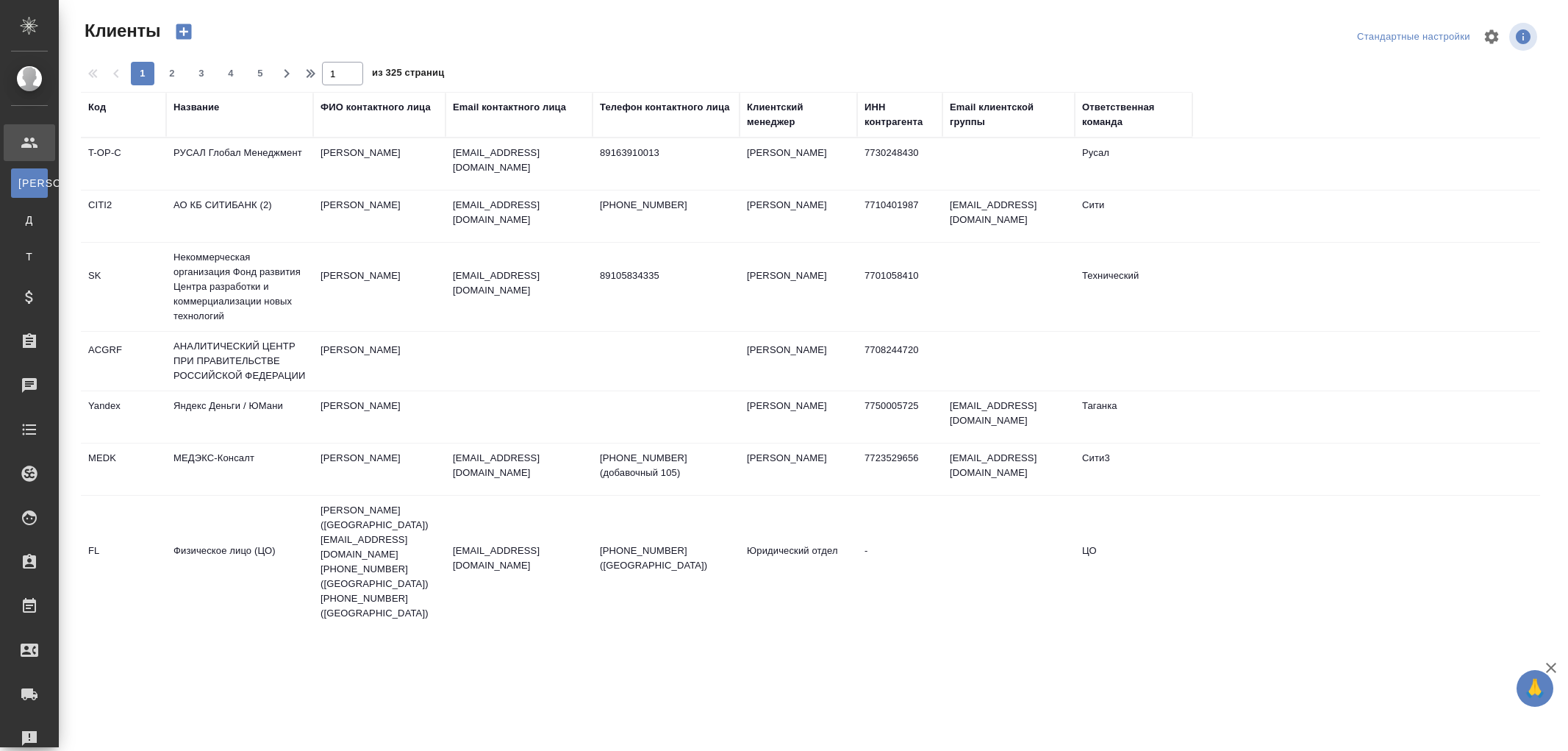
select select "RU"
